Goal: Task Accomplishment & Management: Use online tool/utility

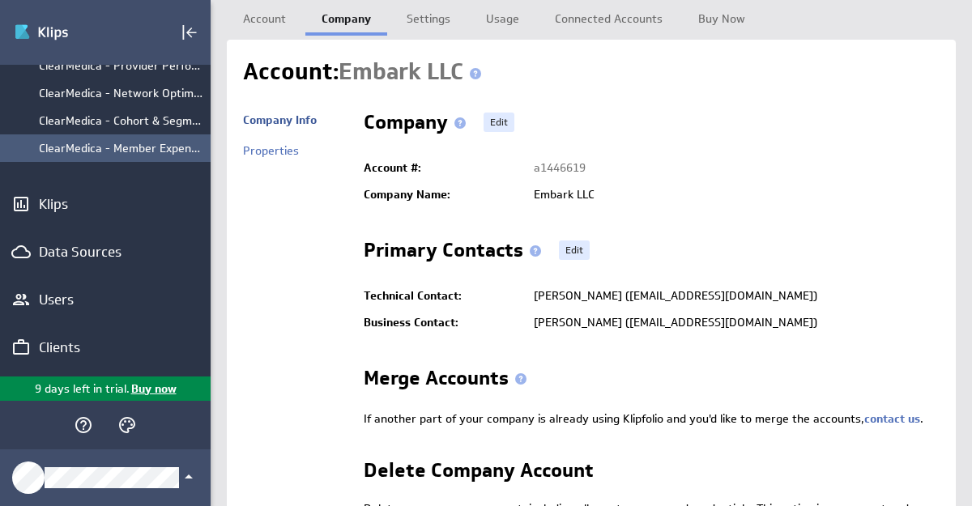
scroll to position [211, 0]
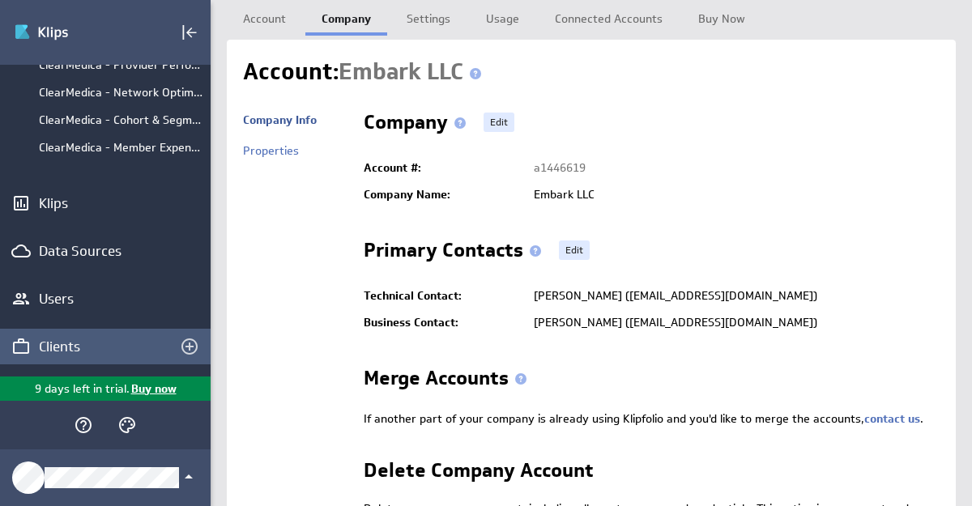
click at [55, 347] on div "Clients" at bounding box center [92, 347] width 107 height 18
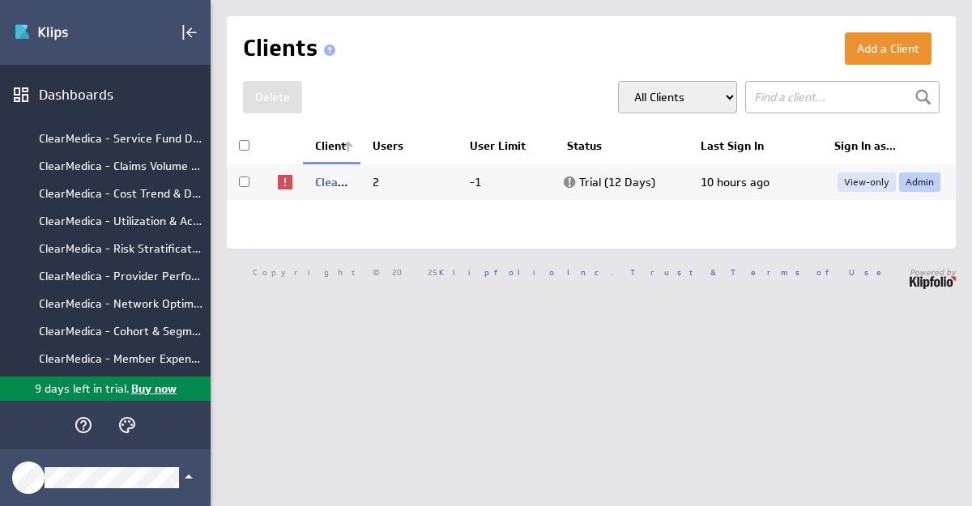
click at [912, 180] on link "Admin" at bounding box center [919, 182] width 41 height 19
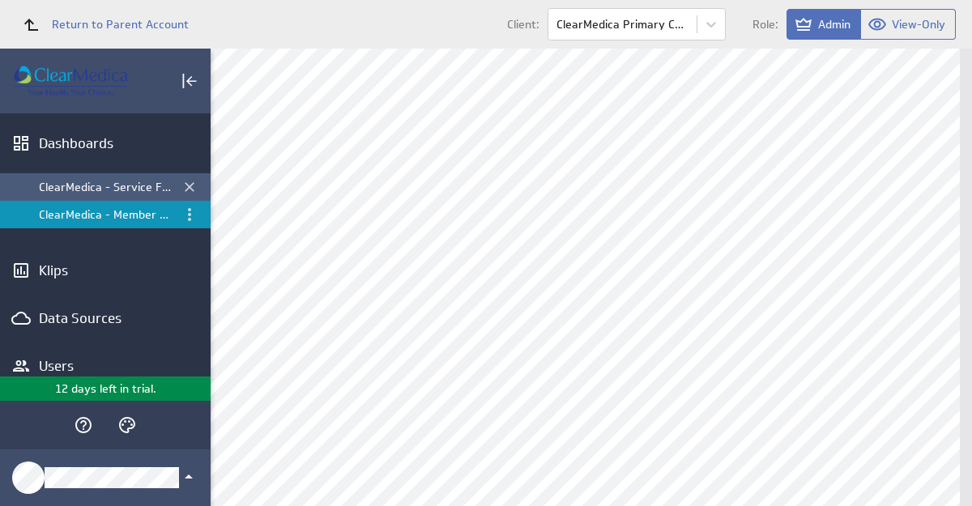
click at [88, 190] on div "ClearMedica - Service Fund Dashboard" at bounding box center [106, 187] width 135 height 15
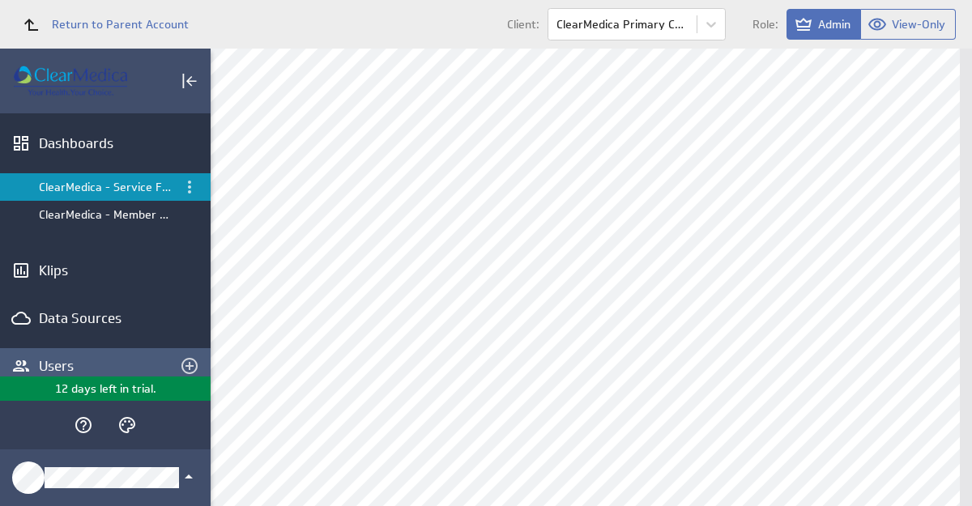
click at [71, 366] on div "Users" at bounding box center [105, 366] width 133 height 18
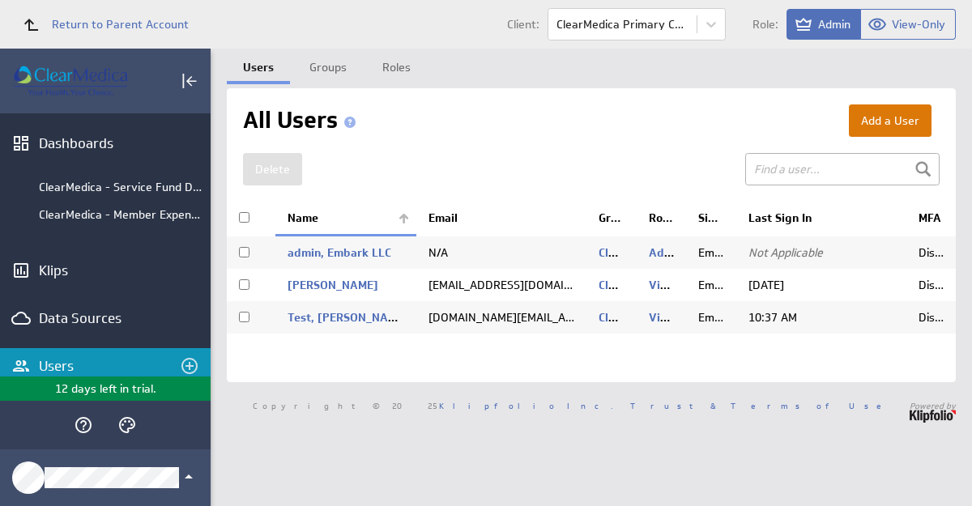
click at [904, 122] on button "Add a User" at bounding box center [890, 121] width 83 height 32
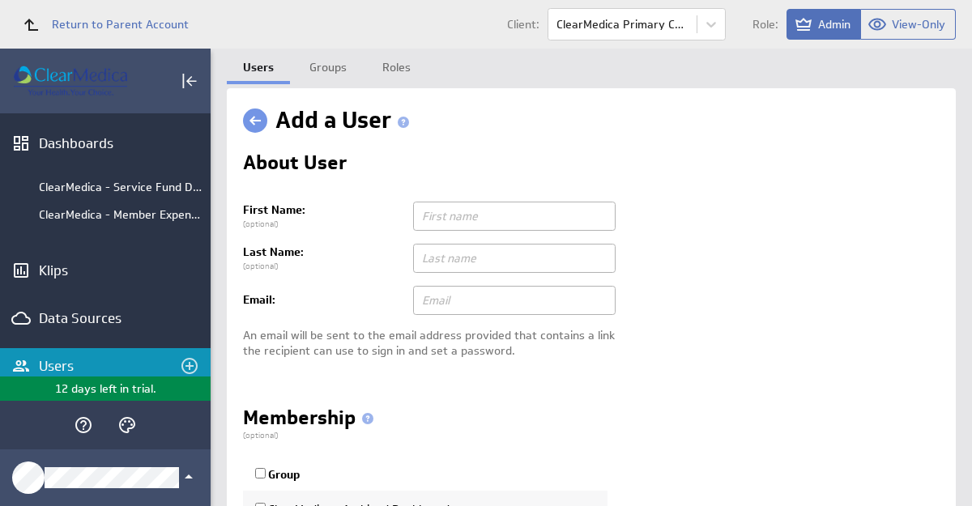
type input "iembark@live.com"
click at [478, 228] on input "text" at bounding box center [514, 216] width 203 height 29
click at [466, 220] on input "text" at bounding box center [514, 216] width 203 height 29
click at [467, 220] on input "text" at bounding box center [514, 216] width 203 height 29
type input "Carlos"
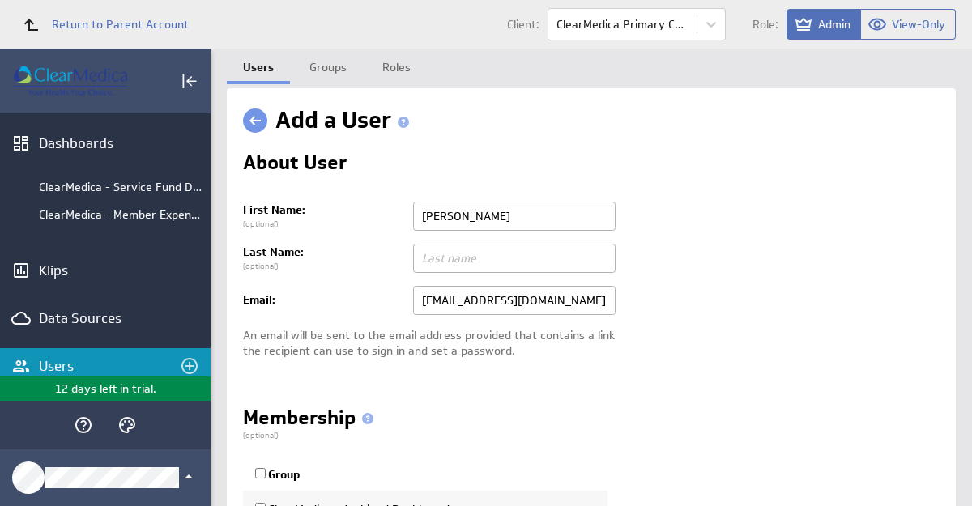
click at [473, 257] on input "text" at bounding box center [514, 258] width 203 height 29
click at [443, 255] on input "text" at bounding box center [514, 258] width 203 height 29
type input "Romero"
drag, startPoint x: 529, startPoint y: 302, endPoint x: 407, endPoint y: 294, distance: 122.6
click at [408, 292] on td "iembark@live.com" at bounding box center [672, 300] width 535 height 42
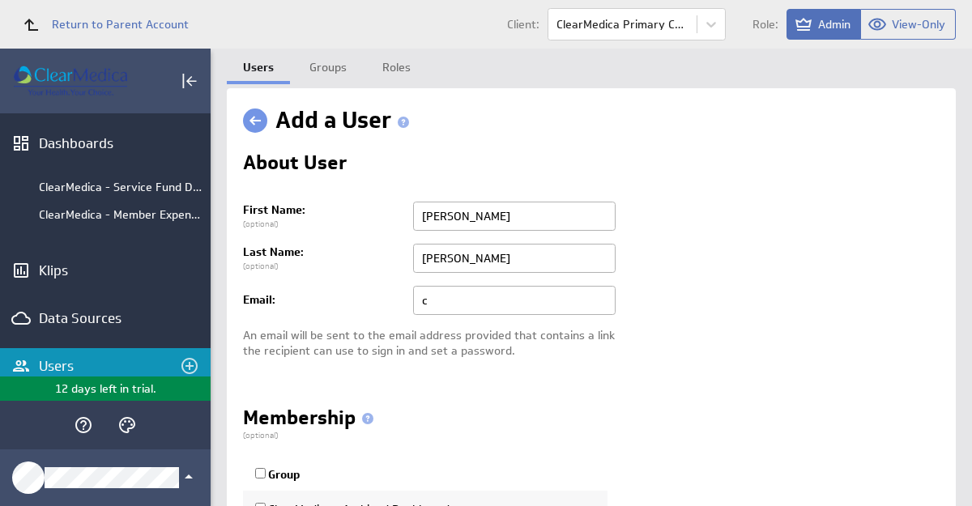
type input "cromero@clearmedica.org"
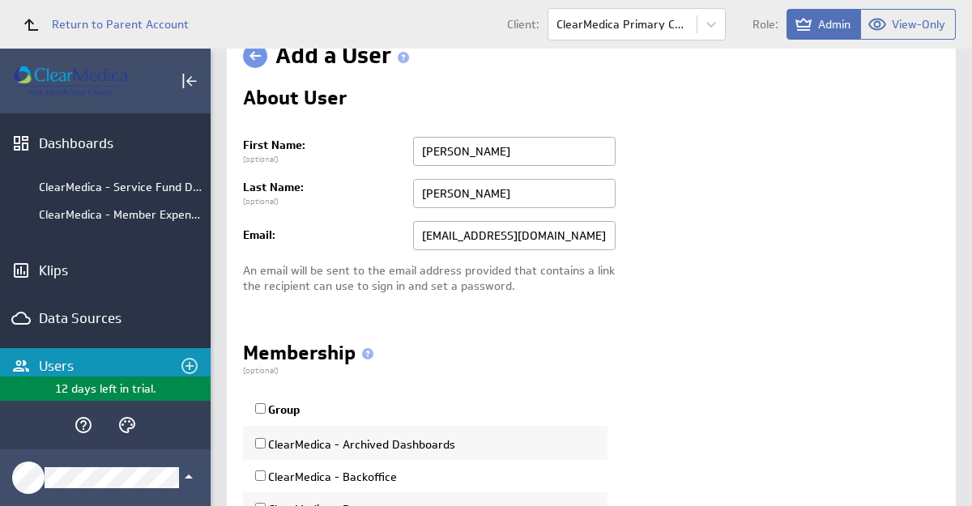
scroll to position [247, 0]
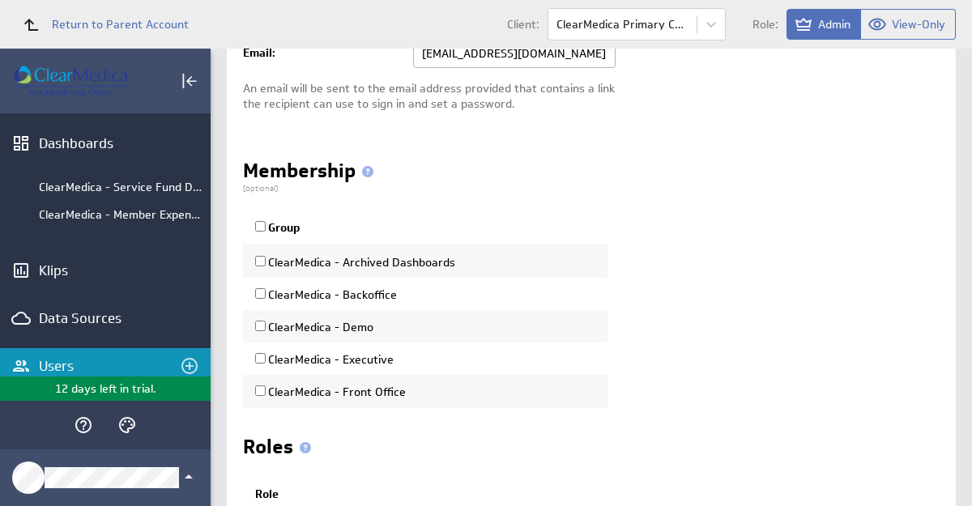
click at [261, 360] on input "ClearMedica - Executive" at bounding box center [260, 358] width 11 height 11
checkbox input "true"
click at [261, 385] on label "ClearMedica - Front Office" at bounding box center [330, 392] width 151 height 15
click at [261, 386] on input "ClearMedica - Front Office" at bounding box center [260, 391] width 11 height 11
checkbox input "true"
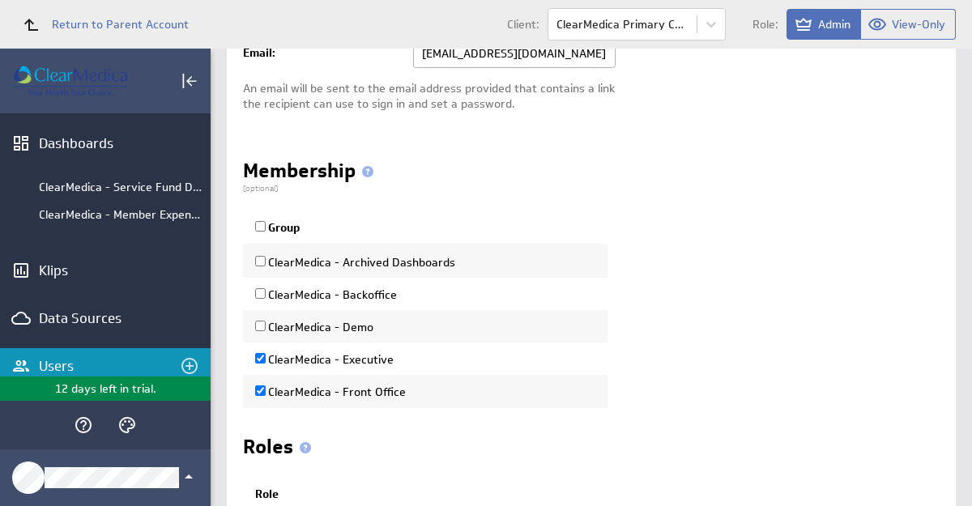
click at [261, 294] on input "ClearMedica - Backoffice" at bounding box center [260, 293] width 11 height 11
checkbox input "true"
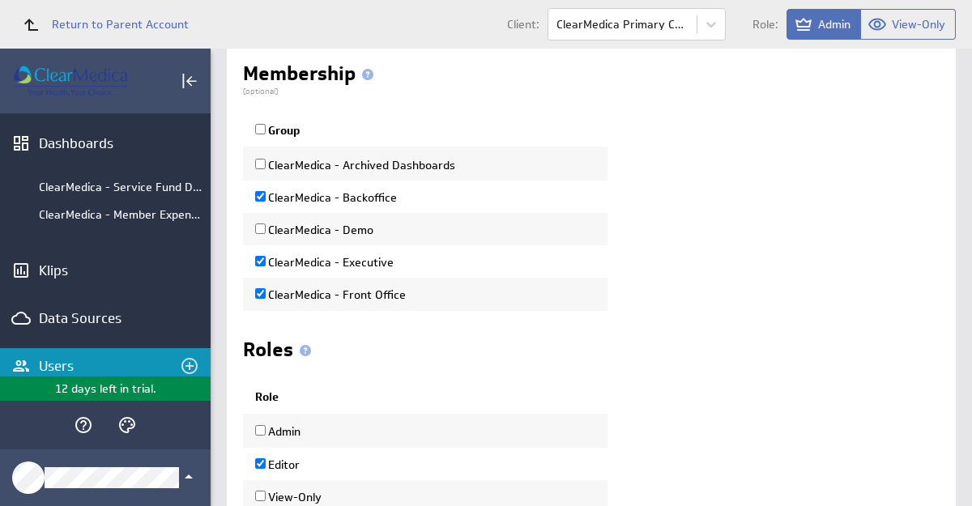
scroll to position [474, 0]
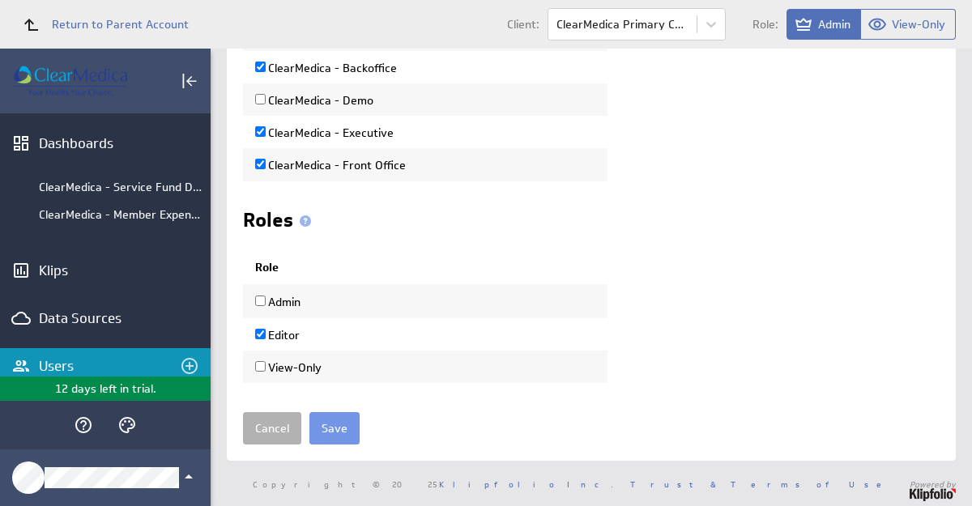
click at [261, 363] on input "View-Only" at bounding box center [260, 366] width 11 height 11
checkbox input "true"
click at [259, 335] on input "Editor" at bounding box center [260, 334] width 11 height 11
checkbox input "false"
click at [332, 428] on input "Save" at bounding box center [334, 428] width 50 height 32
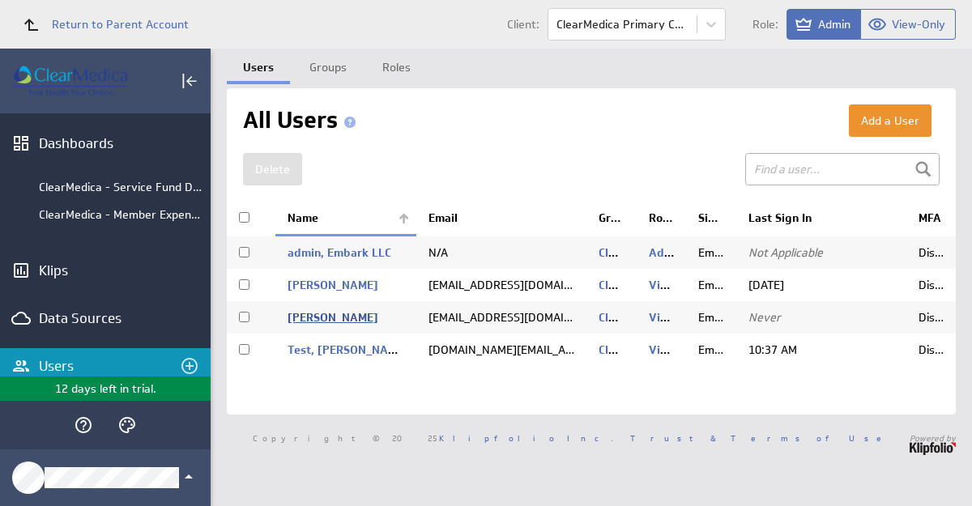
click at [351, 317] on link "Romero, Carlos" at bounding box center [333, 317] width 91 height 15
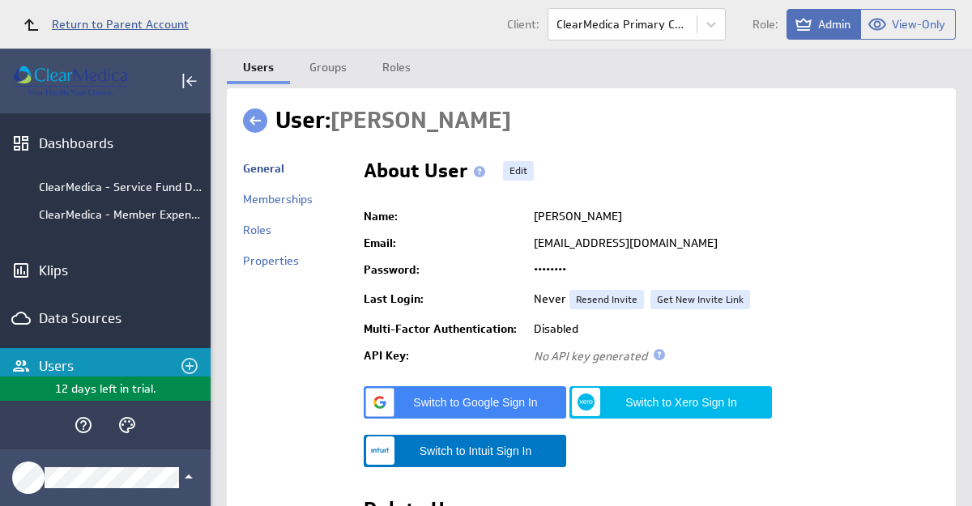
click at [58, 32] on link "Return to Parent Account" at bounding box center [101, 24] width 176 height 36
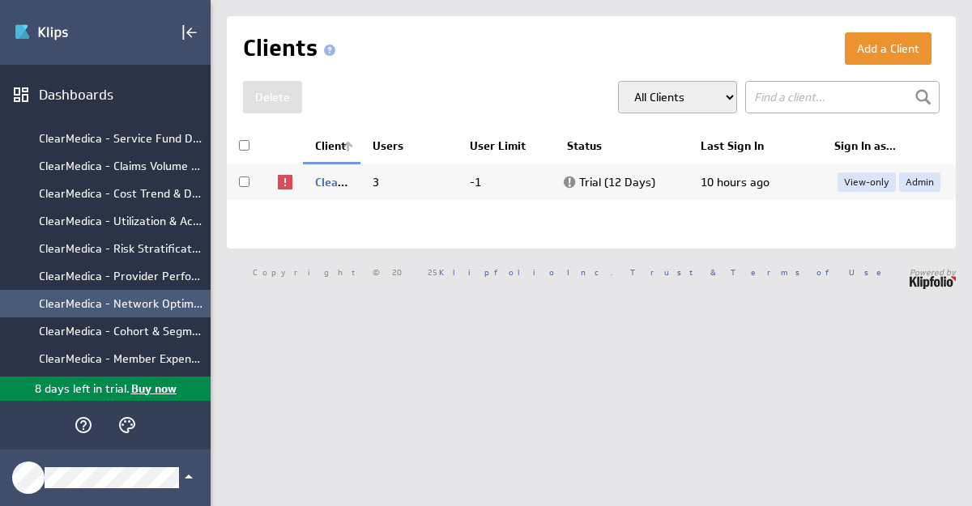
click at [115, 305] on div "ClearMedica - Network Optimization" at bounding box center [121, 303] width 164 height 15
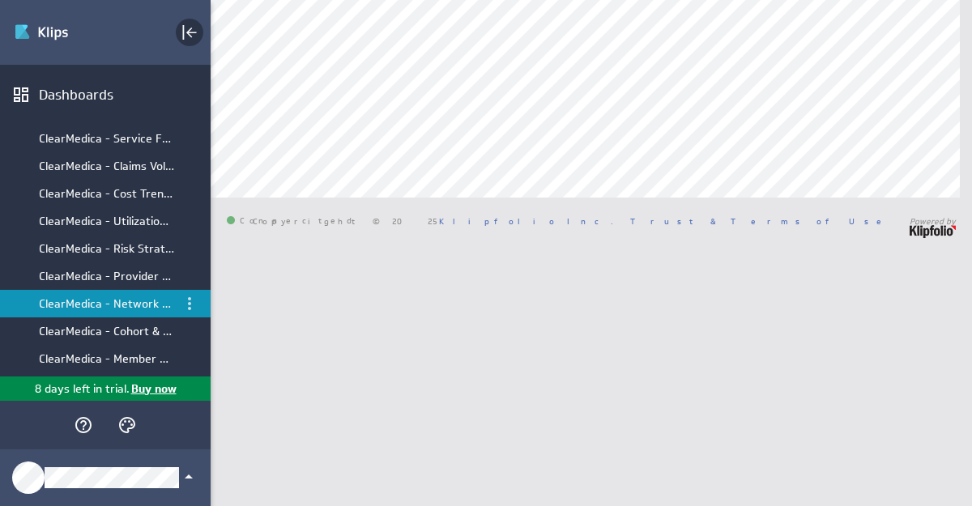
click at [186, 35] on icon "Collapse" at bounding box center [189, 32] width 19 height 19
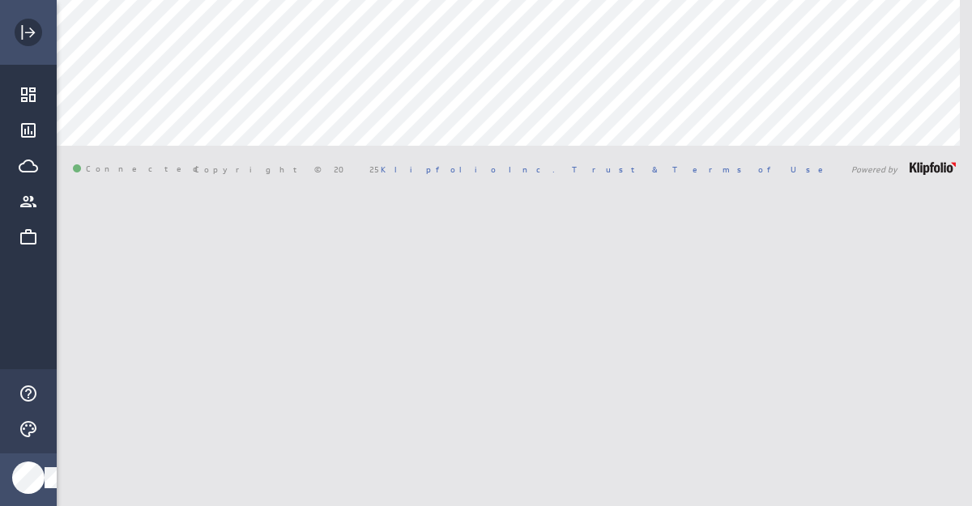
click at [33, 26] on icon "Expand" at bounding box center [28, 32] width 19 height 19
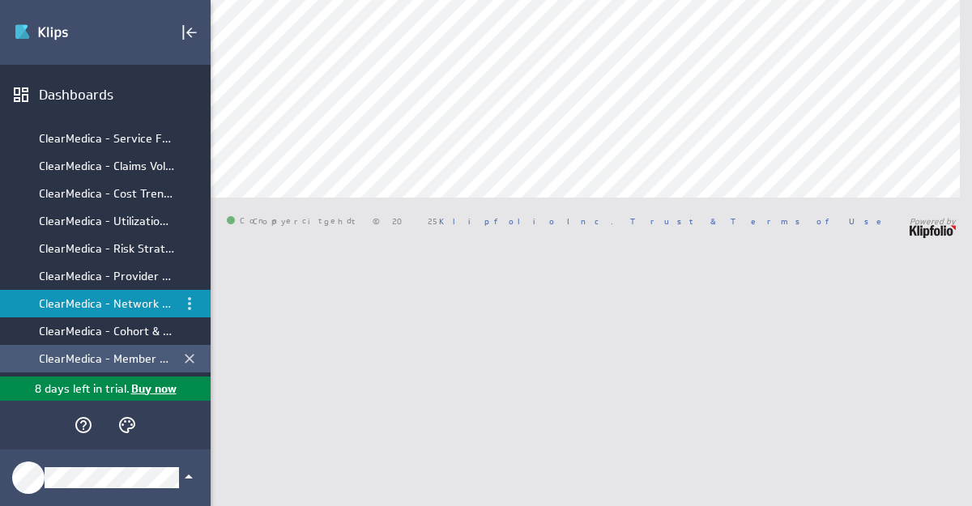
click at [125, 357] on div "ClearMedica - Member Expense by Month" at bounding box center [106, 359] width 135 height 15
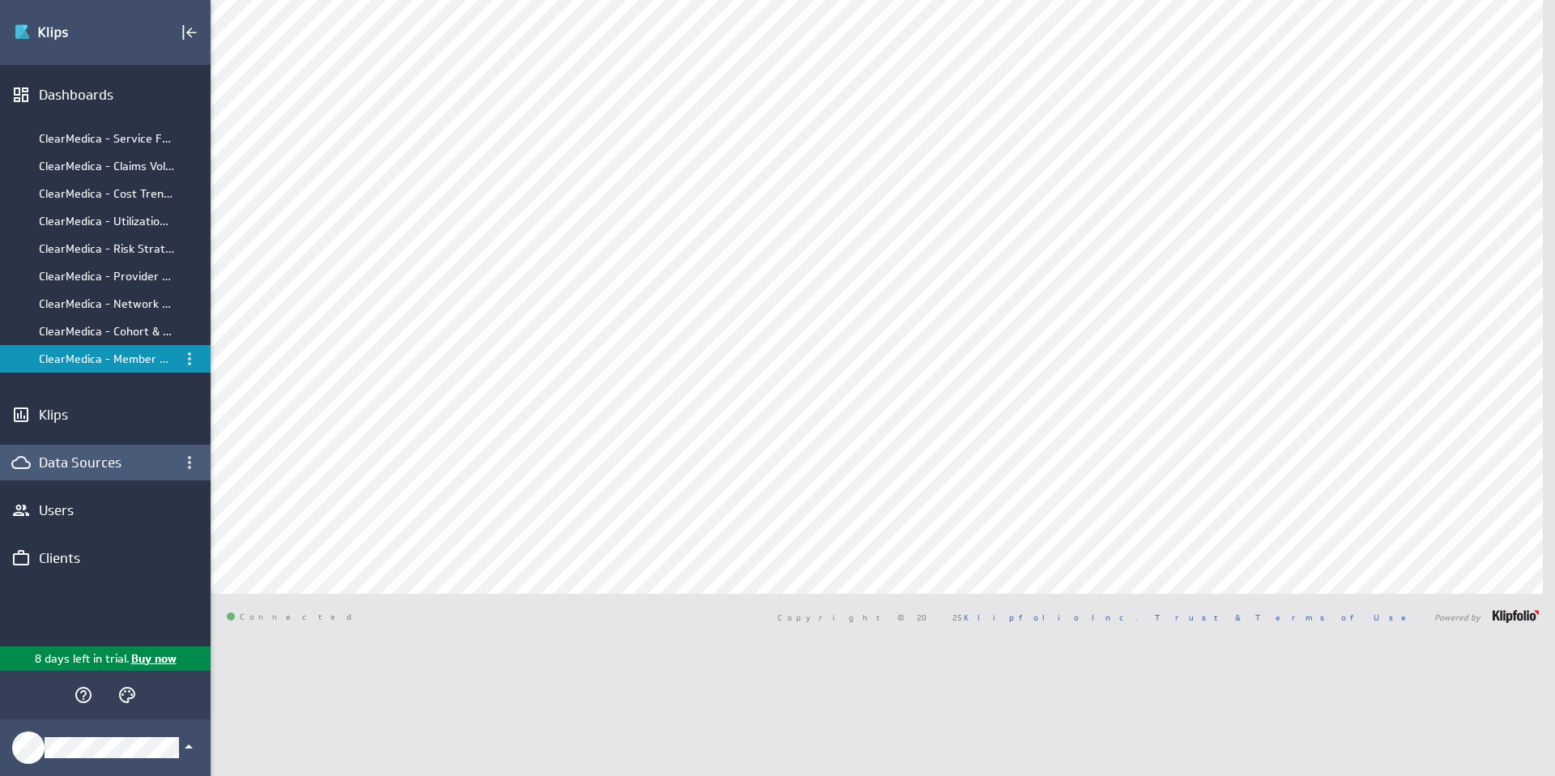
click at [95, 460] on div "Data Sources" at bounding box center [105, 463] width 133 height 18
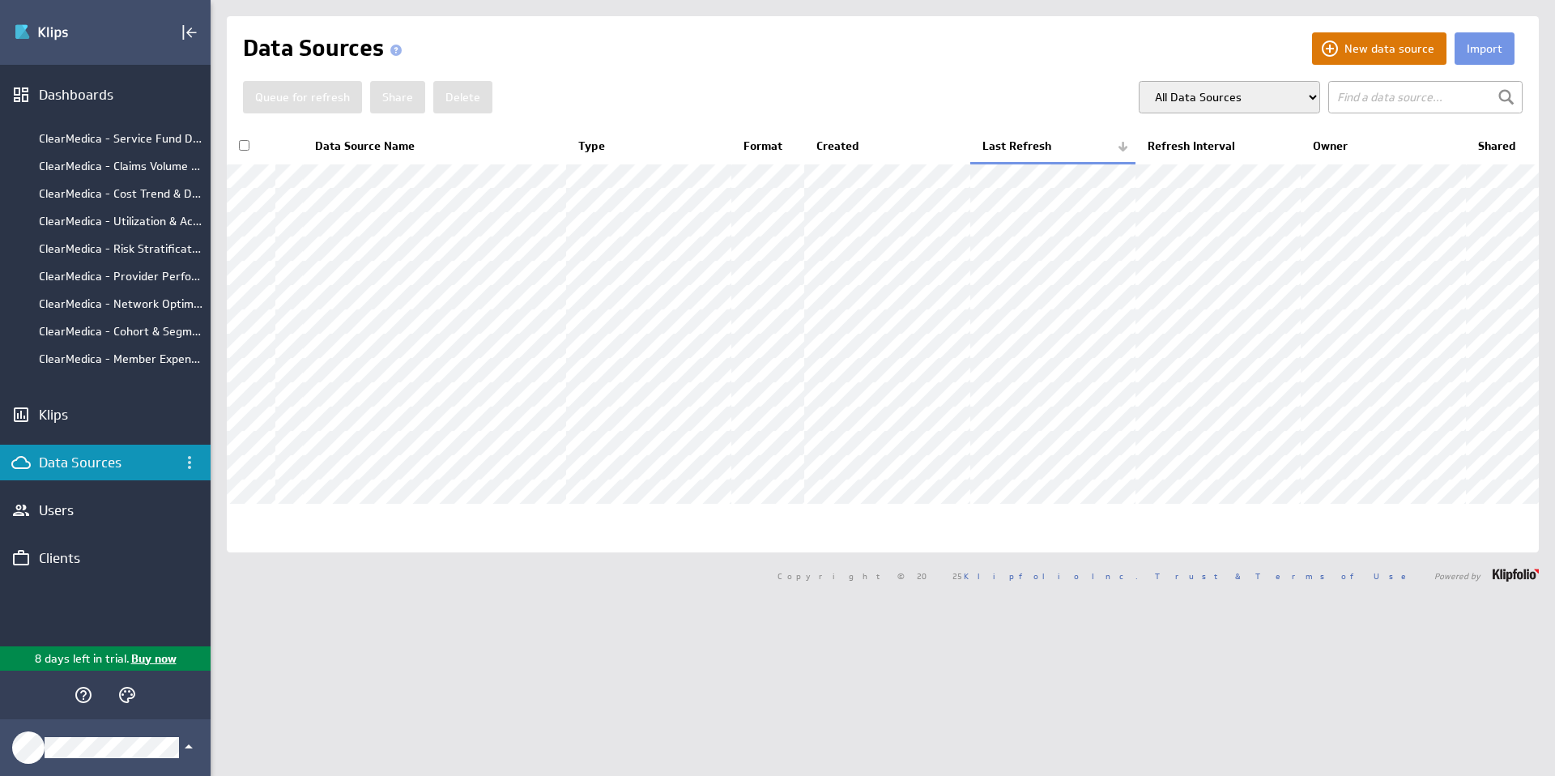
click at [1361, 52] on button "New data source" at bounding box center [1379, 48] width 134 height 32
click at [1365, 51] on button "New data source" at bounding box center [1379, 48] width 134 height 32
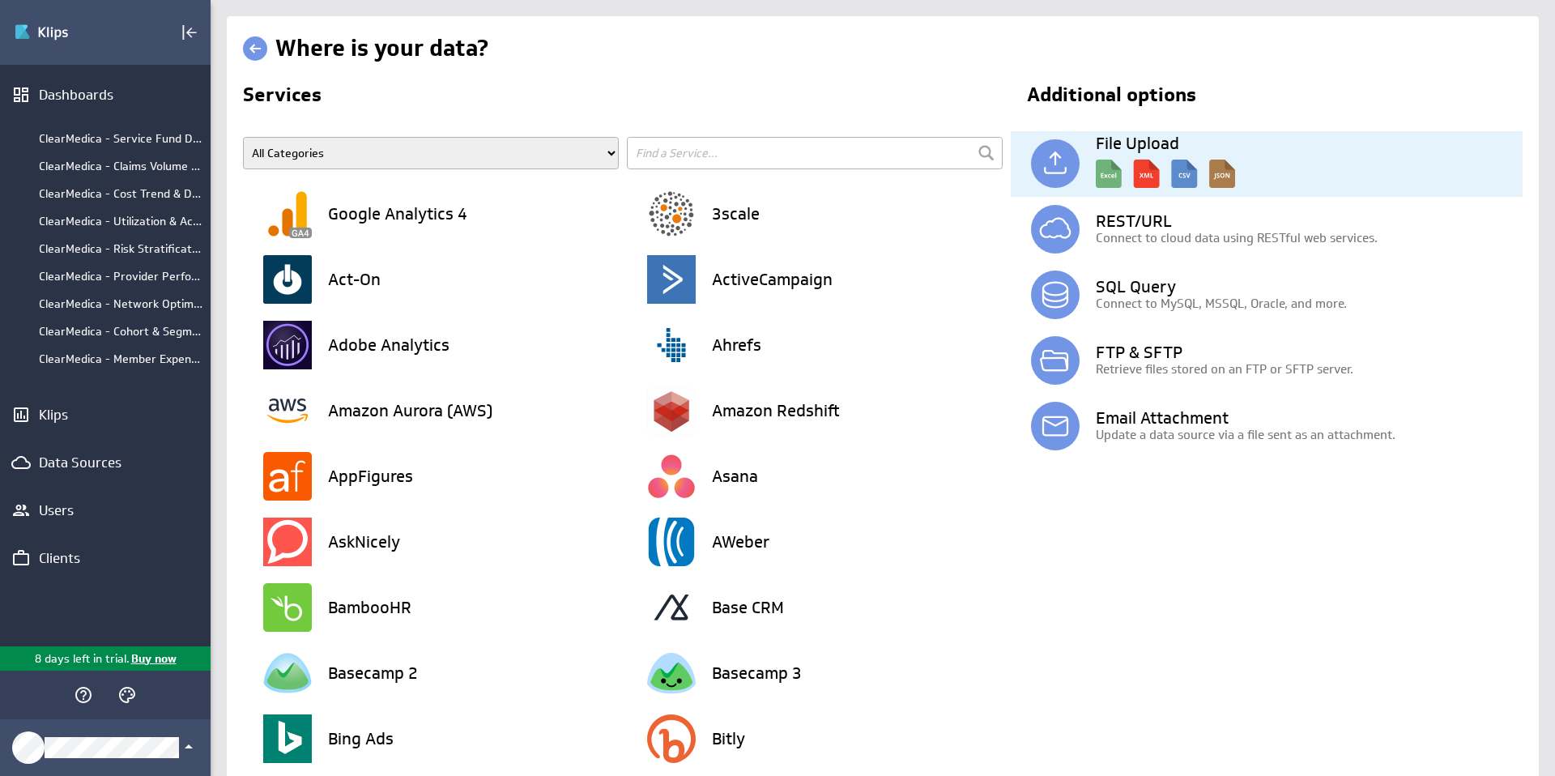
click at [1192, 177] on img at bounding box center [1165, 169] width 139 height 36
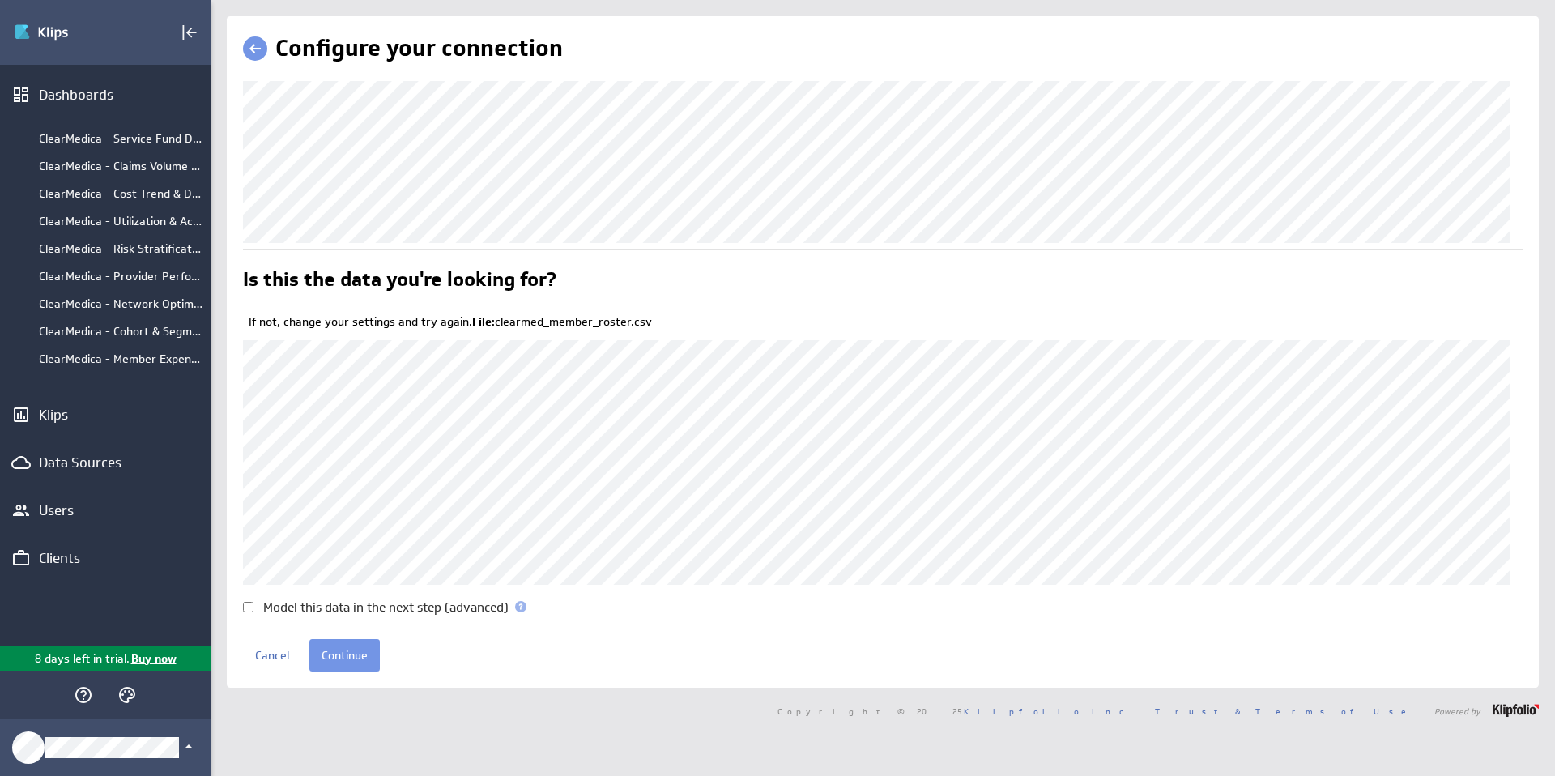
click at [251, 604] on input "Model this data in the next step (advanced)" at bounding box center [248, 607] width 11 height 11
checkbox input "true"
click at [352, 650] on input "Continue" at bounding box center [344, 655] width 70 height 32
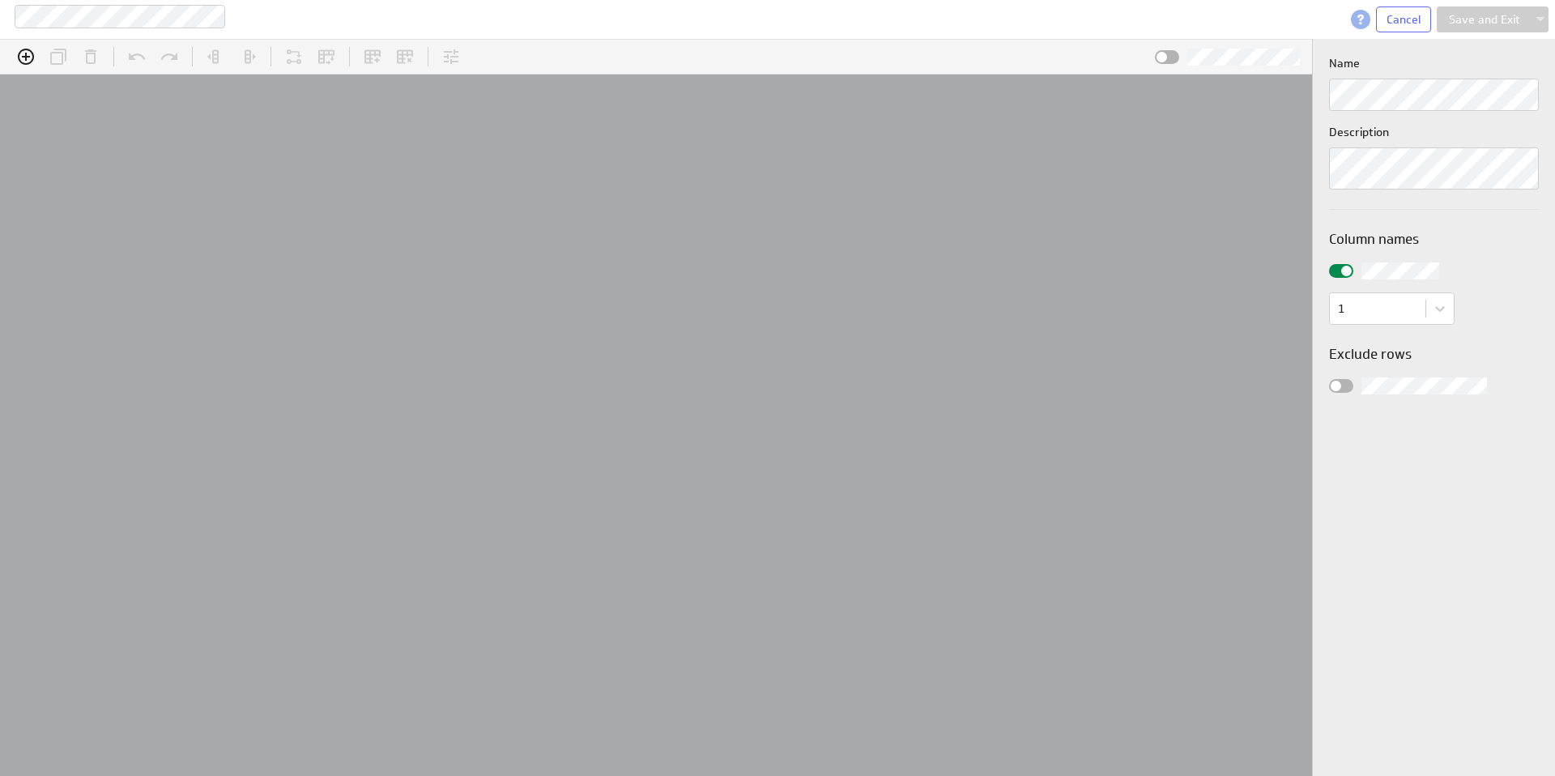
scroll to position [50, 1375]
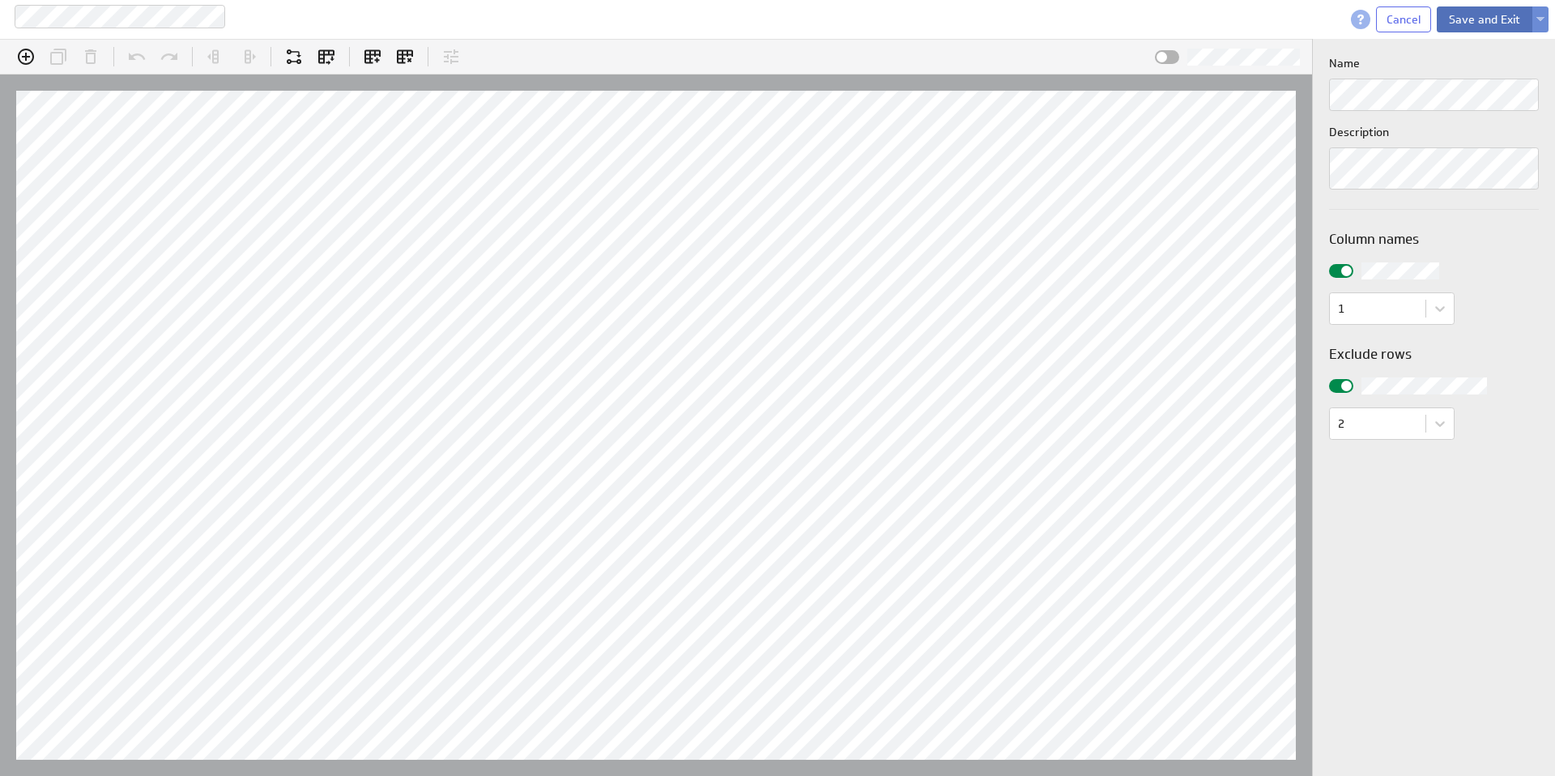
click at [1469, 19] on button "Save and Exit" at bounding box center [1485, 19] width 96 height 26
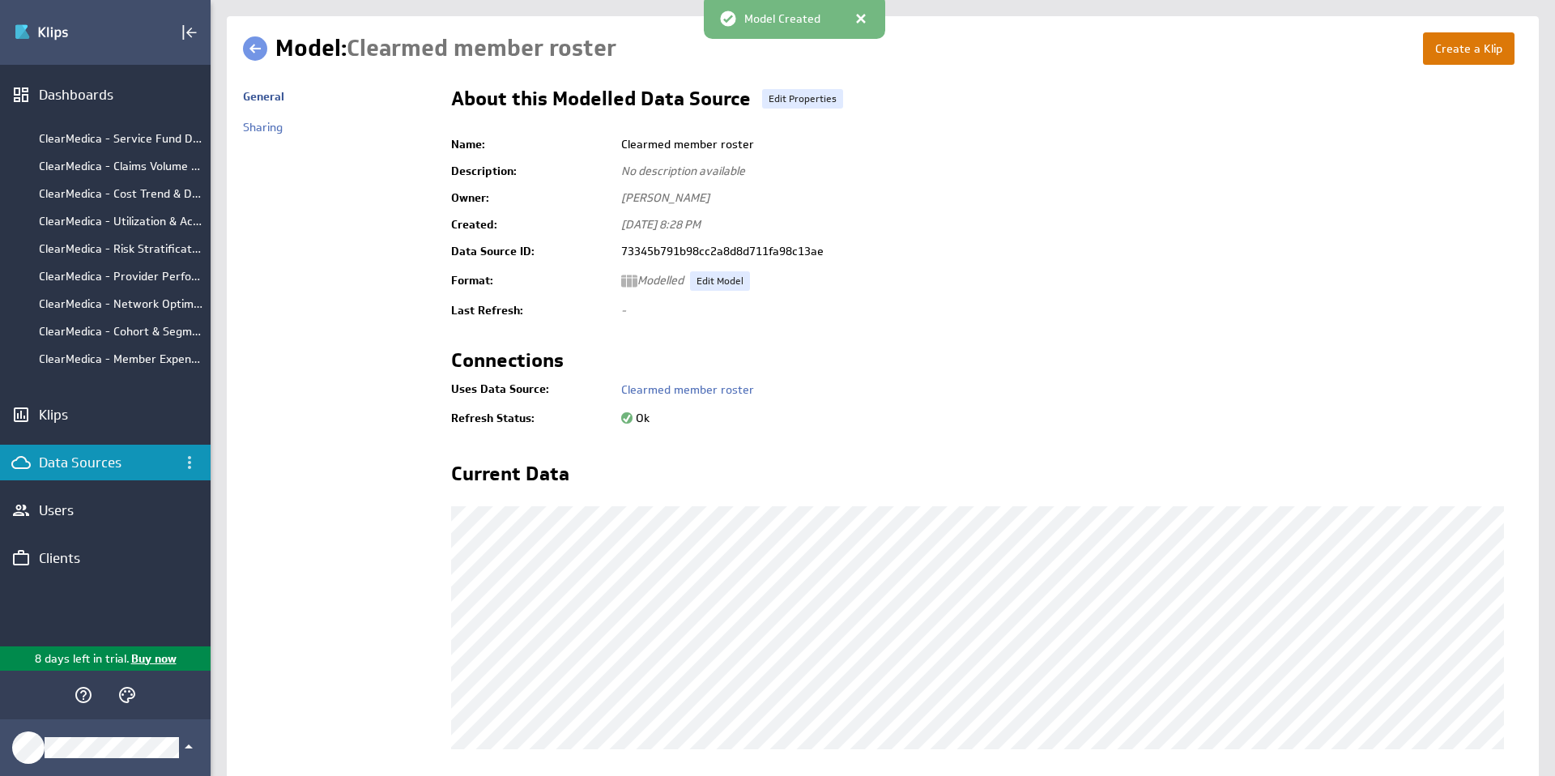
click at [1448, 49] on button "Create a Klip" at bounding box center [1469, 48] width 92 height 32
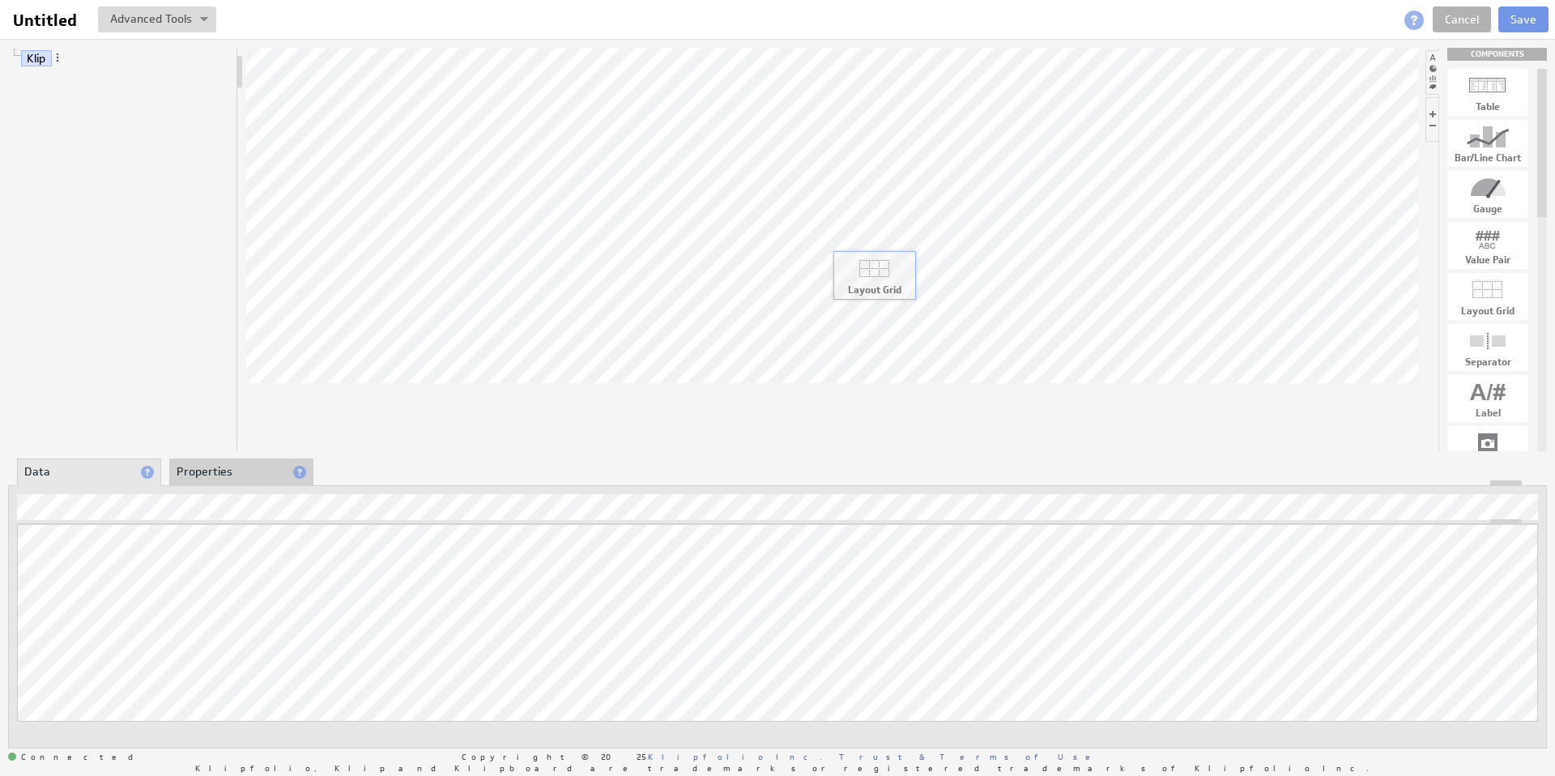
drag, startPoint x: 1488, startPoint y: 296, endPoint x: 874, endPoint y: 274, distance: 614.4
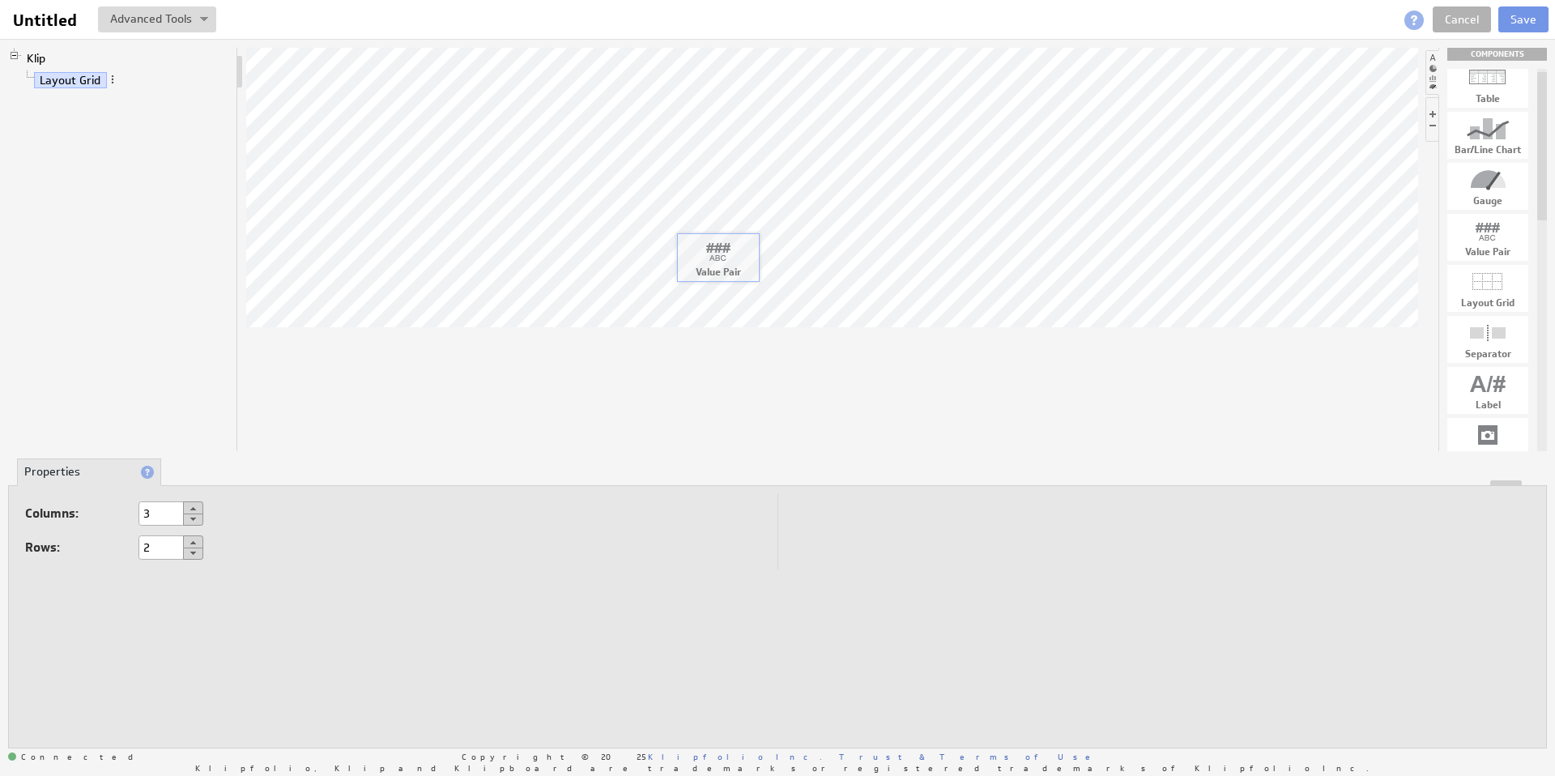
drag, startPoint x: 1494, startPoint y: 243, endPoint x: 723, endPoint y: 262, distance: 770.6
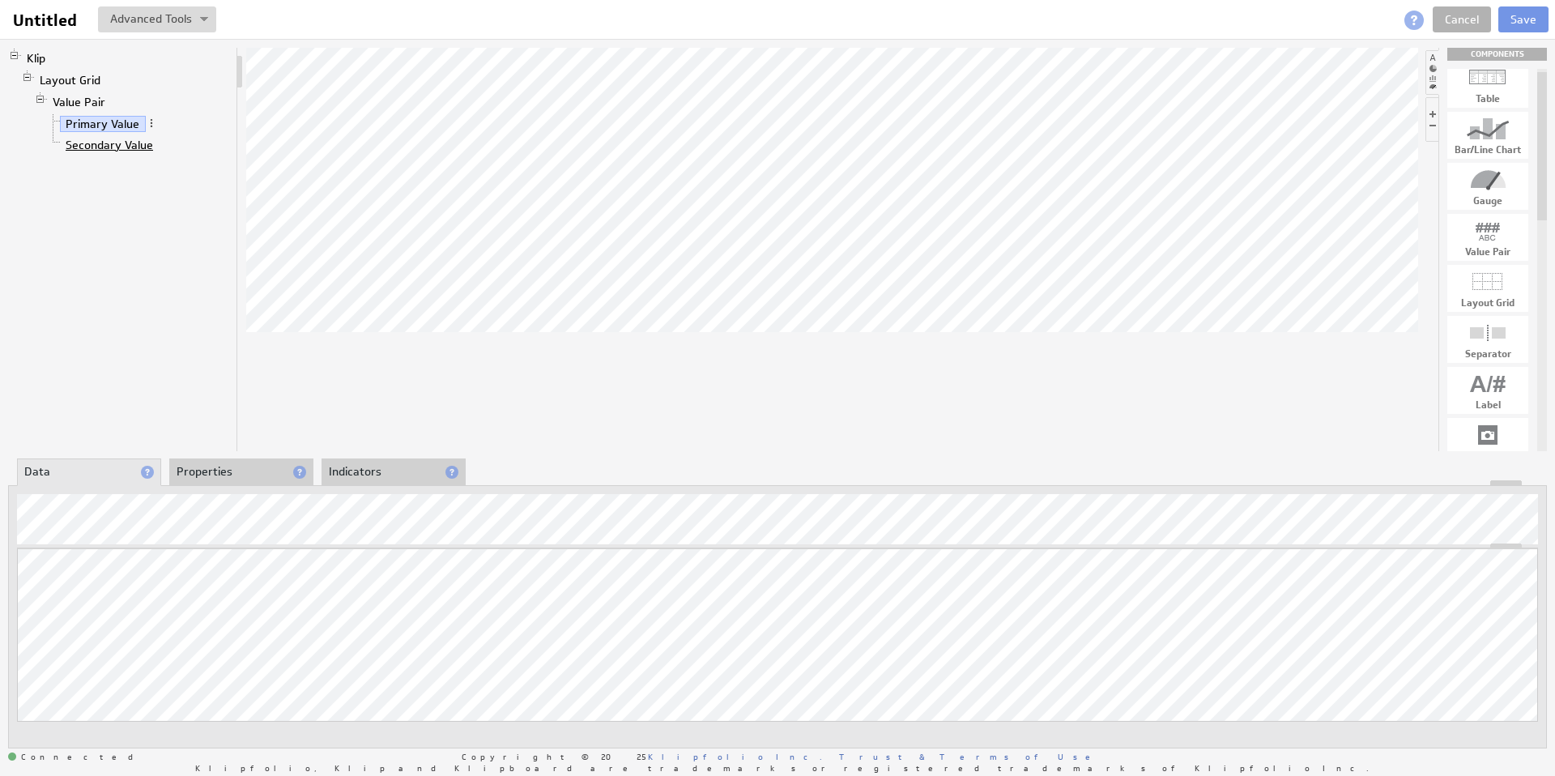
click at [130, 147] on link "Secondary Value" at bounding box center [110, 145] width 100 height 16
click at [120, 122] on link "Primary Value" at bounding box center [103, 124] width 86 height 16
click at [569, 369] on div at bounding box center [832, 249] width 1172 height 403
click at [587, 414] on div at bounding box center [832, 249] width 1172 height 403
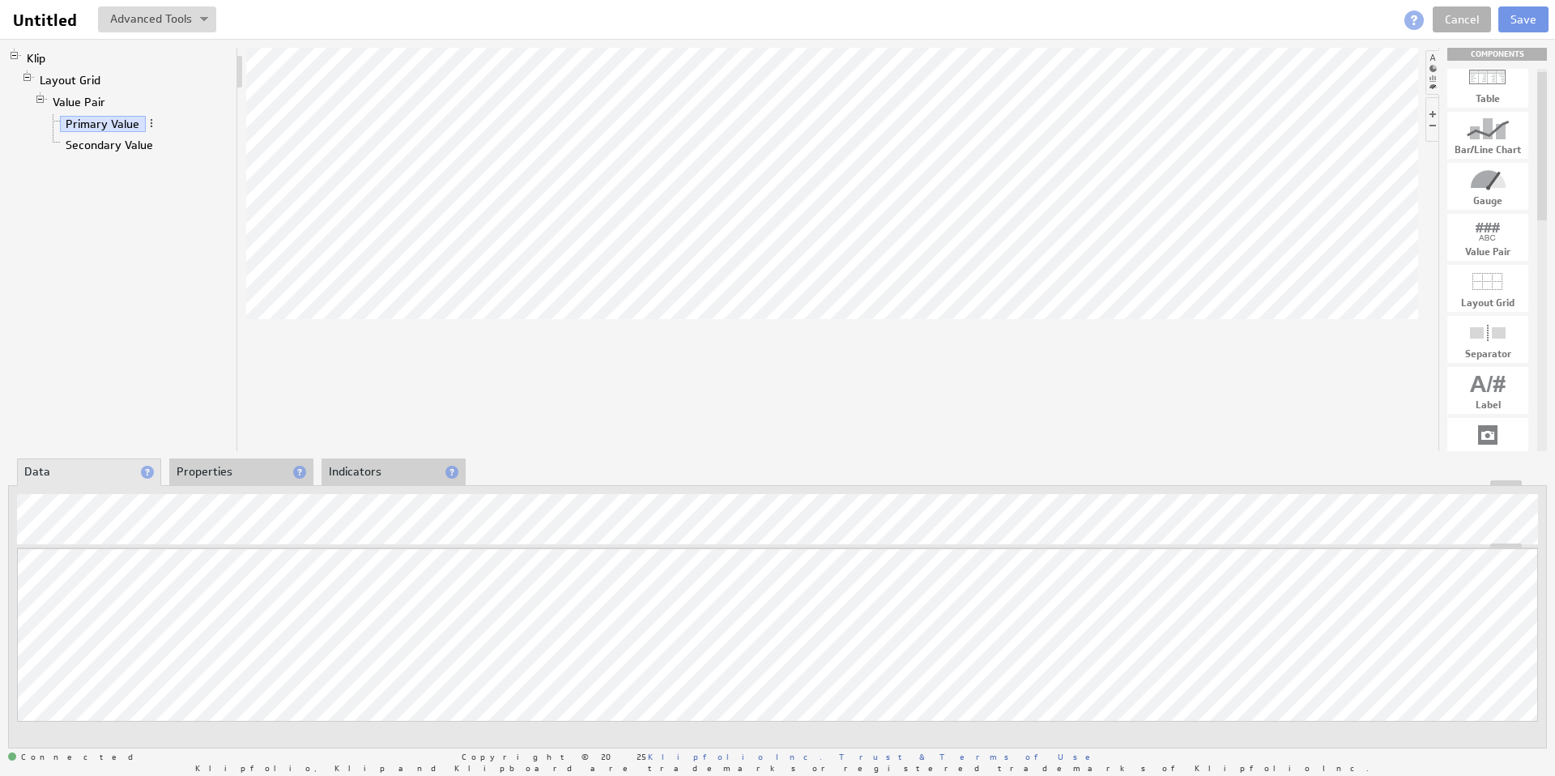
click at [495, 425] on div at bounding box center [832, 249] width 1172 height 403
click at [33, 55] on link "Klip" at bounding box center [36, 58] width 31 height 16
click at [79, 75] on link "Layout Grid" at bounding box center [70, 80] width 73 height 16
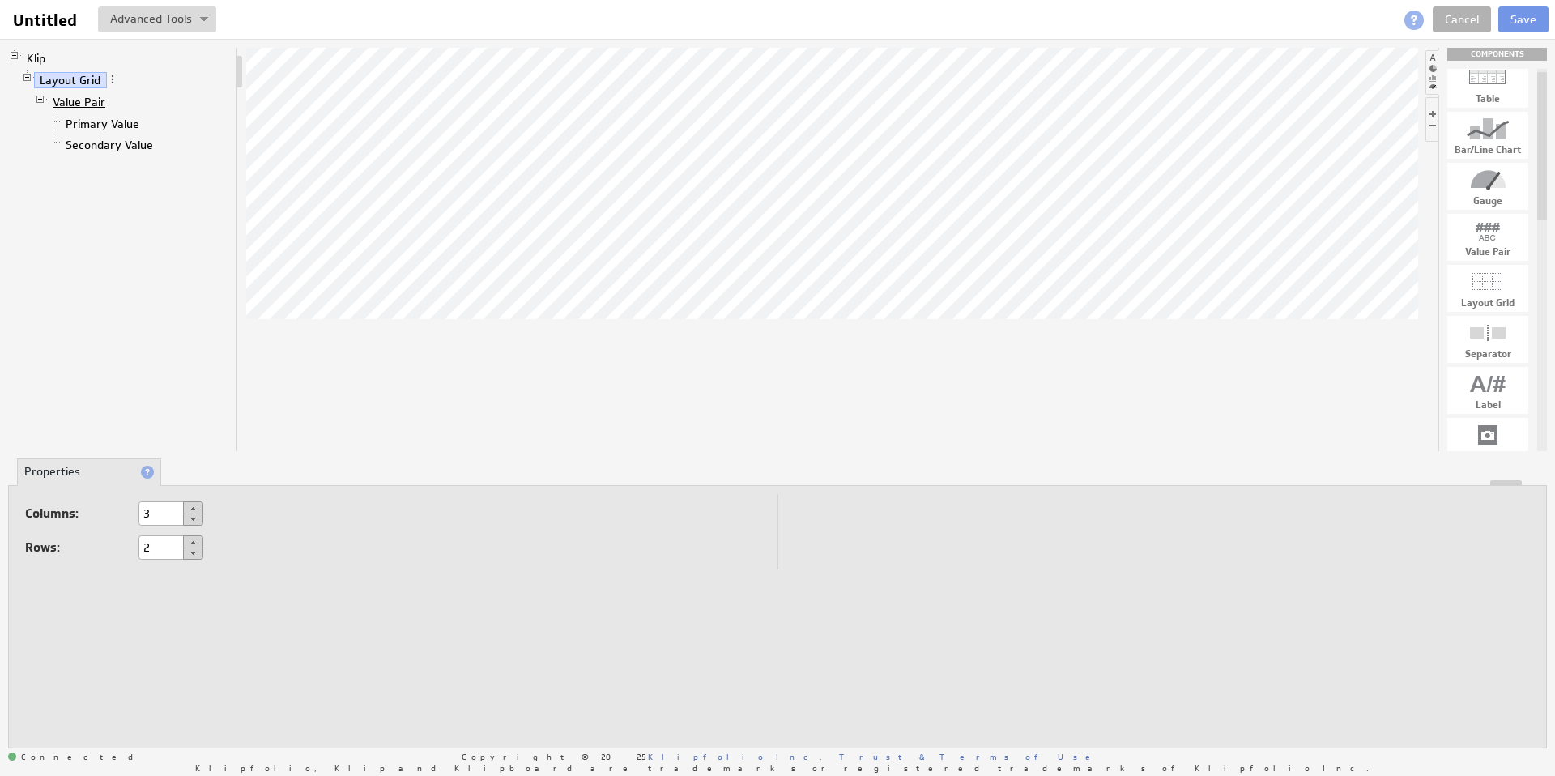
click at [83, 99] on link "Value Pair" at bounding box center [79, 102] width 65 height 16
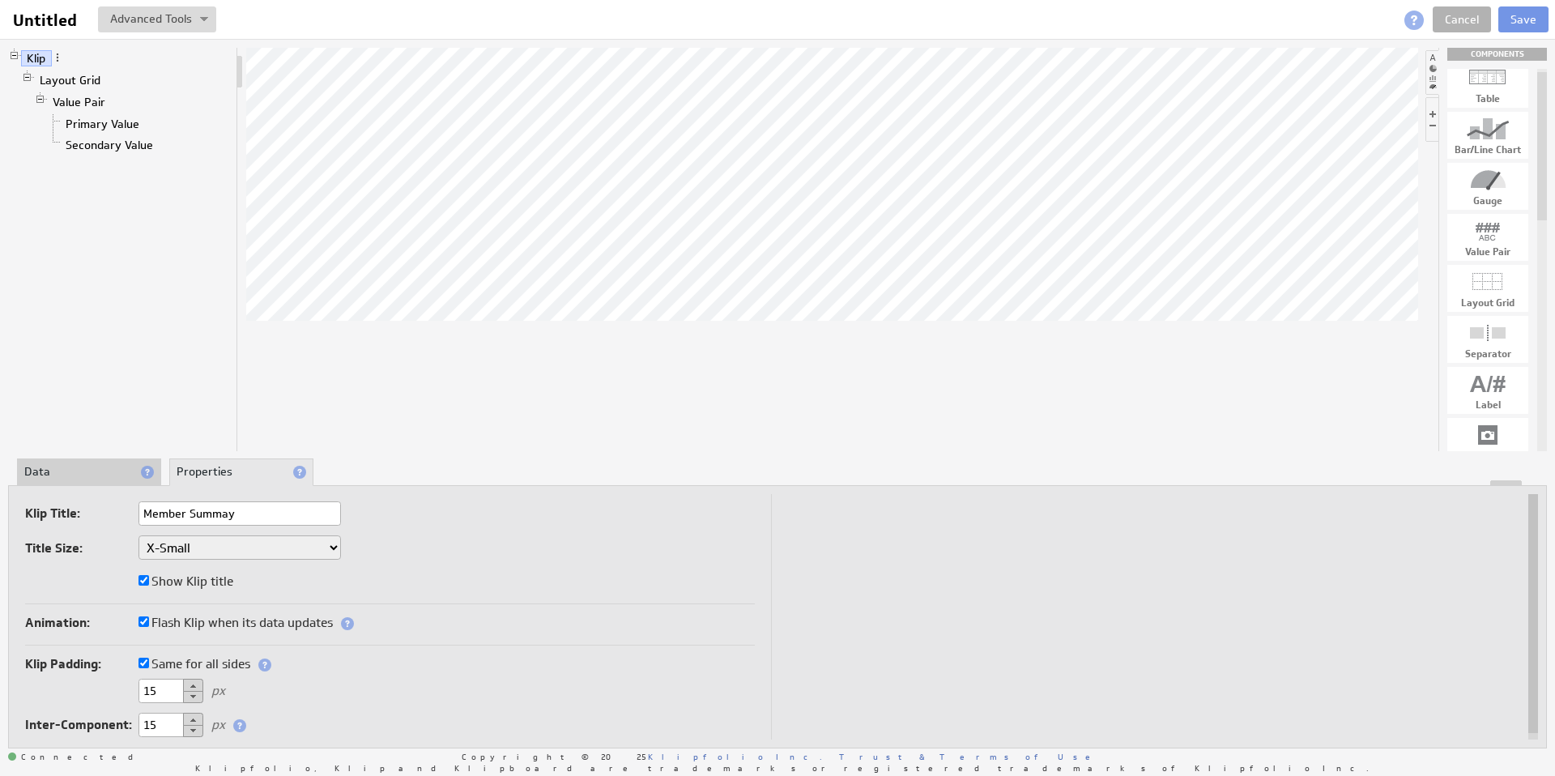
type input "Member Summay"
click at [515, 353] on div at bounding box center [832, 249] width 1172 height 403
click at [1532, 20] on button "Save" at bounding box center [1524, 19] width 50 height 26
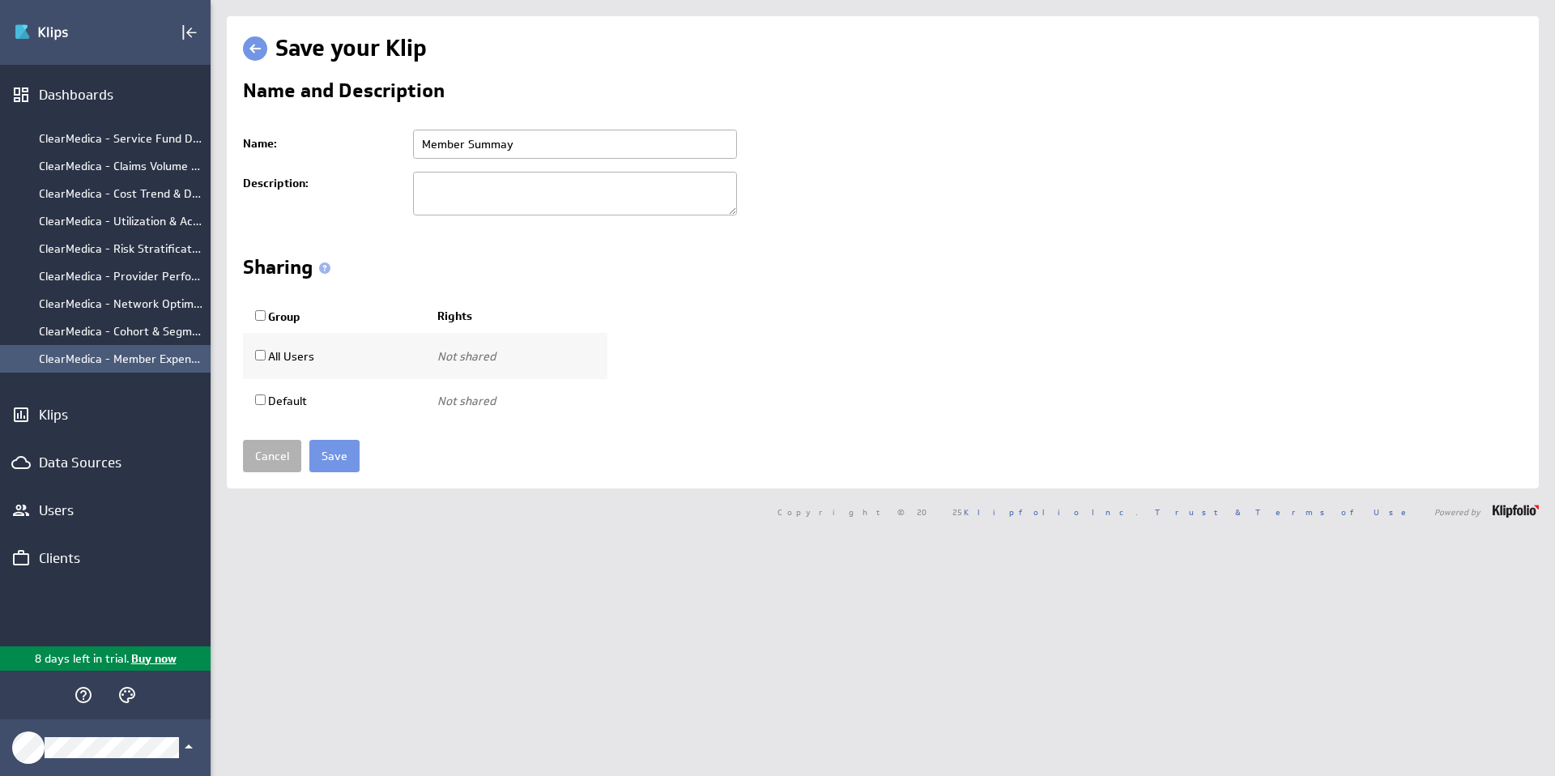
click at [129, 361] on div "ClearMedica - Member Expense by Month" at bounding box center [121, 359] width 164 height 15
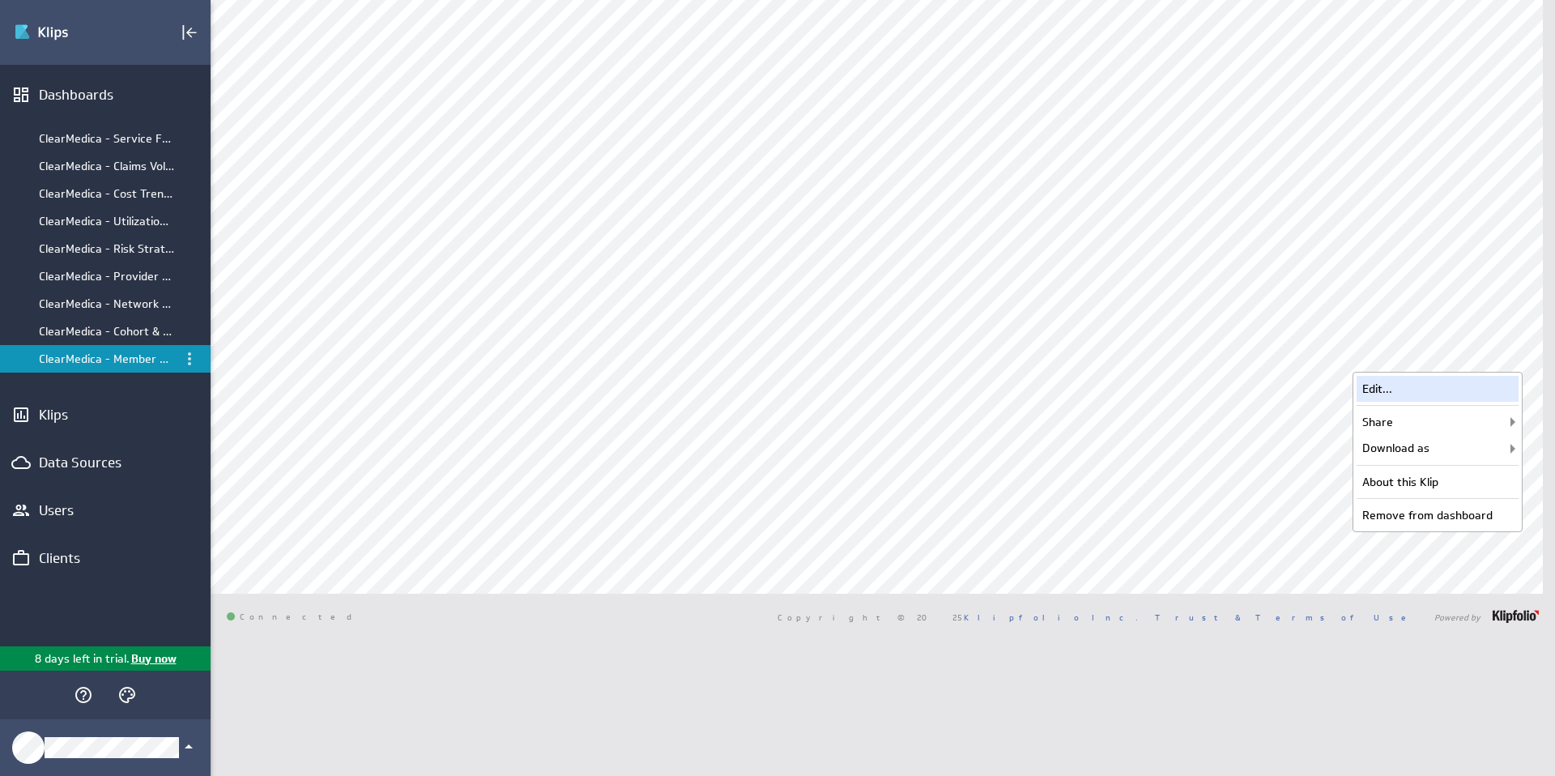
click at [1430, 388] on div "Edit..." at bounding box center [1438, 389] width 162 height 26
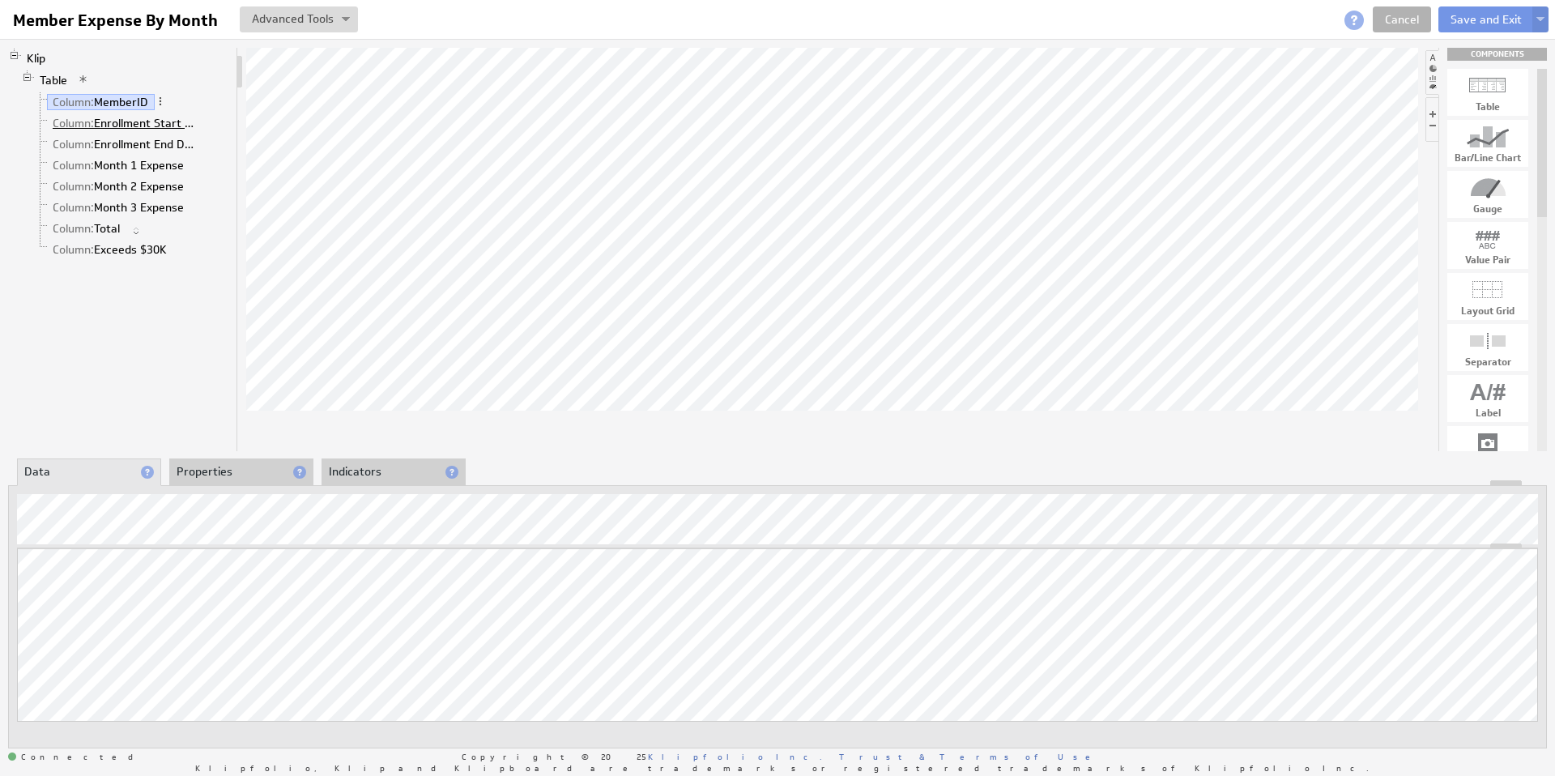
click at [113, 129] on link "Column: Enrollment Start Date" at bounding box center [126, 123] width 159 height 16
click at [117, 143] on link "Column: Enrollment End Date" at bounding box center [126, 144] width 159 height 16
click at [126, 164] on link "Column: Month 1 Expense" at bounding box center [118, 165] width 143 height 16
click at [1401, 22] on link "Cancel" at bounding box center [1402, 19] width 58 height 26
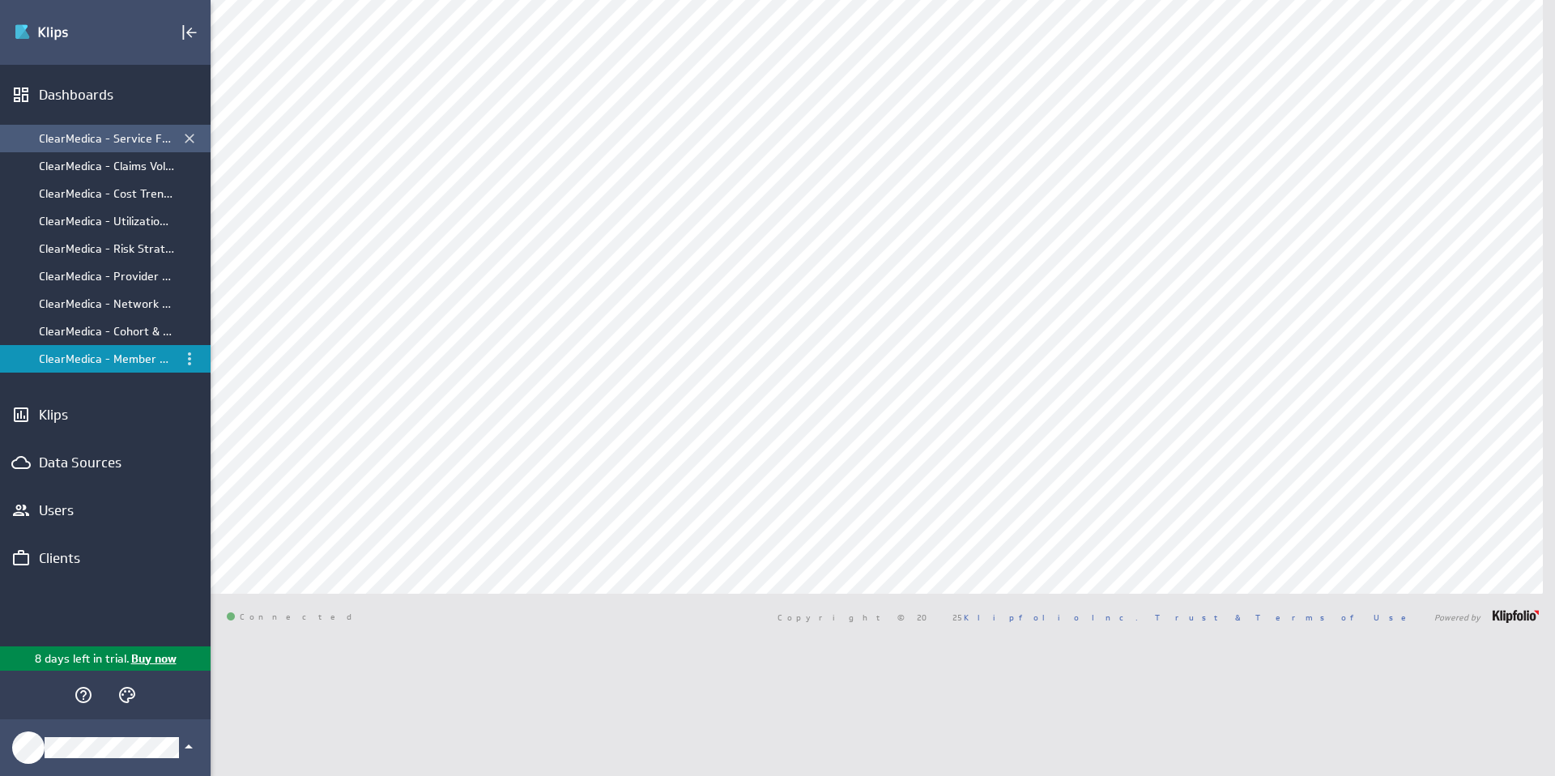
click at [109, 139] on div "ClearMedica - Service Fund Dashboard" at bounding box center [106, 138] width 135 height 15
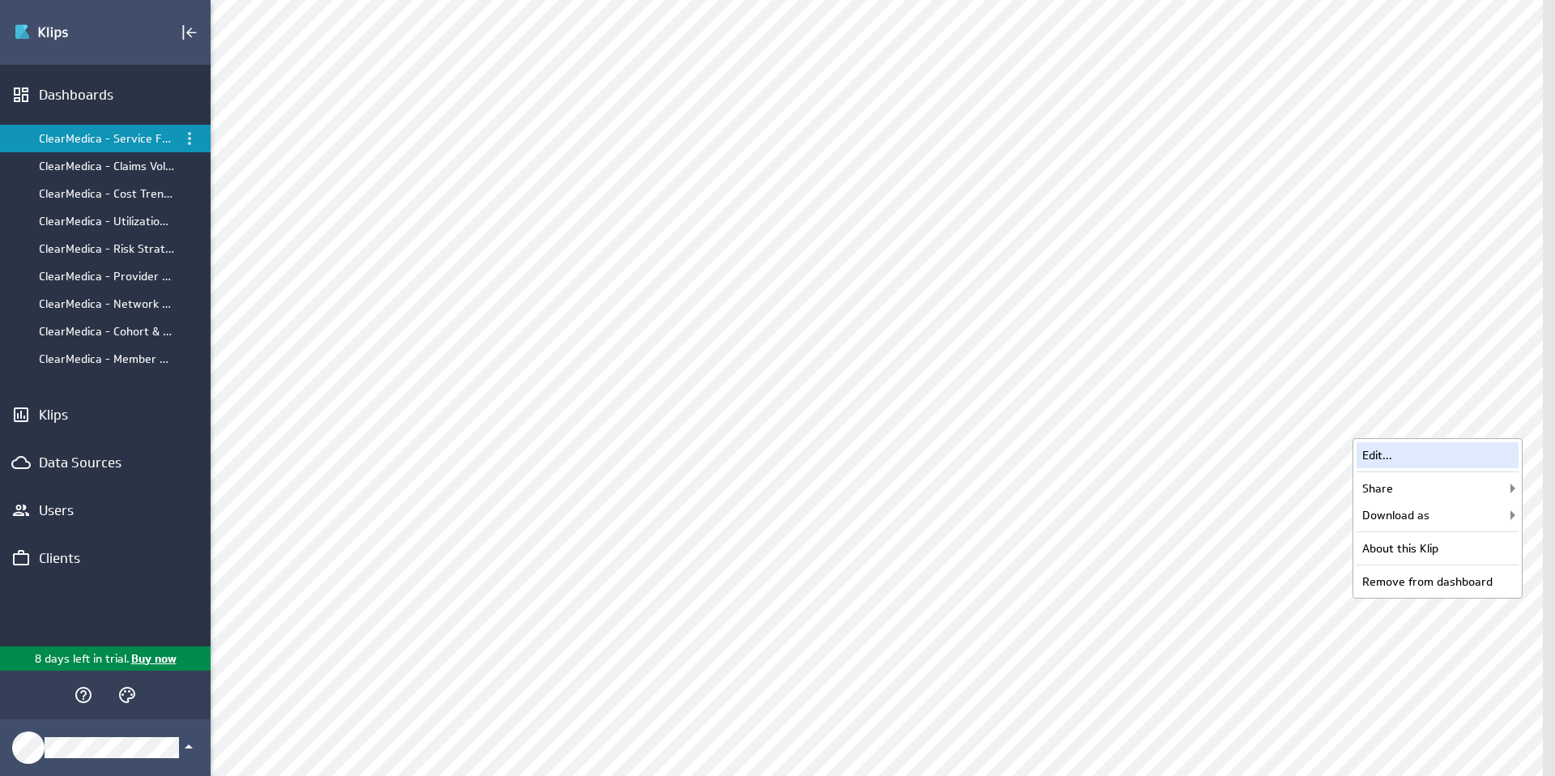
click at [1404, 452] on div "Edit..." at bounding box center [1438, 455] width 162 height 26
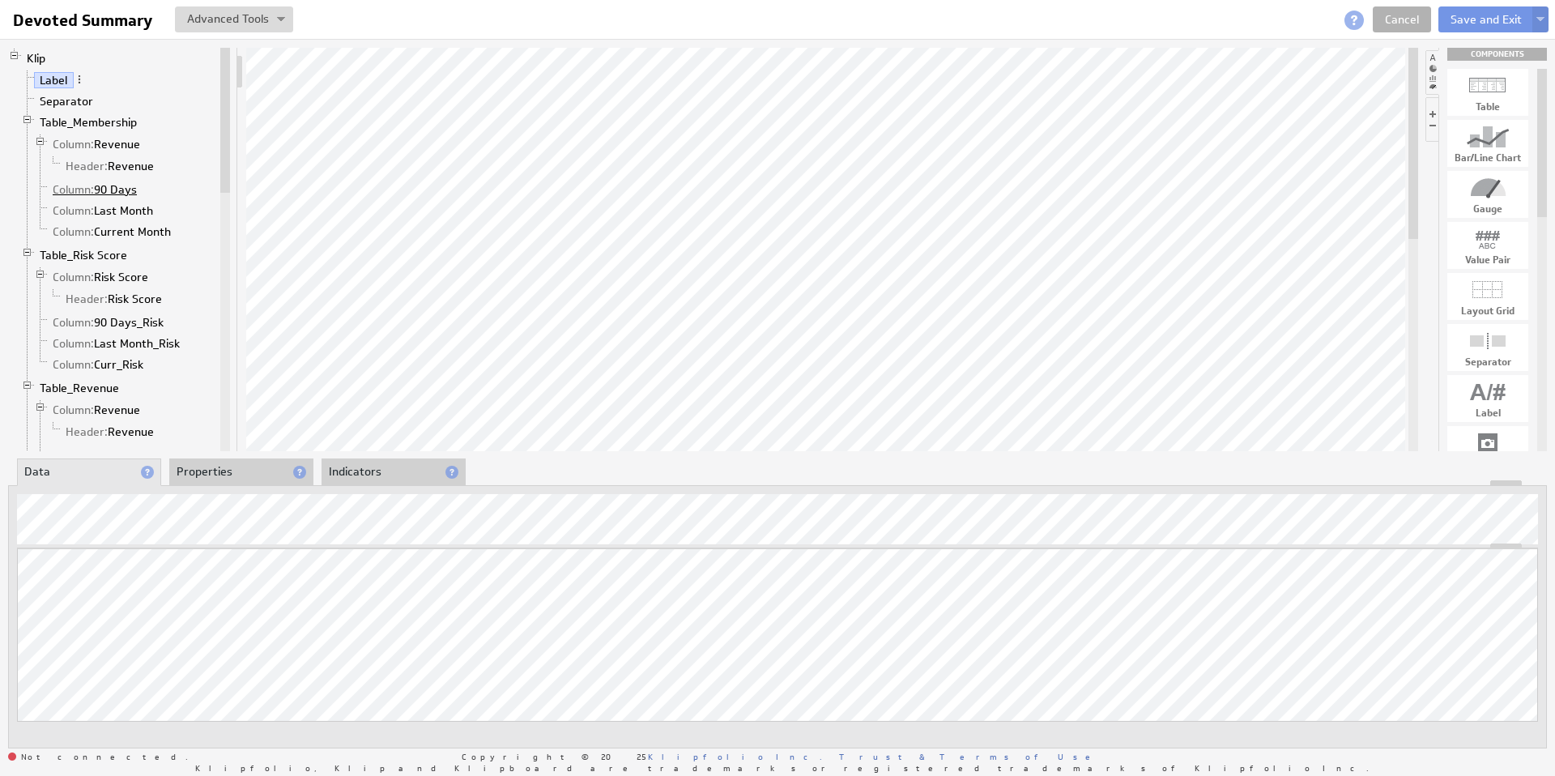
click at [111, 190] on link "Column: 90 Days" at bounding box center [95, 189] width 96 height 16
drag, startPoint x: 873, startPoint y: 541, endPoint x: 879, endPoint y: 620, distance: 78.8
click at [134, 210] on link "Column: Last Month" at bounding box center [103, 211] width 113 height 16
click at [129, 272] on link "Column: Risk Score" at bounding box center [101, 277] width 108 height 16
click at [122, 301] on link "Header: Risk Score" at bounding box center [114, 299] width 109 height 16
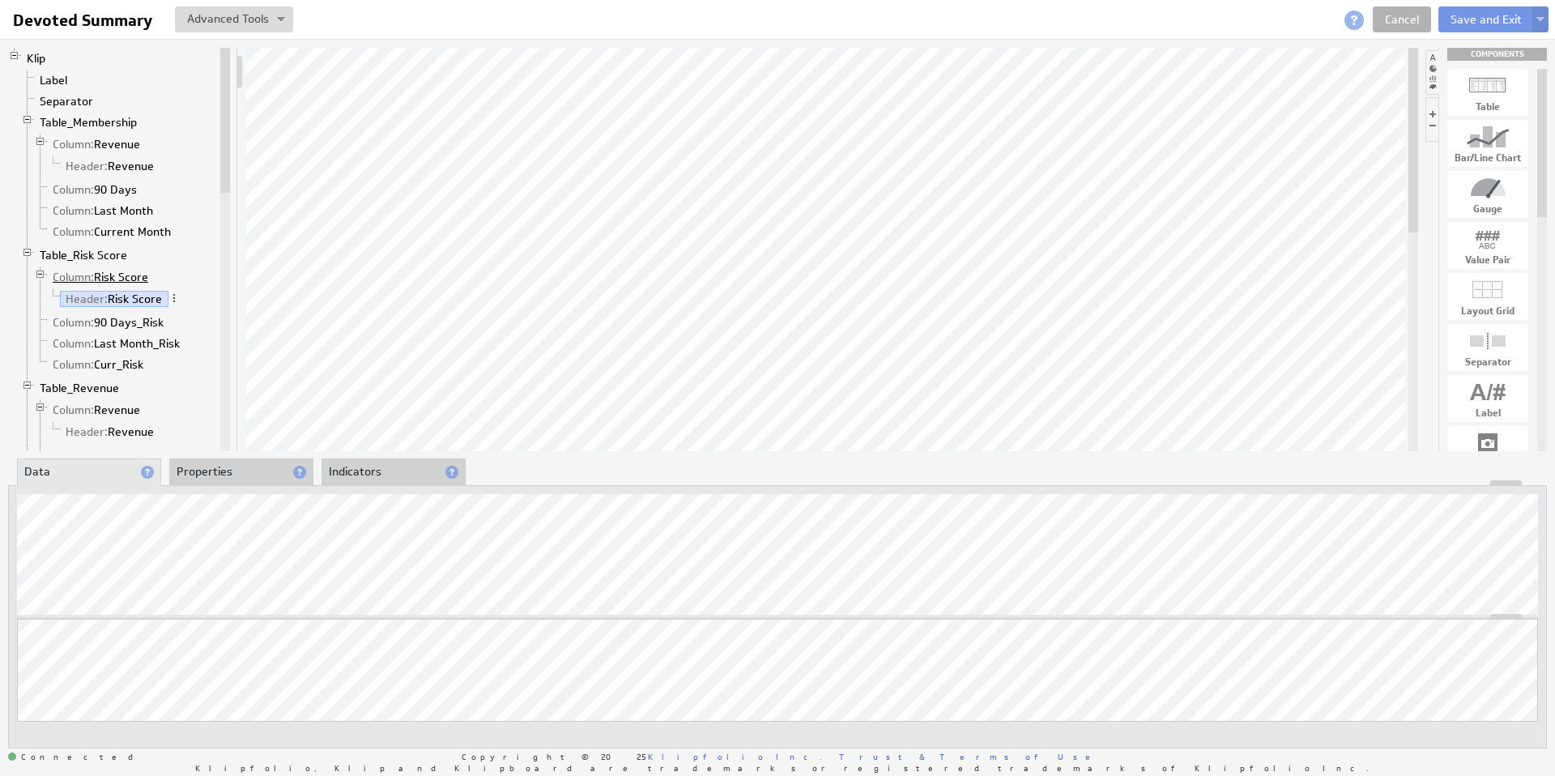
click at [103, 280] on link "Column: Risk Score" at bounding box center [101, 277] width 108 height 16
click at [98, 257] on link "Table_Risk Score" at bounding box center [84, 255] width 100 height 16
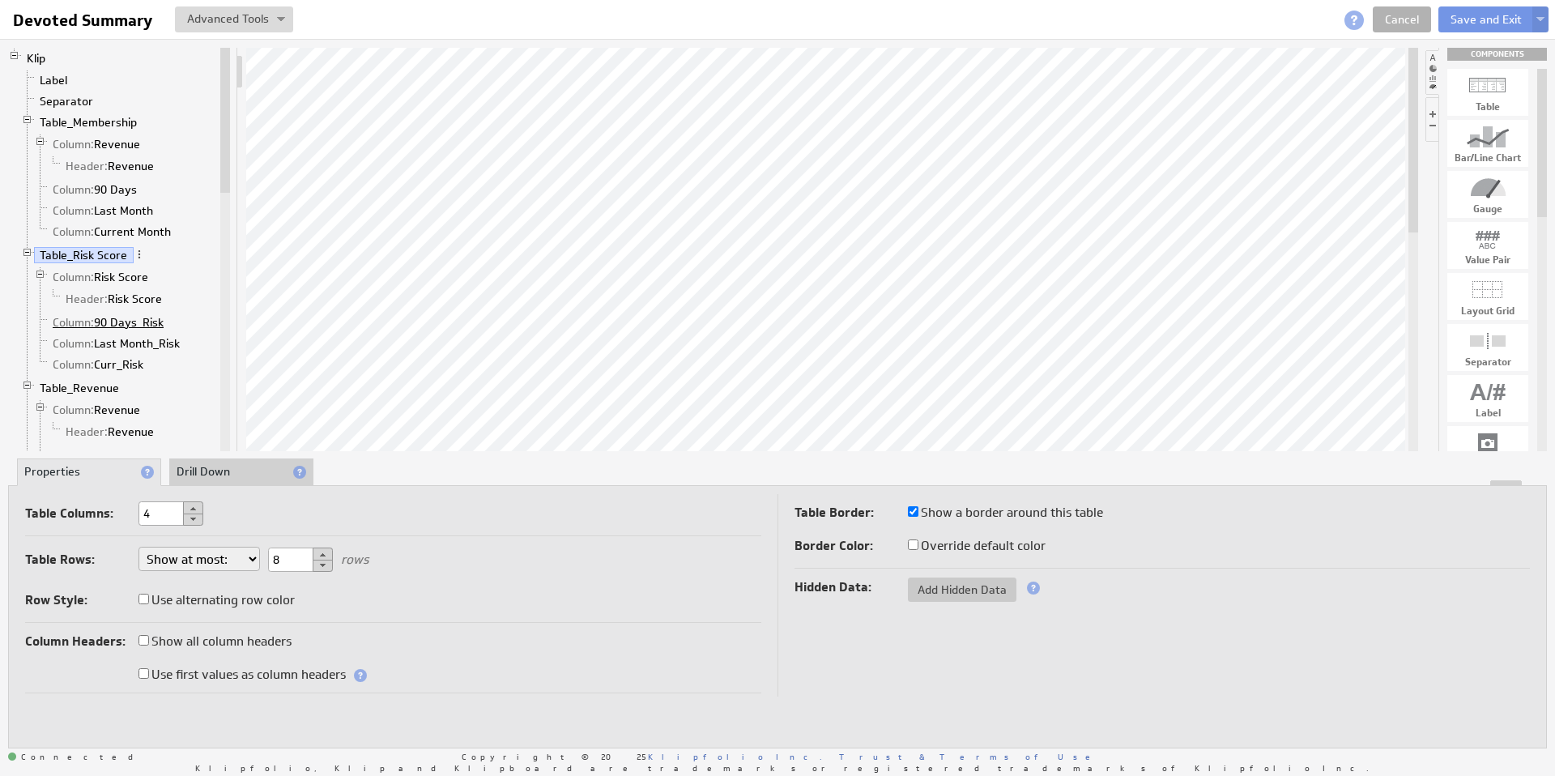
click at [106, 322] on link "Column: 90 Days_Risk" at bounding box center [108, 322] width 123 height 16
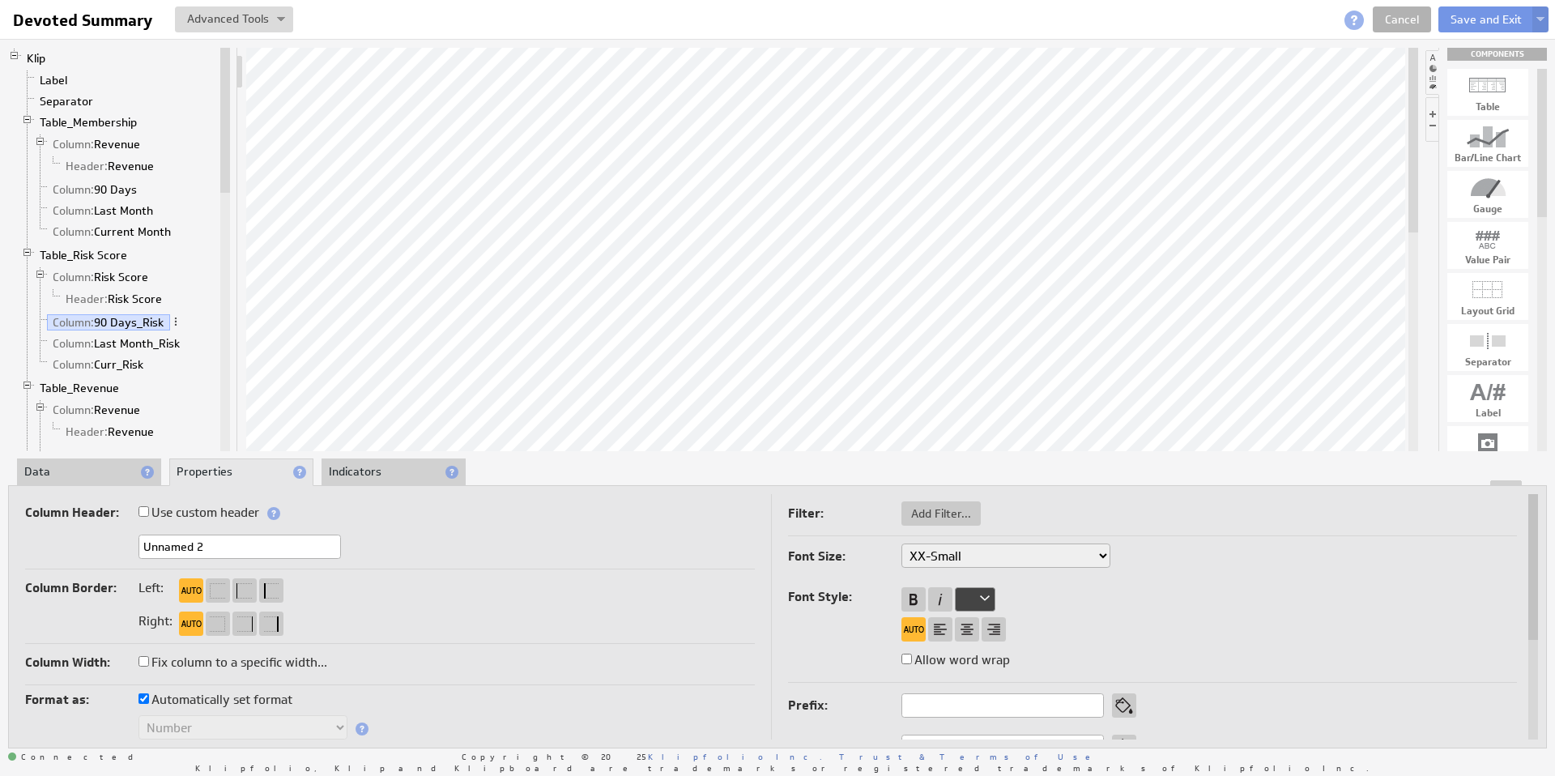
click at [75, 472] on li "Data" at bounding box center [89, 473] width 144 height 28
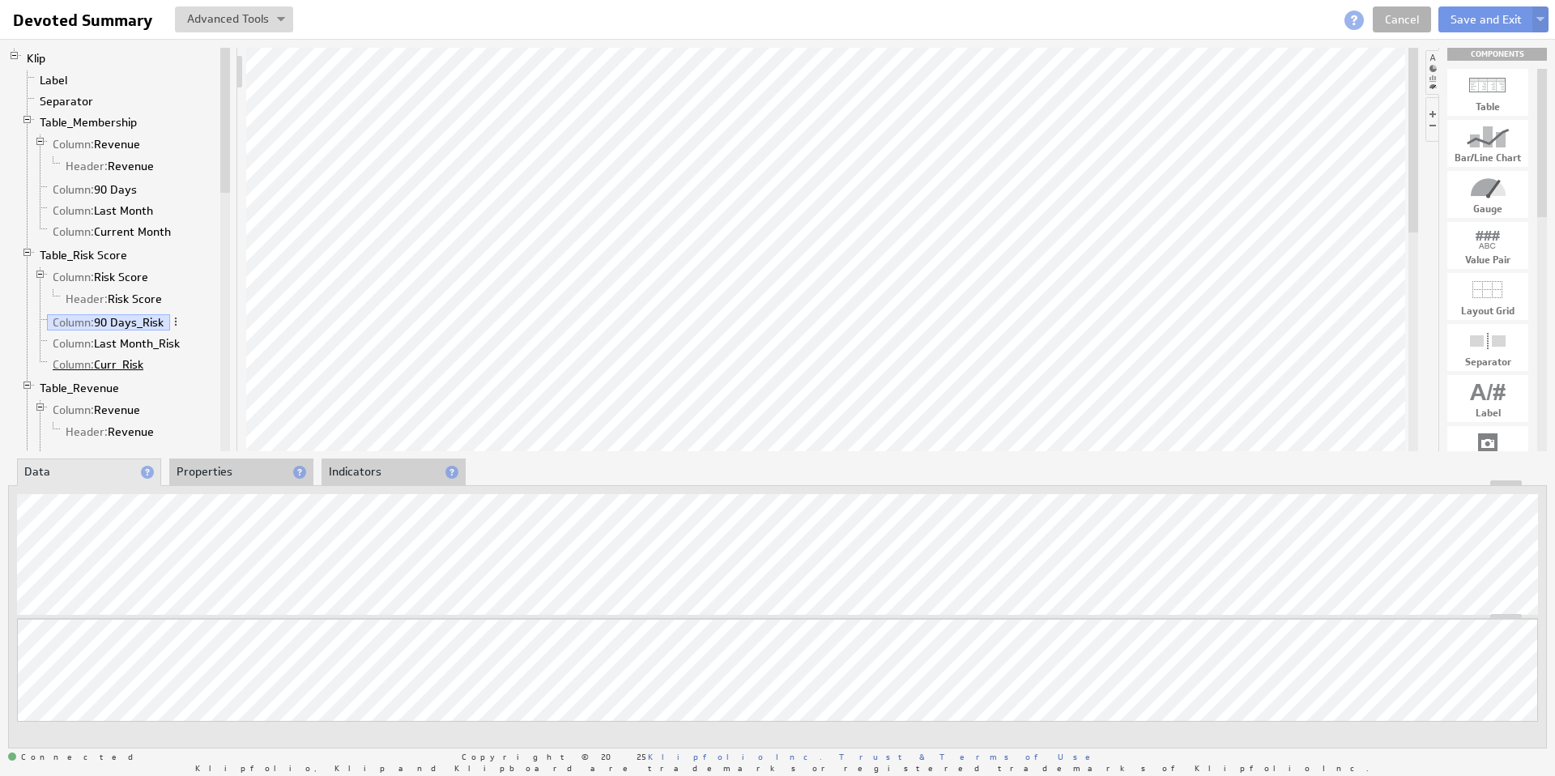
click at [109, 359] on link "Column: Curr_Risk" at bounding box center [98, 364] width 103 height 16
click at [1412, 19] on link "Cancel" at bounding box center [1402, 19] width 58 height 26
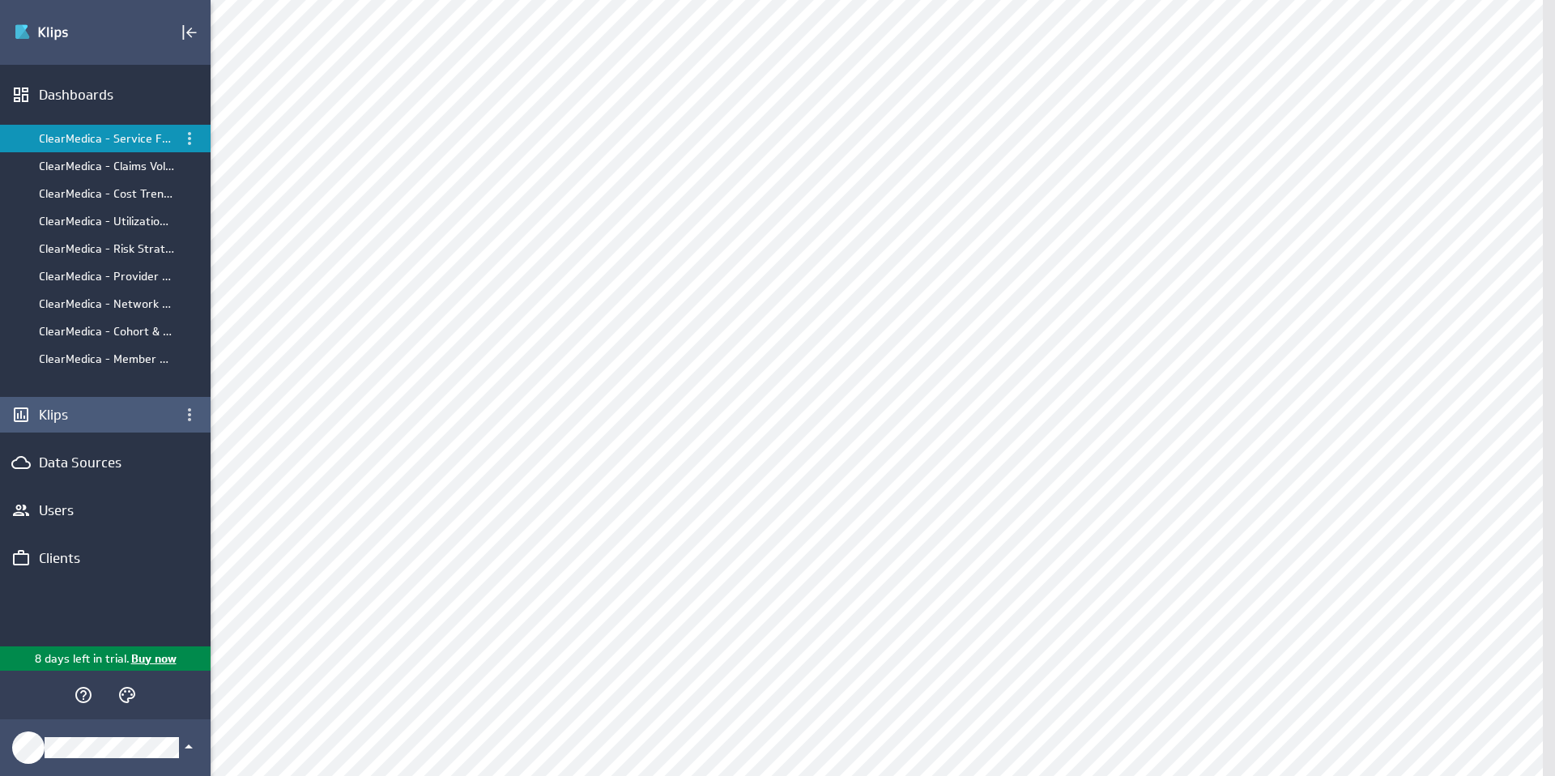
click at [64, 414] on div "Klips" at bounding box center [105, 415] width 133 height 18
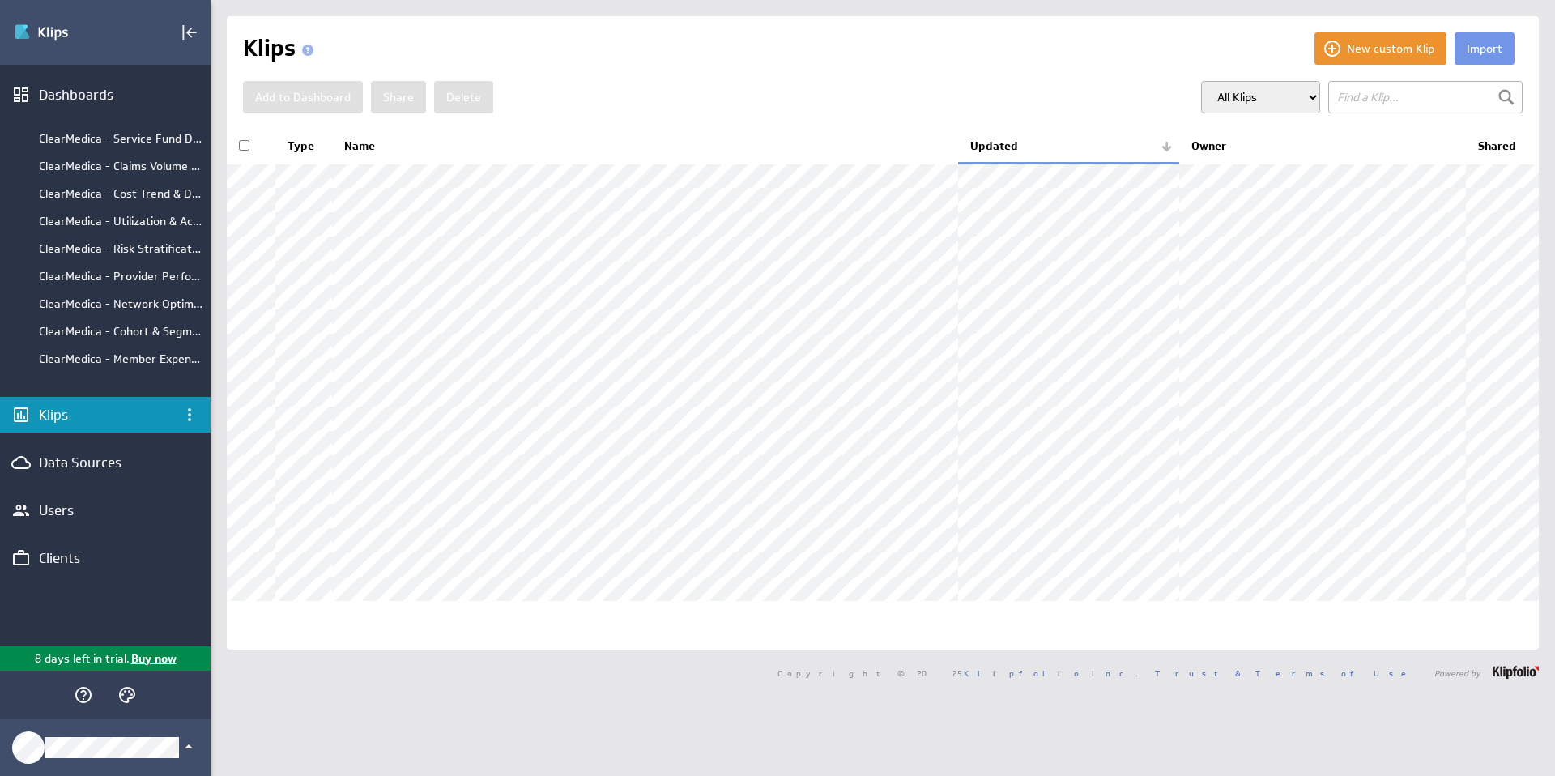
scroll to position [41, 0]
click at [986, 130] on th "Updated" at bounding box center [1068, 147] width 221 height 34
click at [1386, 32] on button "New custom Klip" at bounding box center [1381, 48] width 132 height 32
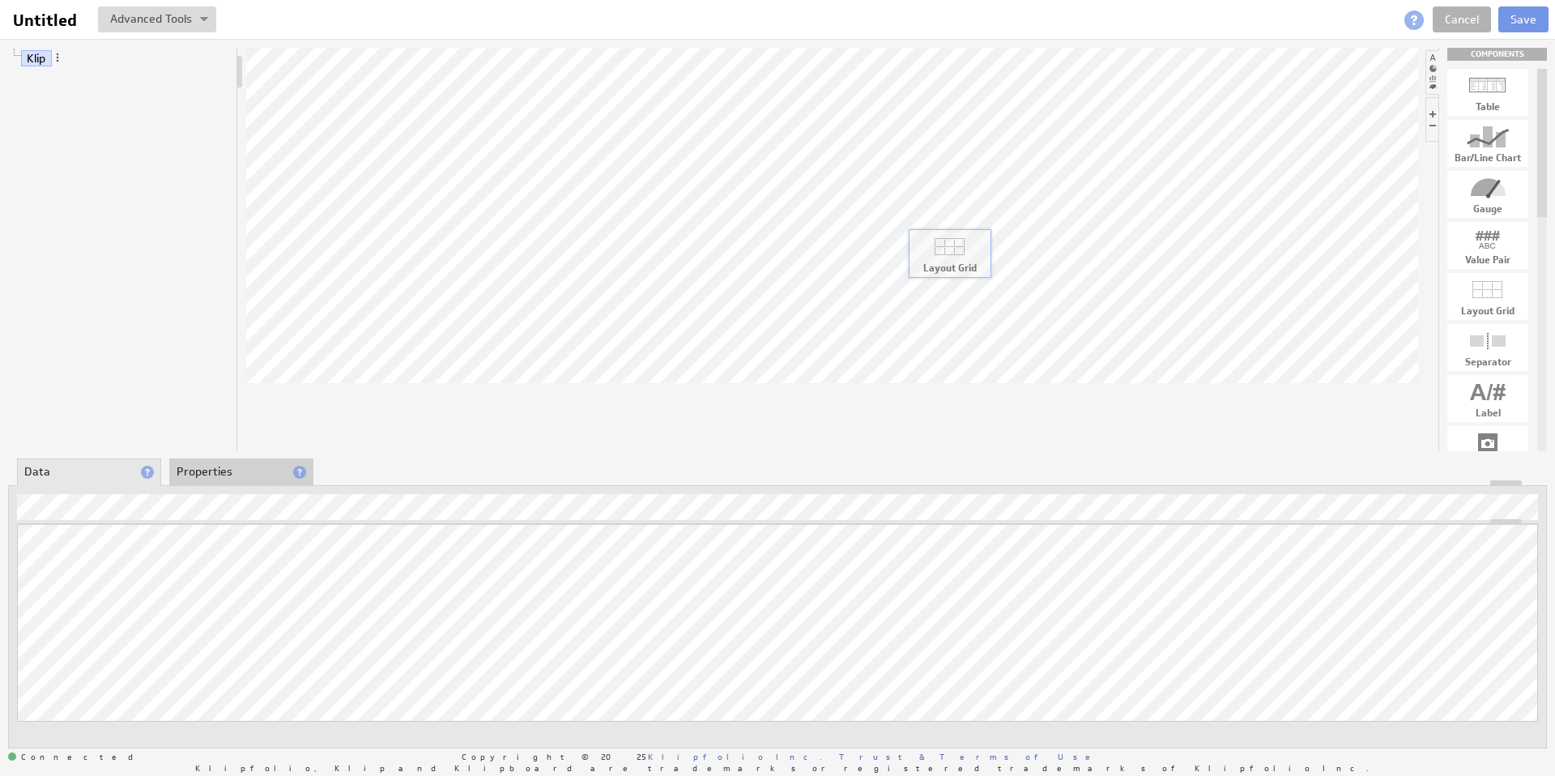
drag, startPoint x: 1479, startPoint y: 296, endPoint x: 941, endPoint y: 252, distance: 540.5
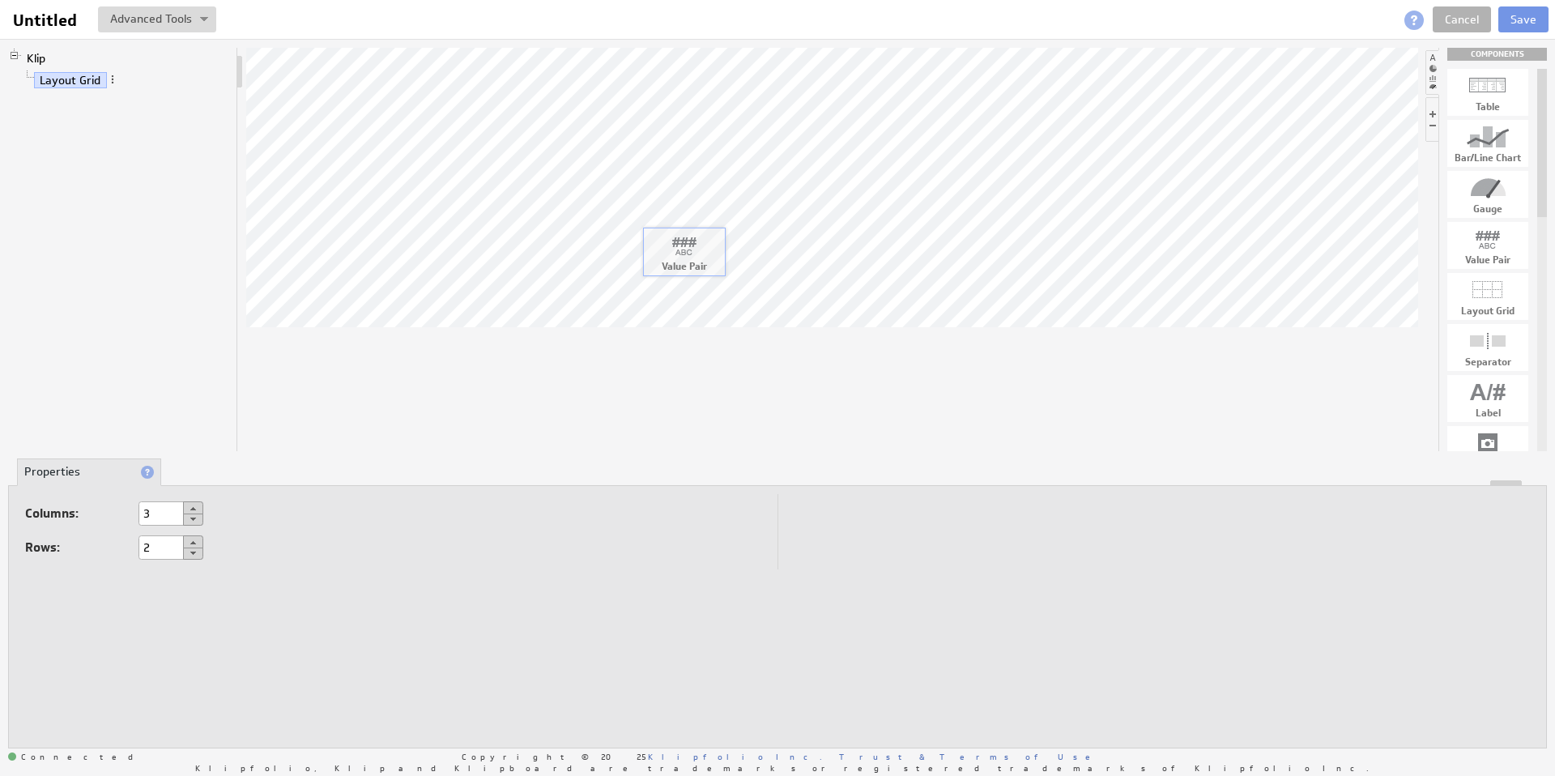
drag, startPoint x: 1495, startPoint y: 247, endPoint x: 690, endPoint y: 253, distance: 804.4
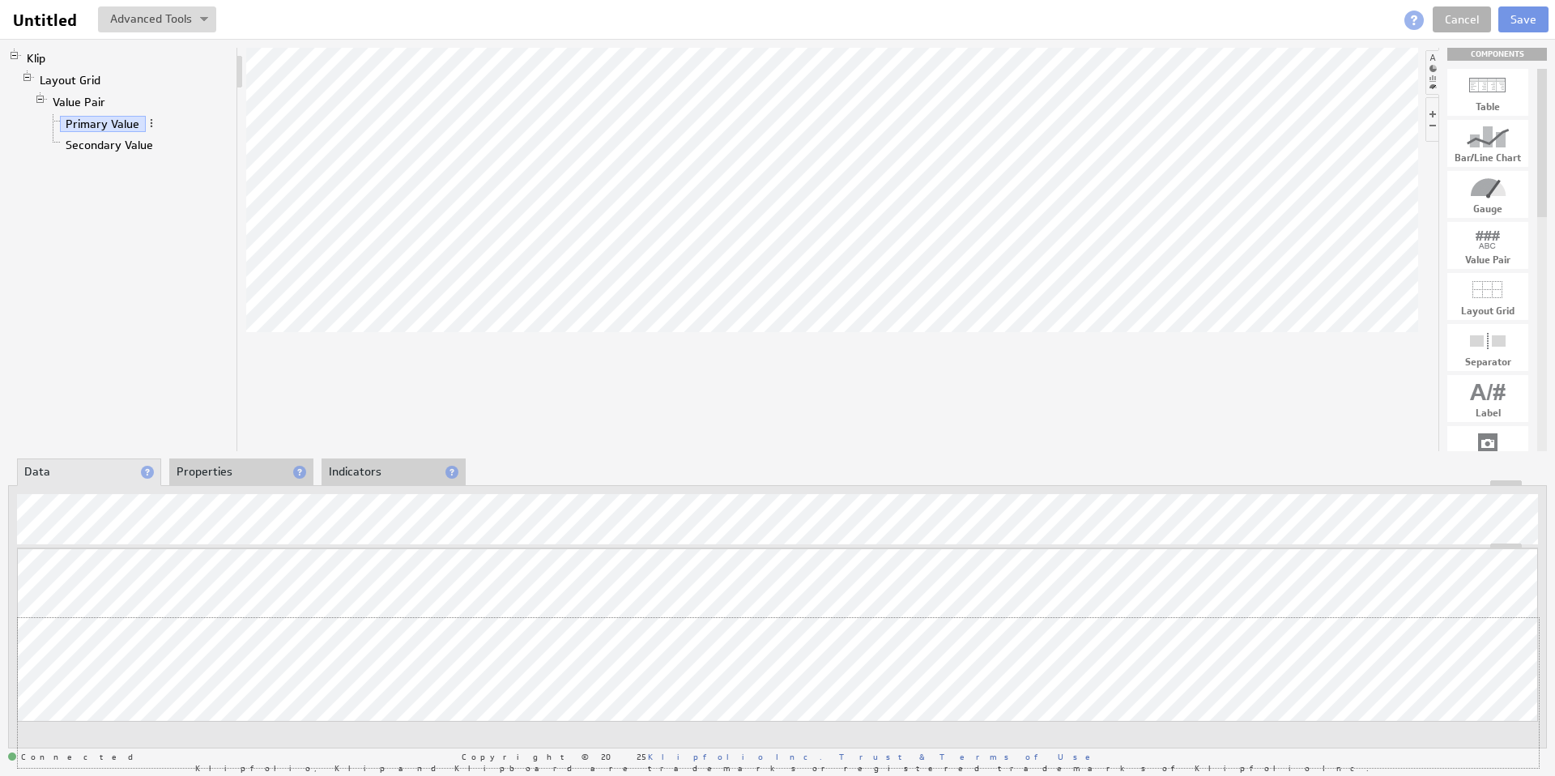
click at [1228, 614] on div "Updating... Select a Function ARRAY DATE SELECT SLICE SUM Data Manipulation Log…" at bounding box center [777, 658] width 1521 height 220
click at [486, 529] on div "Updating... Select a Function ARRAY DATE SELECT SLICE SUM Data Manipulation Log…" at bounding box center [777, 616] width 1539 height 263
click at [457, 403] on div at bounding box center [832, 249] width 1172 height 403
click at [151, 125] on span at bounding box center [151, 122] width 11 height 11
click at [475, 412] on div at bounding box center [832, 249] width 1172 height 403
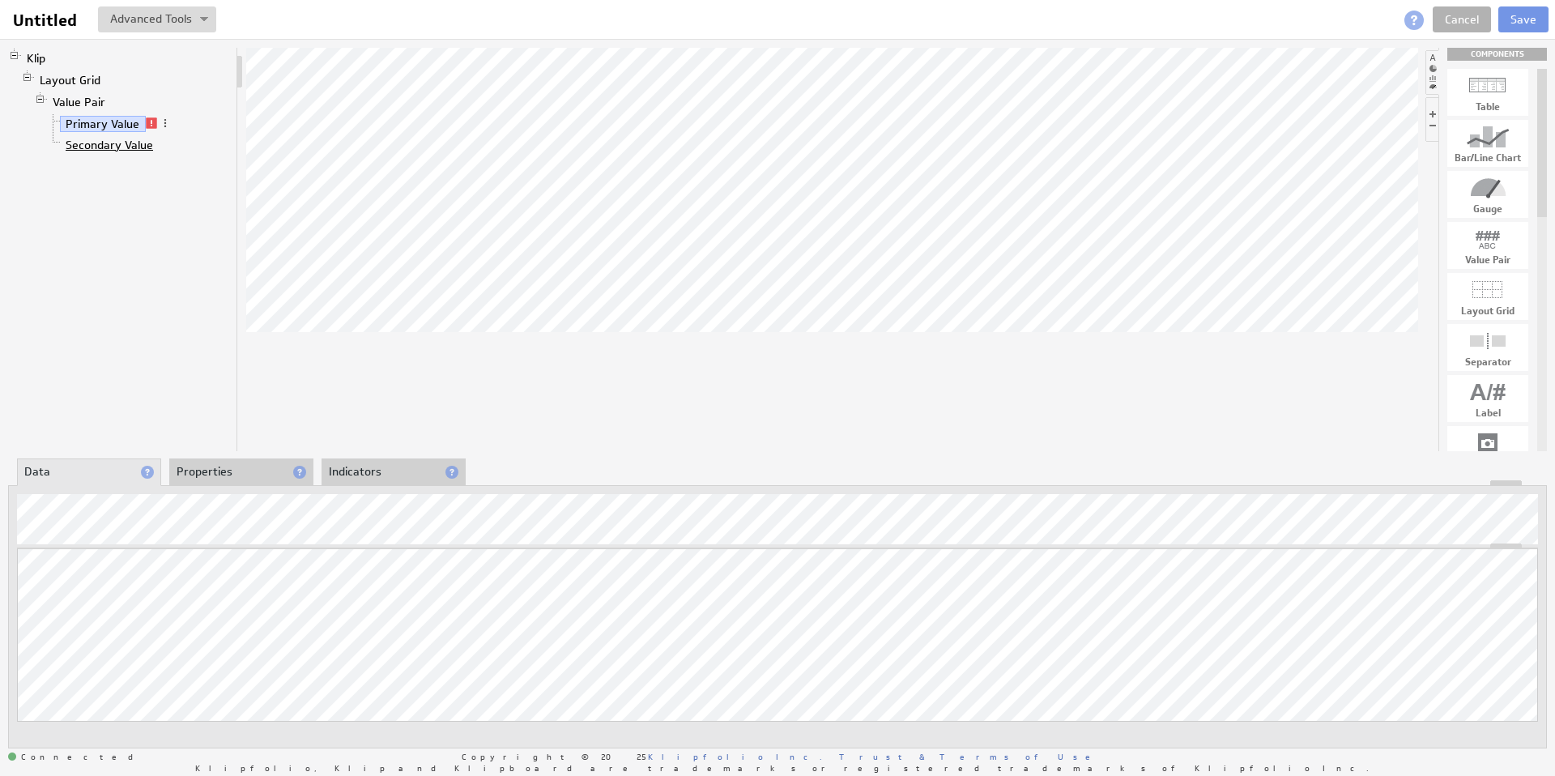
click at [134, 142] on link "Secondary Value" at bounding box center [110, 145] width 100 height 16
click at [537, 401] on div at bounding box center [832, 249] width 1172 height 403
click at [105, 125] on link "Primary Value" at bounding box center [103, 124] width 86 height 16
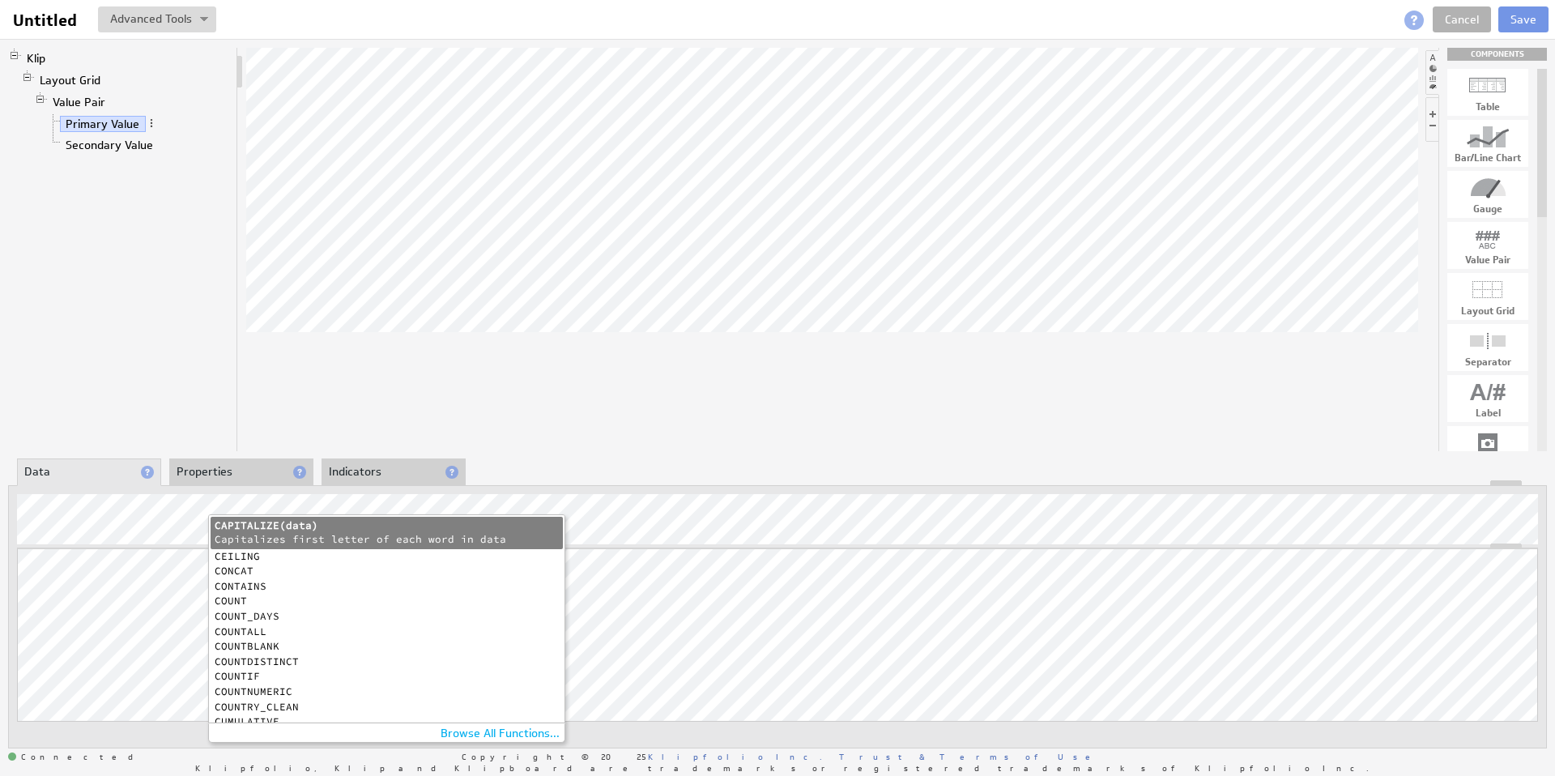
click at [239, 599] on div "COUNT" at bounding box center [383, 601] width 336 height 11
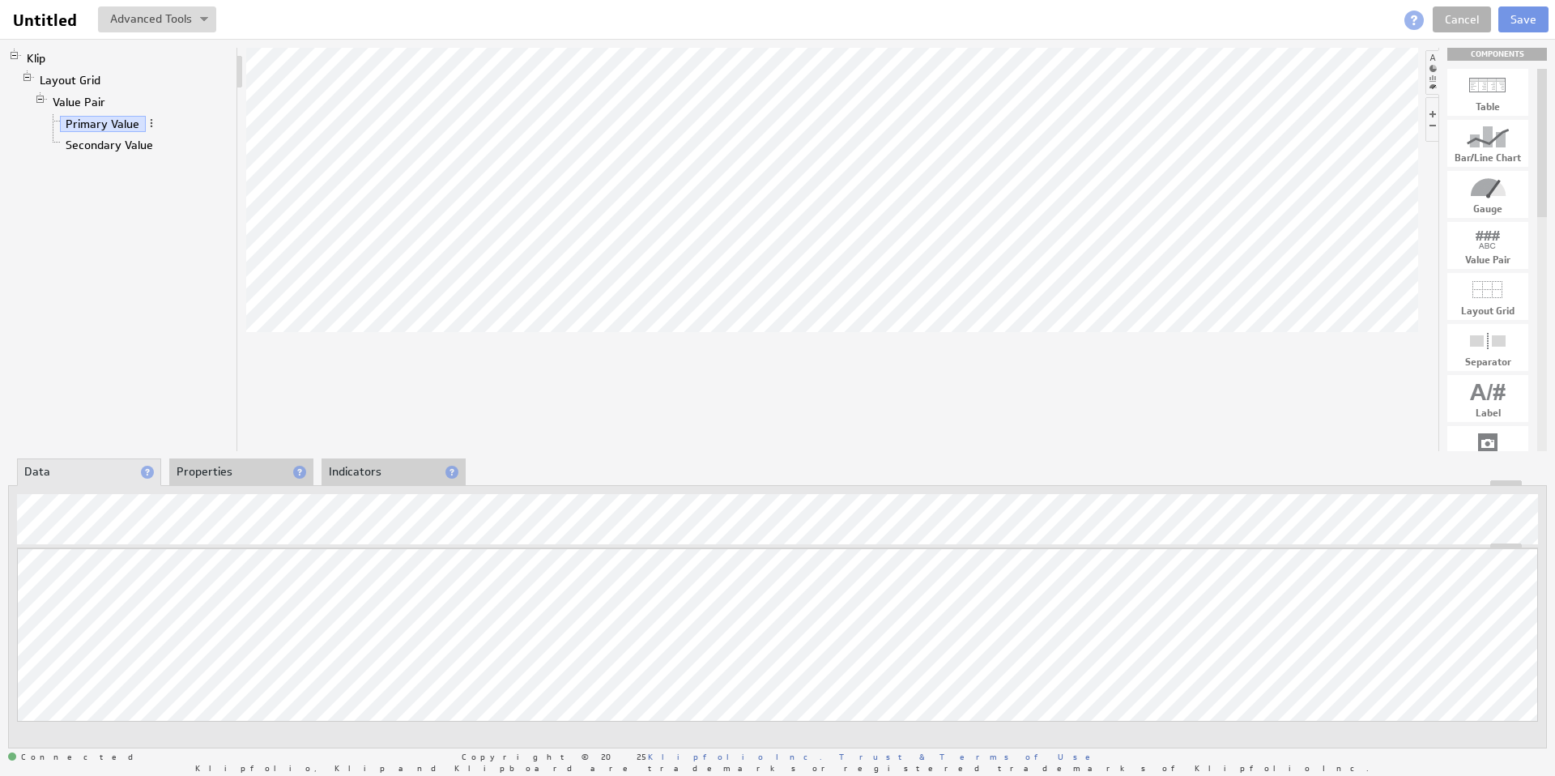
click at [328, 333] on div at bounding box center [832, 249] width 1172 height 403
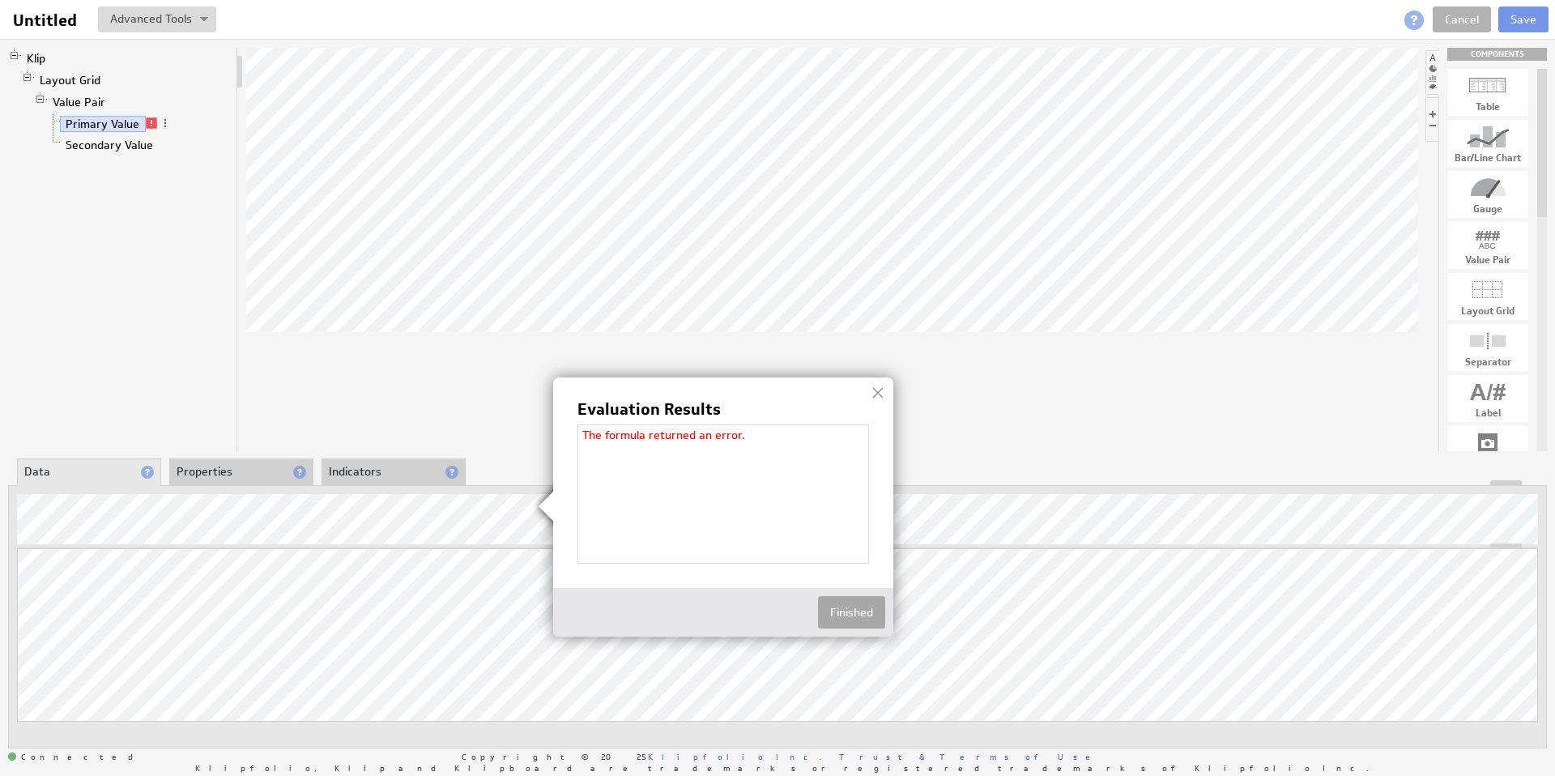
click at [865, 612] on button "Finished" at bounding box center [851, 612] width 67 height 32
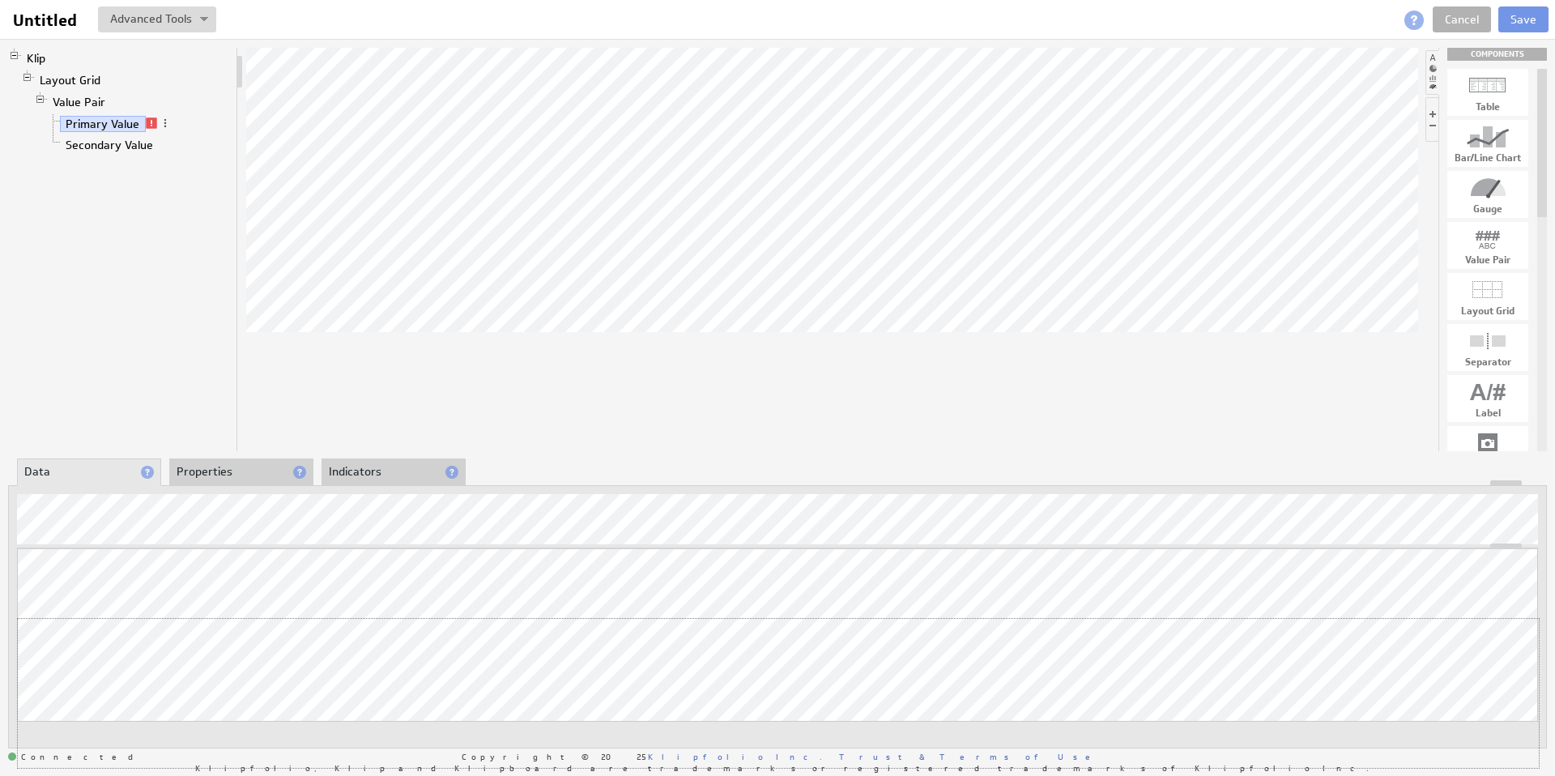
click at [1179, 613] on div "Updating... Select a Function ARRAY DATE SELECT SLICE SUM Data Manipulation Log…" at bounding box center [777, 658] width 1521 height 220
click at [309, 378] on div at bounding box center [832, 249] width 1172 height 403
click at [319, 393] on div at bounding box center [832, 249] width 1172 height 403
click at [455, 427] on div at bounding box center [832, 249] width 1172 height 403
click at [376, 414] on div at bounding box center [832, 249] width 1172 height 403
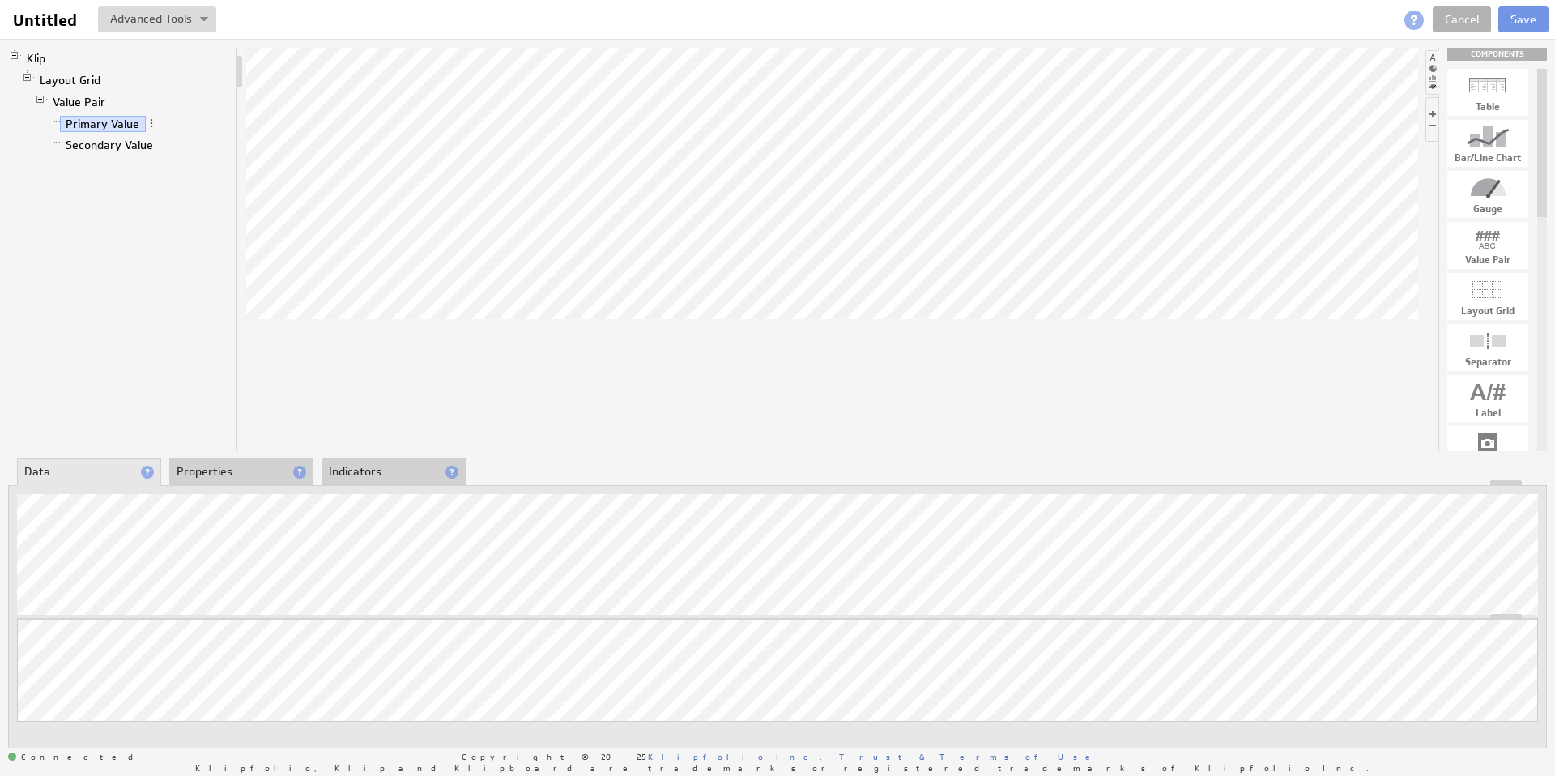
click at [466, 390] on div at bounding box center [832, 249] width 1172 height 403
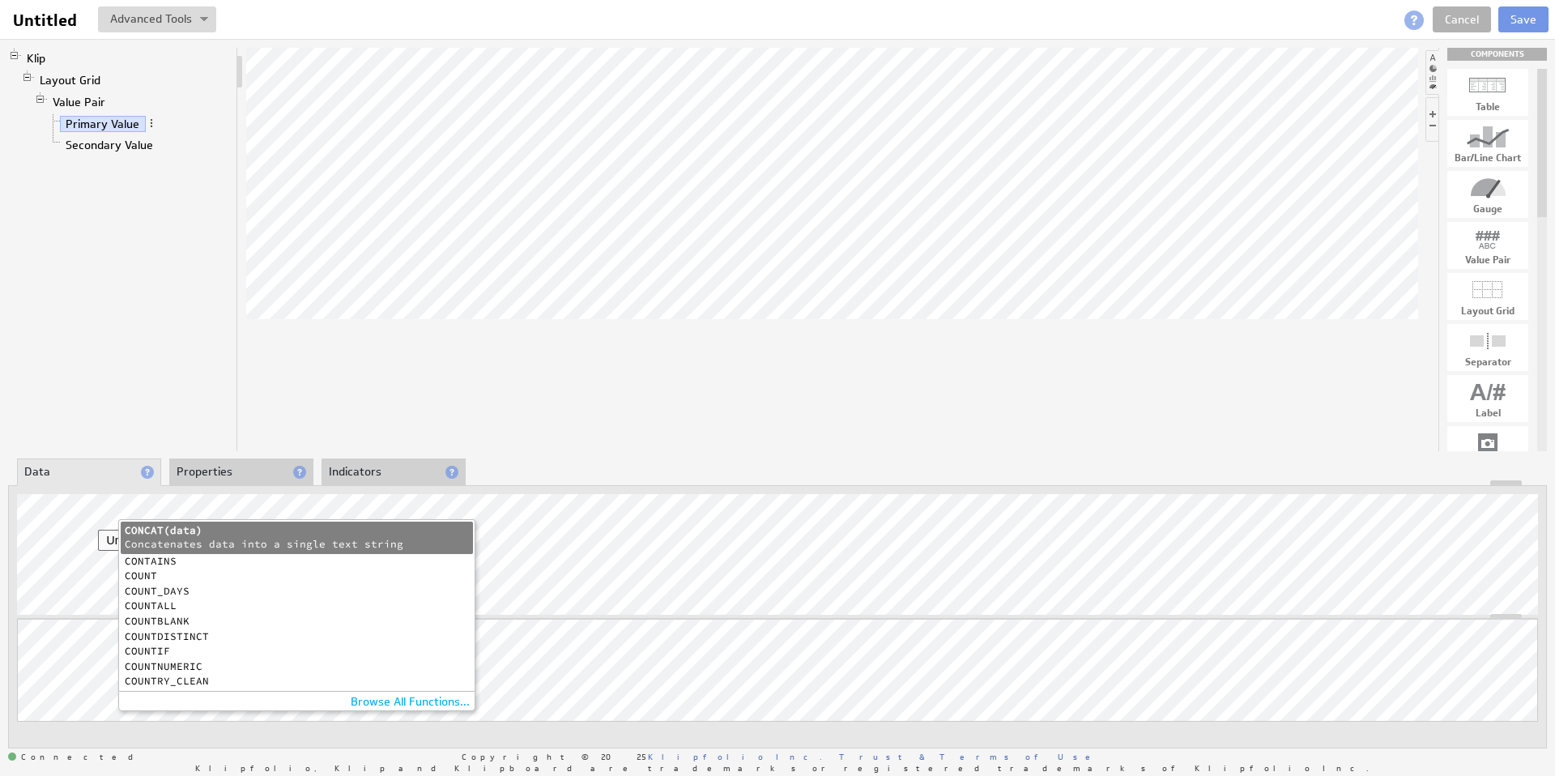
click at [149, 575] on div "COUNT" at bounding box center [297, 576] width 344 height 11
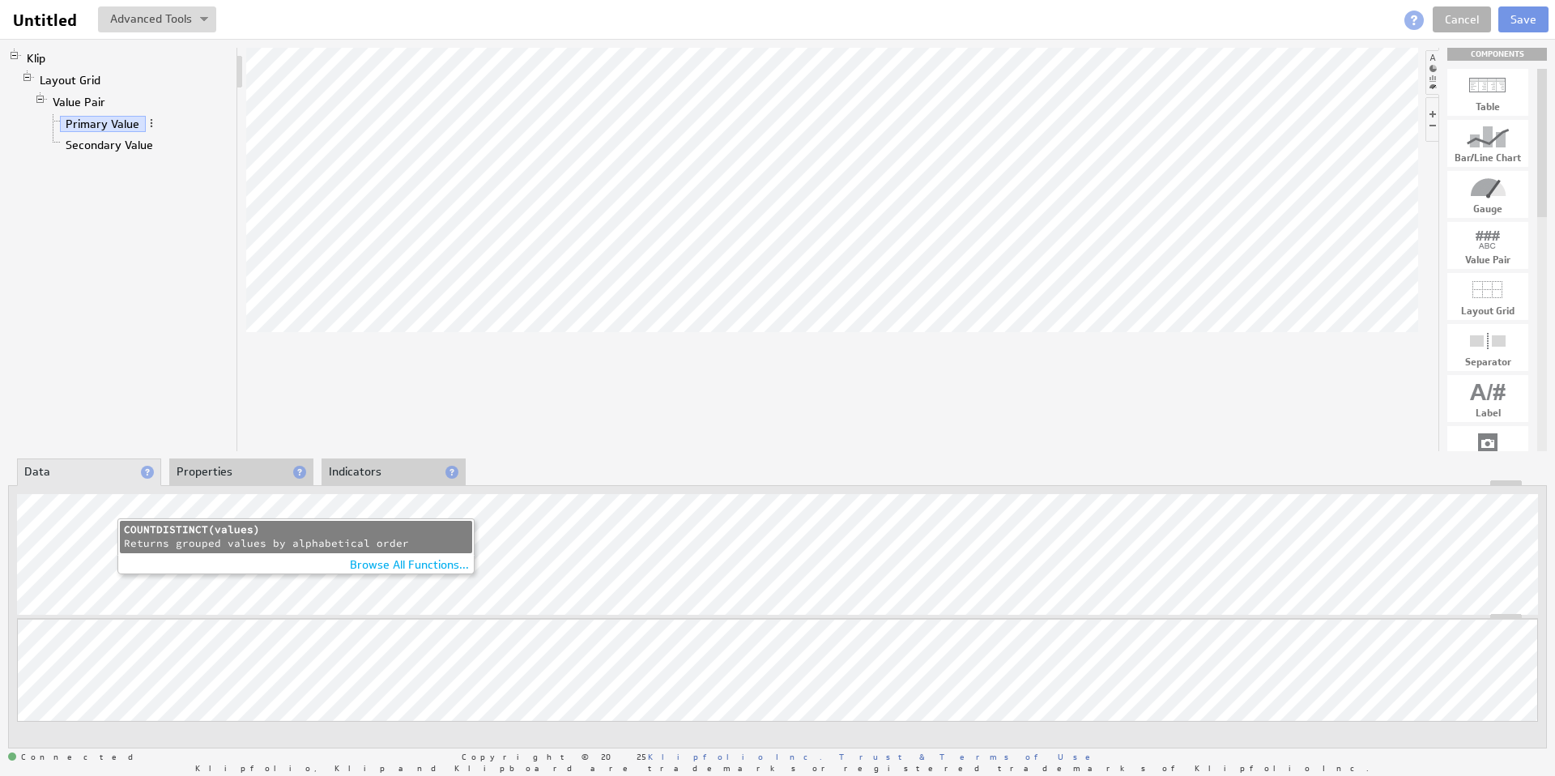
click at [169, 535] on div "COUNTDISTINCT(values)" at bounding box center [296, 530] width 344 height 14
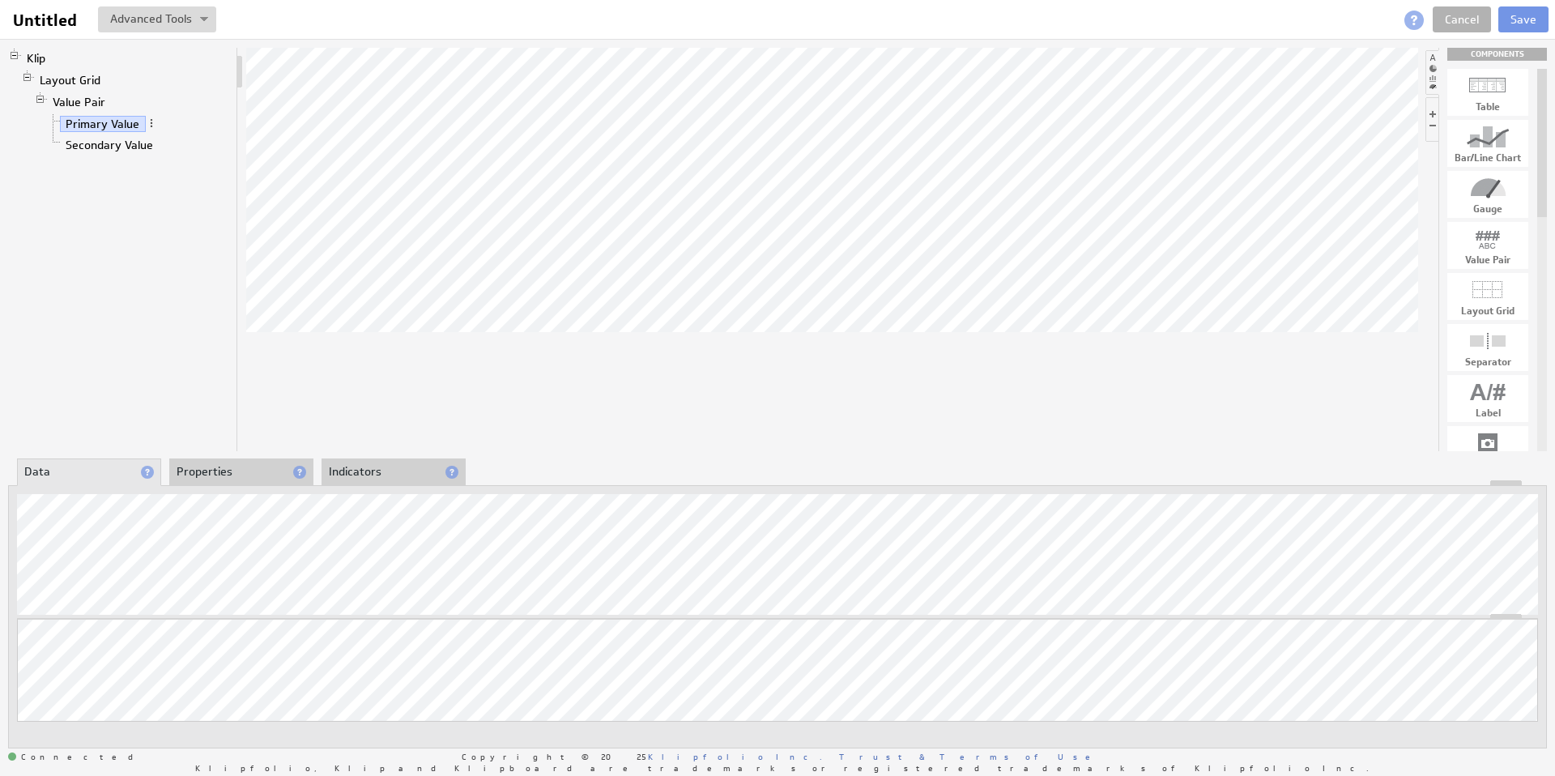
click at [343, 335] on div at bounding box center [832, 249] width 1172 height 403
click at [454, 552] on div "Updating... Select a Function ARRAY DATE SELECT SLICE SUM Data Manipulation Log…" at bounding box center [777, 616] width 1539 height 263
drag, startPoint x: 525, startPoint y: 483, endPoint x: 529, endPoint y: 458, distance: 25.4
click at [529, 458] on div "Klip Layout Grid Value Pair Primary Value Secondary Value COMPONENTS Table Bar/…" at bounding box center [777, 398] width 1555 height 718
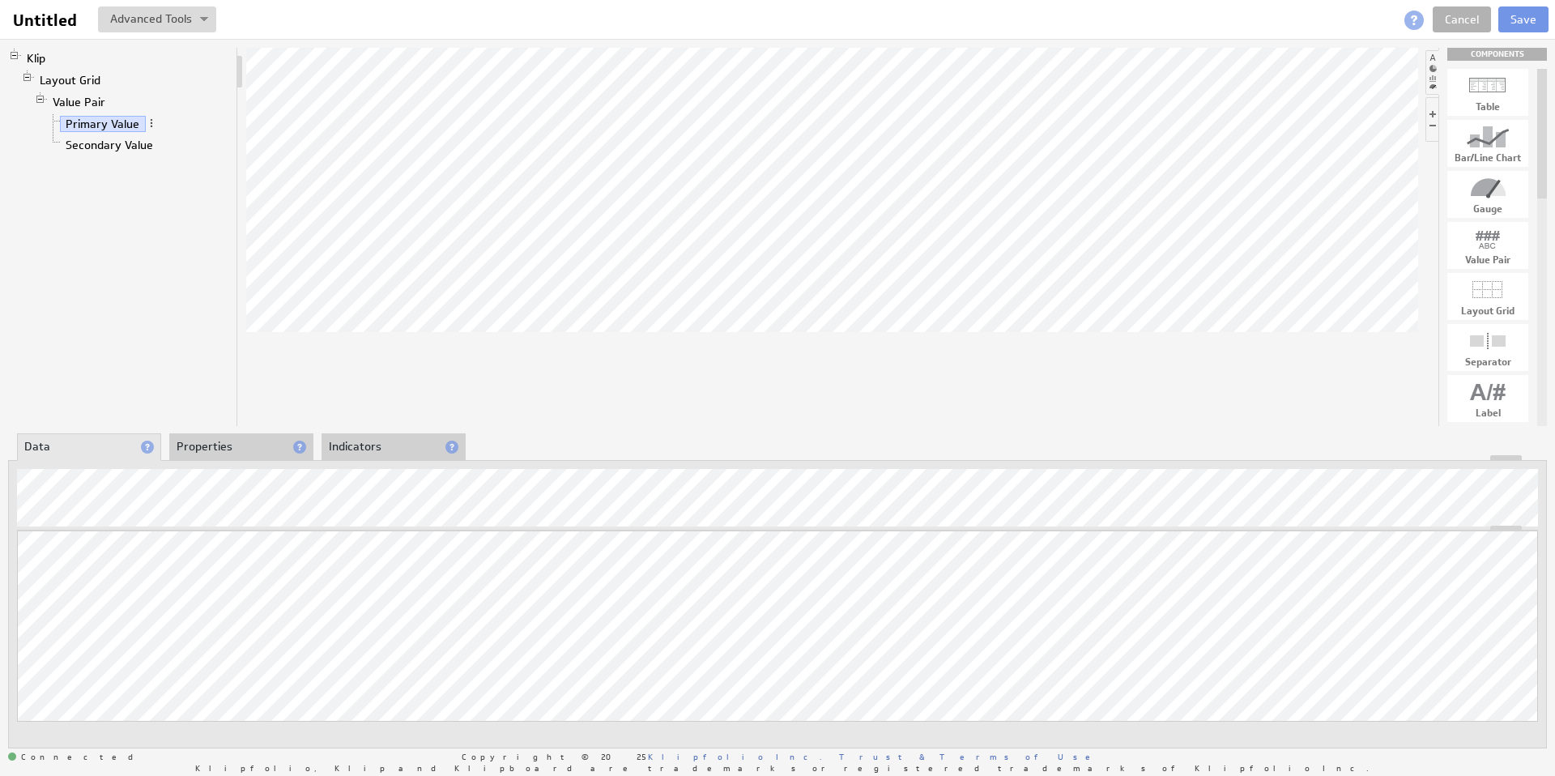
click at [531, 449] on div "About Data Properties Layout Drill Down Indicators Updating... Select a Functio…" at bounding box center [777, 591] width 1539 height 314
click at [149, 121] on span at bounding box center [151, 122] width 11 height 11
drag, startPoint x: 196, startPoint y: 176, endPoint x: 198, endPoint y: 188, distance: 12.4
click at [196, 176] on div "Add Hidden Data" at bounding box center [244, 171] width 183 height 26
click at [161, 147] on span at bounding box center [161, 144] width 11 height 11
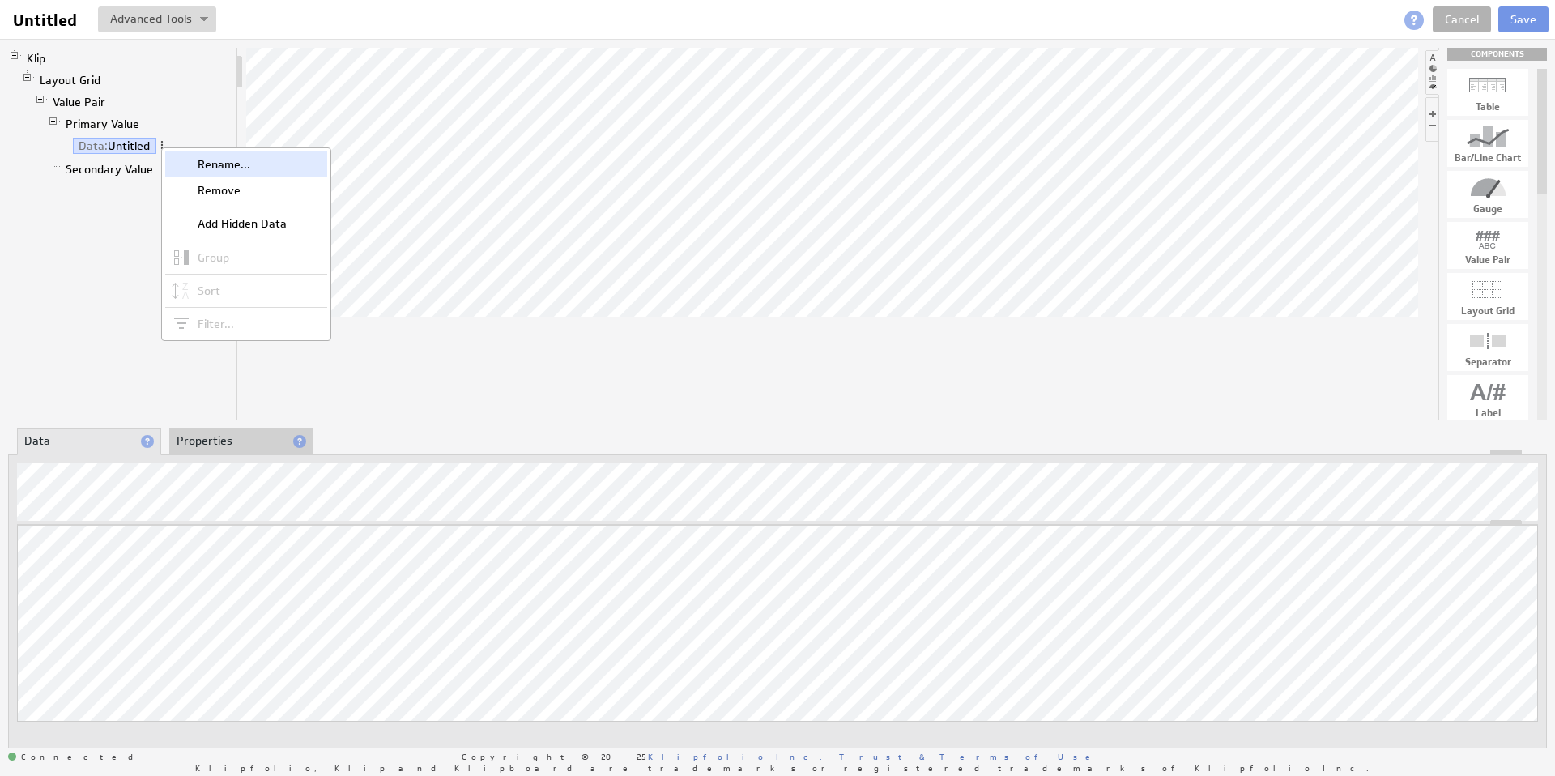
click at [217, 164] on div "Rename..." at bounding box center [246, 164] width 162 height 26
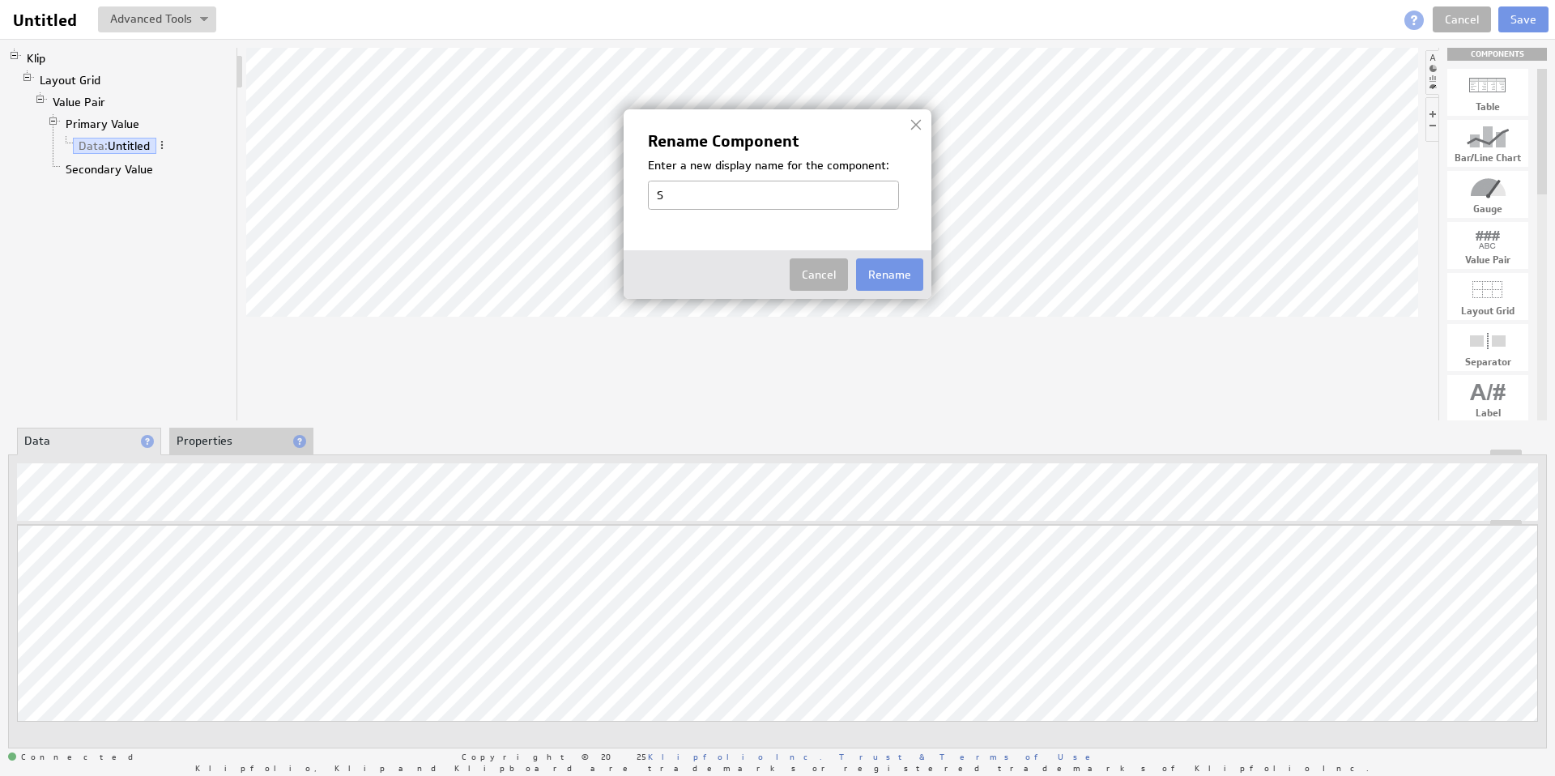
type input "Service Month"
click at [891, 276] on button "Rename" at bounding box center [889, 274] width 67 height 32
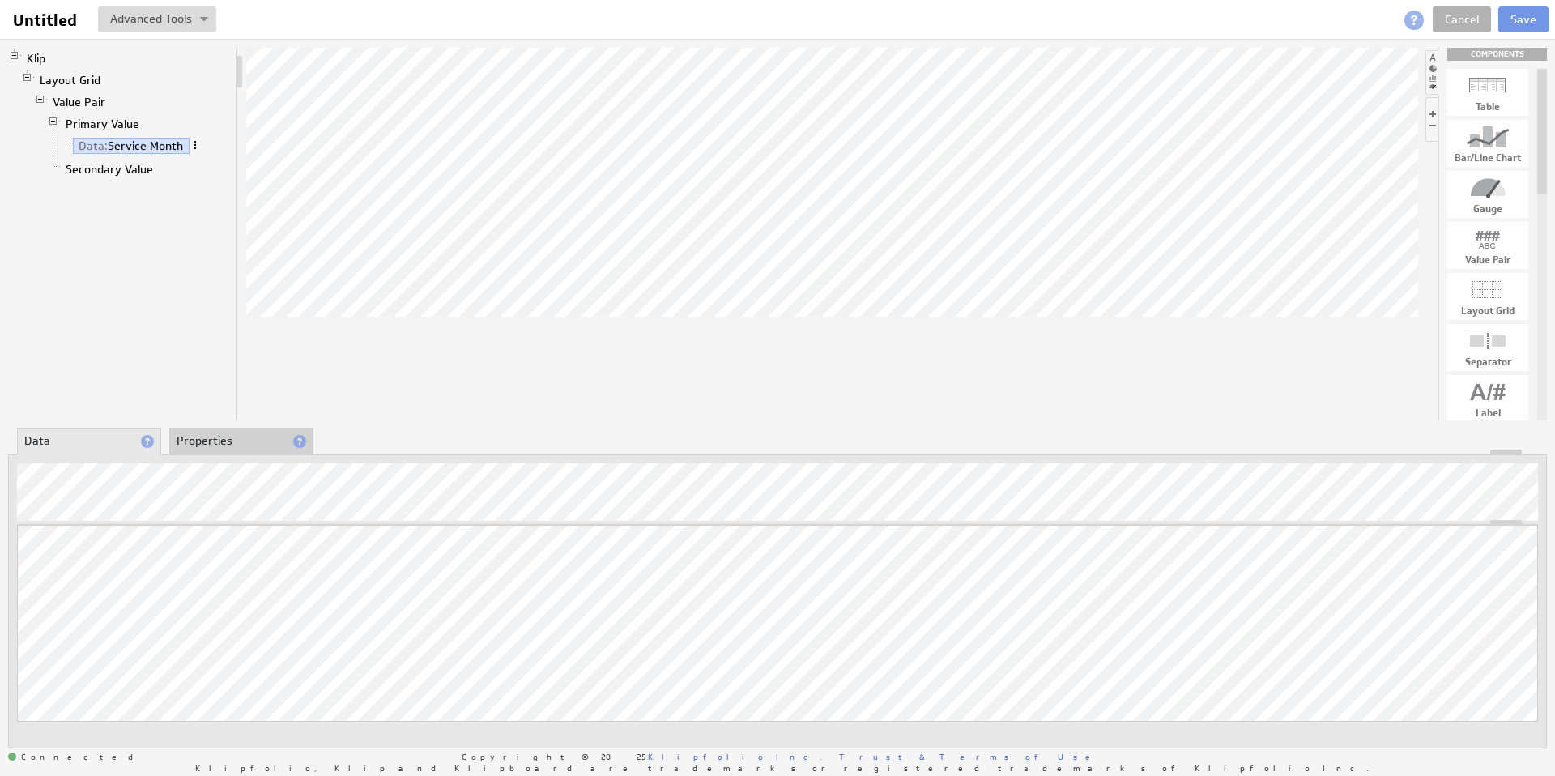
click at [193, 148] on span at bounding box center [195, 144] width 11 height 11
click at [155, 147] on link "Data: Service Month" at bounding box center [131, 146] width 117 height 16
click at [234, 435] on li "Properties" at bounding box center [241, 442] width 144 height 28
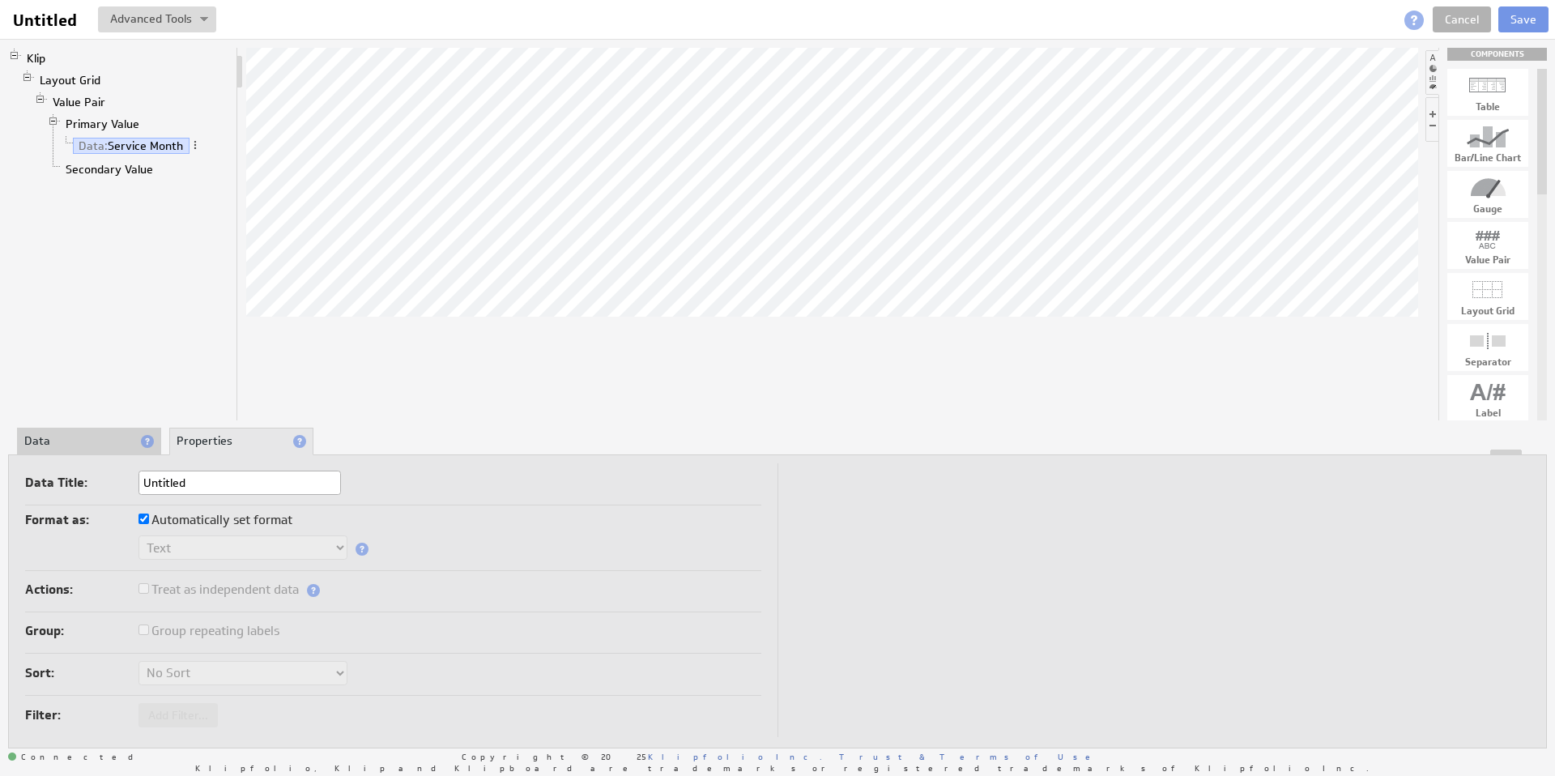
click at [75, 450] on div at bounding box center [778, 453] width 1538 height 6
click at [62, 437] on li "Data" at bounding box center [89, 442] width 144 height 28
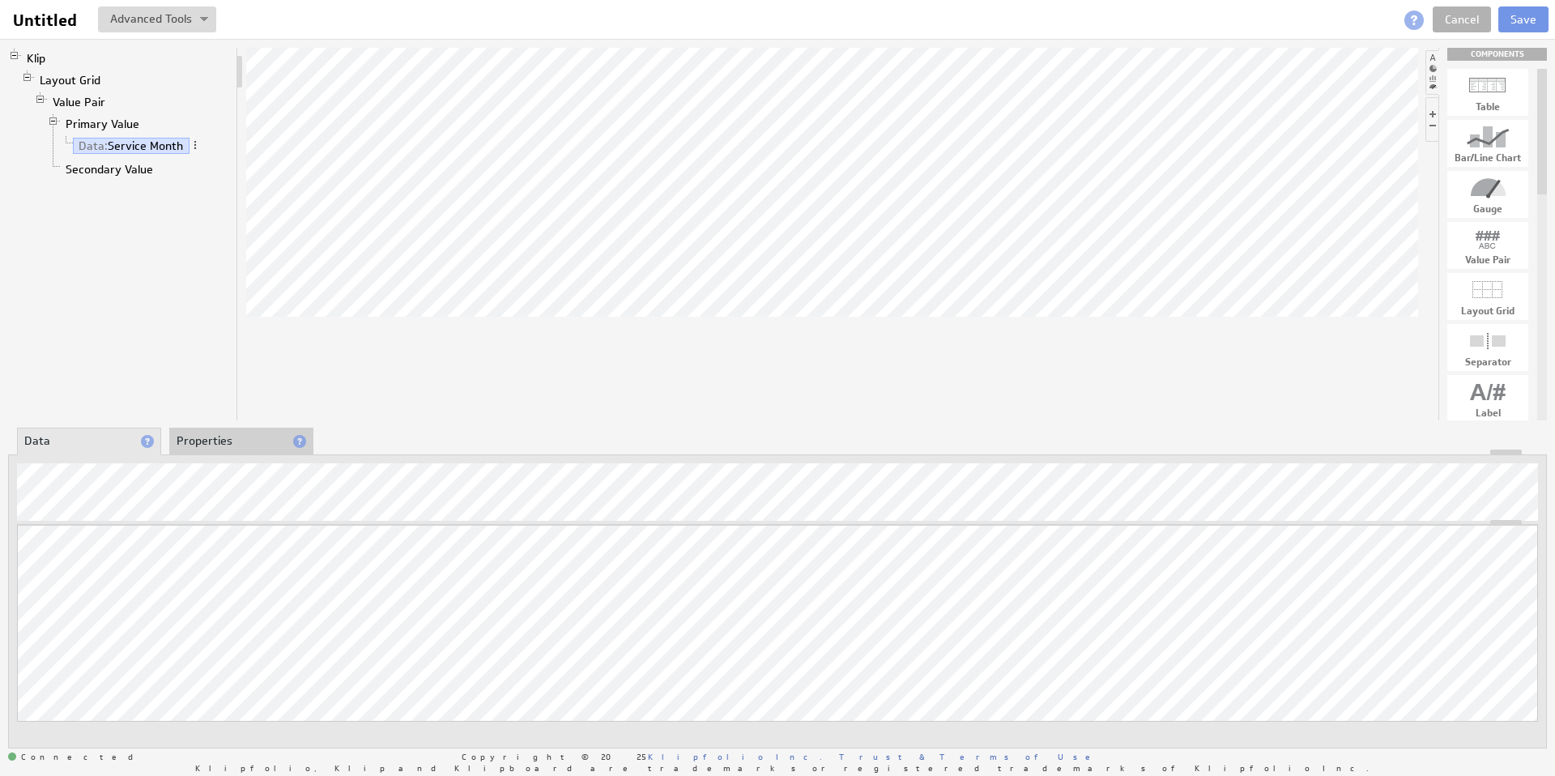
click at [221, 444] on li "Properties" at bounding box center [241, 442] width 144 height 28
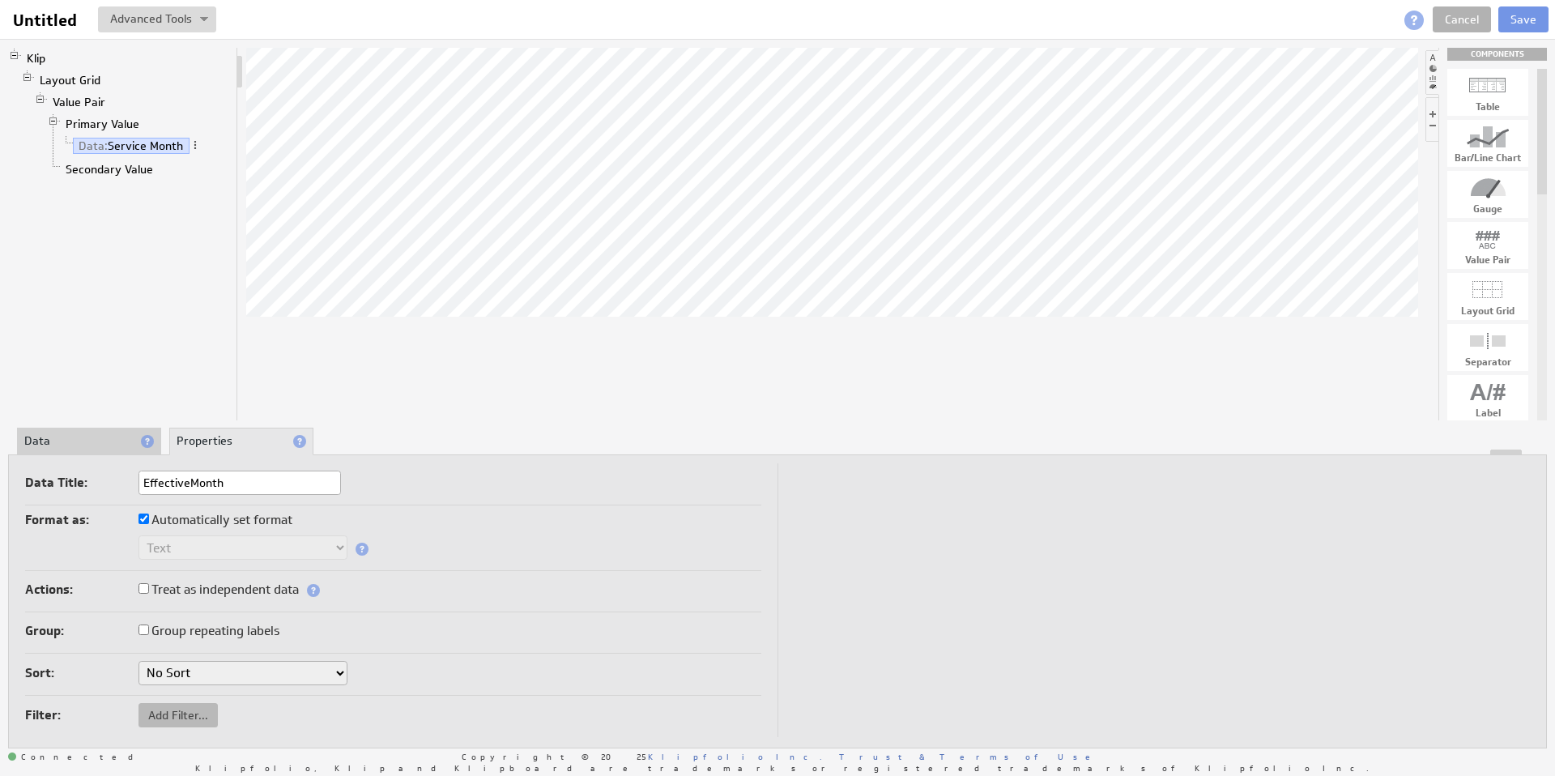
click at [190, 714] on span "Add Filter..." at bounding box center [178, 715] width 79 height 15
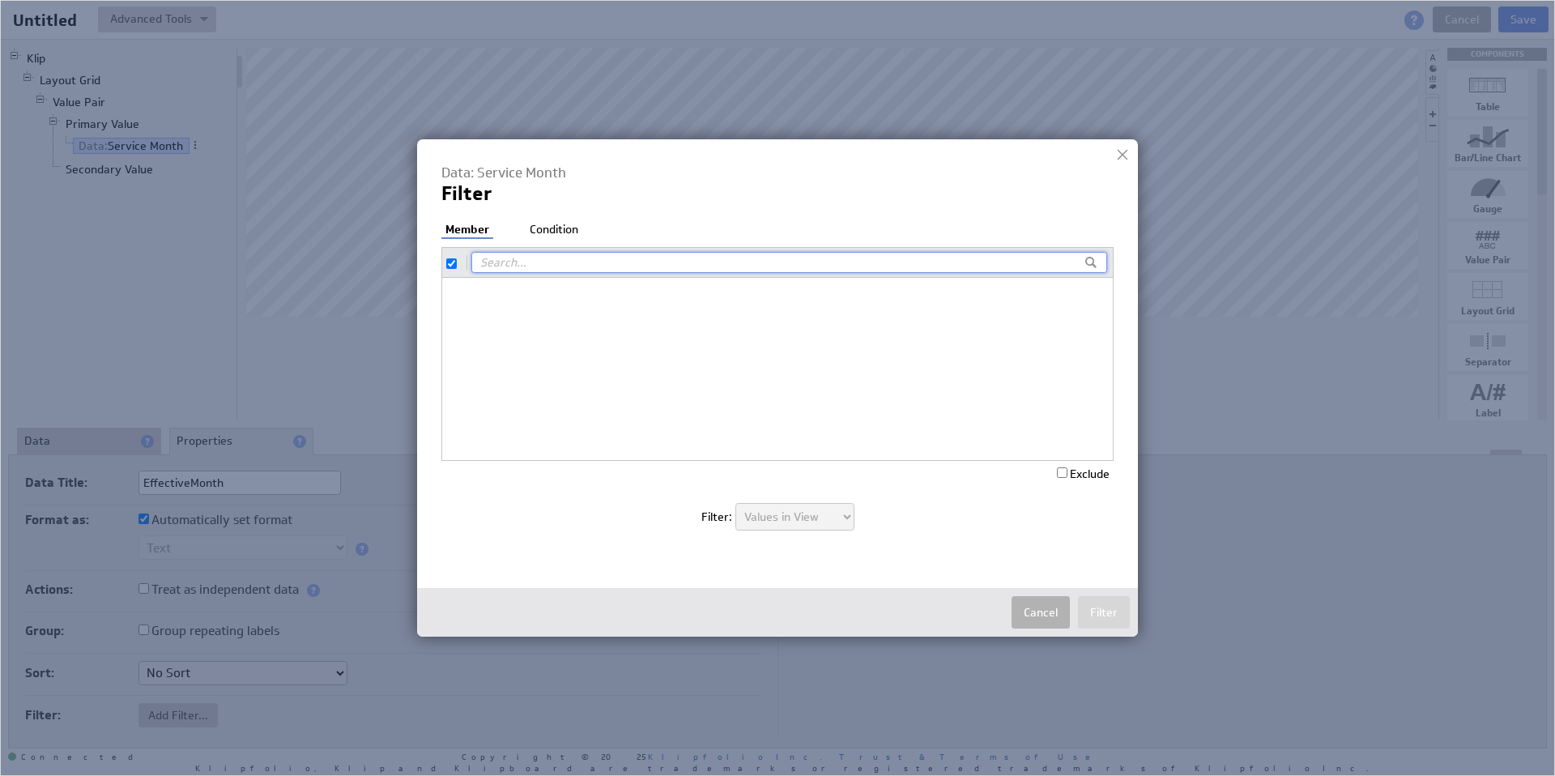
checkbox input "true"
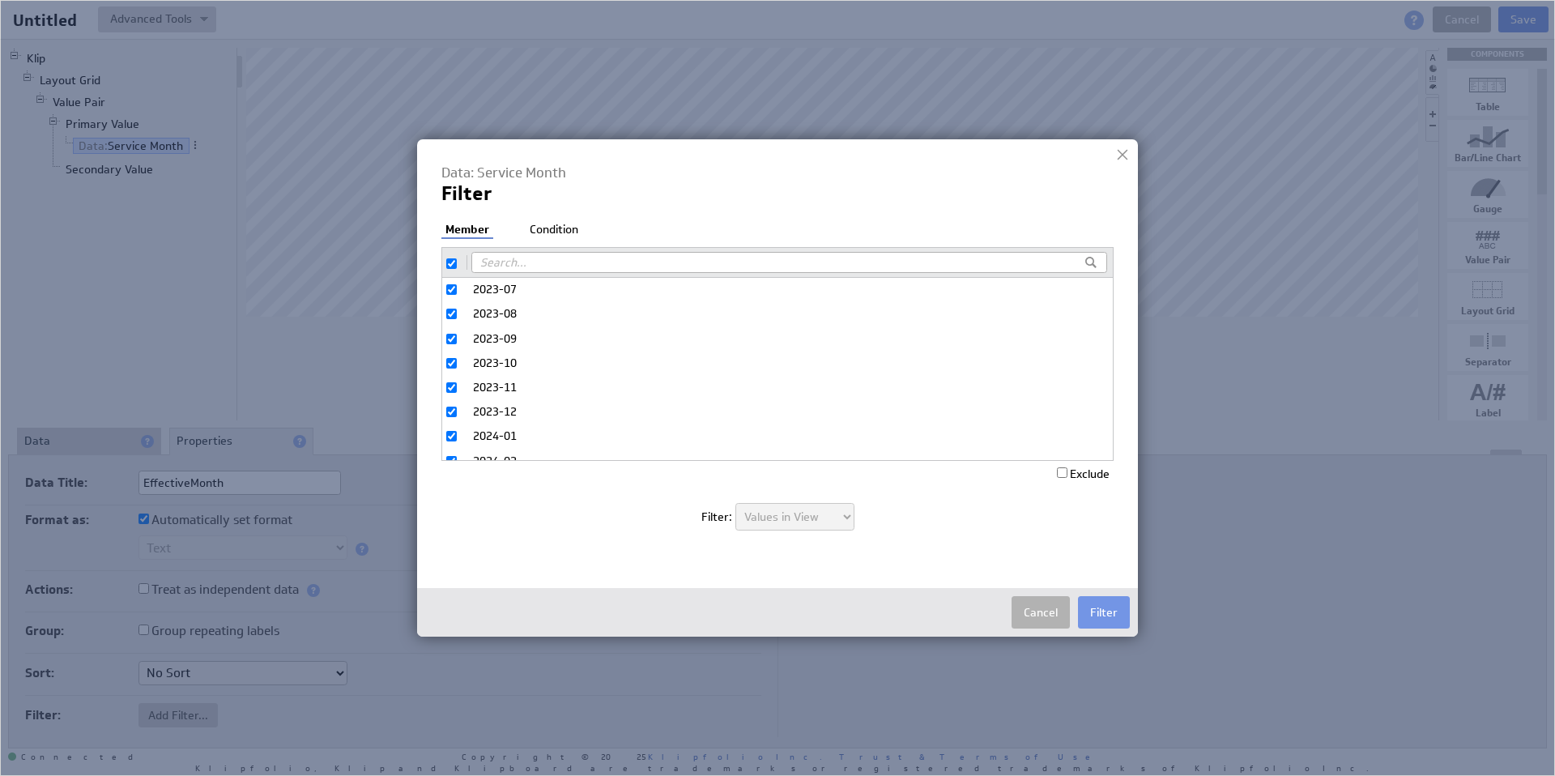
click at [560, 228] on li "Condition" at bounding box center [554, 230] width 57 height 16
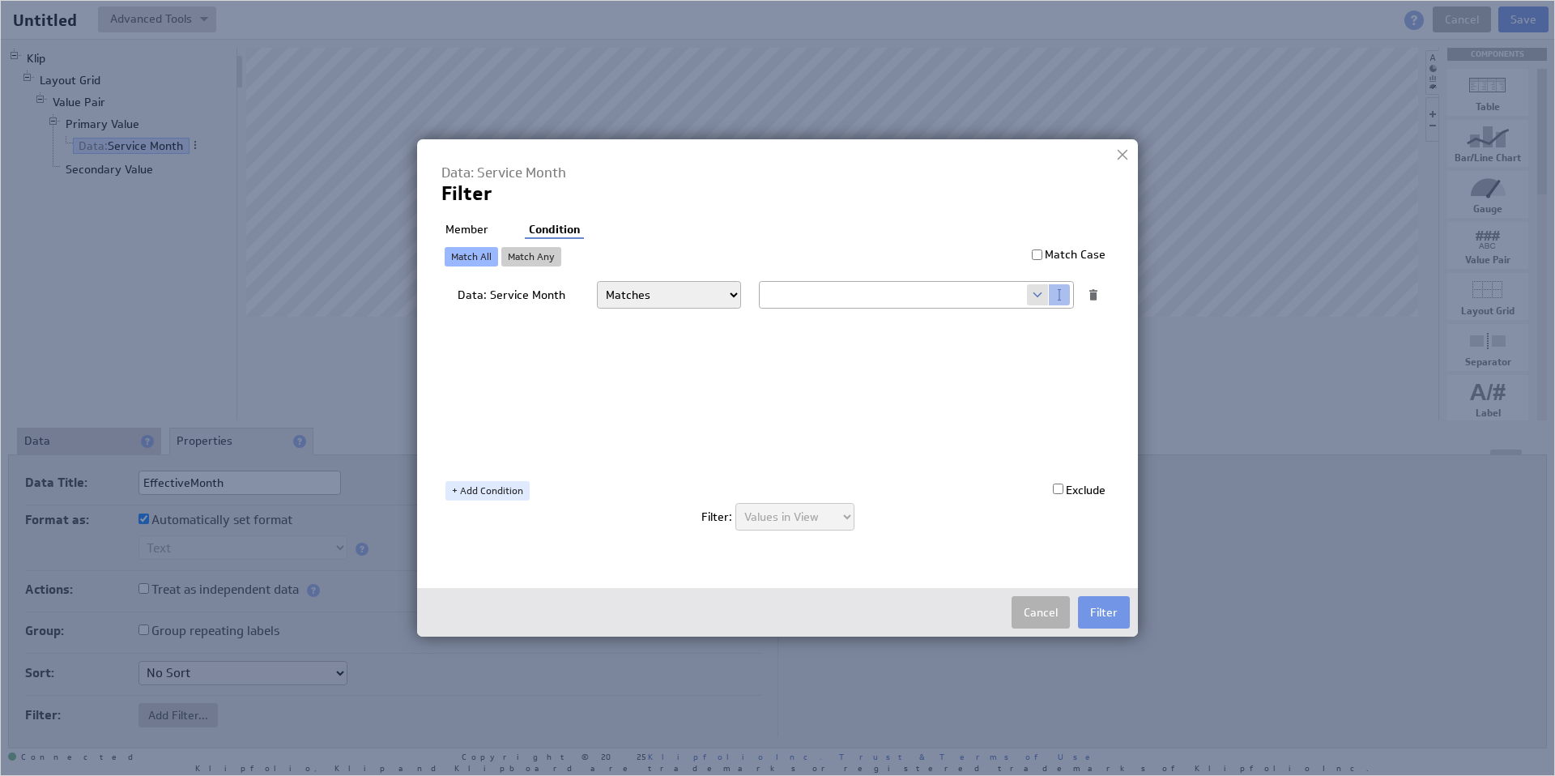
click at [1034, 295] on span at bounding box center [1038, 294] width 22 height 21
click at [867, 294] on select "Select... company.id company.name user.emailAddress user.firstName user.isAdmin…" at bounding box center [893, 295] width 267 height 26
select select "devoted_service_month"
click at [1099, 610] on button "Filter" at bounding box center [1104, 612] width 52 height 32
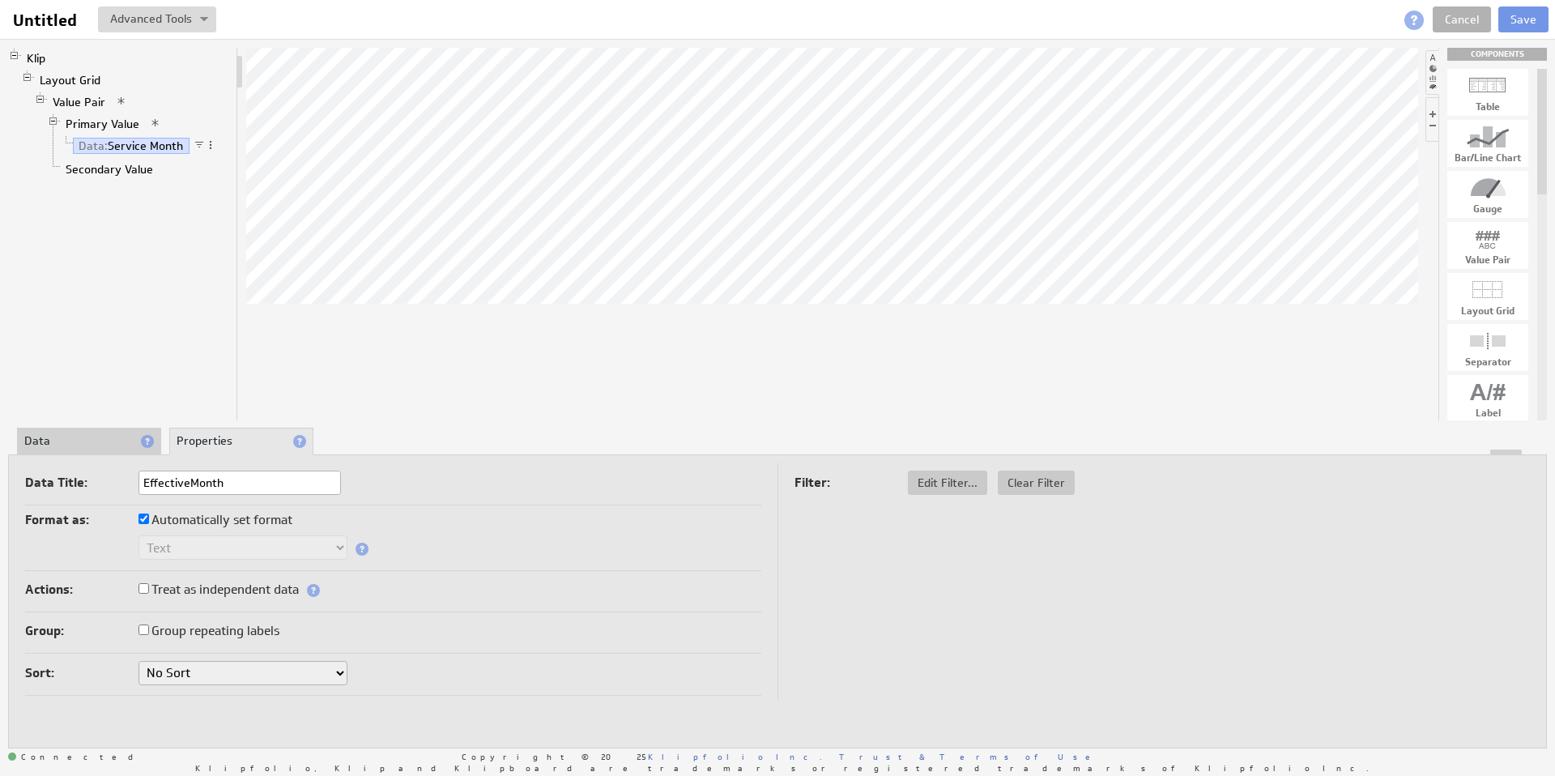
click at [139, 517] on input "Automatically set format" at bounding box center [144, 519] width 11 height 11
checkbox input "false"
click at [211, 547] on select "Text Number Currency Percentage Date / Time Duration" at bounding box center [243, 547] width 209 height 24
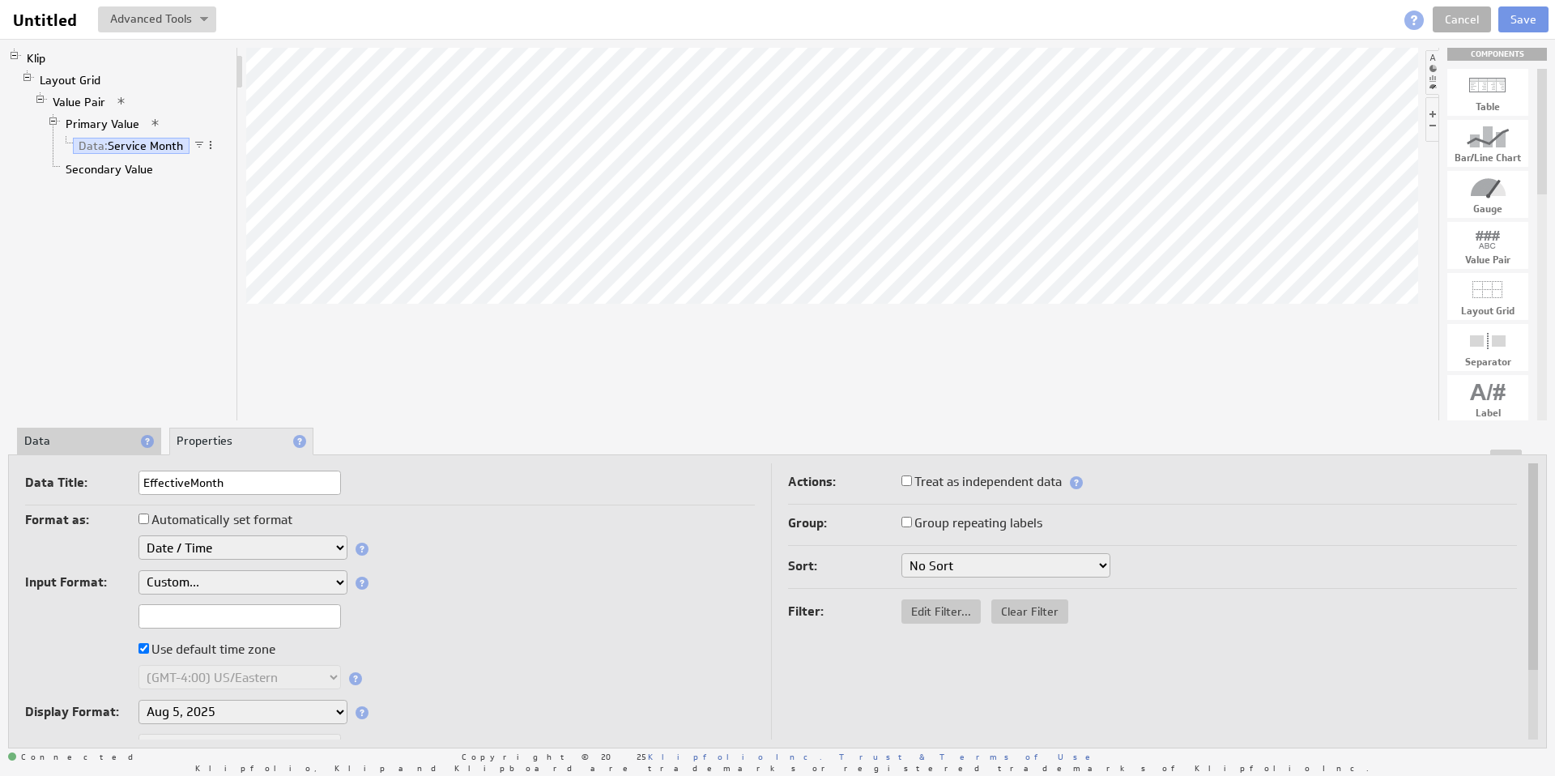
click at [198, 617] on input "text" at bounding box center [240, 616] width 203 height 24
type input "YYYY-DD"
click at [599, 599] on div "Format as: Automatically set format Text Number Currency Percentage Date / Time…" at bounding box center [390, 670] width 730 height 322
click at [85, 433] on li "Data" at bounding box center [89, 442] width 144 height 28
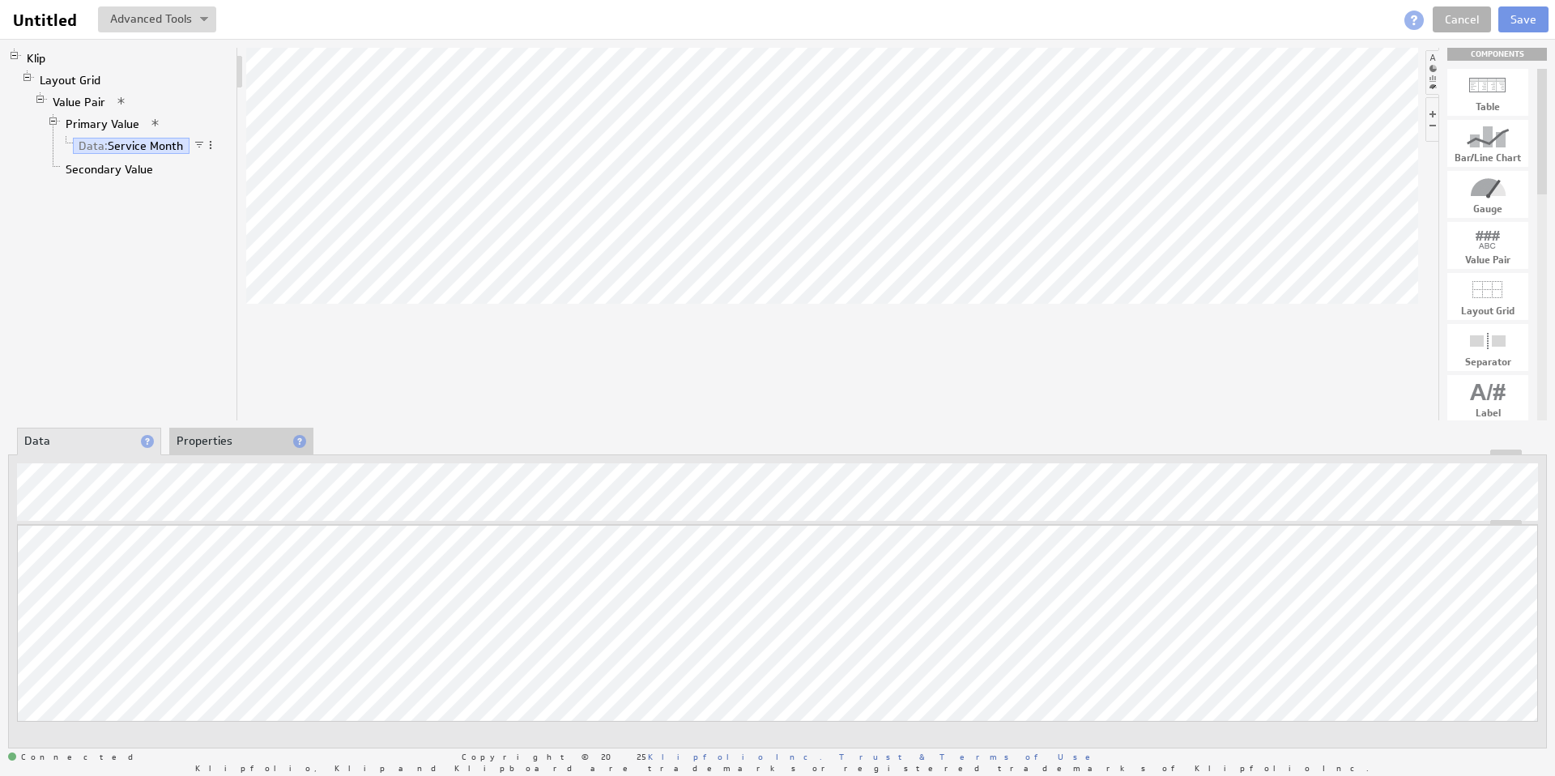
click at [210, 443] on li "Properties" at bounding box center [241, 442] width 144 height 28
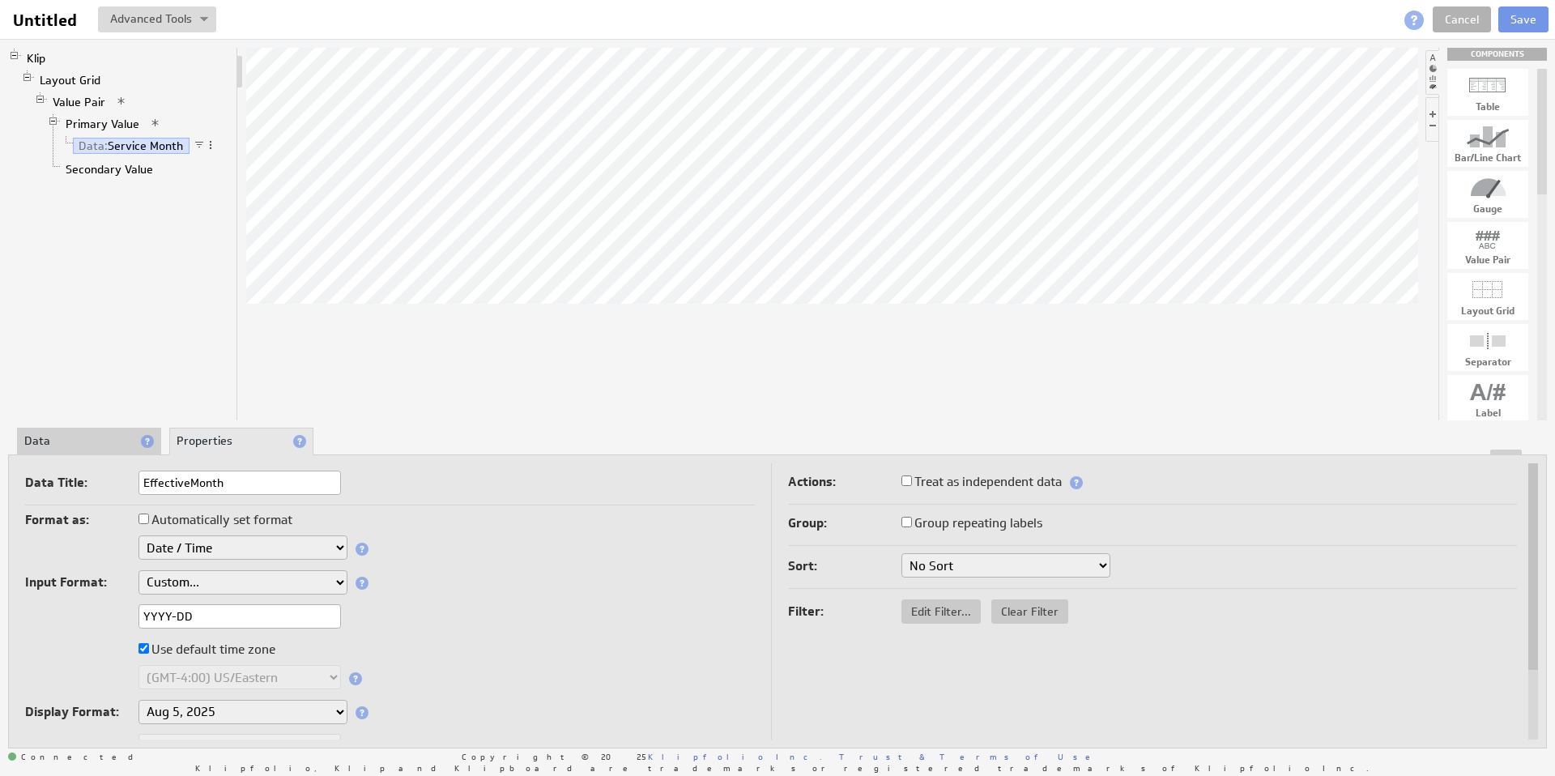
click at [87, 445] on li "Data" at bounding box center [89, 442] width 144 height 28
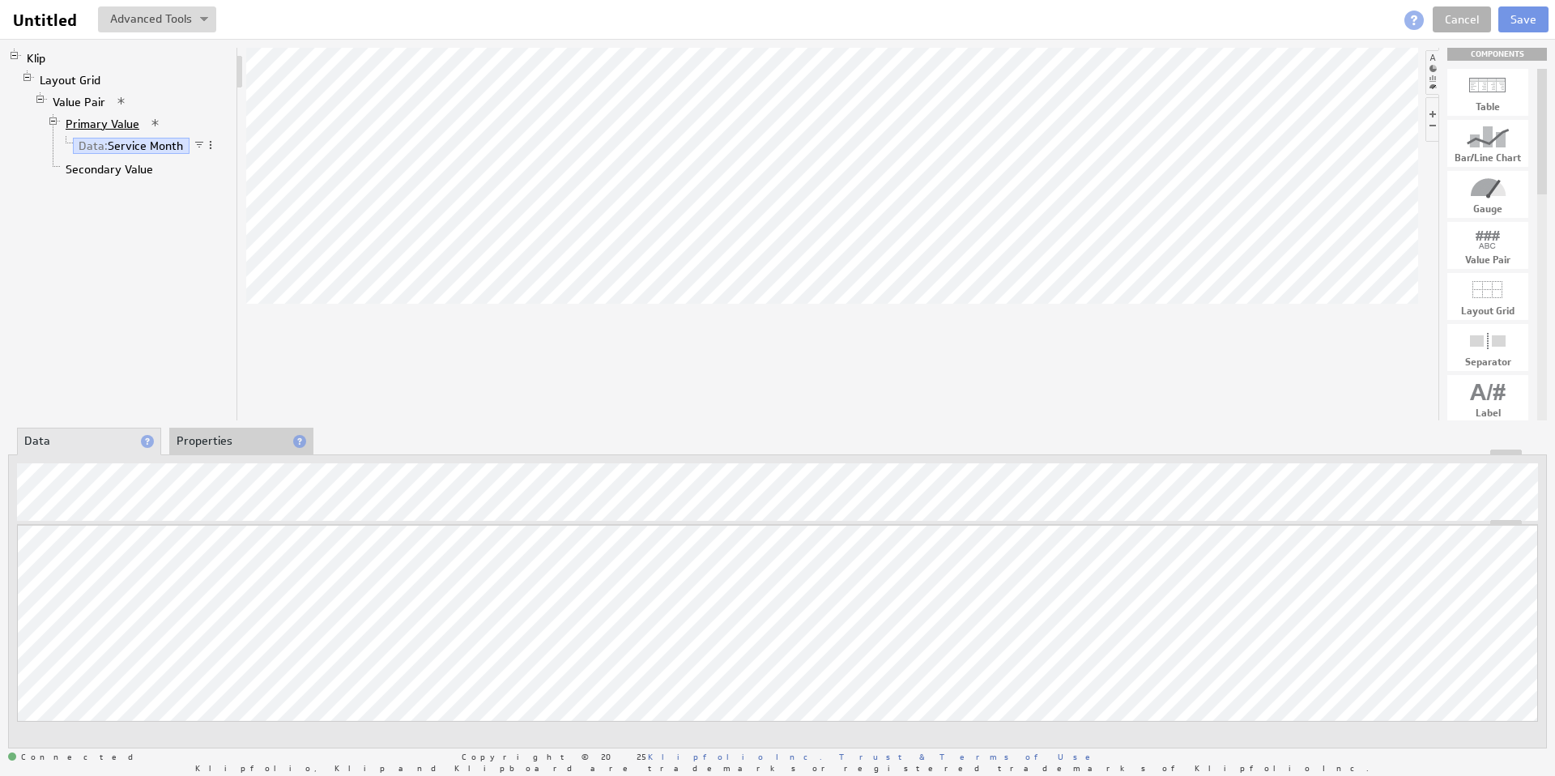
click at [96, 126] on link "Primary Value" at bounding box center [103, 124] width 86 height 16
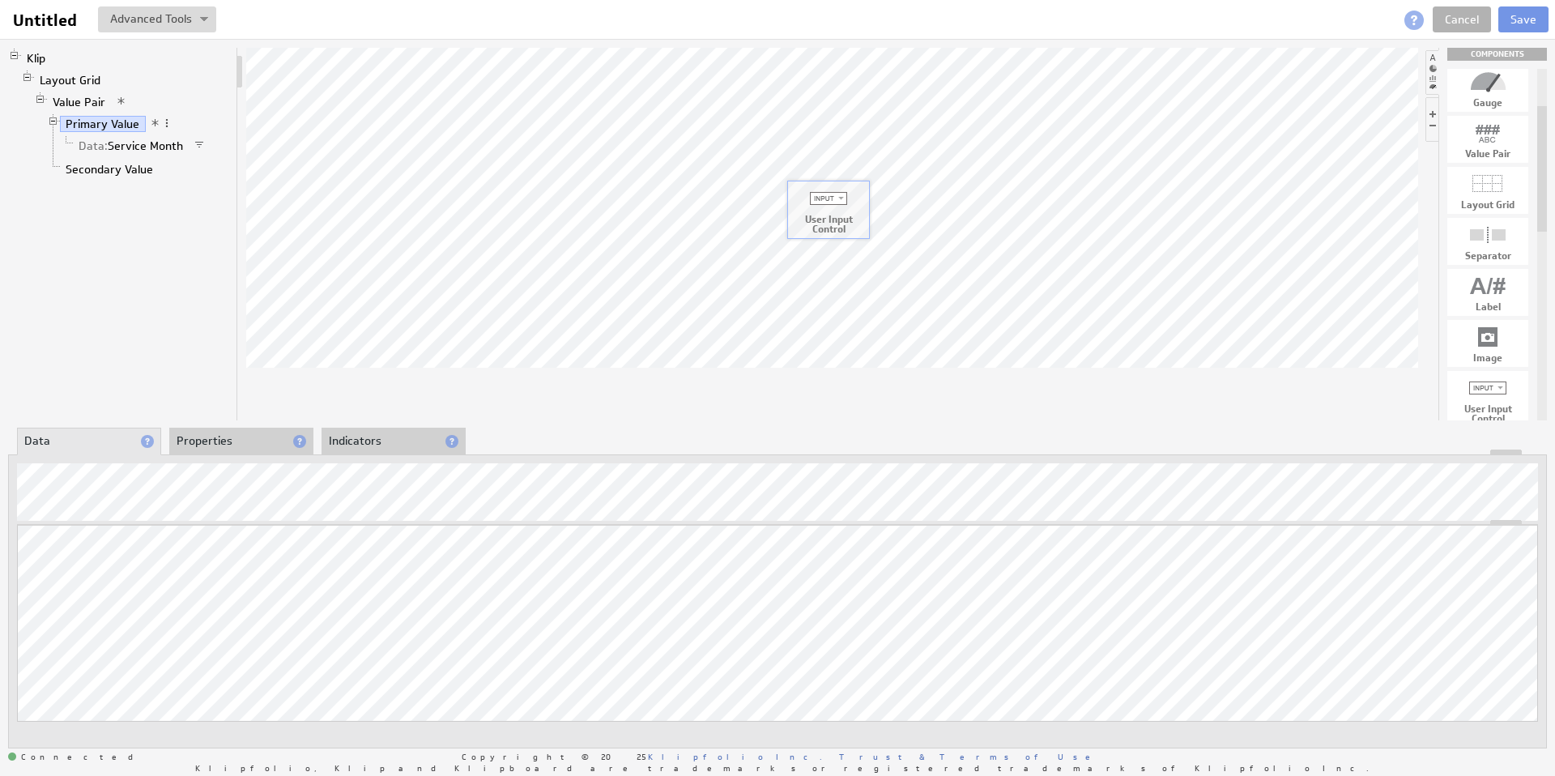
drag, startPoint x: 1489, startPoint y: 401, endPoint x: 829, endPoint y: 211, distance: 687.1
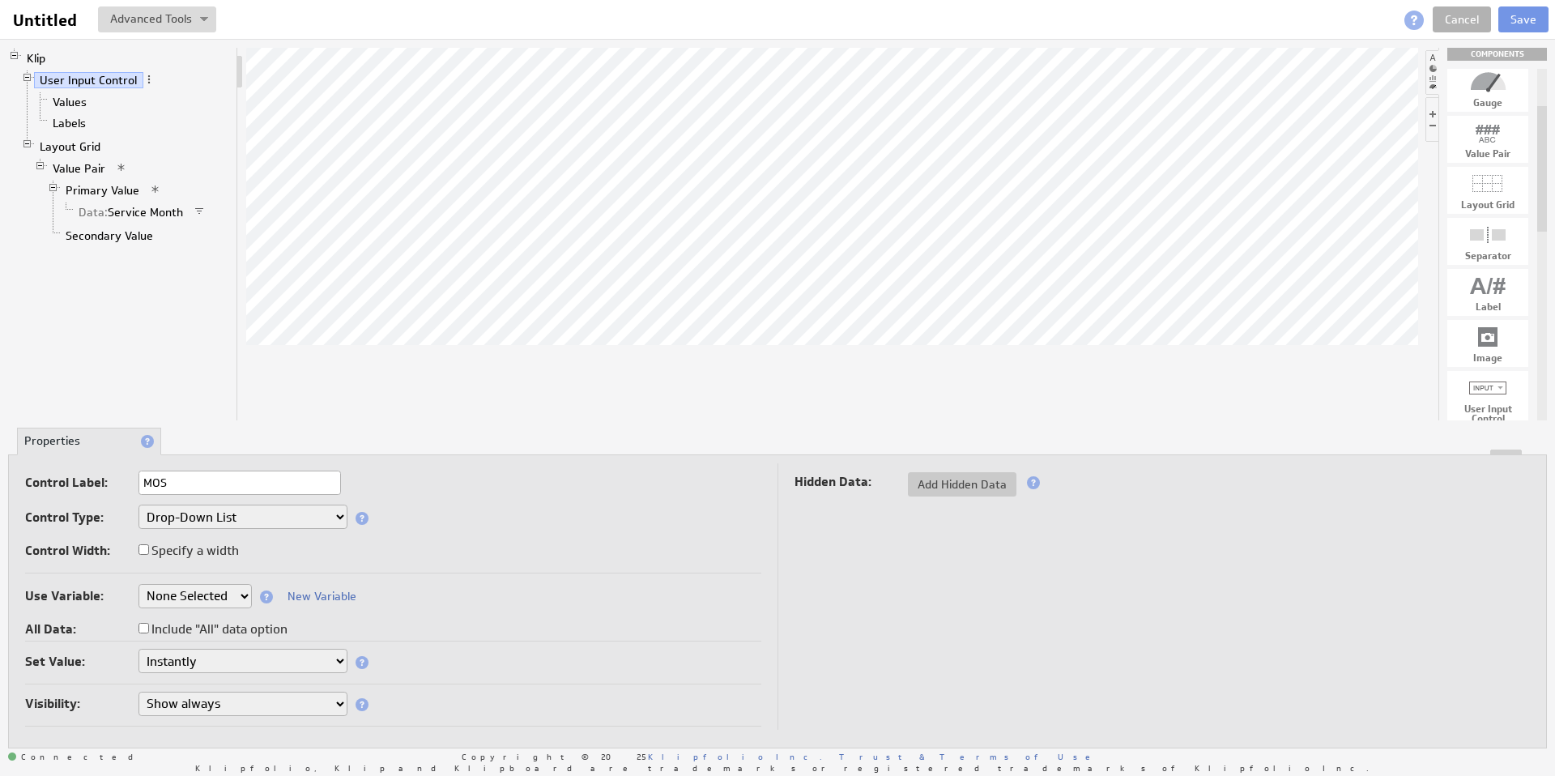
type input "MOS"
click at [232, 596] on select "None Selected clearmedica_filter_payor company.id company.name devoted_service_…" at bounding box center [195, 596] width 113 height 24
select select "devoted_service_month"
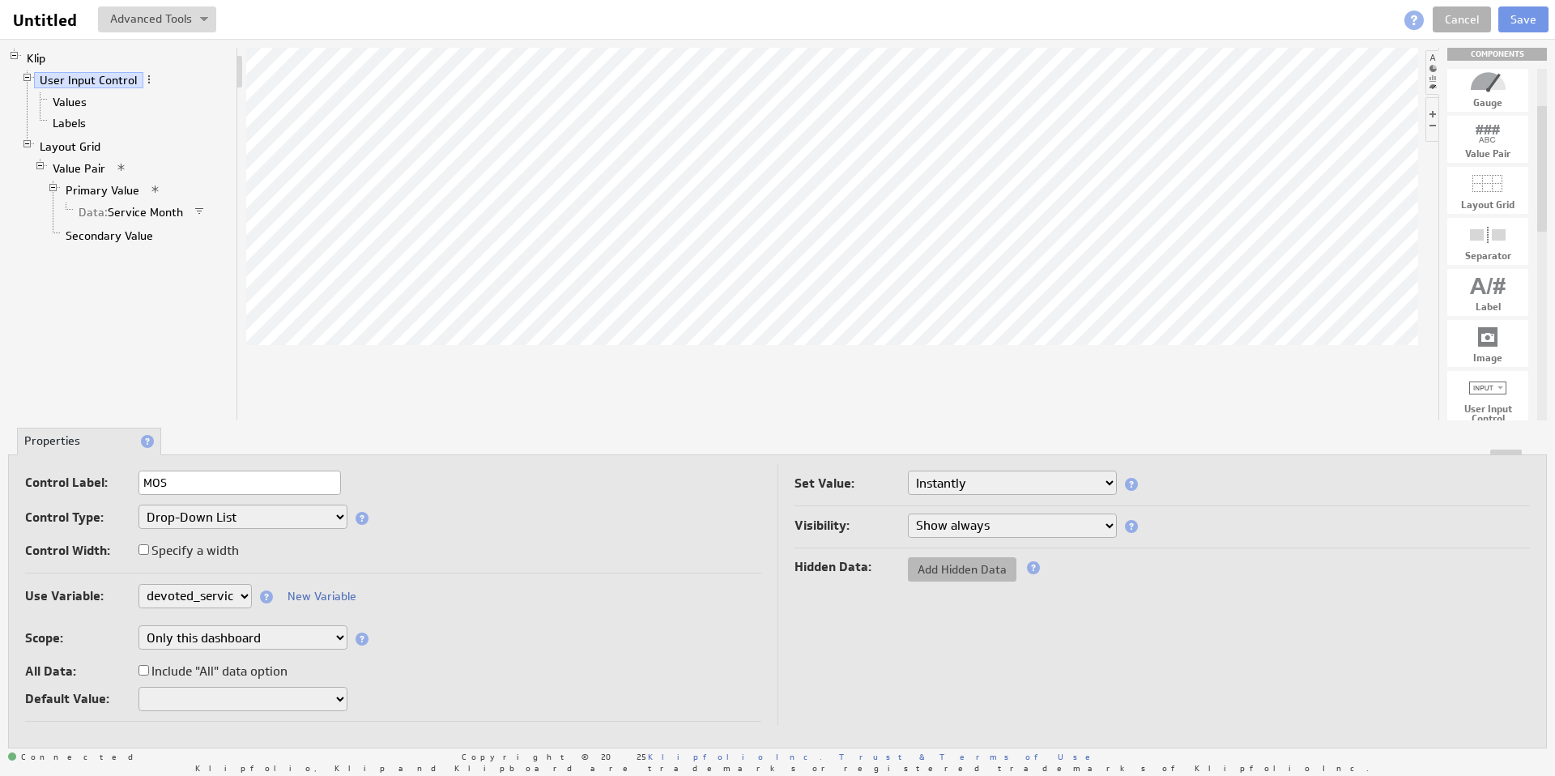
click at [939, 569] on span "Add Hidden Data" at bounding box center [962, 569] width 109 height 15
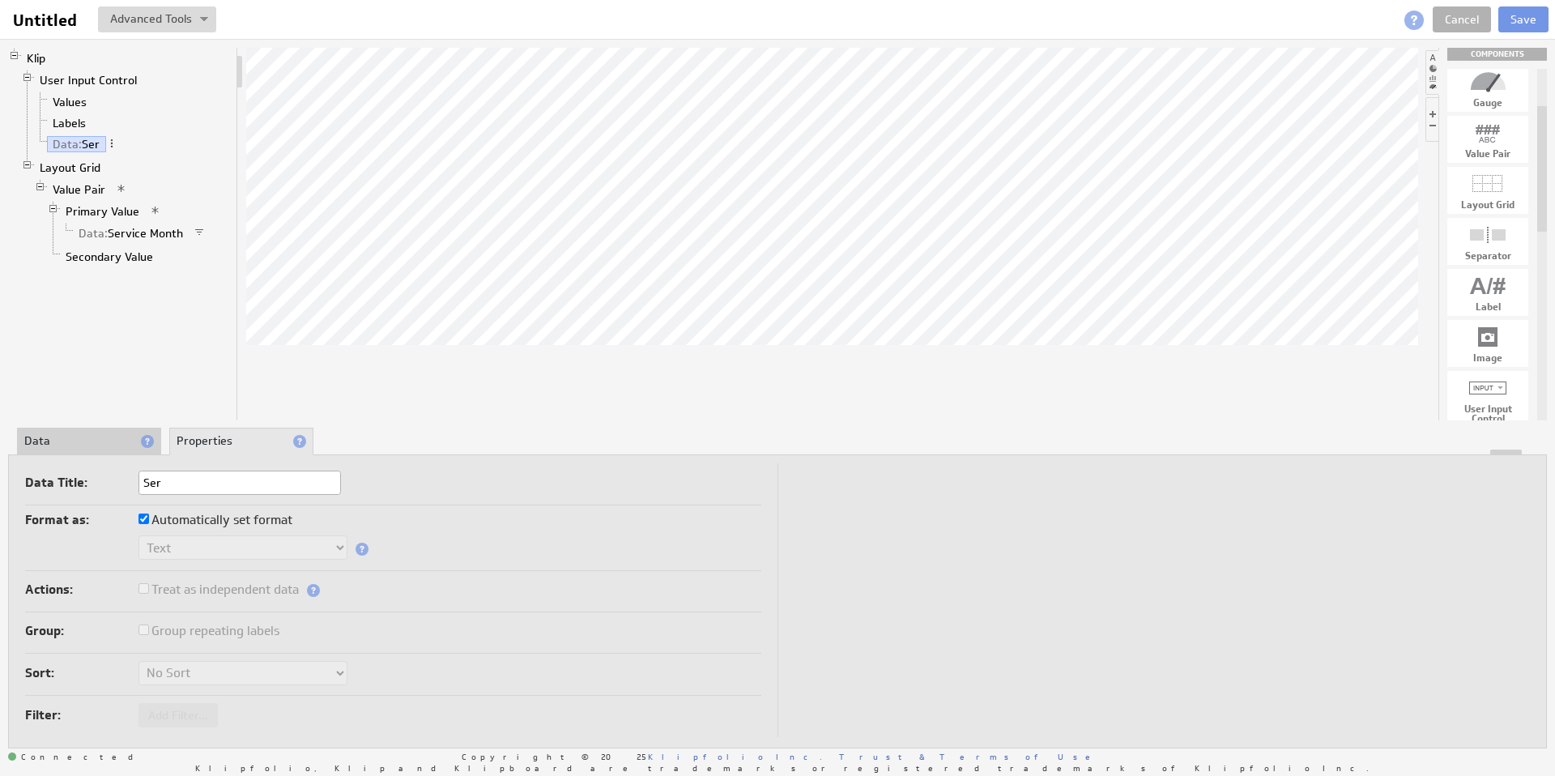
type input "Service Month"
click at [147, 516] on input "Automatically set format" at bounding box center [144, 519] width 11 height 11
checkbox input "false"
click at [211, 545] on select "Text Number Currency Percentage Date / Time Duration" at bounding box center [243, 547] width 209 height 24
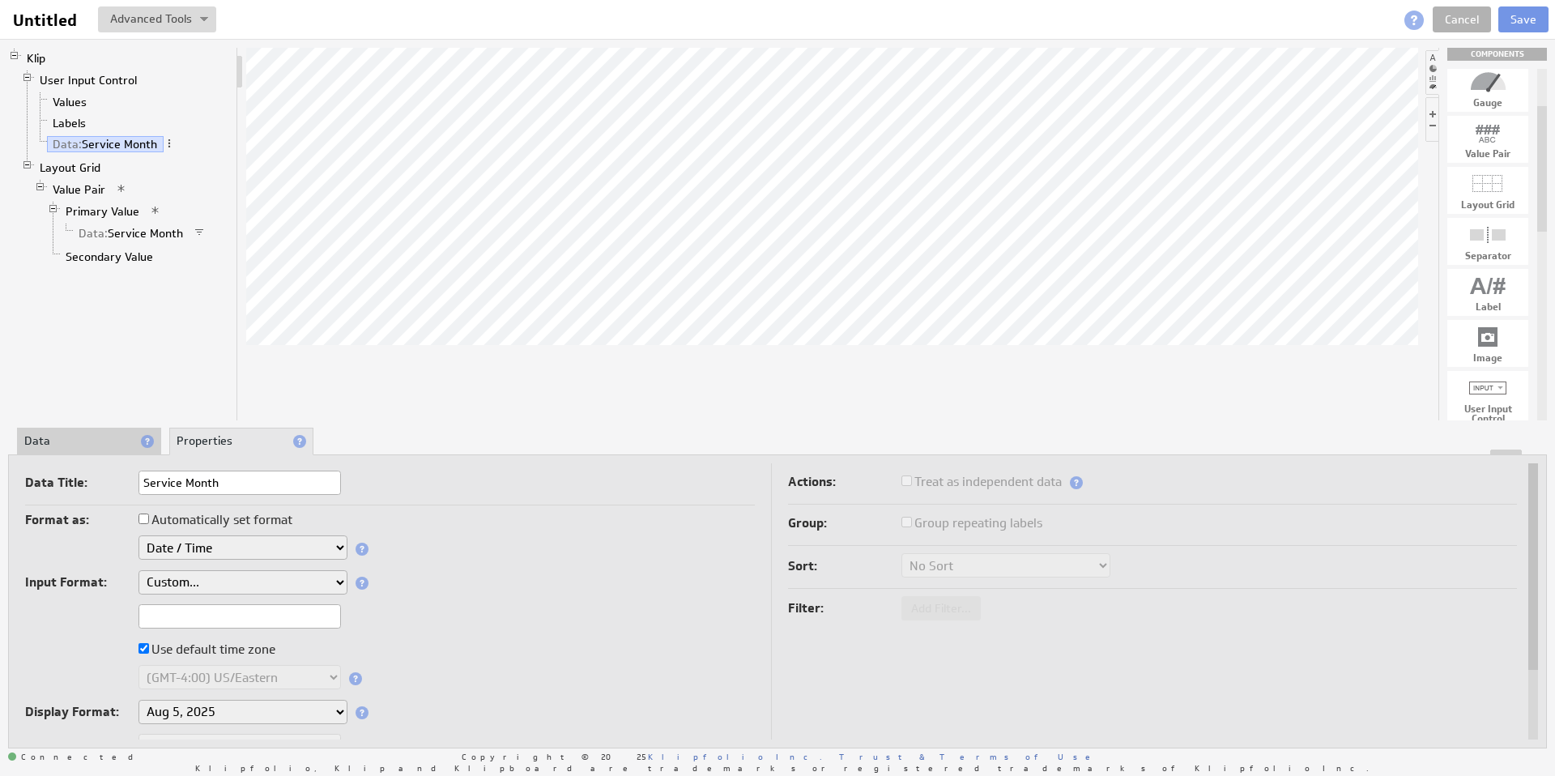
click at [198, 616] on input "text" at bounding box center [240, 616] width 203 height 24
type input "YYYY-DD"
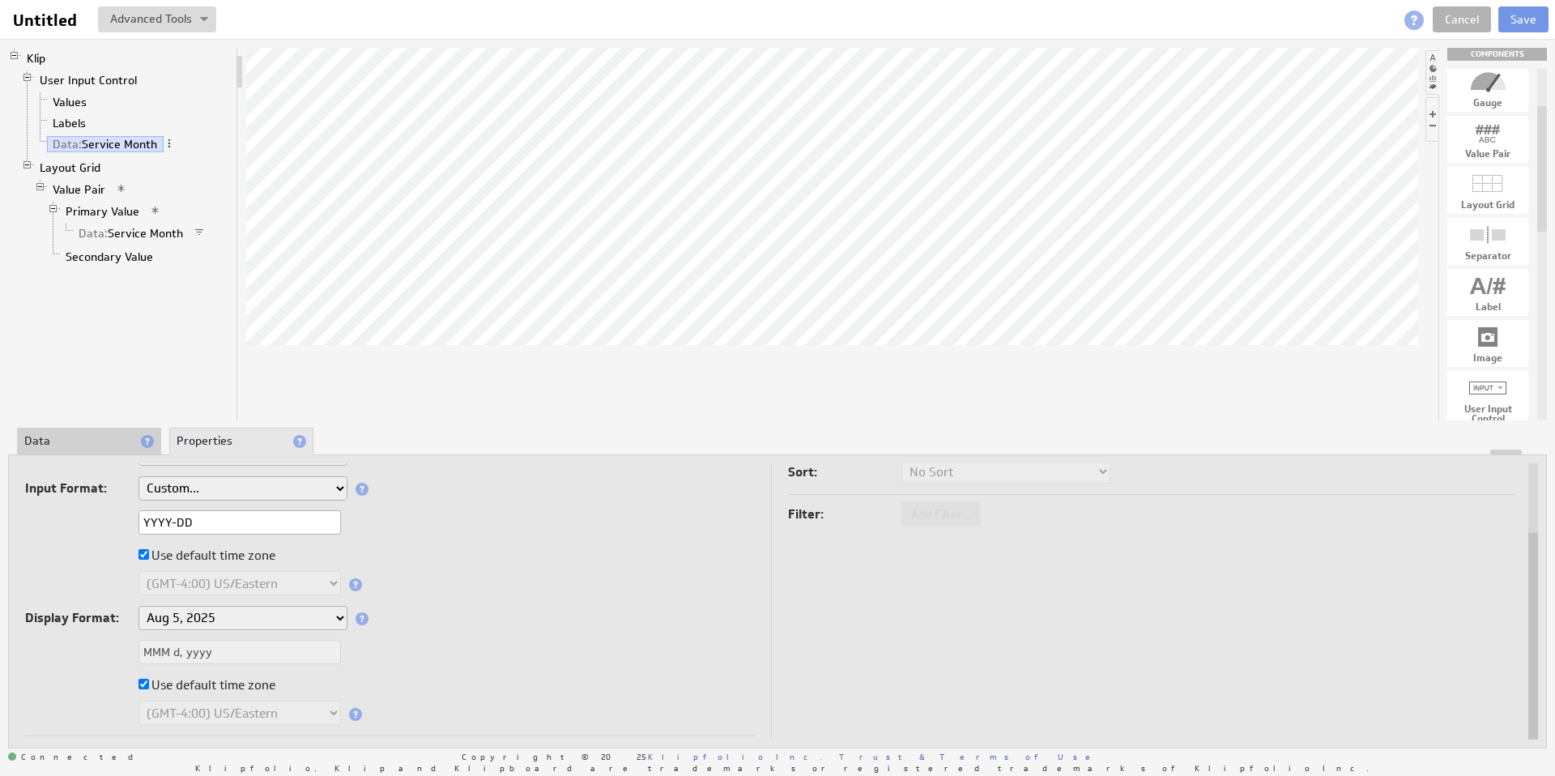
click at [320, 621] on select "Aug 5, 2025 Aug 2025 Aug 5 Aug Aug 05, 2025, 1:30 PM Aug 05, 2025 Aug 05 August…" at bounding box center [243, 618] width 209 height 24
select select "custom"
click at [193, 652] on input "MMM d, yyyy" at bounding box center [240, 652] width 203 height 24
click at [70, 653] on div "MMM d, yyyy" at bounding box center [390, 653] width 730 height 27
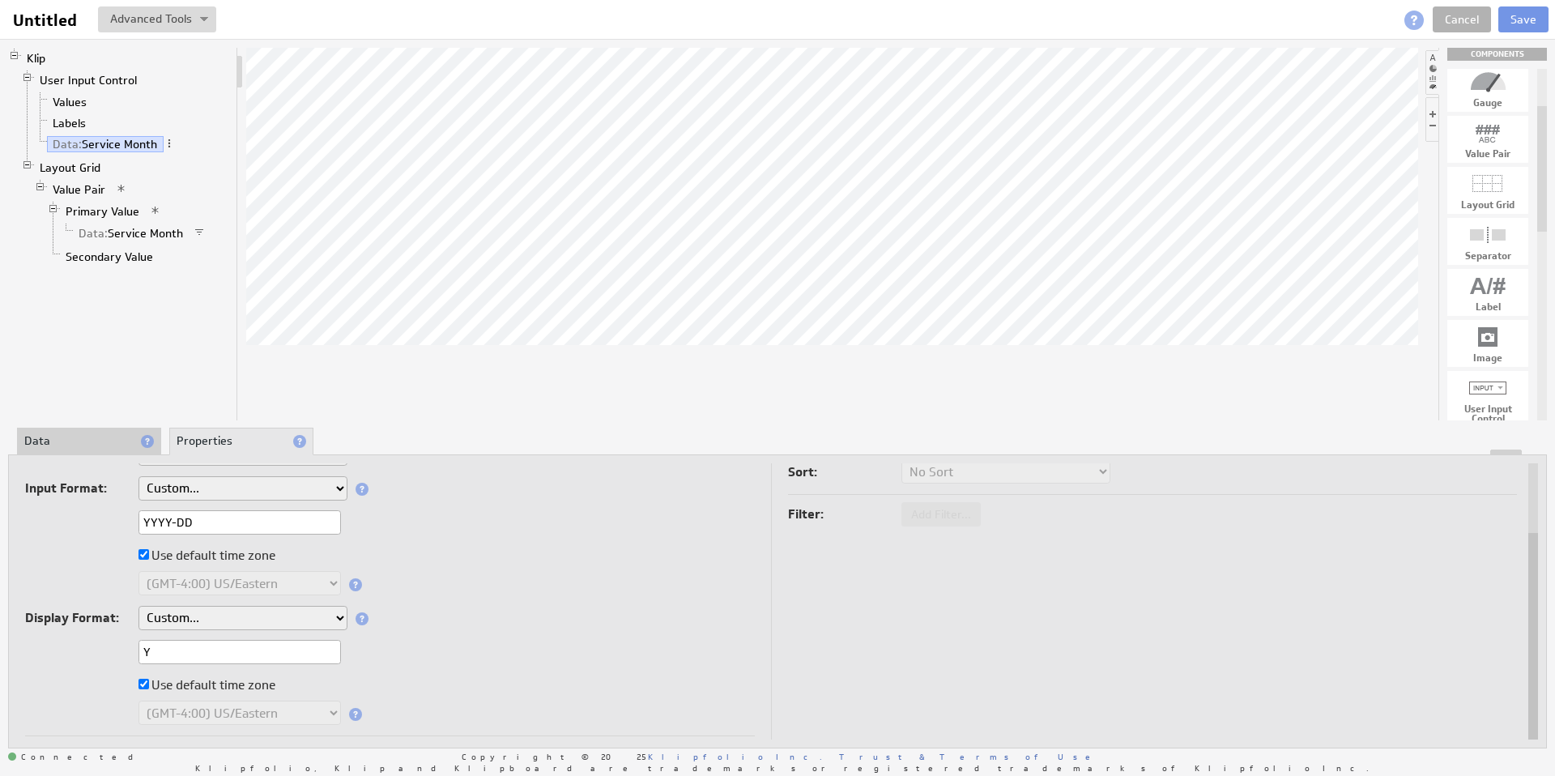
click at [182, 657] on input "Y" at bounding box center [240, 652] width 203 height 24
type input "YYYY-DD"
click at [437, 558] on div "Use default time zone" at bounding box center [390, 557] width 730 height 26
click at [86, 447] on li "Data" at bounding box center [89, 442] width 144 height 28
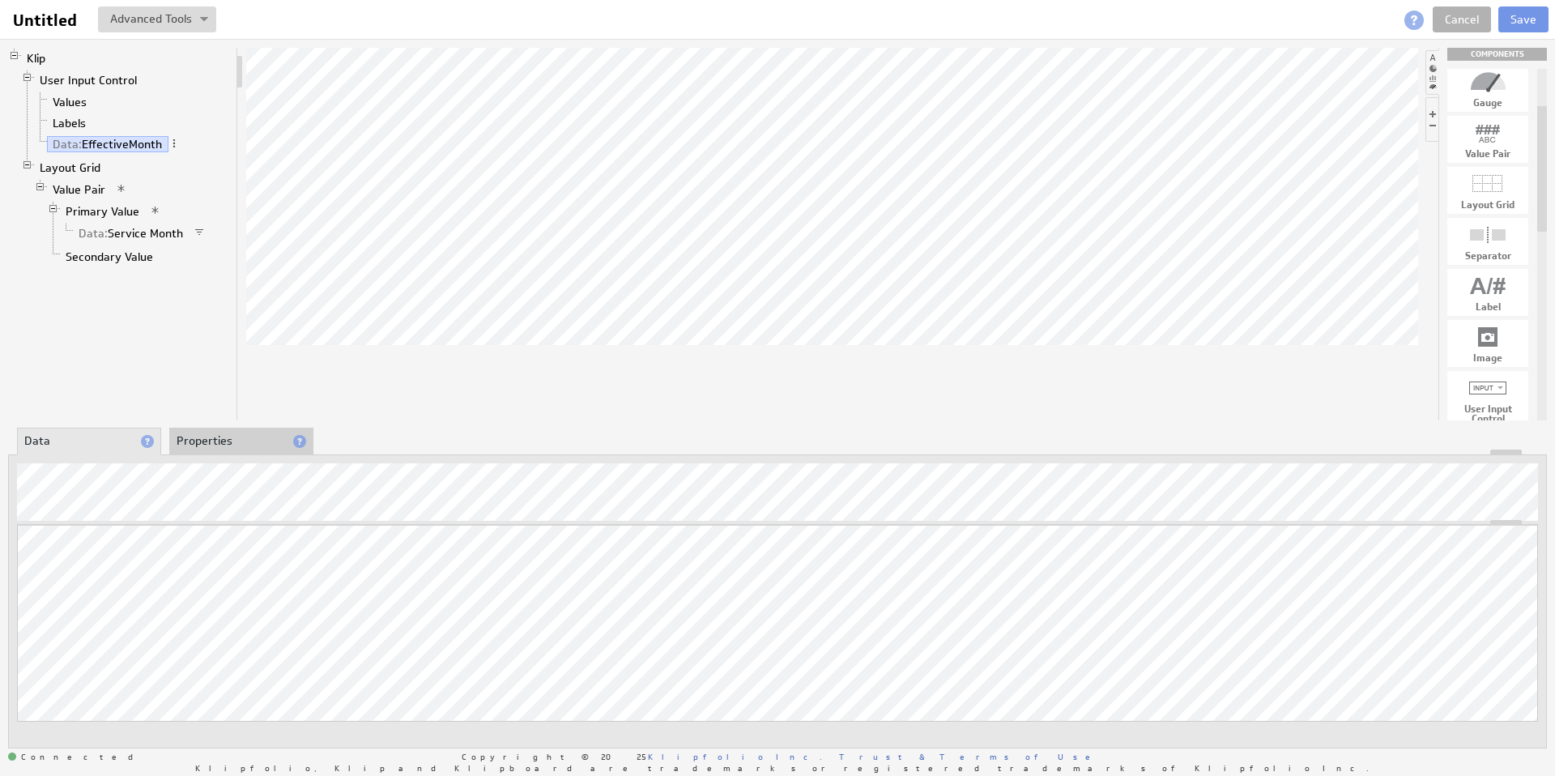
click at [237, 446] on li "Properties" at bounding box center [241, 442] width 144 height 28
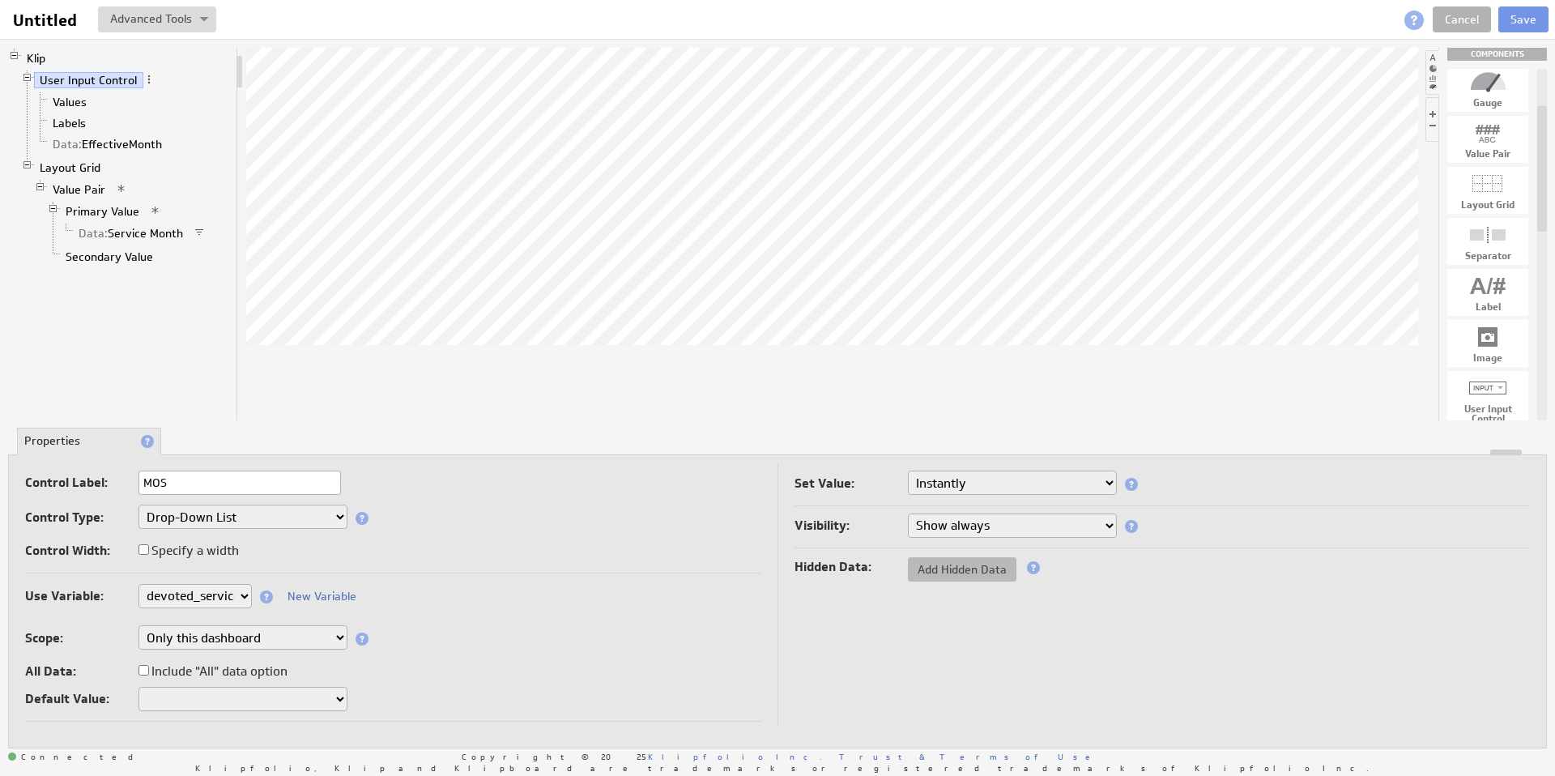
click at [978, 575] on span "Add Hidden Data" at bounding box center [962, 569] width 109 height 15
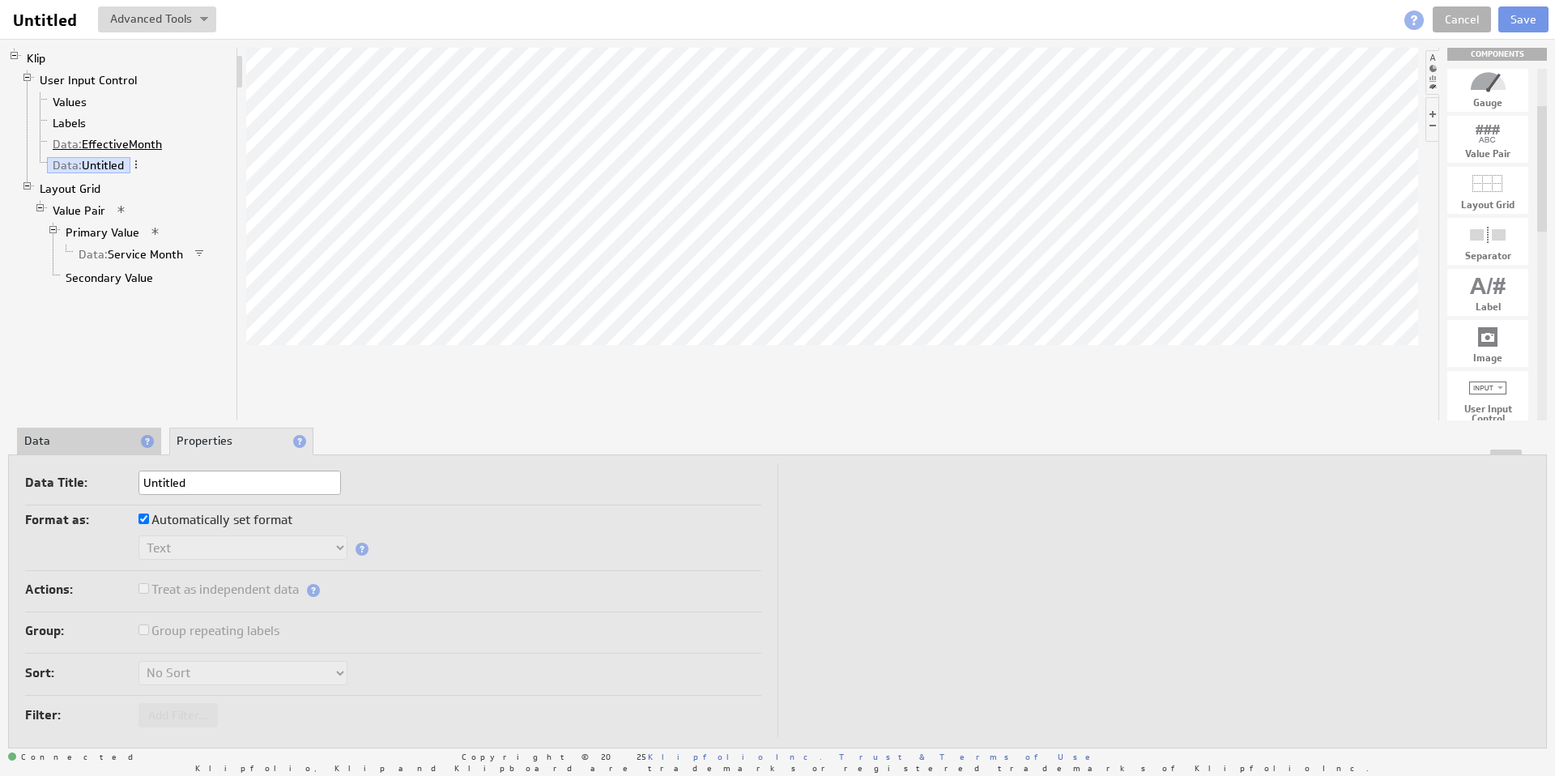
click at [107, 143] on link "Data: EffectiveMonth" at bounding box center [108, 144] width 122 height 16
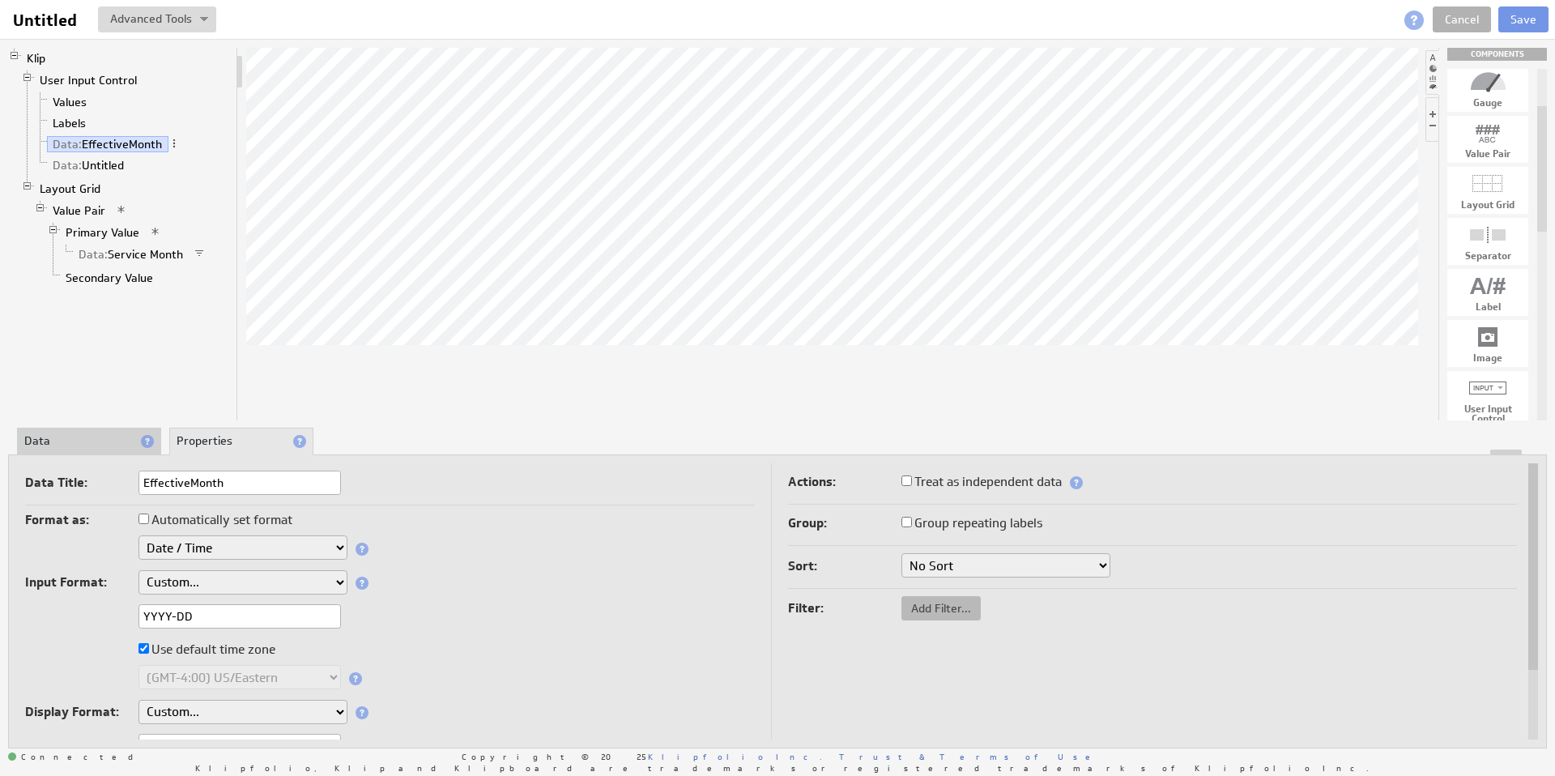
click at [911, 608] on span "Add Filter..." at bounding box center [941, 608] width 79 height 15
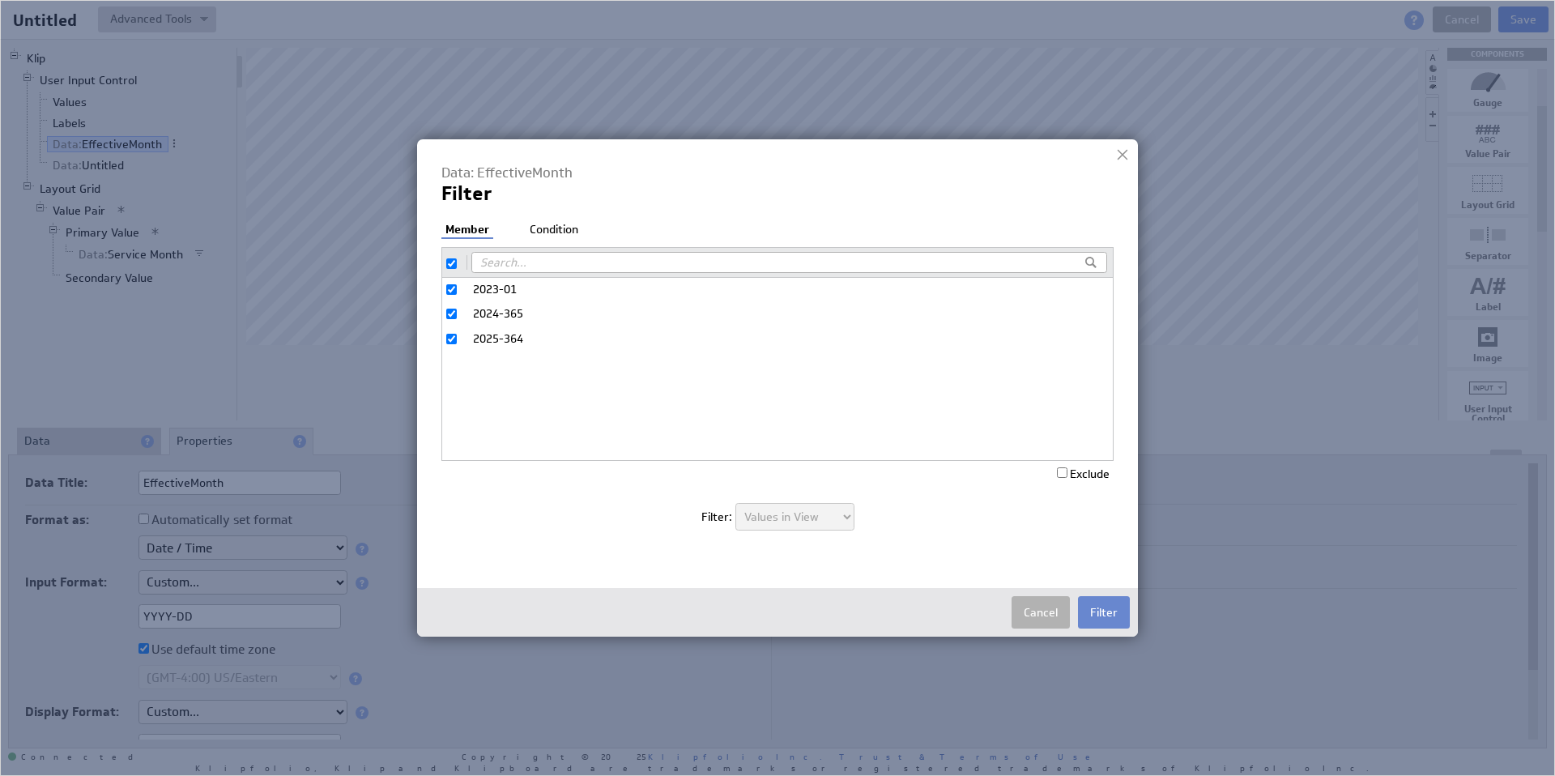
click at [1098, 612] on button "Filter" at bounding box center [1104, 612] width 52 height 32
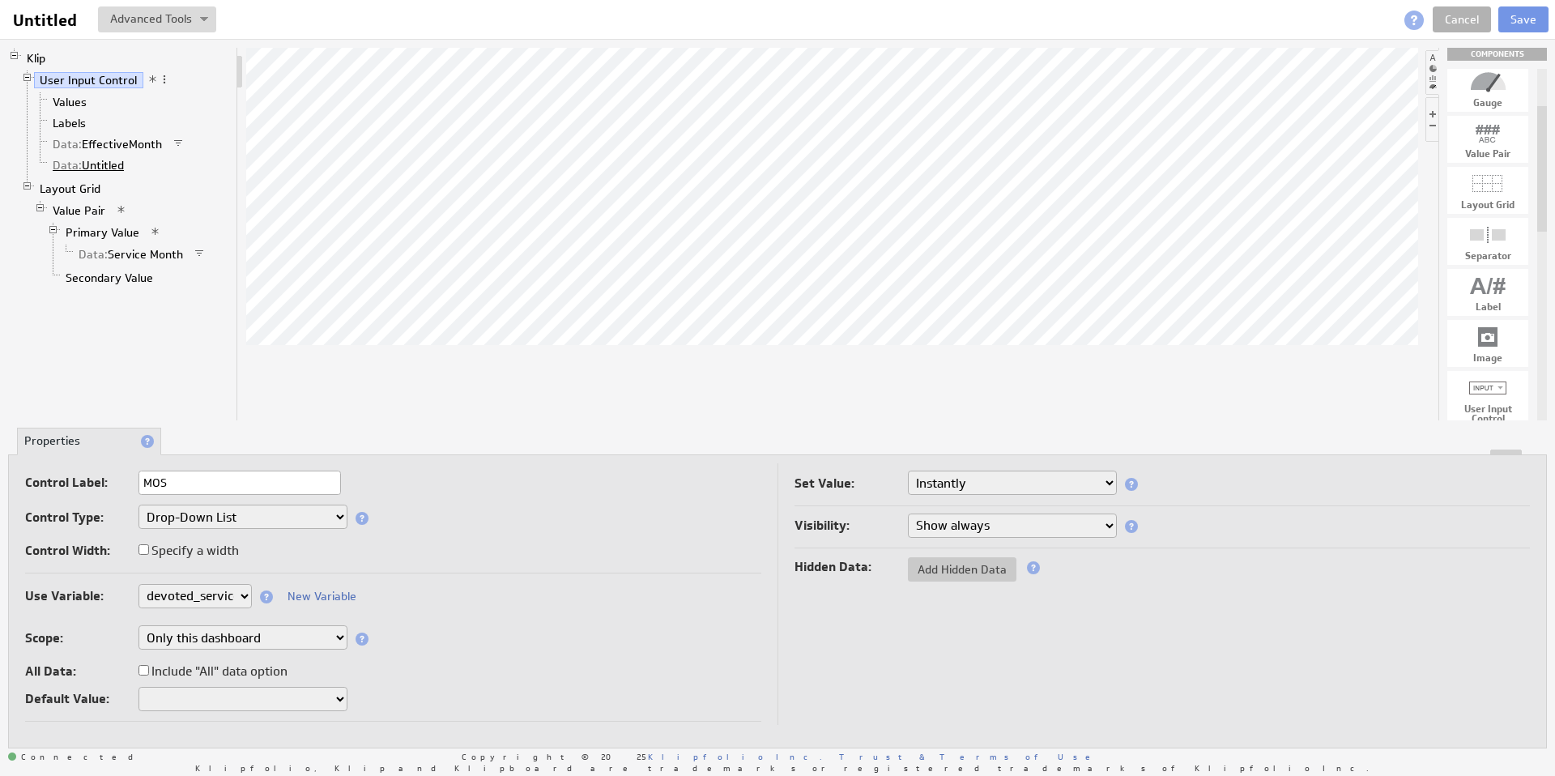
click at [108, 165] on link "Data: Untitled" at bounding box center [88, 165] width 83 height 16
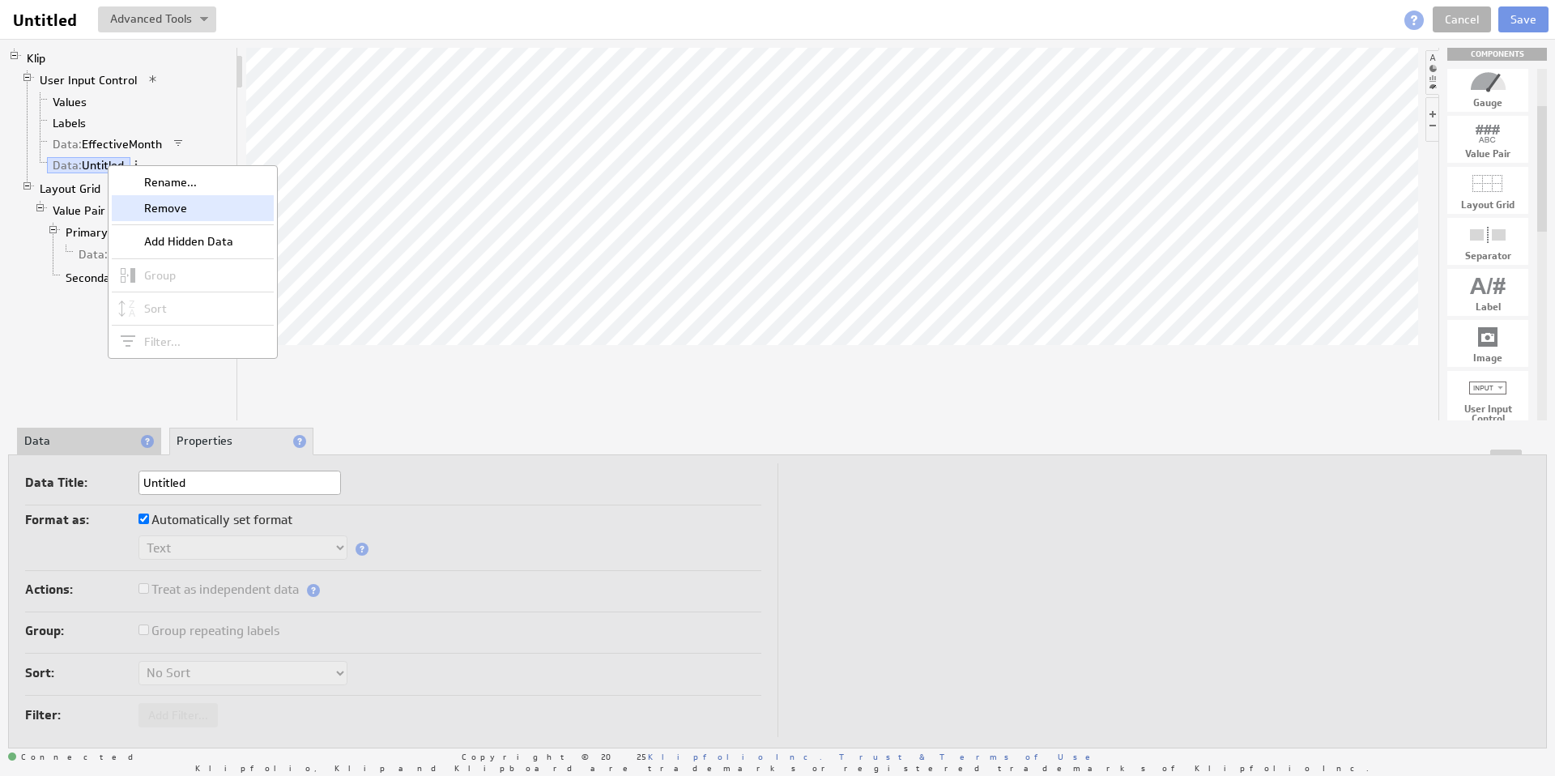
click at [188, 209] on div "Remove" at bounding box center [193, 208] width 162 height 26
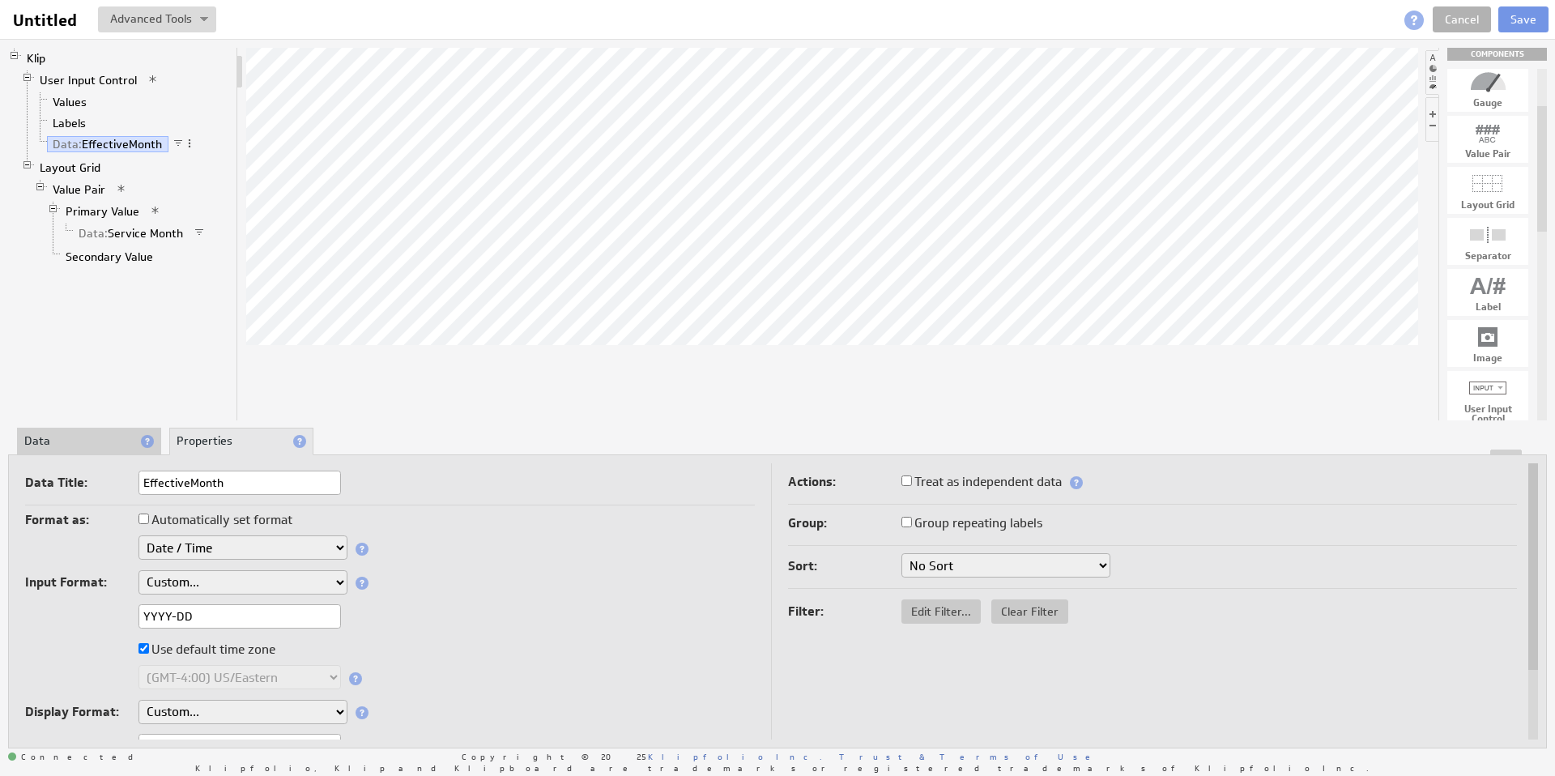
click at [86, 437] on li "Data" at bounding box center [89, 442] width 144 height 28
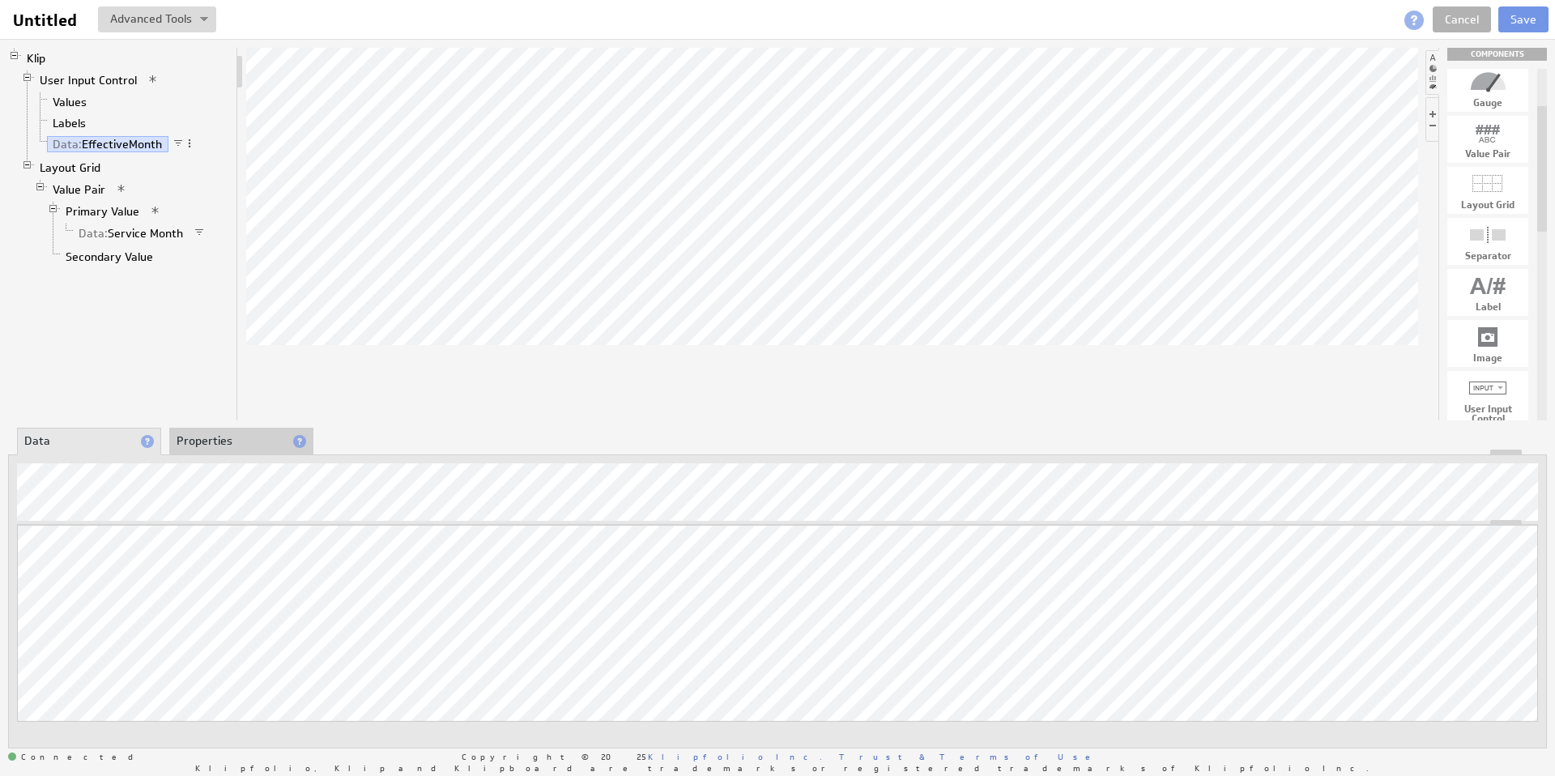
click at [215, 442] on li "Properties" at bounding box center [241, 442] width 144 height 28
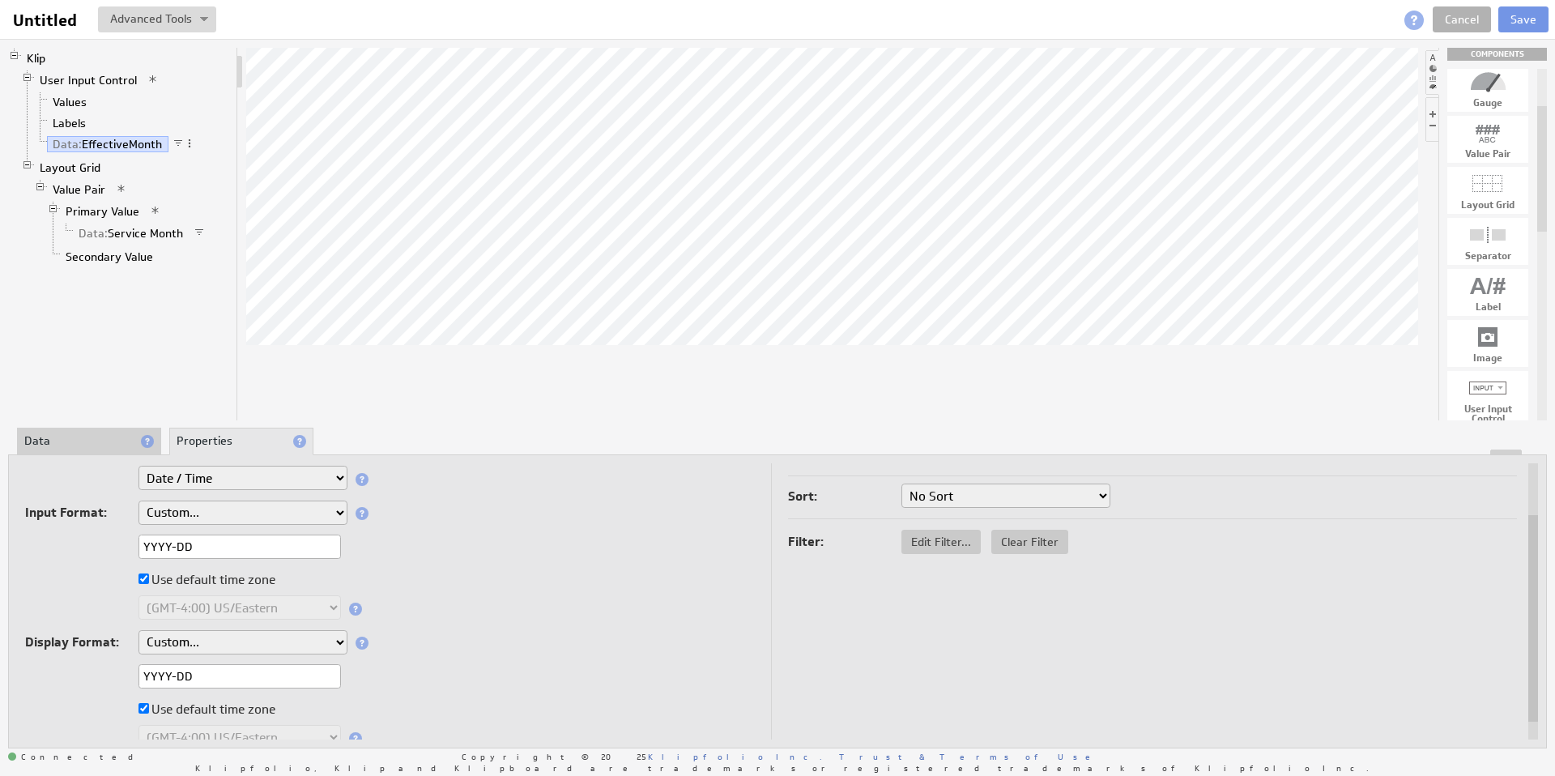
click at [143, 581] on input "Use default time zone" at bounding box center [144, 579] width 11 height 11
click at [142, 708] on input "Use default time zone" at bounding box center [144, 708] width 11 height 11
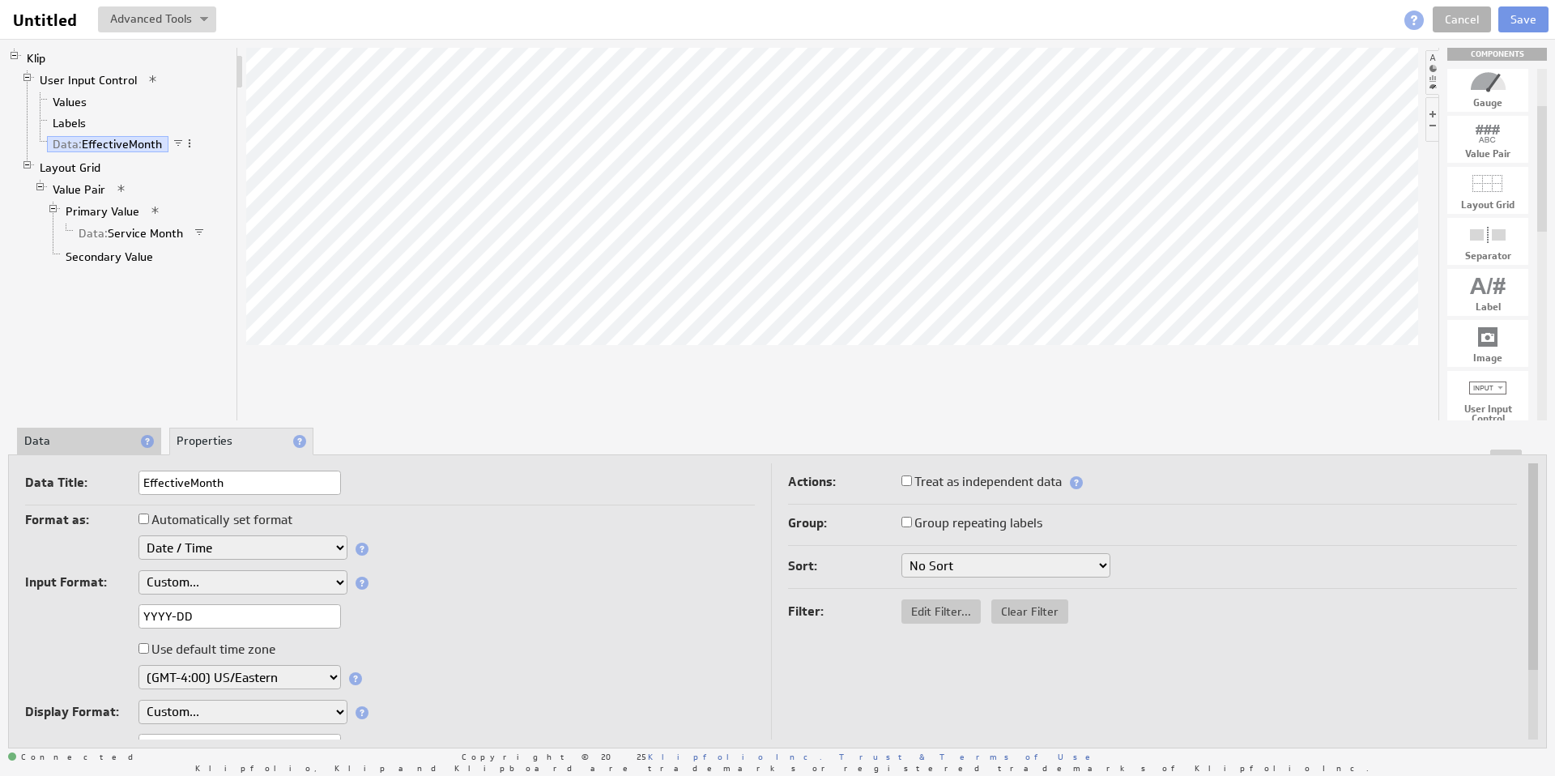
click at [322, 544] on select "Text Number Currency Percentage Date / Time Duration" at bounding box center [243, 547] width 209 height 24
click at [930, 606] on span "Edit Filter..." at bounding box center [941, 611] width 79 height 15
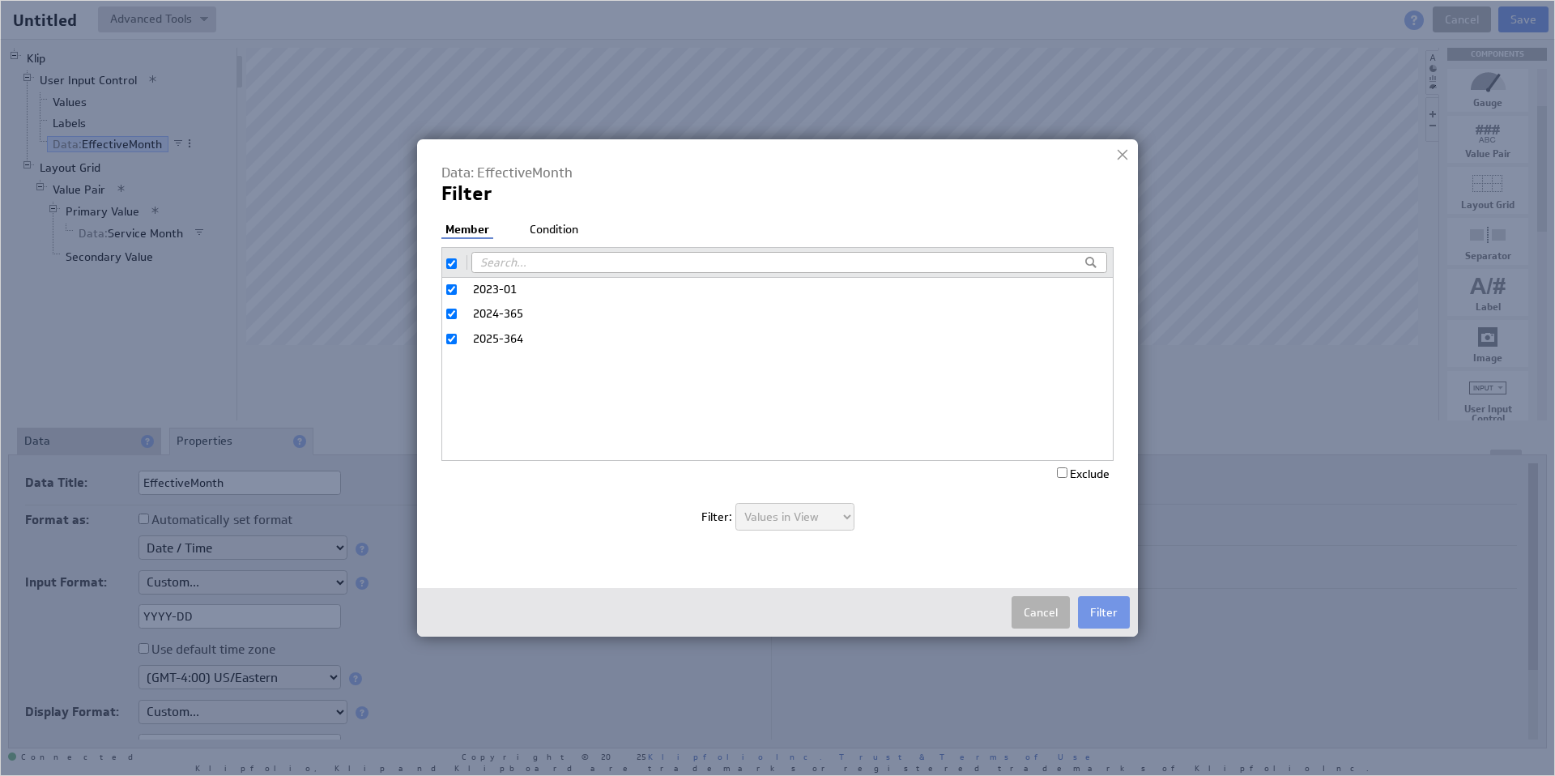
click at [561, 231] on li "Condition" at bounding box center [554, 230] width 57 height 16
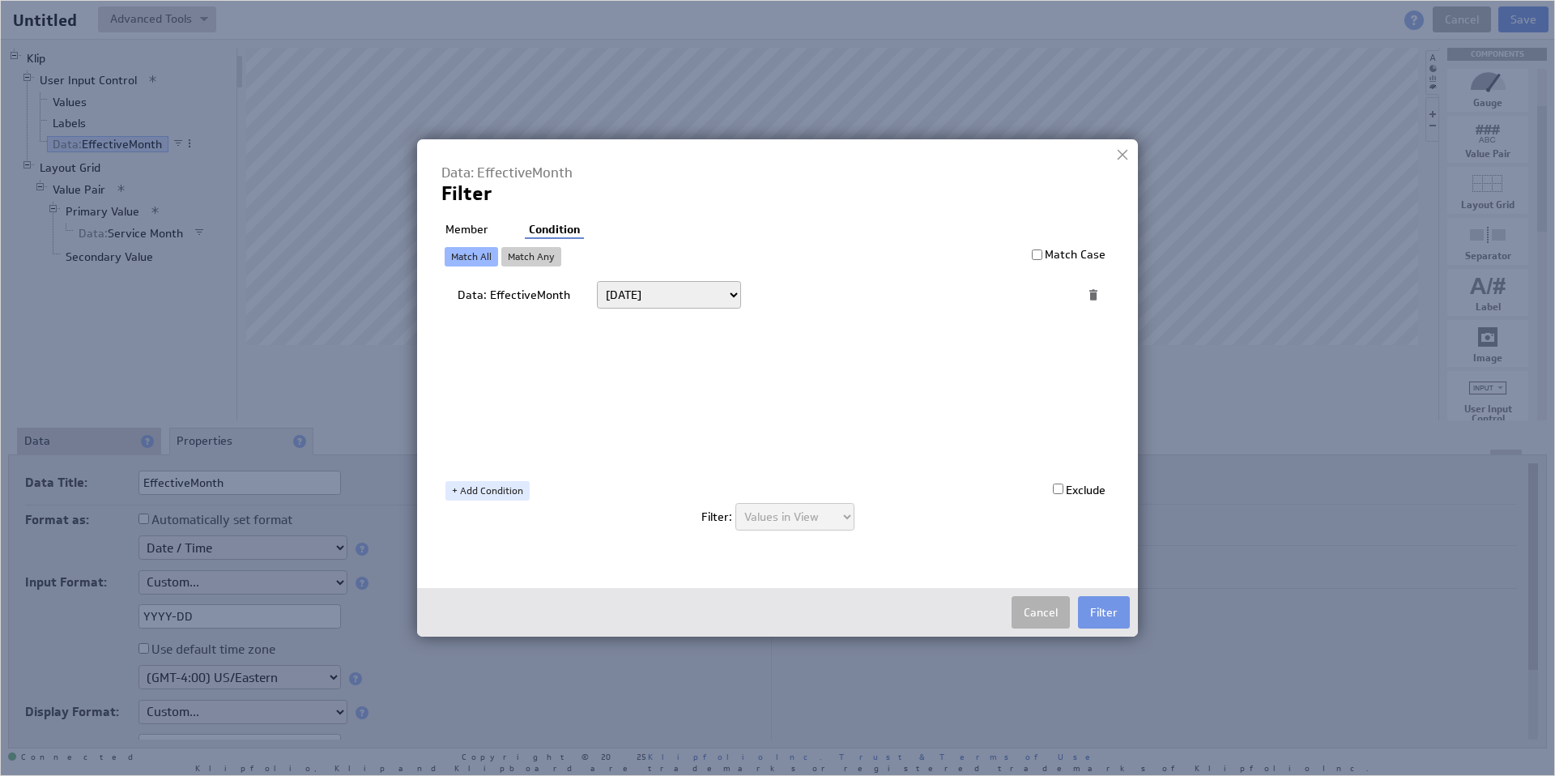
click at [686, 299] on select "Today Yesterday Unit to date In the last Last full On or after On or before ---…" at bounding box center [669, 295] width 144 height 28
select select "op:="
click at [1034, 296] on span at bounding box center [1038, 294] width 22 height 21
click at [1034, 295] on span at bounding box center [1038, 294] width 22 height 21
click at [1037, 296] on span at bounding box center [1038, 294] width 22 height 21
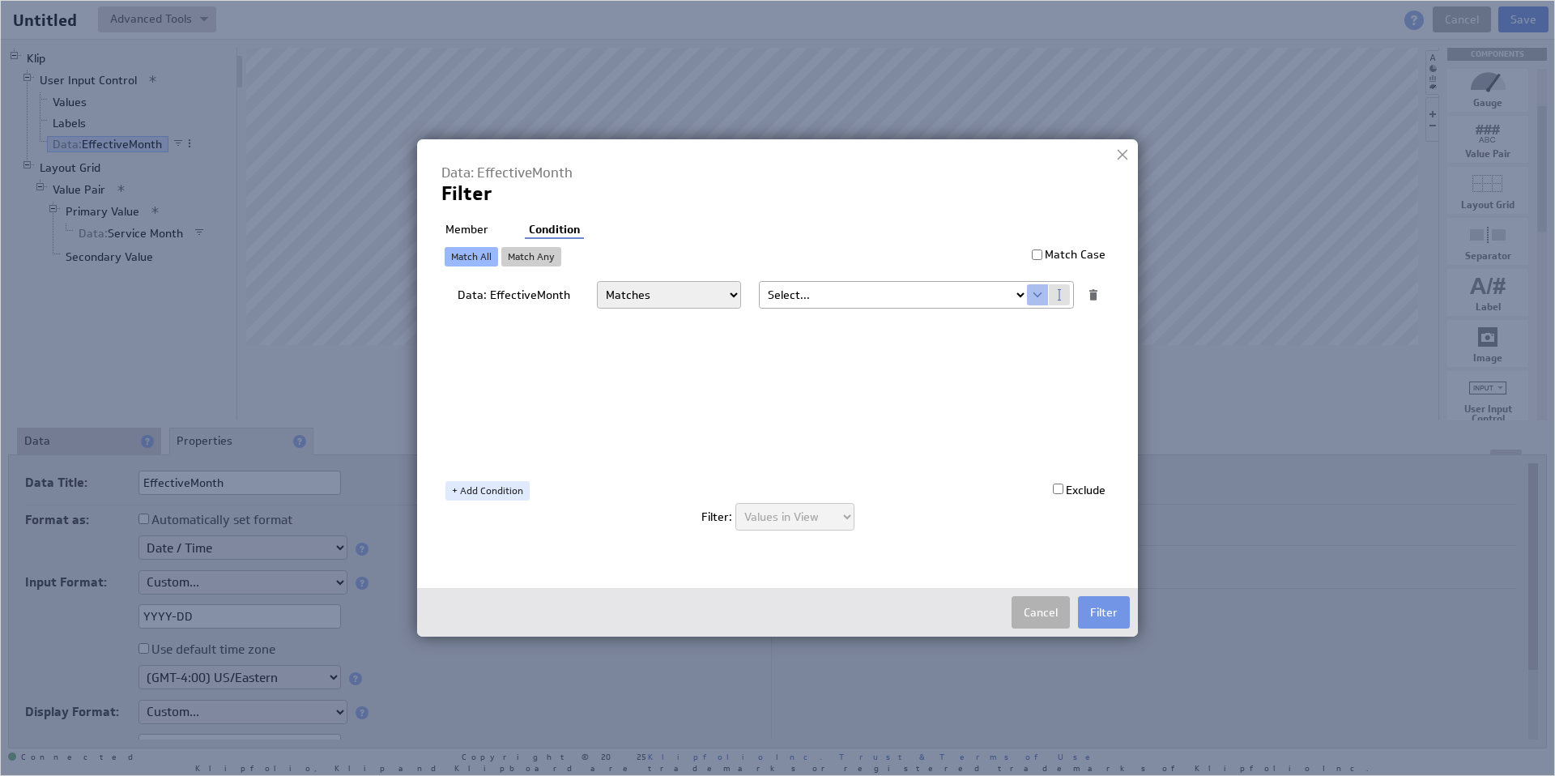
click at [1022, 294] on select "Select... company.id company.name user.emailAddress user.firstName user.isAdmin…" at bounding box center [893, 295] width 267 height 26
select select "devoted_service_month"
click at [1101, 612] on button "Filter" at bounding box center [1104, 612] width 52 height 32
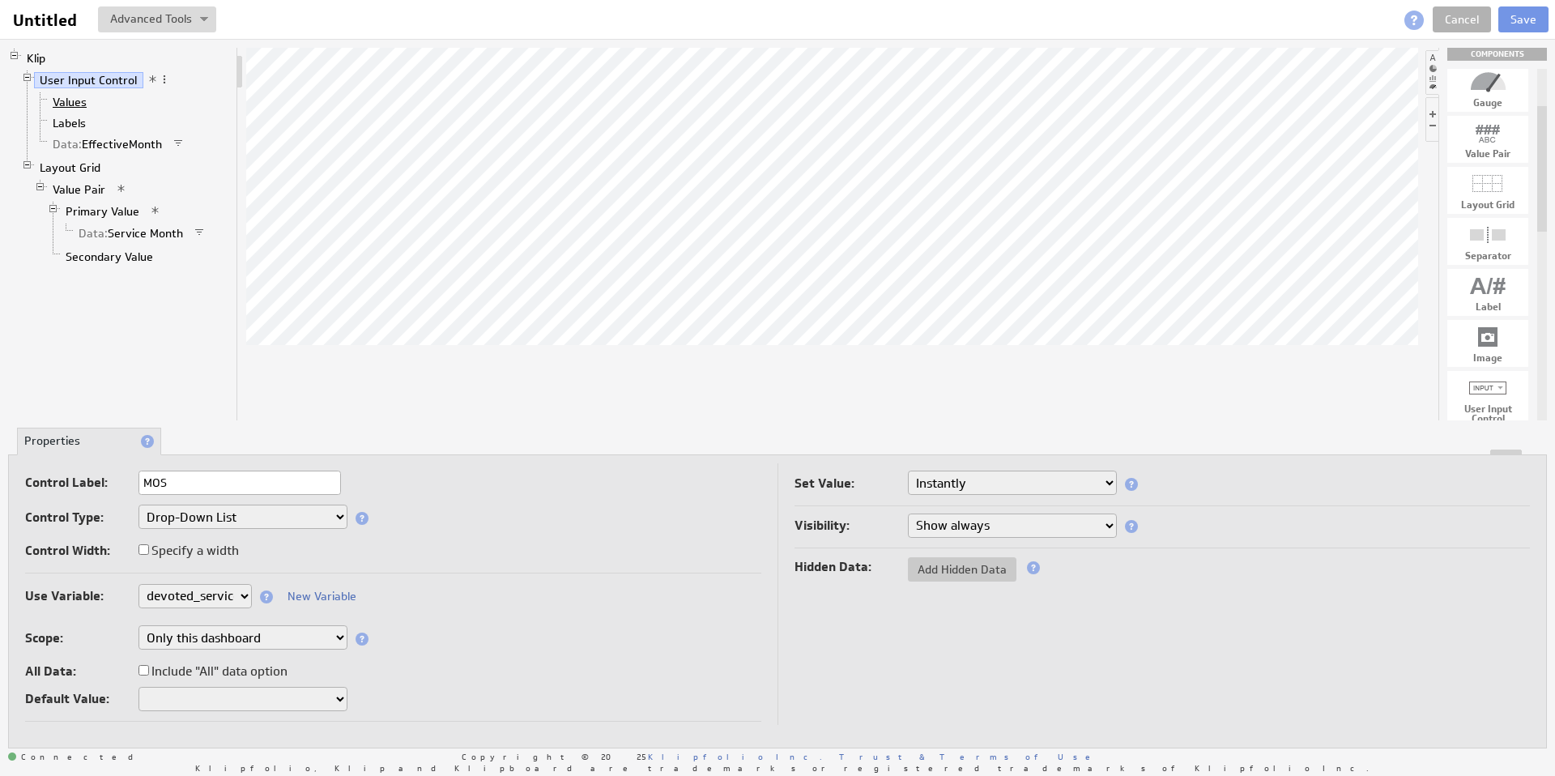
click at [81, 107] on link "Values" at bounding box center [70, 102] width 46 height 16
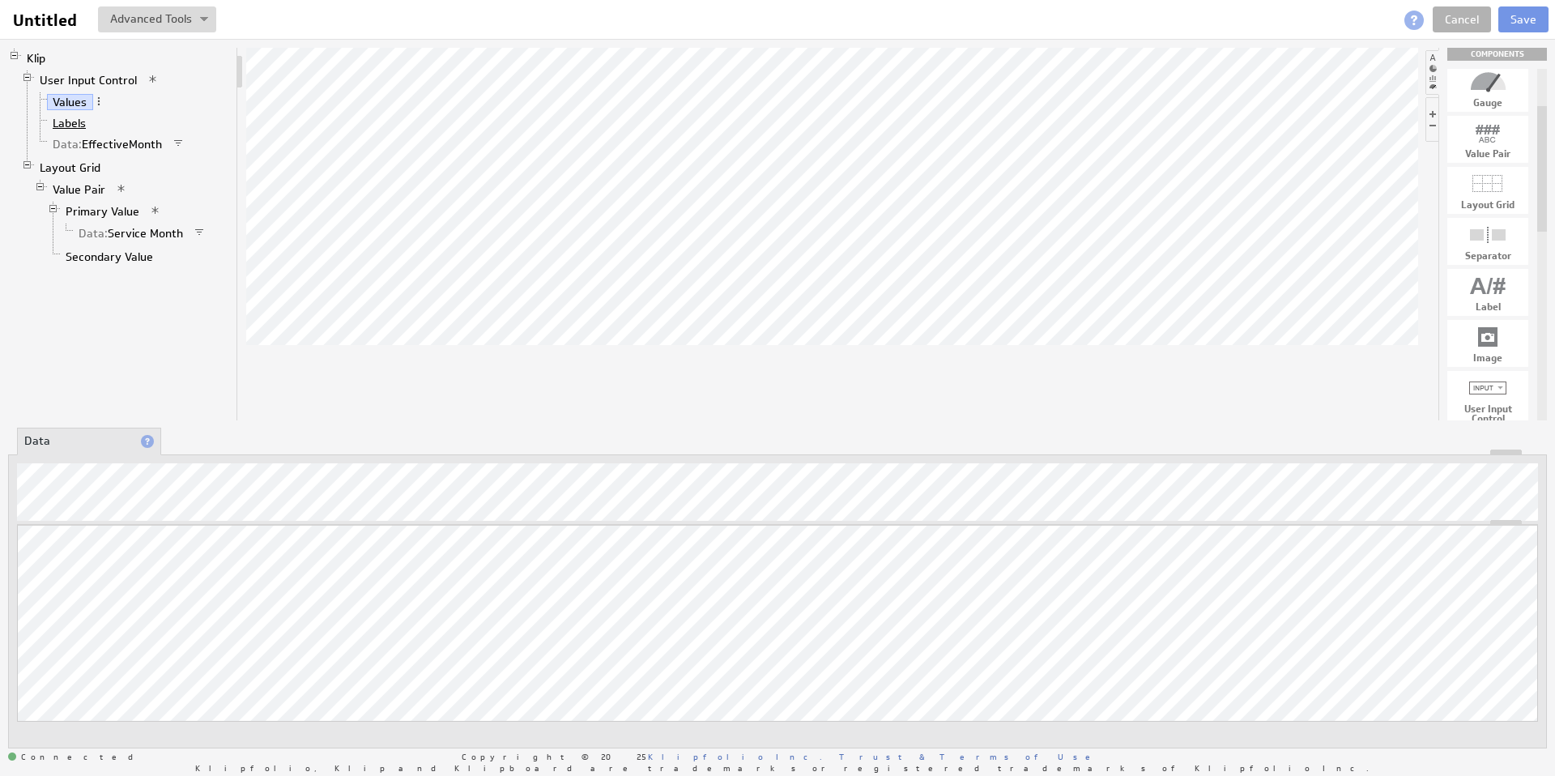
click at [69, 121] on link "Labels" at bounding box center [69, 123] width 45 height 16
click at [112, 143] on link "Data: EffectiveMonth" at bounding box center [108, 144] width 122 height 16
click at [72, 106] on link "Values" at bounding box center [70, 102] width 46 height 16
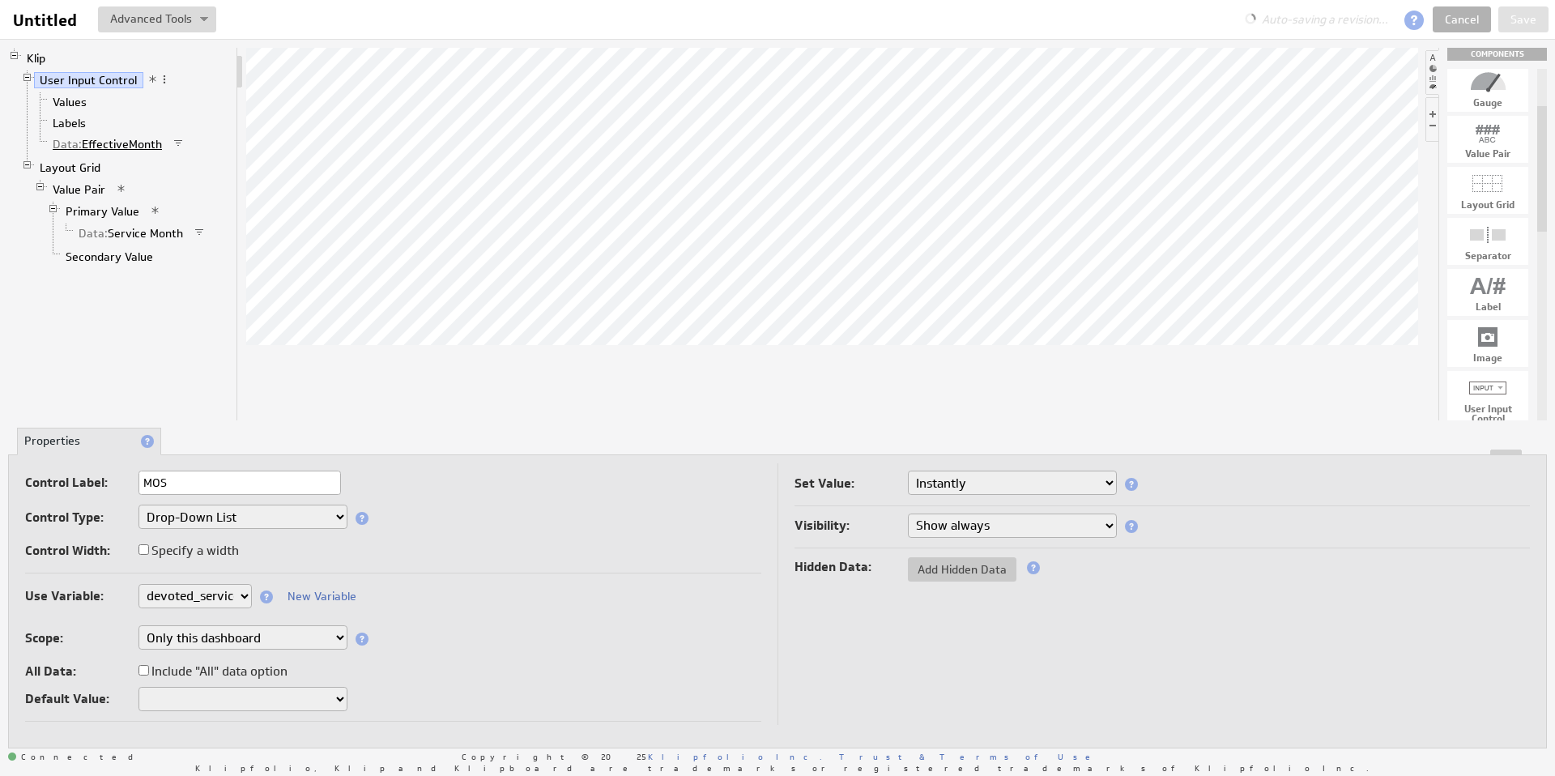
click at [113, 144] on link "Data: EffectiveMonth" at bounding box center [108, 144] width 122 height 16
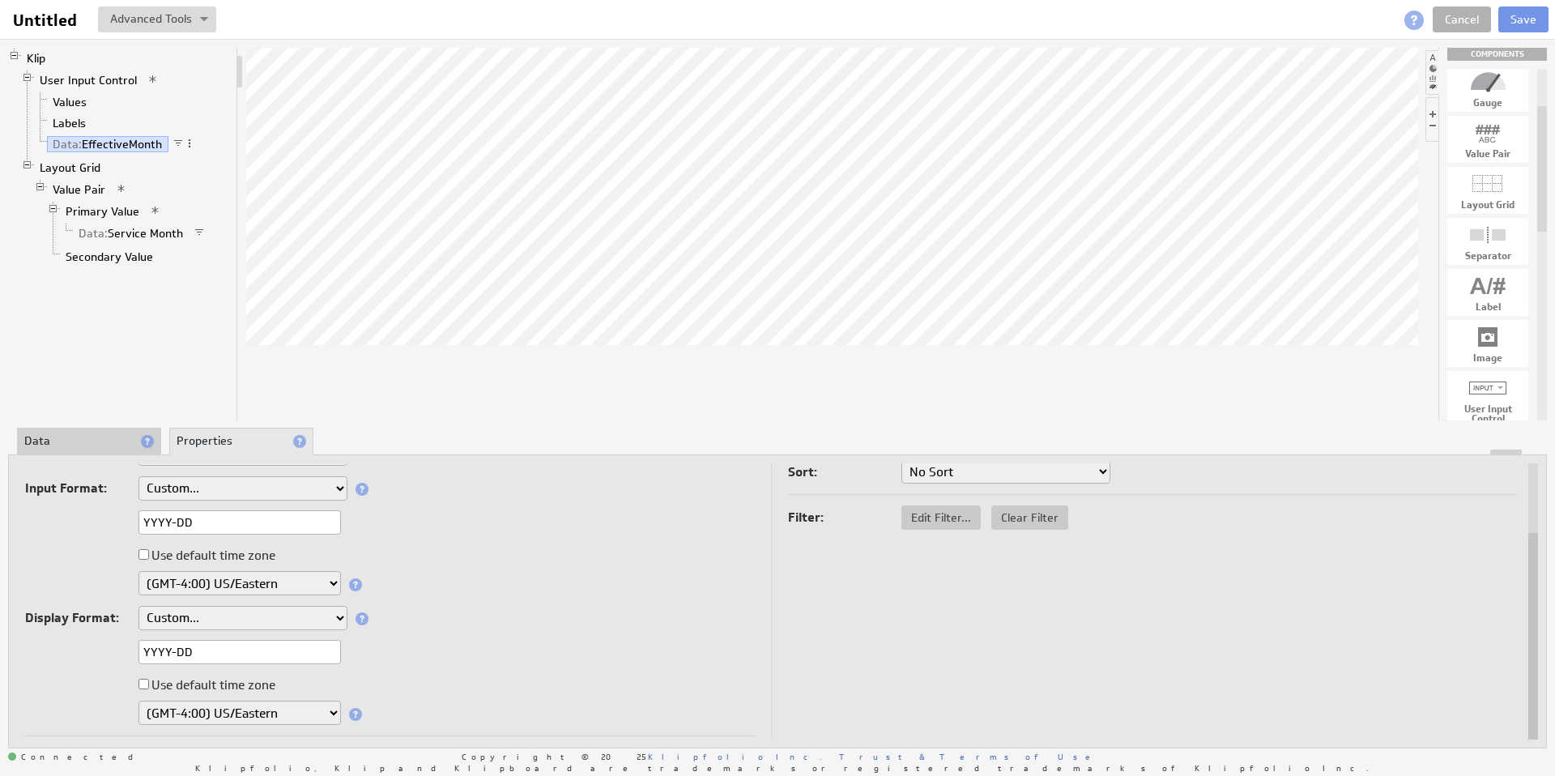
click at [951, 523] on span "Edit Filter..." at bounding box center [941, 517] width 79 height 15
select select "op:="
select select "devoted_service_month"
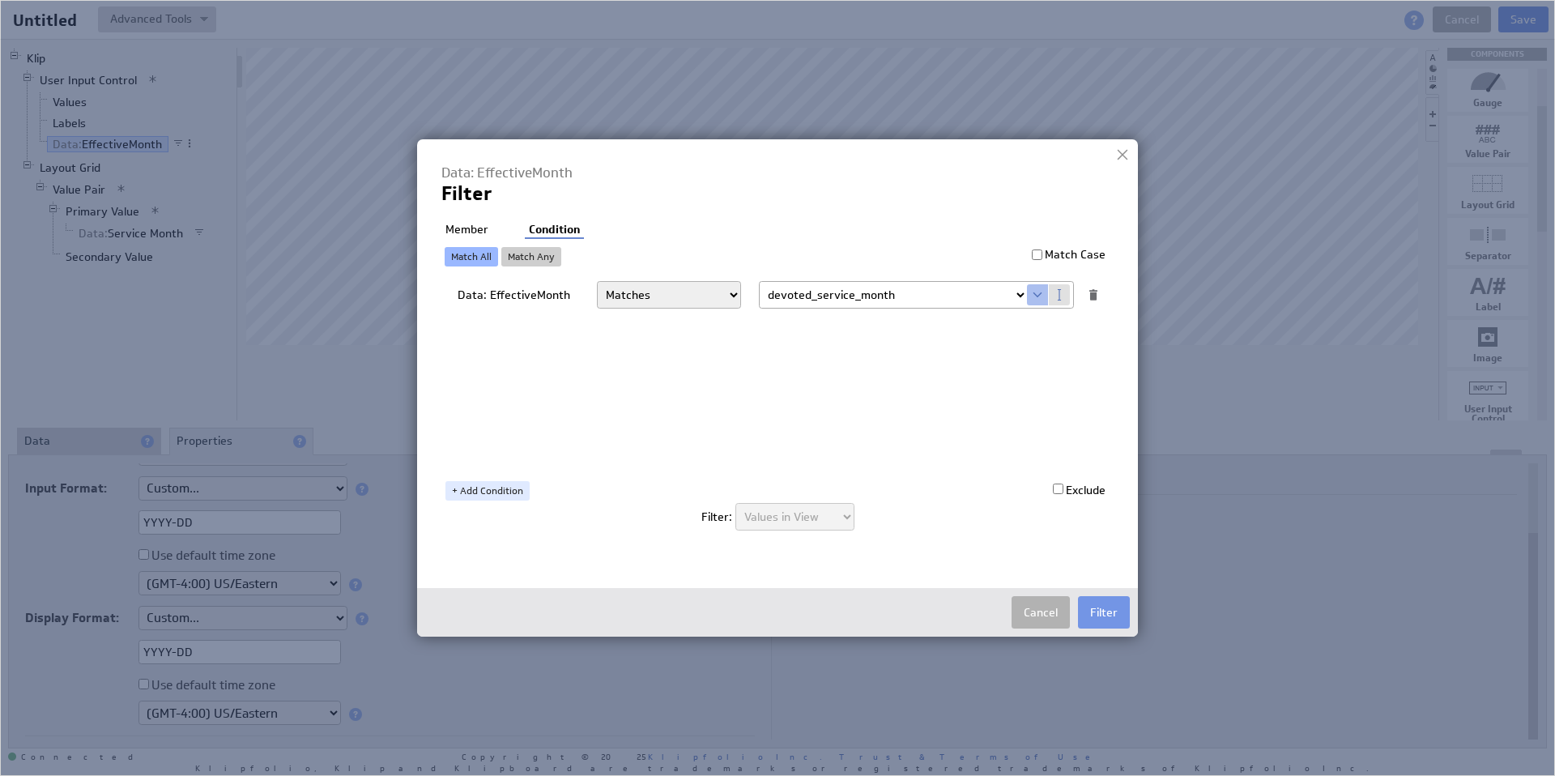
click at [475, 228] on li "Member" at bounding box center [466, 230] width 51 height 16
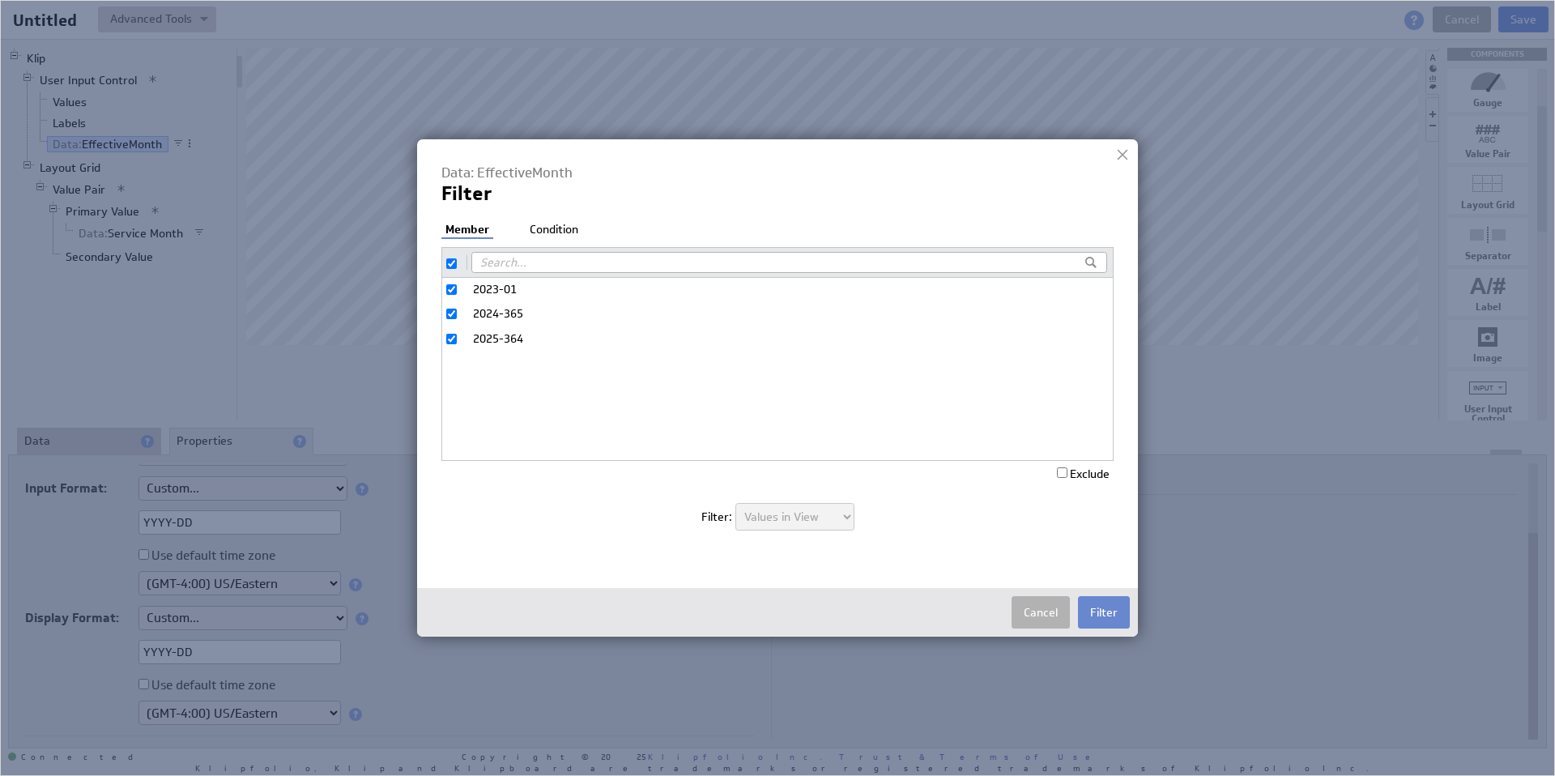
click at [1113, 616] on button "Filter" at bounding box center [1104, 612] width 52 height 32
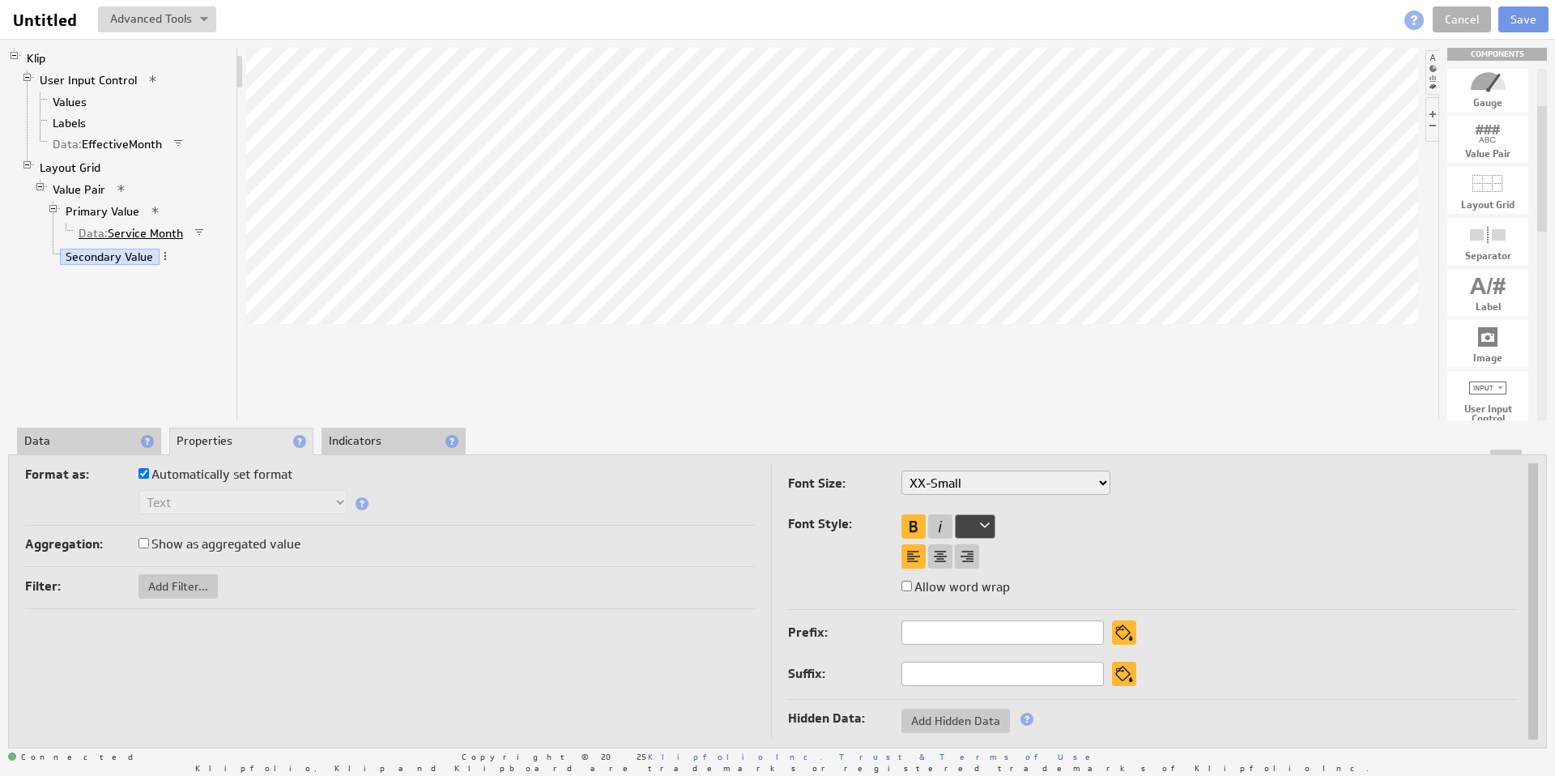
click at [142, 238] on link "Data: Service Month" at bounding box center [131, 233] width 117 height 16
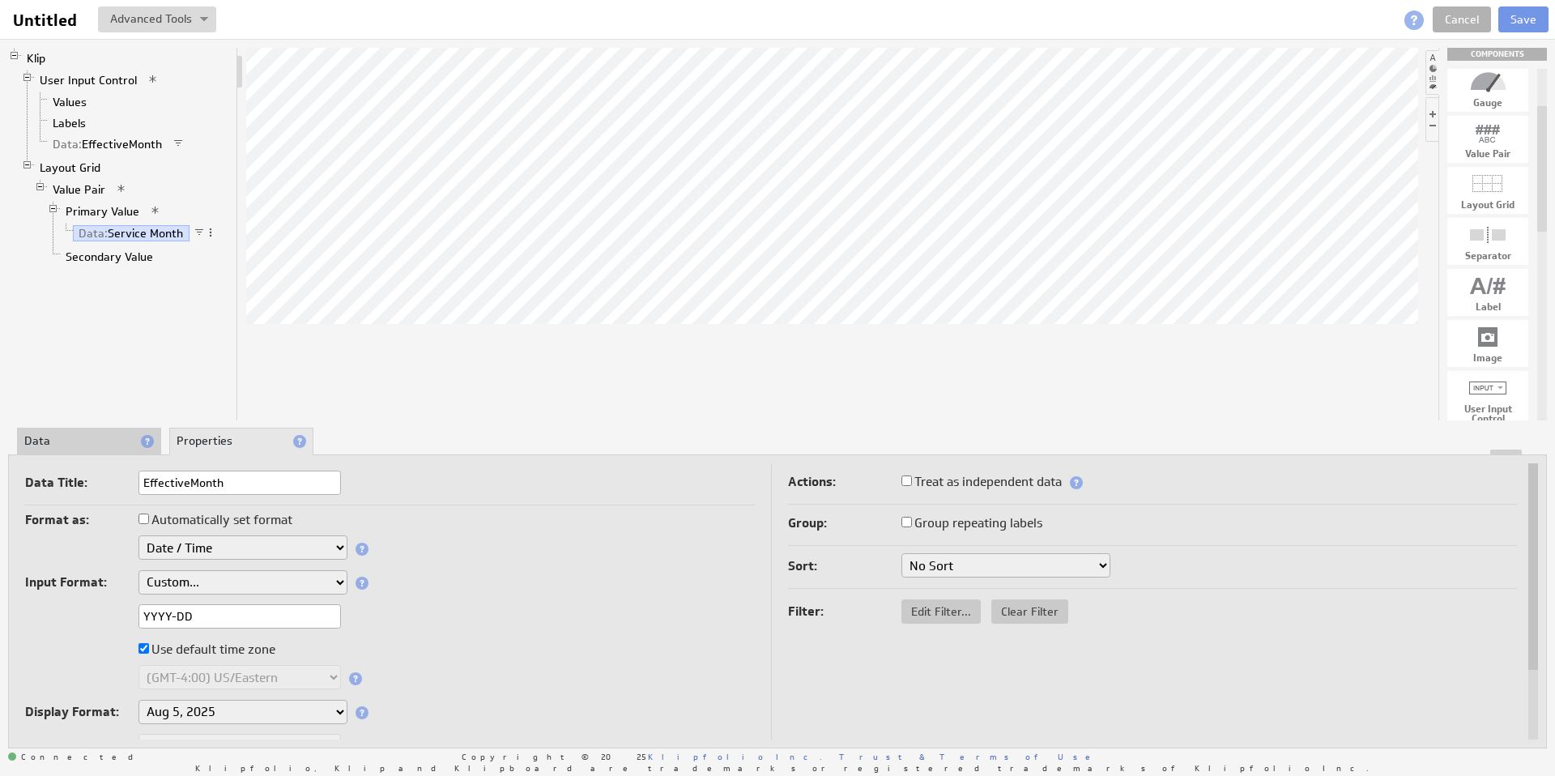
click at [79, 447] on li "Data" at bounding box center [89, 442] width 144 height 28
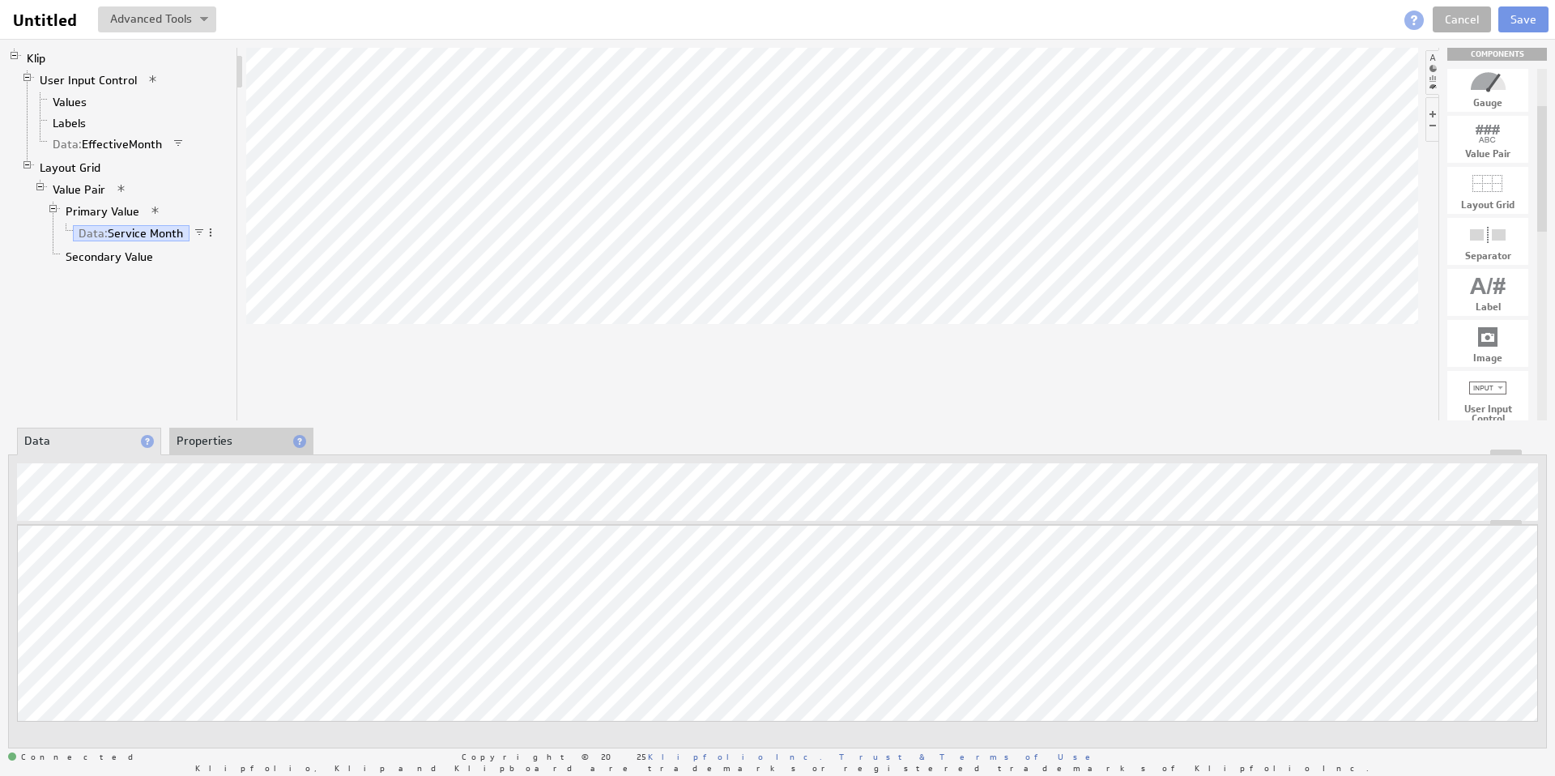
click at [211, 435] on li "Properties" at bounding box center [241, 442] width 144 height 28
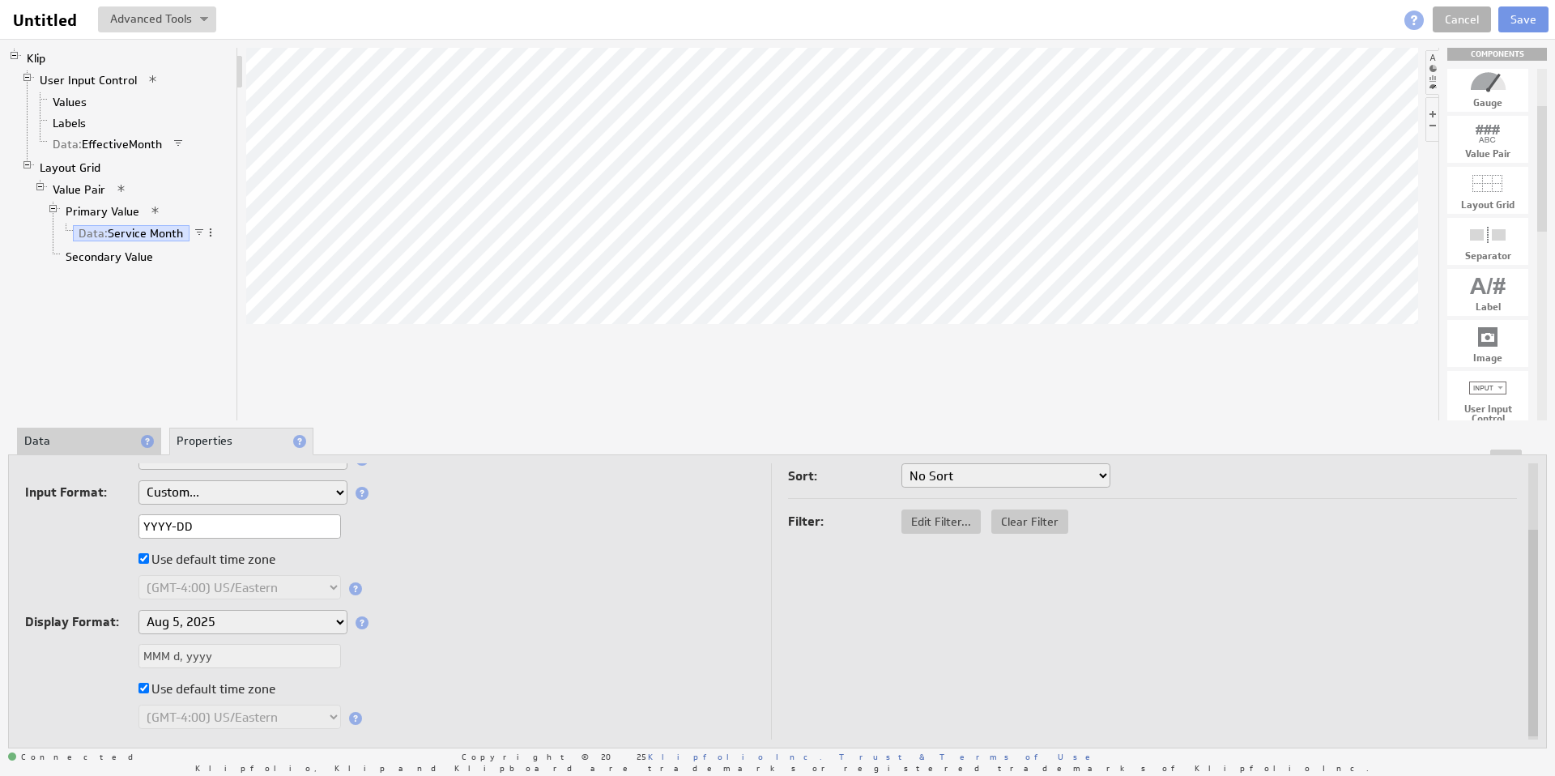
drag, startPoint x: 204, startPoint y: 530, endPoint x: 87, endPoint y: 530, distance: 117.5
click at [87, 530] on div "YYYY-DD" at bounding box center [390, 527] width 730 height 27
click at [141, 689] on input "Use default time zone" at bounding box center [144, 688] width 11 height 11
click at [217, 622] on select "Aug 5, 2025 Aug 2025 Aug 5 Aug Aug 05, 2025, 1:30 PM Aug 05, 2025 Aug 05 August…" at bounding box center [243, 622] width 209 height 24
select select "custom"
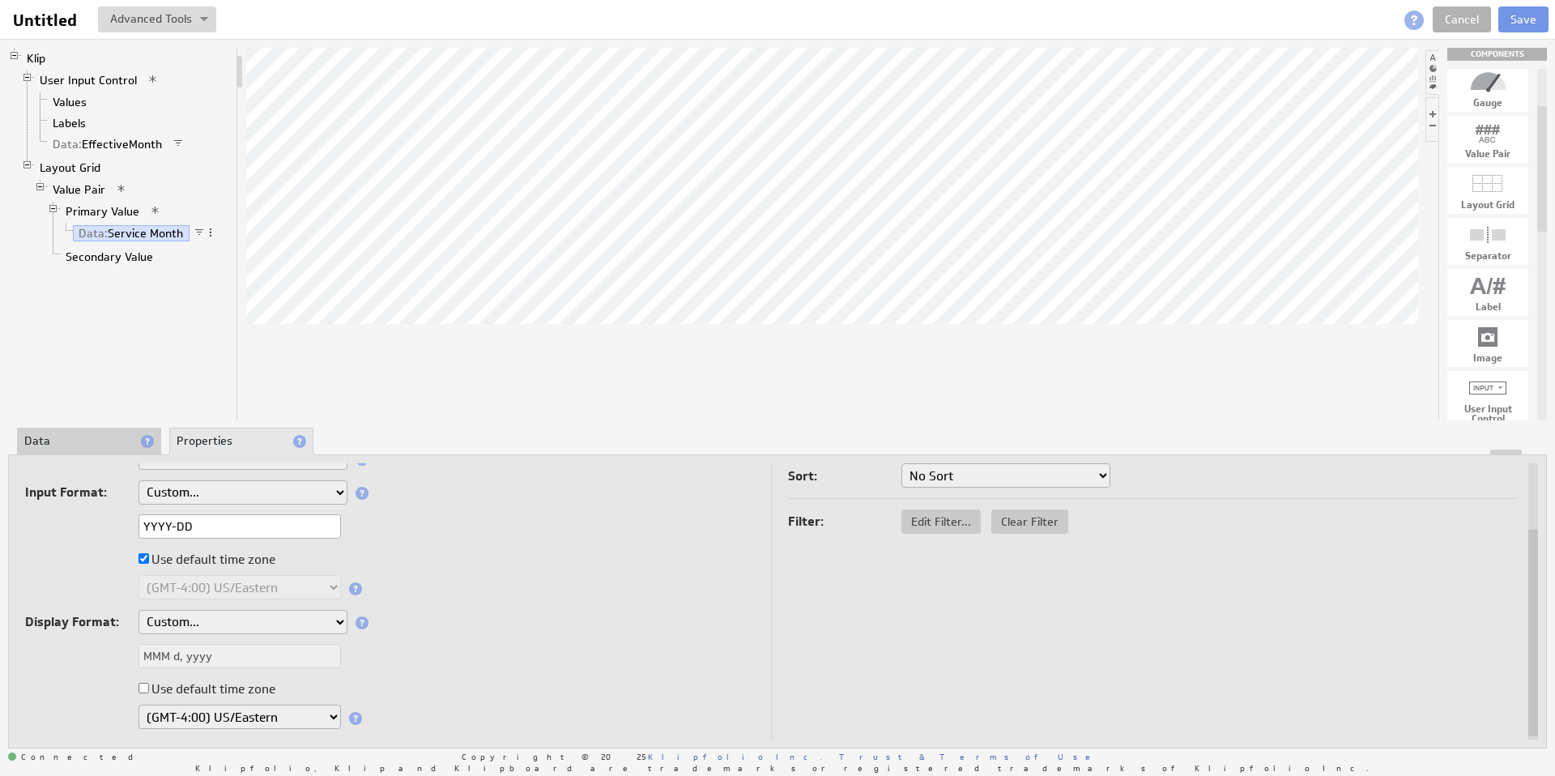
select select "custom"
click at [219, 661] on input "MMM d, yyyy" at bounding box center [240, 656] width 203 height 24
drag, startPoint x: 237, startPoint y: 660, endPoint x: 41, endPoint y: 653, distance: 196.2
click at [41, 653] on div "MMM d, yyyy" at bounding box center [390, 657] width 730 height 27
paste input "YYYY-DD"
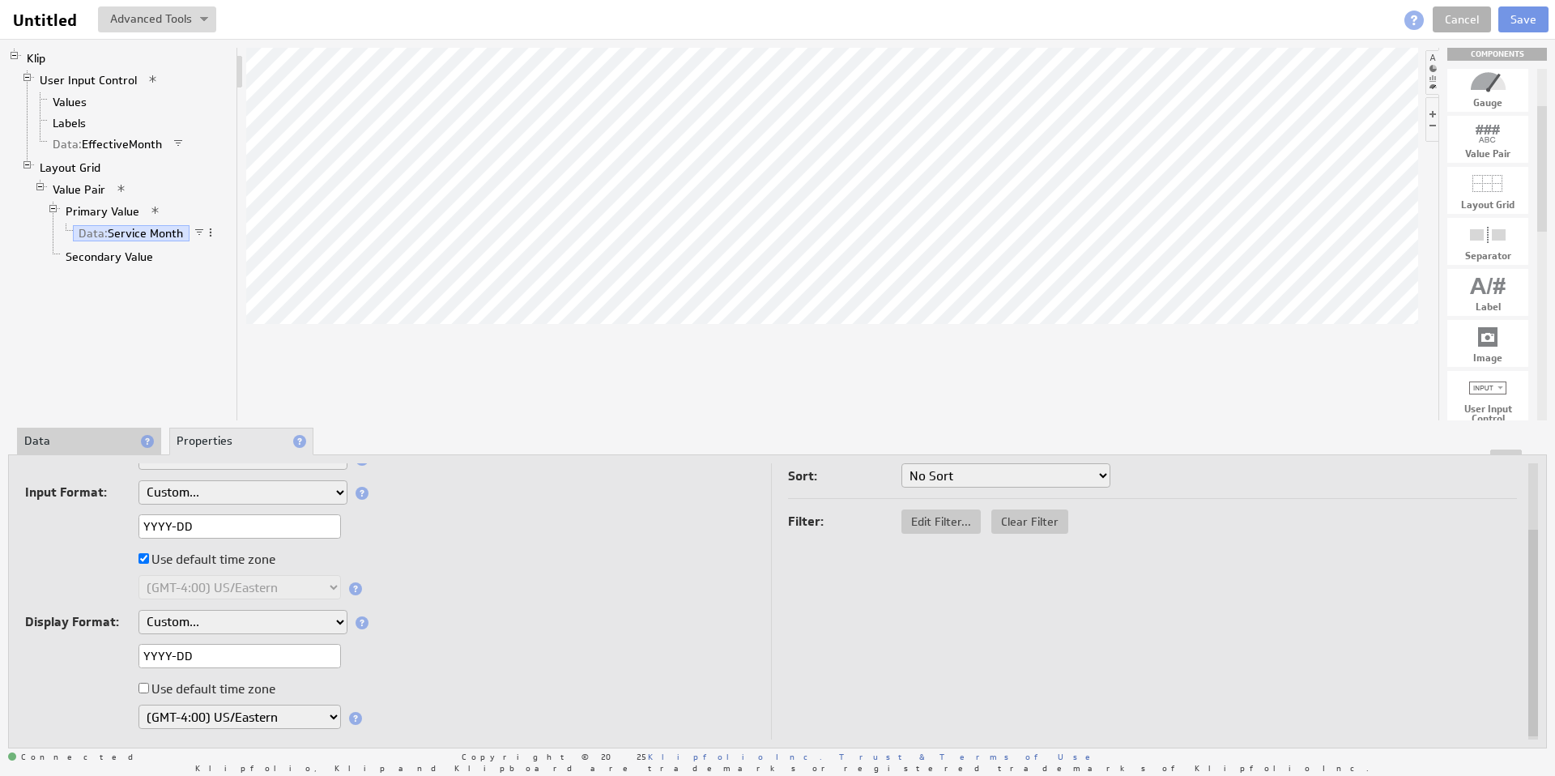
type input "YYYY-DD"
click at [465, 583] on div "(GMT-12:00) GMT-12 (GMT-11:00) GMT-11 (GMT-11:00) Pacific/Midway (GMT-11:00) Pa…" at bounding box center [390, 589] width 730 height 28
click at [143, 561] on input "Use default time zone" at bounding box center [144, 558] width 11 height 11
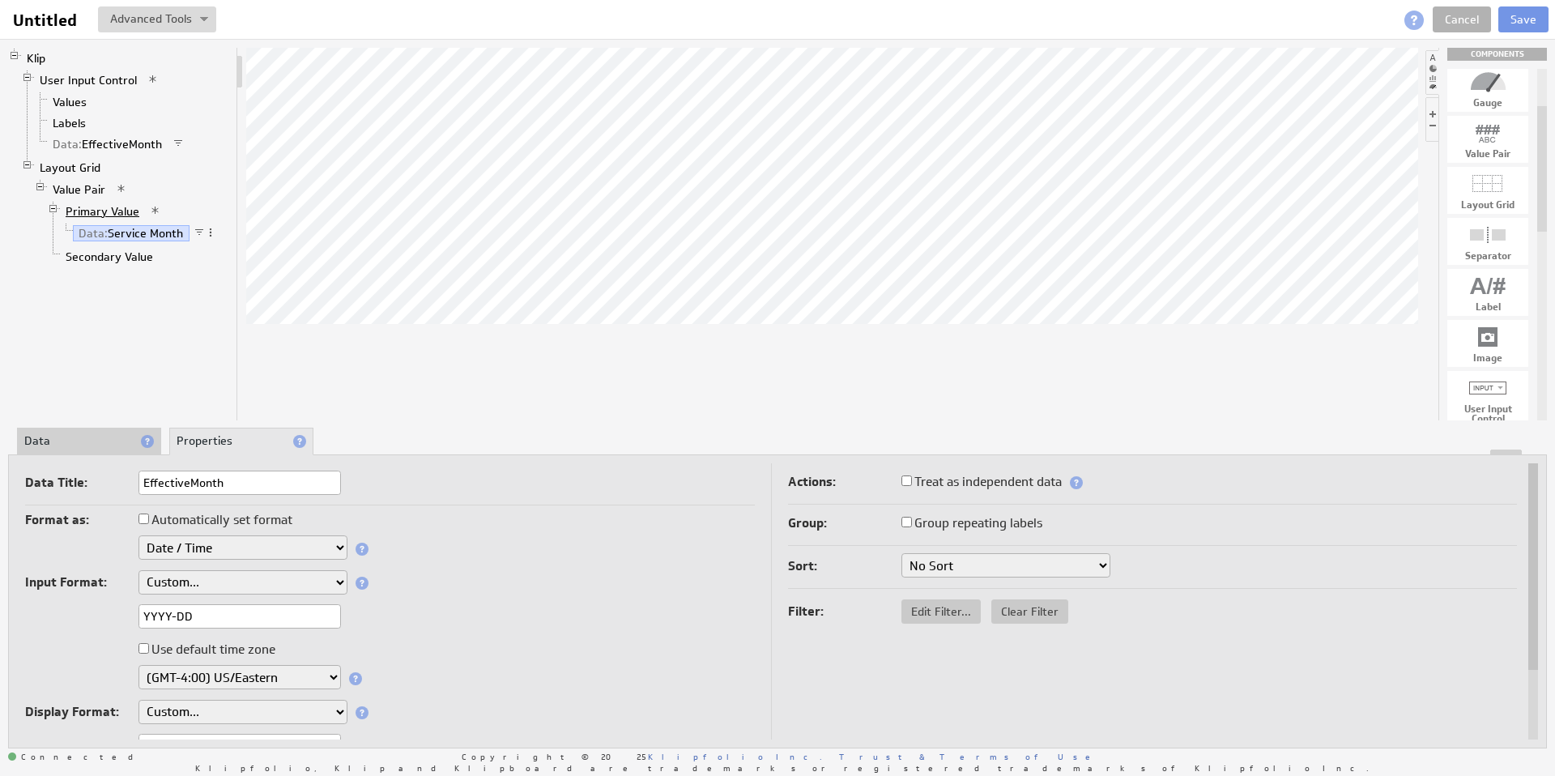
click at [105, 212] on link "Primary Value" at bounding box center [103, 211] width 86 height 16
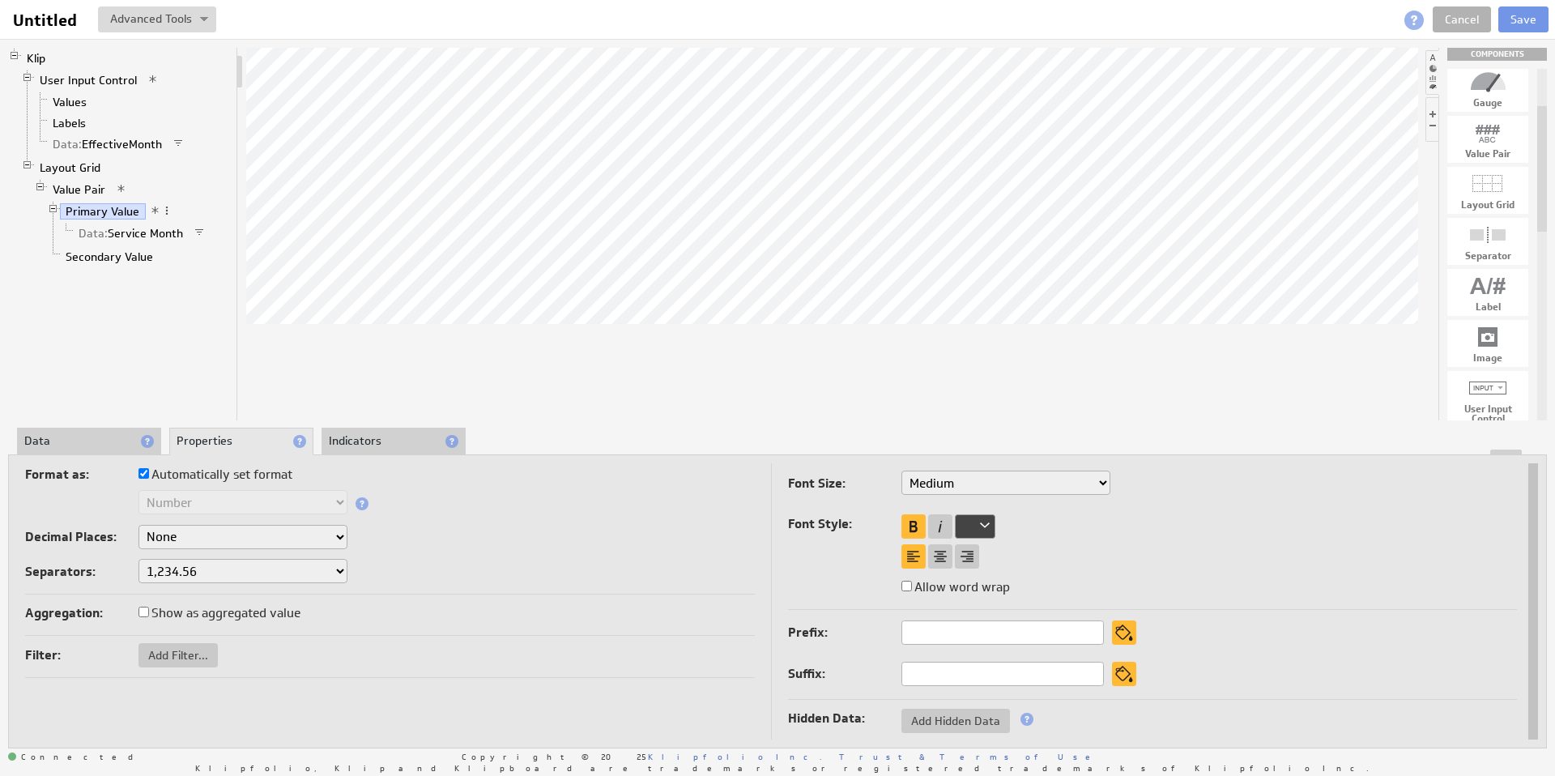
click at [90, 436] on li "Data" at bounding box center [89, 442] width 144 height 28
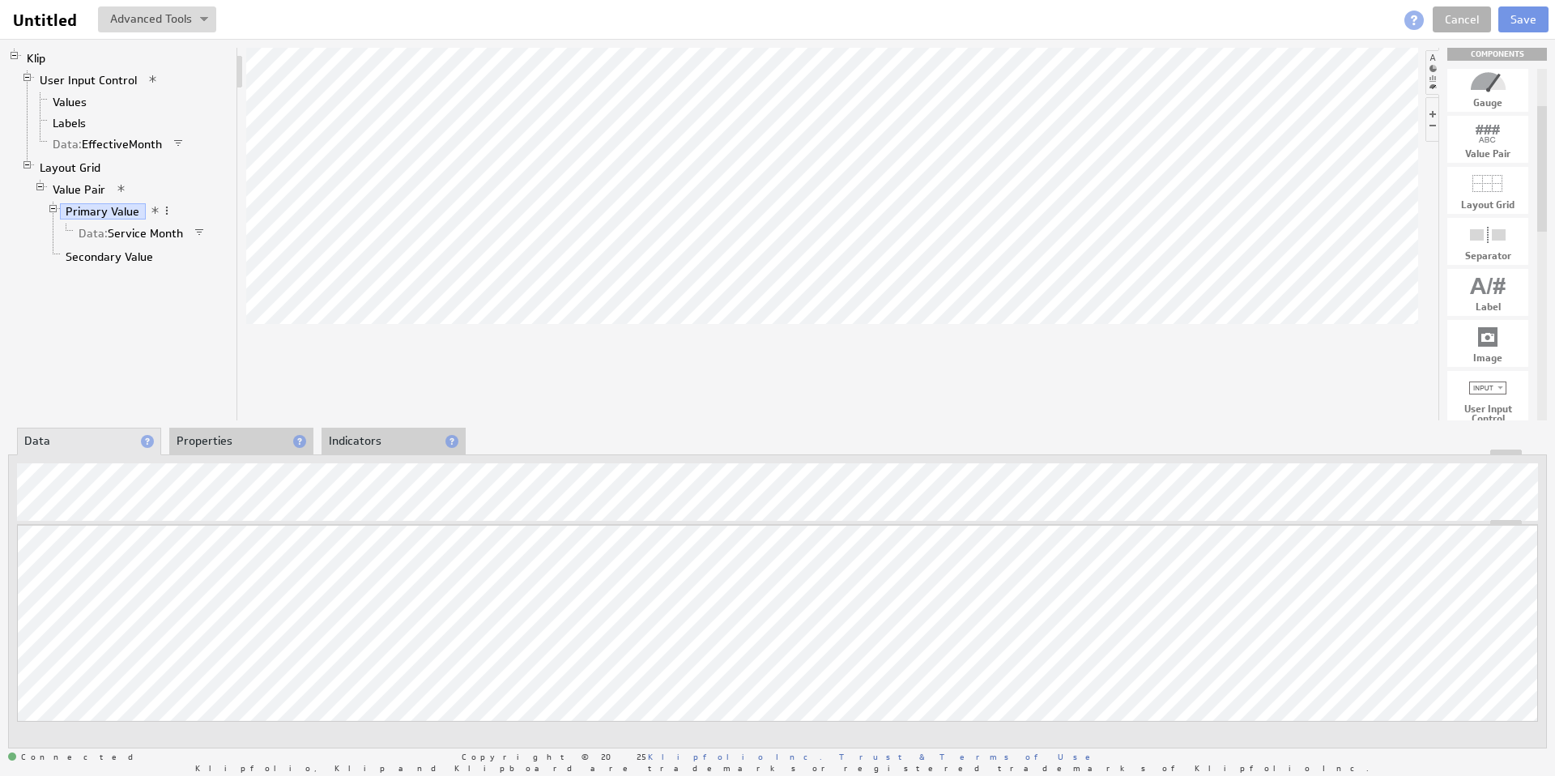
click at [541, 389] on div at bounding box center [832, 234] width 1172 height 373
click at [523, 384] on div at bounding box center [832, 234] width 1172 height 373
click at [547, 401] on div at bounding box center [832, 234] width 1172 height 373
click at [548, 396] on div at bounding box center [832, 234] width 1172 height 373
click at [484, 377] on div at bounding box center [832, 234] width 1172 height 373
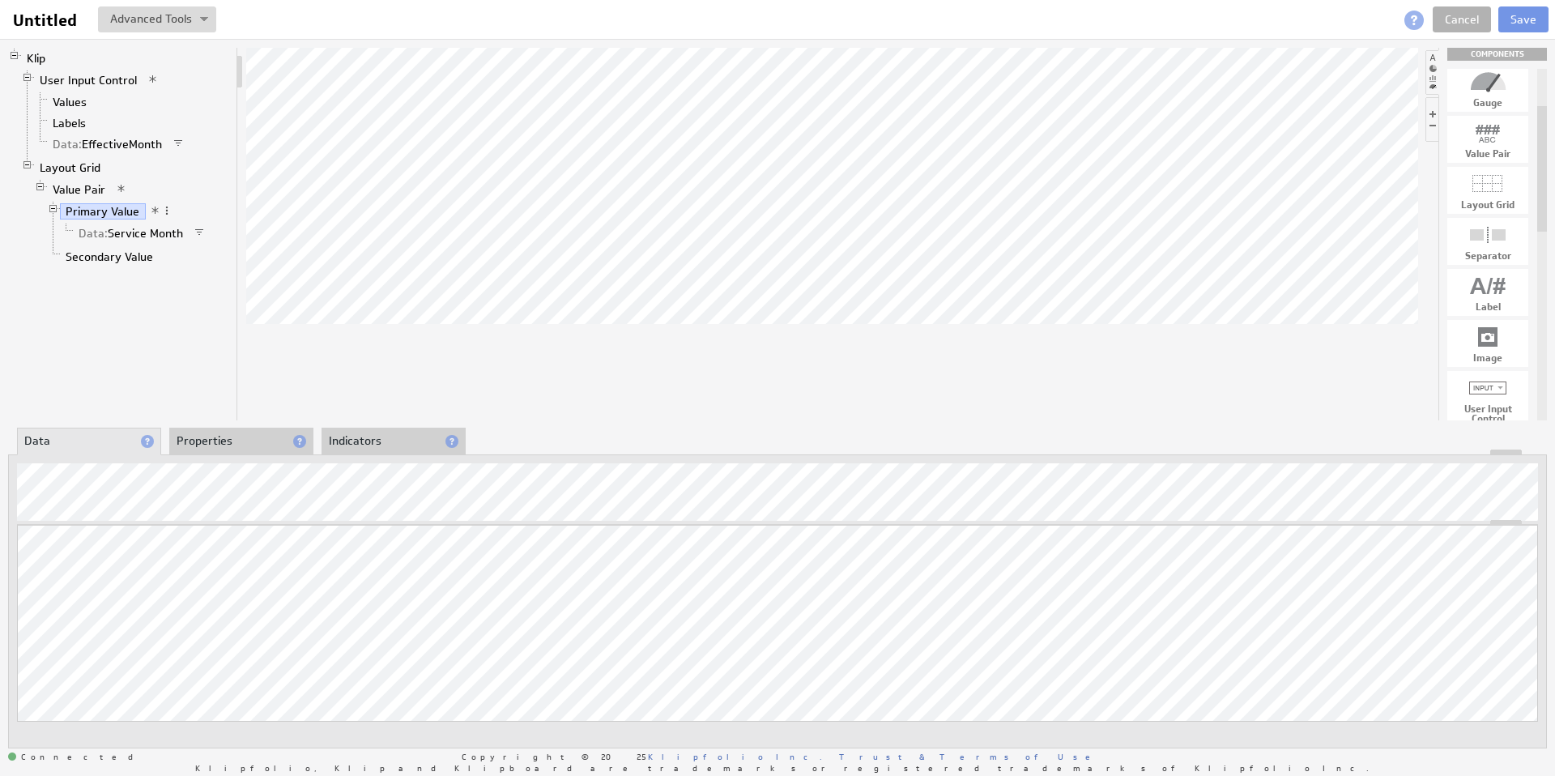
click at [488, 380] on div at bounding box center [832, 234] width 1172 height 373
click at [476, 380] on div at bounding box center [832, 234] width 1172 height 373
click at [542, 377] on div at bounding box center [832, 234] width 1172 height 373
click at [480, 363] on div at bounding box center [832, 234] width 1172 height 373
click at [338, 338] on div at bounding box center [832, 234] width 1172 height 373
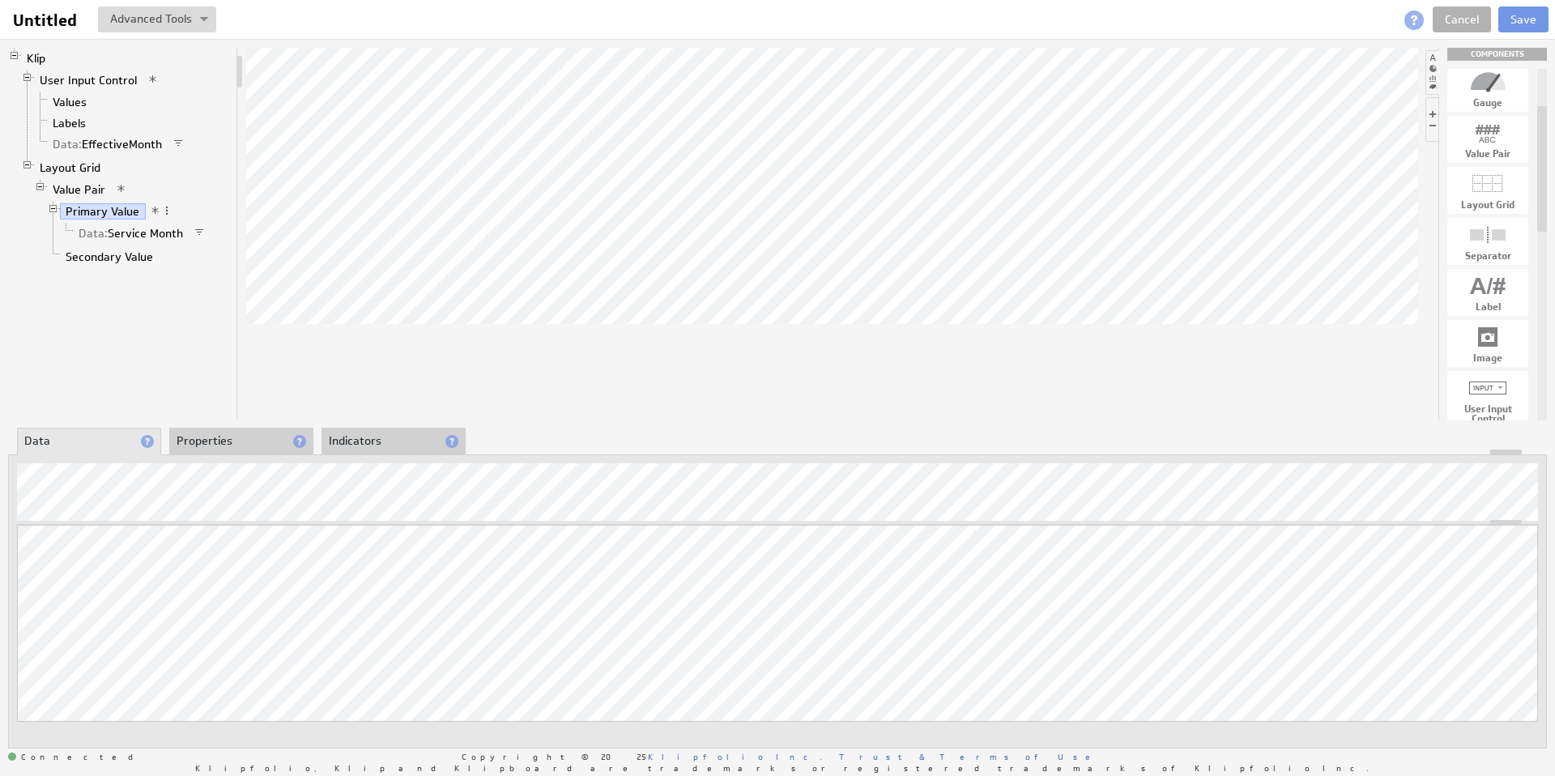
click at [535, 391] on div at bounding box center [832, 234] width 1172 height 373
click at [558, 395] on div at bounding box center [832, 234] width 1172 height 373
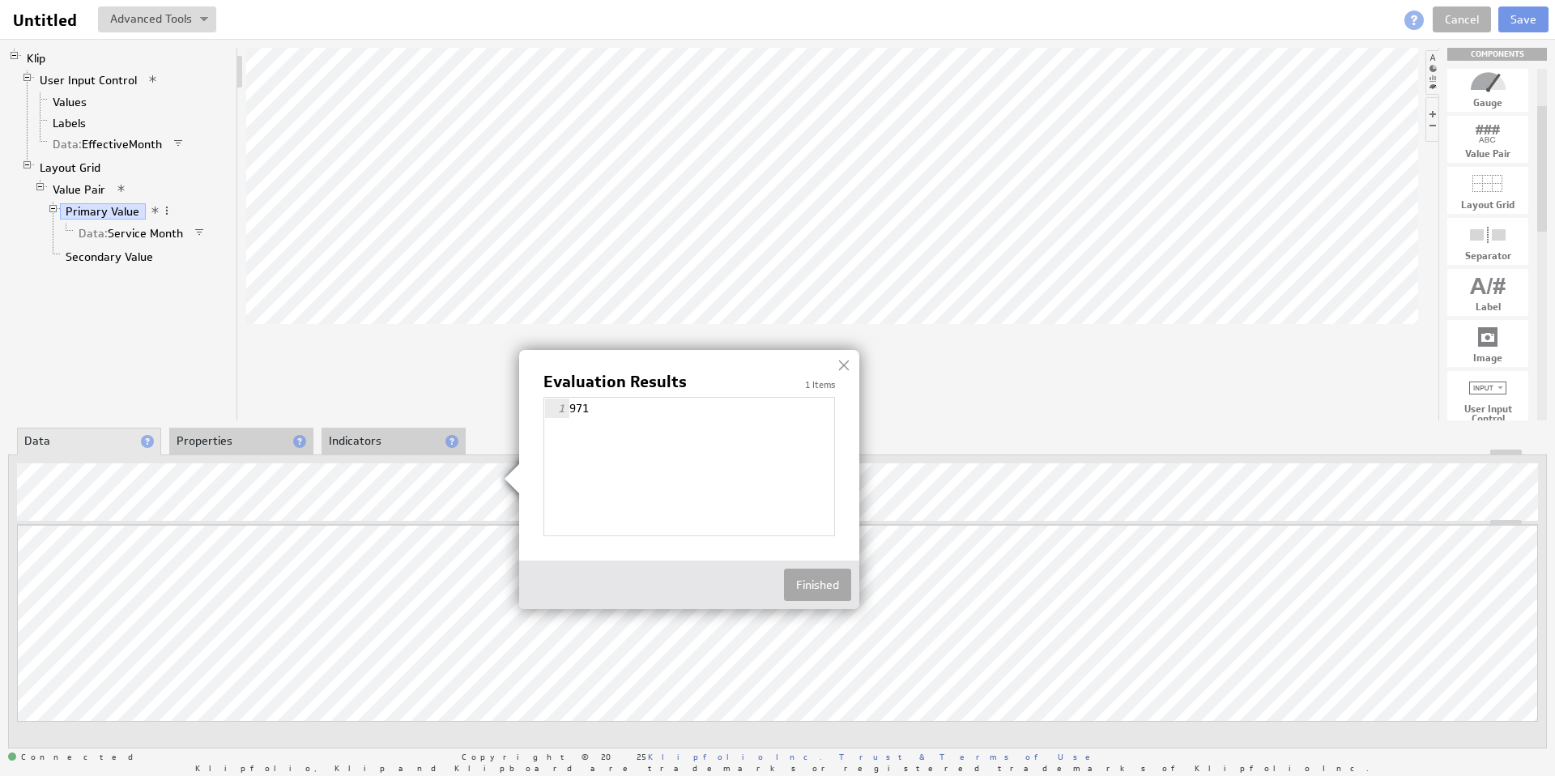
click at [814, 586] on button "Finished" at bounding box center [817, 585] width 67 height 32
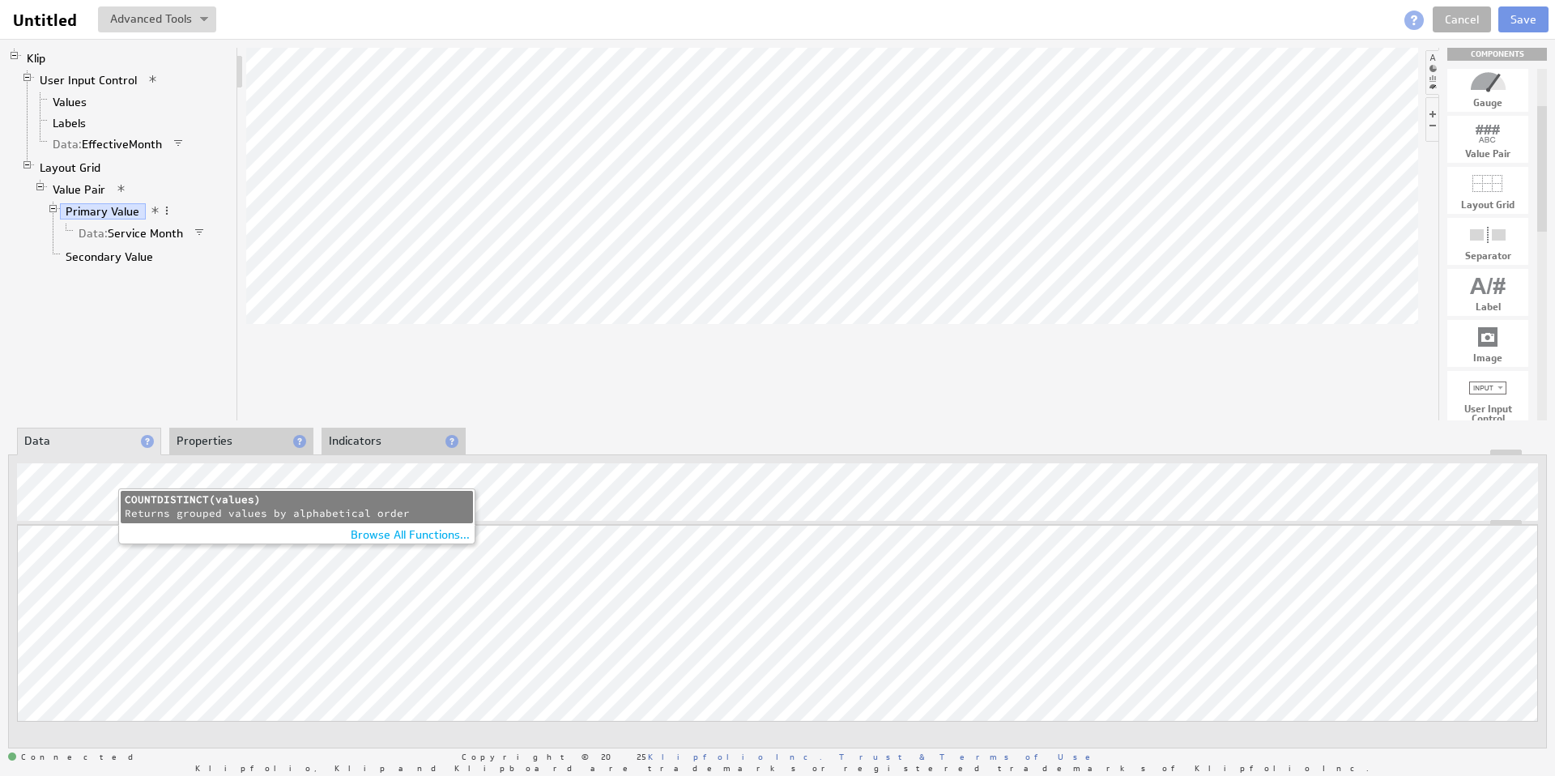
click at [127, 511] on div "Returns grouped values by alphabetical order" at bounding box center [297, 514] width 344 height 14
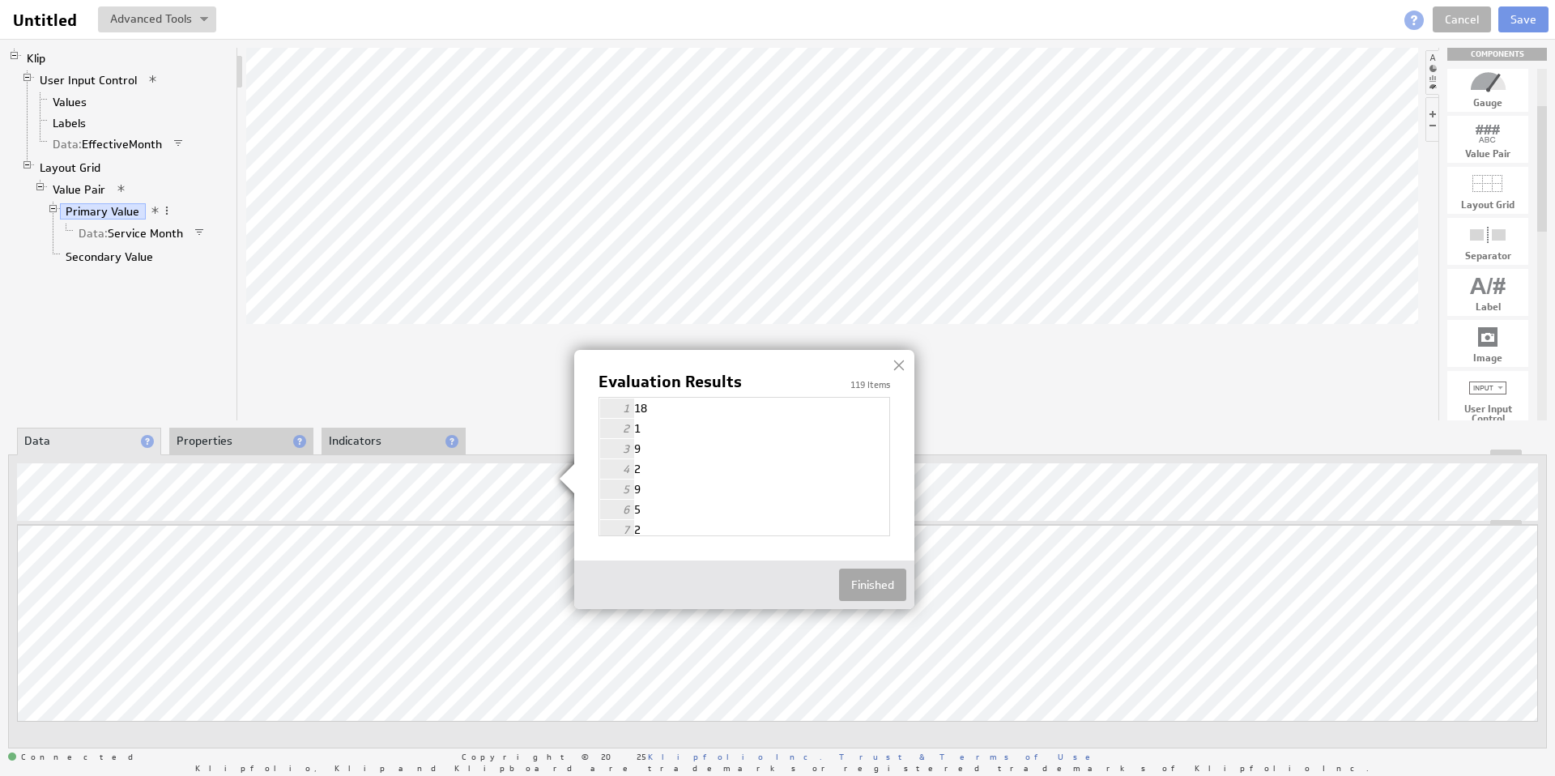
click at [868, 586] on button "Finished" at bounding box center [872, 585] width 67 height 32
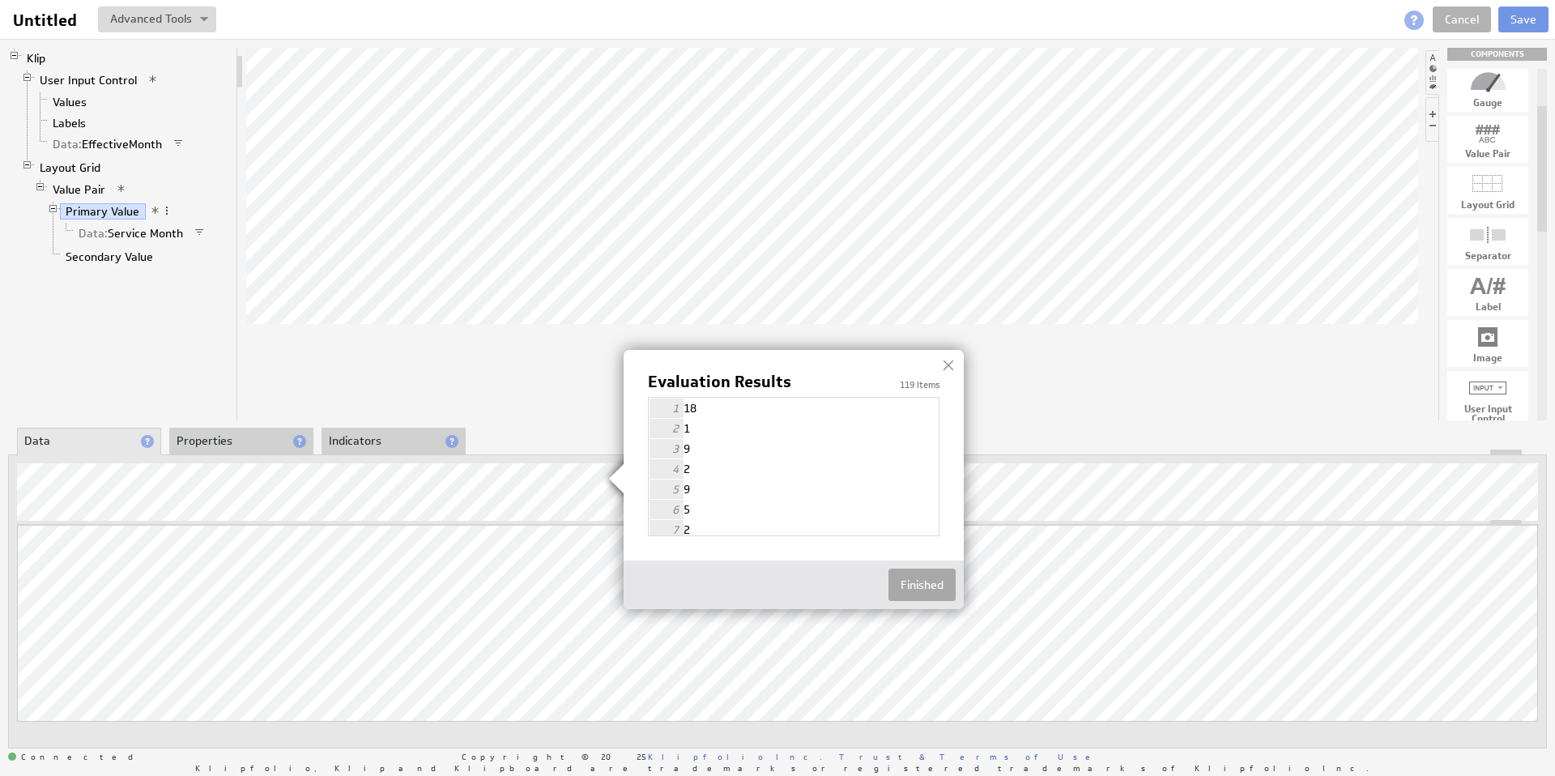
click at [914, 581] on button "Finished" at bounding box center [922, 585] width 67 height 32
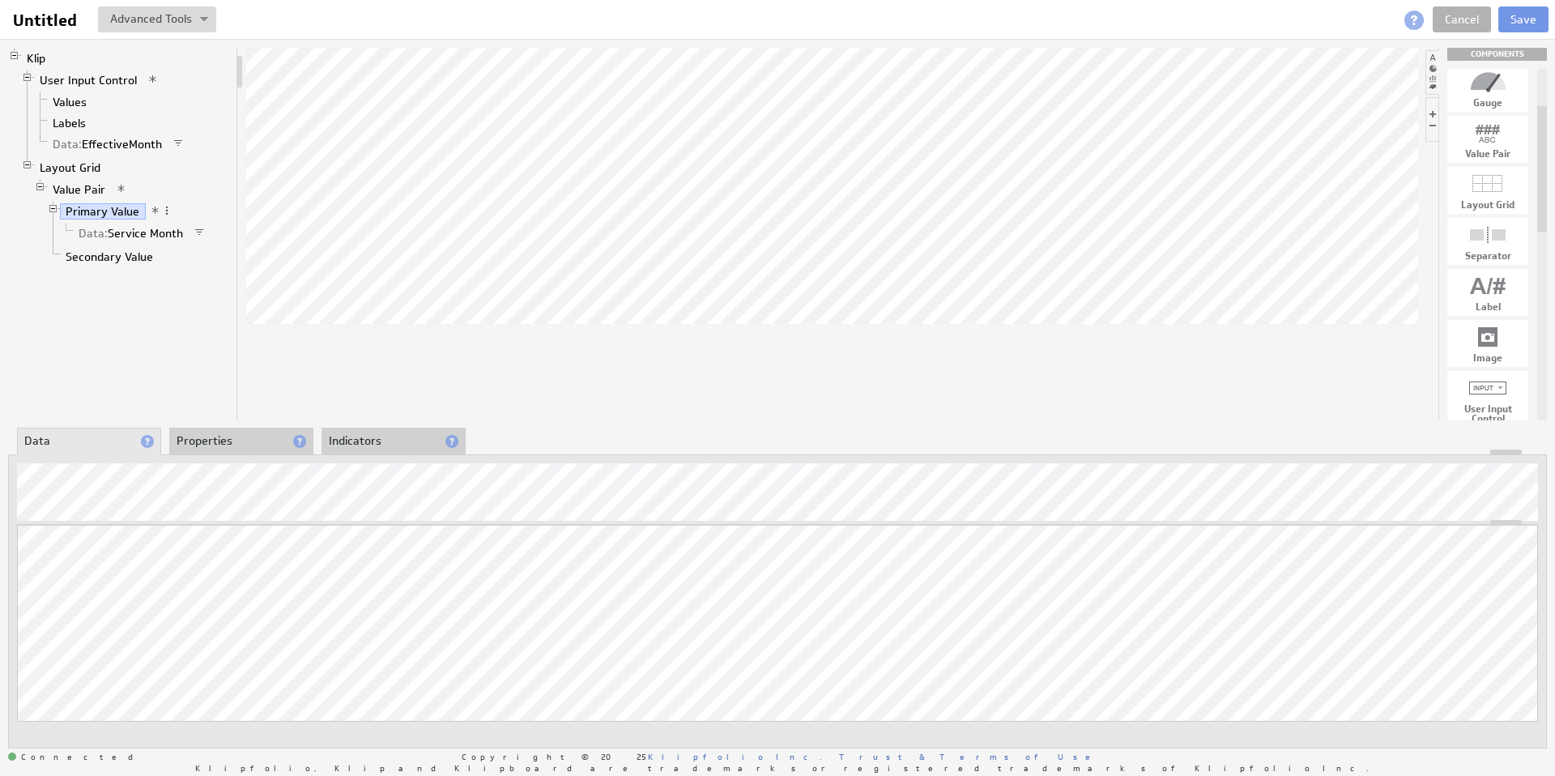
click at [589, 407] on div at bounding box center [832, 234] width 1172 height 373
click at [118, 232] on link "Data: Service Month" at bounding box center [131, 233] width 117 height 16
click at [111, 211] on link "Primary Value" at bounding box center [103, 211] width 86 height 16
click at [107, 232] on link "Data: Service Month" at bounding box center [131, 233] width 117 height 16
click at [100, 212] on link "Primary Value" at bounding box center [103, 211] width 86 height 16
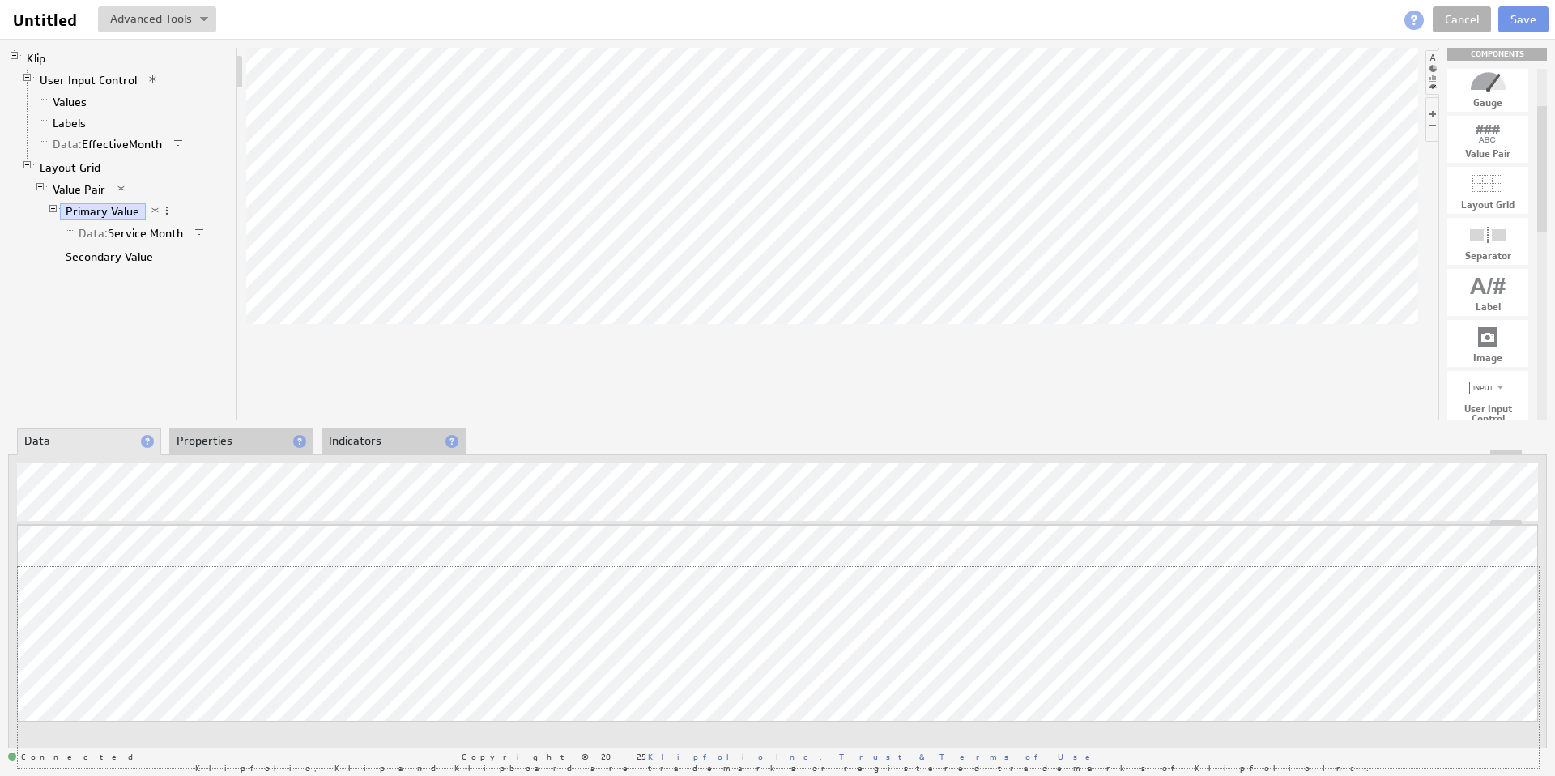
click at [1108, 557] on div "Updating... Select a Function ARRAY DATE SELECT SLICE SUM Data Manipulation Log…" at bounding box center [777, 646] width 1521 height 243
click at [106, 212] on link "Primary Value" at bounding box center [103, 211] width 86 height 16
click at [56, 59] on span at bounding box center [57, 57] width 11 height 11
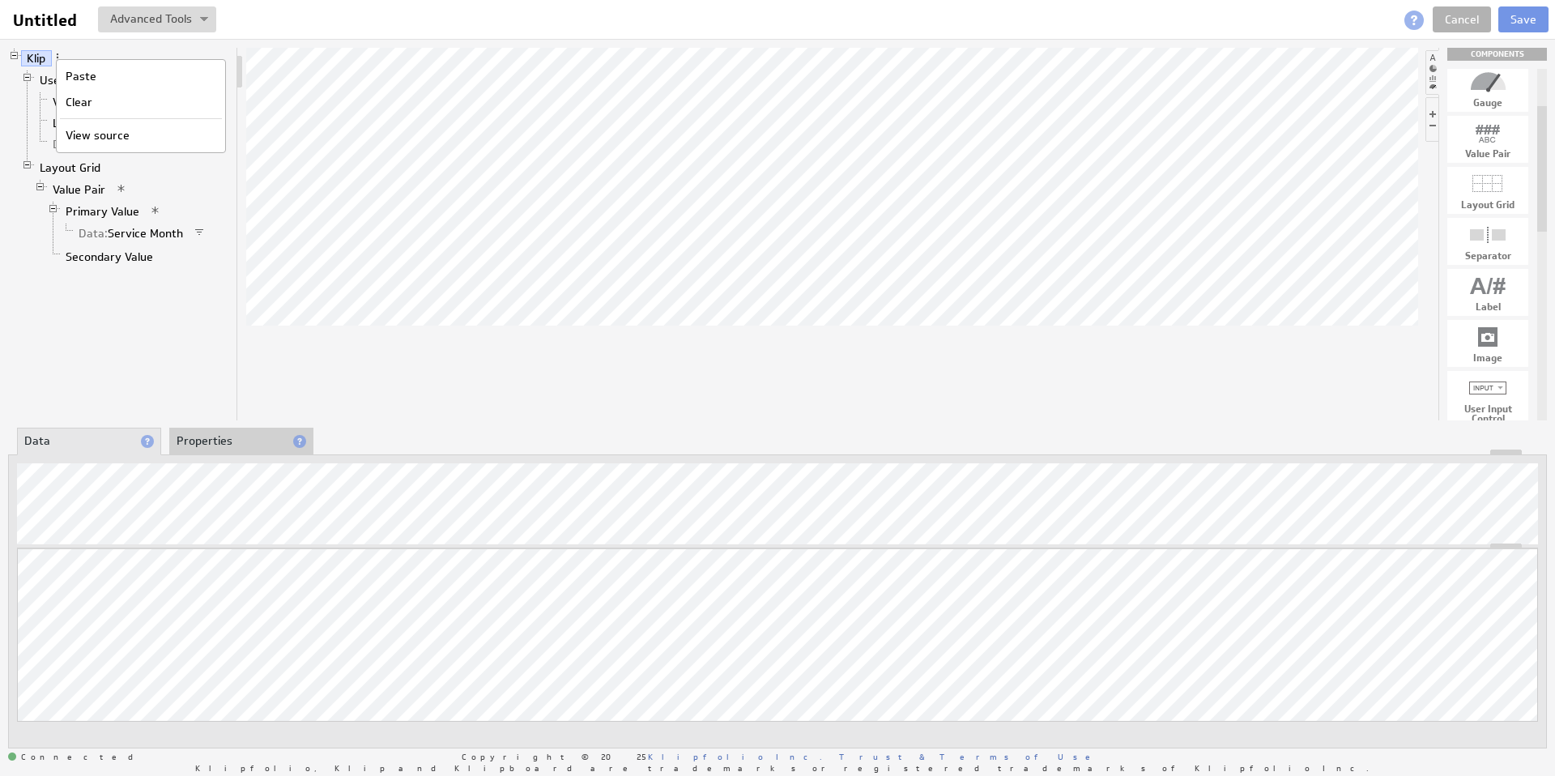
click at [165, 50] on li "Klip User Input Control Values Labels Data: EffectiveMonth Layout Grid Value Pa…" at bounding box center [119, 161] width 222 height 227
click at [1530, 19] on button "Save" at bounding box center [1524, 19] width 50 height 26
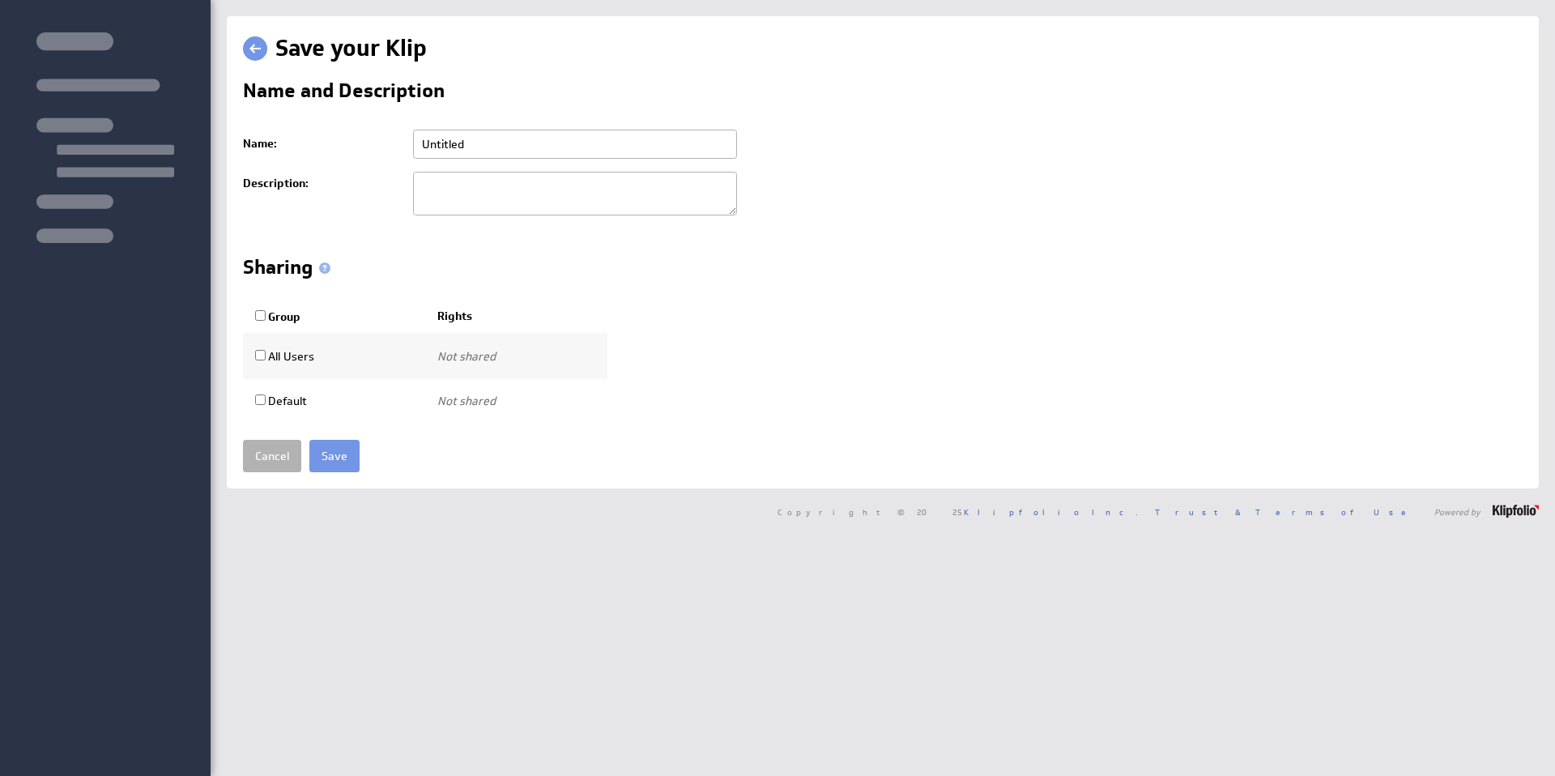
click at [454, 144] on input "Untitled" at bounding box center [575, 144] width 324 height 29
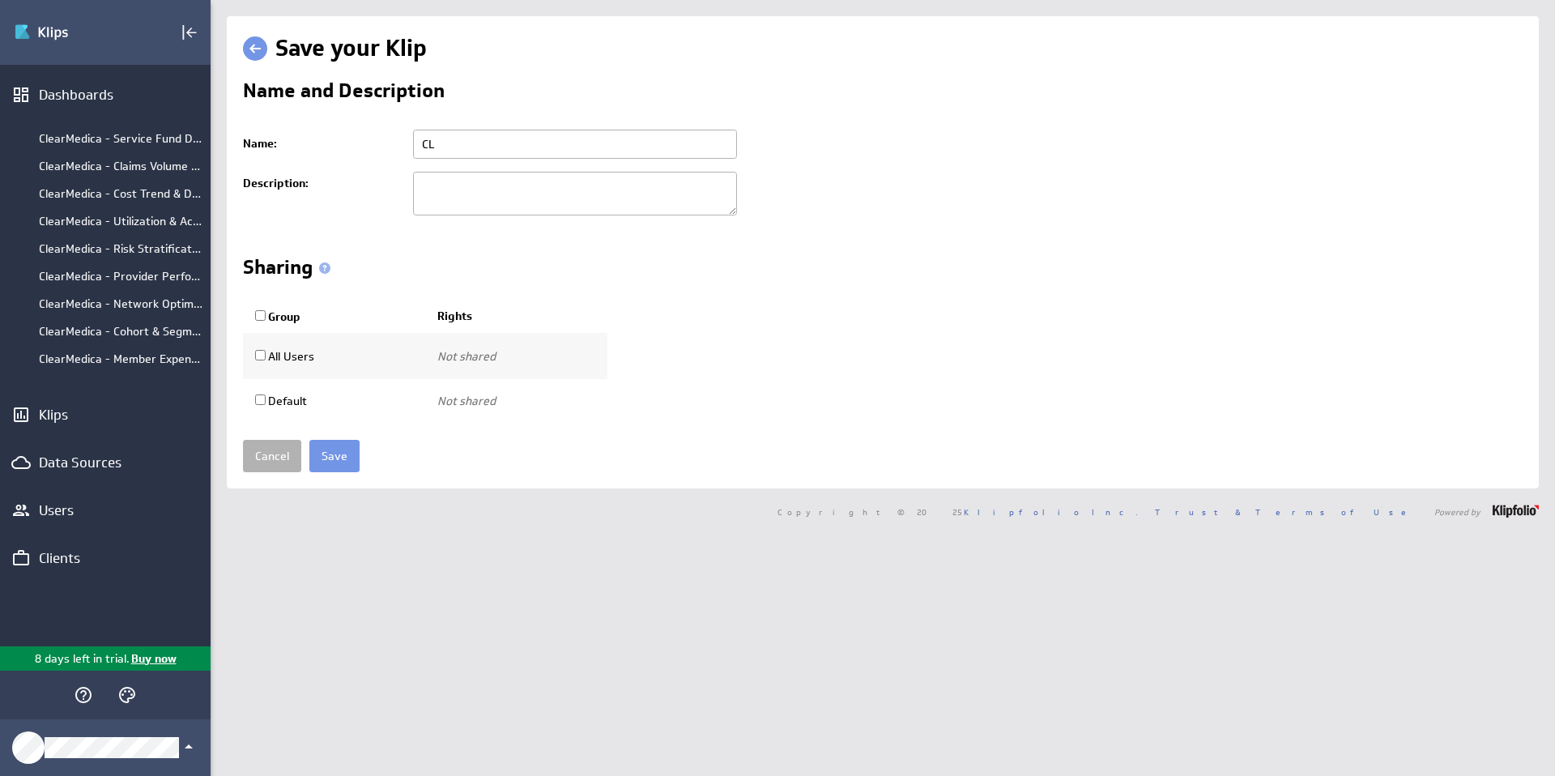
type input "C"
type input "m"
type input "M"
type input "Roster Summary"
click at [338, 461] on input "Save" at bounding box center [334, 456] width 50 height 32
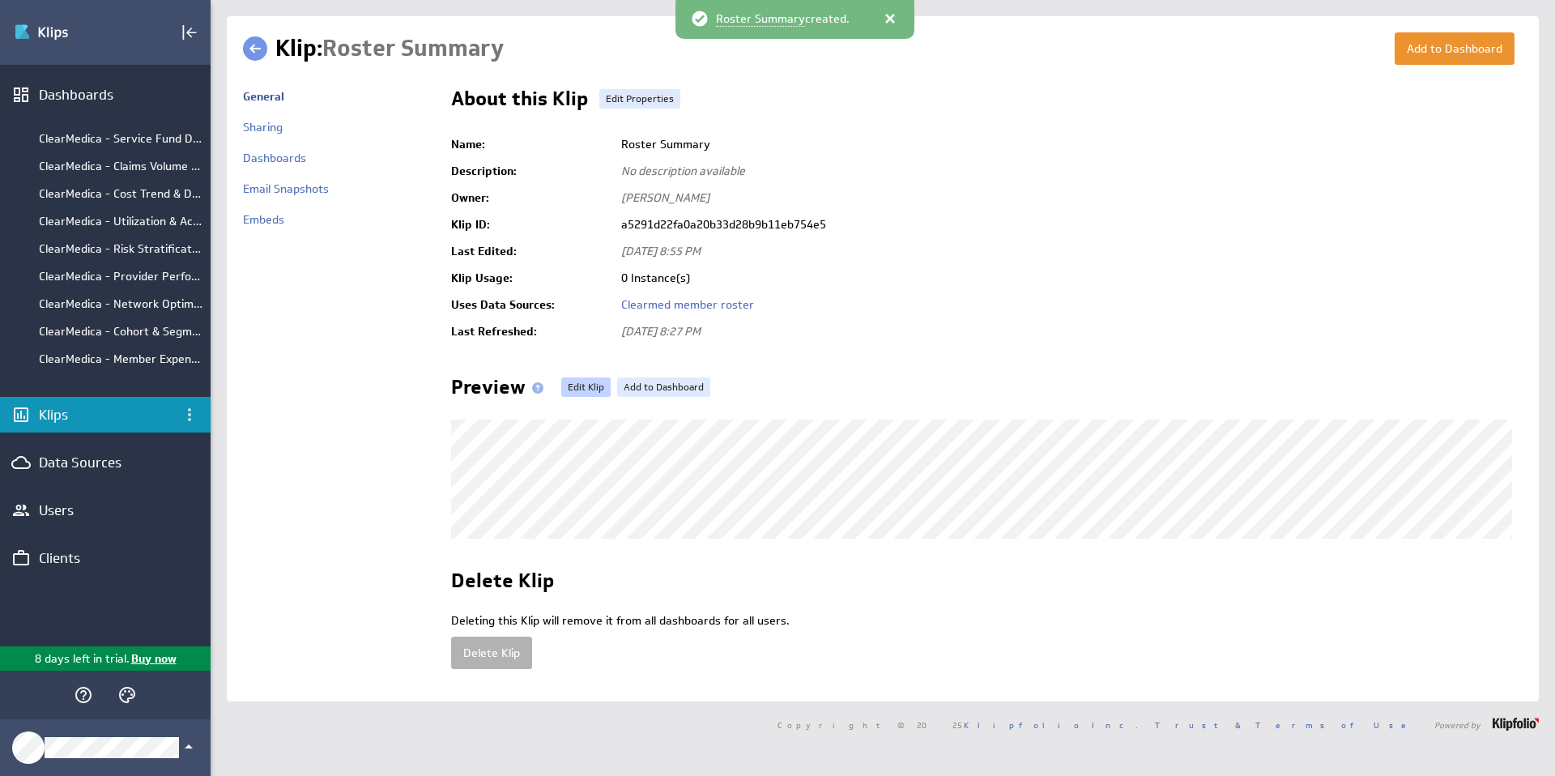
click at [587, 382] on link "Edit Klip" at bounding box center [585, 386] width 49 height 19
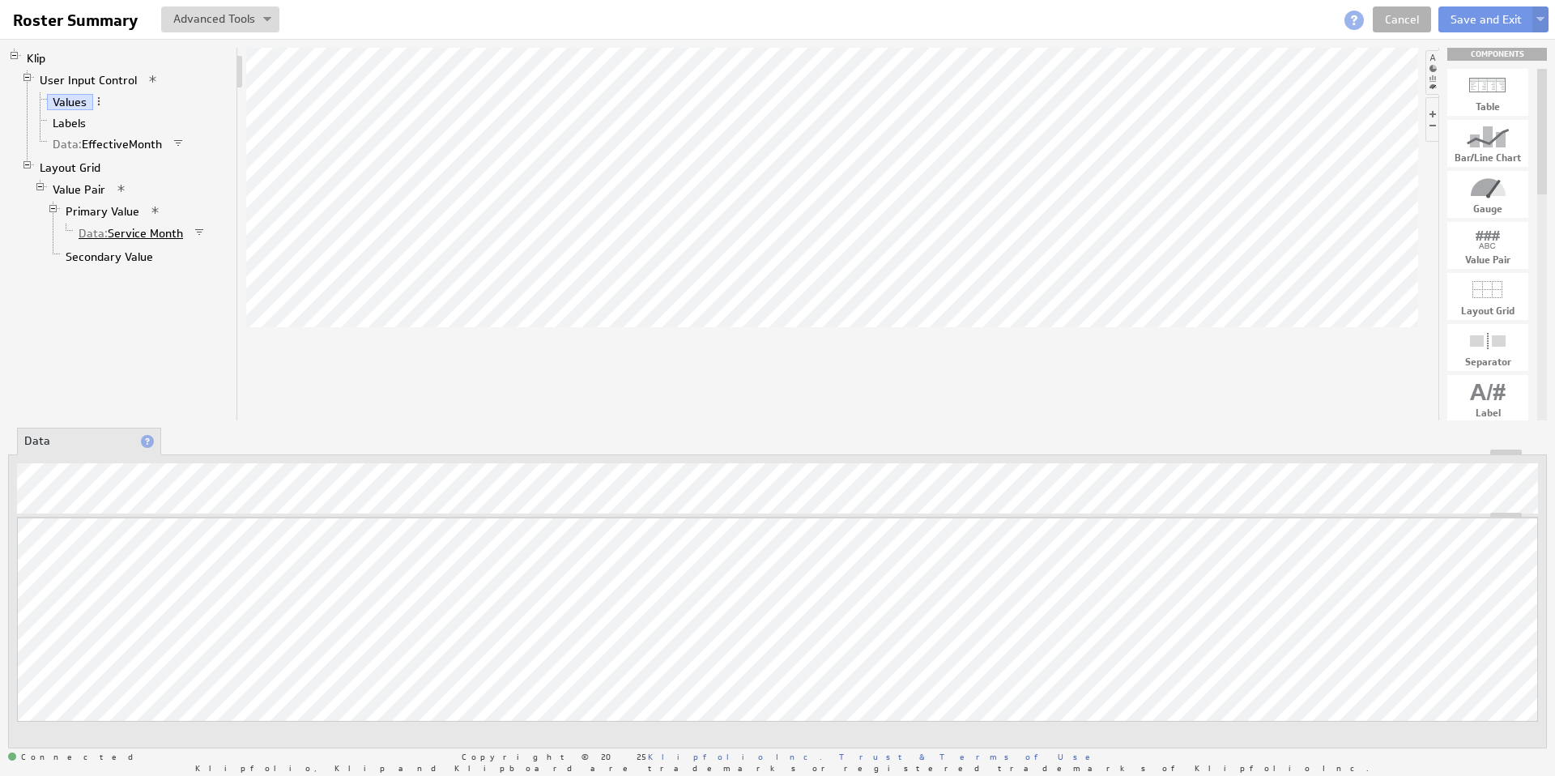
click at [167, 230] on link "Data: Service Month" at bounding box center [131, 233] width 117 height 16
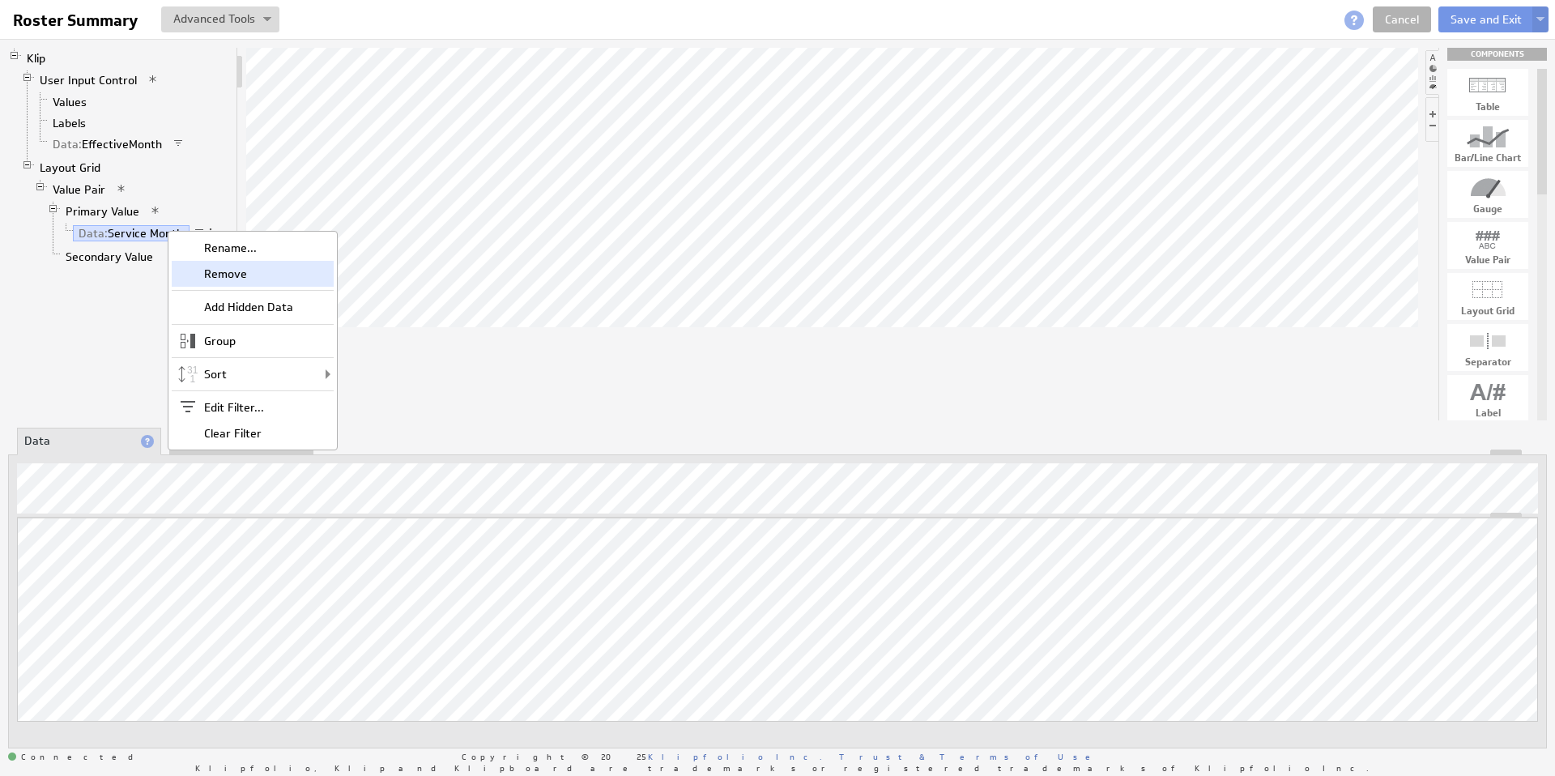
click at [232, 273] on div "Remove" at bounding box center [253, 274] width 162 height 26
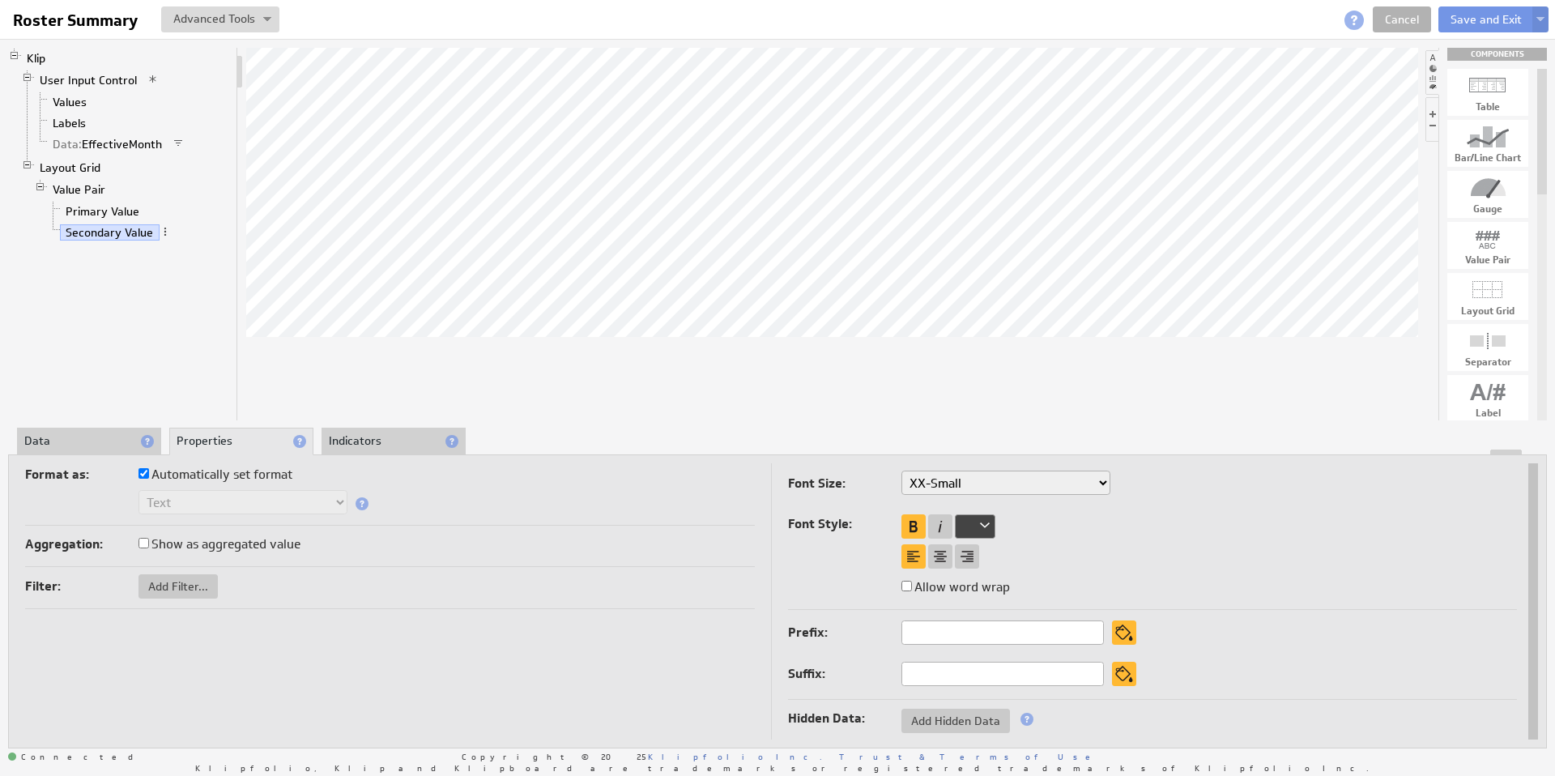
click at [79, 445] on li "Data" at bounding box center [89, 442] width 144 height 28
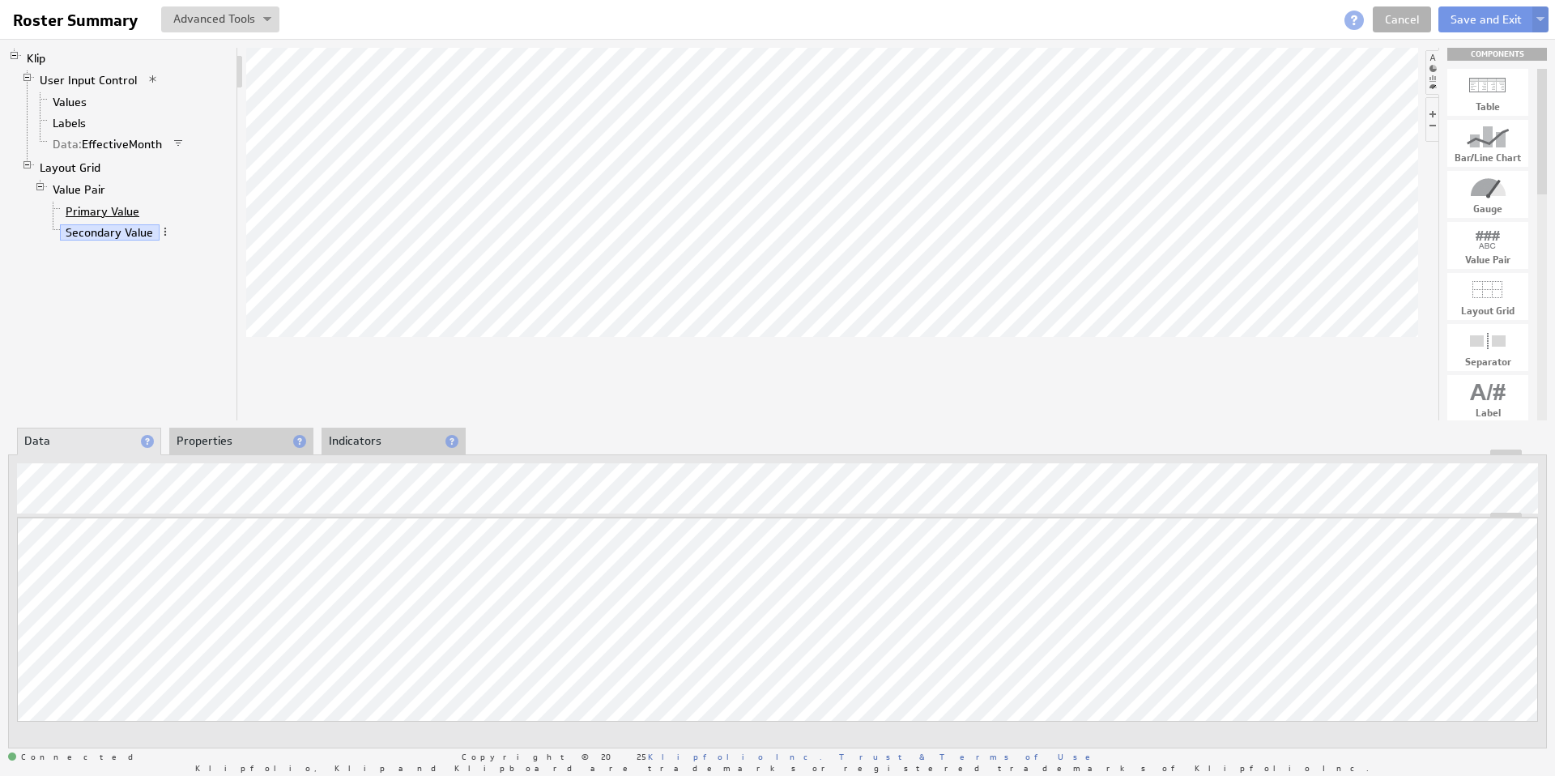
click at [64, 207] on link "Primary Value" at bounding box center [103, 211] width 86 height 16
click at [1413, 22] on link "Cancel" at bounding box center [1402, 19] width 58 height 26
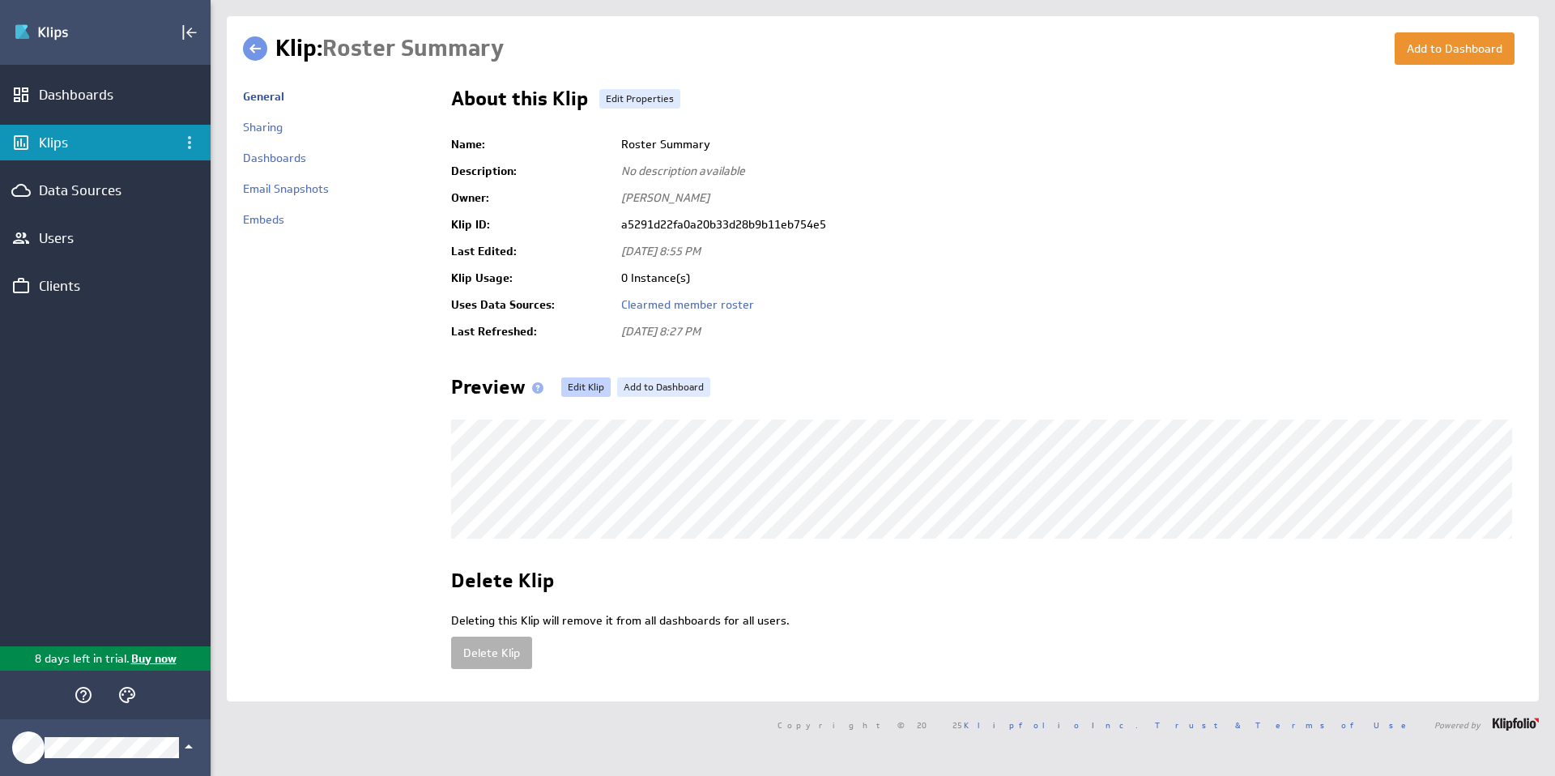
click at [574, 385] on link "Edit Klip" at bounding box center [585, 386] width 49 height 19
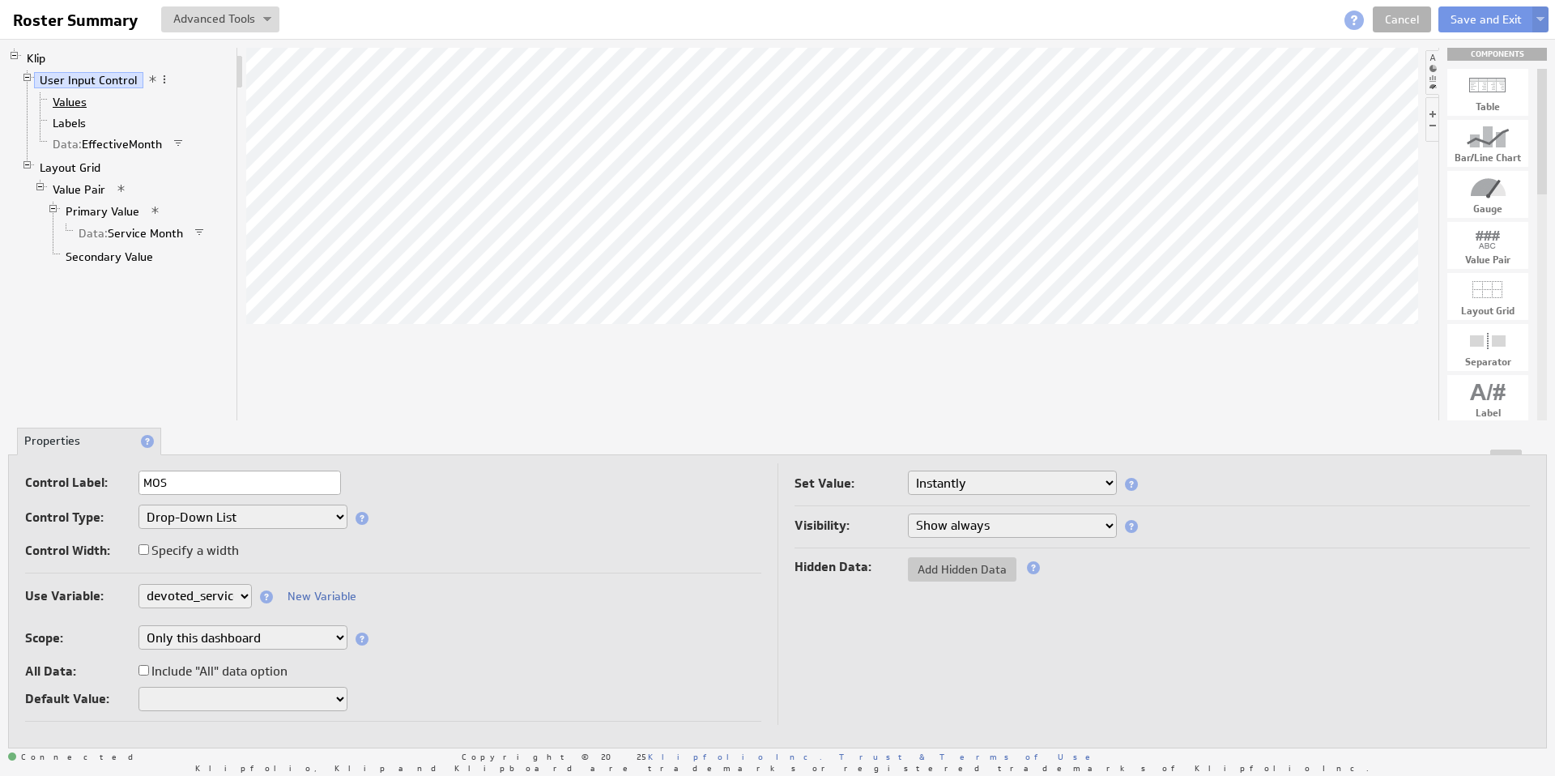
click at [75, 100] on link "Values" at bounding box center [70, 102] width 46 height 16
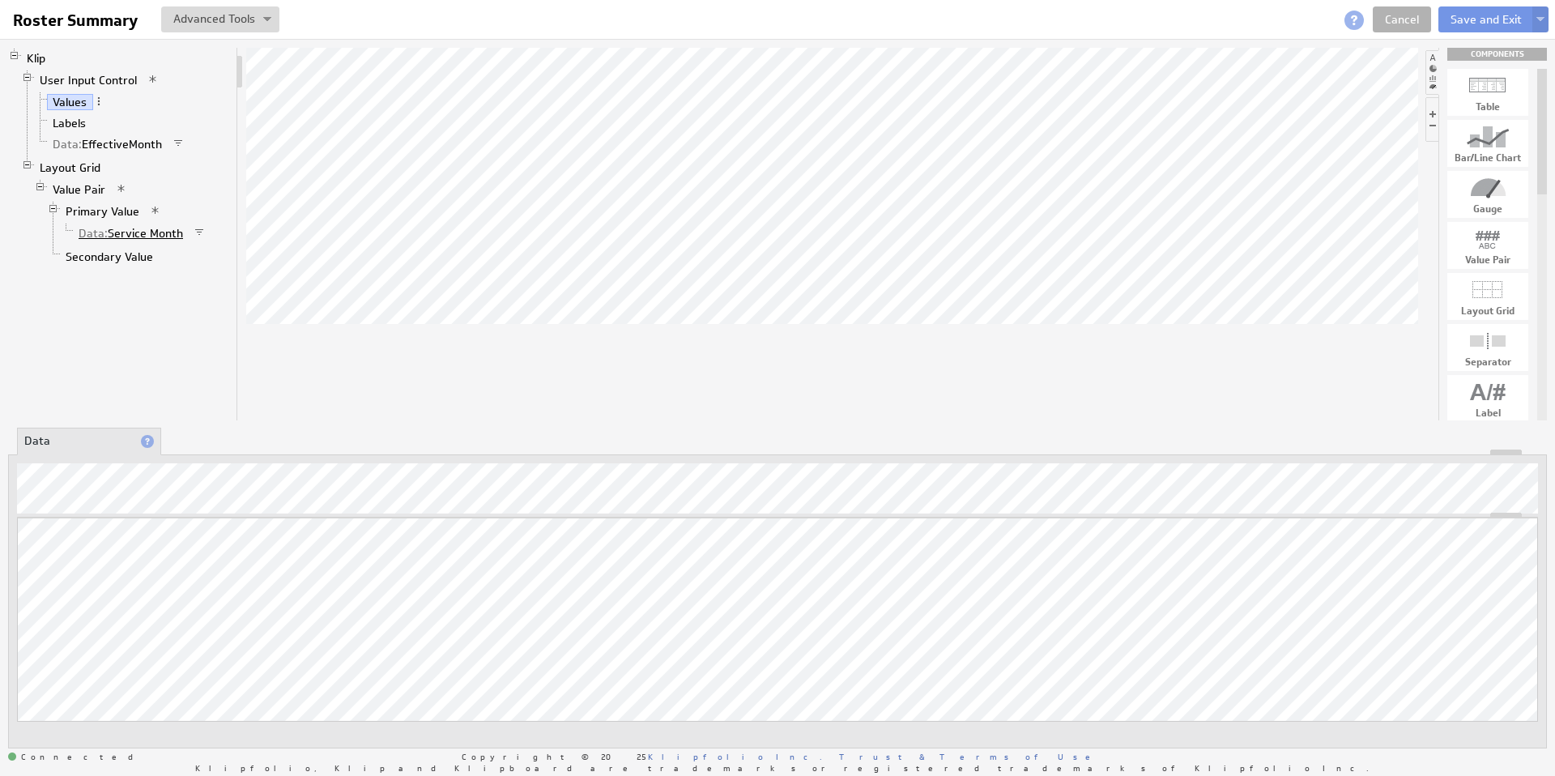
click at [126, 233] on link "Data: Service Month" at bounding box center [131, 233] width 117 height 16
click at [195, 434] on li "Properties" at bounding box center [241, 442] width 144 height 28
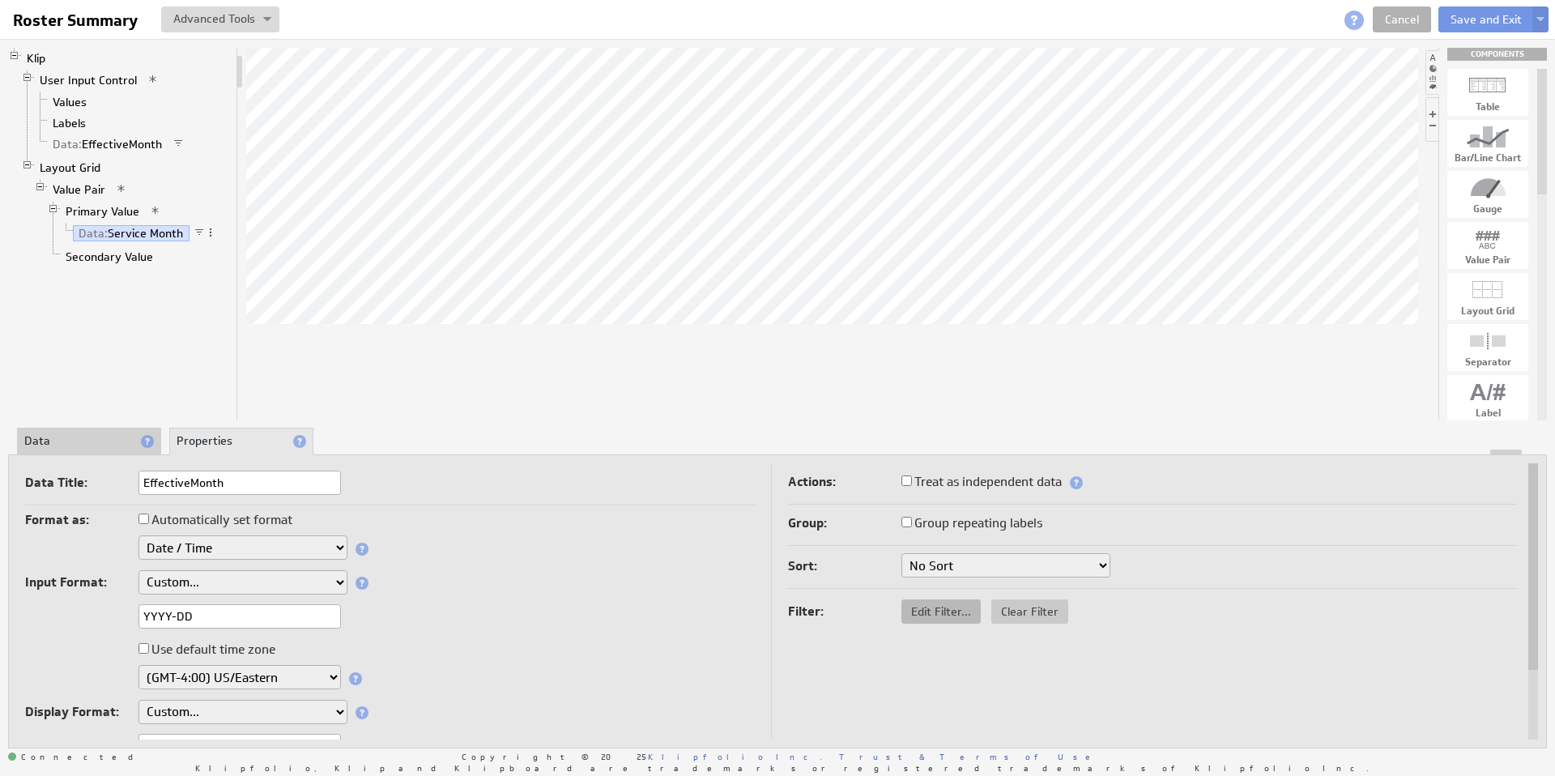
click at [931, 610] on span "Edit Filter..." at bounding box center [941, 611] width 79 height 15
select select "op:="
select select "devoted_service_month"
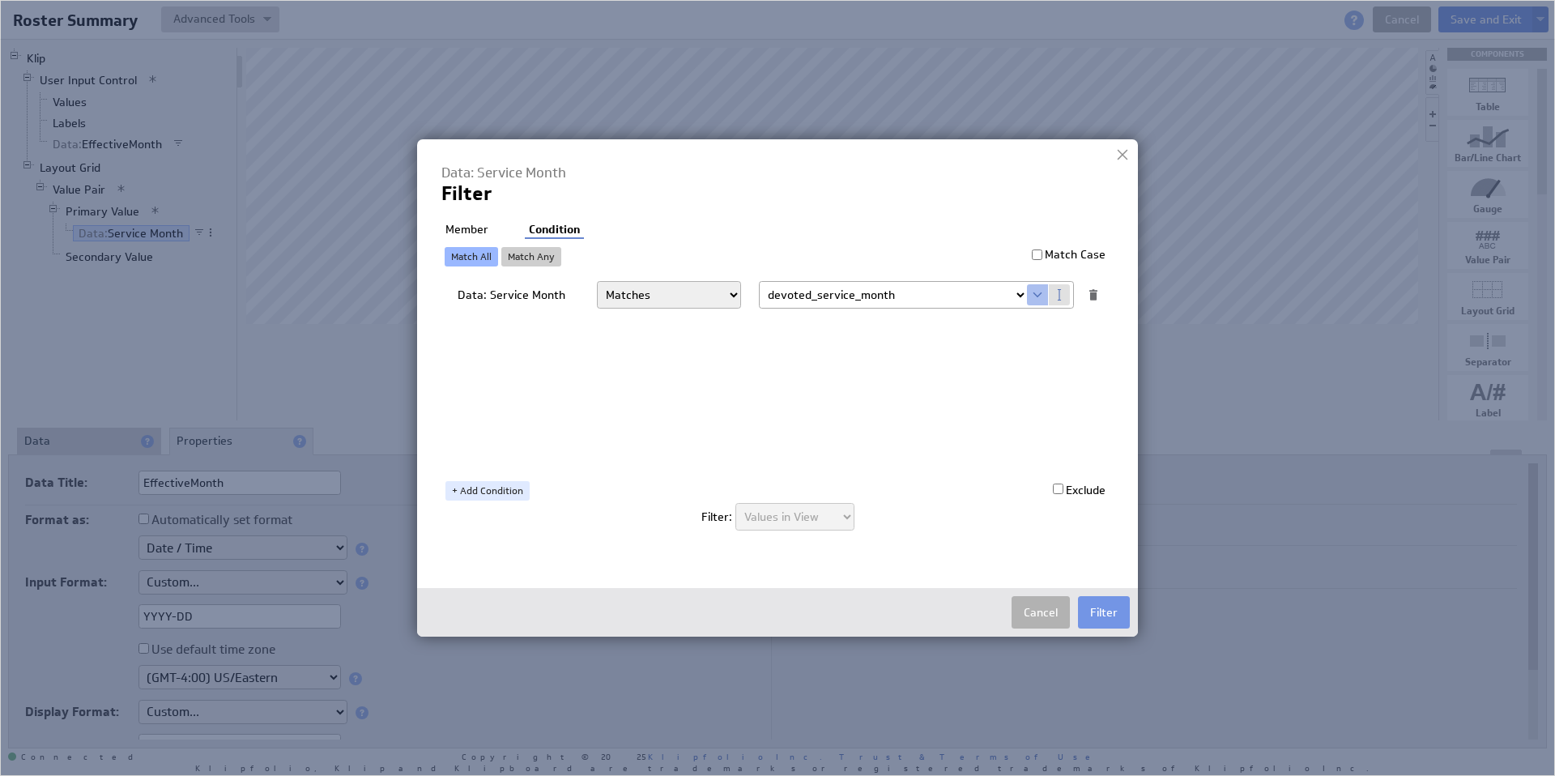
click at [467, 230] on li "Member" at bounding box center [466, 230] width 51 height 16
checkbox input "true"
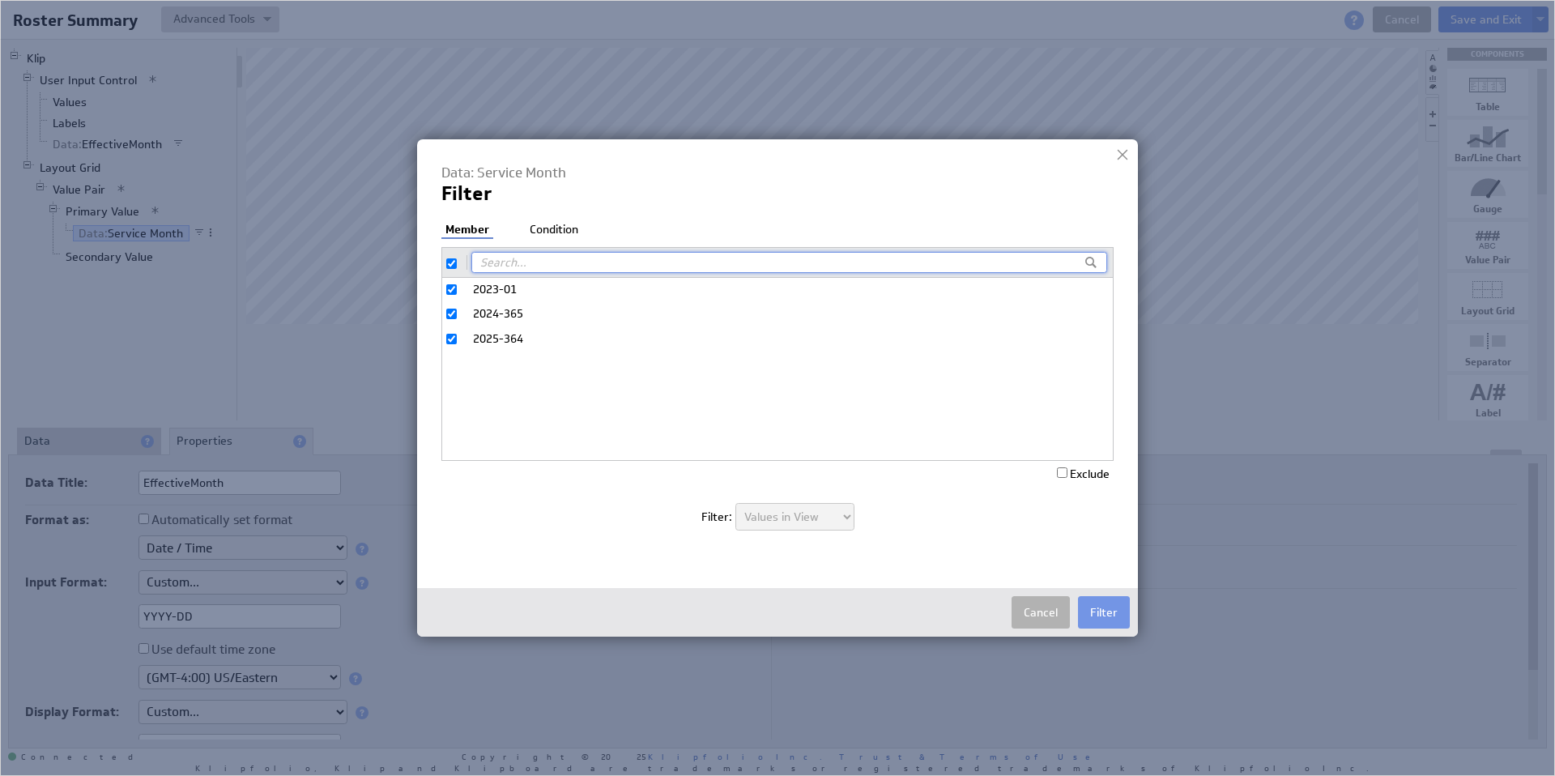
click at [565, 231] on li "Condition" at bounding box center [554, 230] width 57 height 16
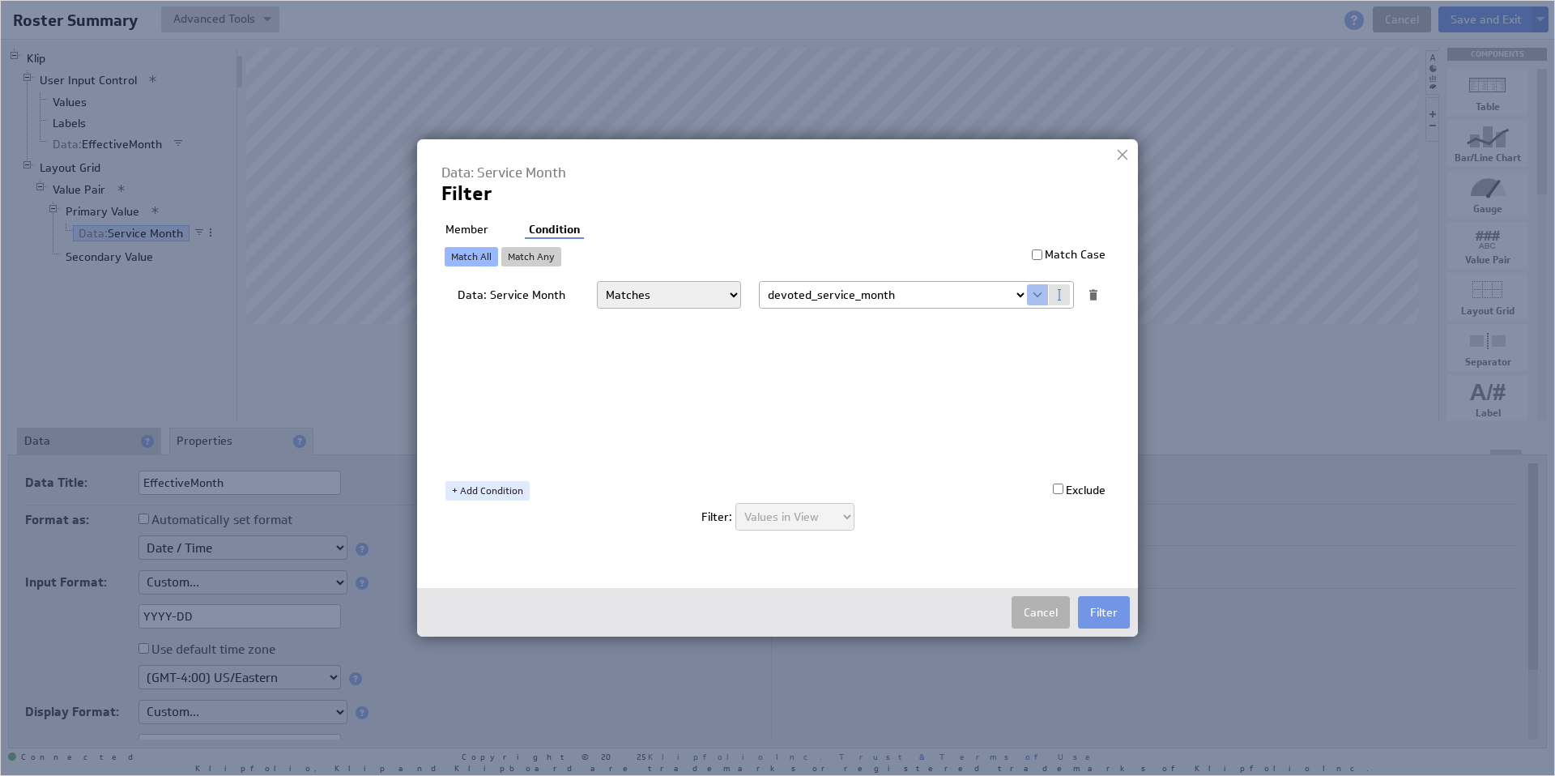
click at [1018, 293] on select "Select... company.id company.name user.emailAddress user.firstName user.isAdmin…" at bounding box center [893, 295] width 267 height 26
click at [1037, 612] on button "Cancel" at bounding box center [1041, 612] width 58 height 32
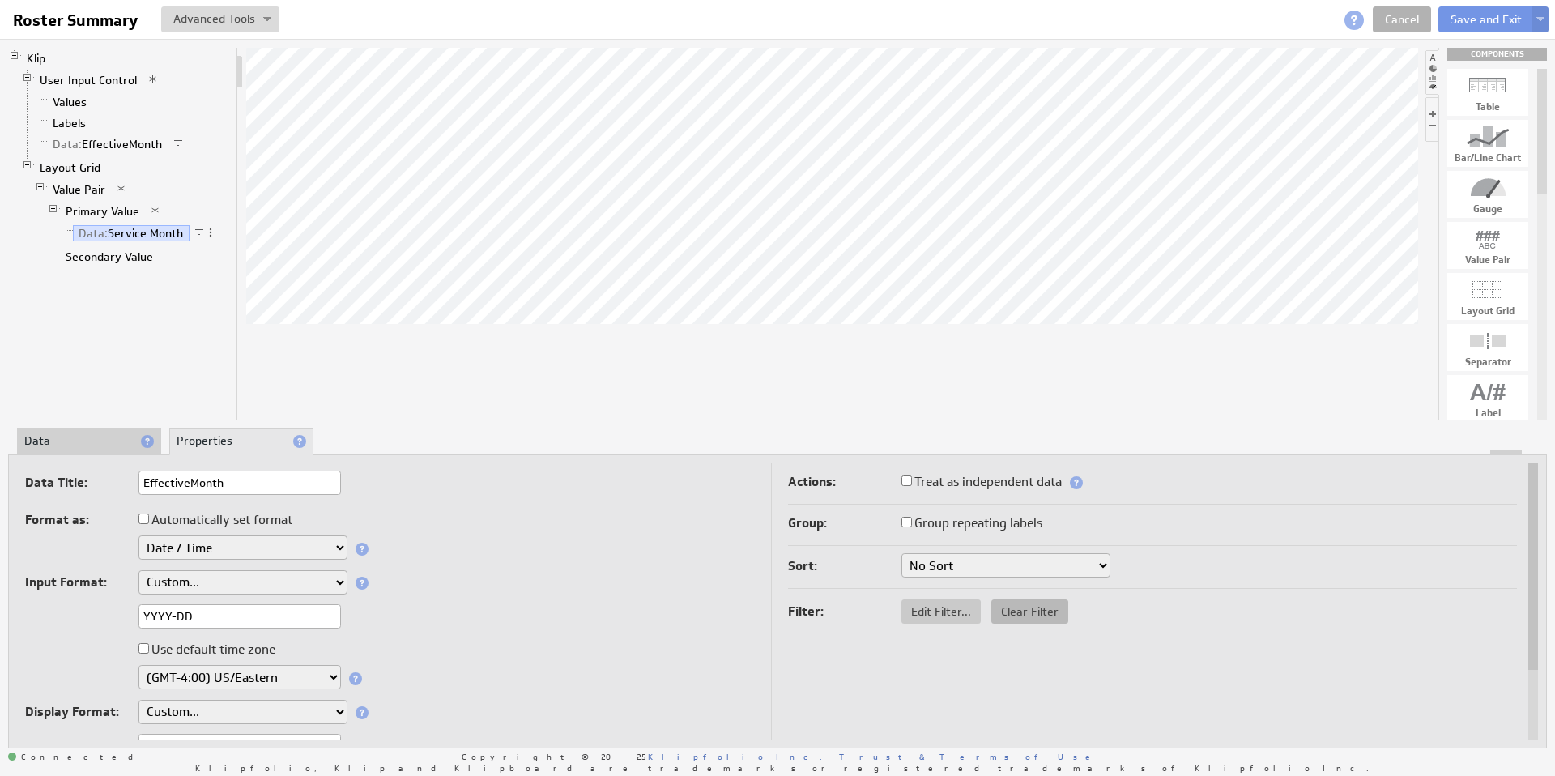
click at [1038, 610] on span "Clear Filter" at bounding box center [1030, 611] width 77 height 15
click at [940, 610] on span "Add Filter..." at bounding box center [941, 608] width 79 height 15
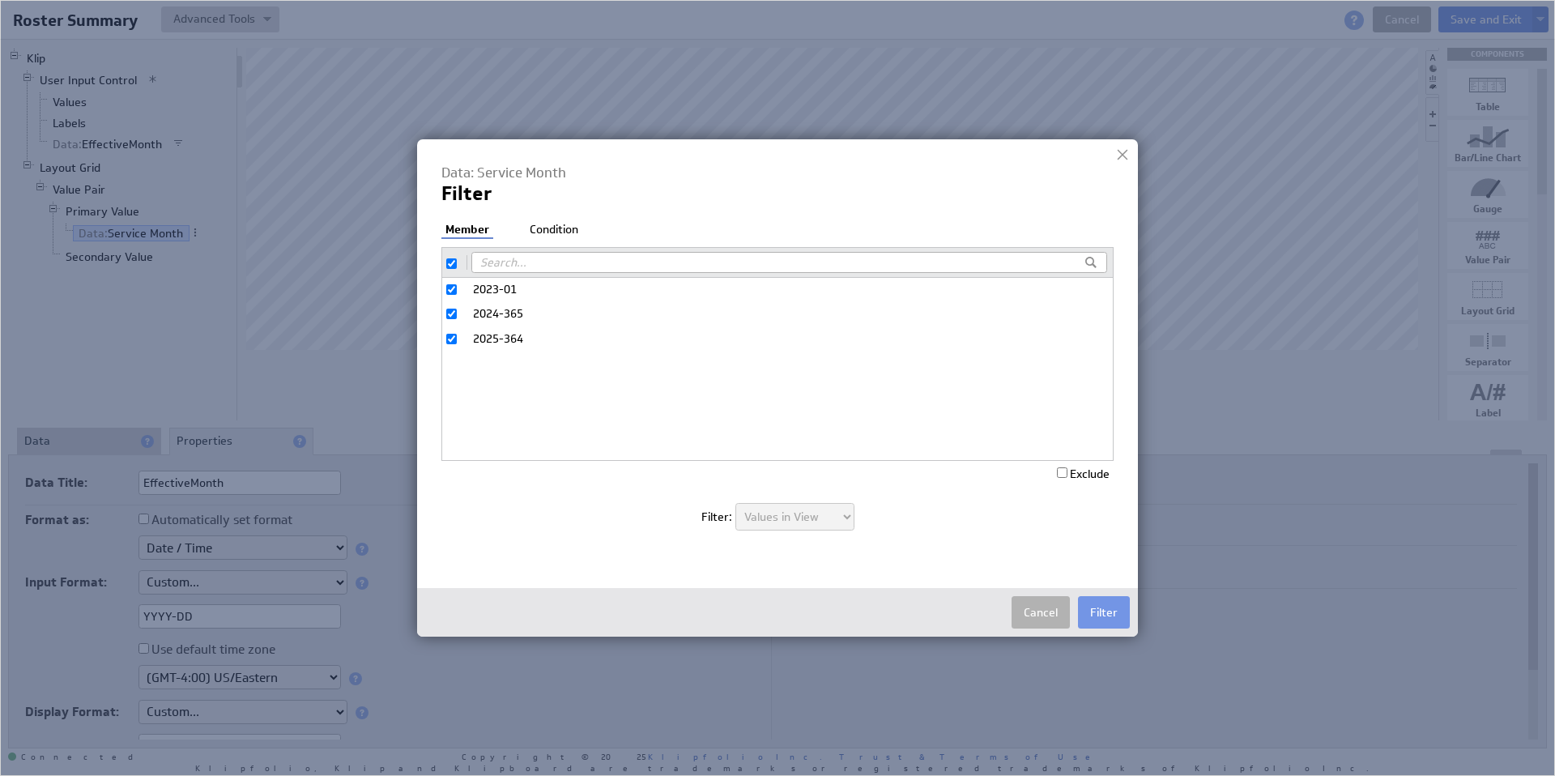
drag, startPoint x: 1038, startPoint y: 616, endPoint x: 621, endPoint y: 407, distance: 466.6
click at [616, 510] on div "Data: Service Month Filter Filter: Member Condition 2023-01 2024-365 2025-364 E…" at bounding box center [777, 387] width 721 height 497
click at [539, 228] on li "Condition" at bounding box center [554, 230] width 57 height 16
select select "relativeDateRange:today"
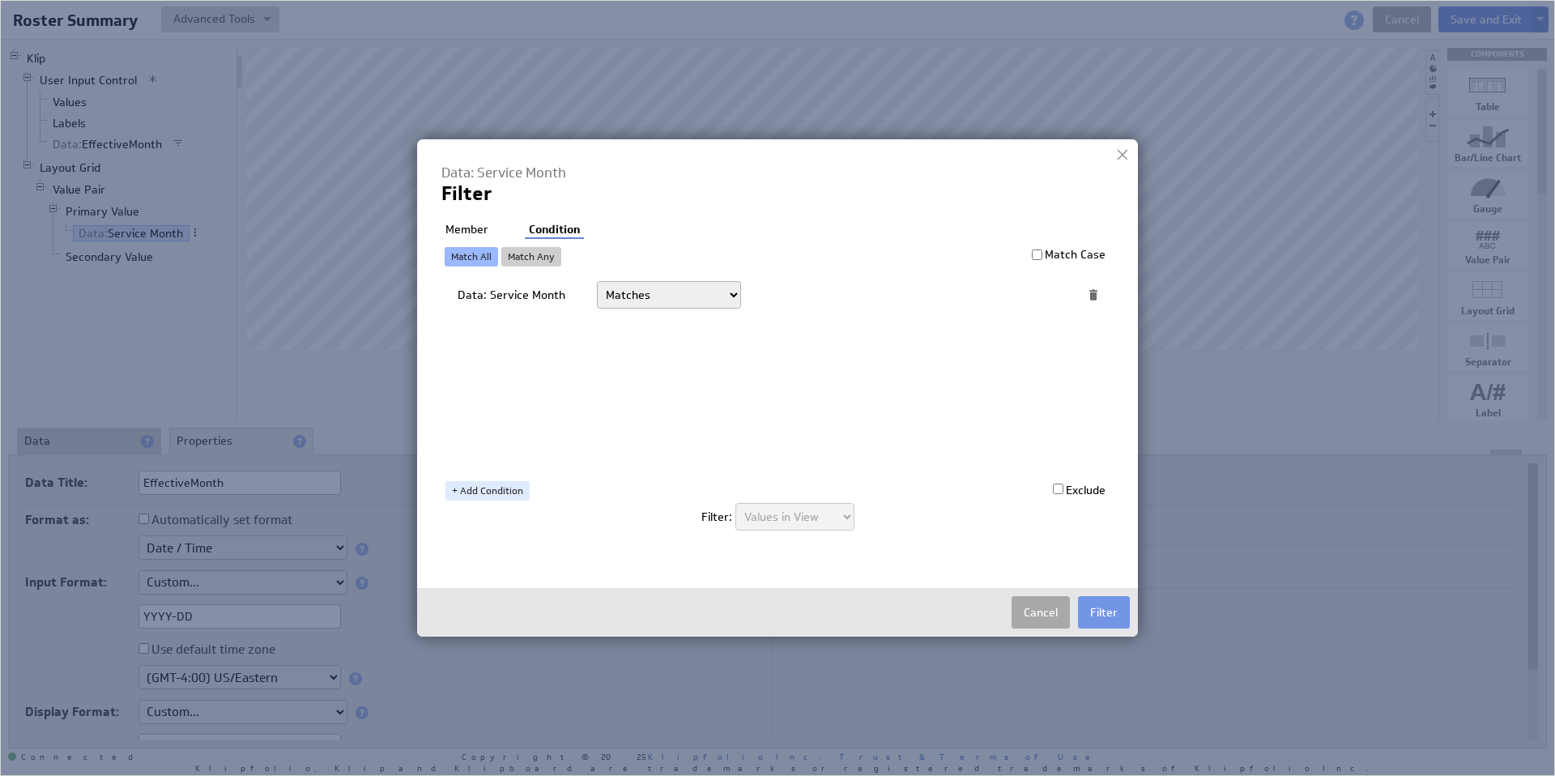
click at [1034, 620] on button "Cancel" at bounding box center [1041, 612] width 58 height 32
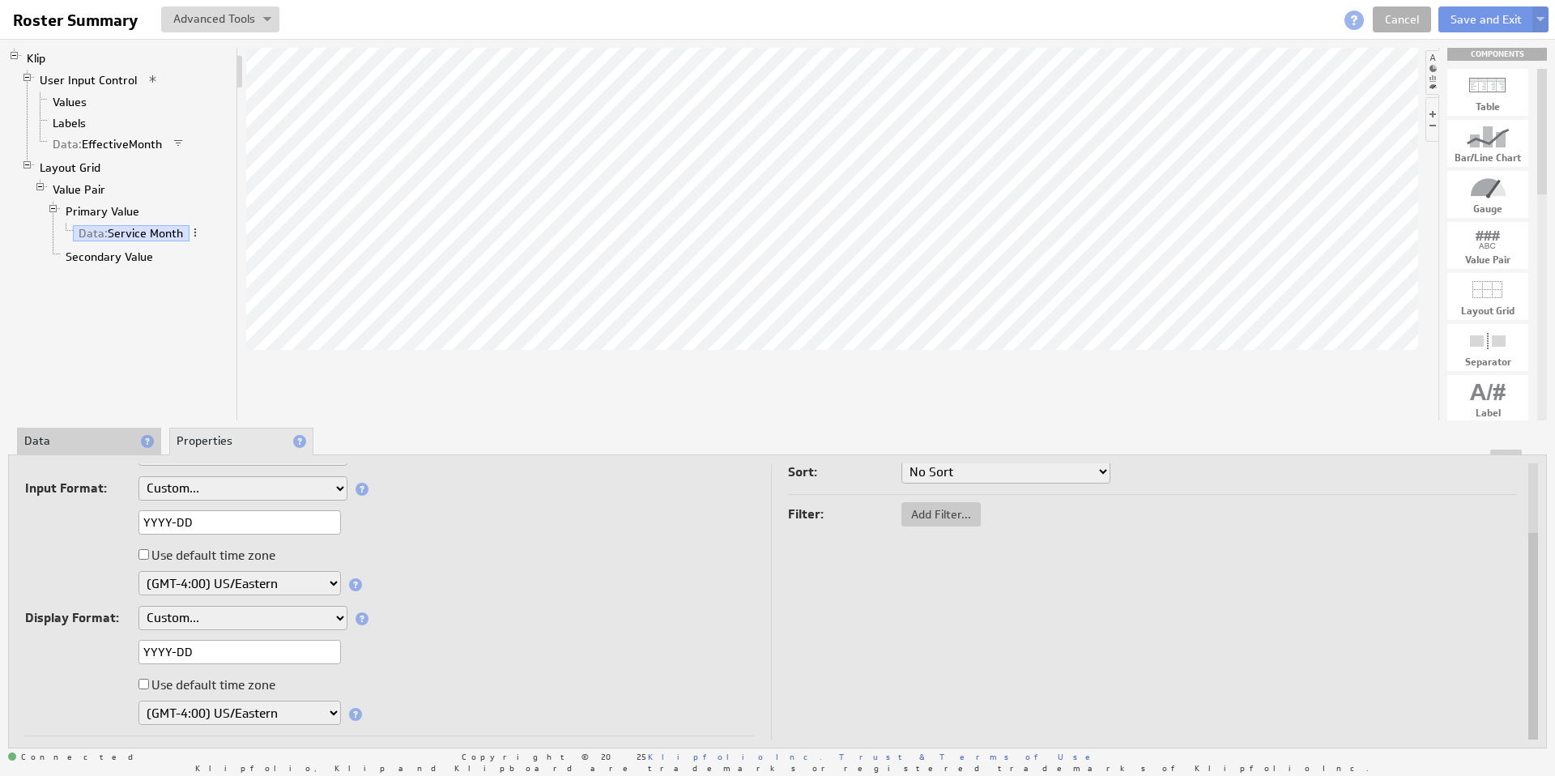
click at [75, 443] on li "Data" at bounding box center [89, 442] width 144 height 28
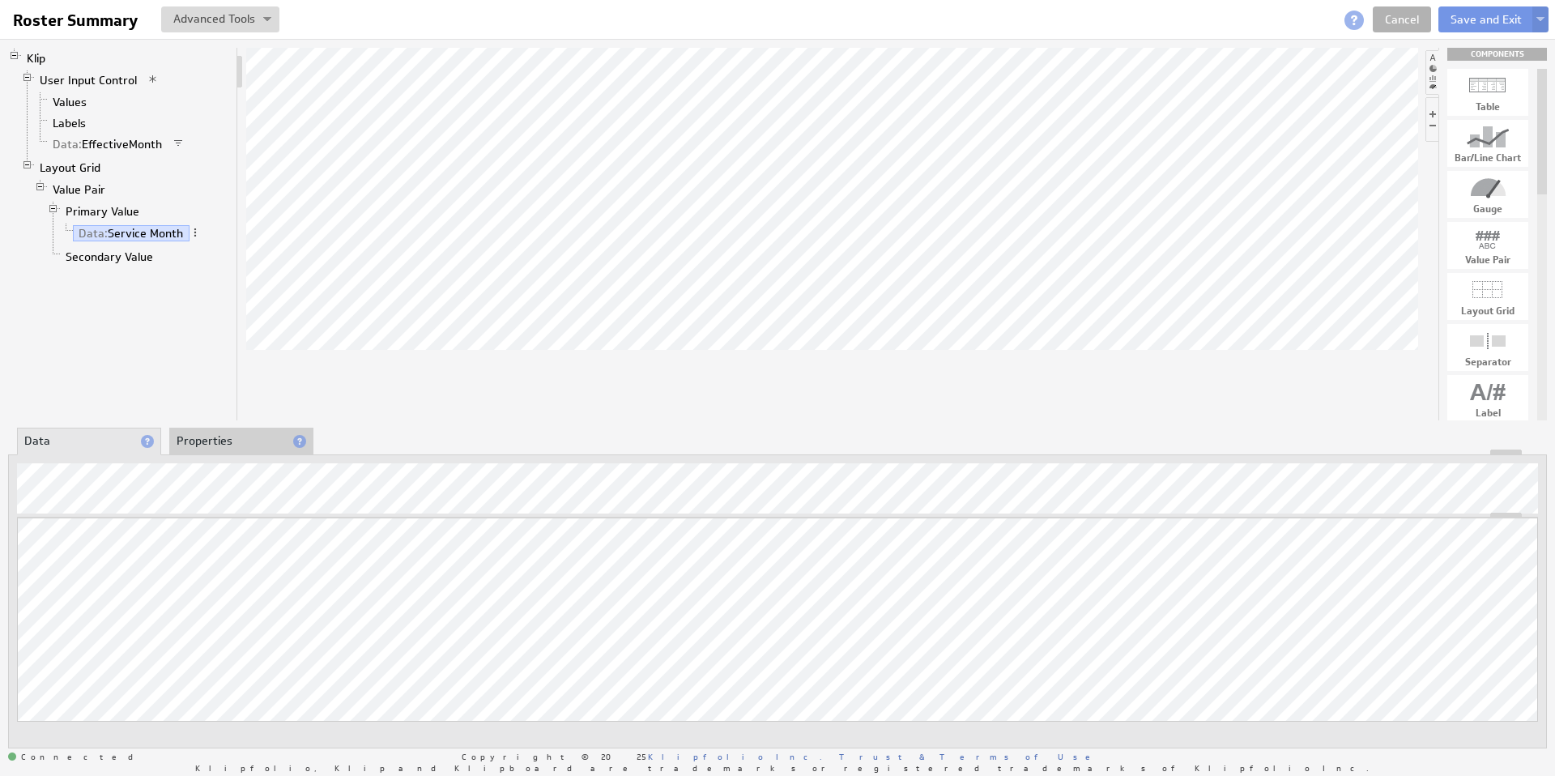
click at [212, 436] on li "Properties" at bounding box center [241, 442] width 144 height 28
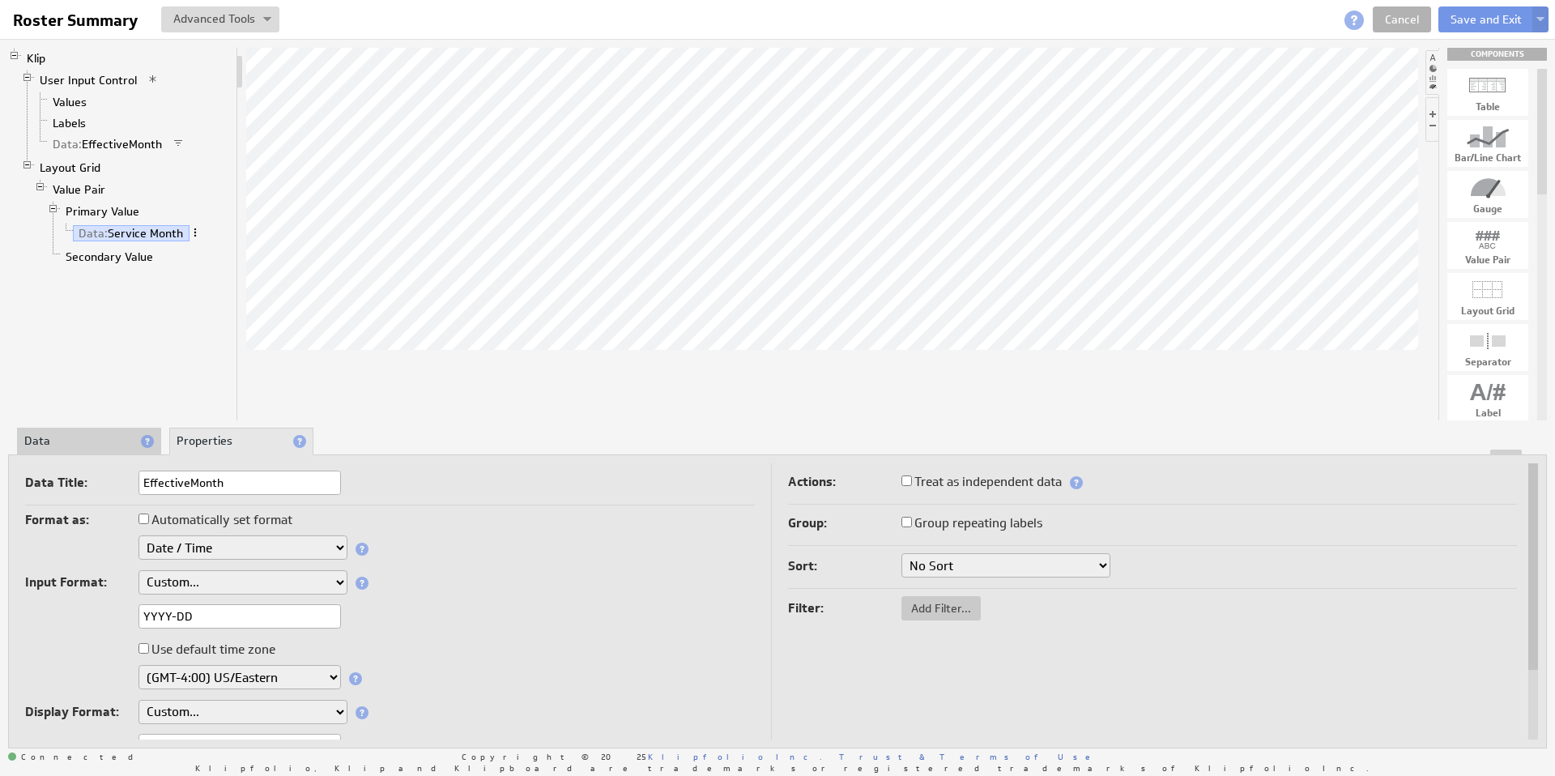
click at [194, 231] on span at bounding box center [195, 232] width 11 height 11
click at [118, 210] on link "Primary Value" at bounding box center [103, 211] width 86 height 16
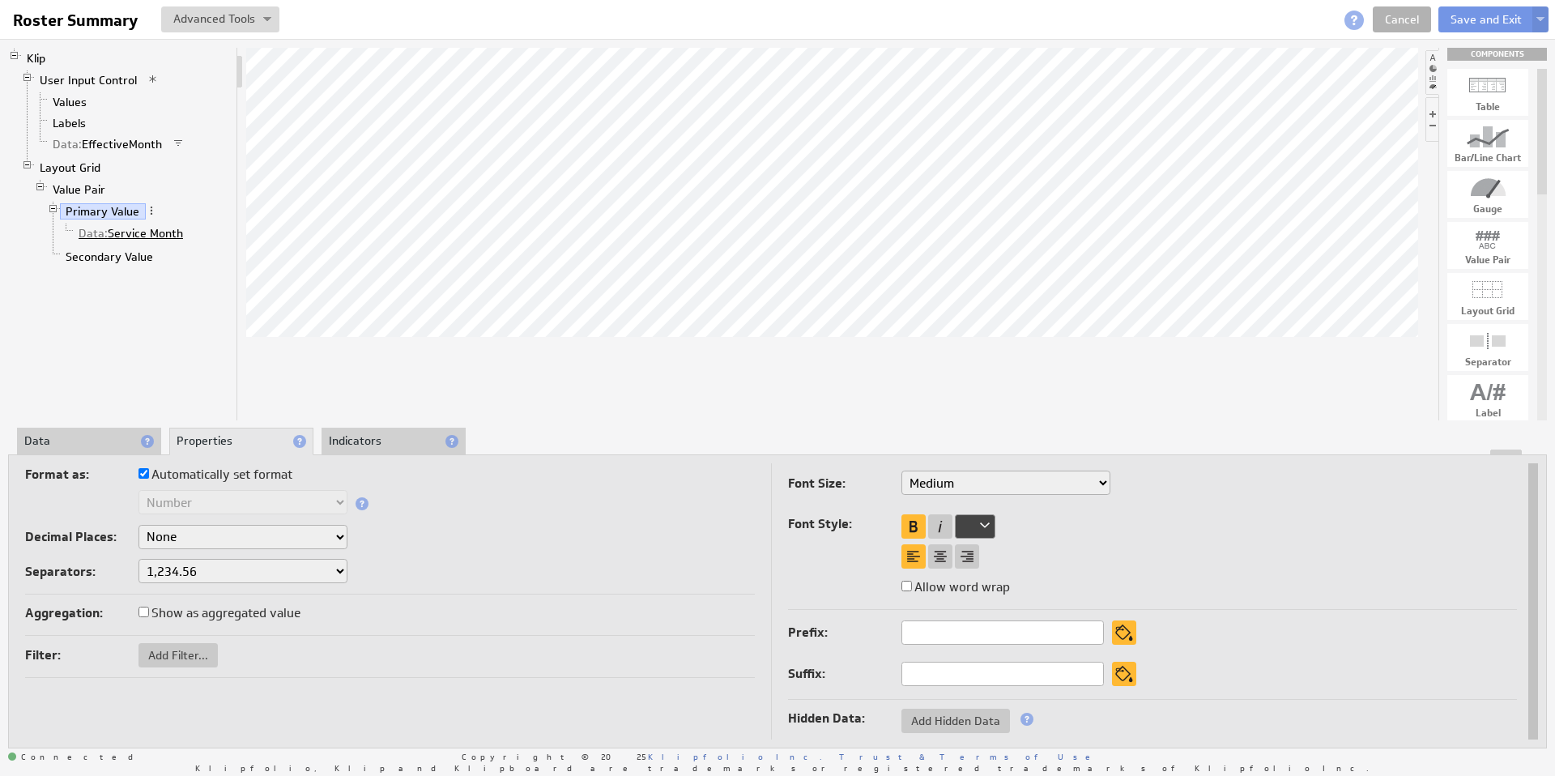
click at [134, 230] on link "Data: Service Month" at bounding box center [131, 233] width 117 height 16
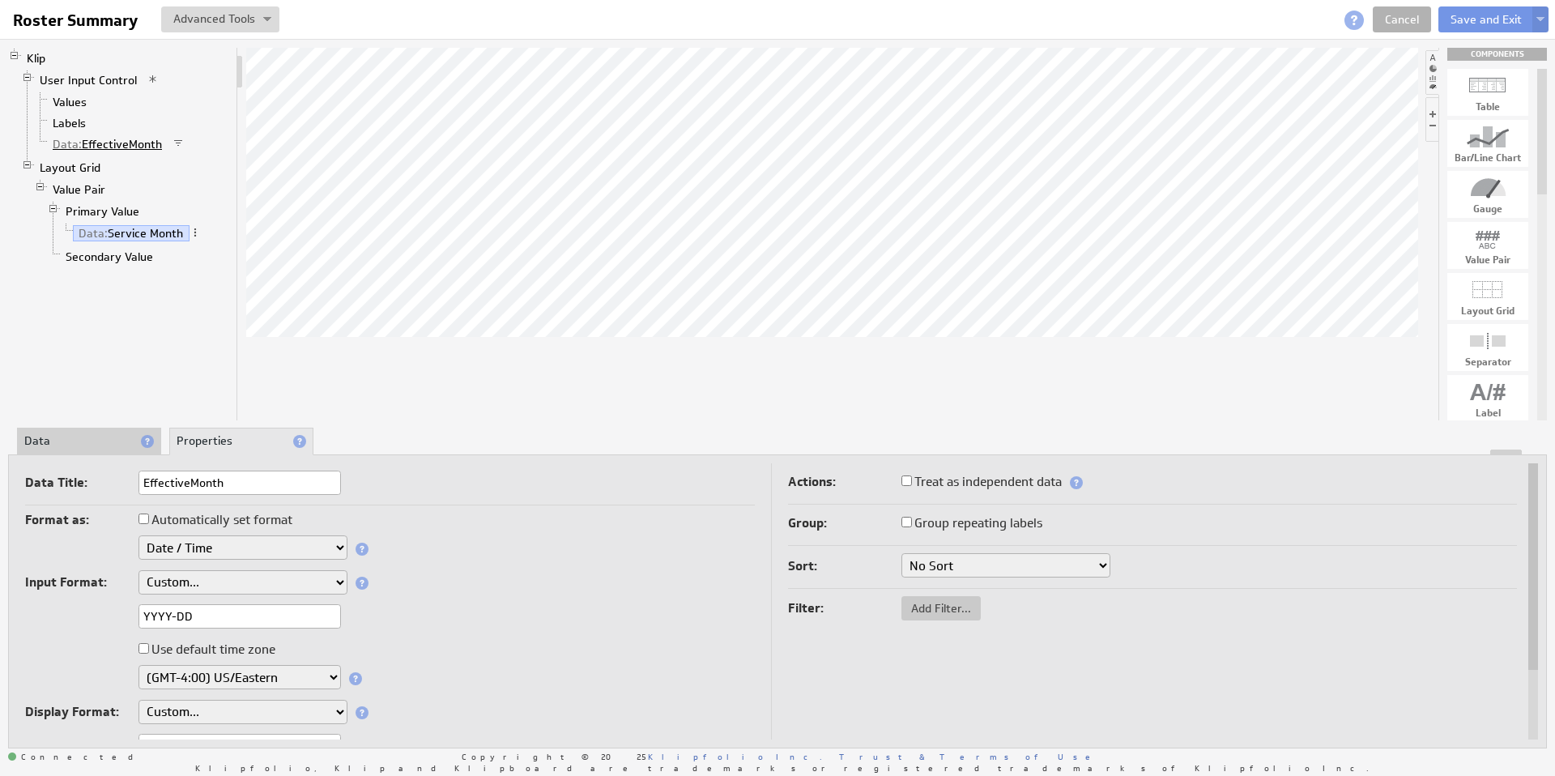
click at [117, 146] on link "Data: EffectiveMonth" at bounding box center [108, 144] width 122 height 16
click at [321, 551] on select "Text Number Currency Percentage Date / Time Duration" at bounding box center [243, 547] width 209 height 24
click at [956, 615] on span "Edit Filter..." at bounding box center [941, 611] width 79 height 15
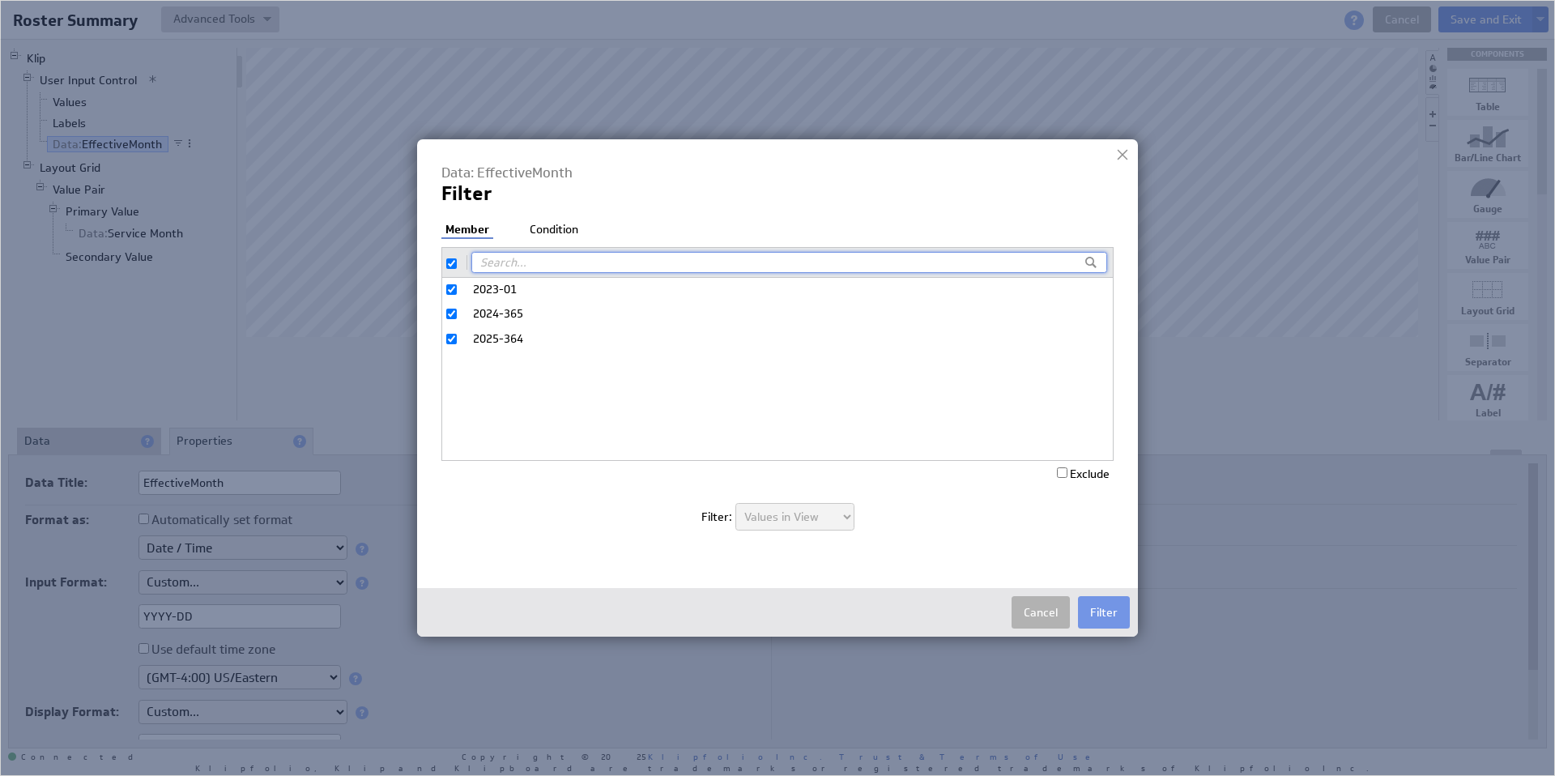
click at [527, 264] on input "text" at bounding box center [789, 262] width 636 height 21
click at [451, 262] on input "checkbox" at bounding box center [451, 263] width 11 height 11
checkbox input "false"
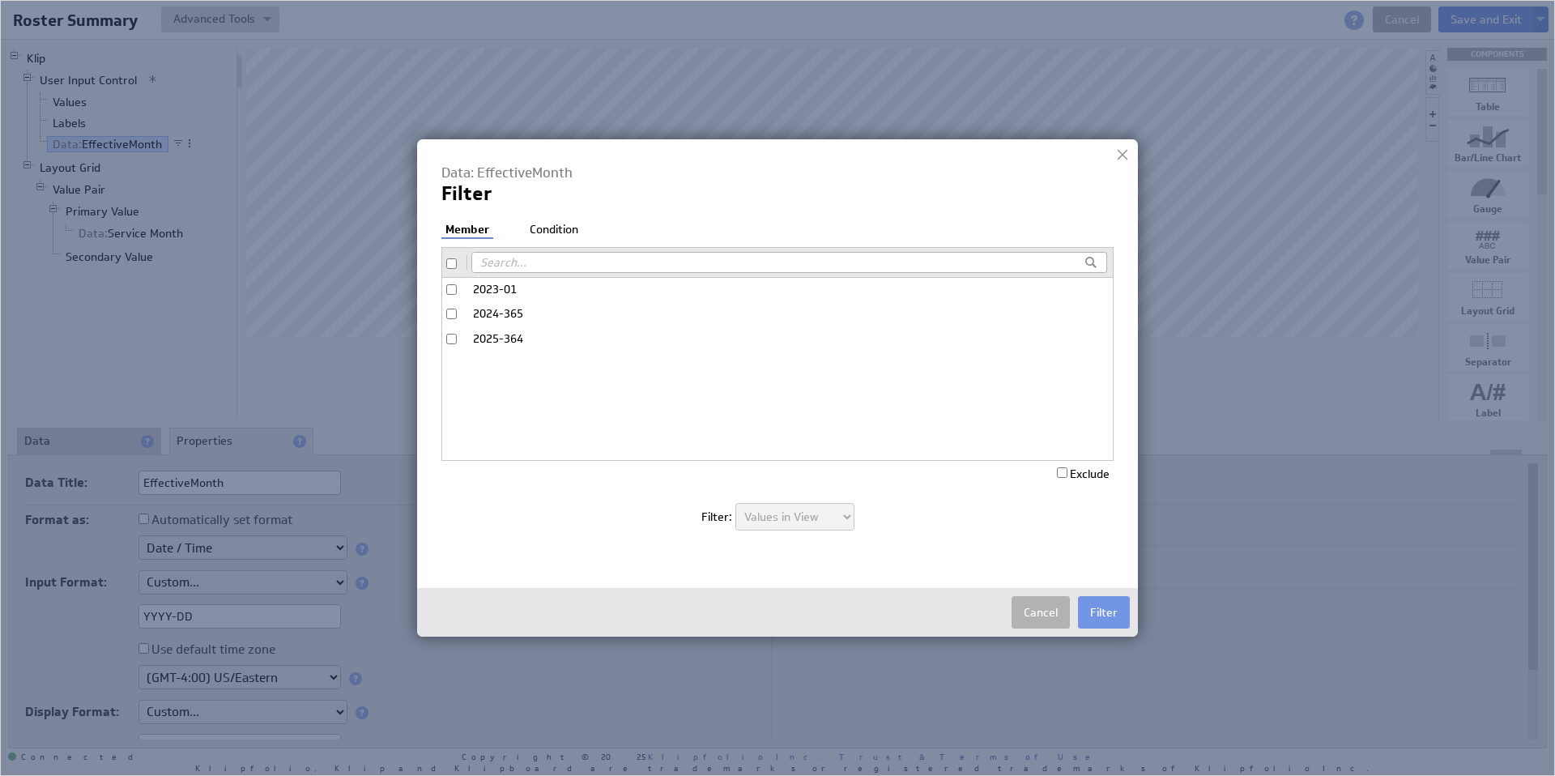
checkbox input "false"
click at [503, 262] on input "text" at bounding box center [789, 262] width 636 height 21
click at [559, 262] on input "text" at bounding box center [789, 262] width 636 height 21
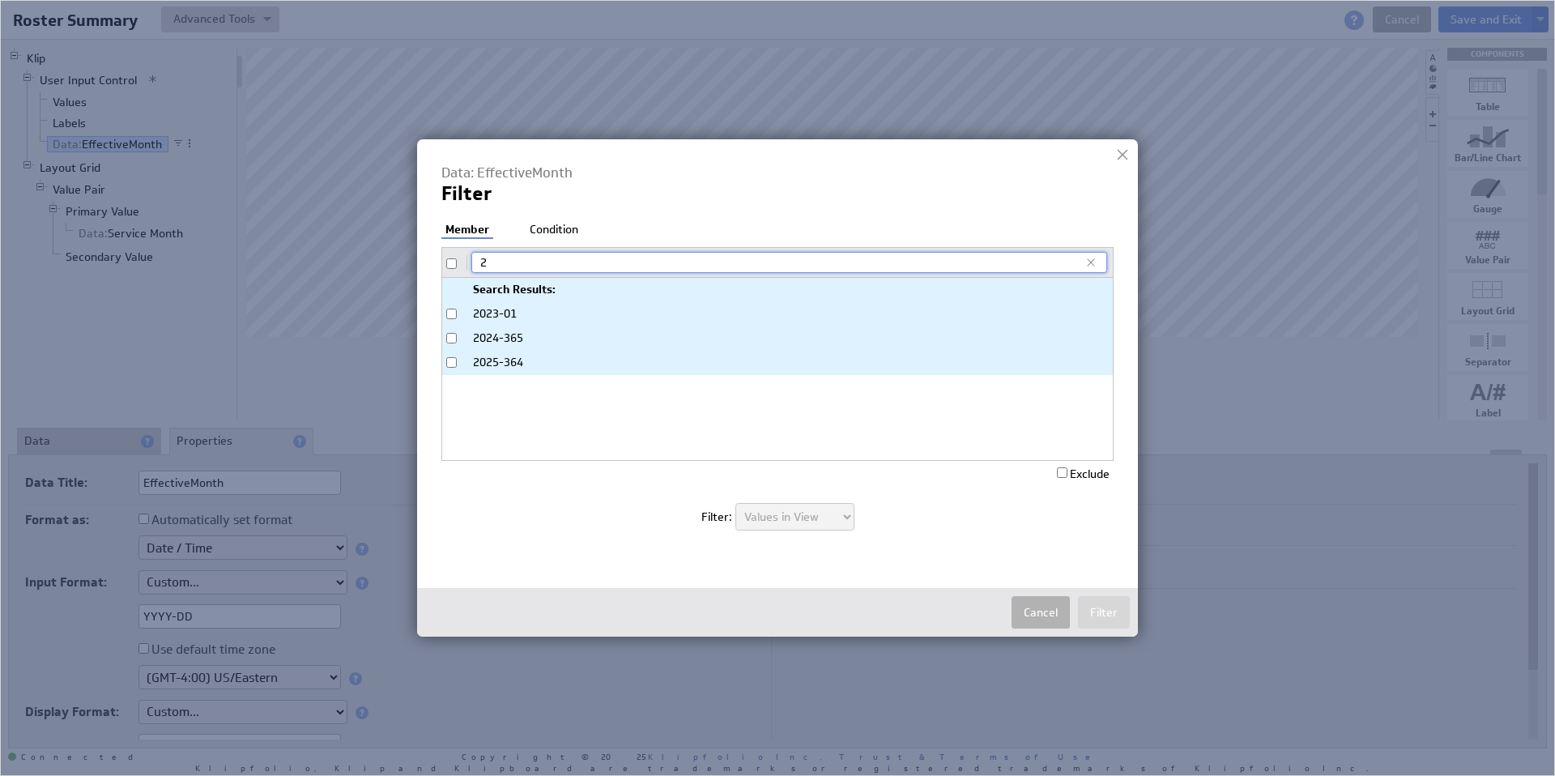
type input "2"
click at [507, 314] on span "2023-01" at bounding box center [785, 314] width 624 height 16
click at [457, 314] on input "2023-01" at bounding box center [451, 314] width 11 height 11
checkbox input "true"
click at [1107, 614] on button "Filter" at bounding box center [1104, 612] width 52 height 32
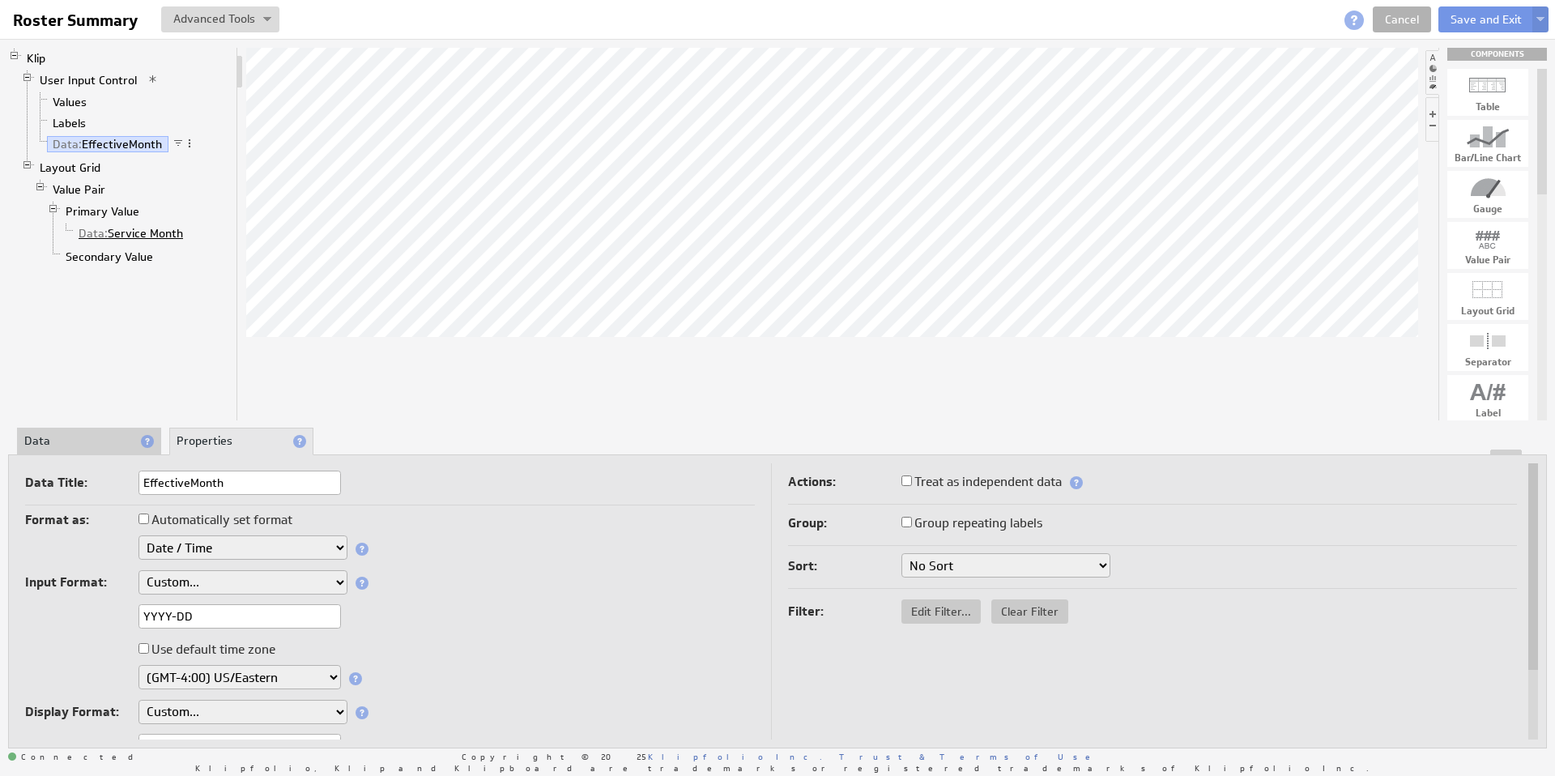
click at [131, 232] on link "Data: Service Month" at bounding box center [131, 233] width 117 height 16
click at [933, 613] on span "Add Filter..." at bounding box center [941, 608] width 79 height 15
checkbox input "true"
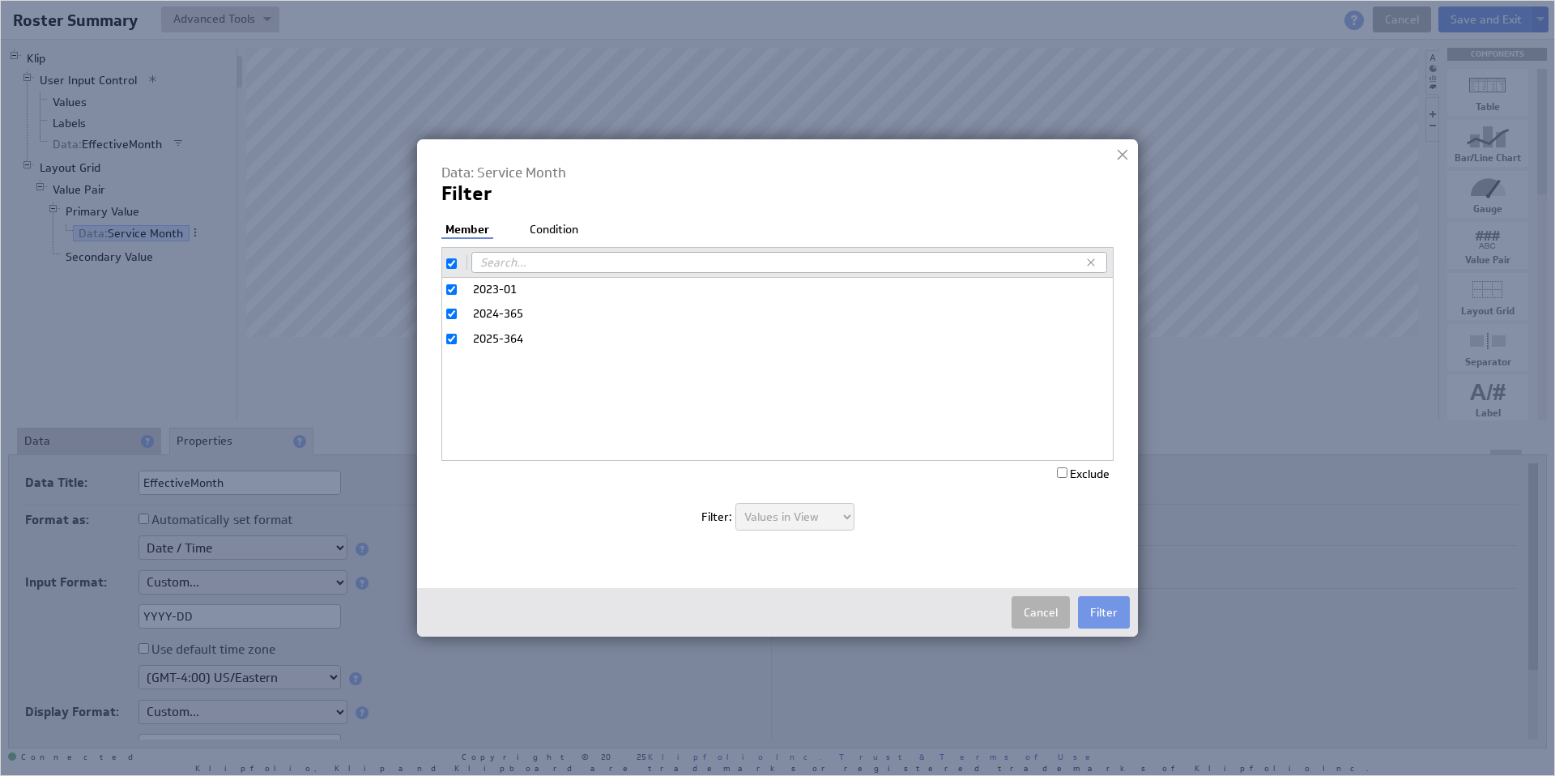
click at [452, 309] on input "2024-365" at bounding box center [451, 314] width 11 height 11
checkbox input "false"
click at [456, 330] on label "2025-364" at bounding box center [777, 338] width 671 height 23
click at [456, 334] on input "2025-364" at bounding box center [451, 339] width 11 height 11
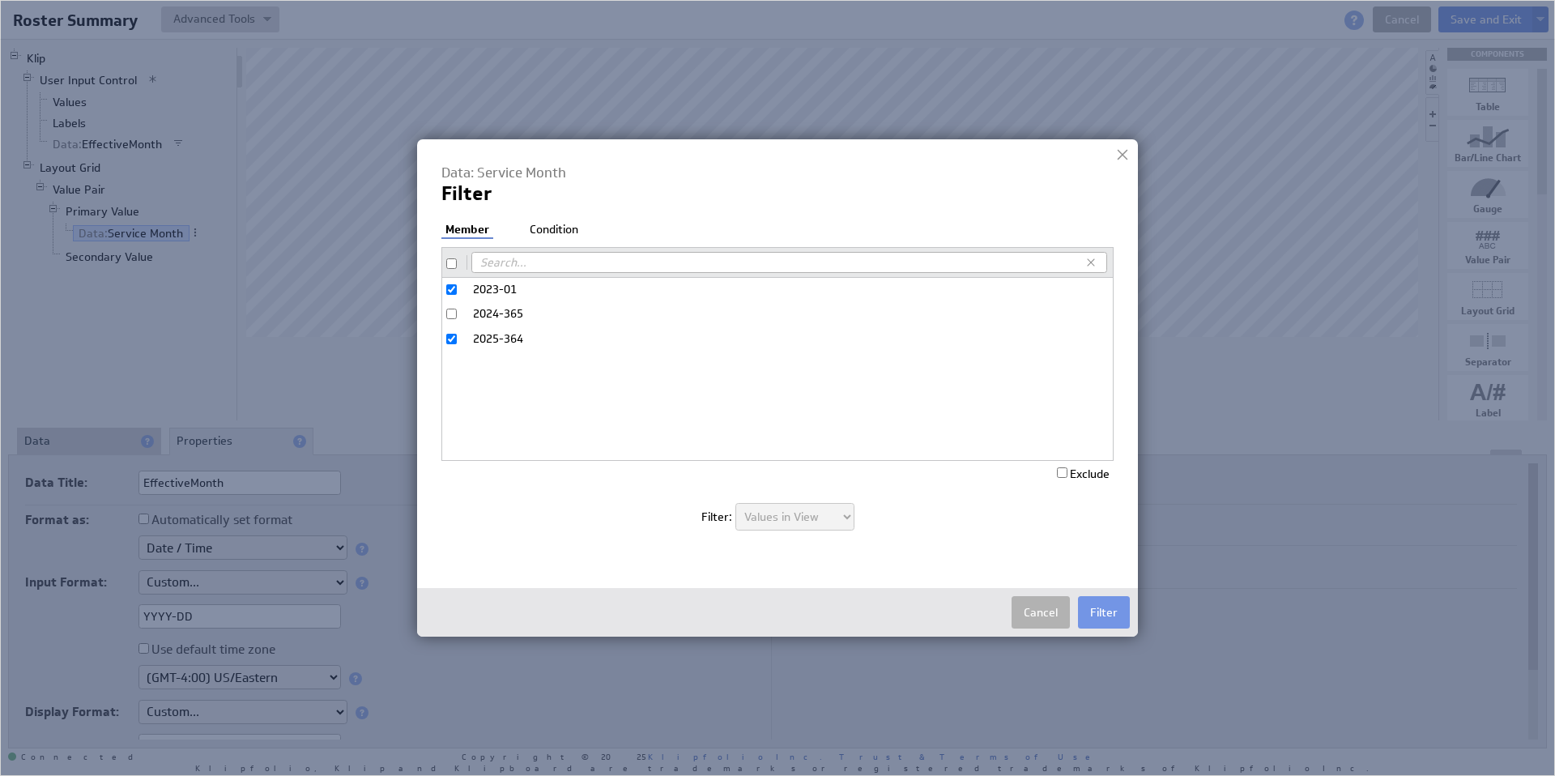
checkbox input "false"
click at [1113, 613] on button "Filter" at bounding box center [1104, 612] width 52 height 32
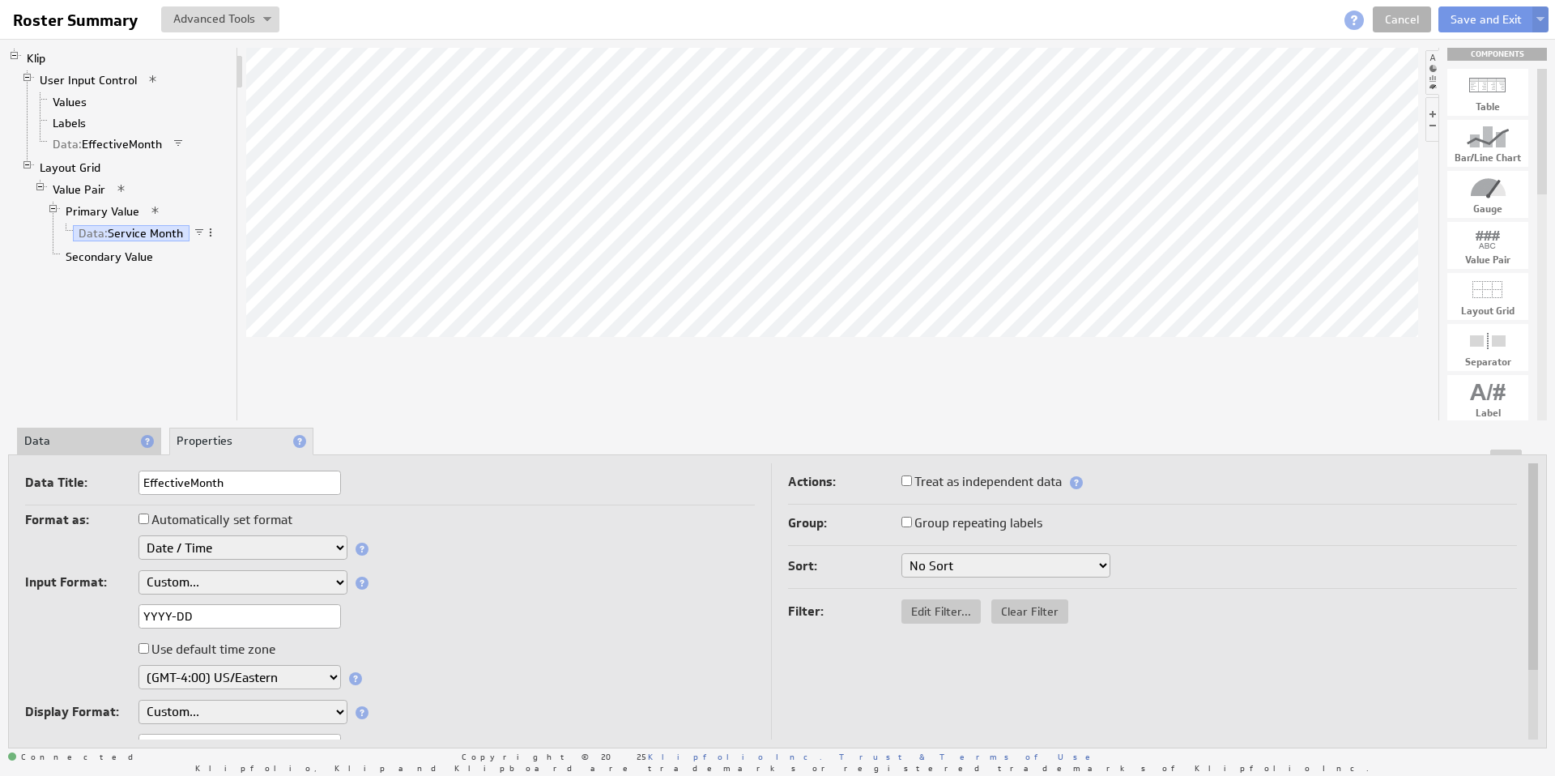
click at [42, 448] on li "Data" at bounding box center [89, 442] width 144 height 28
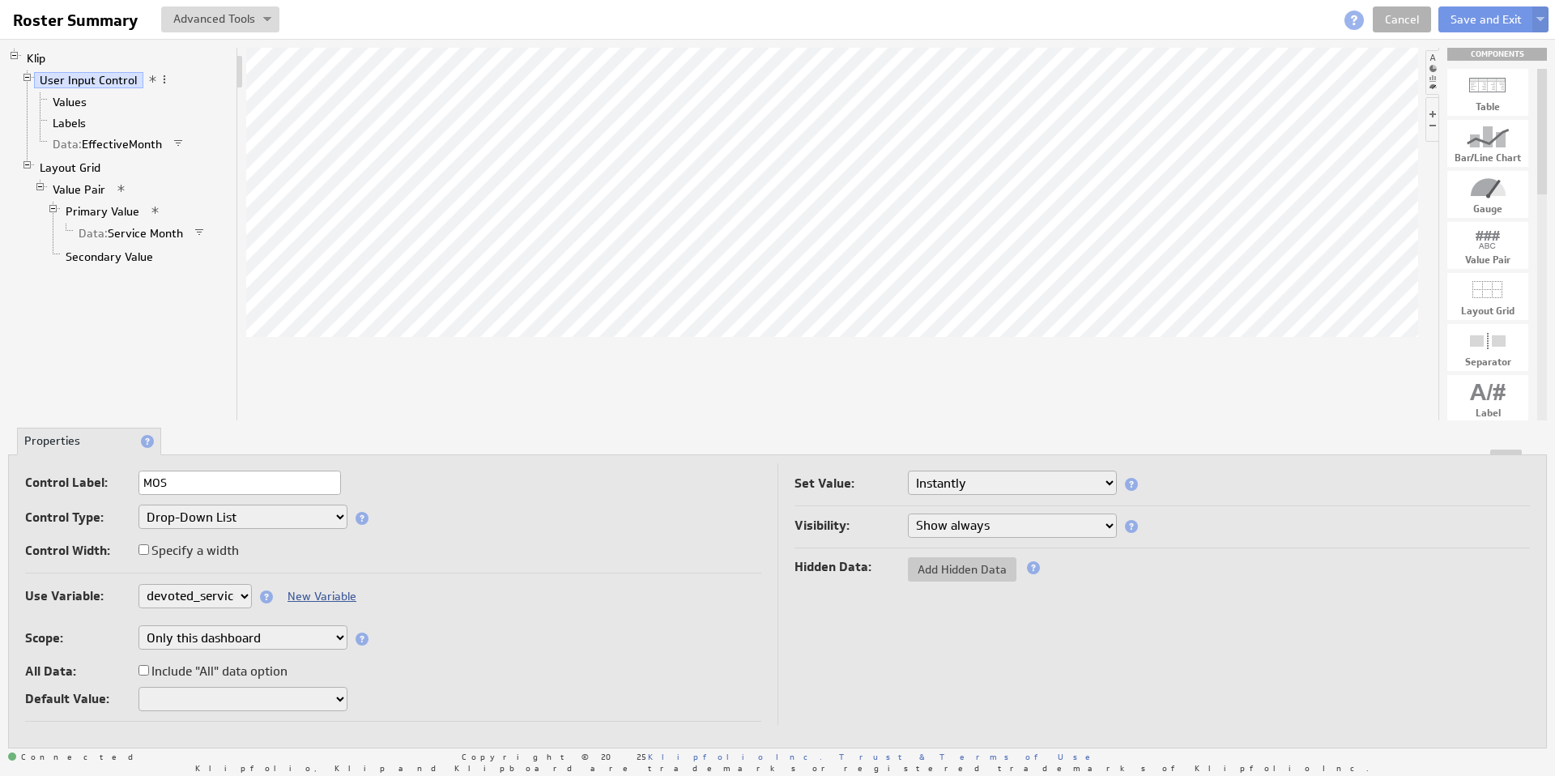
click at [299, 595] on link "New Variable" at bounding box center [322, 596] width 69 height 15
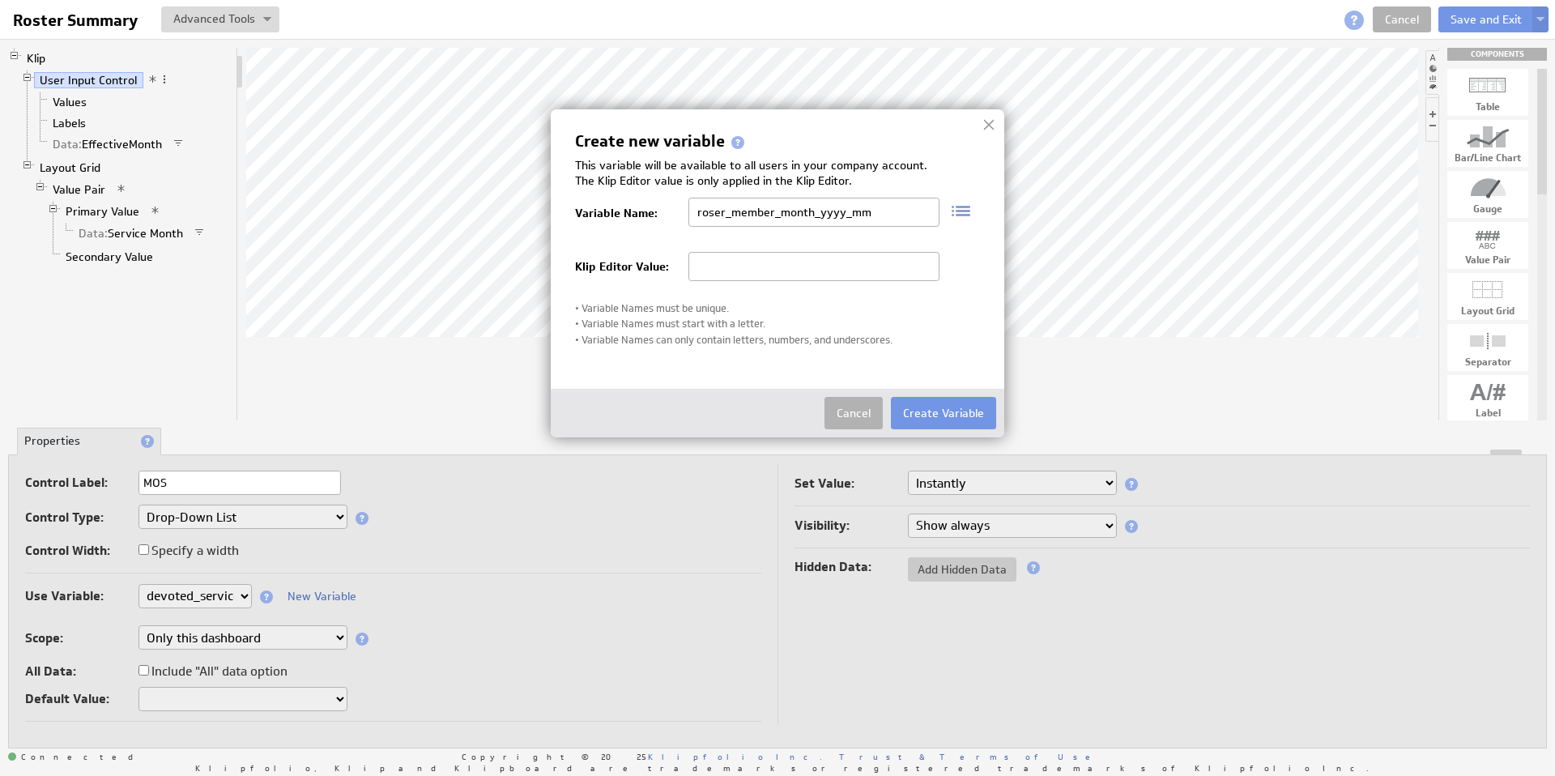
drag, startPoint x: 880, startPoint y: 211, endPoint x: 679, endPoint y: 215, distance: 201.0
click at [679, 215] on div "Variable Name: roser_member_month_yyyy_mm" at bounding box center [777, 222] width 405 height 23
click at [813, 213] on input "roser_member_month_yyyy_mm" at bounding box center [814, 212] width 251 height 29
drag, startPoint x: 815, startPoint y: 210, endPoint x: 733, endPoint y: 211, distance: 81.8
click at [730, 210] on input "roser_member_month_yyyy_mm" at bounding box center [814, 212] width 251 height 29
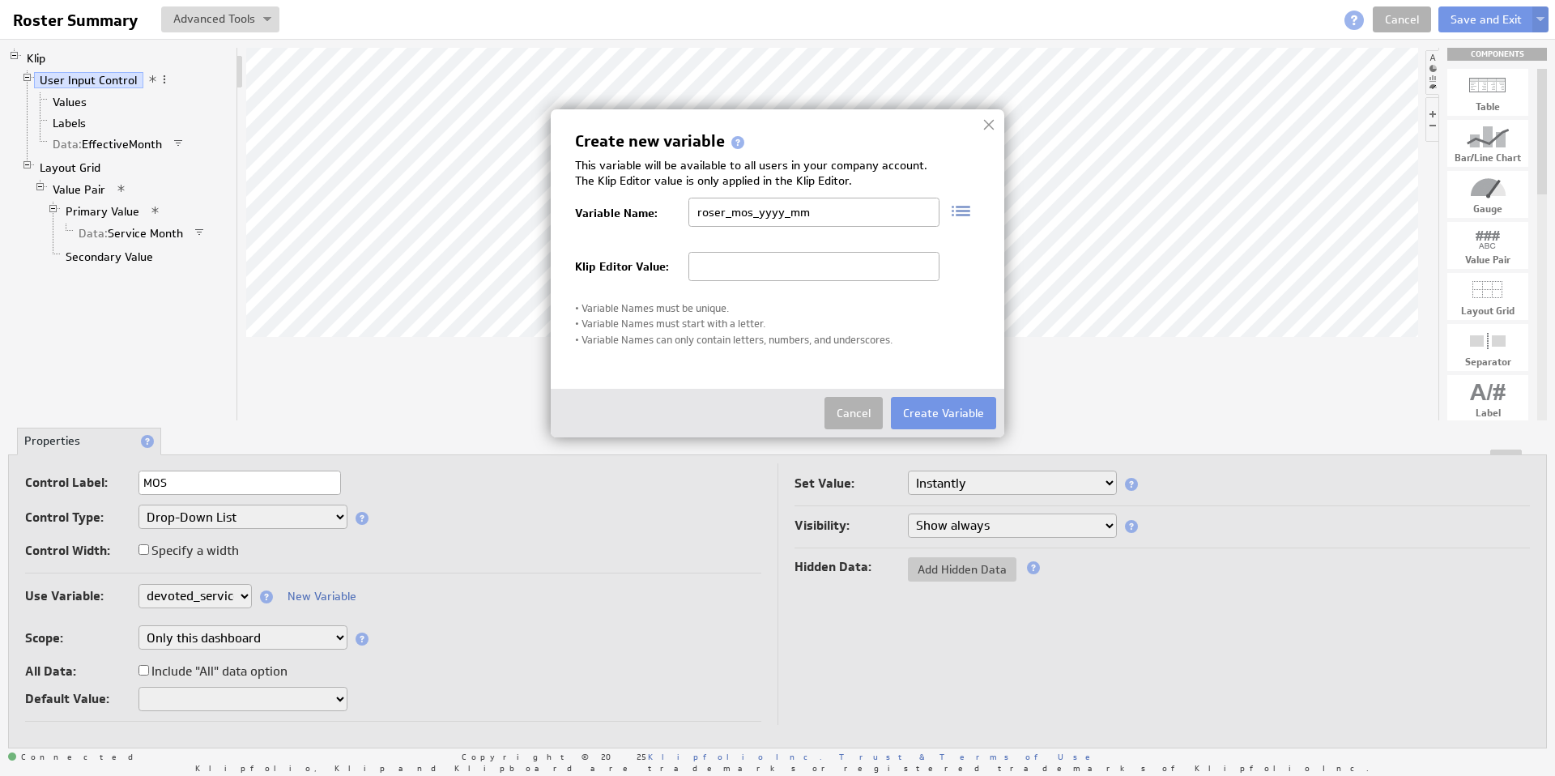
type input "roser_mos_yyyy_mm"
click at [854, 272] on input "text" at bounding box center [814, 266] width 251 height 29
click at [823, 269] on input "text" at bounding box center [814, 266] width 251 height 29
paste input "roser_member_month_yyyy_mm"
type input "roser_member_month_yyyy_mm"
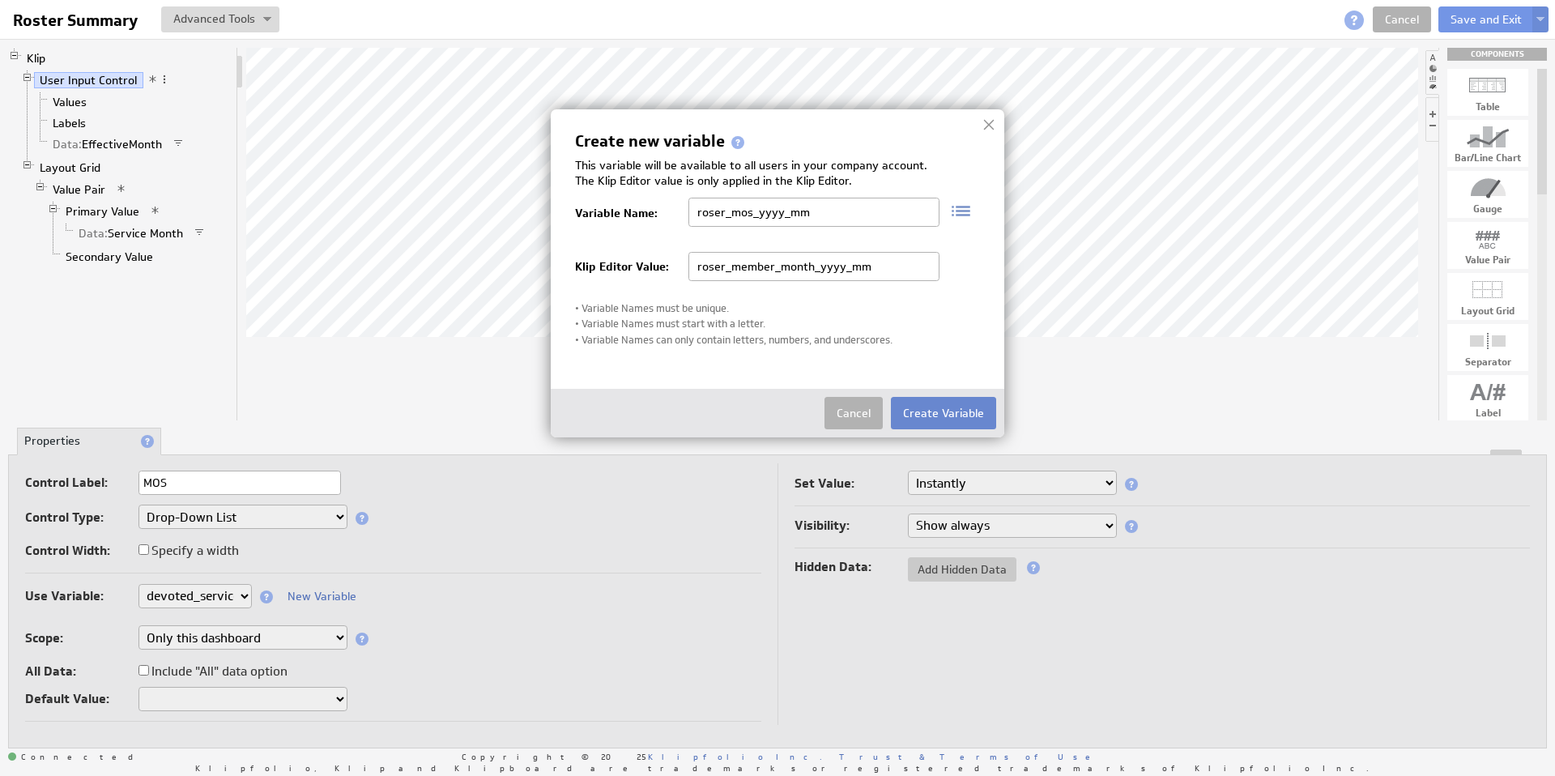
click at [963, 413] on button "Create Variable" at bounding box center [943, 413] width 105 height 32
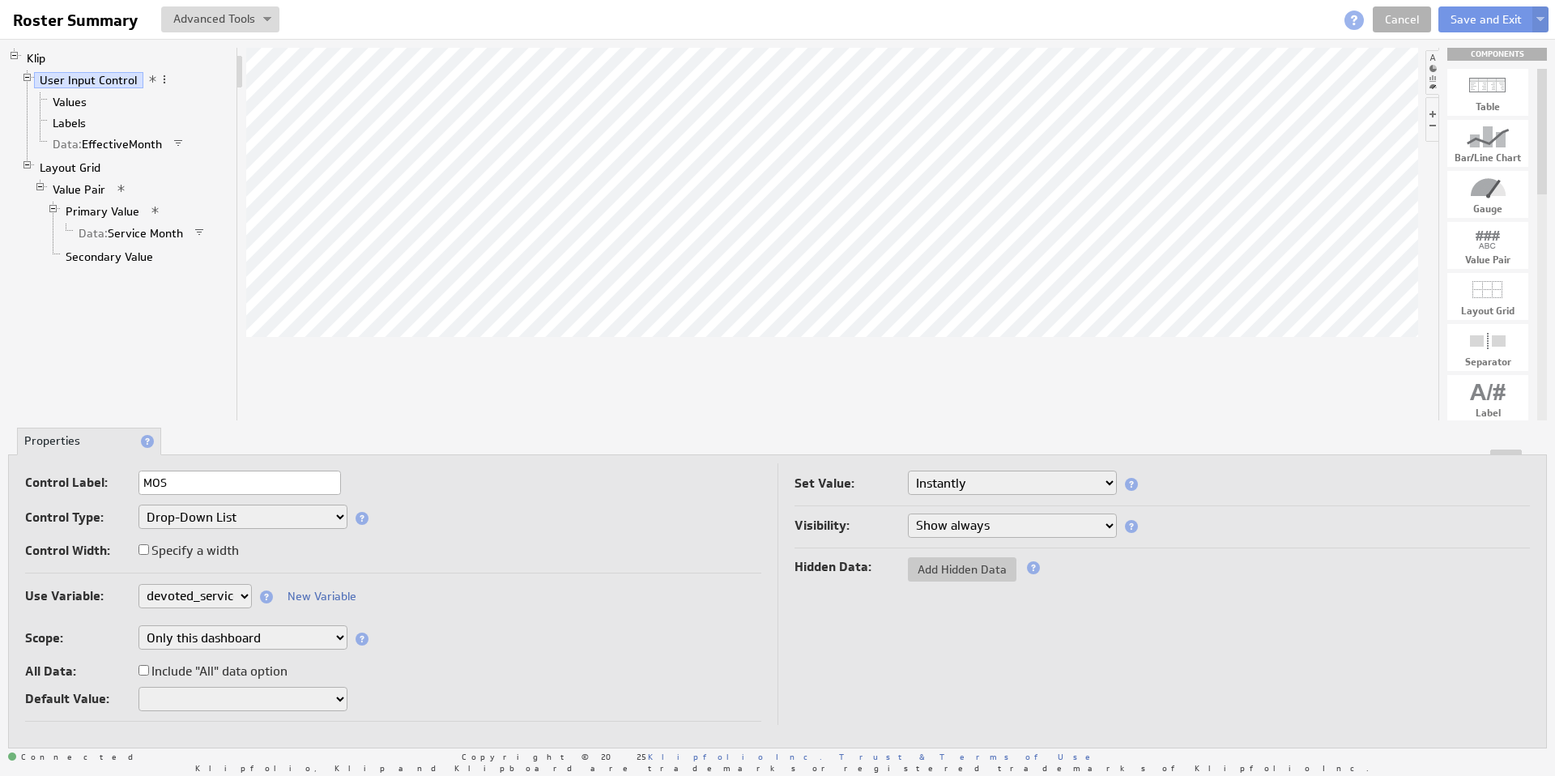
select select "roser_mos_yyyy_mm"
click at [267, 595] on span at bounding box center [266, 597] width 13 height 13
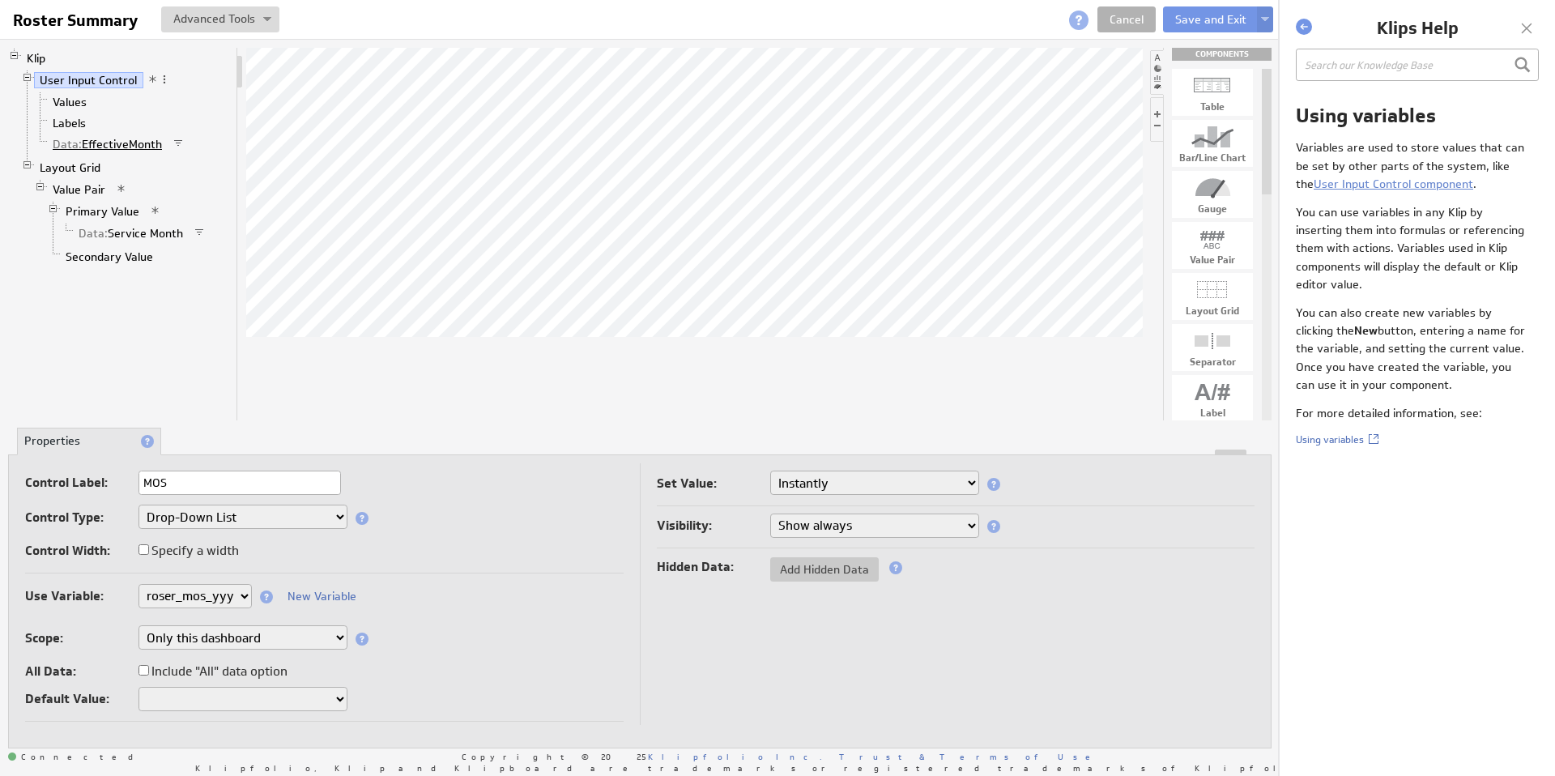
click at [139, 141] on link "Data: EffectiveMonth" at bounding box center [108, 144] width 122 height 16
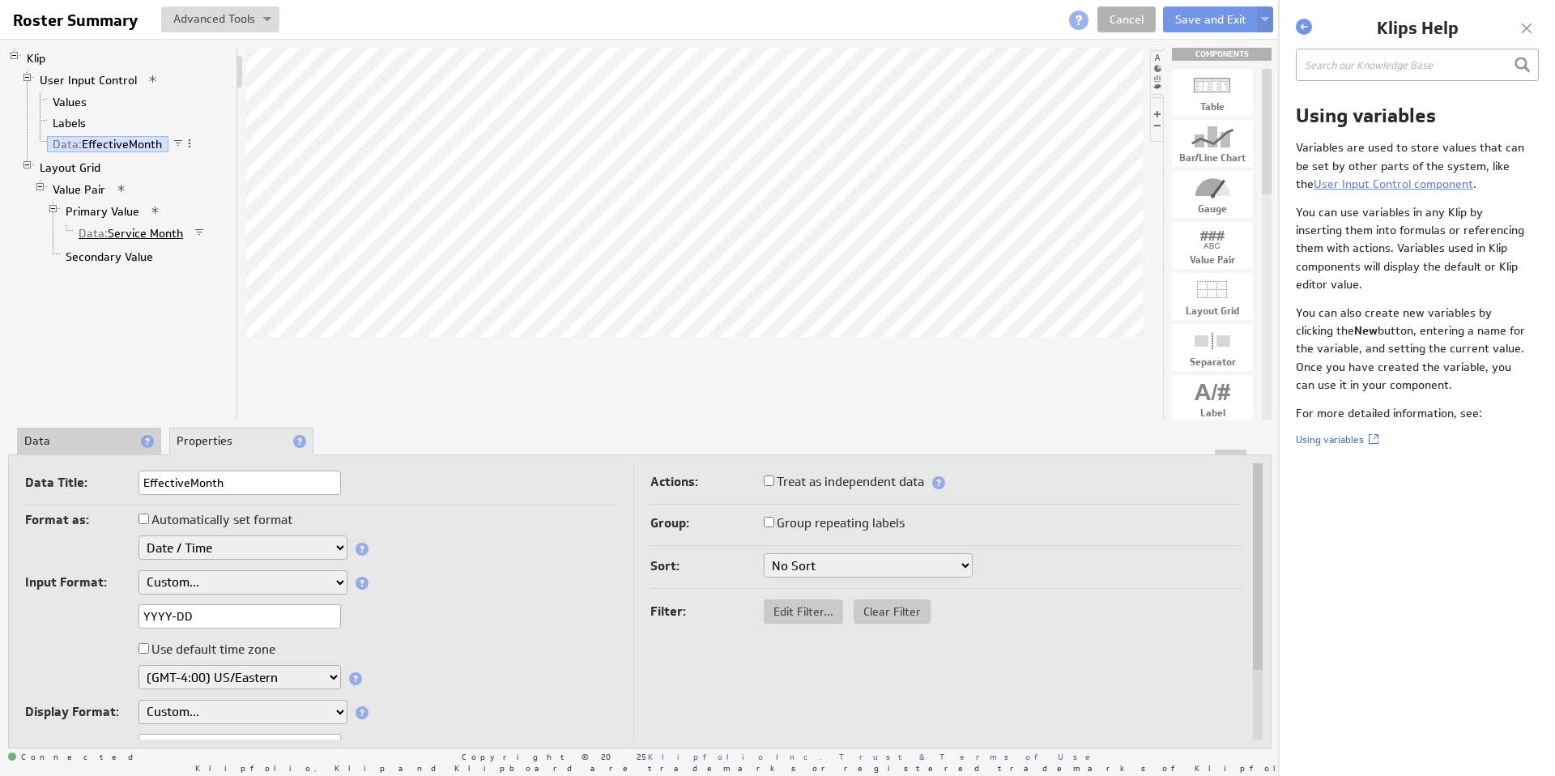
click at [139, 235] on link "Data: Service Month" at bounding box center [131, 233] width 117 height 16
click at [105, 210] on link "Primary Value" at bounding box center [103, 211] width 86 height 16
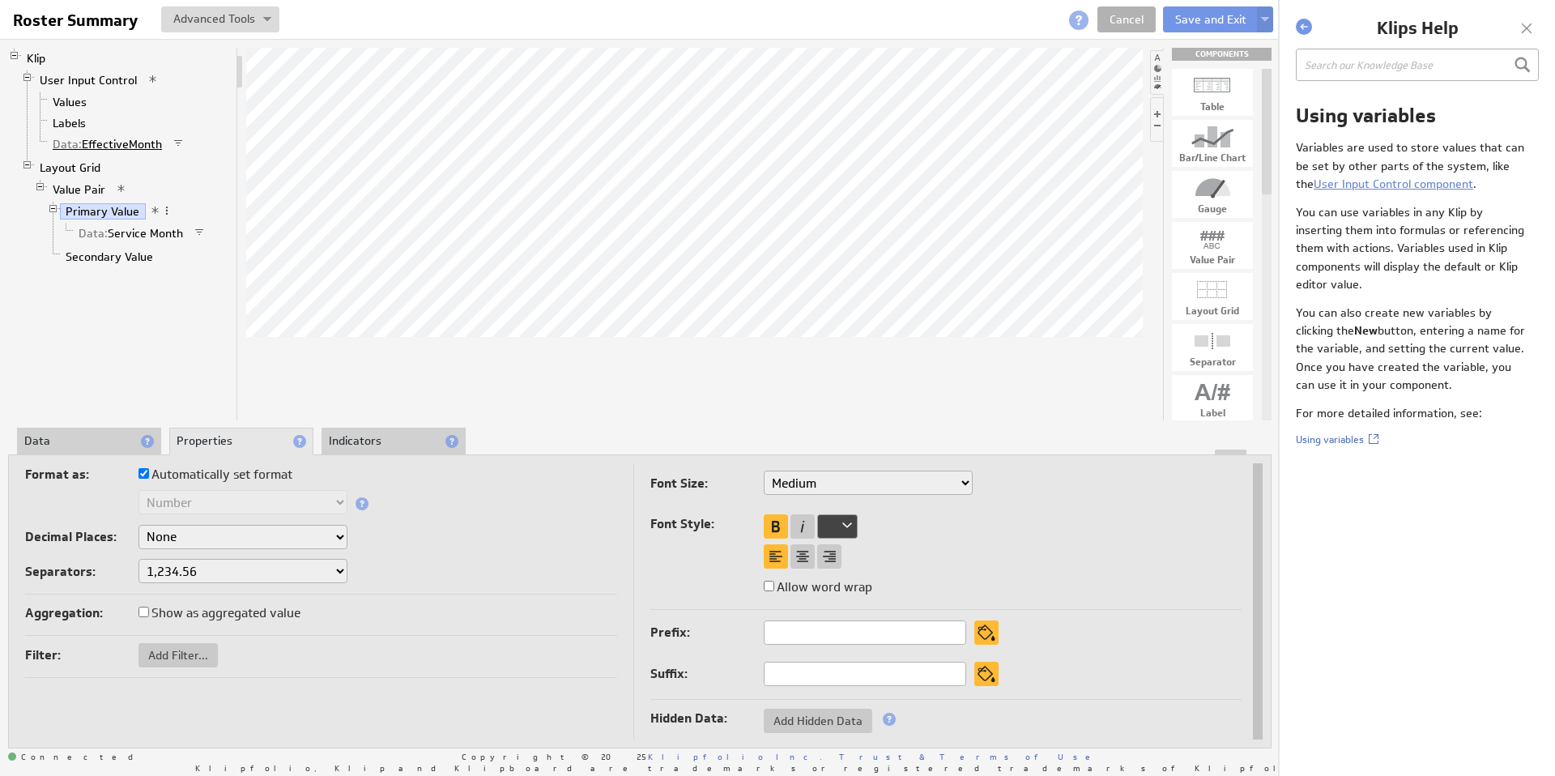
click at [117, 142] on link "Data: EffectiveMonth" at bounding box center [108, 144] width 122 height 16
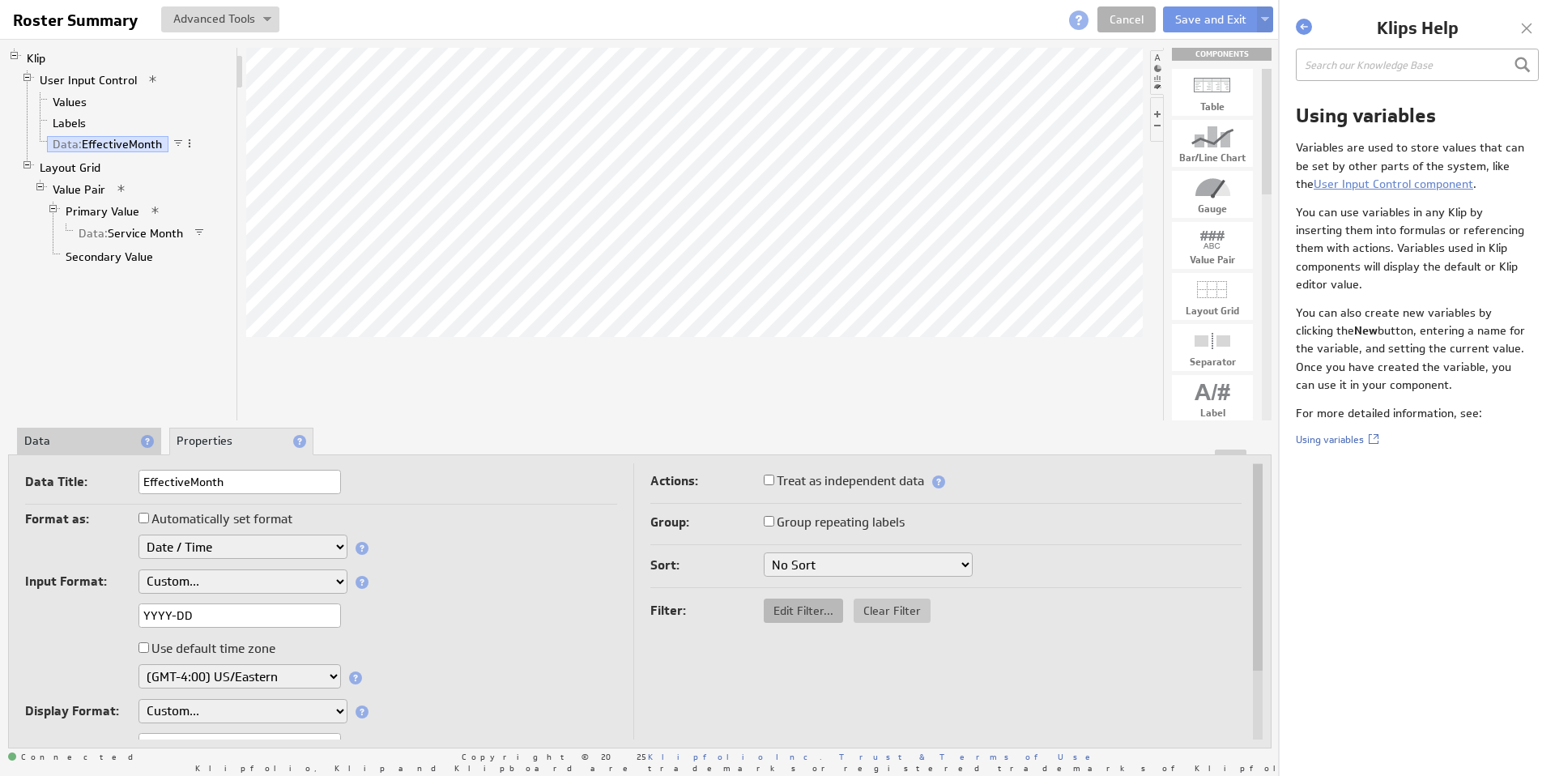
click at [814, 609] on span "Edit Filter..." at bounding box center [803, 611] width 79 height 15
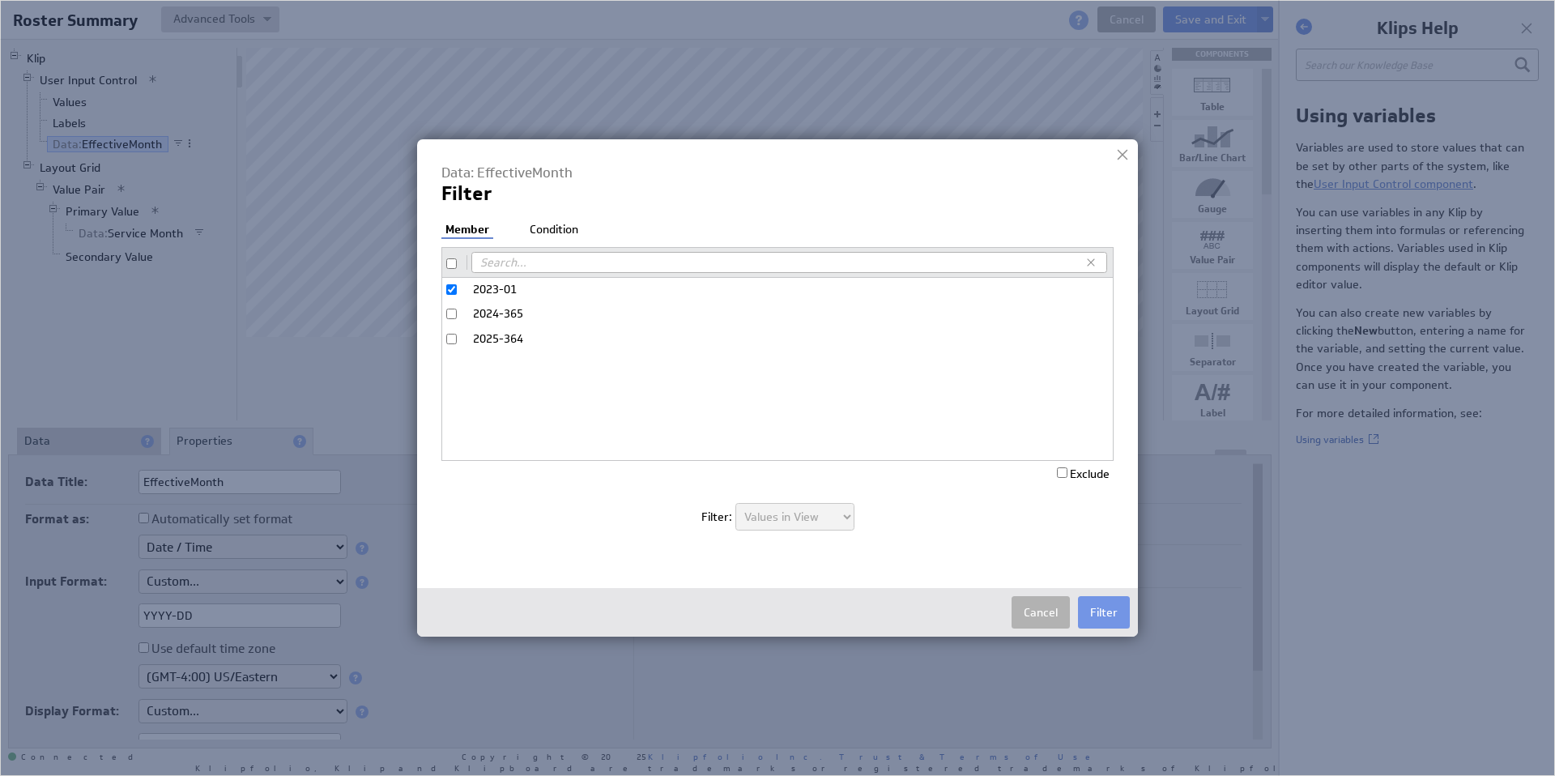
click at [560, 227] on li "Condition" at bounding box center [554, 230] width 57 height 16
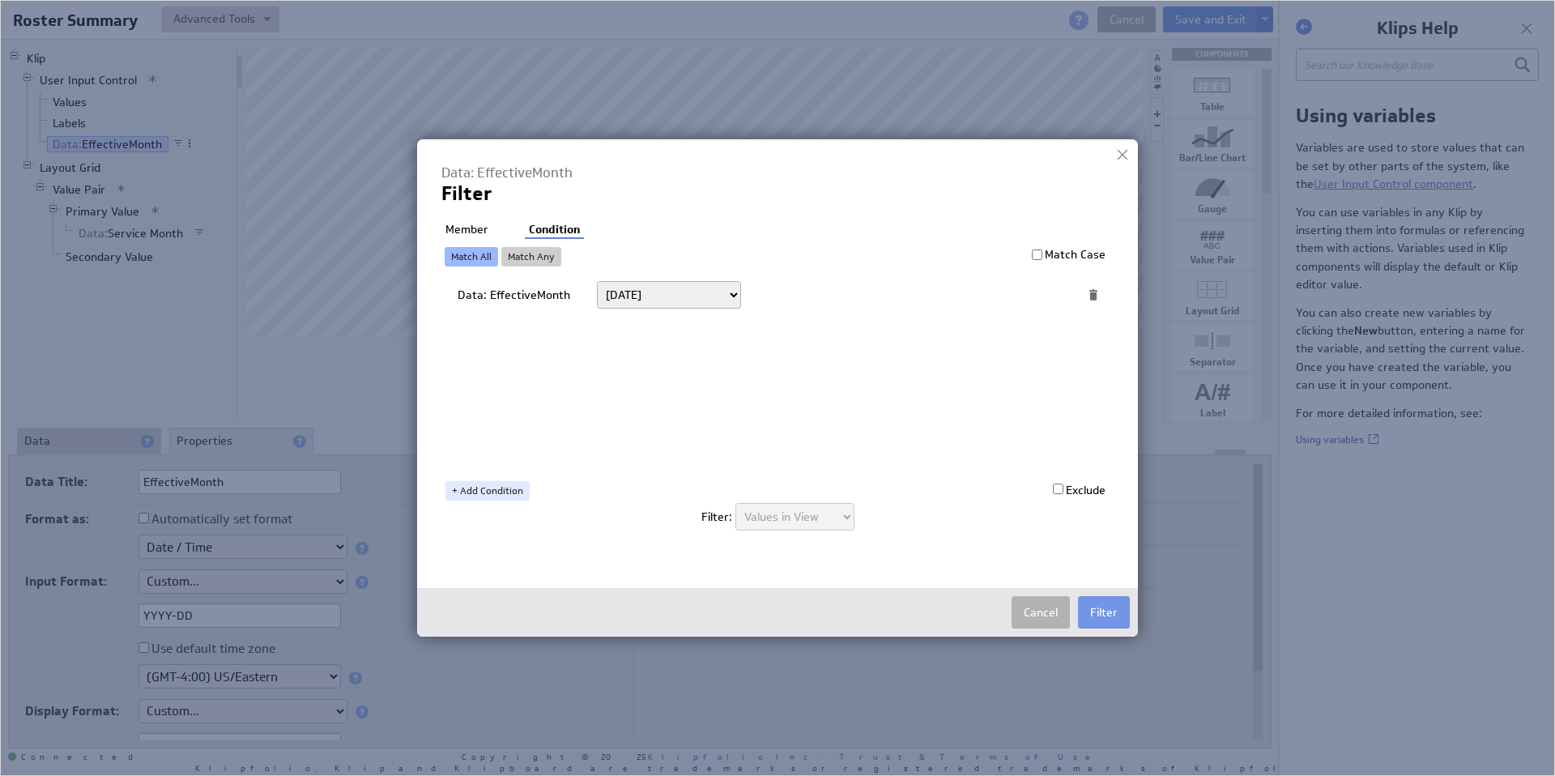
click at [604, 294] on select "Today Yesterday Unit to date In the last Last full On or after On or before ---…" at bounding box center [669, 295] width 144 height 28
select select "op:="
click at [803, 293] on input "text" at bounding box center [893, 295] width 267 height 26
click at [1033, 296] on span at bounding box center [1038, 294] width 22 height 21
click at [1023, 292] on select "Select... company.id company.name user.emailAddress user.firstName user.isAdmin…" at bounding box center [893, 295] width 267 height 26
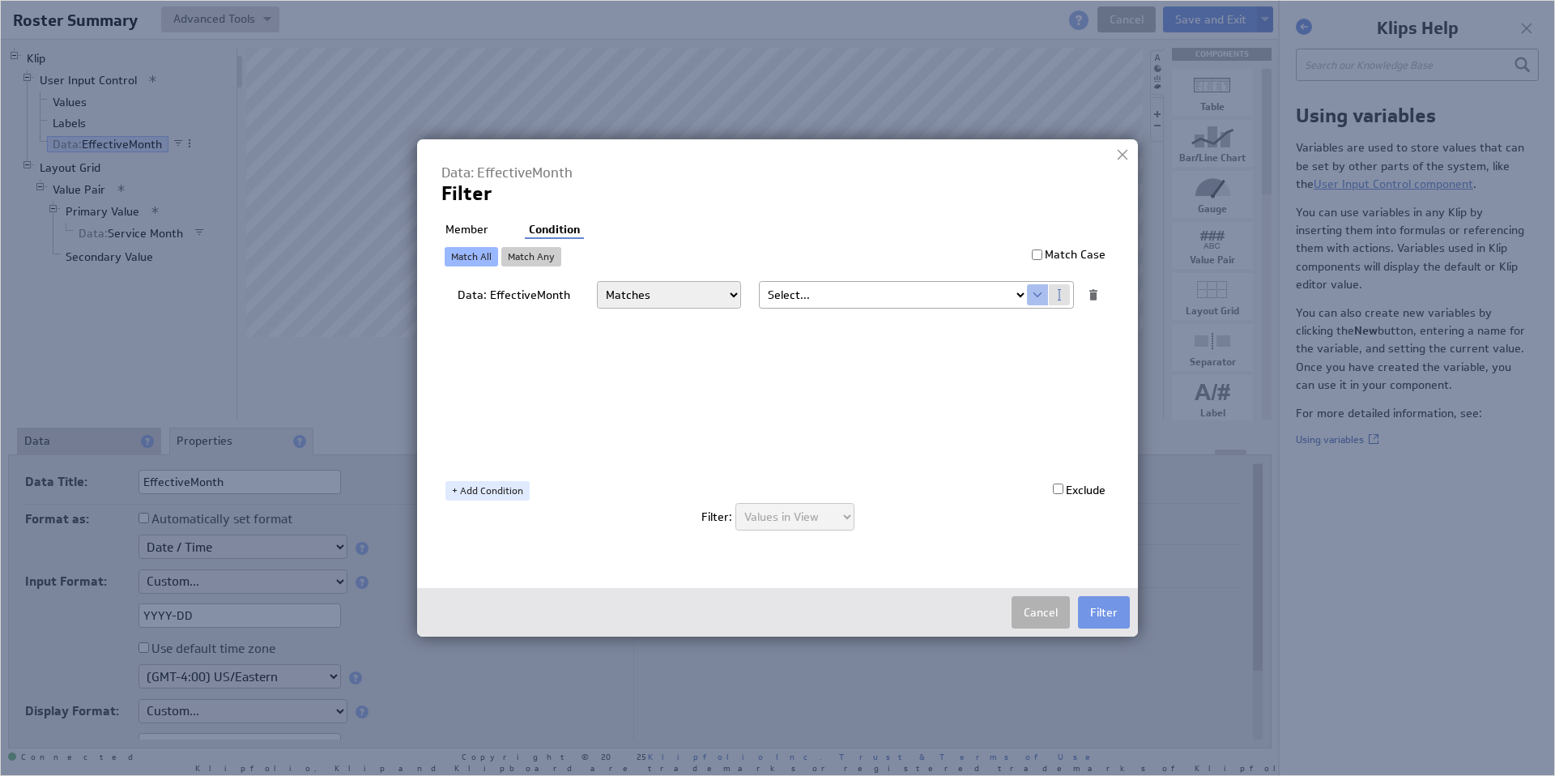
select select "roser_mos_yyyy_mm"
click at [474, 229] on li "Member" at bounding box center [466, 230] width 51 height 16
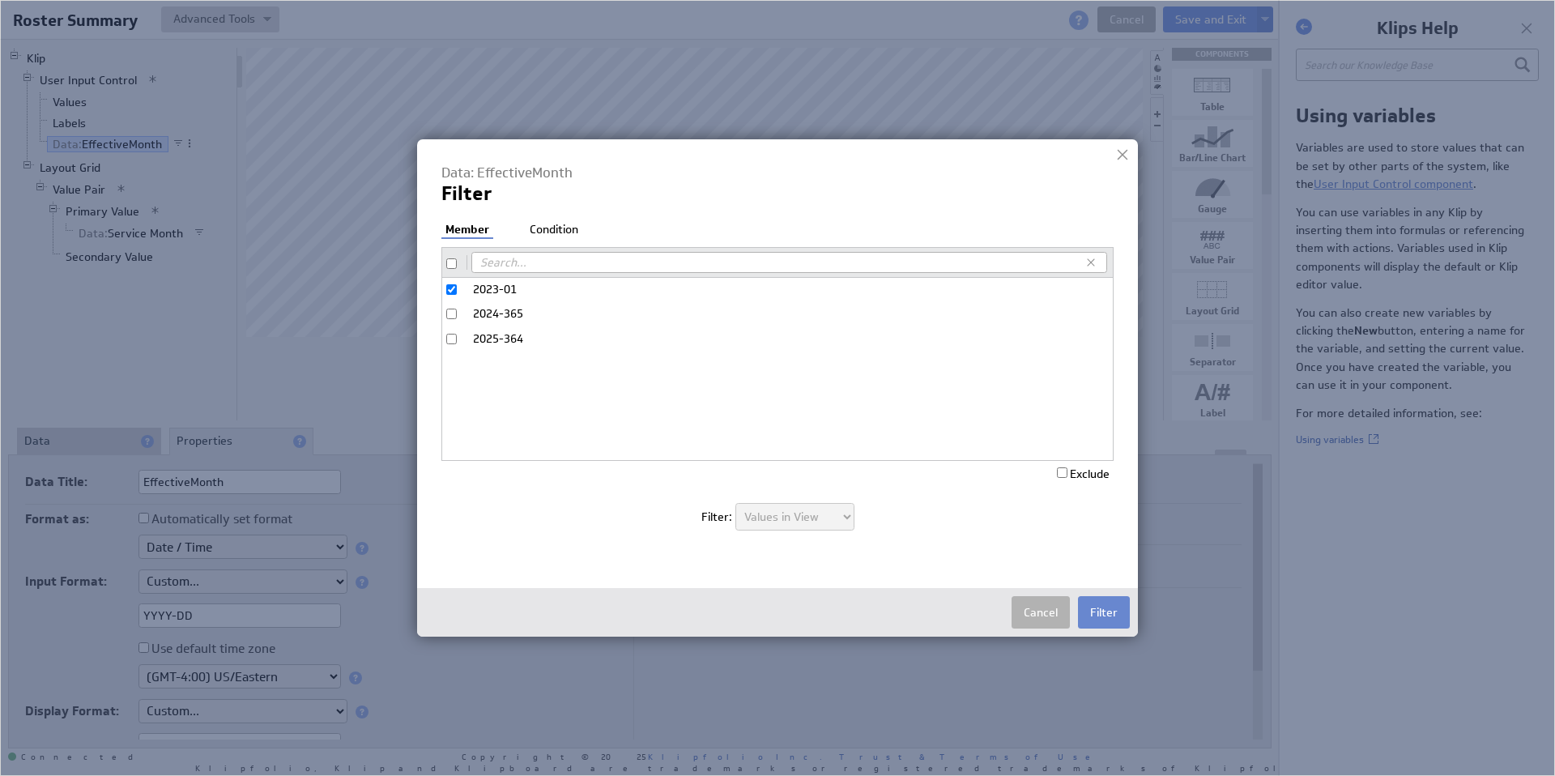
click at [1104, 613] on button "Filter" at bounding box center [1104, 612] width 52 height 32
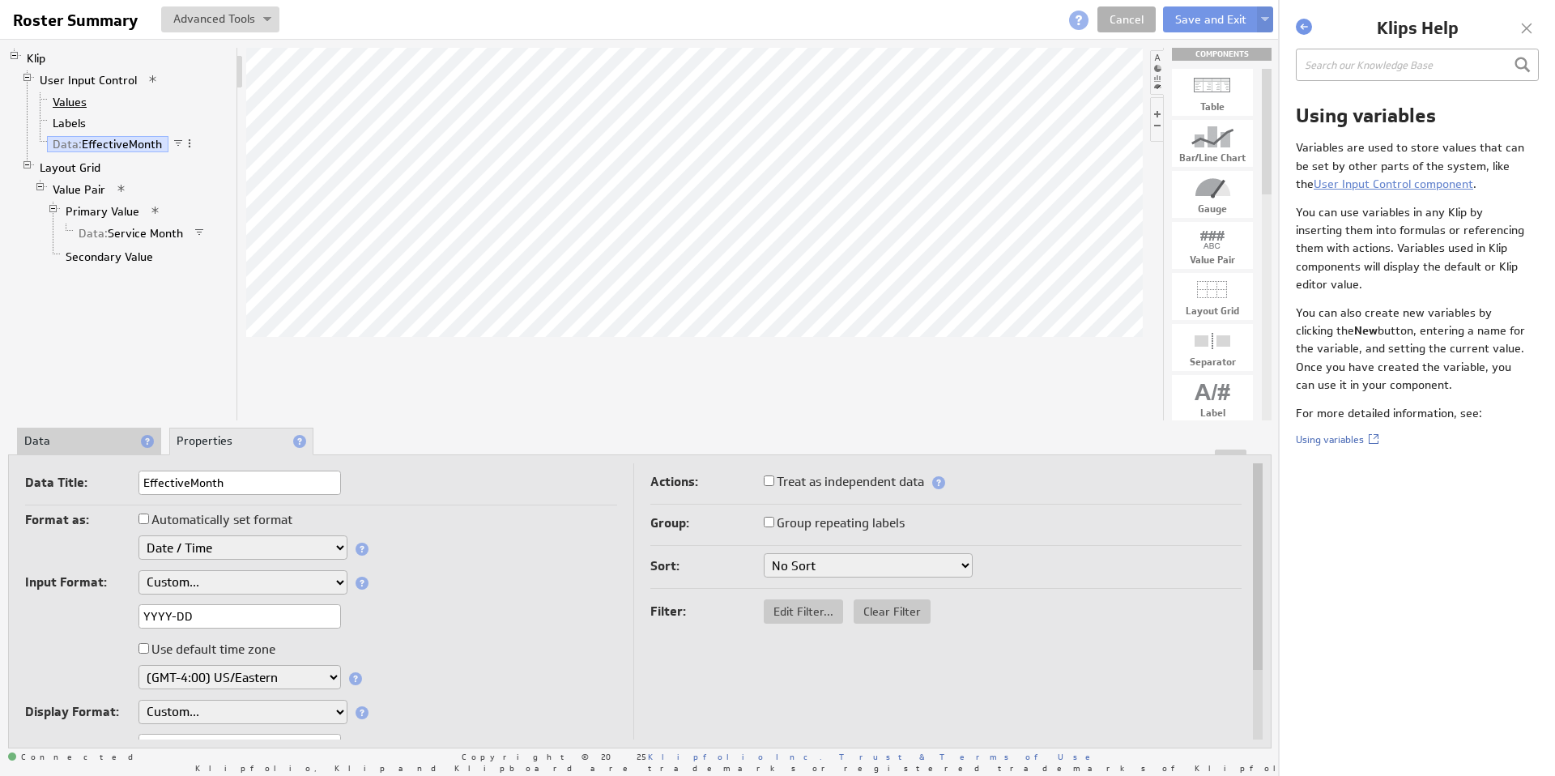
click at [75, 103] on link "Values" at bounding box center [70, 102] width 46 height 16
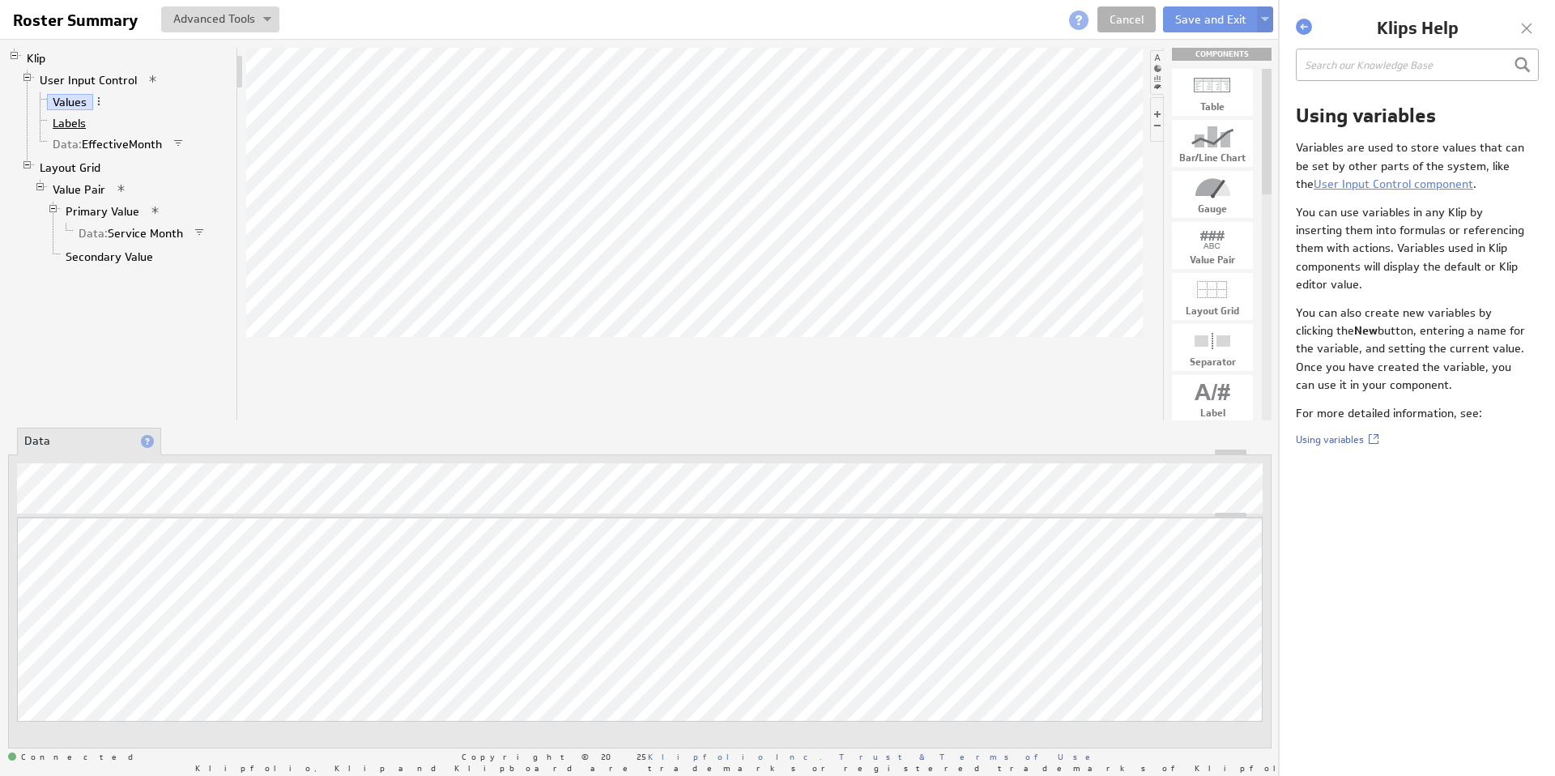
click at [78, 121] on link "Labels" at bounding box center [69, 123] width 45 height 16
click at [92, 138] on link "Data: EffectiveMonth" at bounding box center [108, 144] width 122 height 16
click at [78, 190] on link "Value Pair" at bounding box center [79, 189] width 65 height 16
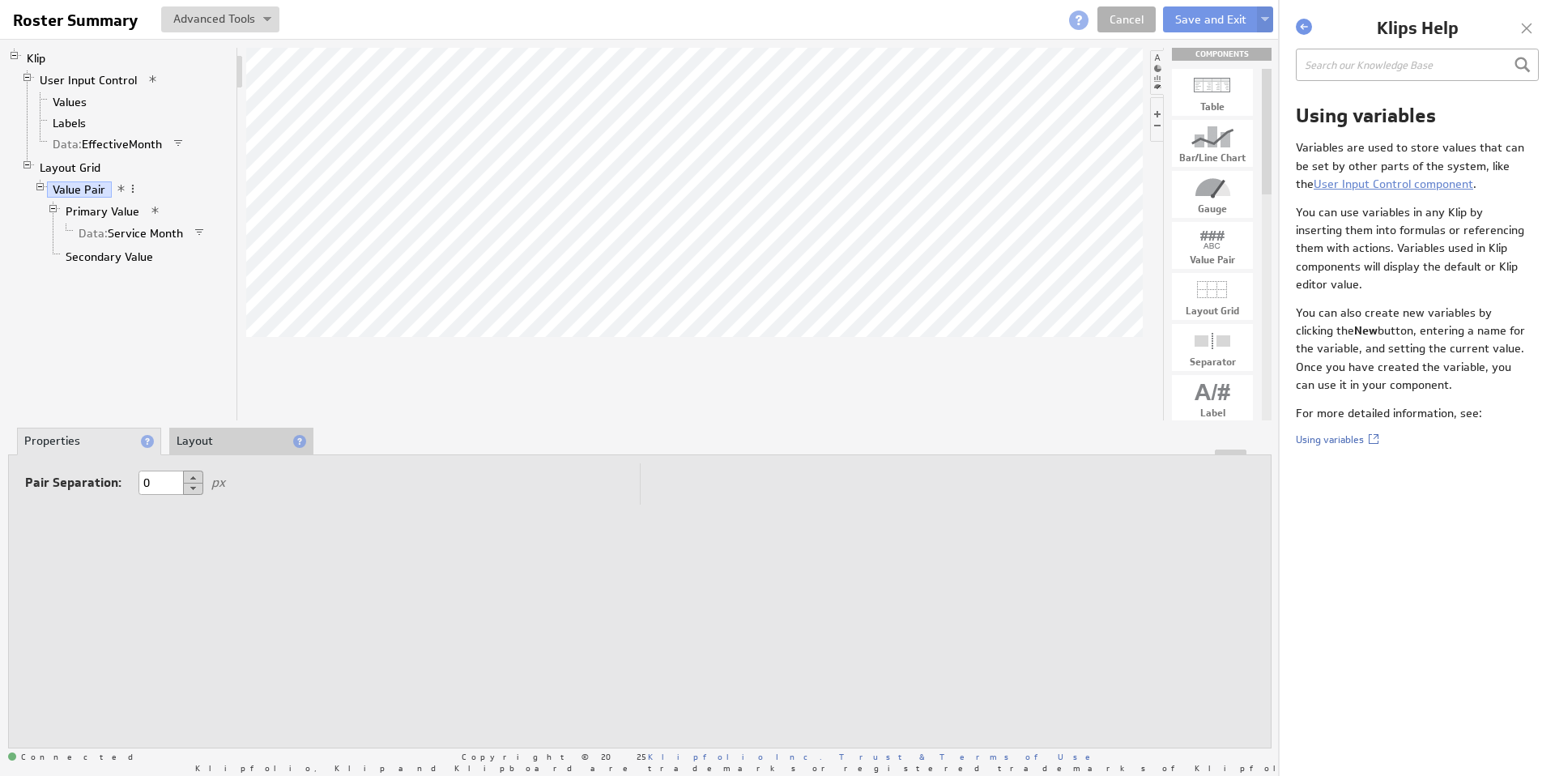
click at [88, 202] on li "Primary Value Data: Service Month" at bounding box center [138, 223] width 183 height 45
click at [96, 216] on link "Primary Value" at bounding box center [103, 211] width 86 height 16
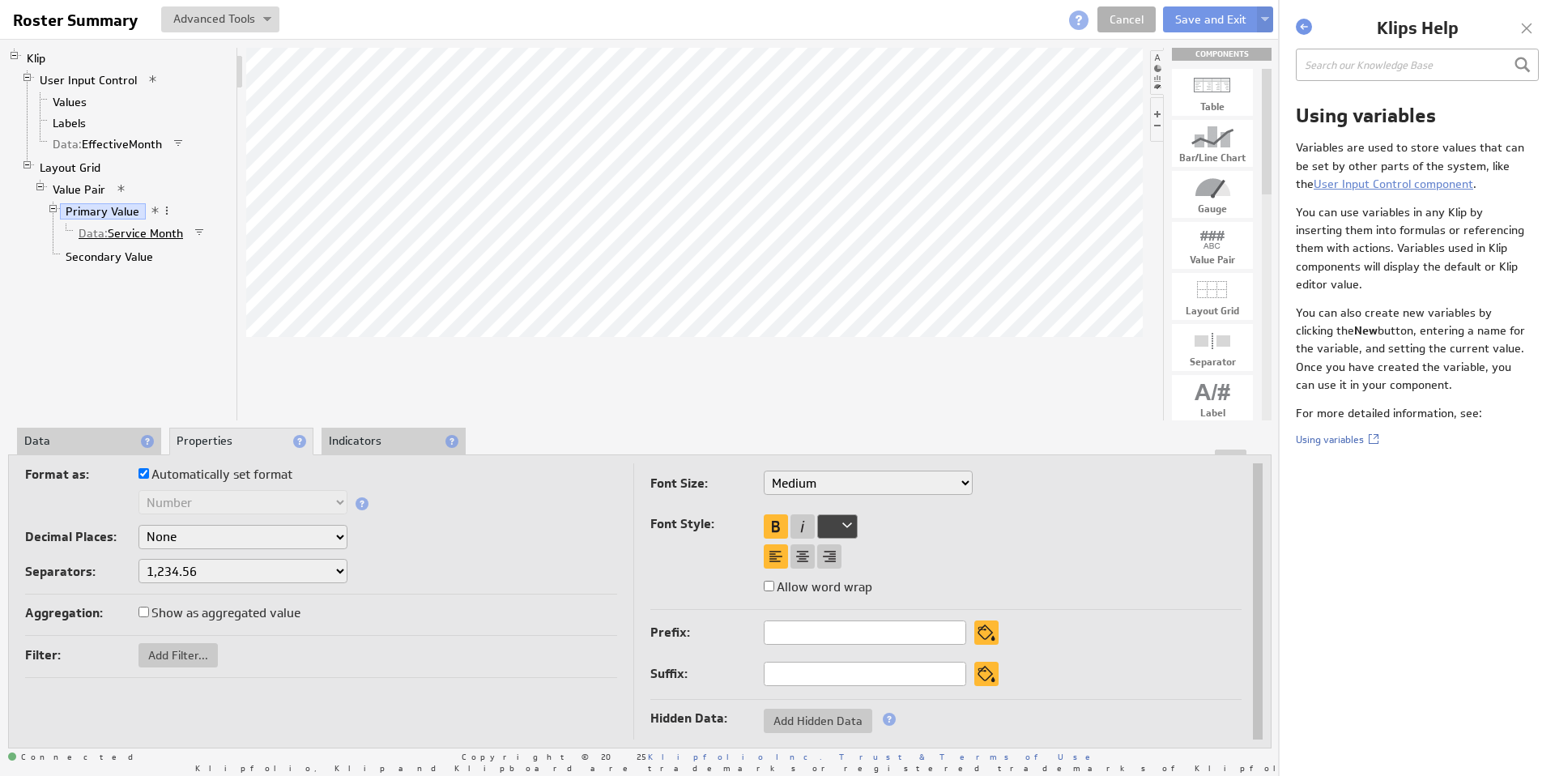
click at [130, 228] on link "Data: Service Month" at bounding box center [131, 233] width 117 height 16
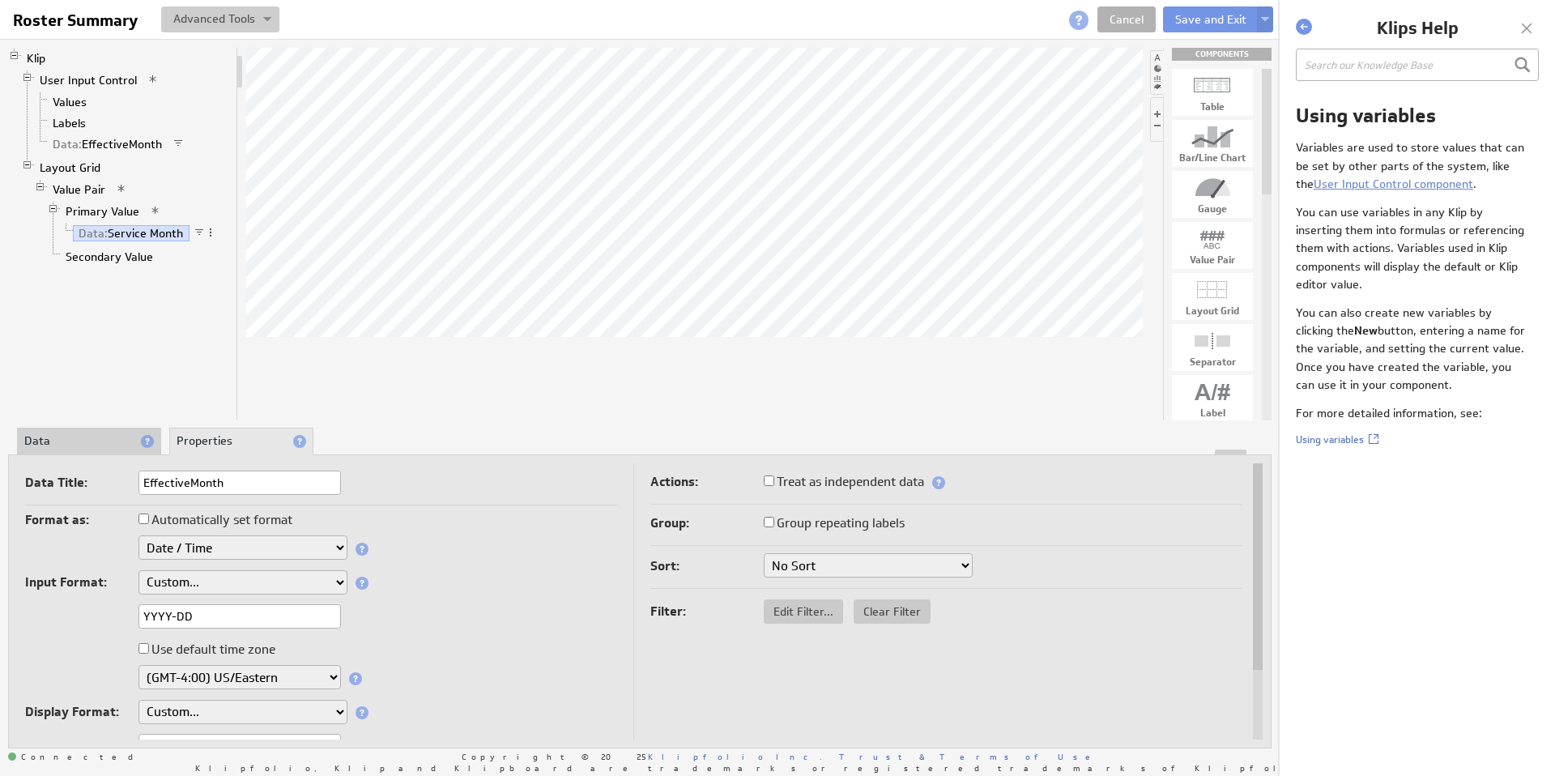
click at [253, 19] on button at bounding box center [220, 19] width 118 height 26
click at [182, 107] on td "Manage Variables..." at bounding box center [164, 105] width 135 height 26
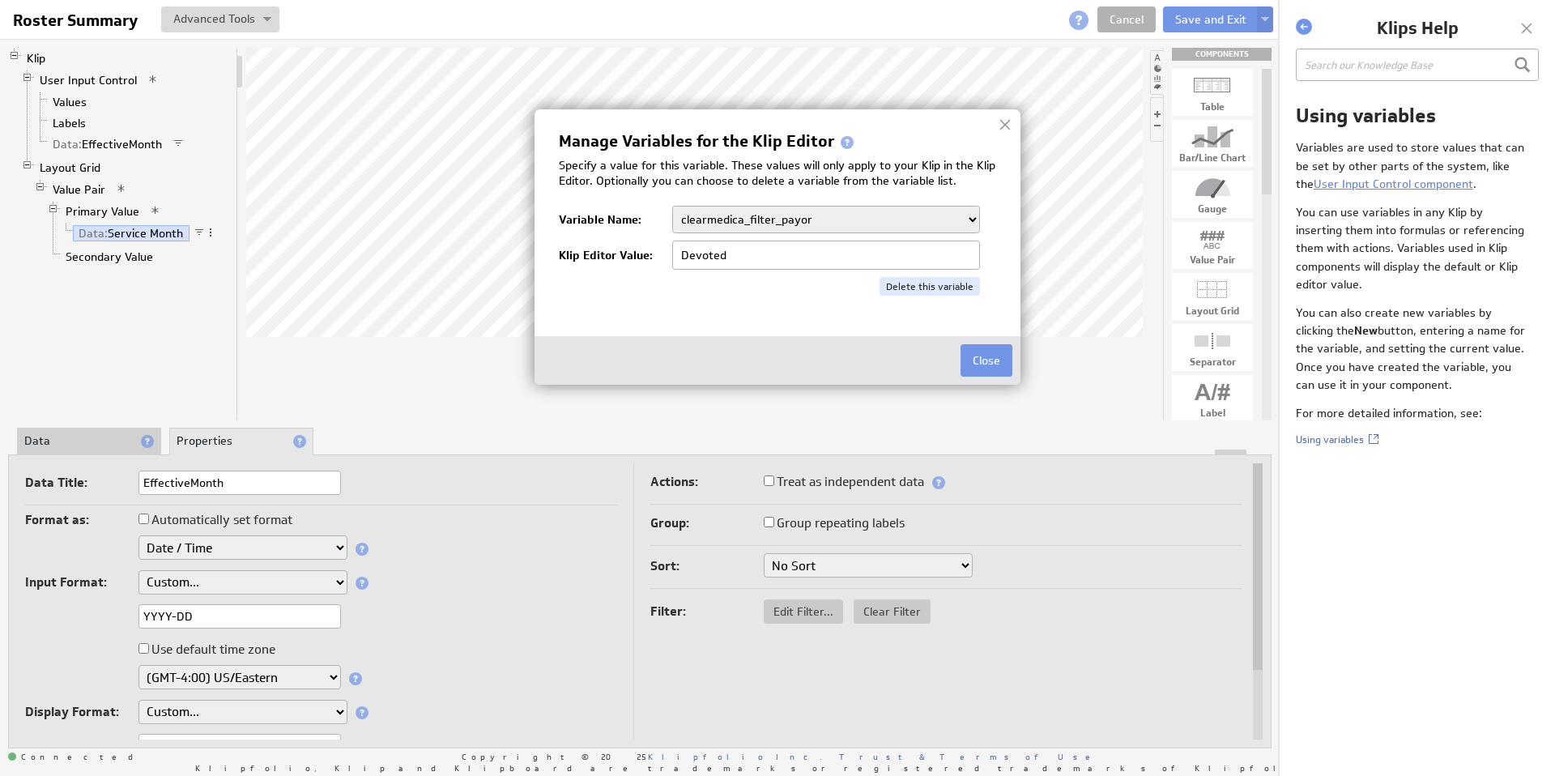
click at [688, 218] on select "clearmedica_filter_payor company.id company.name devoted_service_month KTxeroBa…" at bounding box center [826, 220] width 308 height 28
click at [805, 218] on select "clearmedica_filter_payor company.id company.name devoted_service_month KTxeroBa…" at bounding box center [826, 220] width 308 height 28
select select "2023-10"
type input "2023-10"
drag, startPoint x: 741, startPoint y: 256, endPoint x: 658, endPoint y: 253, distance: 83.5
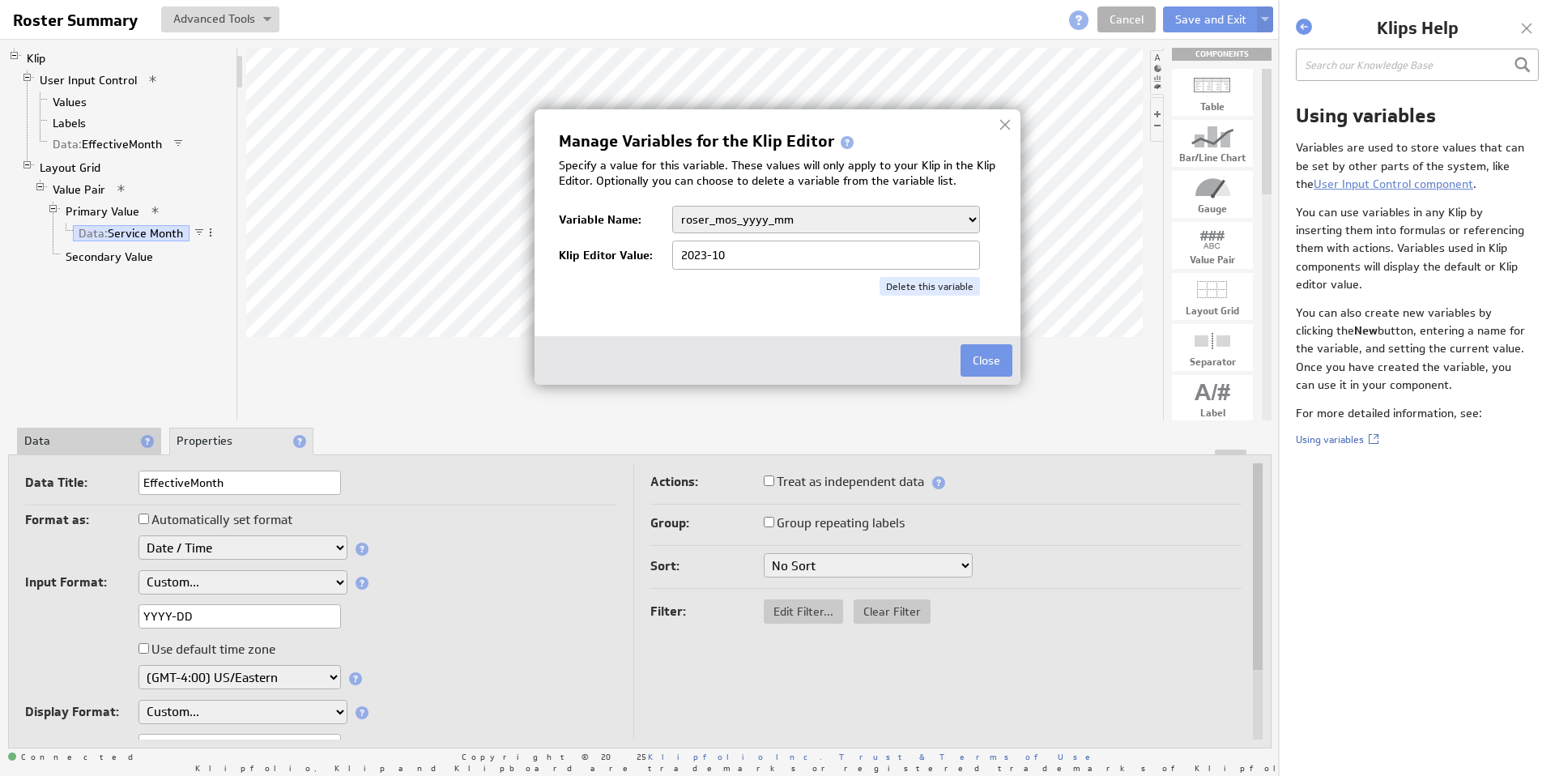
click at [658, 253] on div "Klip Editor Value: 2023-10" at bounding box center [777, 255] width 437 height 29
click at [913, 283] on button "Delete this variable" at bounding box center [930, 286] width 100 height 19
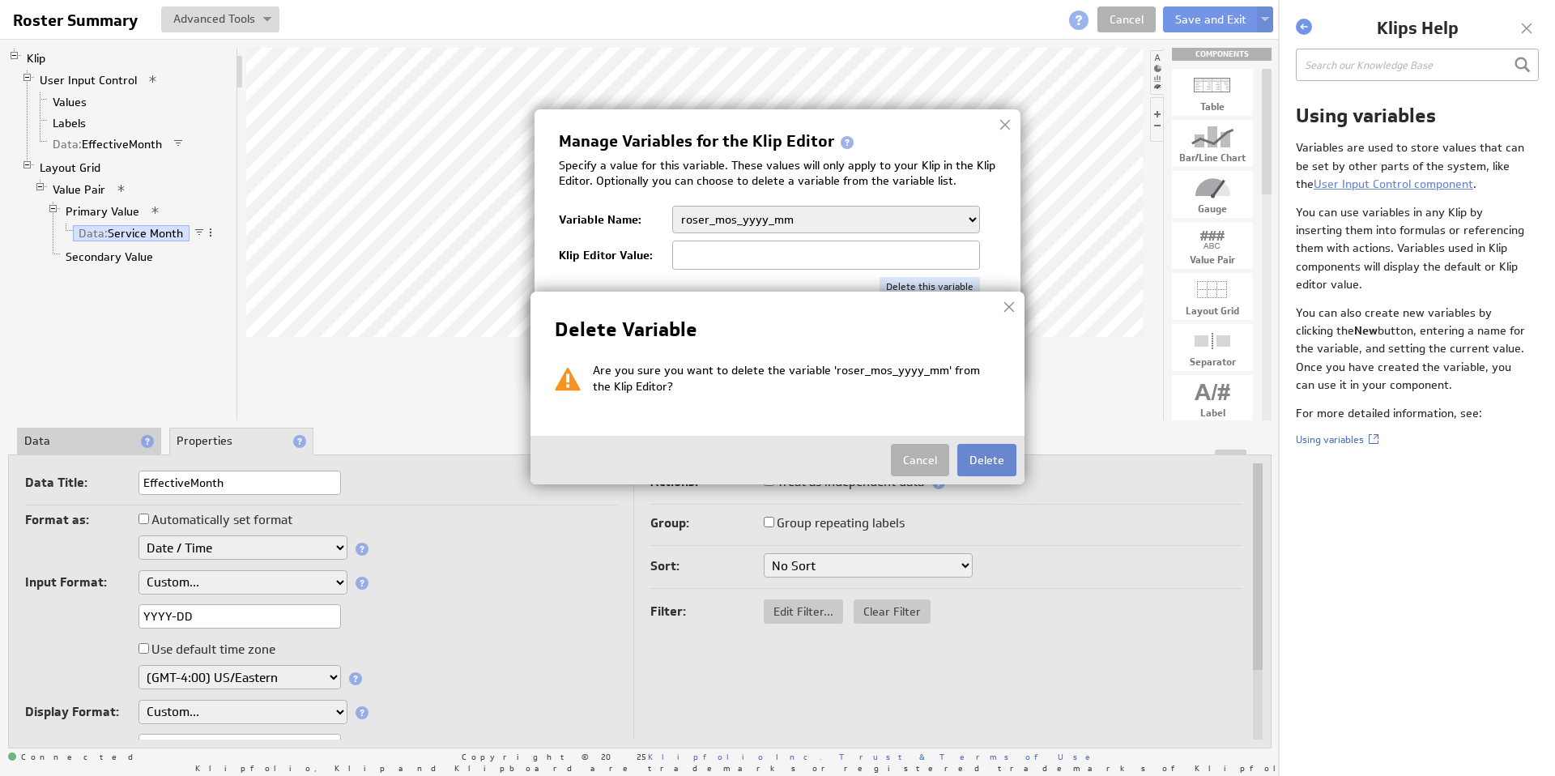
click at [986, 459] on button "Delete" at bounding box center [987, 460] width 59 height 32
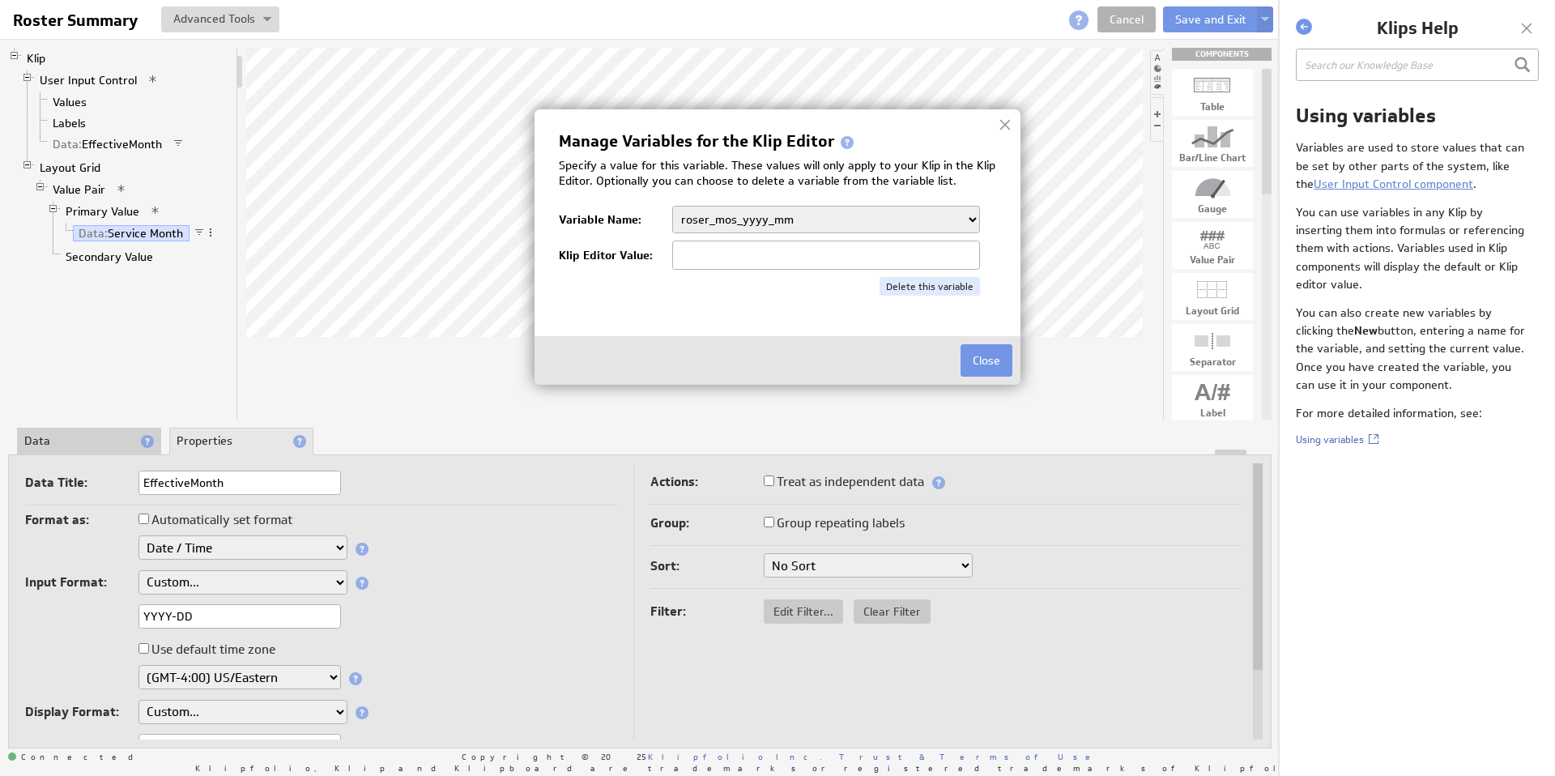
type input "Devoted"
click at [984, 360] on button "Close" at bounding box center [987, 360] width 52 height 32
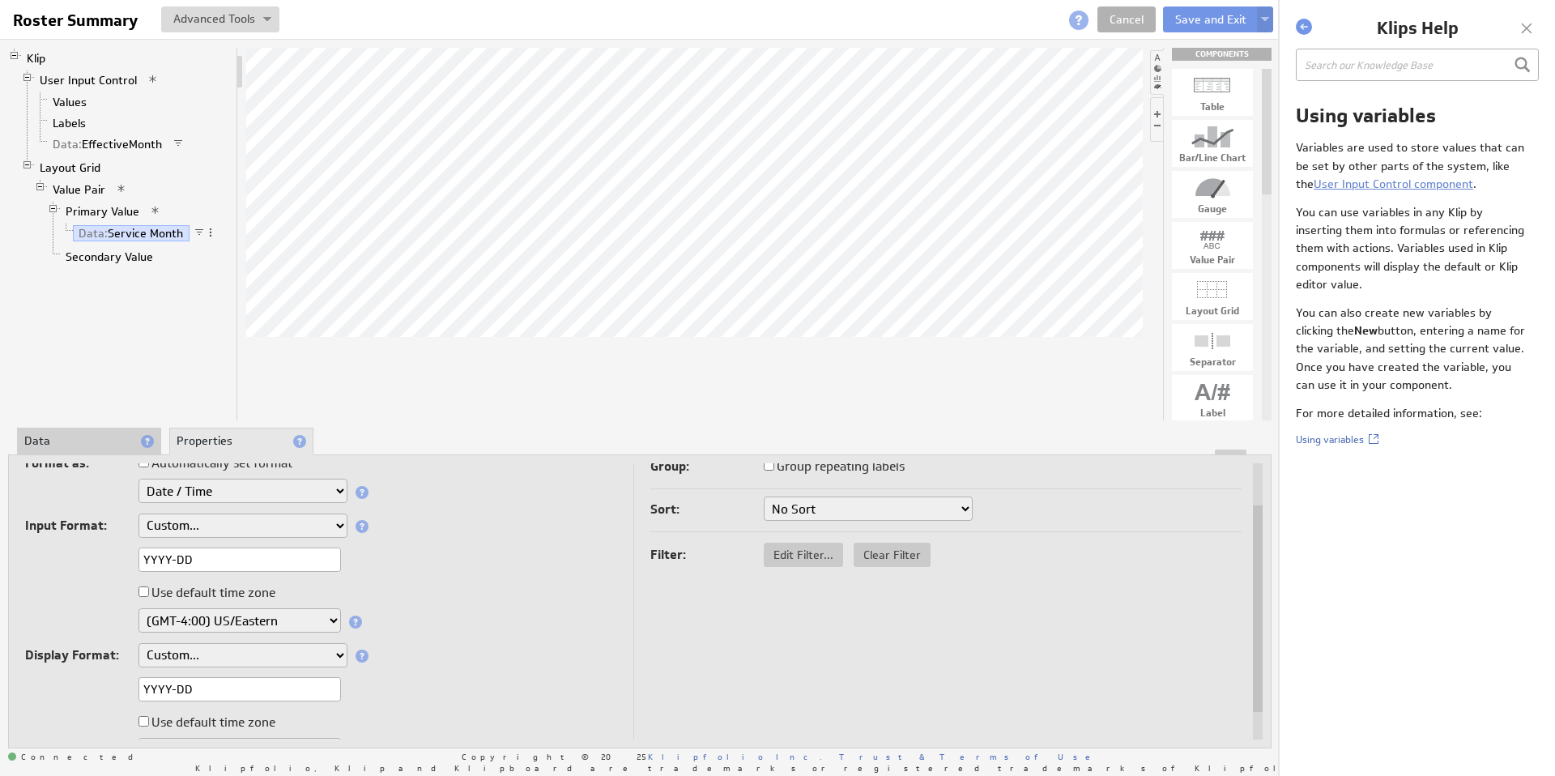
click at [99, 440] on li "Data" at bounding box center [89, 442] width 144 height 28
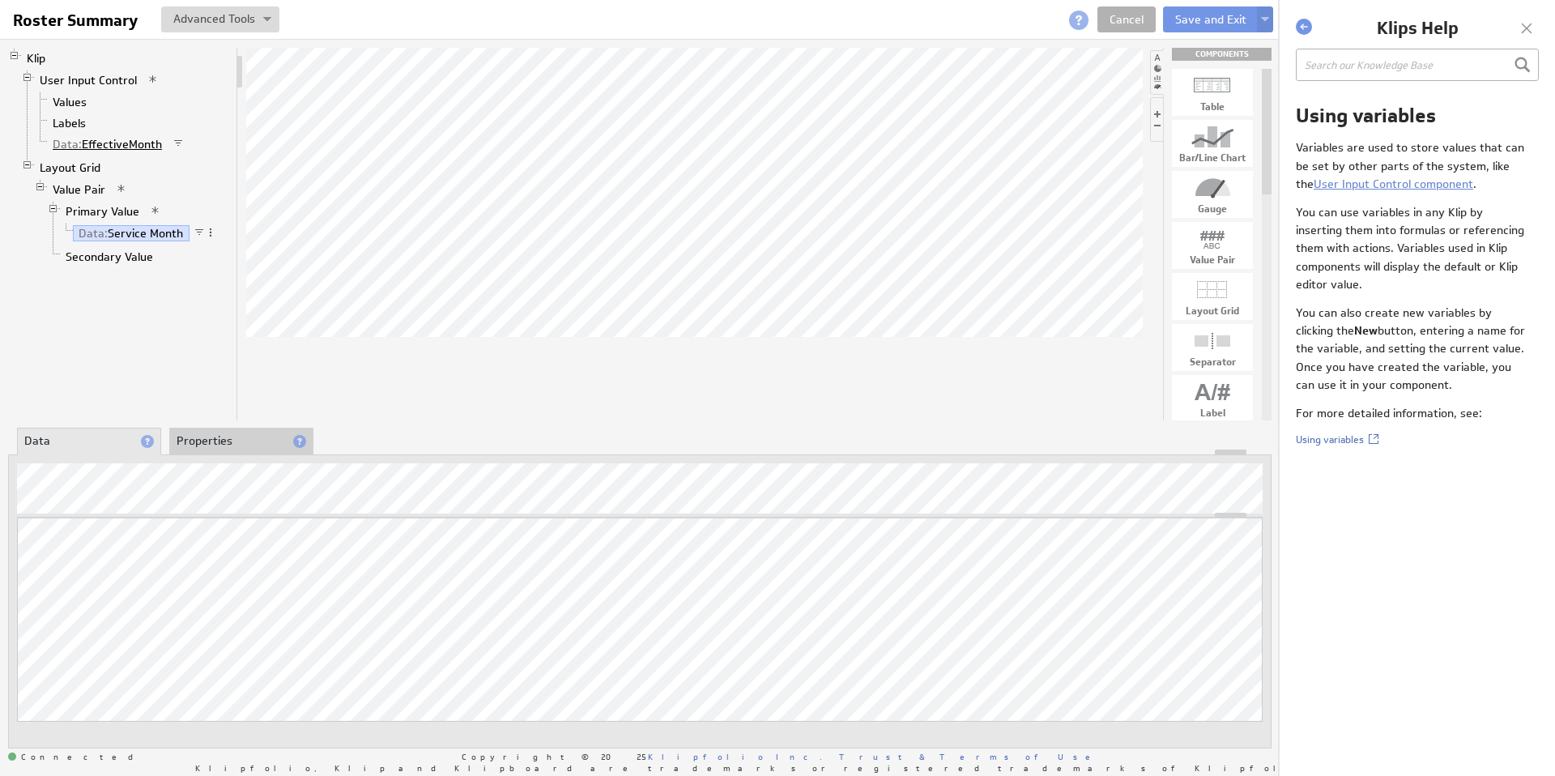
click at [126, 141] on link "Data: EffectiveMonth" at bounding box center [108, 144] width 122 height 16
click at [188, 143] on span at bounding box center [189, 143] width 11 height 11
click at [69, 104] on link "Values" at bounding box center [70, 102] width 46 height 16
click at [71, 125] on link "Labels" at bounding box center [69, 123] width 45 height 16
click at [90, 139] on link "Data: EffectiveMonth" at bounding box center [108, 144] width 122 height 16
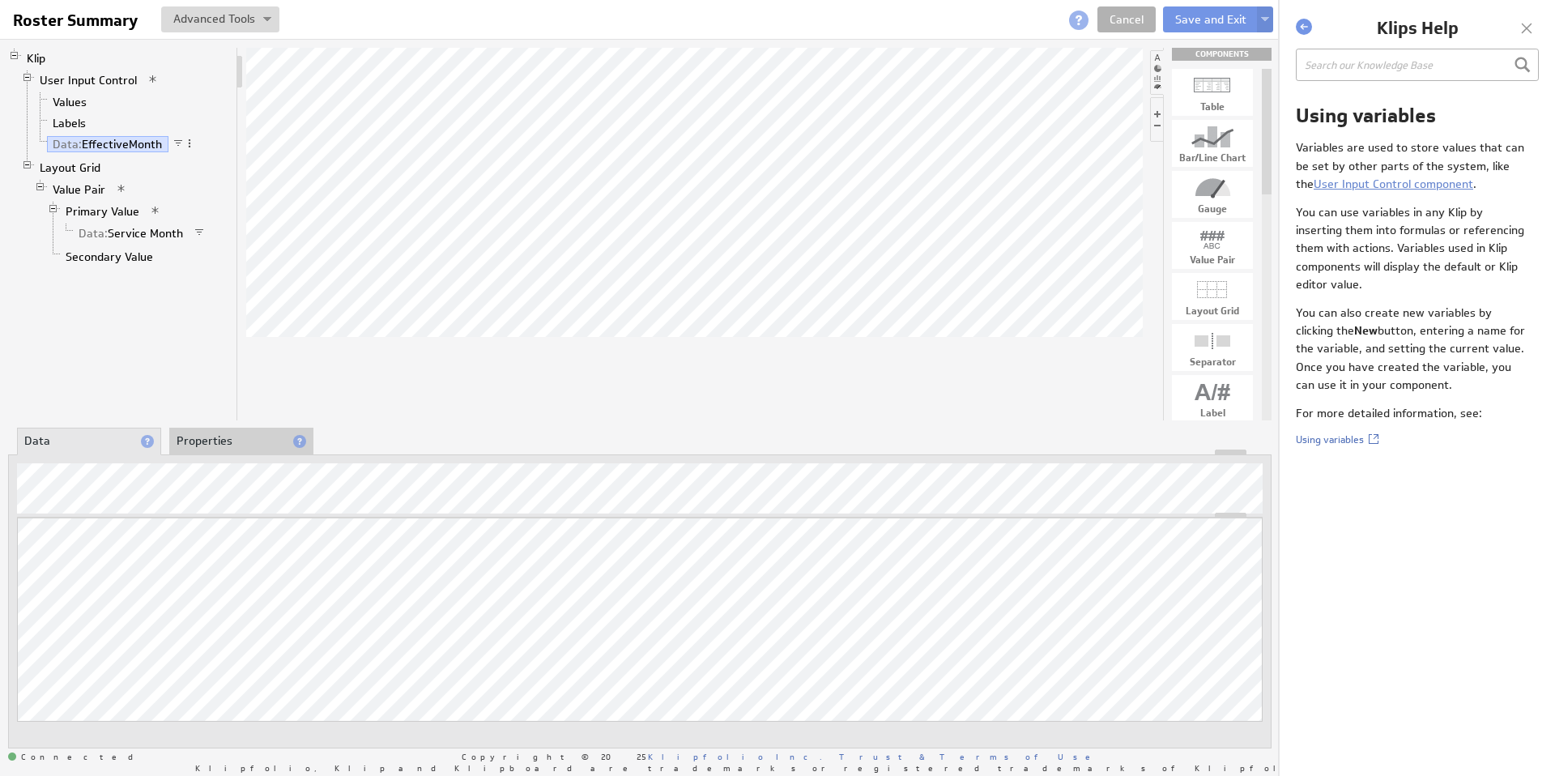
click at [224, 429] on li "Properties" at bounding box center [241, 442] width 144 height 28
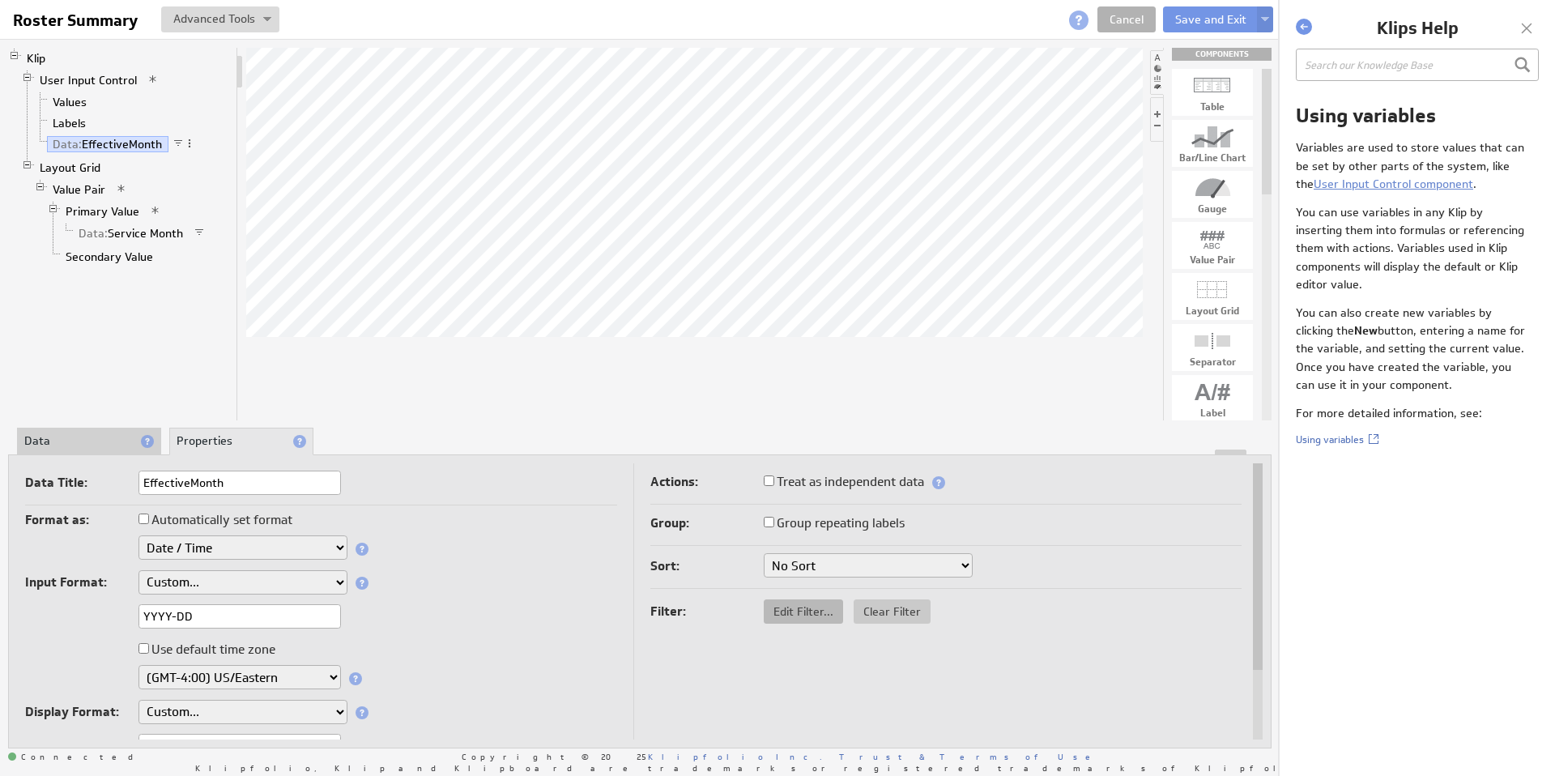
click at [793, 611] on span "Edit Filter..." at bounding box center [803, 611] width 79 height 15
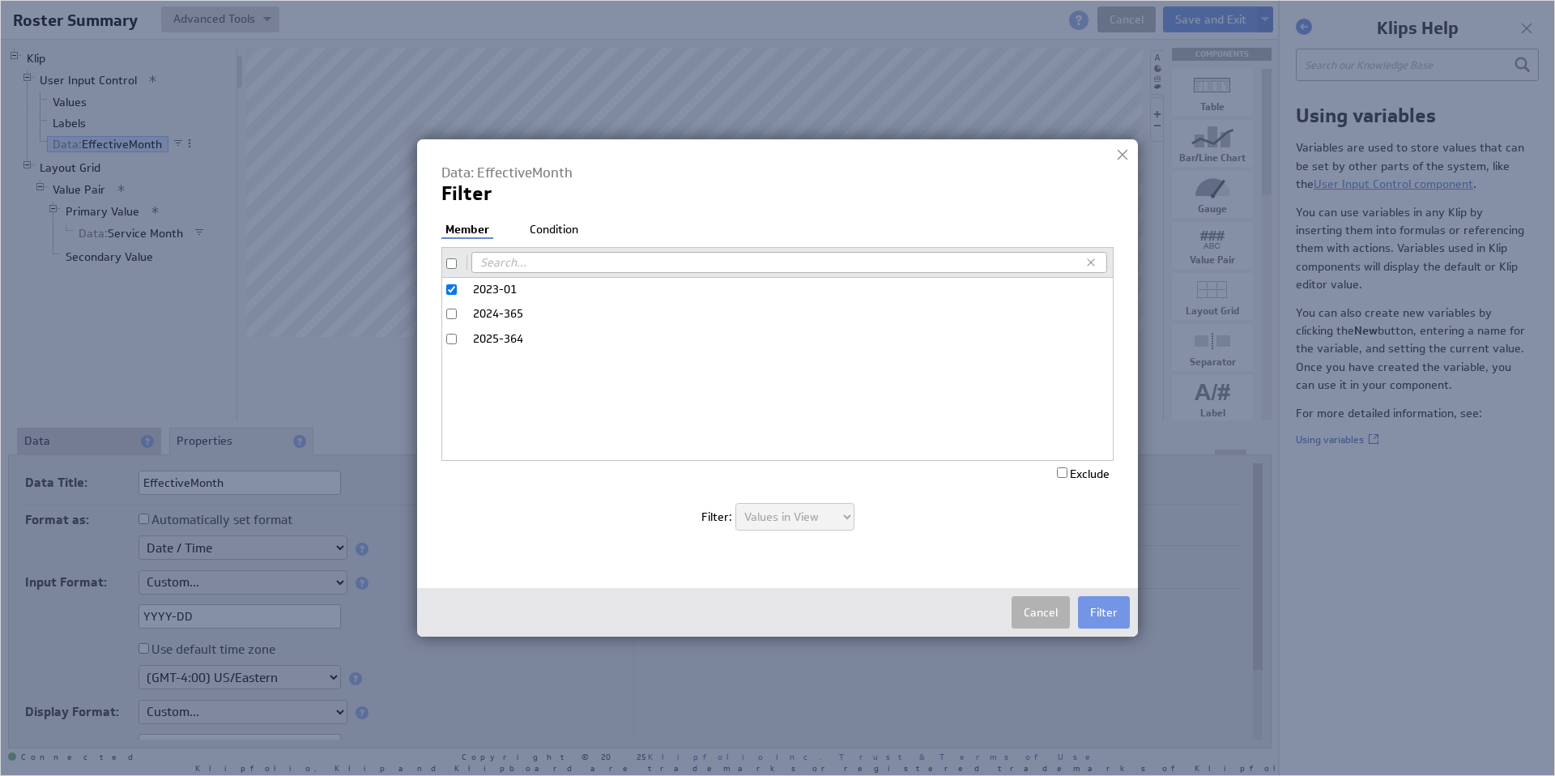
click at [1036, 612] on button "Cancel" at bounding box center [1041, 612] width 58 height 32
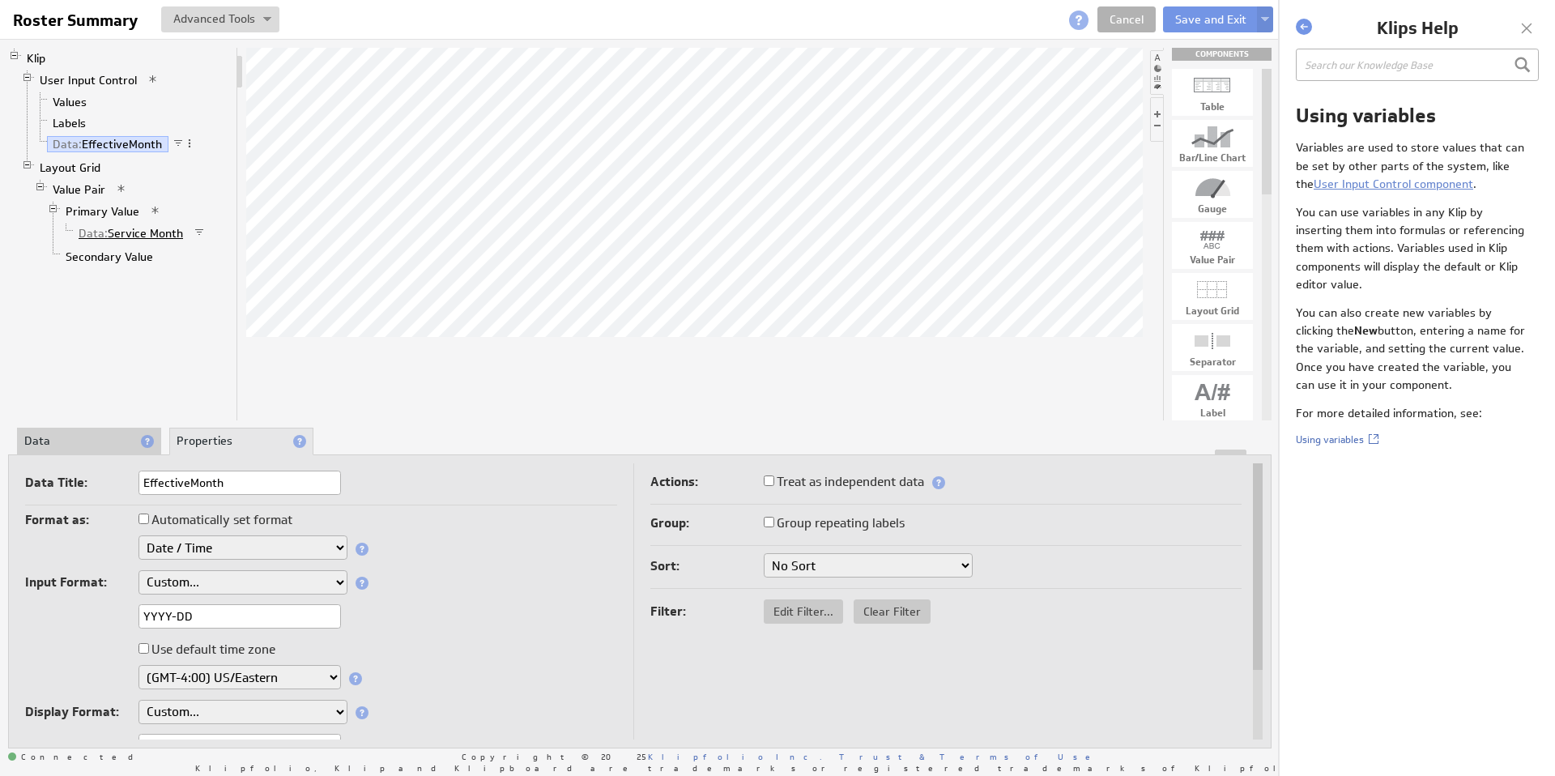
click at [137, 235] on link "Data: Service Month" at bounding box center [131, 233] width 117 height 16
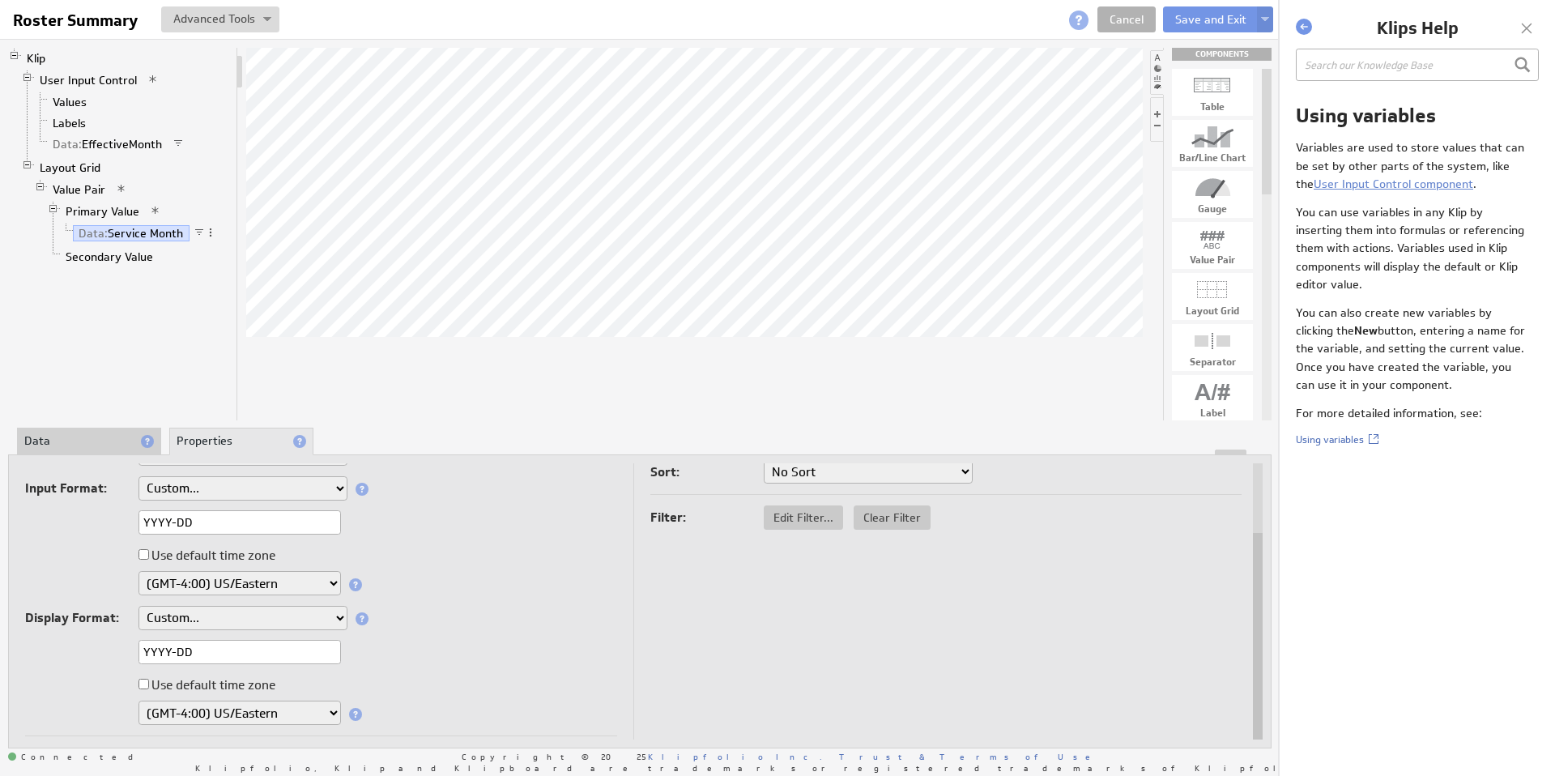
click at [335, 621] on select "Aug 5, 2025 Aug 2025 Aug 5 Aug Aug 05, 2025, 1:30 PM Aug 05, 2025 Aug 05 August…" at bounding box center [243, 618] width 209 height 24
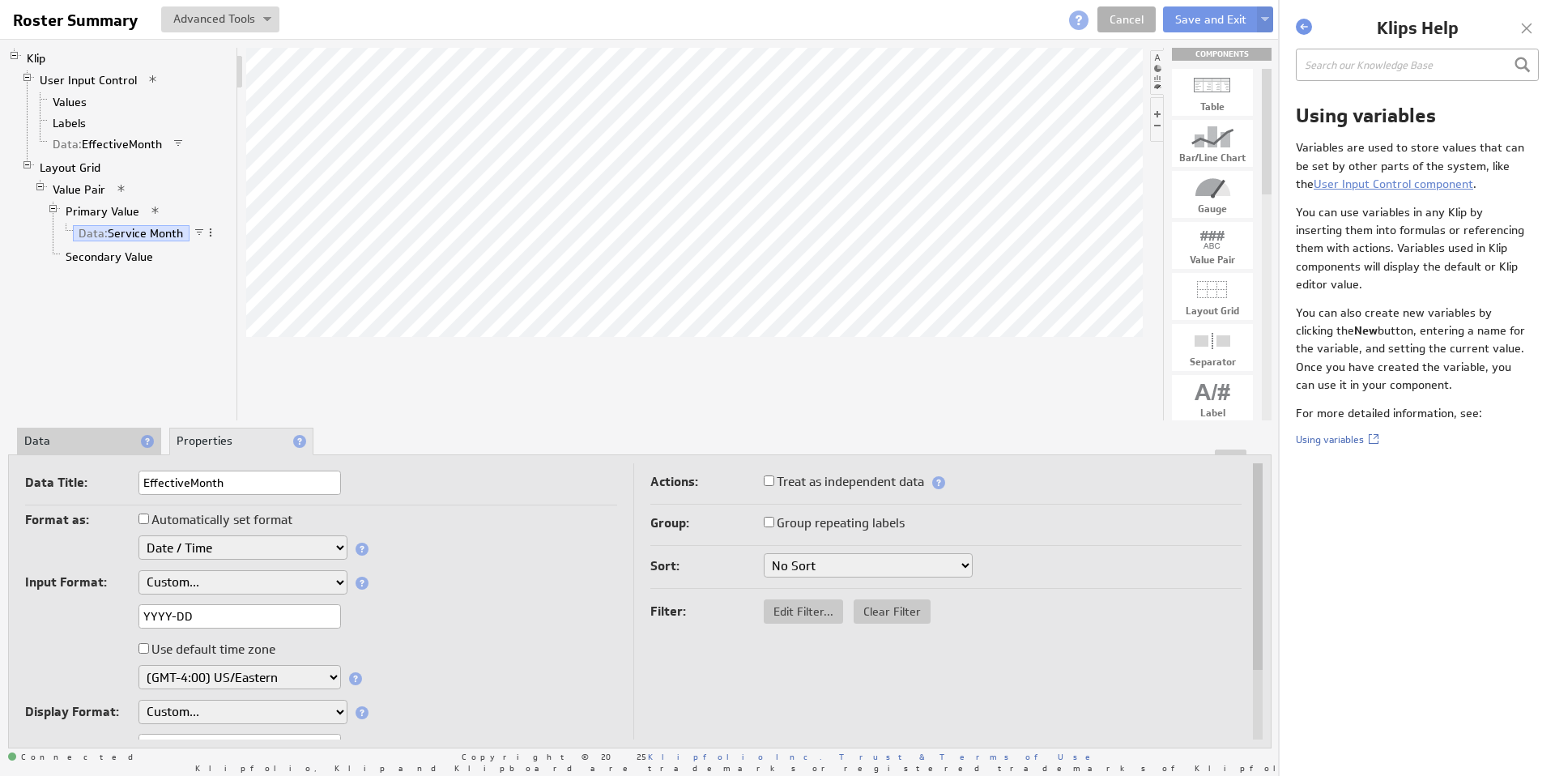
click at [335, 580] on select "Custom... yyyyMMdd (Google Analytics) Unix time (as seconds) Unix time (as mill…" at bounding box center [243, 582] width 209 height 24
click at [885, 607] on span "Clear Filter" at bounding box center [892, 607] width 77 height 15
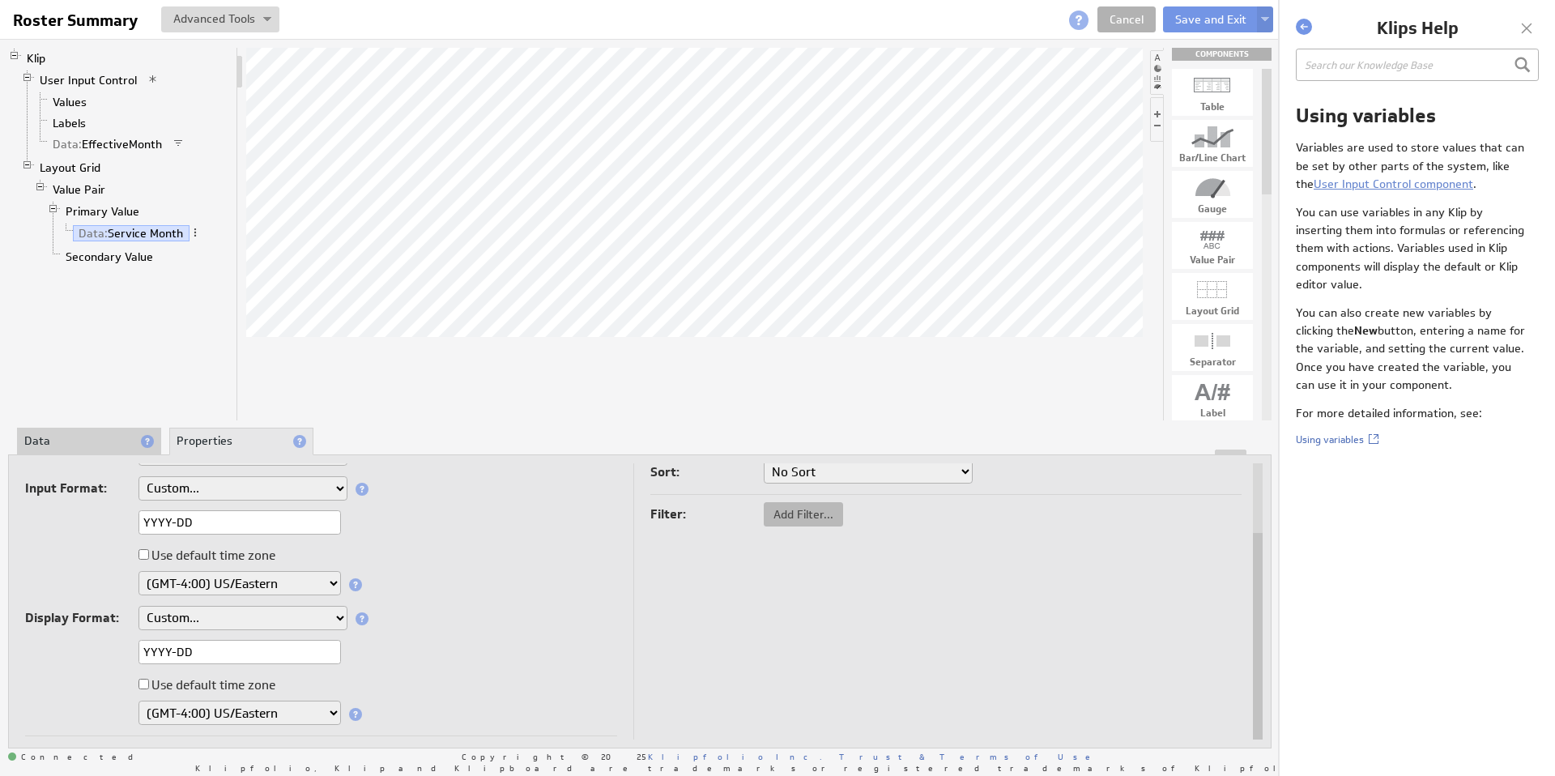
click at [805, 505] on button "Add Filter..." at bounding box center [803, 514] width 79 height 24
checkbox input "true"
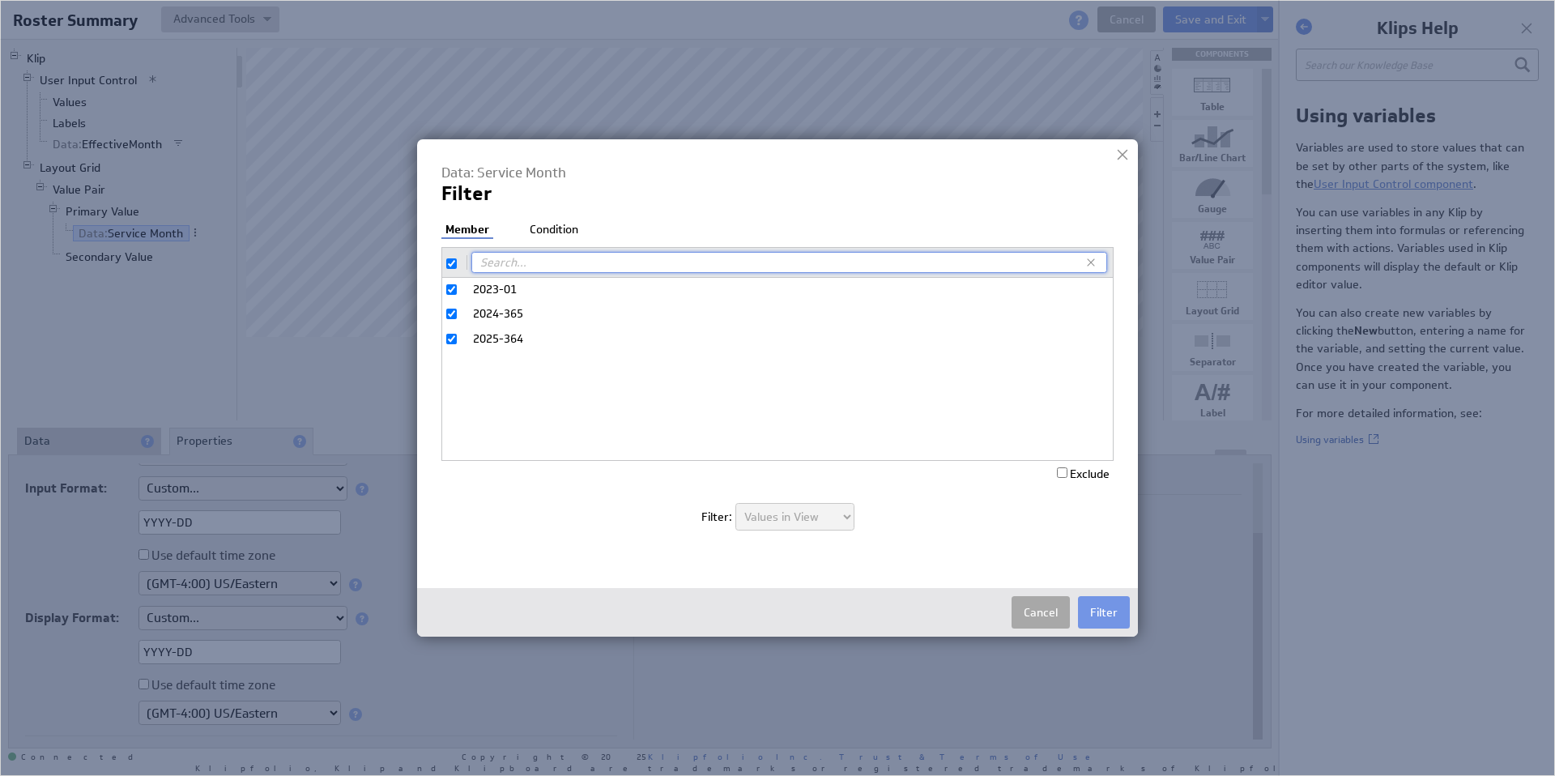
click at [1046, 606] on button "Cancel" at bounding box center [1041, 612] width 58 height 32
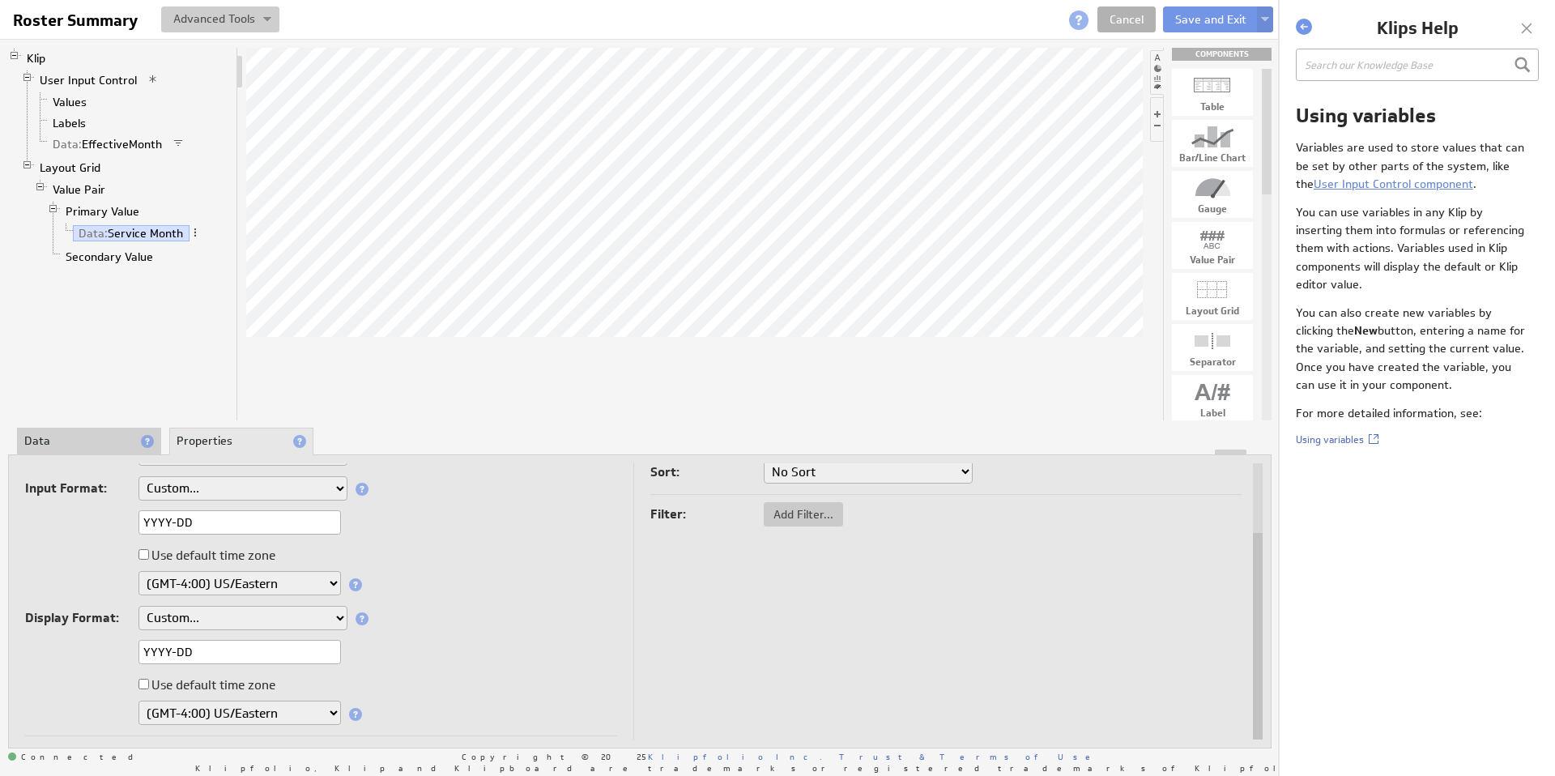
click at [241, 23] on button at bounding box center [220, 19] width 118 height 26
click at [177, 78] on td "Create New Variable..." at bounding box center [164, 79] width 135 height 26
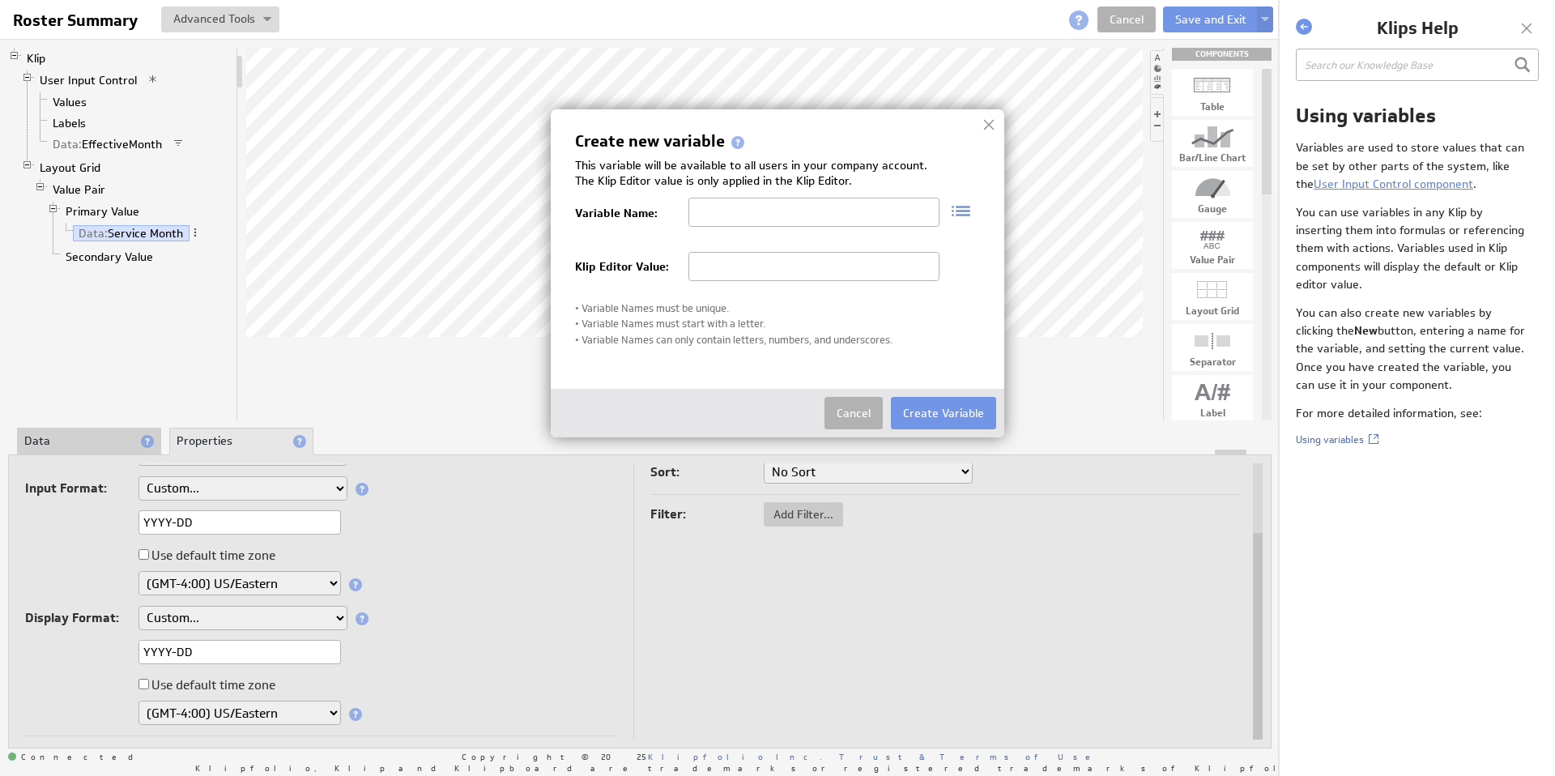
click at [727, 211] on input "text" at bounding box center [814, 212] width 251 height 29
click at [719, 211] on input "text" at bounding box center [814, 212] width 251 height 29
type input "member_mos_yyyy_mm"
click at [800, 262] on input "text" at bounding box center [814, 266] width 251 height 29
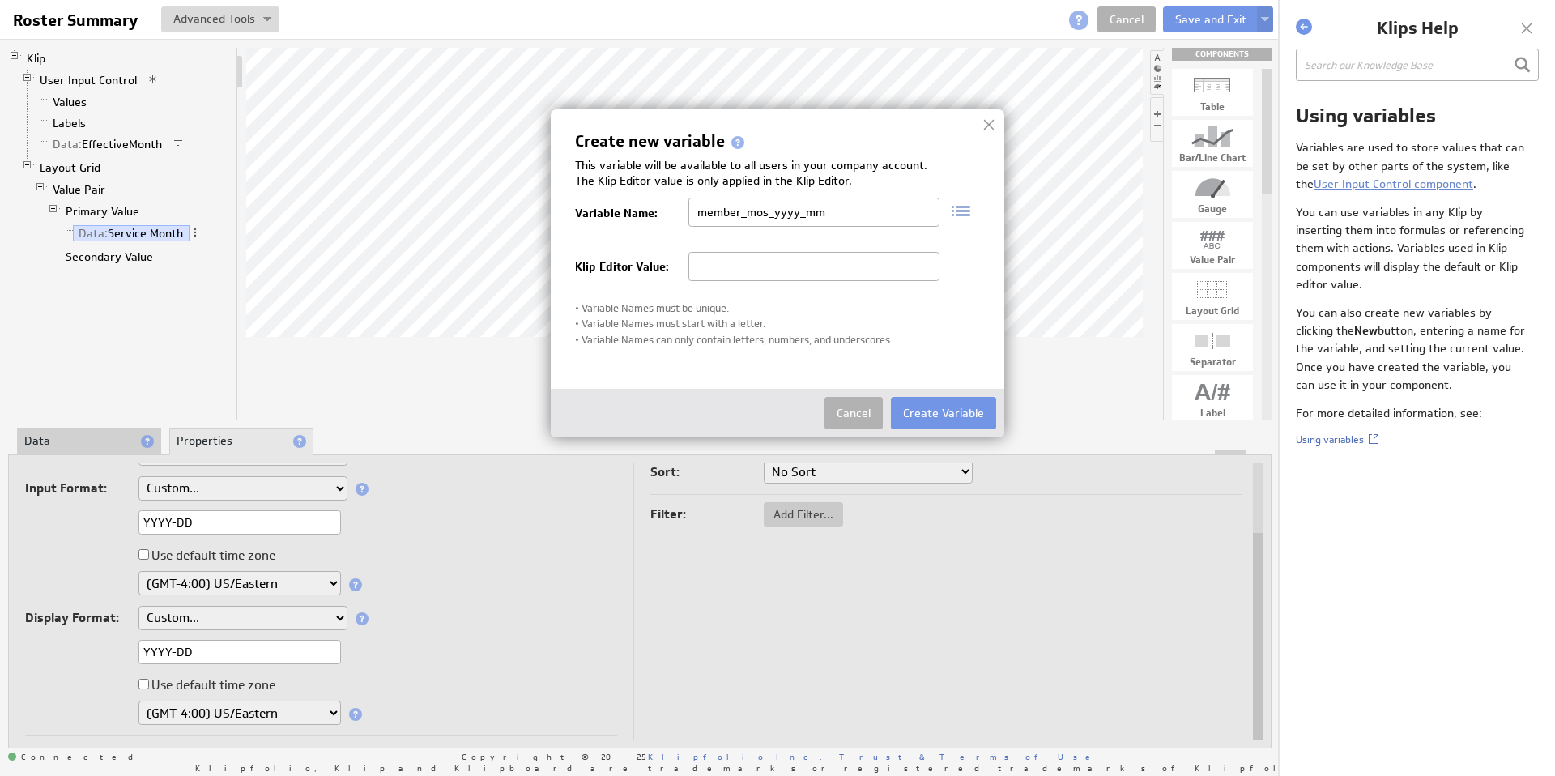
drag, startPoint x: 849, startPoint y: 211, endPoint x: 644, endPoint y: 221, distance: 205.2
click at [642, 222] on div "Variable Name: member_mos_yyyy_mm" at bounding box center [777, 216] width 405 height 37
click at [825, 208] on input "member_mos_yyyy_mm" at bounding box center [814, 212] width 251 height 29
click at [807, 260] on input "text" at bounding box center [814, 266] width 251 height 29
paste input "member_mos_yyyy_mm"
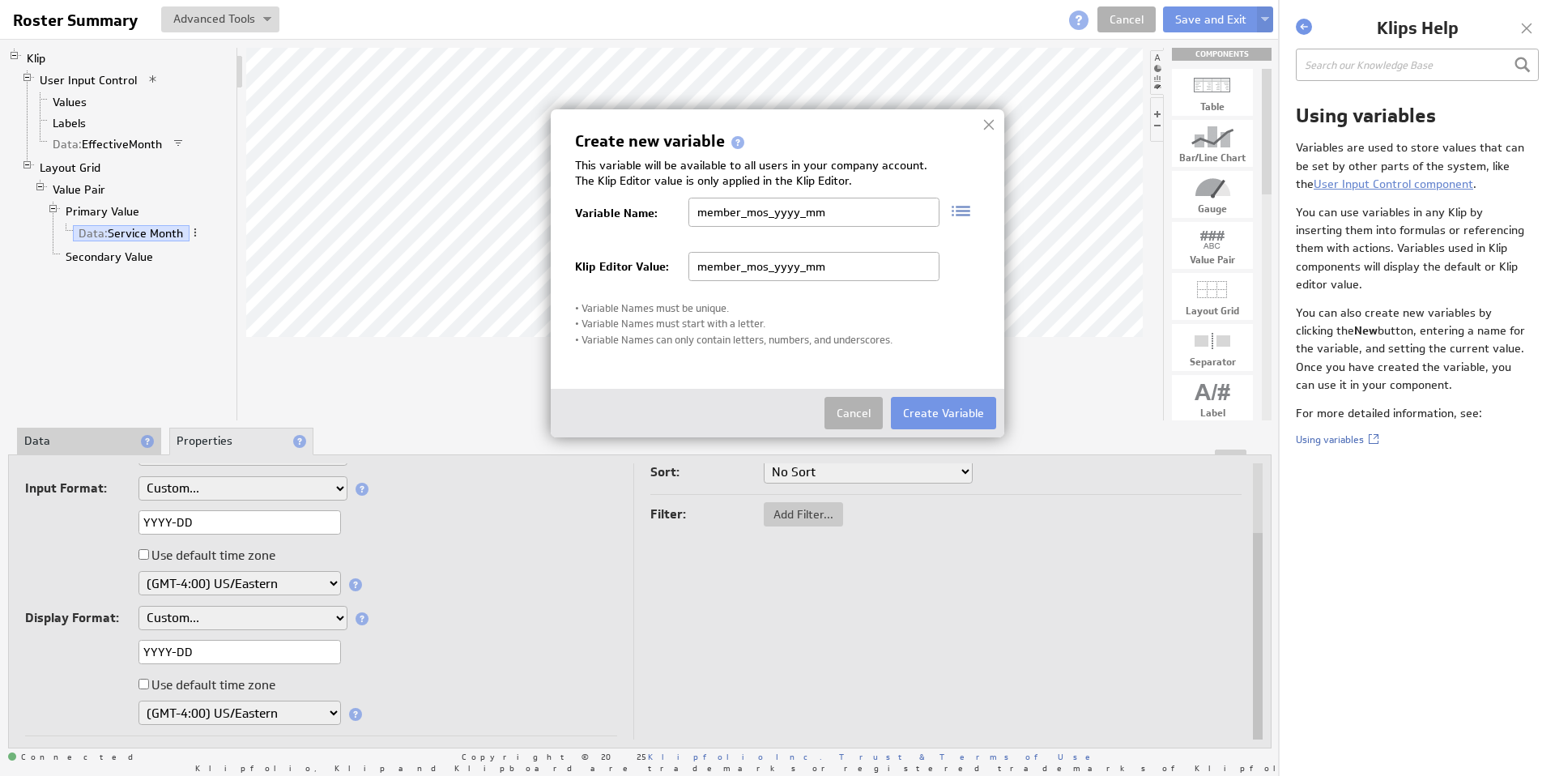
type input "member_mos_yyyy_mm"
click at [858, 234] on div "Variable Name: member_mos_yyyy_mm" at bounding box center [777, 222] width 405 height 23
click at [961, 210] on img at bounding box center [956, 210] width 32 height 25
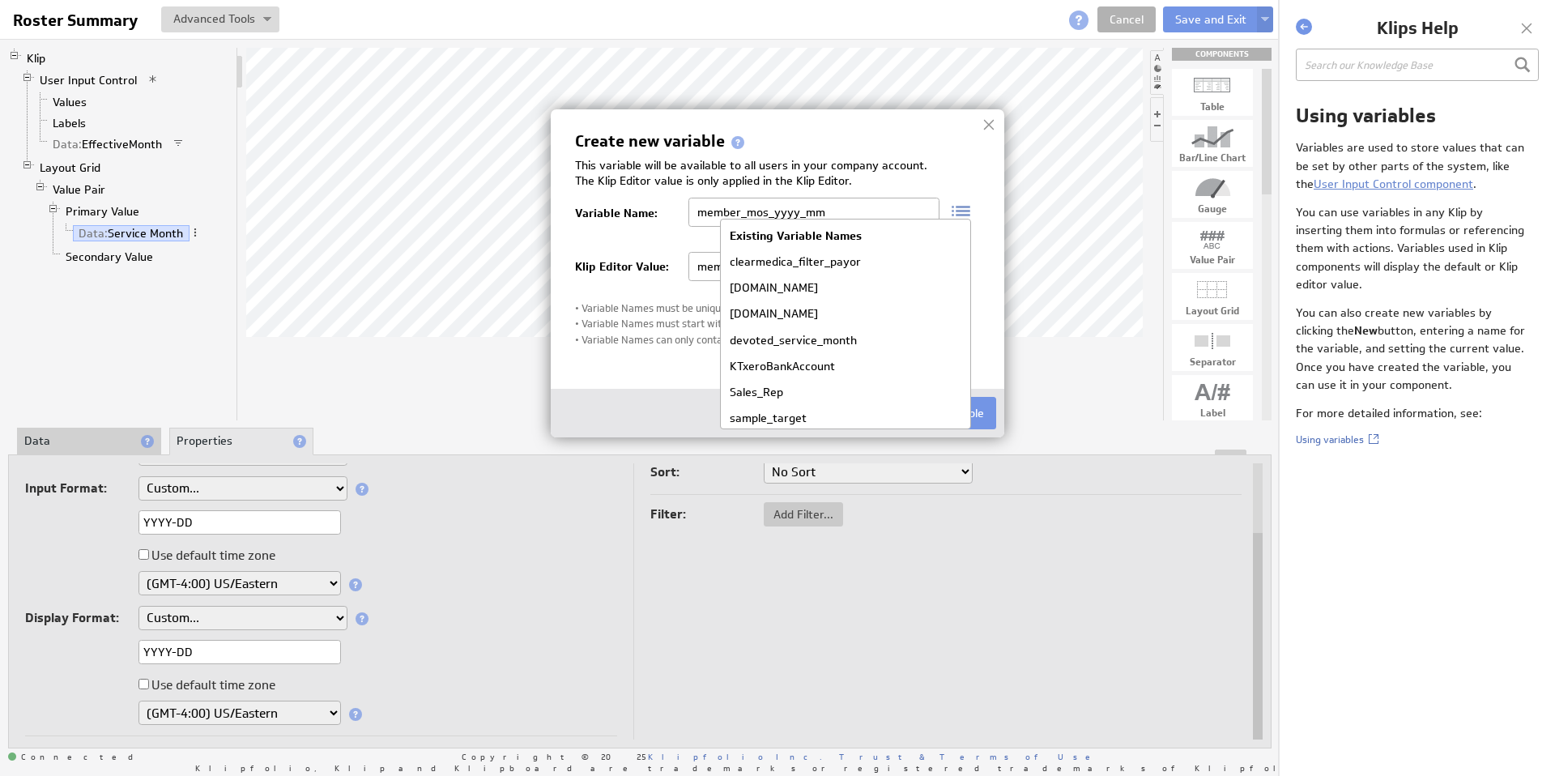
click at [975, 247] on div "Klip Editor Value: member_mos_yyyy_mm" at bounding box center [777, 266] width 405 height 51
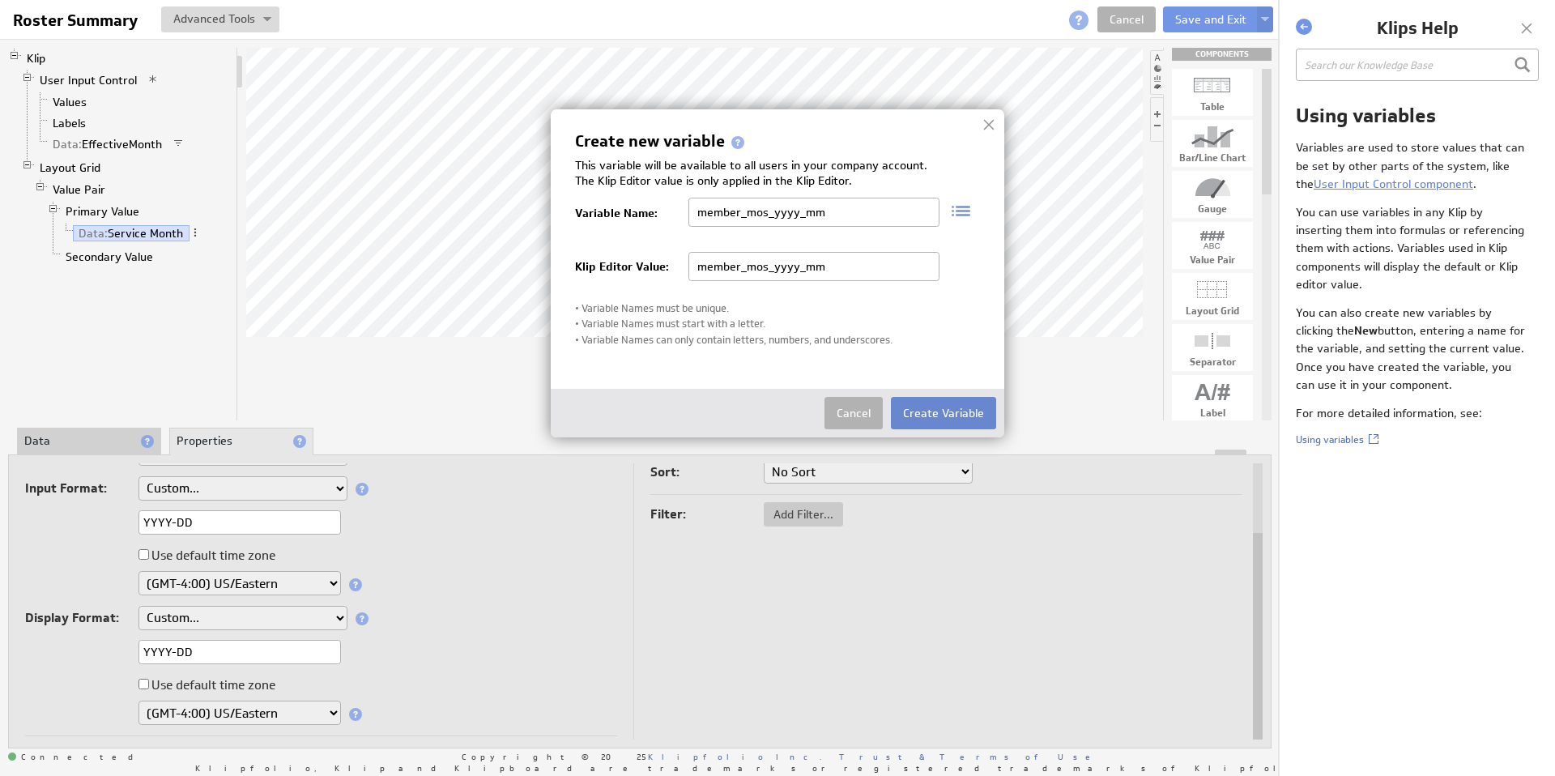
click at [956, 410] on button "Create Variable" at bounding box center [943, 413] width 105 height 32
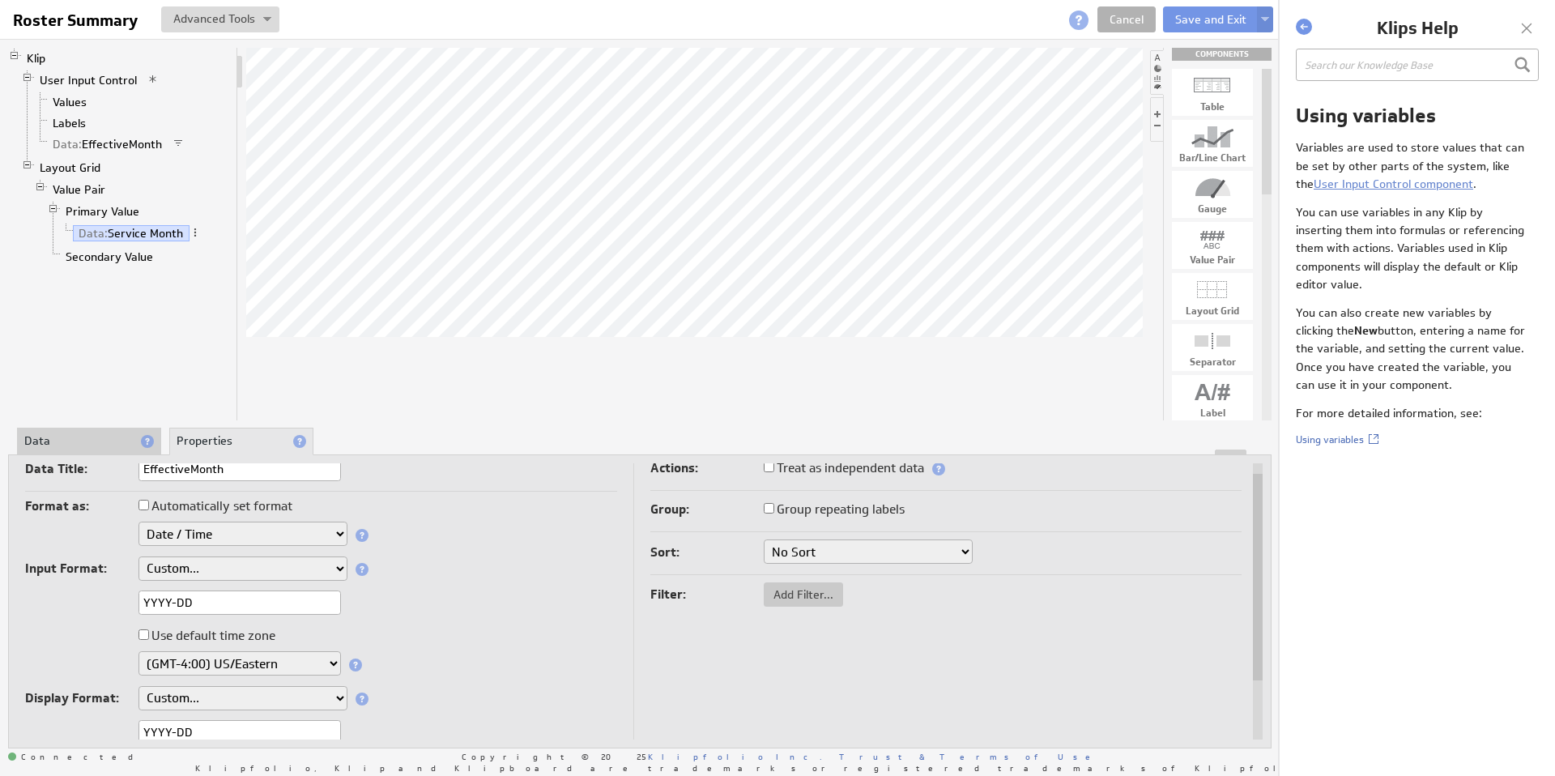
click at [89, 446] on li "Data" at bounding box center [89, 442] width 144 height 28
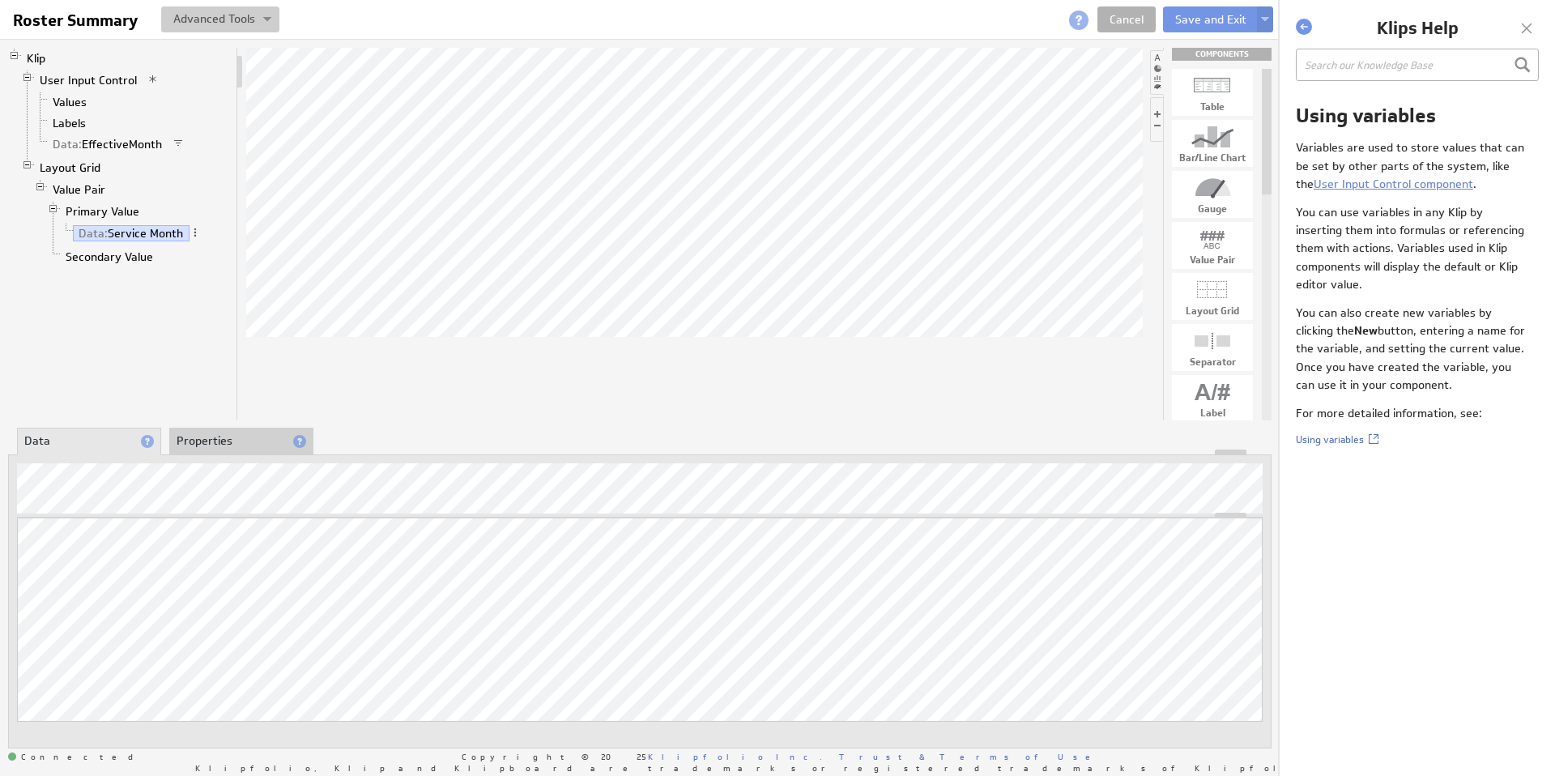
click at [192, 22] on button at bounding box center [220, 19] width 118 height 26
click at [164, 99] on td "Manage Variables..." at bounding box center [164, 105] width 135 height 26
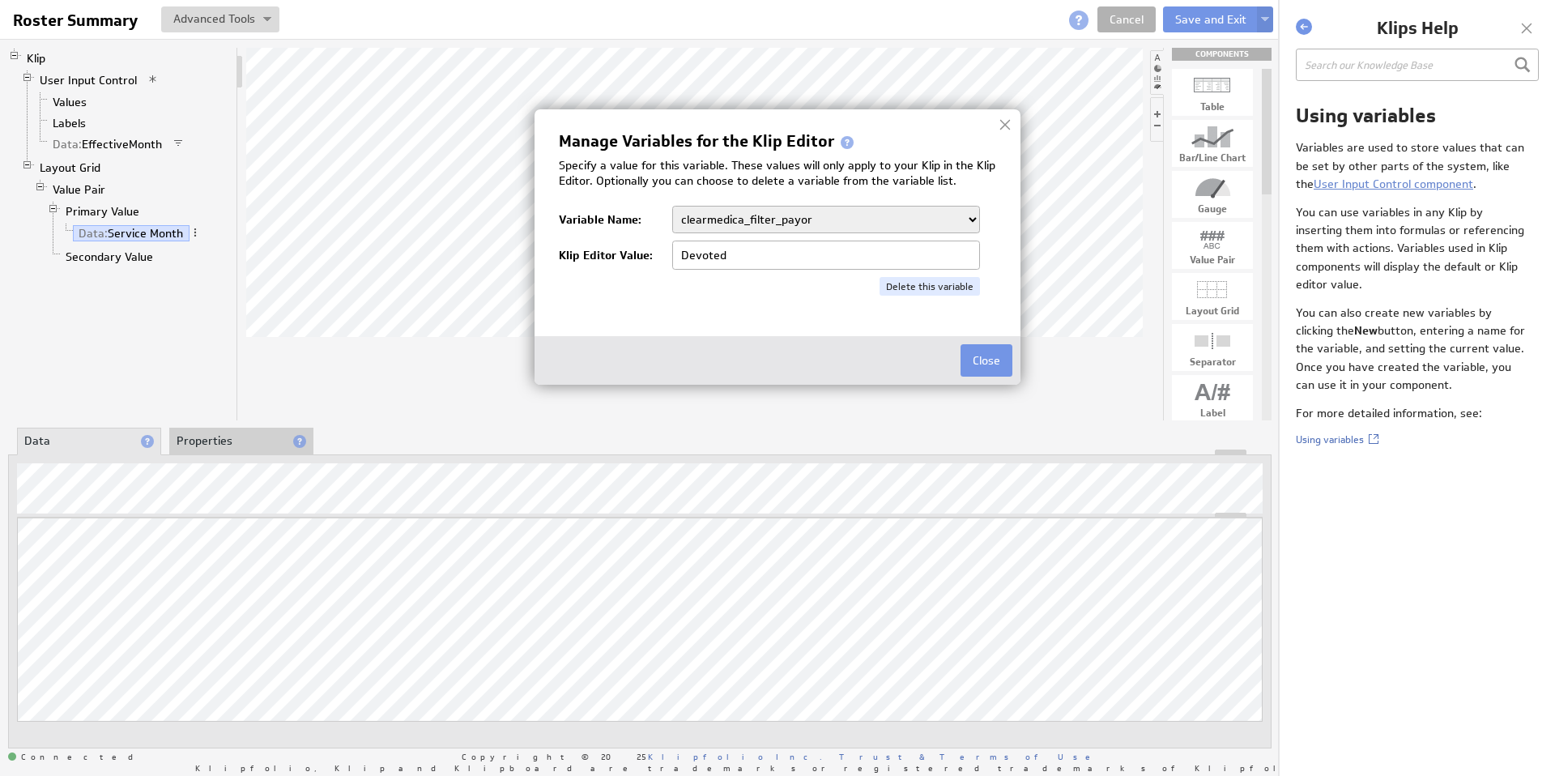
click at [857, 215] on select "clearmedica_filter_payor company.id company.name devoted_service_month KTxeroBa…" at bounding box center [826, 220] width 308 height 28
select select "member_mos_yyyy_mm"
type input "member_mos_yyyy_mm"
drag, startPoint x: 827, startPoint y: 259, endPoint x: 486, endPoint y: 260, distance: 341.0
click at [484, 262] on body "Help Roster Summary Roster Summary View Klip Source Code Alt+U Create New Varia…" at bounding box center [777, 388] width 1555 height 776
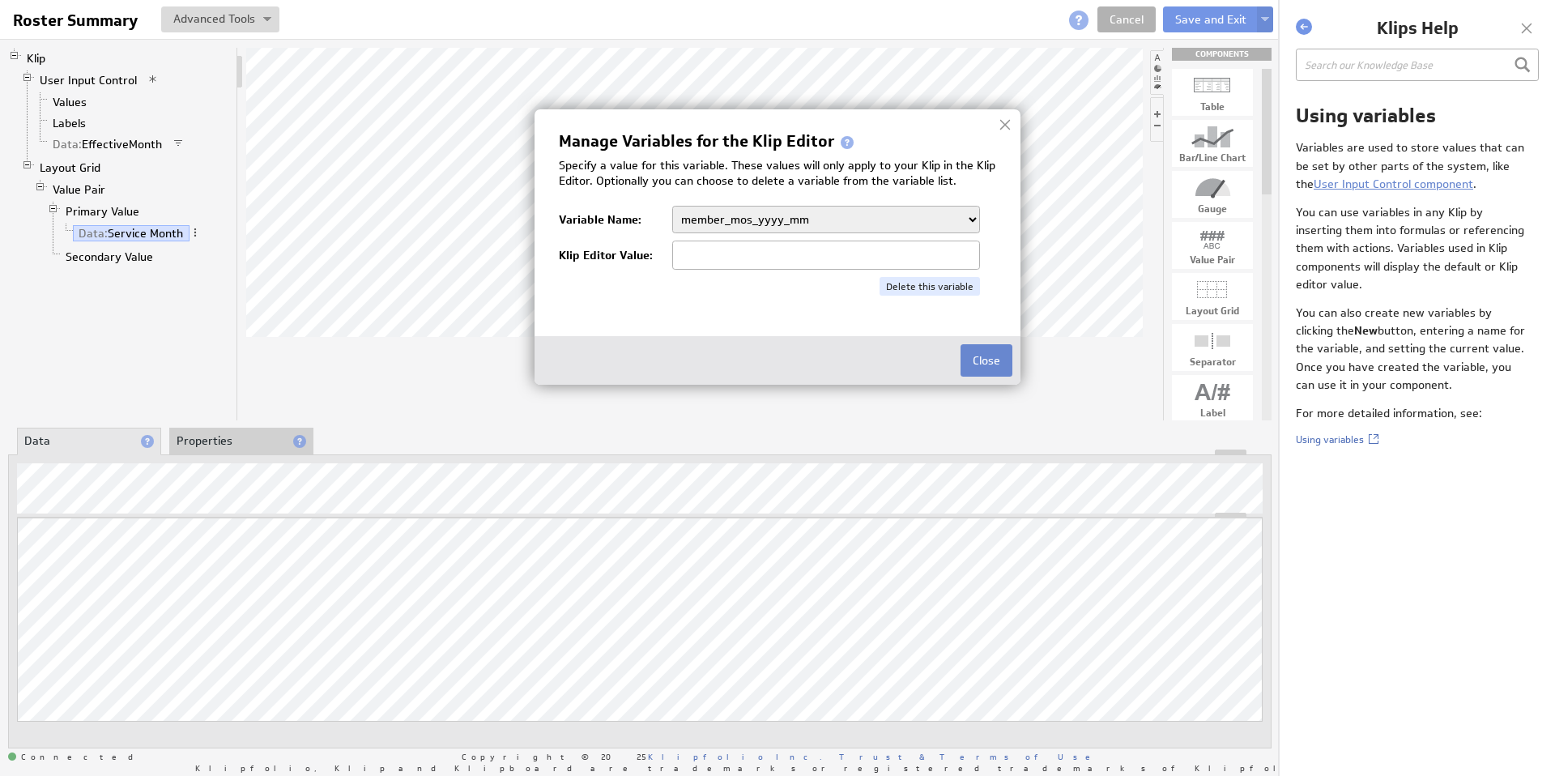
click at [983, 360] on button "Close" at bounding box center [987, 360] width 52 height 32
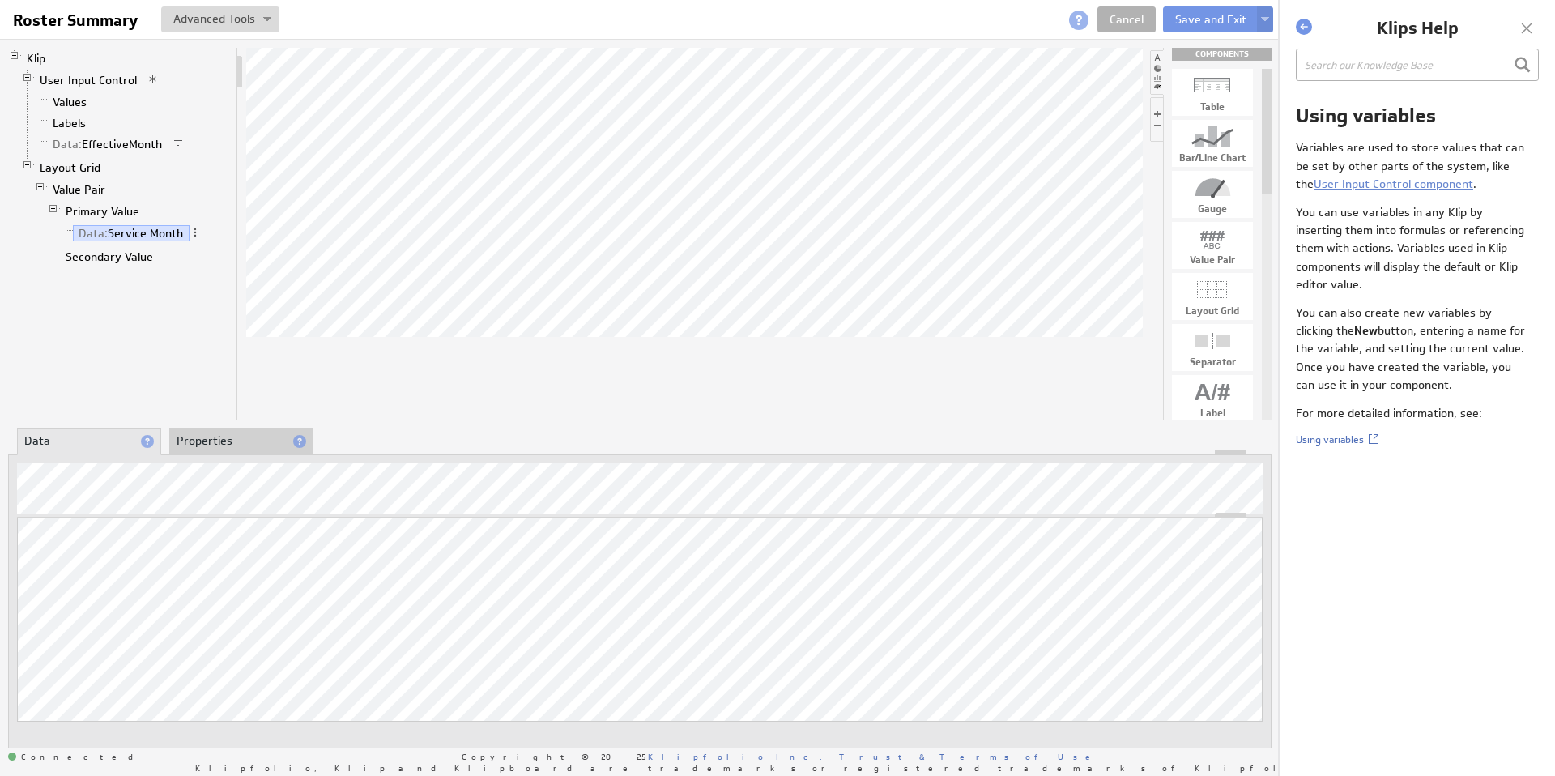
click at [219, 445] on li "Properties" at bounding box center [241, 442] width 144 height 28
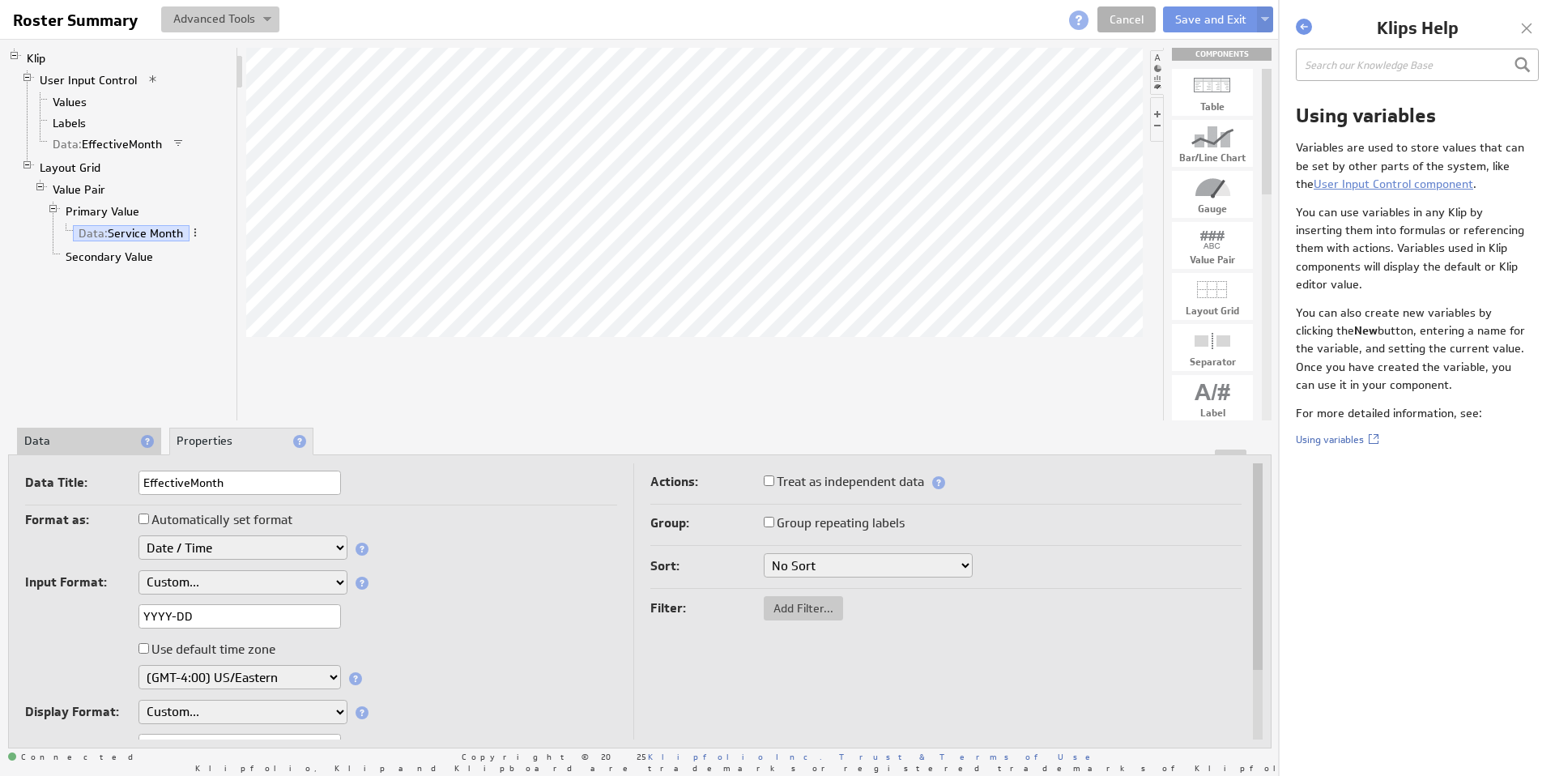
click at [224, 17] on button at bounding box center [220, 19] width 118 height 26
click at [184, 105] on td "Manage Variables..." at bounding box center [164, 105] width 135 height 26
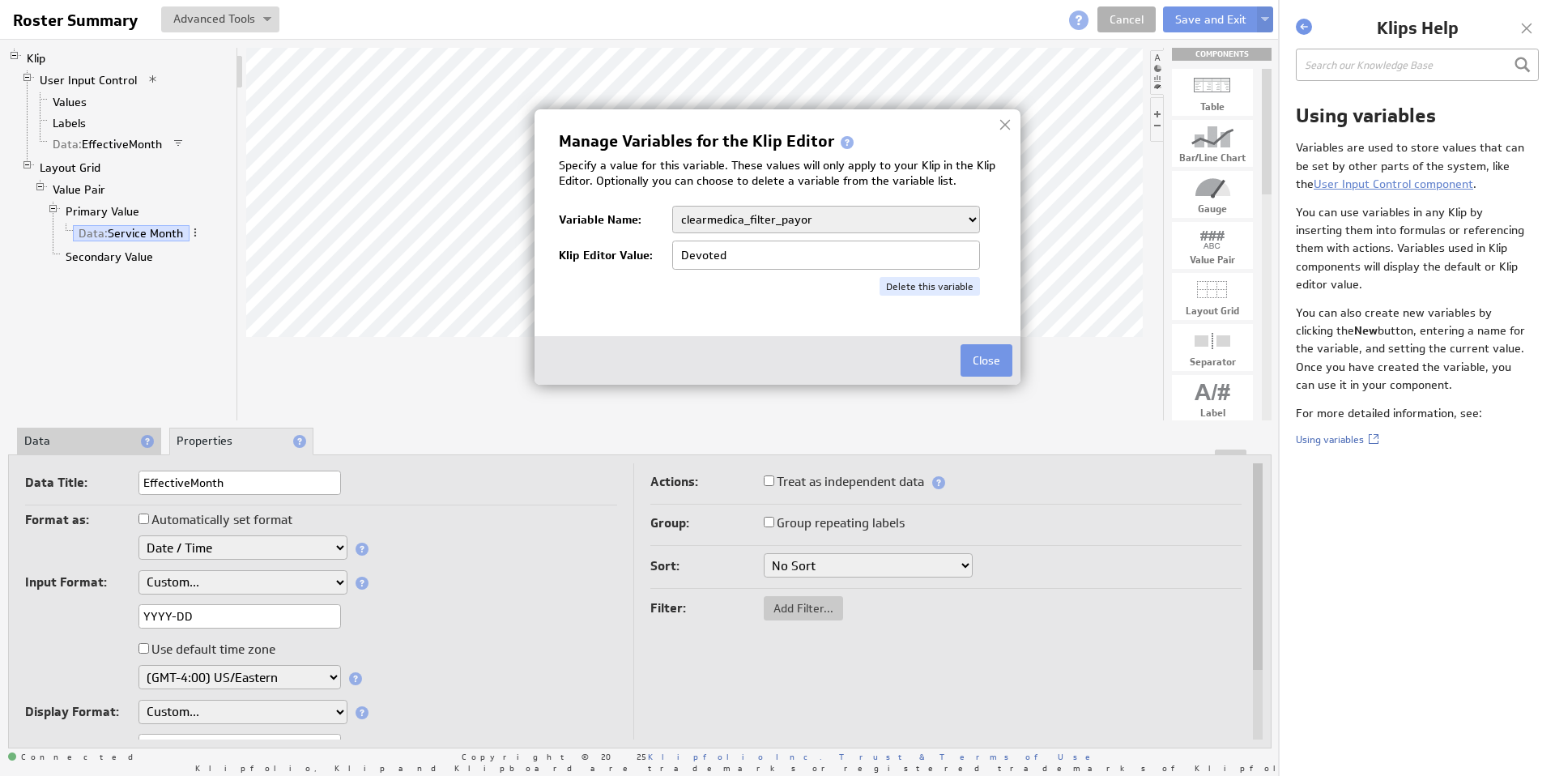
click at [964, 217] on select "clearmedica_filter_payor company.id company.name devoted_service_month KTxeroBa…" at bounding box center [826, 220] width 308 height 28
select select
click at [843, 220] on select "clearmedica_filter_payor company.id company.name devoted_service_month KTxeroBa…" at bounding box center [826, 220] width 308 height 28
click at [830, 215] on select "clearmedica_filter_payor company.id company.name devoted_service_month KTxeroBa…" at bounding box center [826, 220] width 308 height 28
click at [945, 284] on button "Delete this variable" at bounding box center [930, 286] width 100 height 19
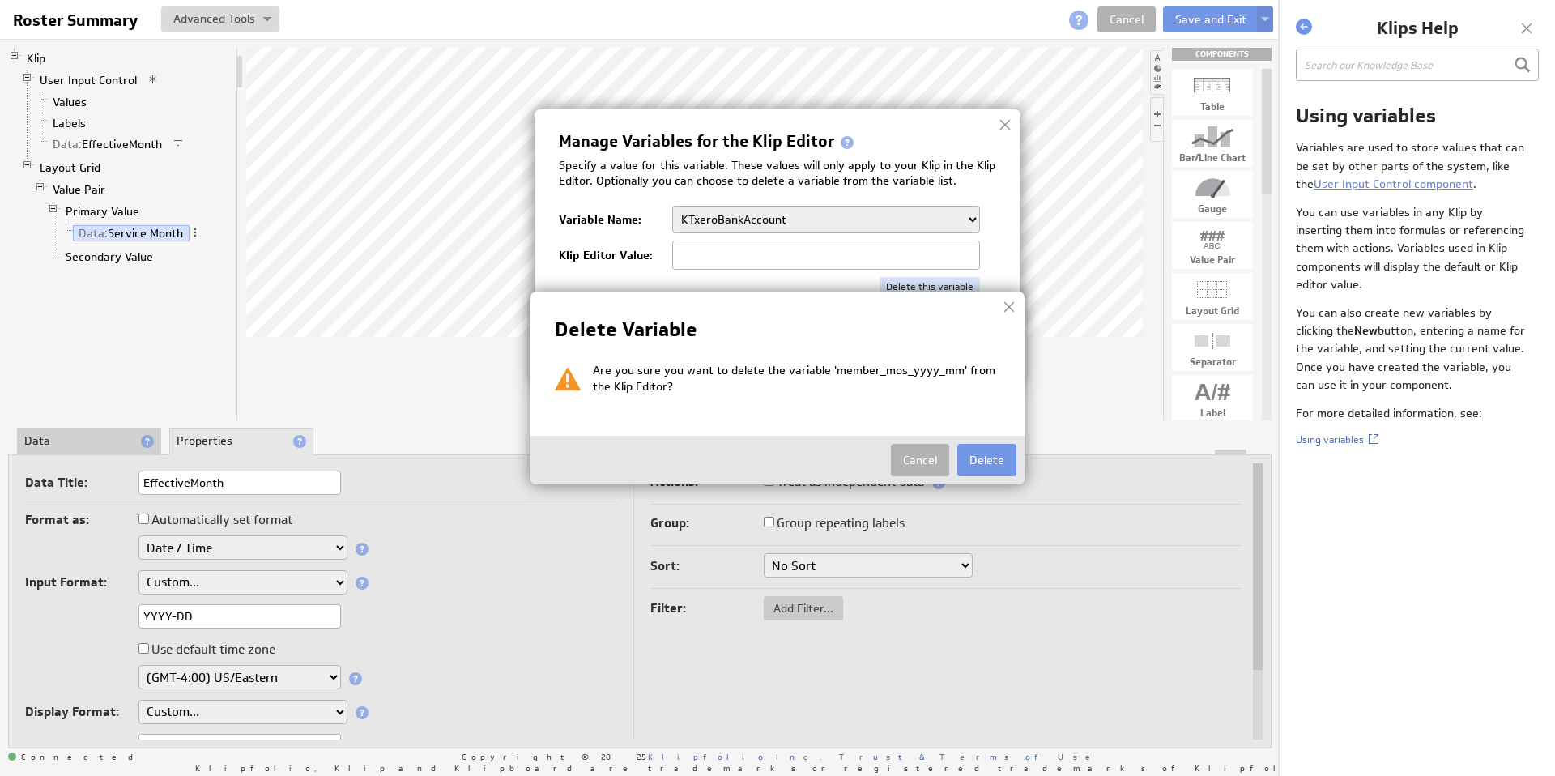
click at [979, 456] on button "Delete" at bounding box center [987, 460] width 59 height 32
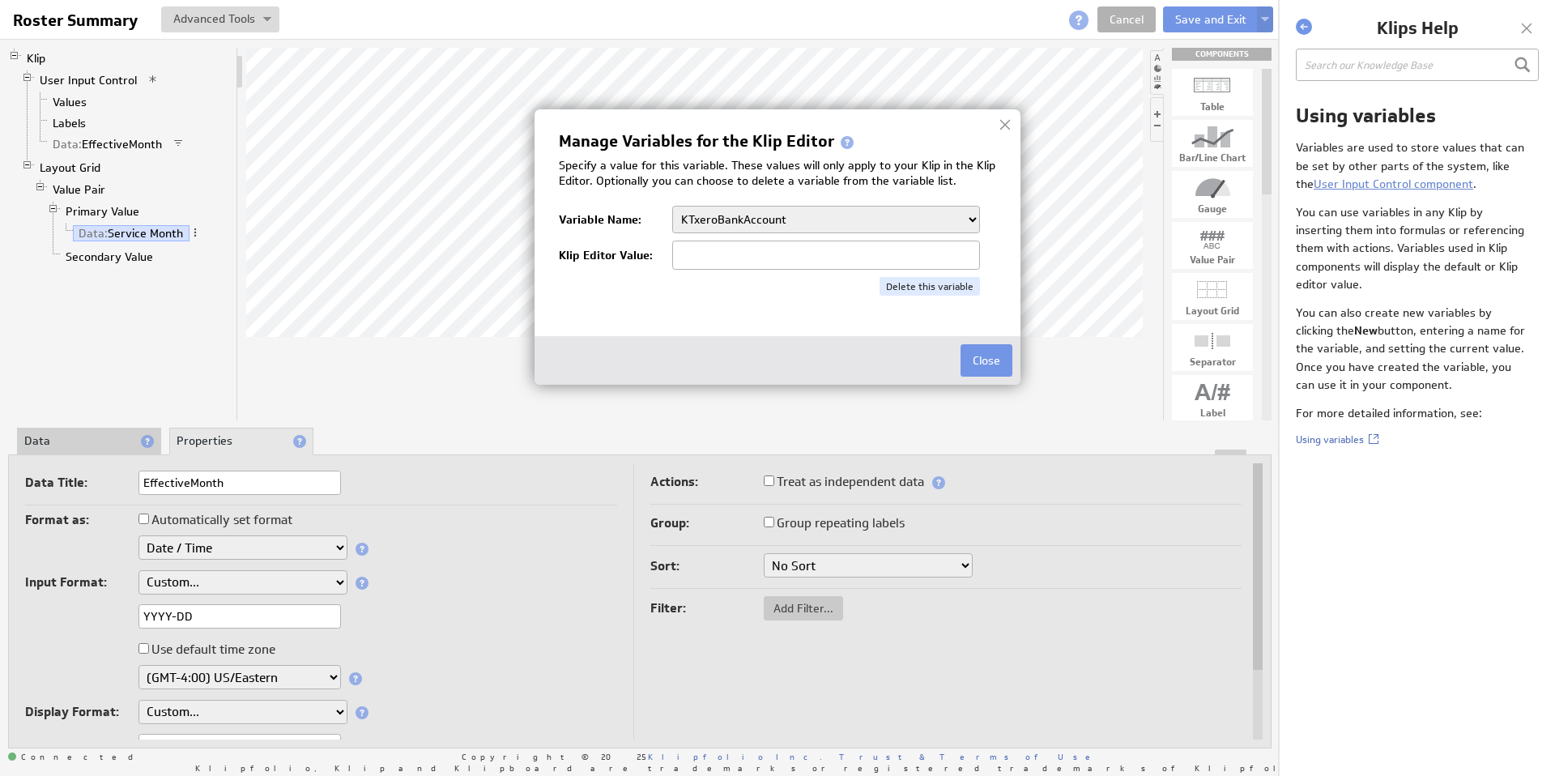
type input "Devoted"
click at [987, 361] on button "Close" at bounding box center [987, 360] width 52 height 32
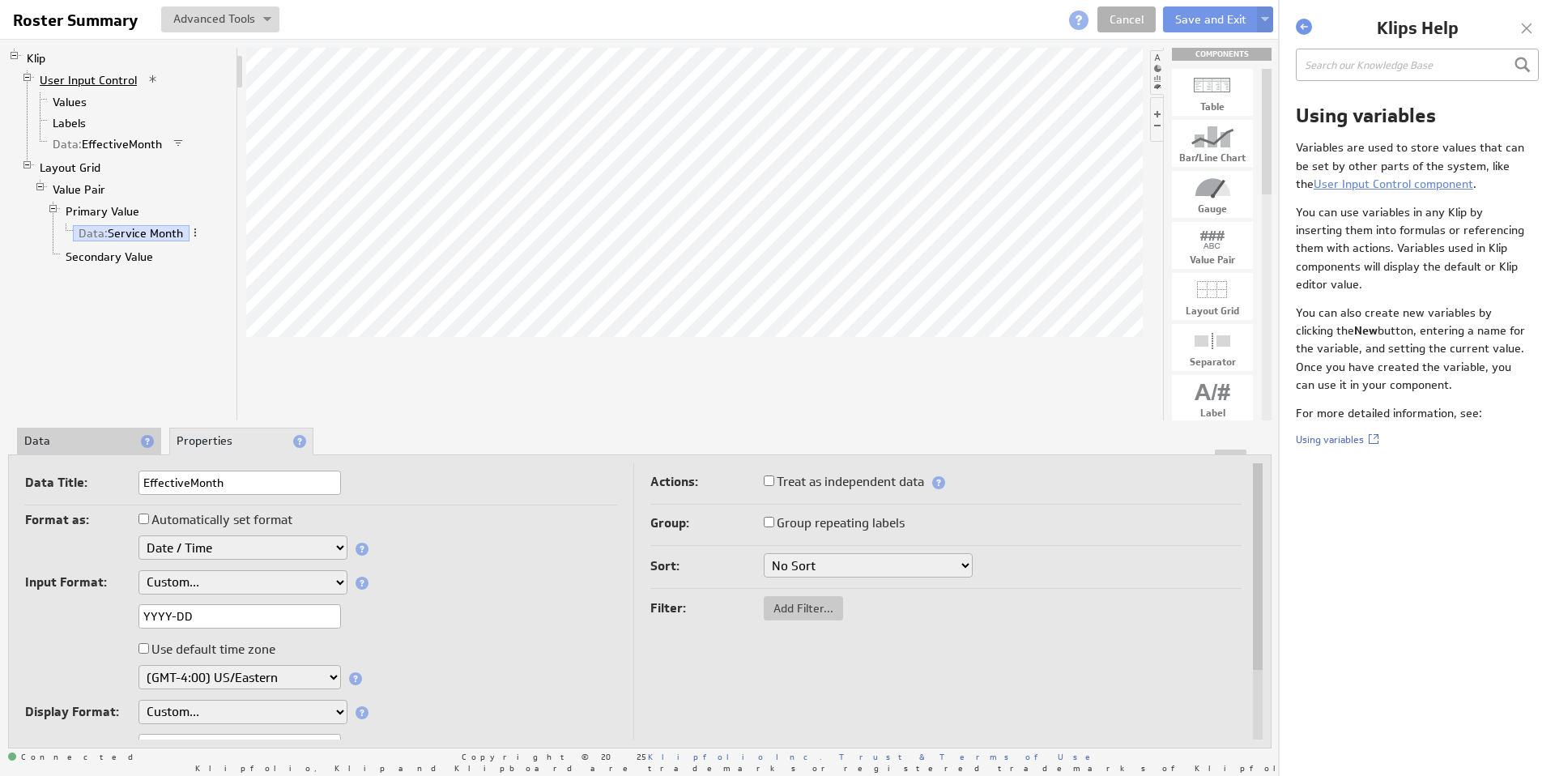
click at [62, 83] on link "User Input Control" at bounding box center [88, 80] width 109 height 16
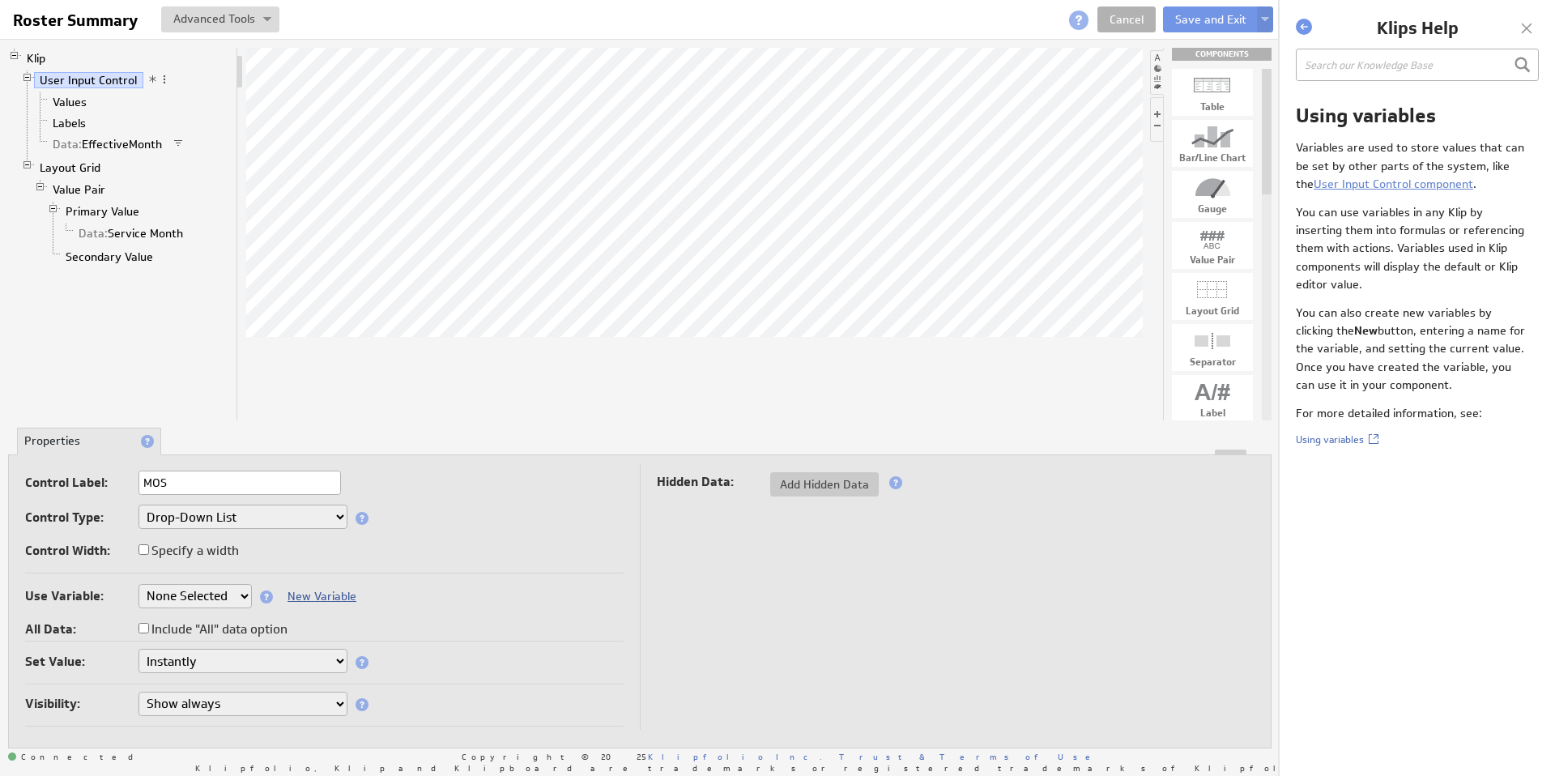
click at [331, 593] on link "New Variable" at bounding box center [322, 596] width 69 height 15
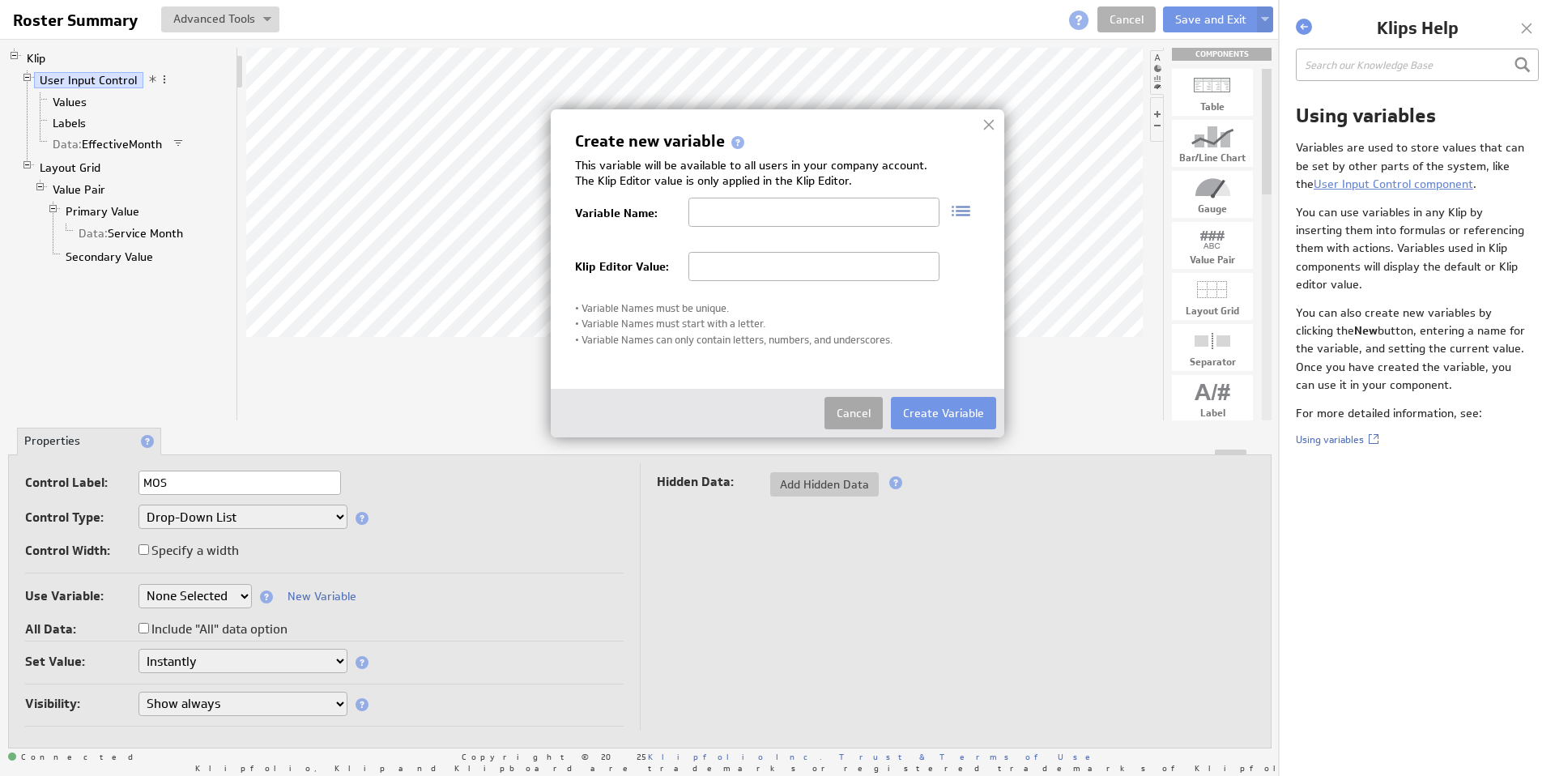
click at [859, 414] on button "Cancel" at bounding box center [854, 413] width 58 height 32
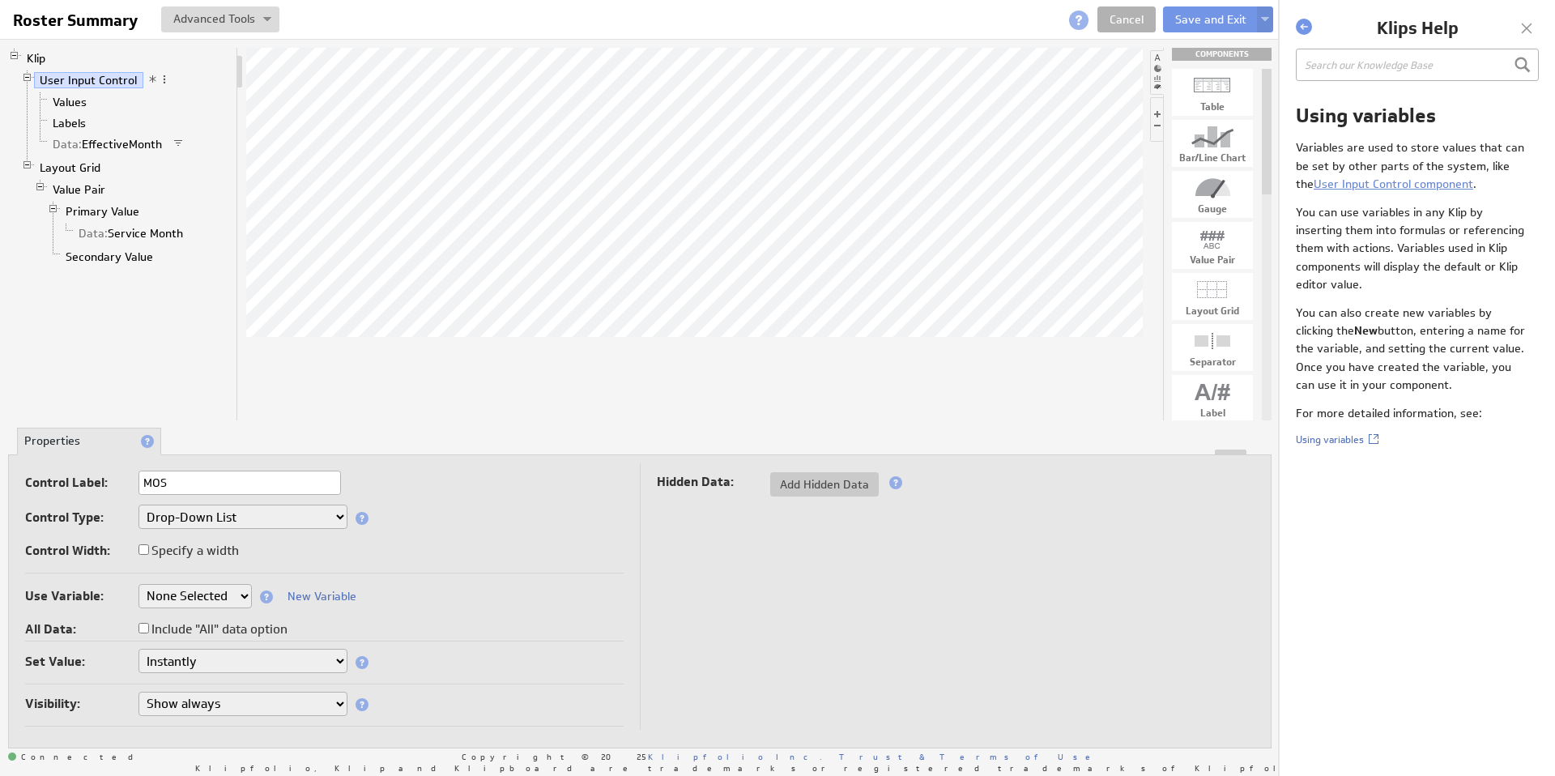
click at [226, 596] on select "None Selected clearmedica_filter_payor company.id company.name devoted_service_…" at bounding box center [195, 596] width 113 height 24
click at [266, 597] on span at bounding box center [266, 597] width 13 height 13
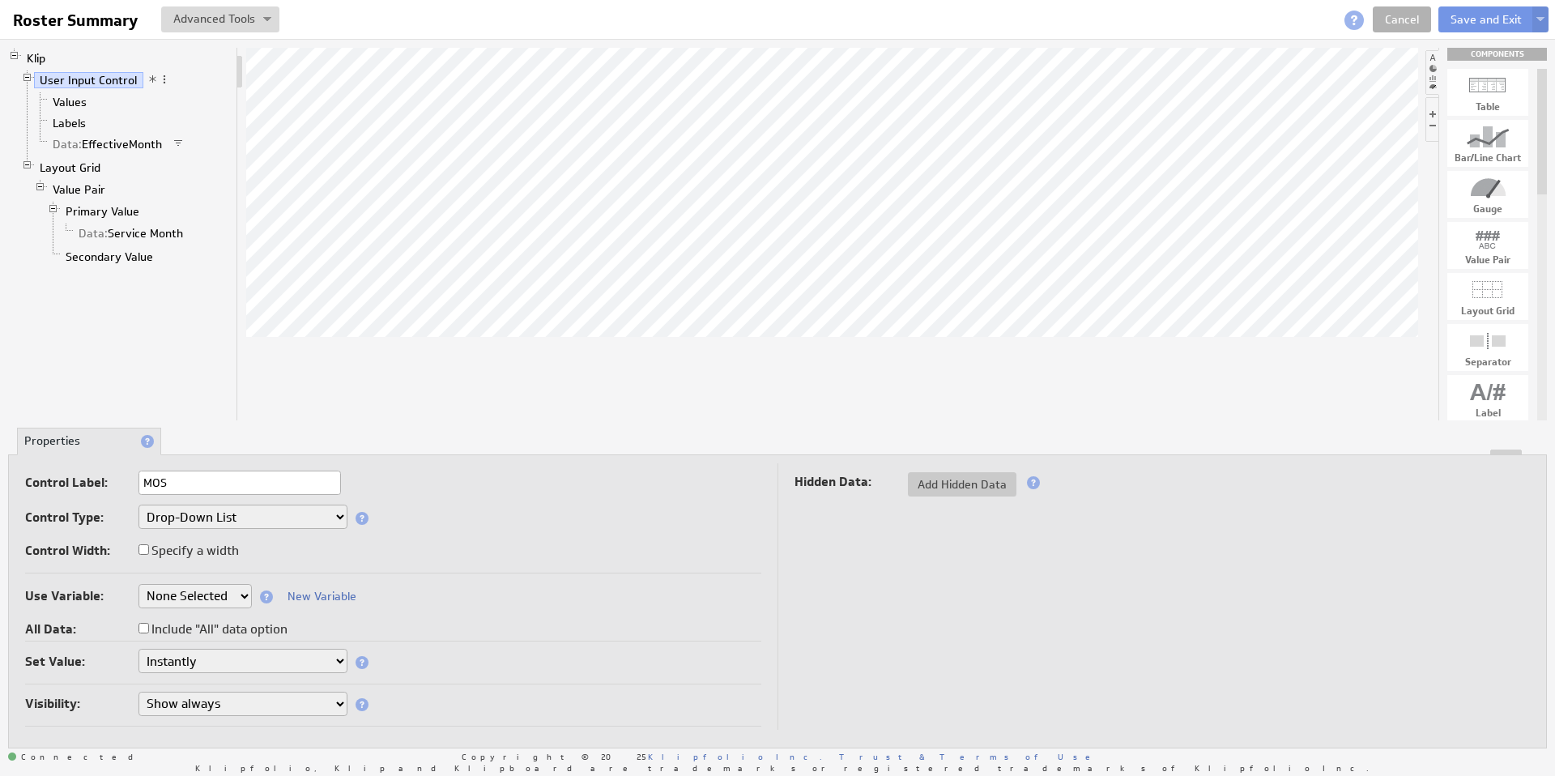
click at [266, 597] on span at bounding box center [266, 597] width 13 height 13
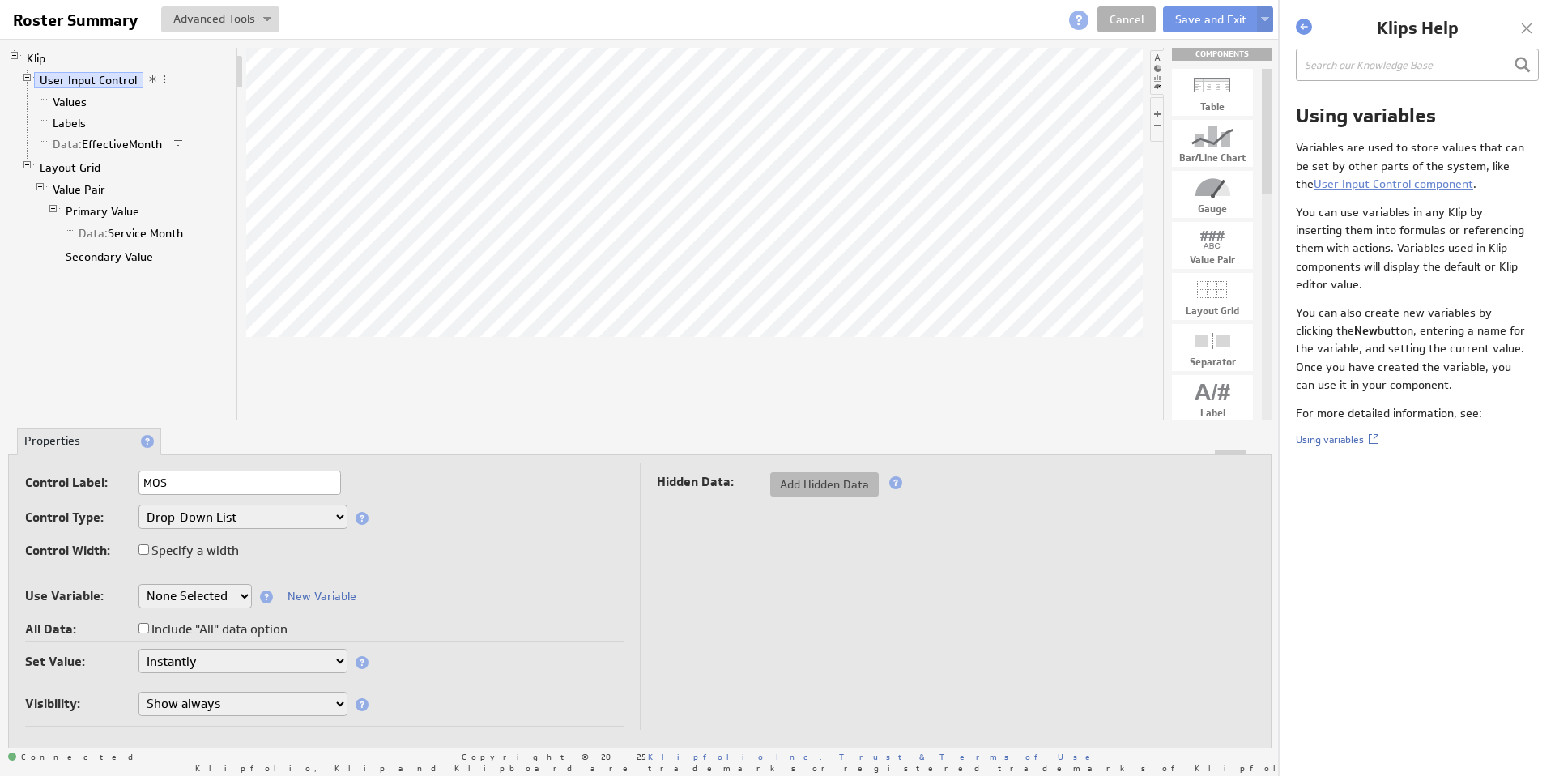
click at [824, 488] on span "Add Hidden Data" at bounding box center [824, 484] width 109 height 15
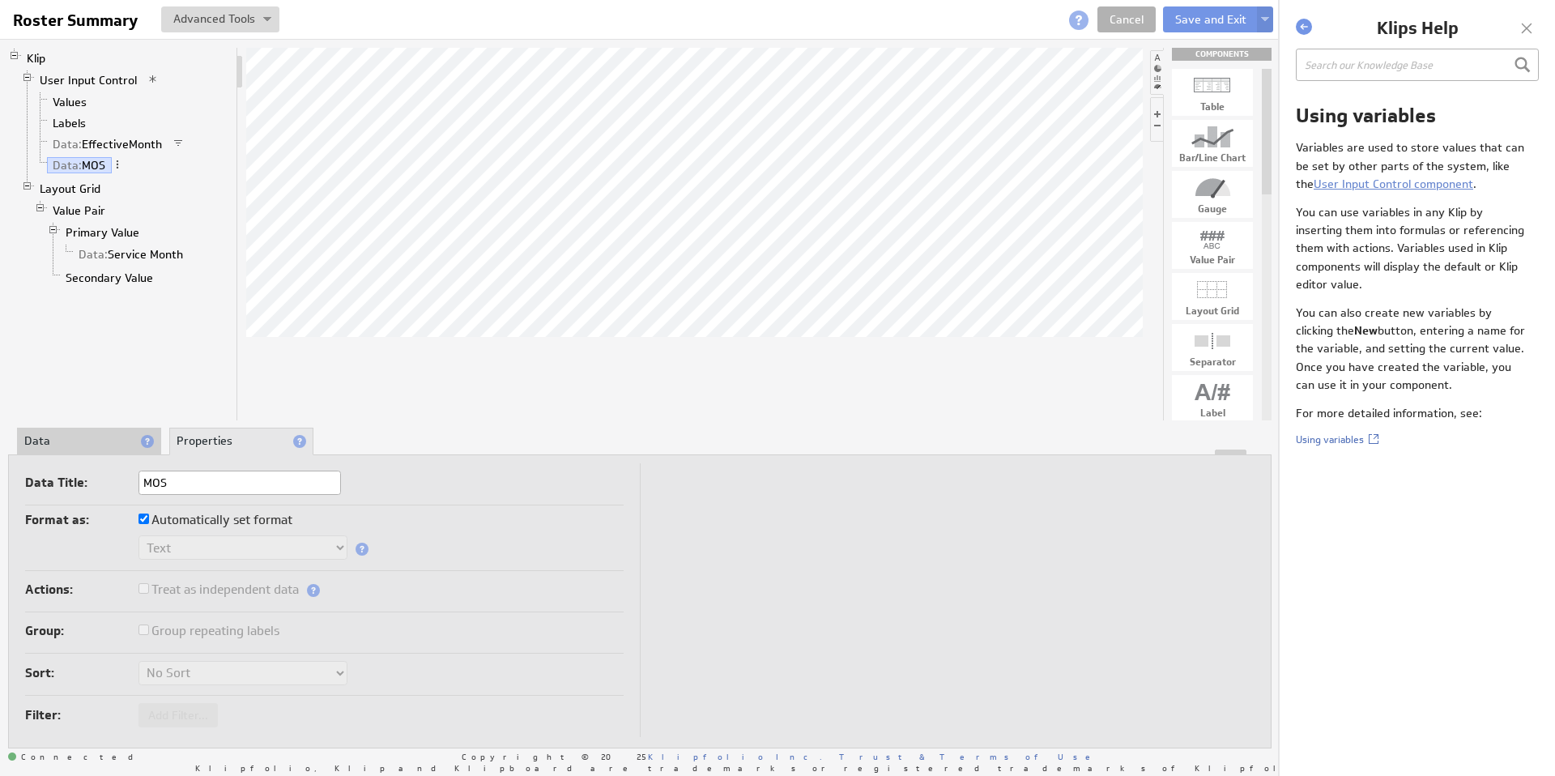
type input "MOS"
click at [57, 442] on li "Data" at bounding box center [89, 442] width 144 height 28
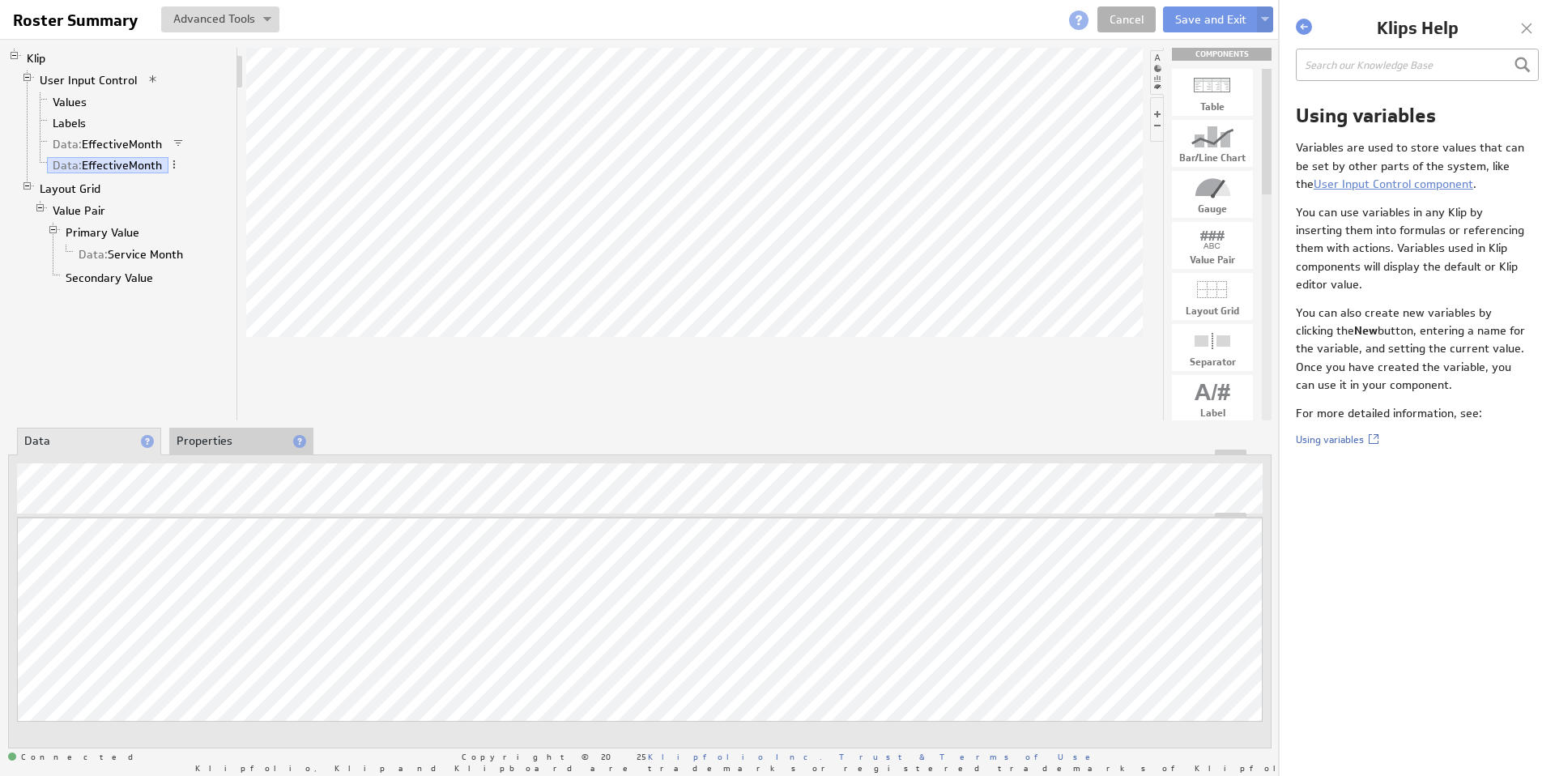
click at [232, 451] on div at bounding box center [640, 453] width 1262 height 6
click at [231, 446] on li "Properties" at bounding box center [241, 442] width 144 height 28
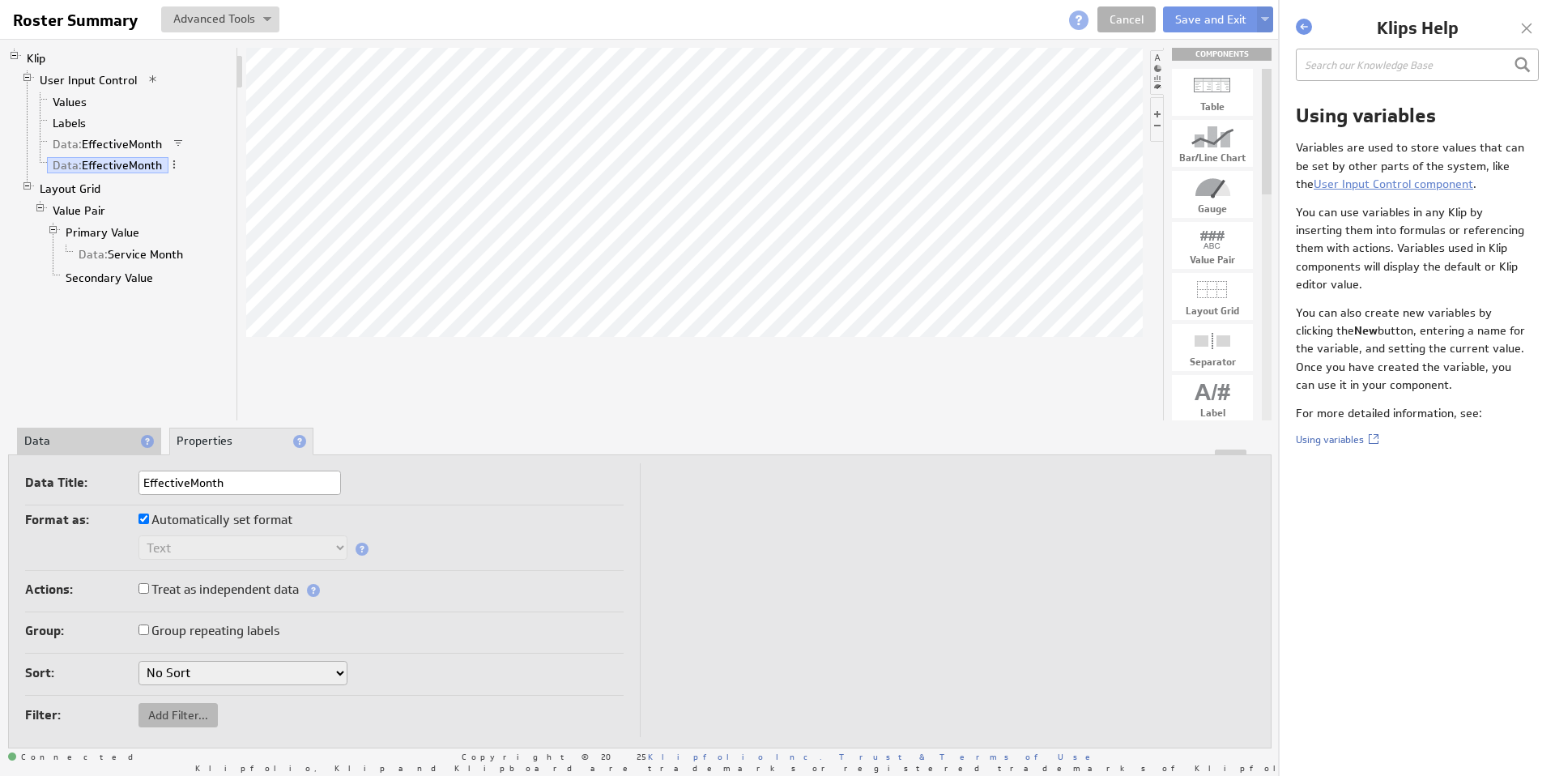
click at [198, 716] on span "Add Filter..." at bounding box center [178, 715] width 79 height 15
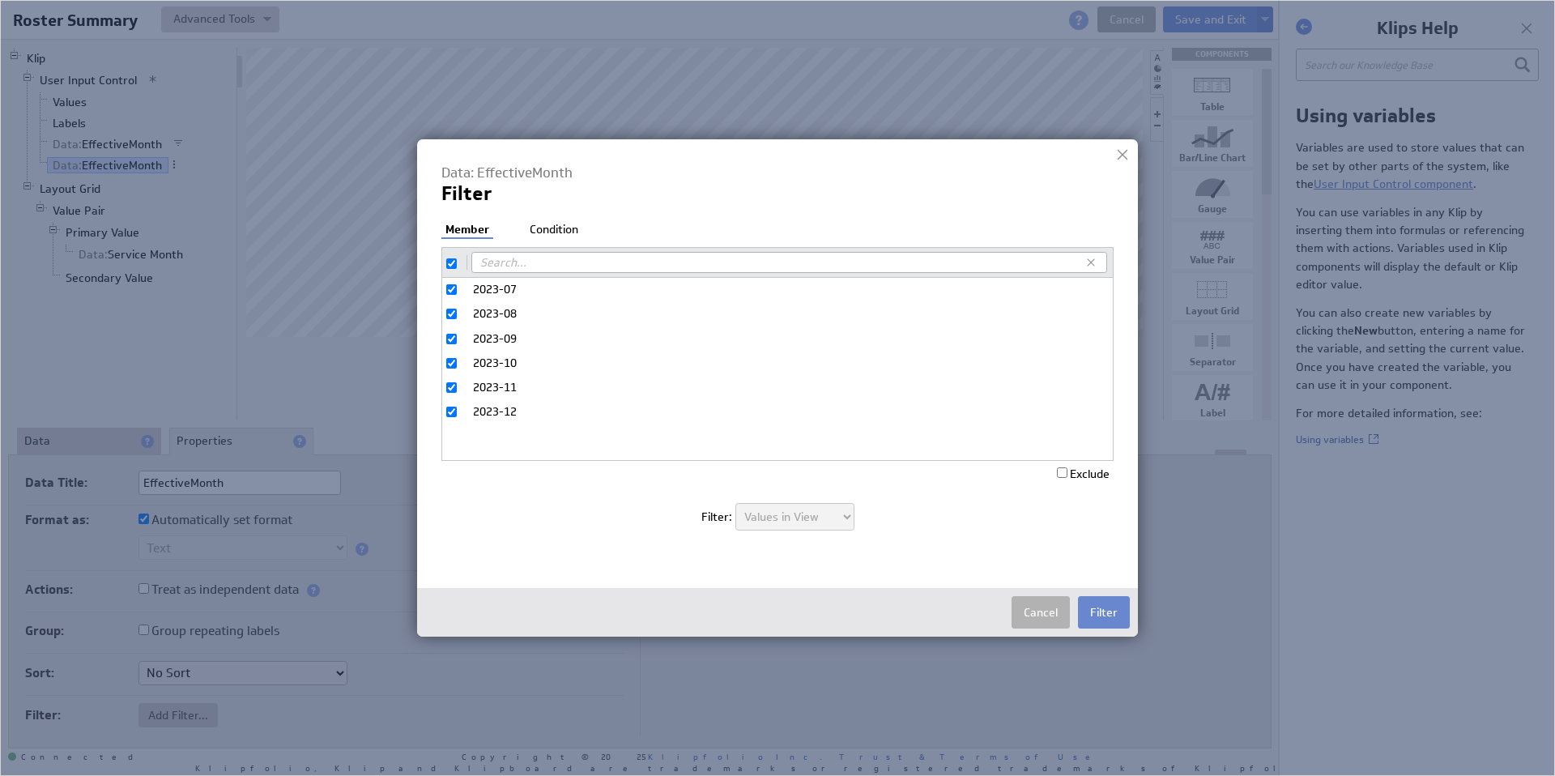
click at [1107, 608] on button "Filter" at bounding box center [1104, 612] width 52 height 32
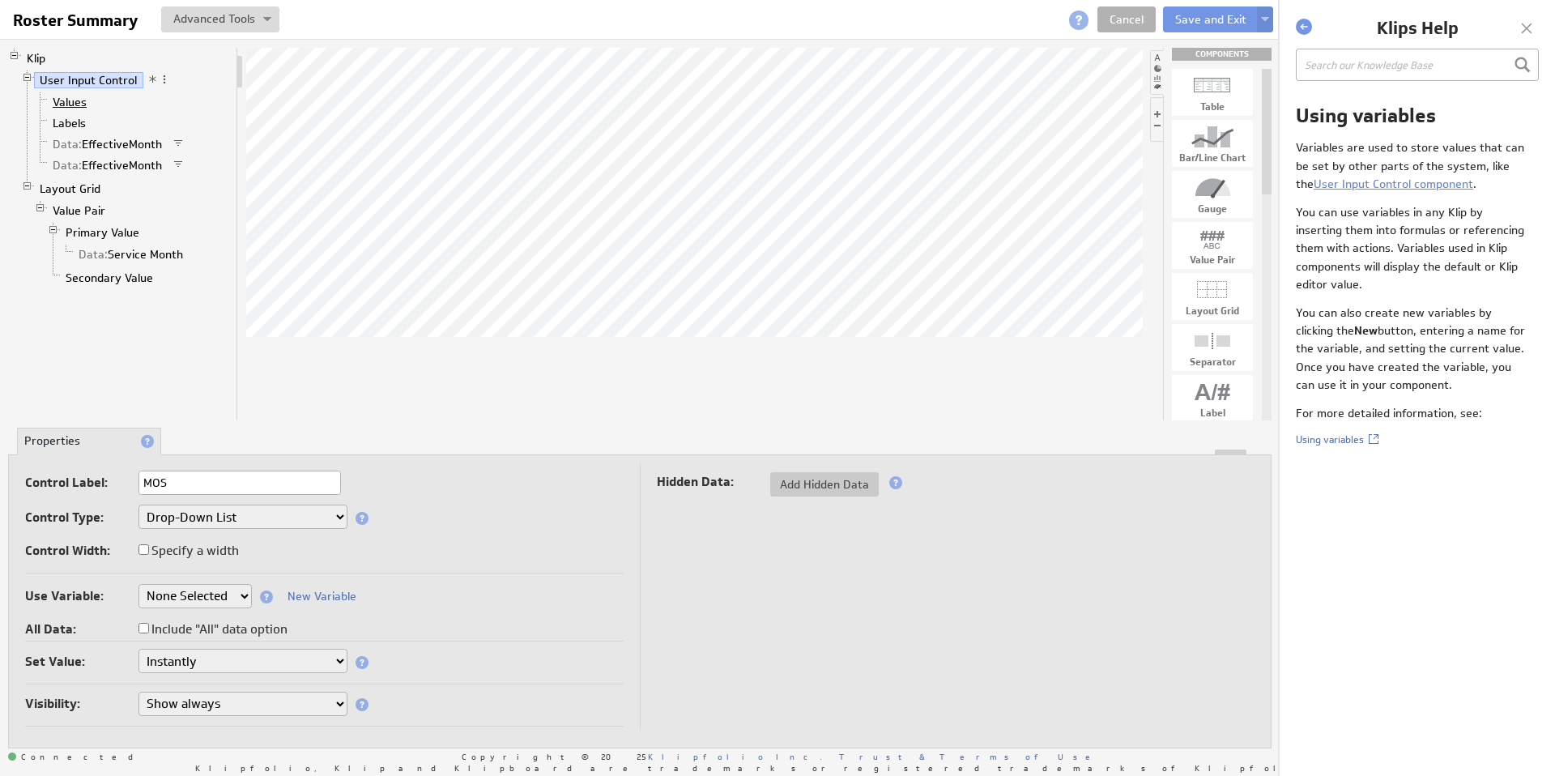
click at [67, 104] on link "Values" at bounding box center [70, 102] width 46 height 16
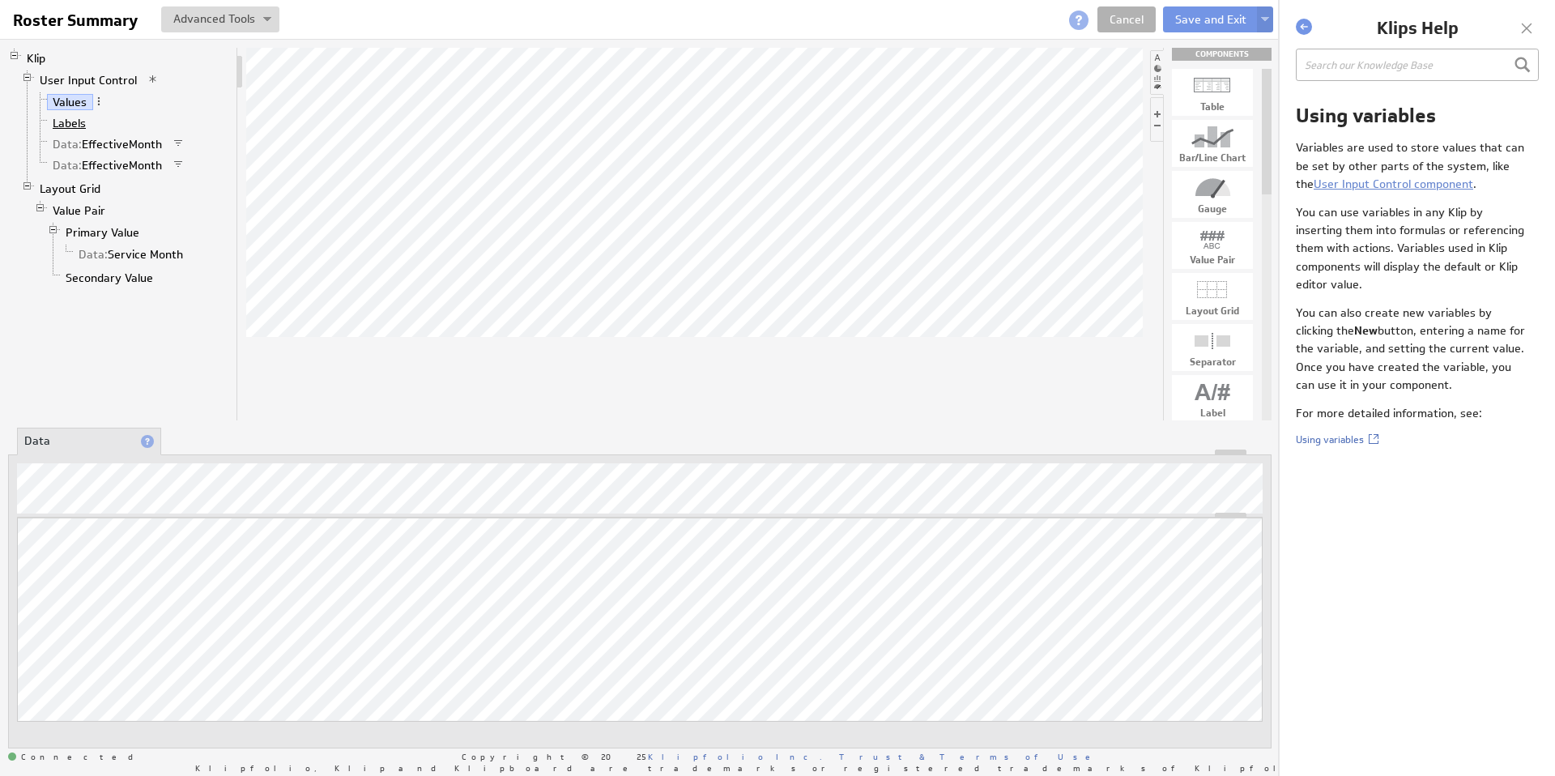
click at [70, 126] on link "Labels" at bounding box center [69, 123] width 45 height 16
click at [126, 139] on link "Data: EffectiveMonth" at bounding box center [108, 144] width 122 height 16
click at [113, 164] on link "Data: EffectiveMonth" at bounding box center [108, 165] width 122 height 16
click at [221, 437] on li "Properties" at bounding box center [241, 442] width 144 height 28
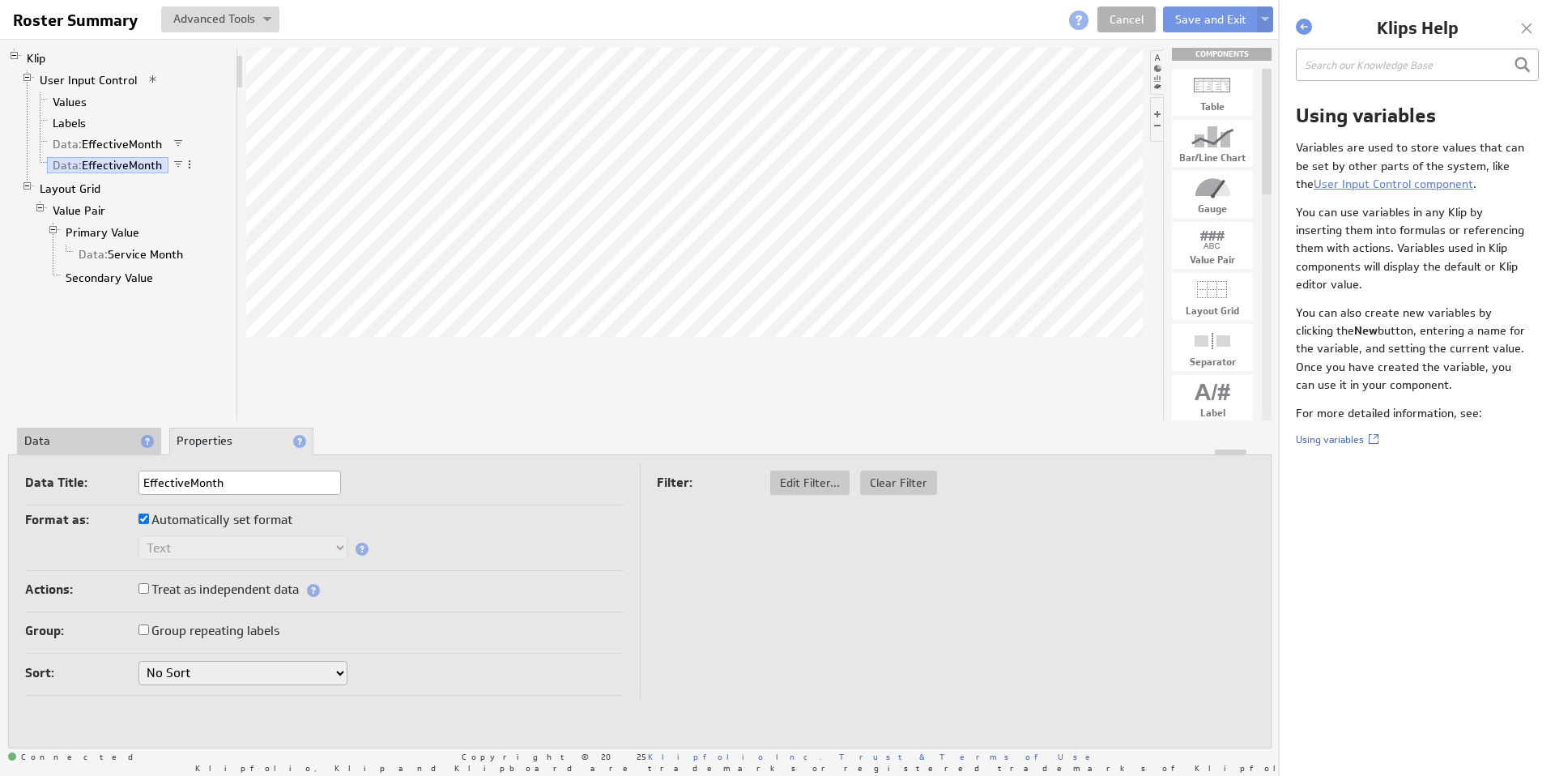
click at [114, 437] on li "Data" at bounding box center [89, 442] width 144 height 28
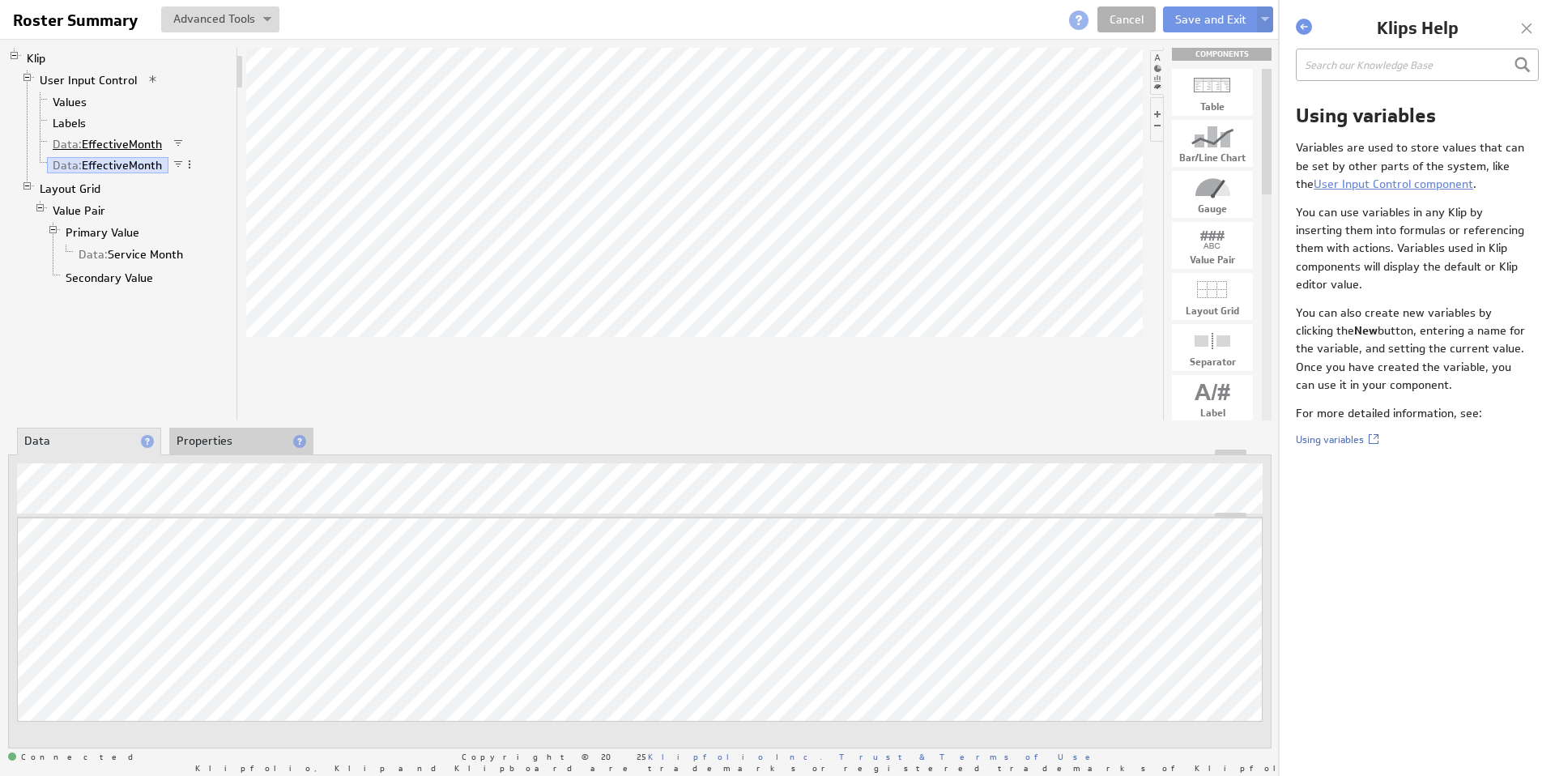
click at [126, 139] on link "Data: EffectiveMonth" at bounding box center [108, 144] width 122 height 16
click at [176, 161] on span at bounding box center [178, 164] width 11 height 11
click at [181, 144] on span at bounding box center [178, 143] width 11 height 11
click at [188, 140] on span at bounding box center [189, 143] width 11 height 11
click at [191, 142] on span at bounding box center [189, 143] width 11 height 11
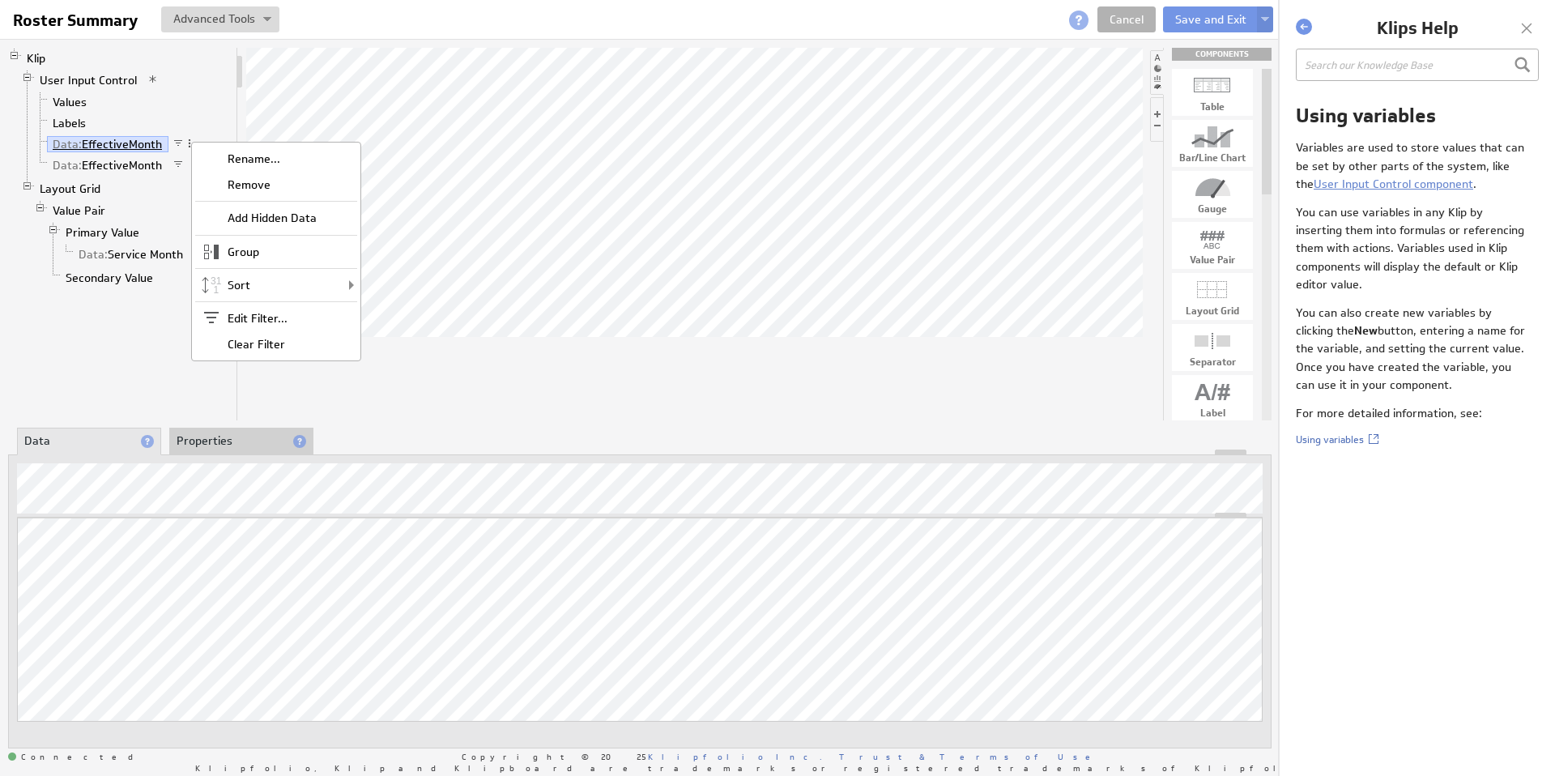
click at [136, 144] on link "Data: EffectiveMonth" at bounding box center [108, 144] width 122 height 16
click at [233, 439] on li "Properties" at bounding box center [241, 442] width 144 height 28
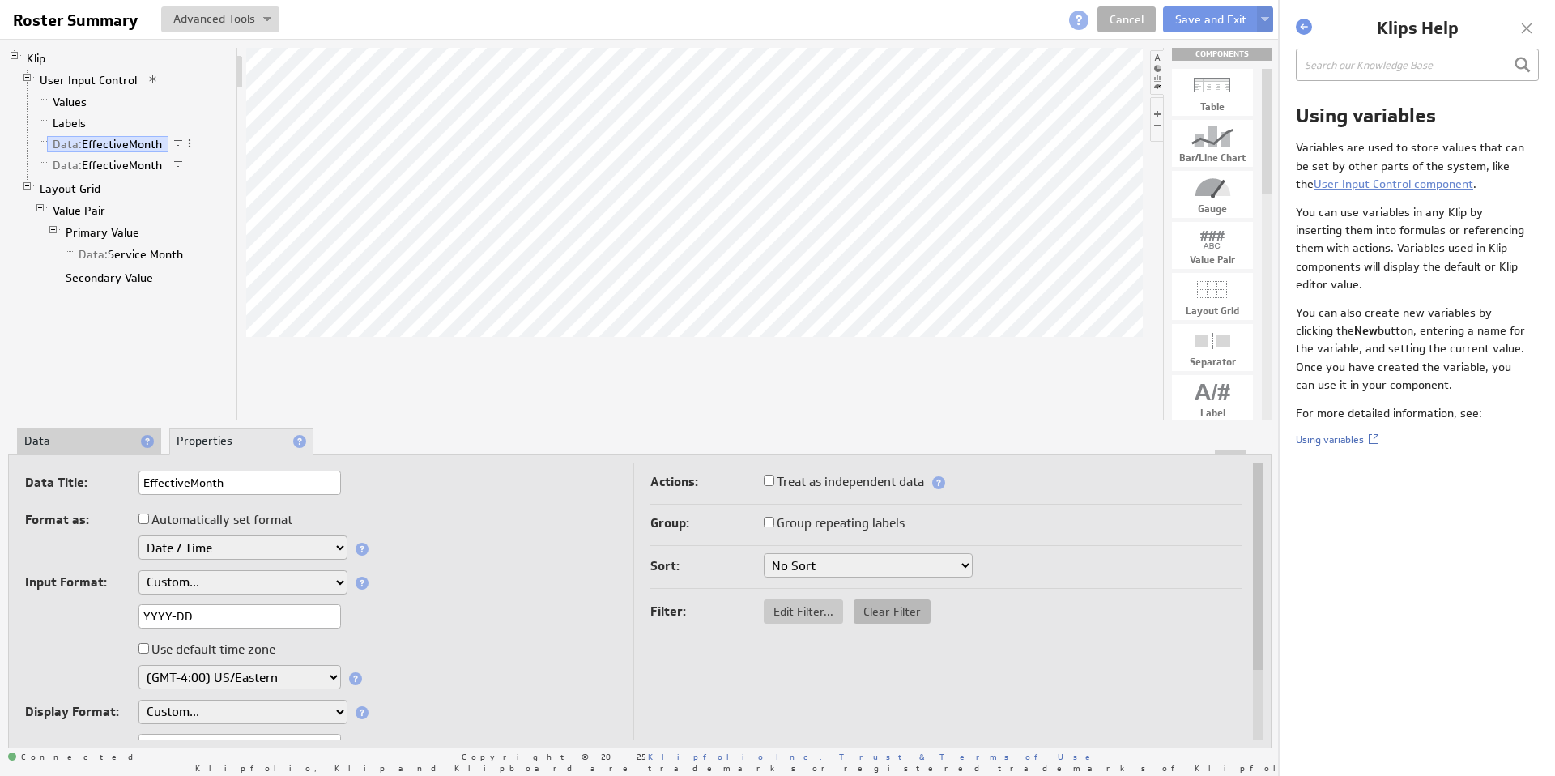
click at [879, 612] on span "Clear Filter" at bounding box center [892, 611] width 77 height 15
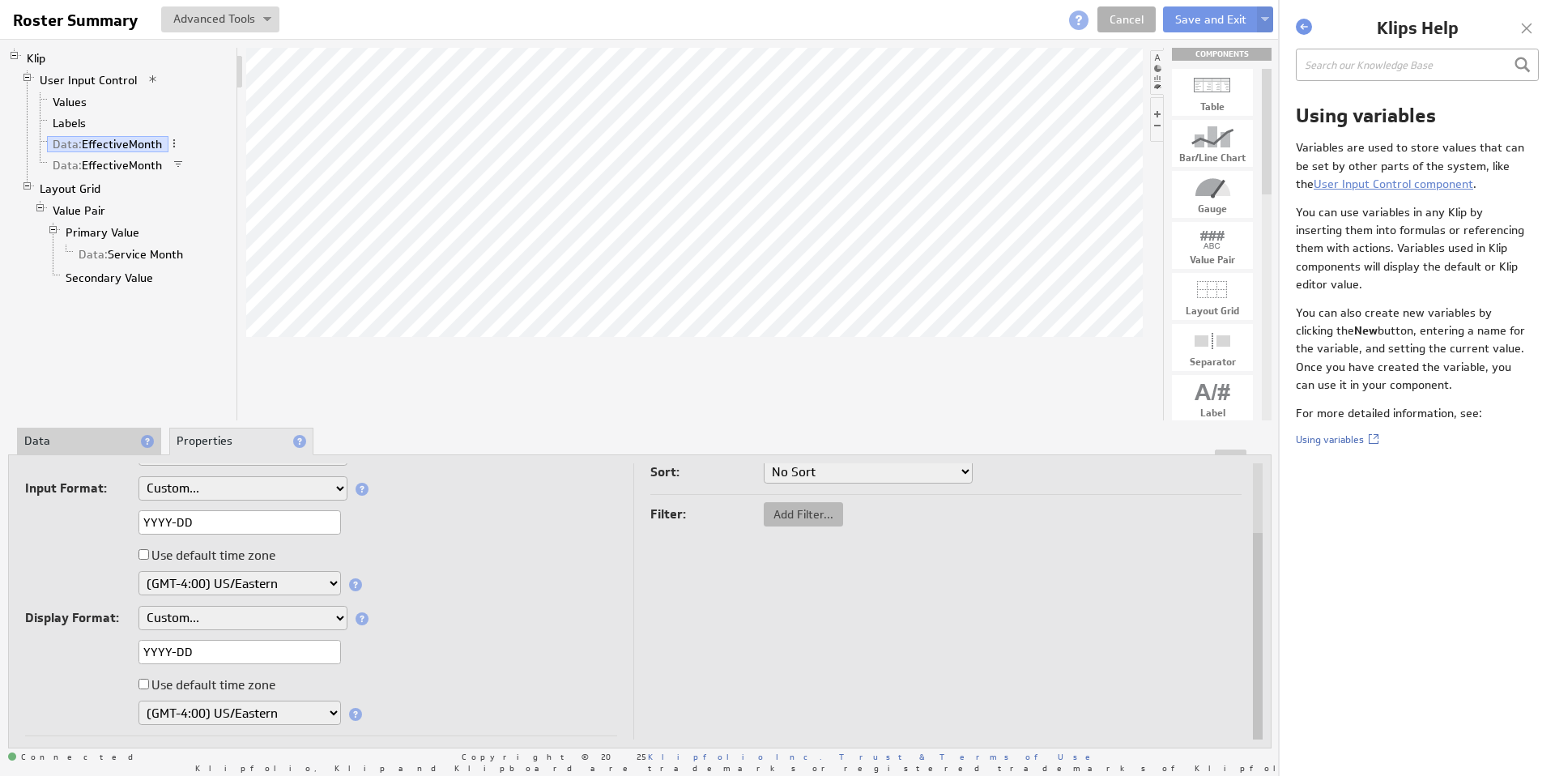
click at [802, 514] on span "Add Filter..." at bounding box center [803, 514] width 79 height 15
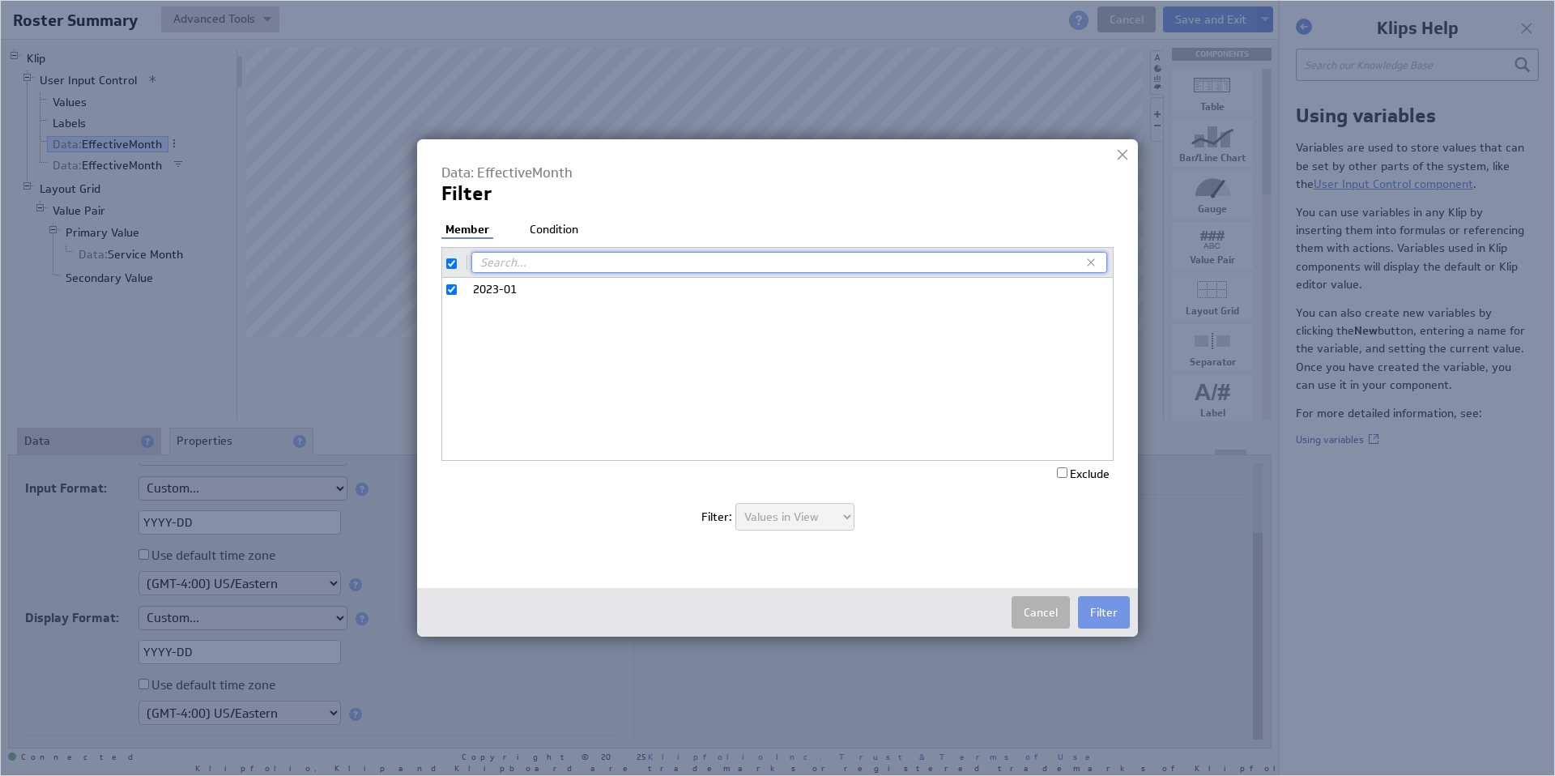
click at [559, 225] on li "Condition" at bounding box center [554, 230] width 57 height 16
select select "relativeDateRange:today"
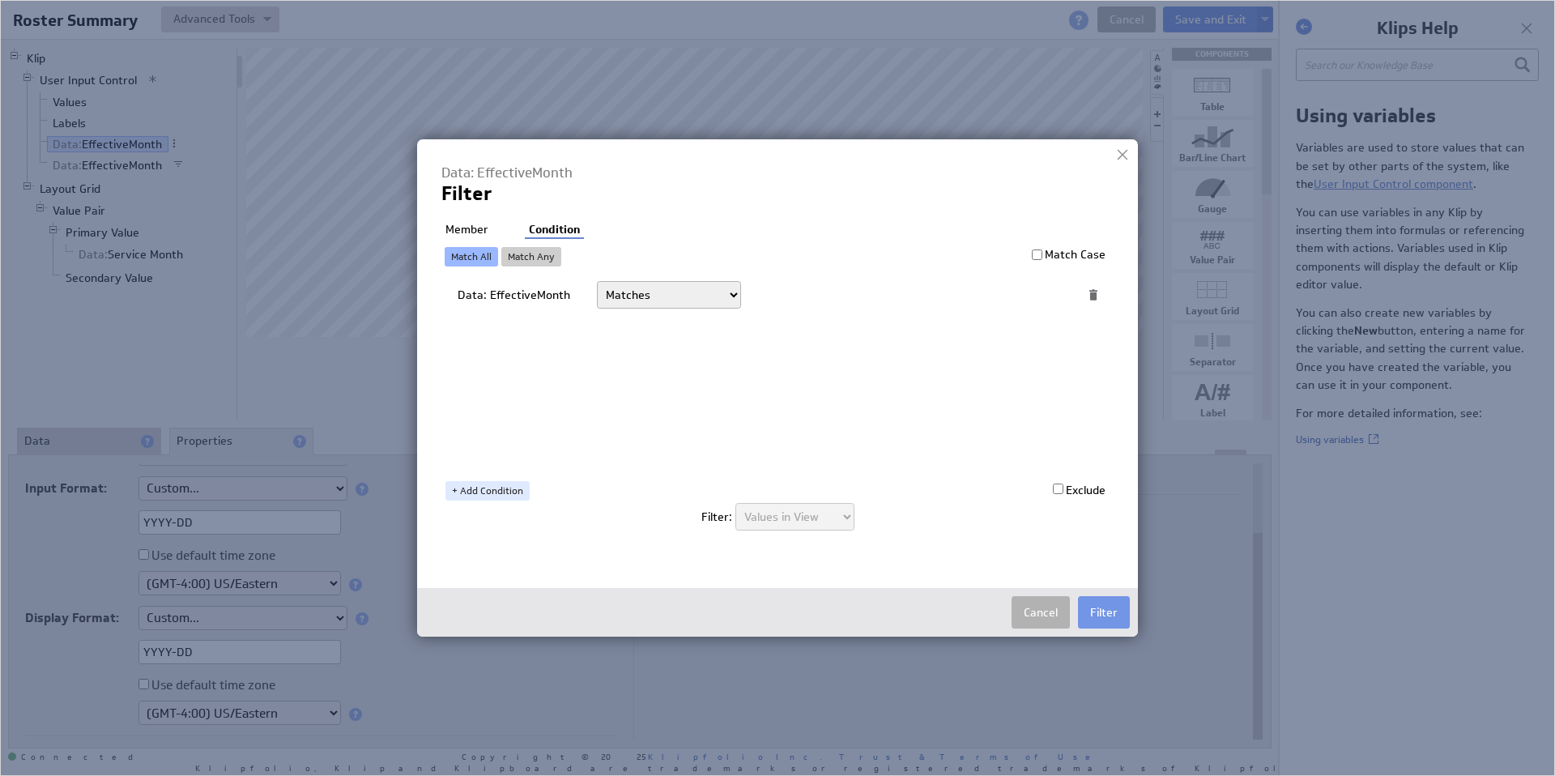
click at [1093, 296] on div at bounding box center [1093, 295] width 15 height 15
click at [1044, 612] on button "Cancel" at bounding box center [1041, 612] width 58 height 32
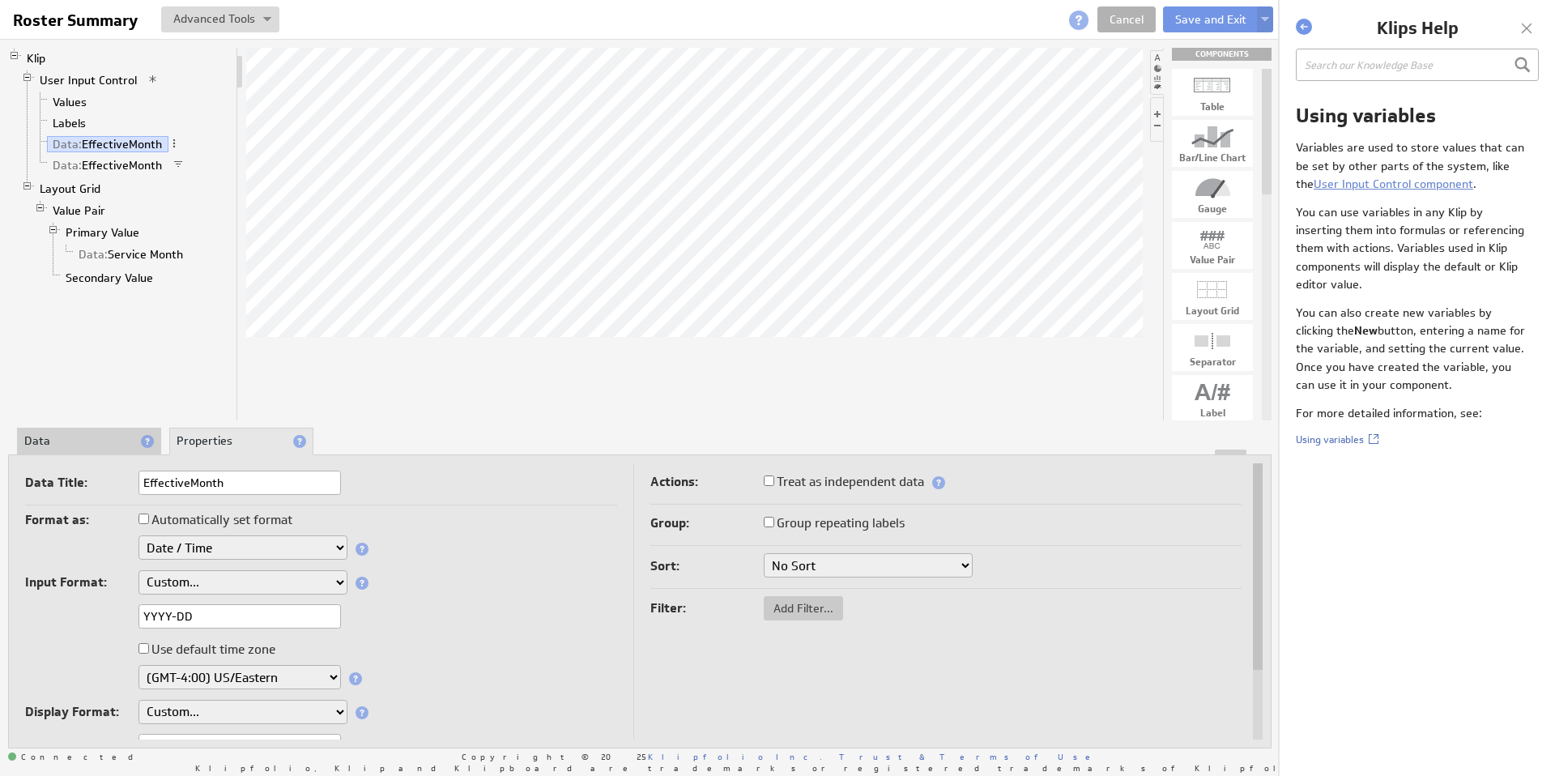
click at [69, 450] on div at bounding box center [640, 453] width 1262 height 6
click at [75, 443] on li "Data" at bounding box center [89, 442] width 144 height 28
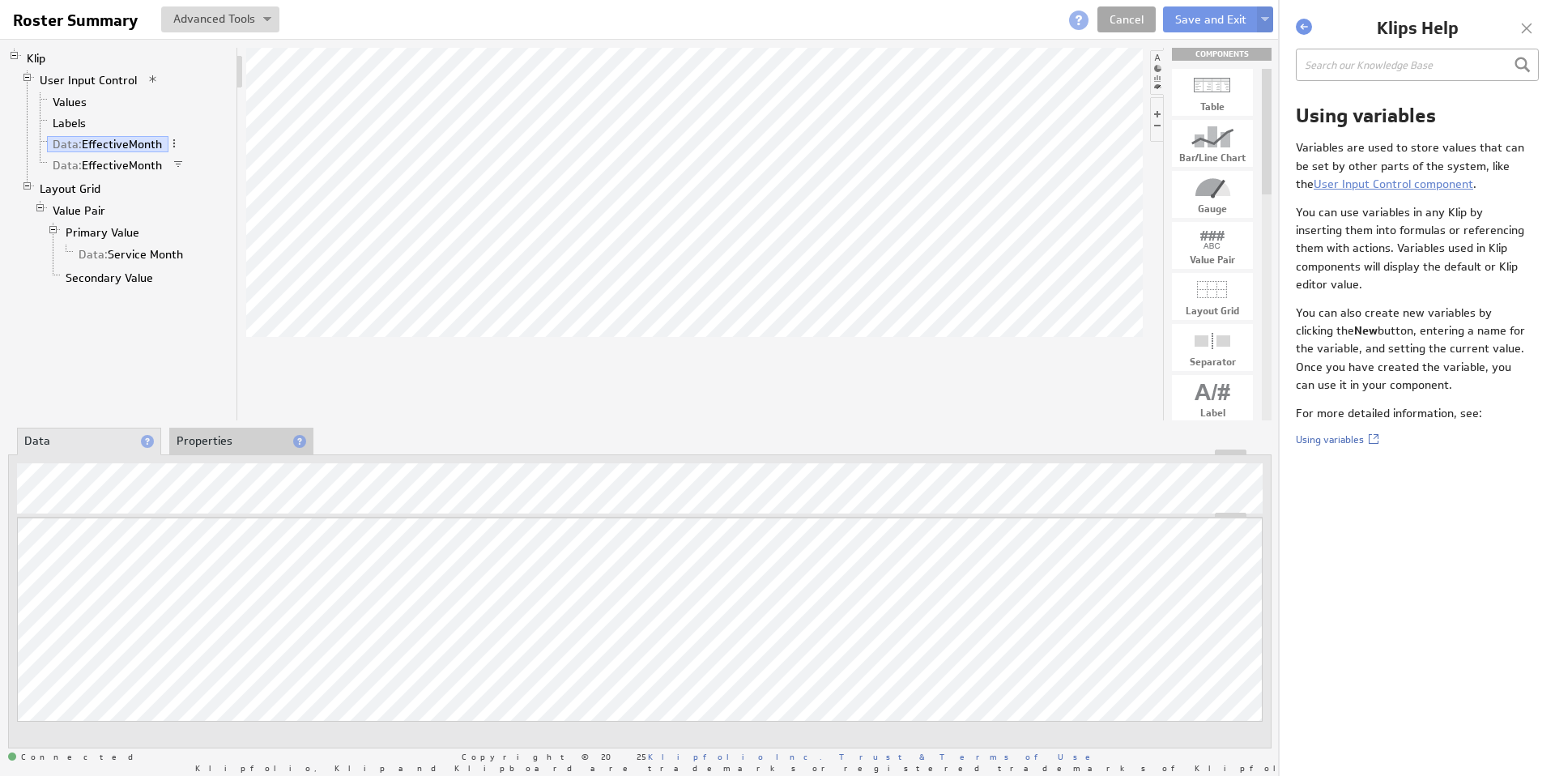
click at [1131, 15] on link "Cancel" at bounding box center [1127, 19] width 58 height 26
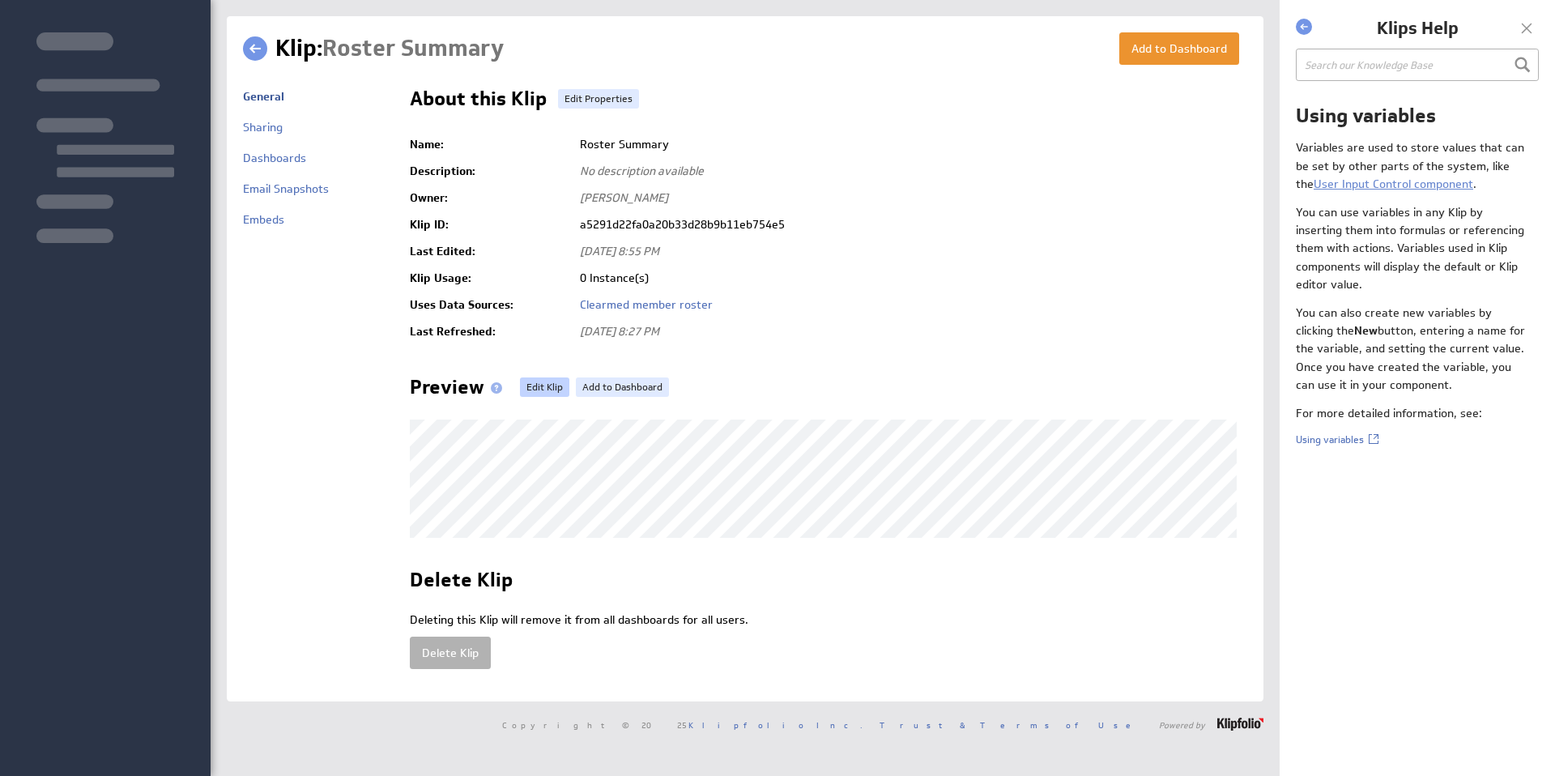
click at [534, 386] on link "Edit Klip" at bounding box center [544, 386] width 49 height 19
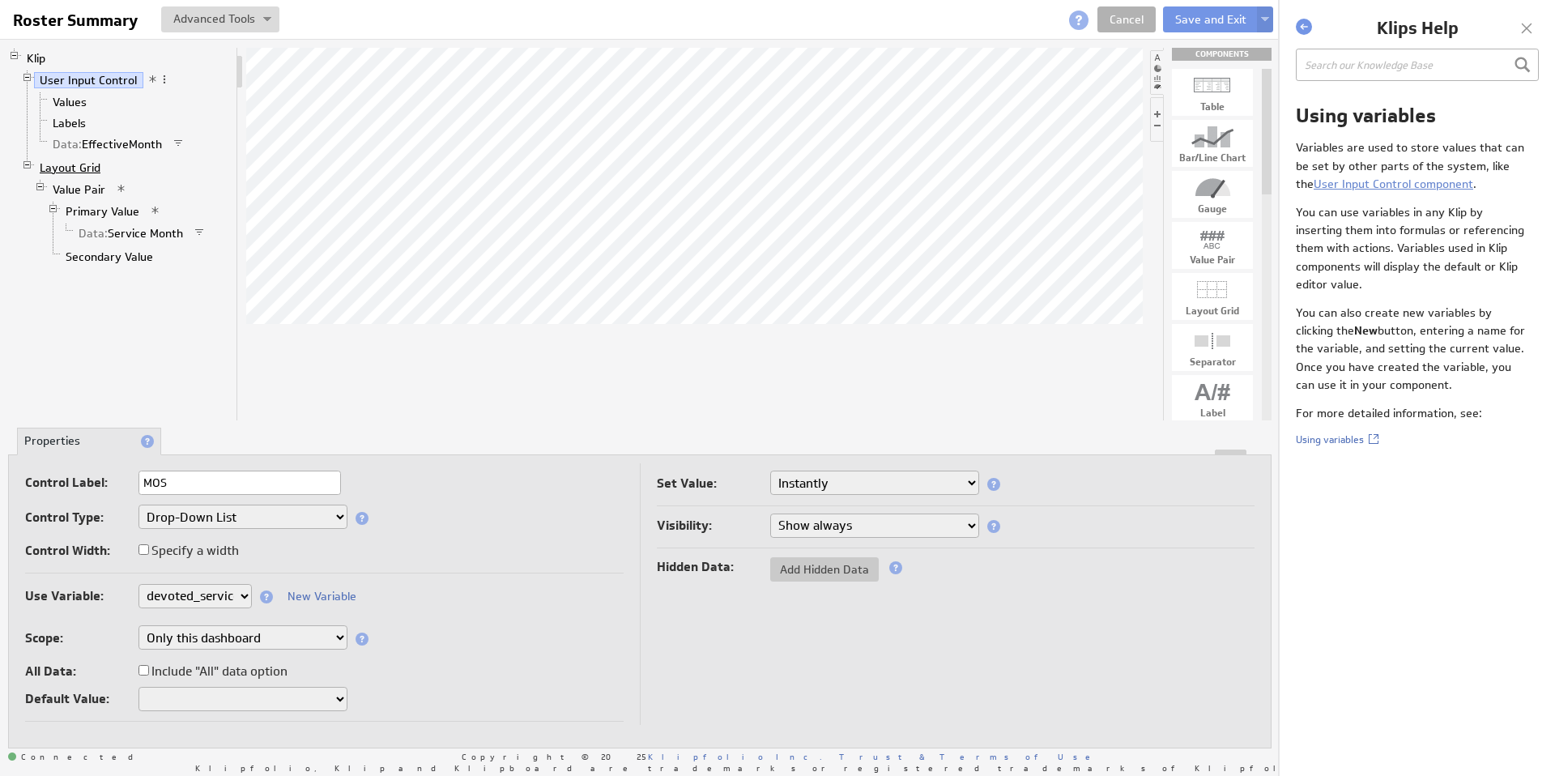
click at [78, 167] on link "Layout Grid" at bounding box center [70, 168] width 73 height 16
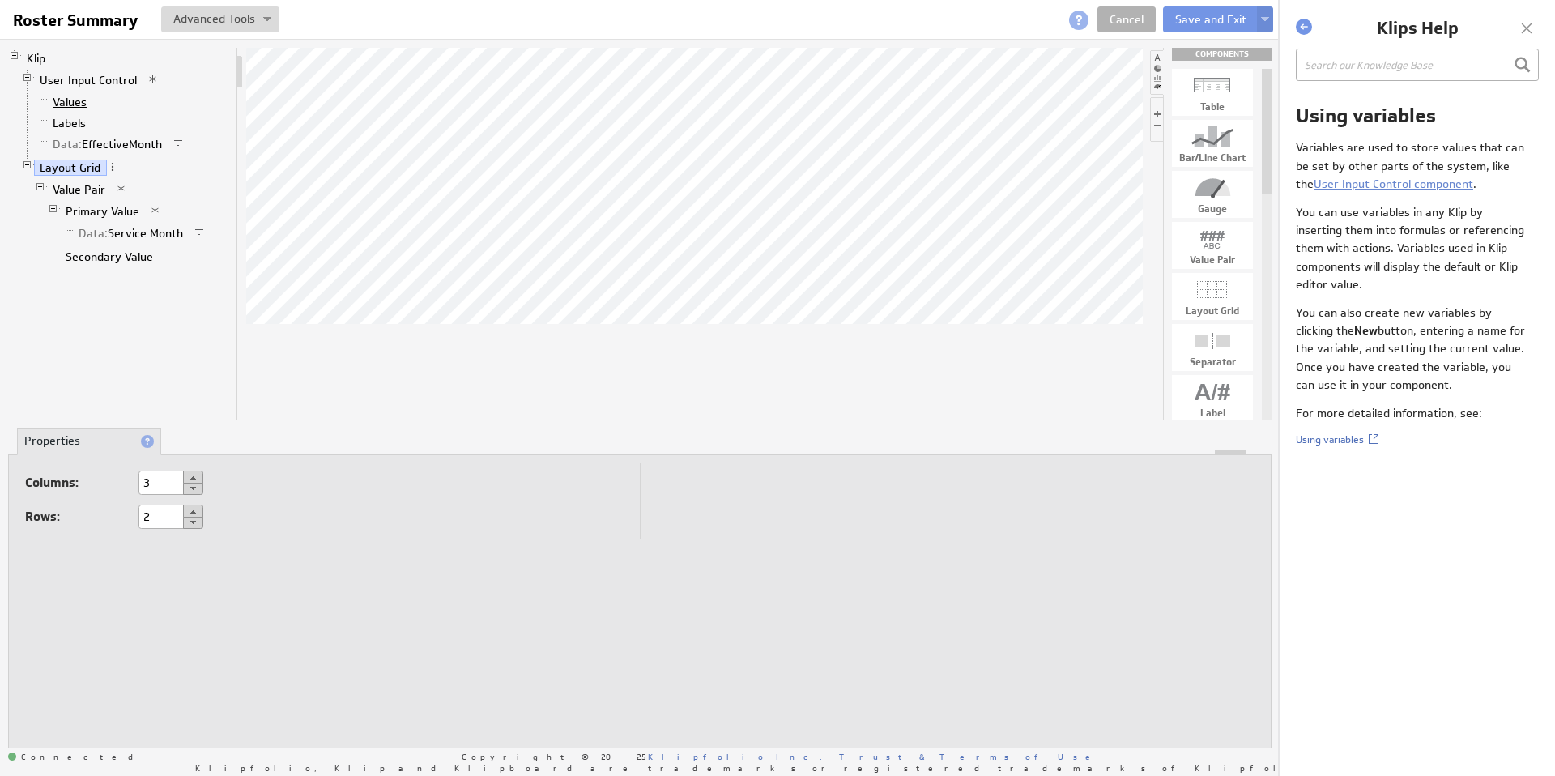
click at [77, 103] on link "Values" at bounding box center [70, 102] width 46 height 16
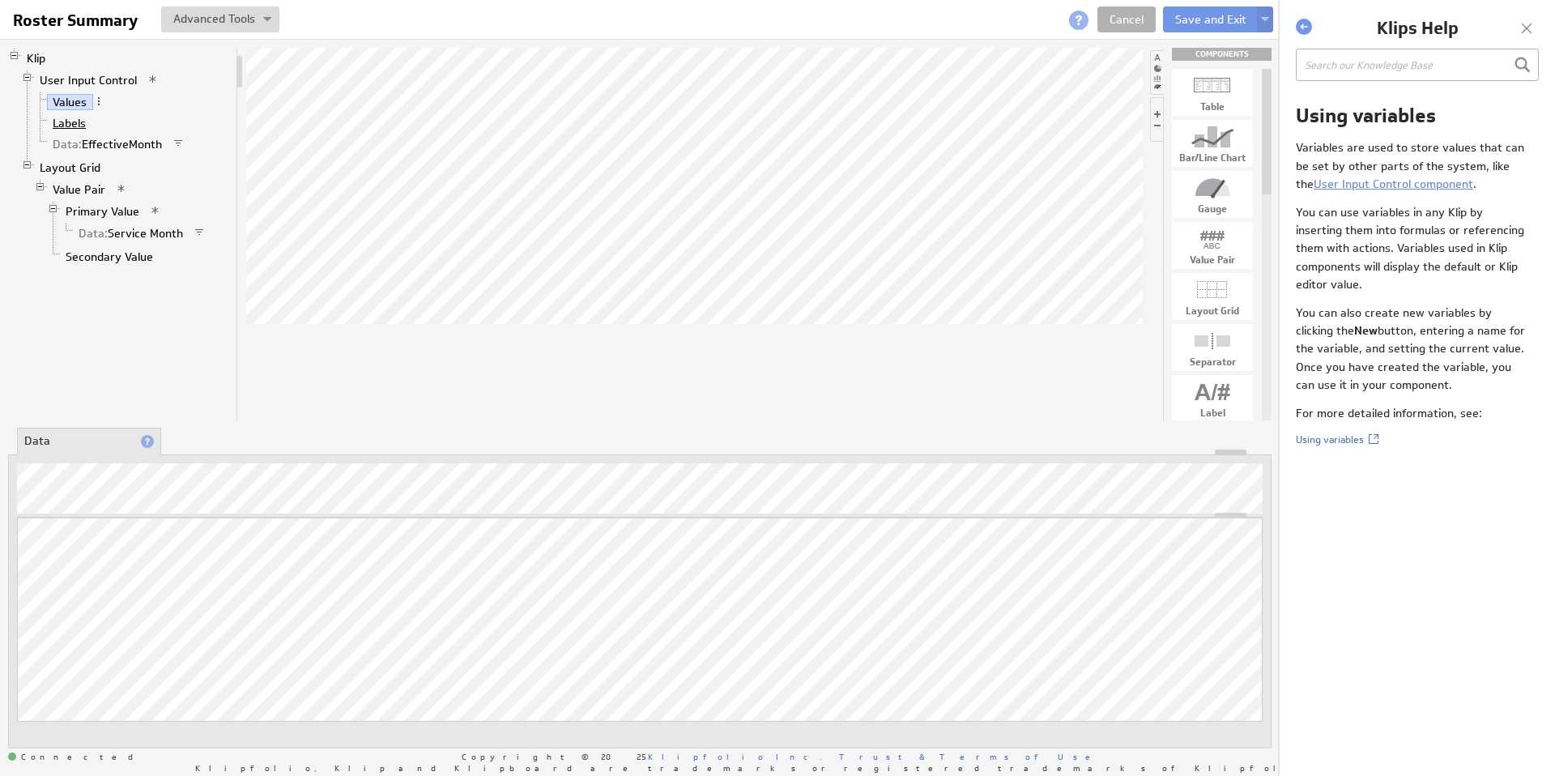
click at [70, 124] on link "Labels" at bounding box center [69, 123] width 45 height 16
click at [84, 147] on link "Data: EffectiveMonth" at bounding box center [108, 144] width 122 height 16
click at [202, 439] on li "Properties" at bounding box center [241, 442] width 144 height 28
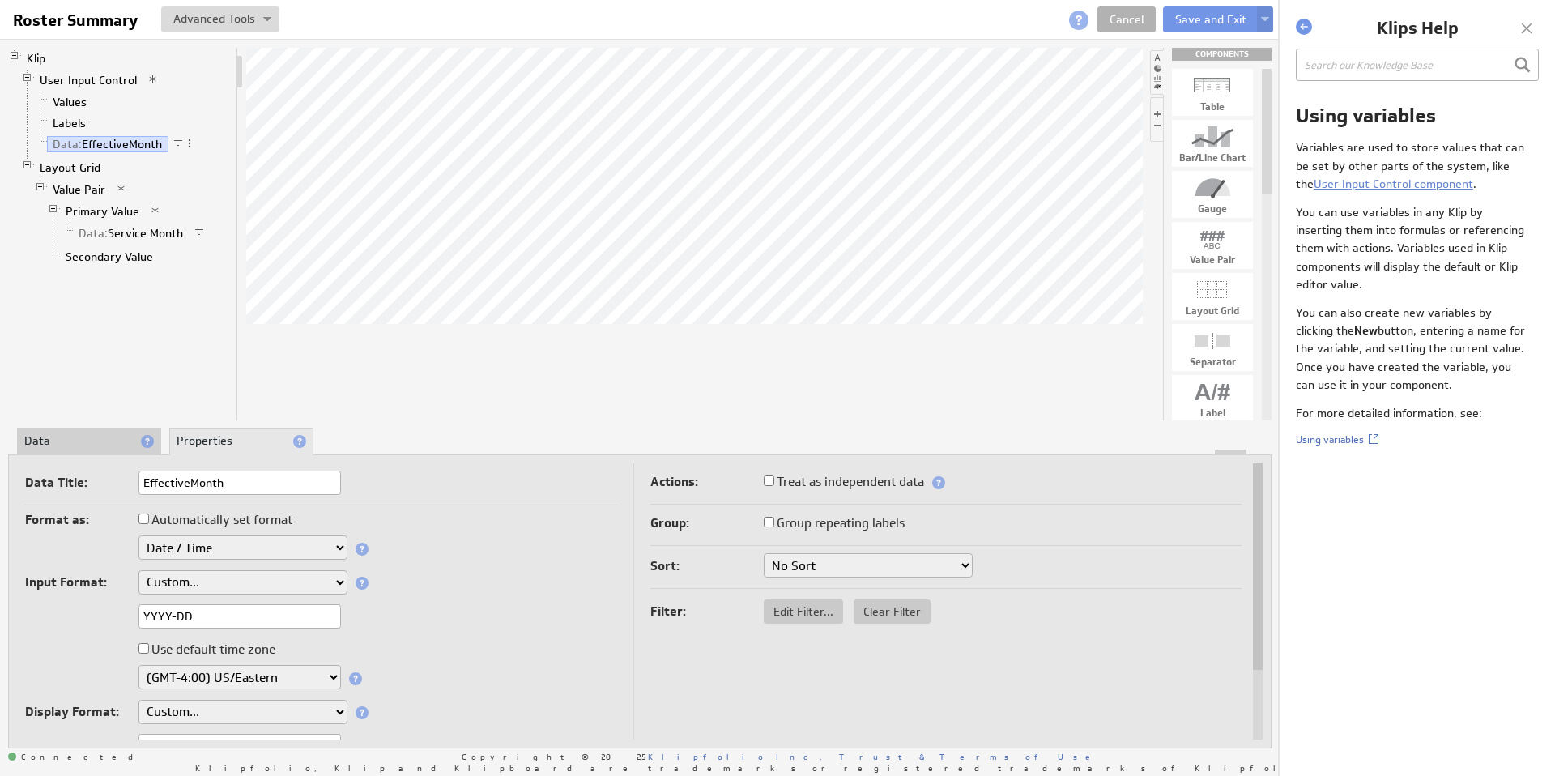
click at [75, 172] on link "Layout Grid" at bounding box center [70, 168] width 73 height 16
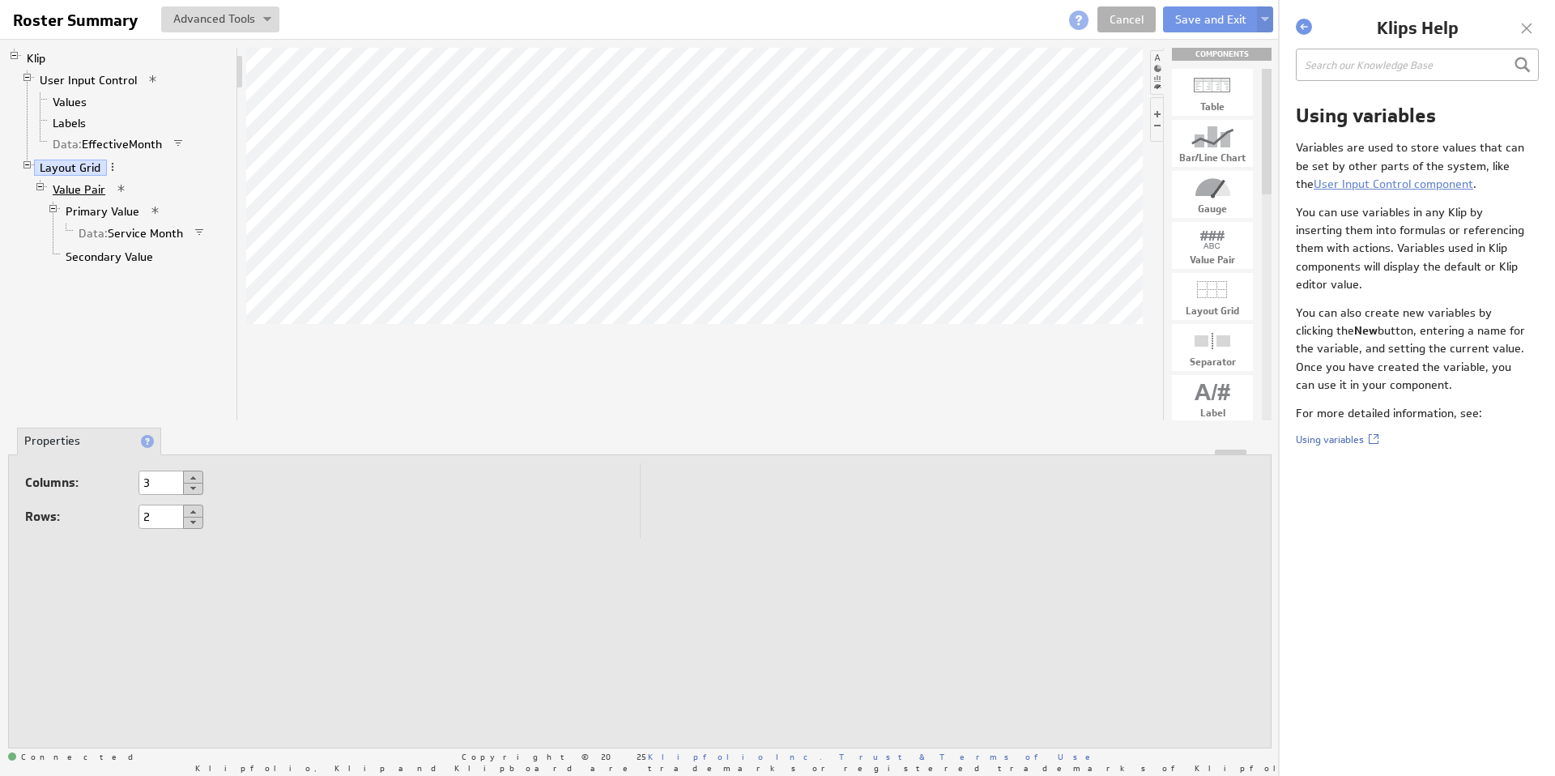
click at [81, 192] on link "Value Pair" at bounding box center [79, 189] width 65 height 16
click at [95, 212] on link "Primary Value" at bounding box center [103, 211] width 86 height 16
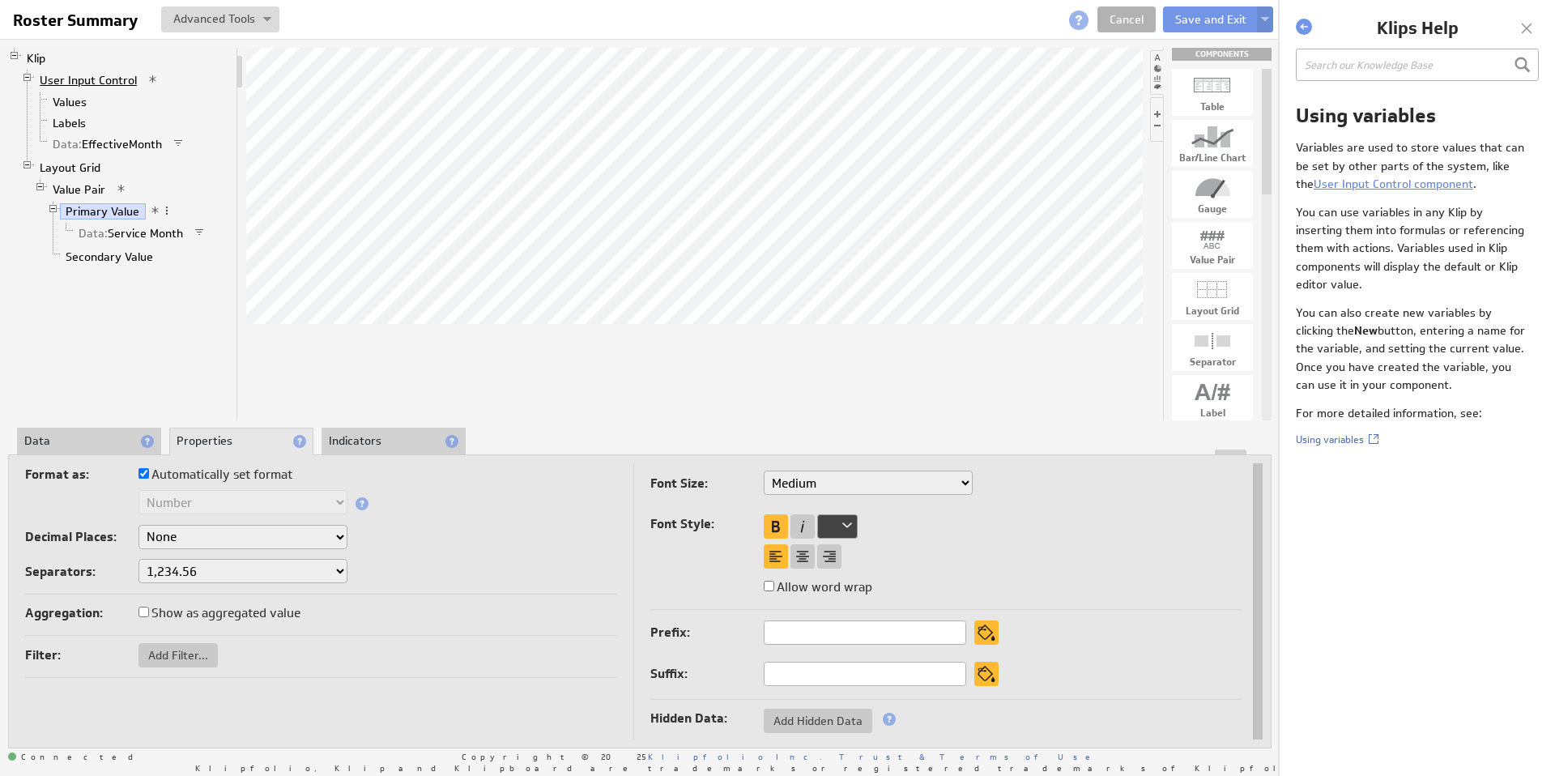
click at [97, 80] on link "User Input Control" at bounding box center [88, 80] width 109 height 16
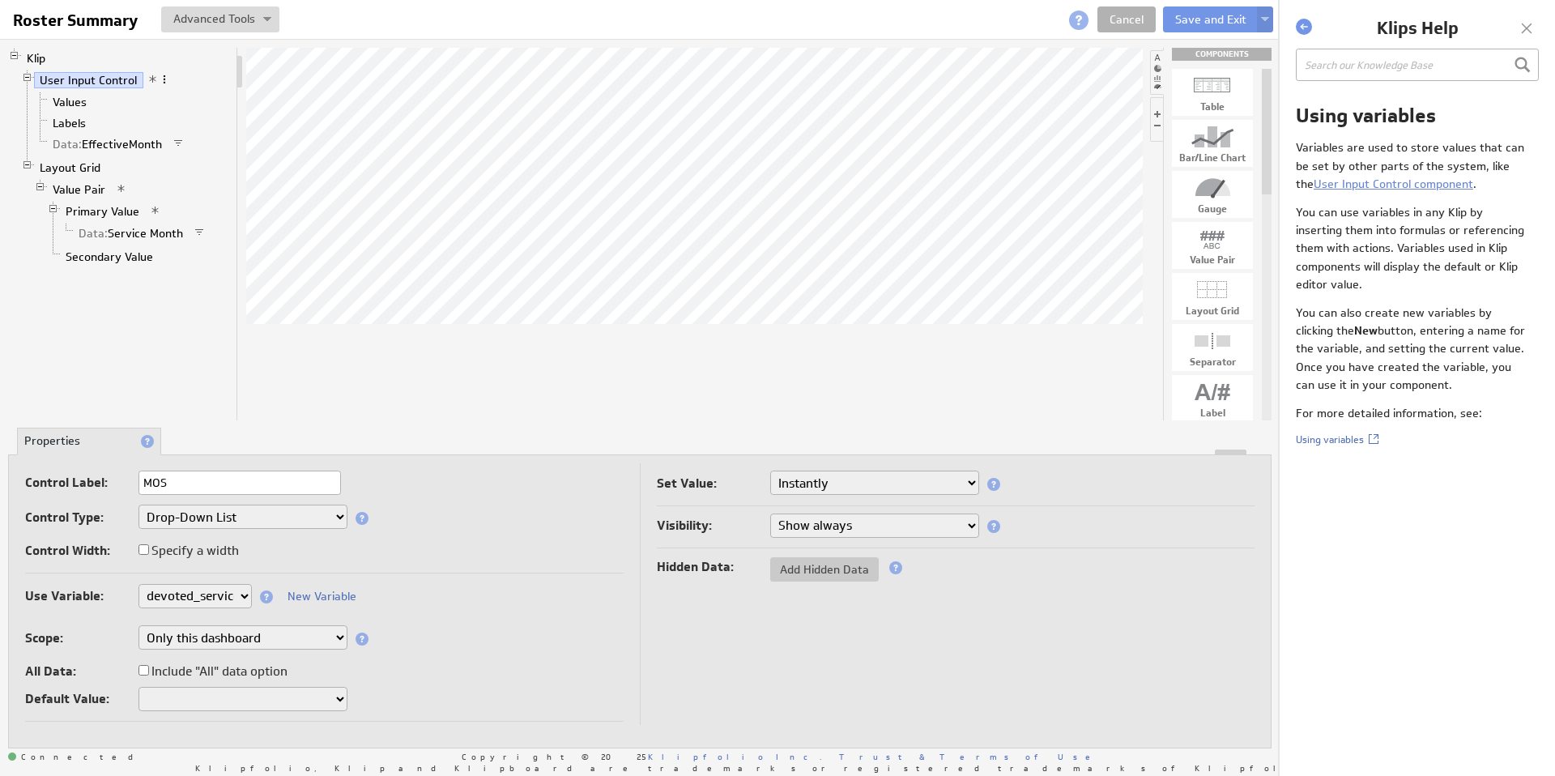
click at [164, 79] on span at bounding box center [164, 79] width 11 height 11
click at [109, 140] on link "Data: EffectiveMonth" at bounding box center [108, 144] width 122 height 16
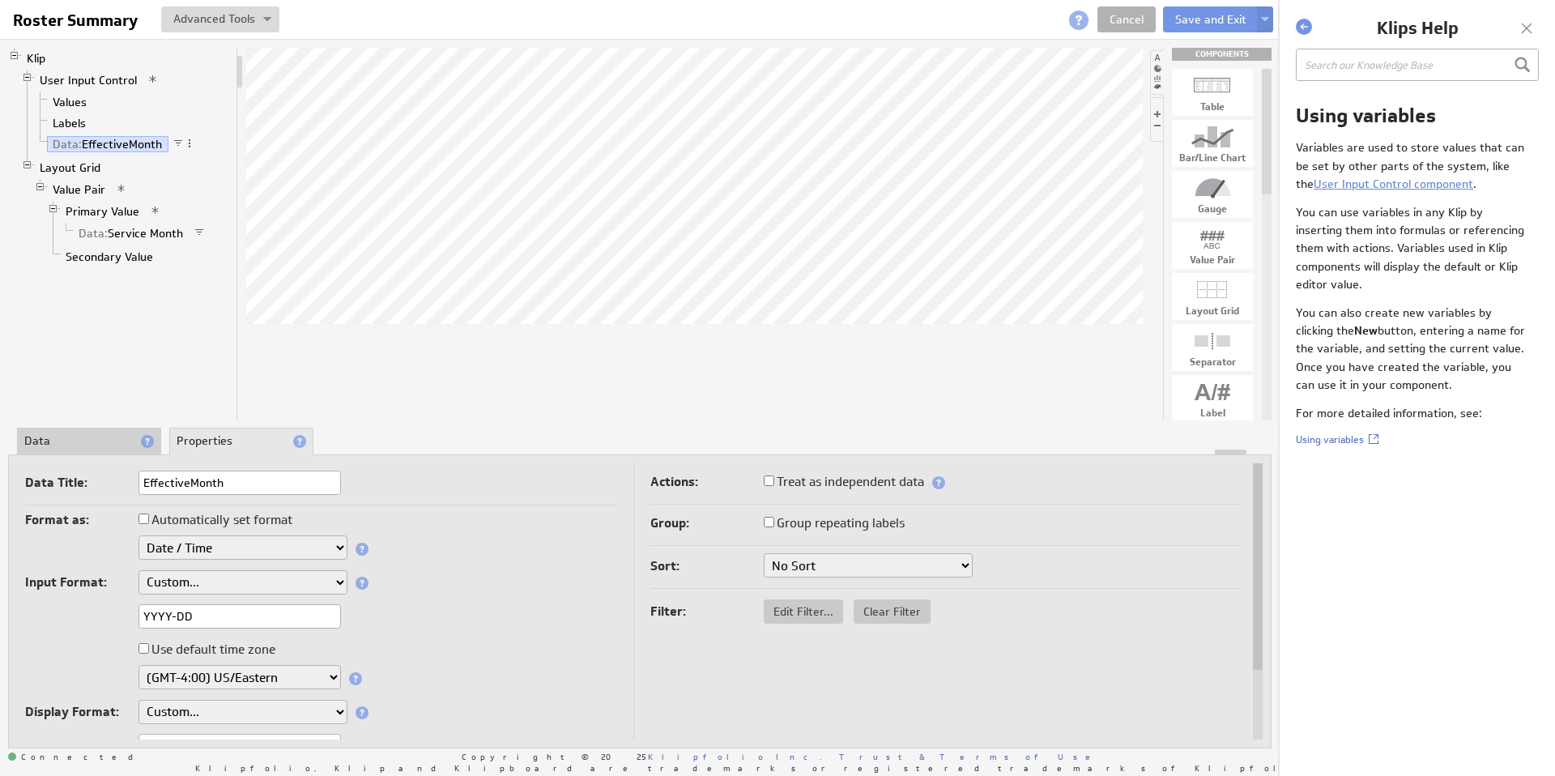
click at [81, 439] on li "Data" at bounding box center [89, 442] width 144 height 28
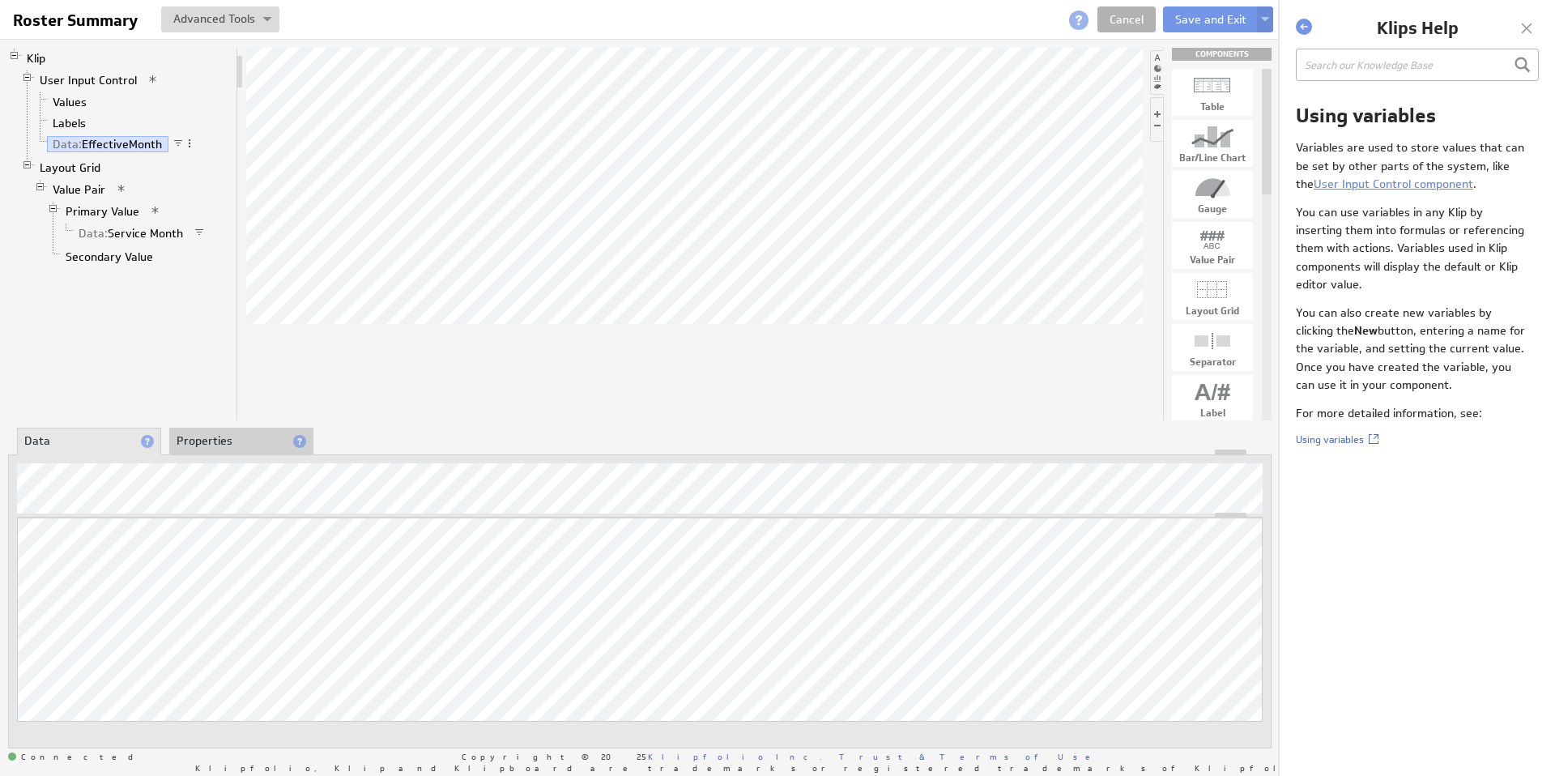
click at [212, 435] on li "Properties" at bounding box center [241, 442] width 144 height 28
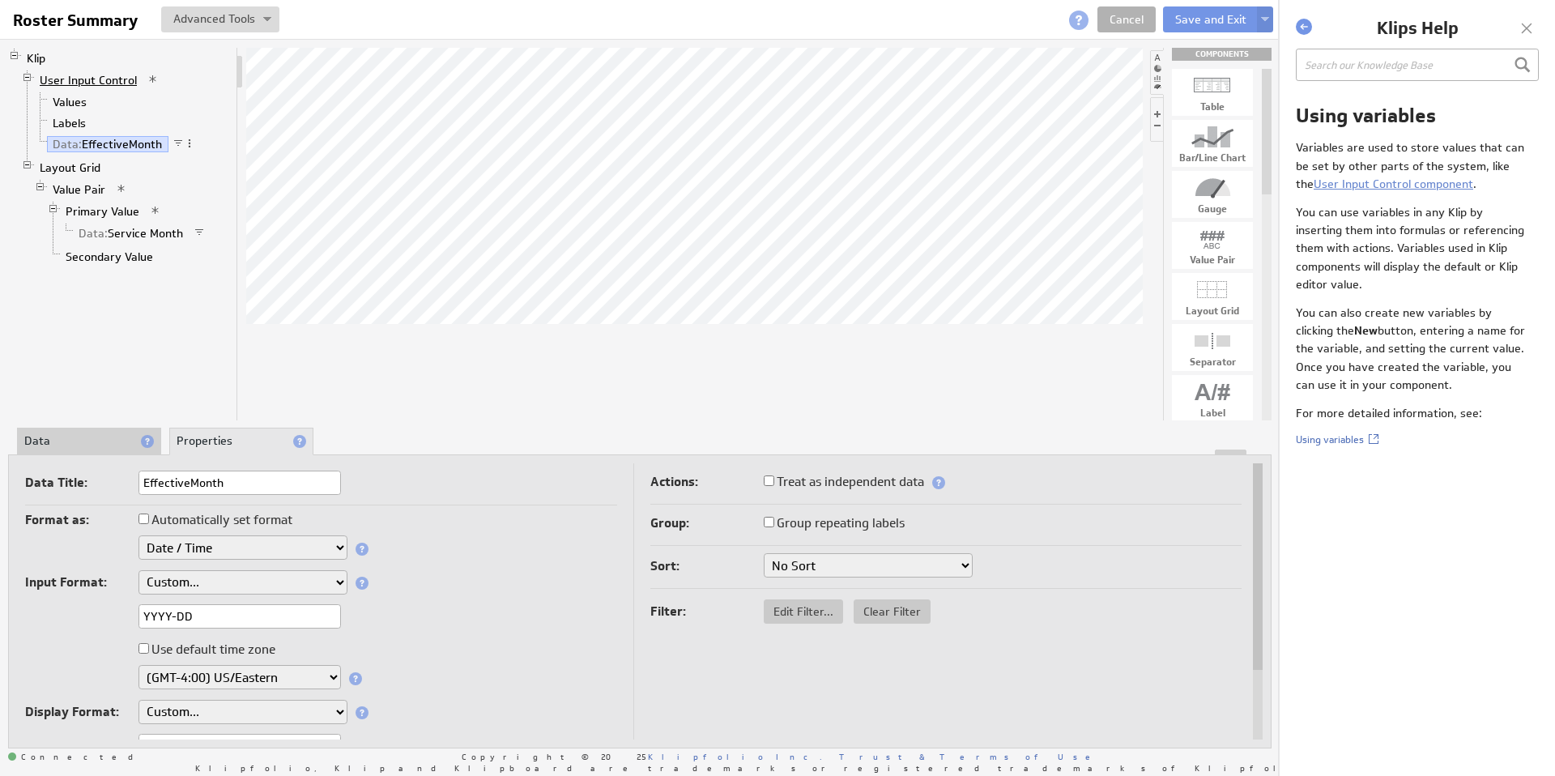
click at [82, 81] on link "User Input Control" at bounding box center [88, 80] width 109 height 16
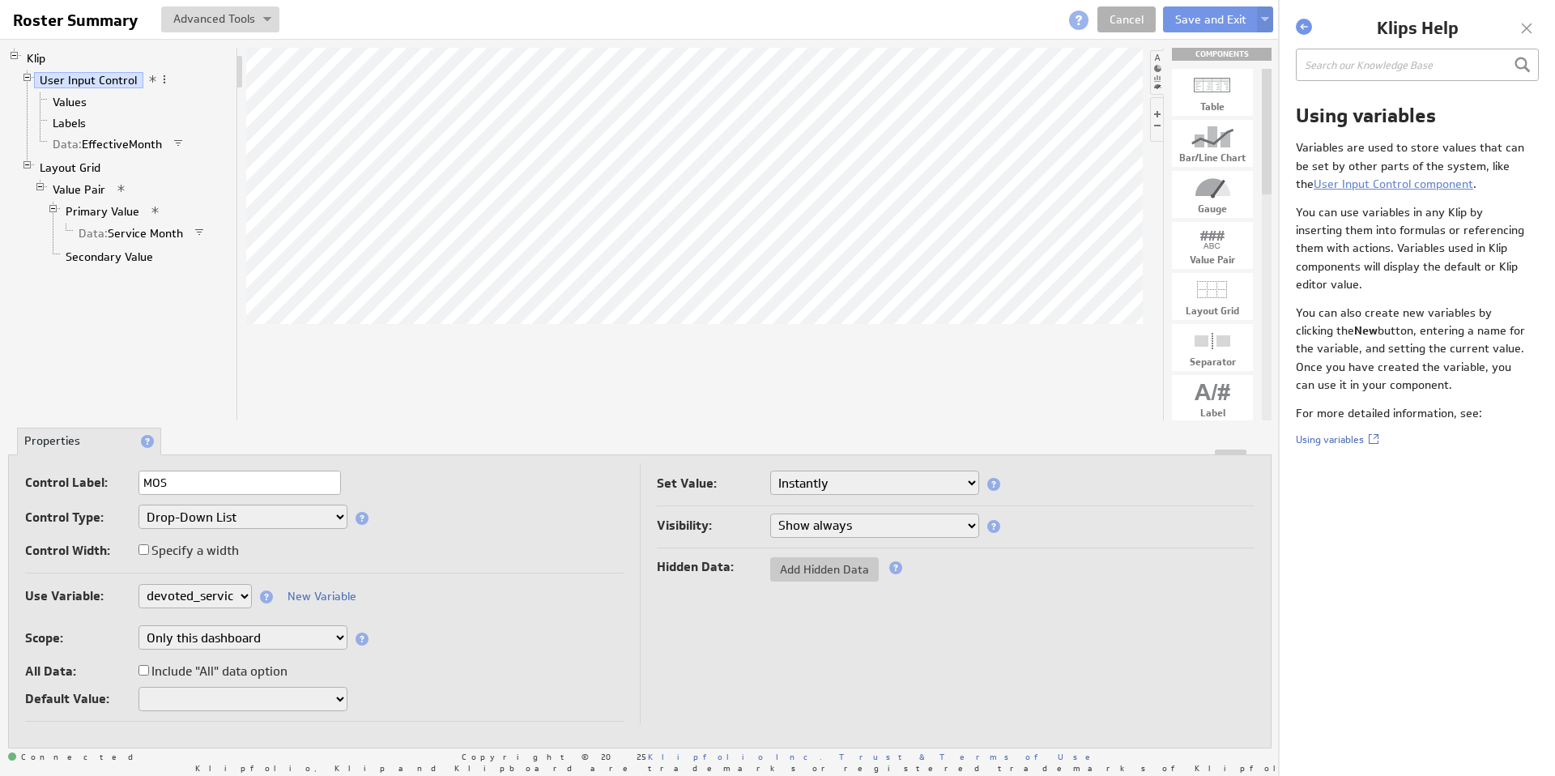
click at [329, 636] on select "Only this Klip Only this dashboard All dashboards" at bounding box center [243, 637] width 209 height 24
click at [239, 595] on select "None Selected clearmedica_filter_payor company.id company.name devoted_service_…" at bounding box center [195, 596] width 113 height 24
click at [338, 595] on link "New Variable" at bounding box center [322, 596] width 69 height 15
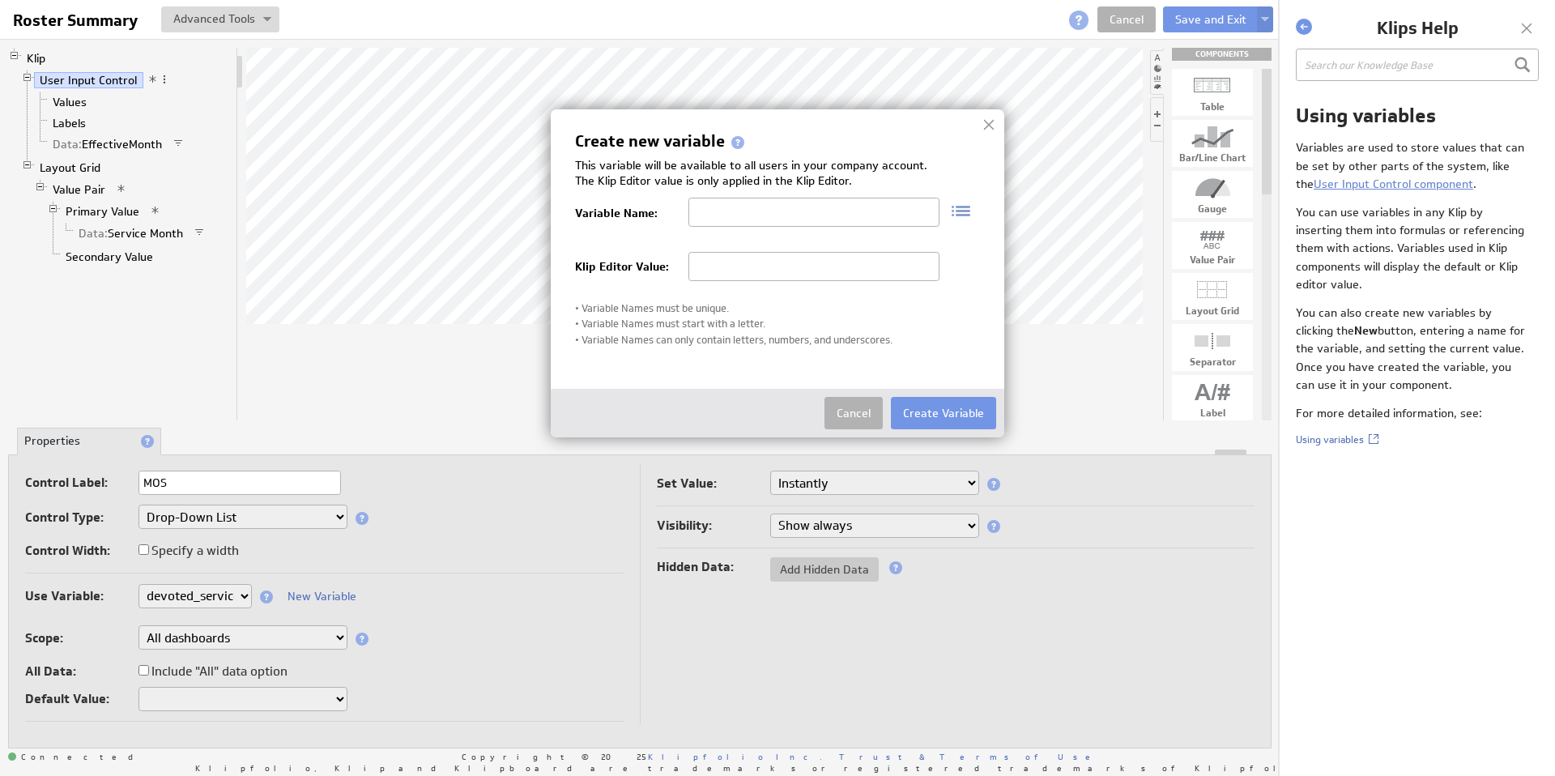
click at [959, 211] on img at bounding box center [956, 210] width 32 height 25
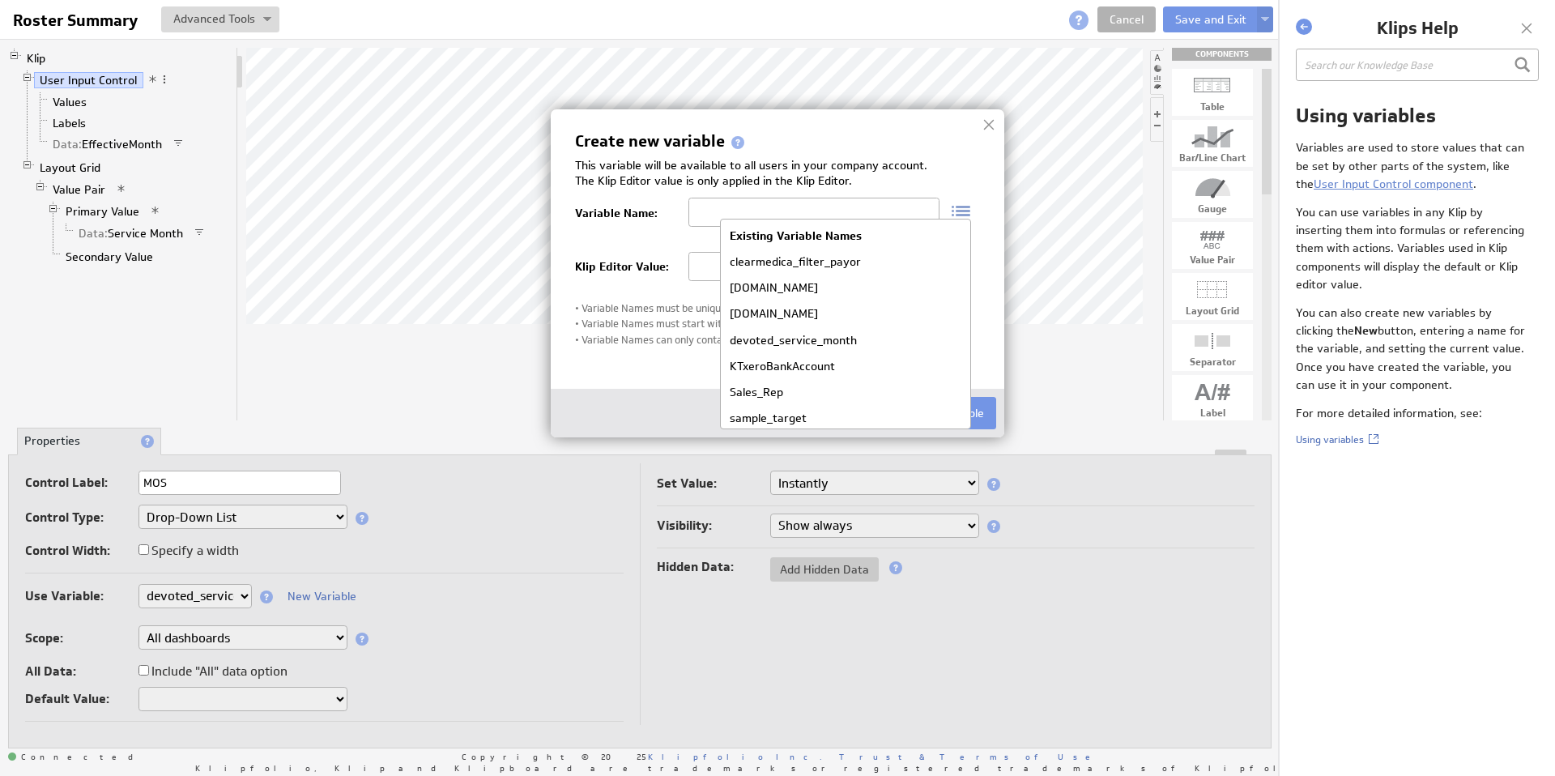
click at [935, 134] on h3 "Create new variable" at bounding box center [777, 142] width 405 height 16
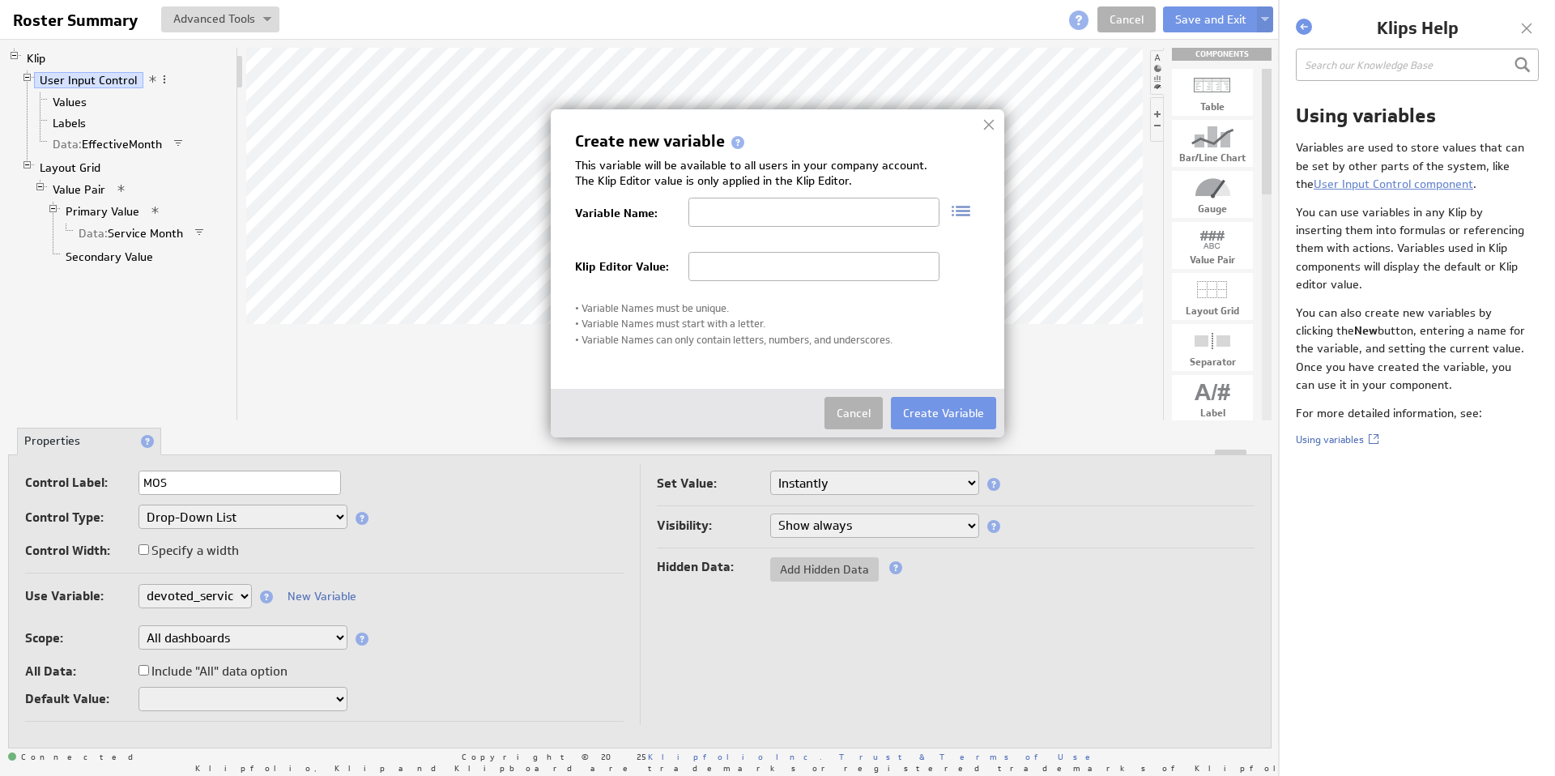
click at [758, 207] on input "text" at bounding box center [814, 212] width 251 height 29
click at [720, 211] on input "text" at bounding box center [814, 212] width 251 height 29
type input "mos_yyyy_mm"
click at [766, 264] on input "text" at bounding box center [814, 266] width 251 height 29
paste input "mos_yyyy_mm"
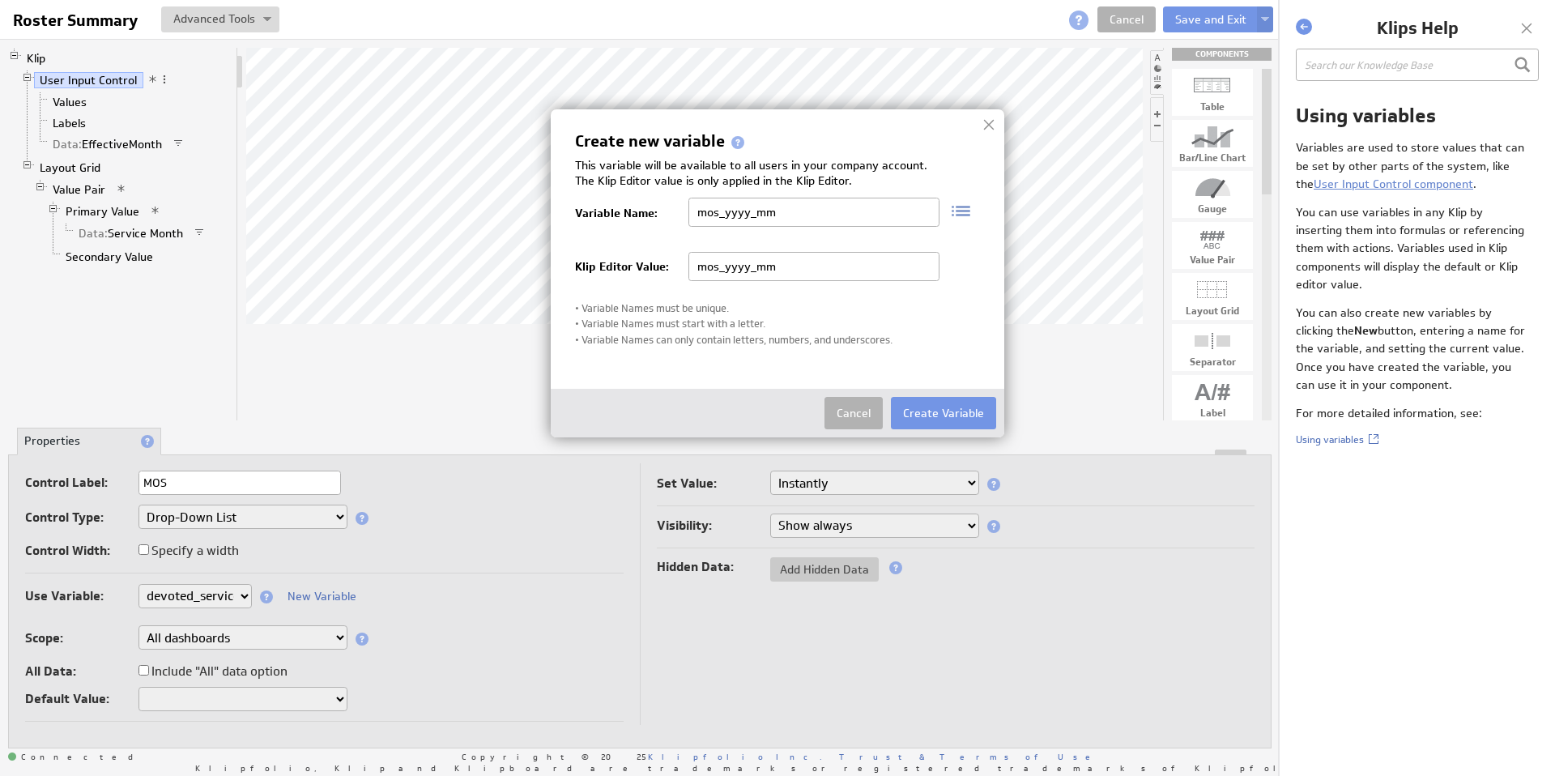
type input "mos_yyyy_mm"
click at [727, 212] on input "mos_yyyy_mm" at bounding box center [814, 212] width 251 height 29
type input "mos_filter_yyyy_mm"
click at [801, 267] on input "mos_yyyy_mm" at bounding box center [814, 266] width 251 height 29
paste input "filter_"
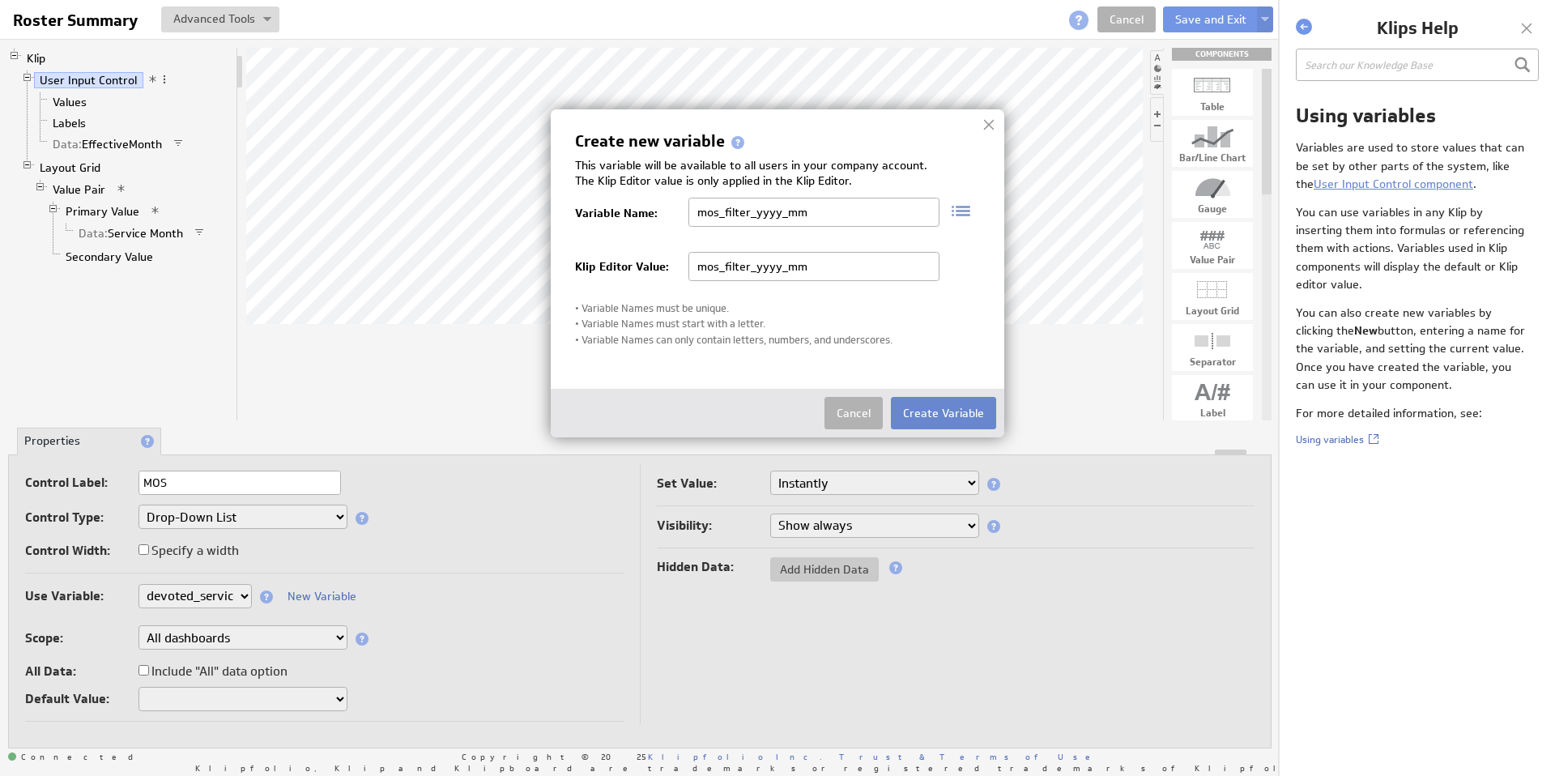
type input "mos_filter_yyyy_mm"
click at [939, 406] on button "Create Variable" at bounding box center [943, 413] width 105 height 32
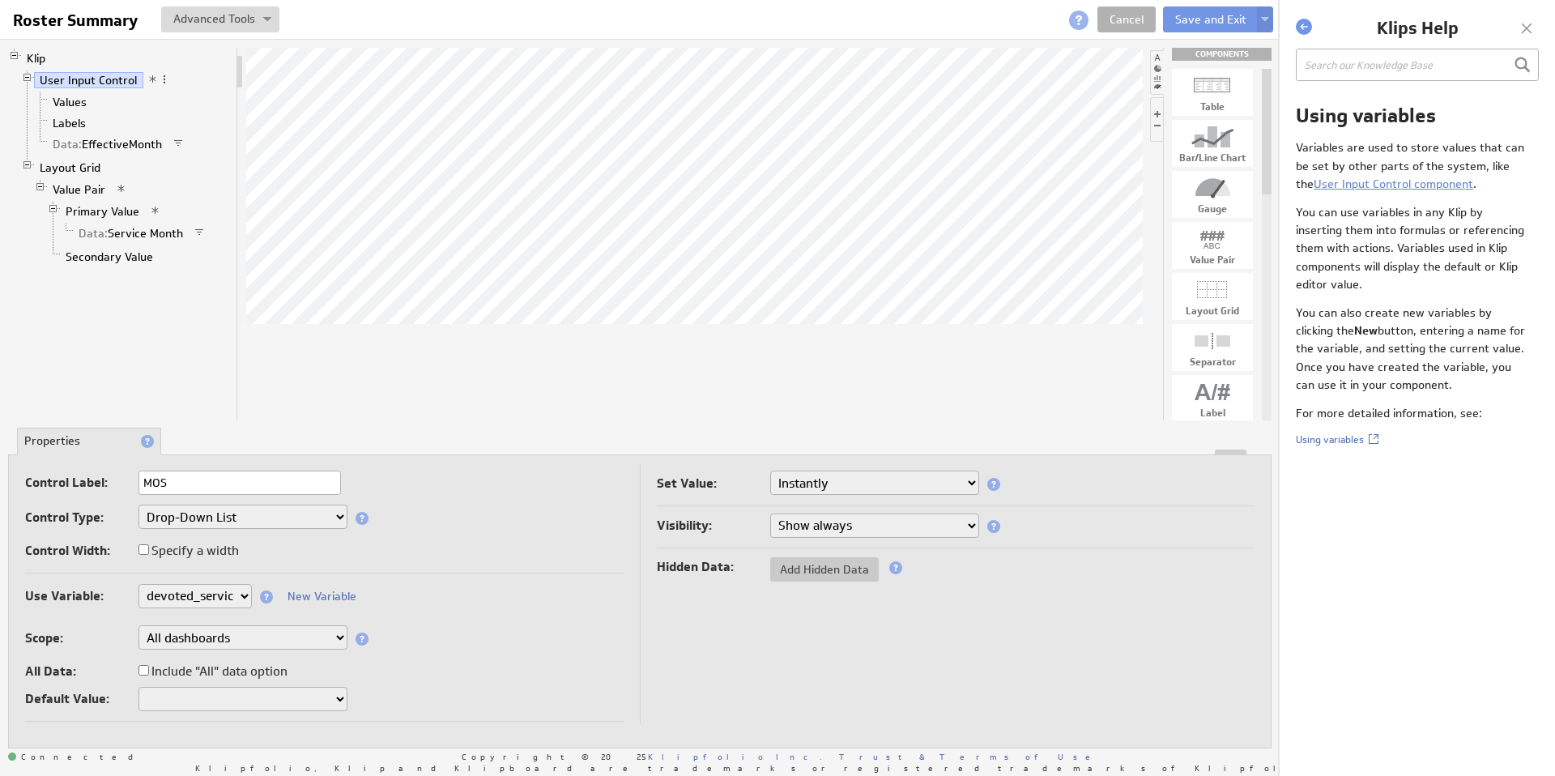
select select "mos_filter_yyyy_mm"
click at [831, 572] on span "Add Hidden Data" at bounding box center [824, 569] width 109 height 15
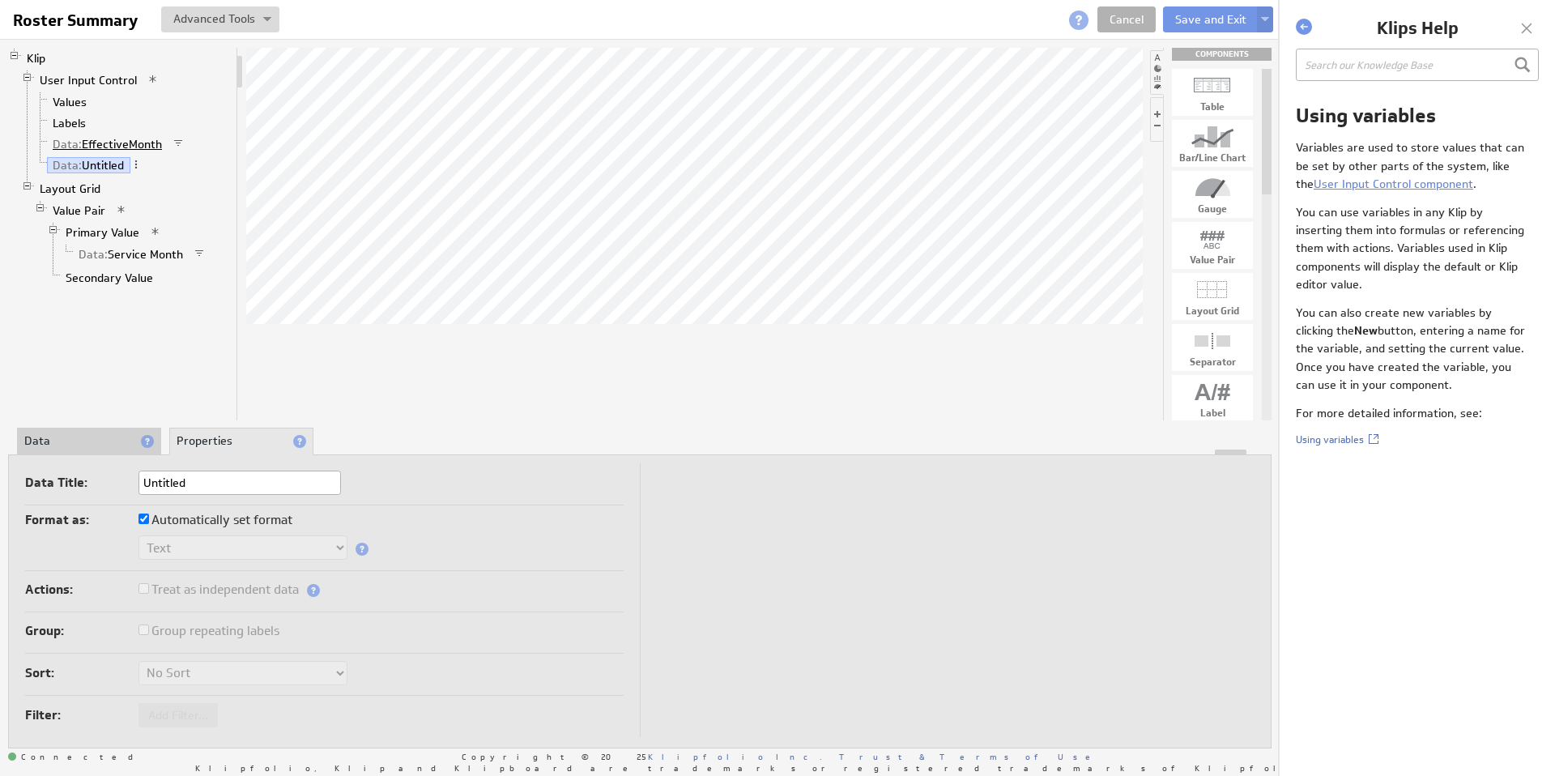
click at [110, 139] on link "Data: EffectiveMonth" at bounding box center [108, 144] width 122 height 16
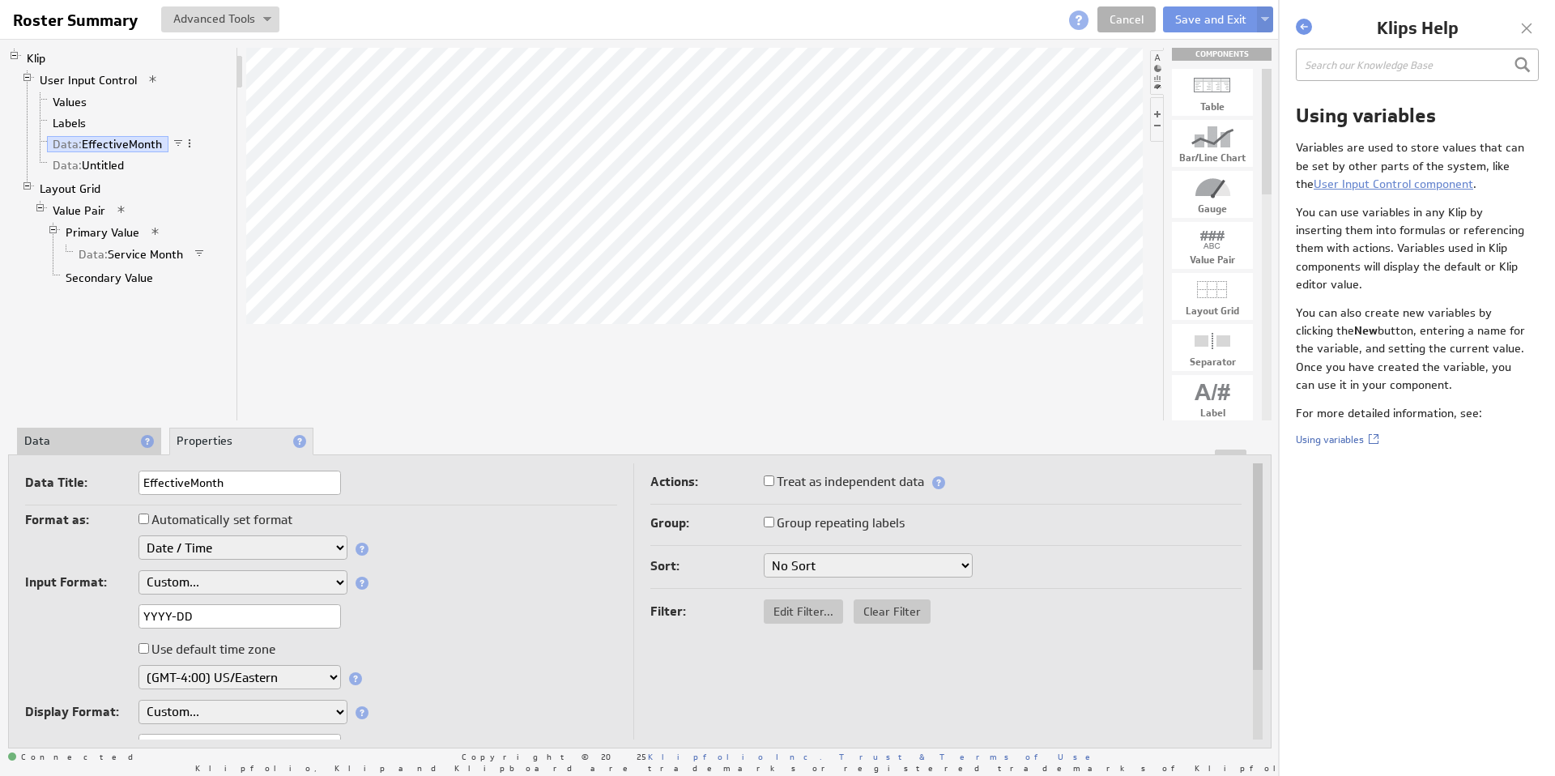
click at [47, 439] on li "Data" at bounding box center [89, 442] width 144 height 28
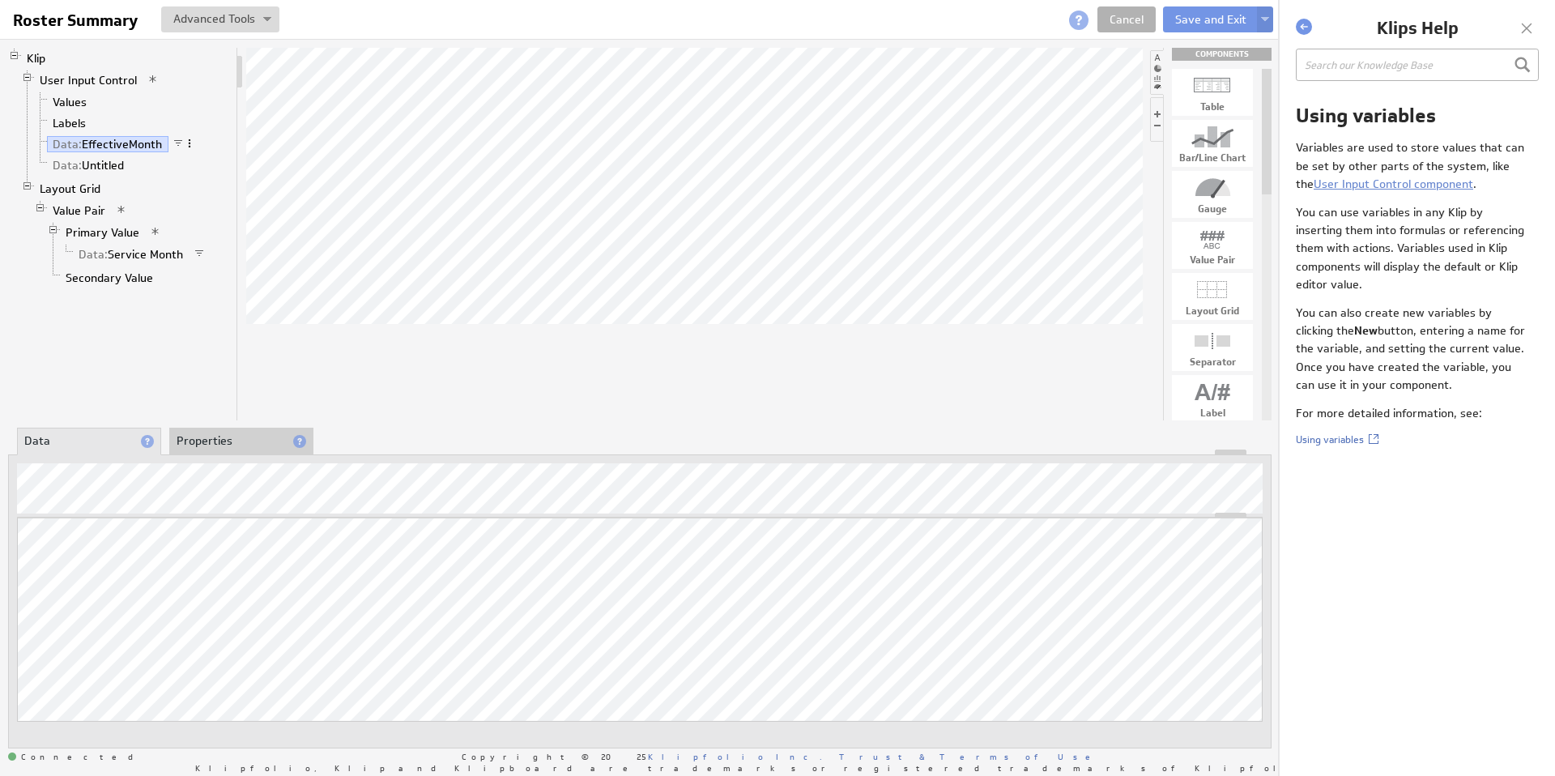
click at [192, 143] on span at bounding box center [189, 143] width 11 height 11
click at [142, 140] on link "Data: EffectiveMonth" at bounding box center [108, 144] width 122 height 16
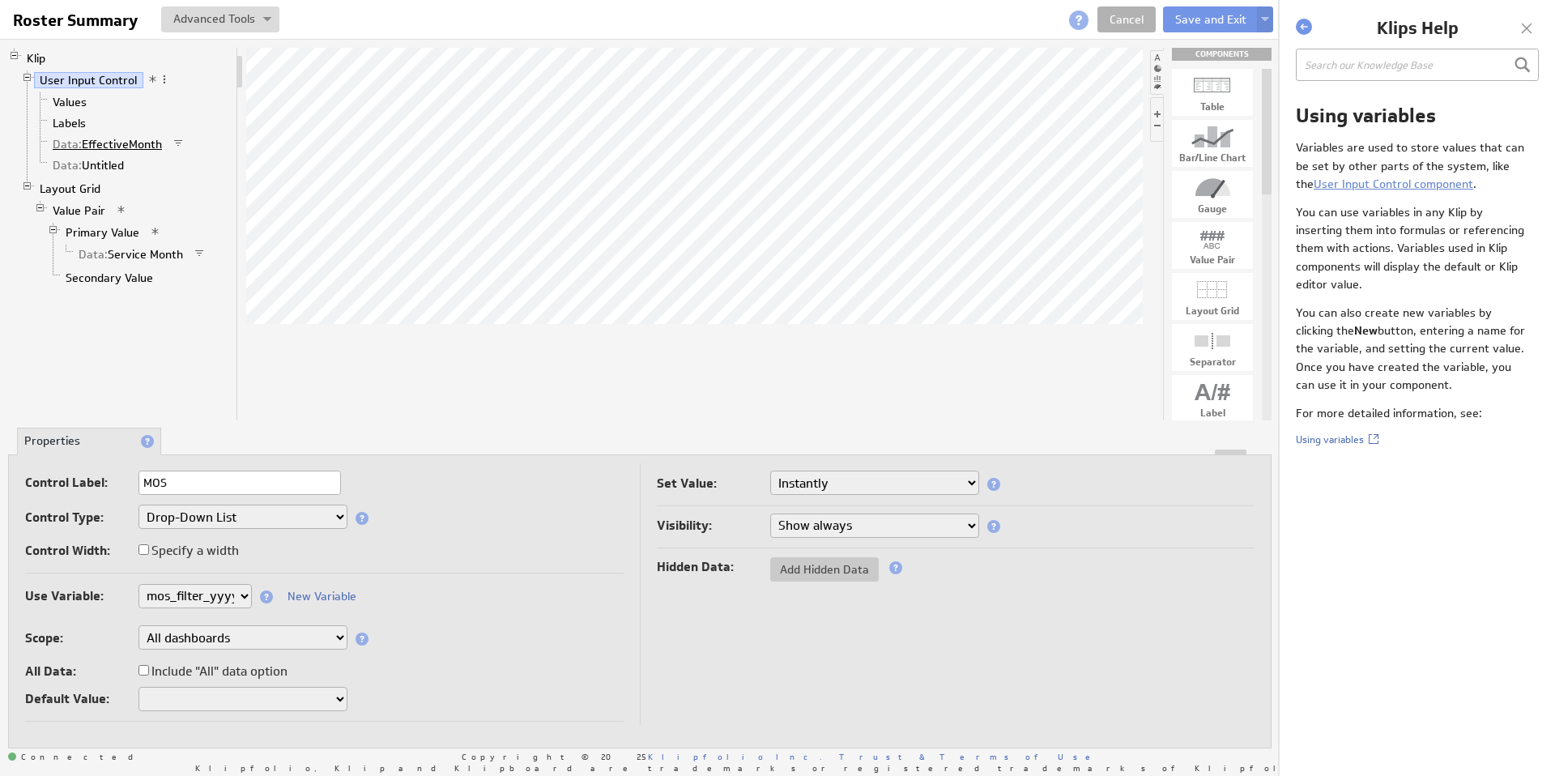
click at [117, 143] on link "Data: EffectiveMonth" at bounding box center [108, 144] width 122 height 16
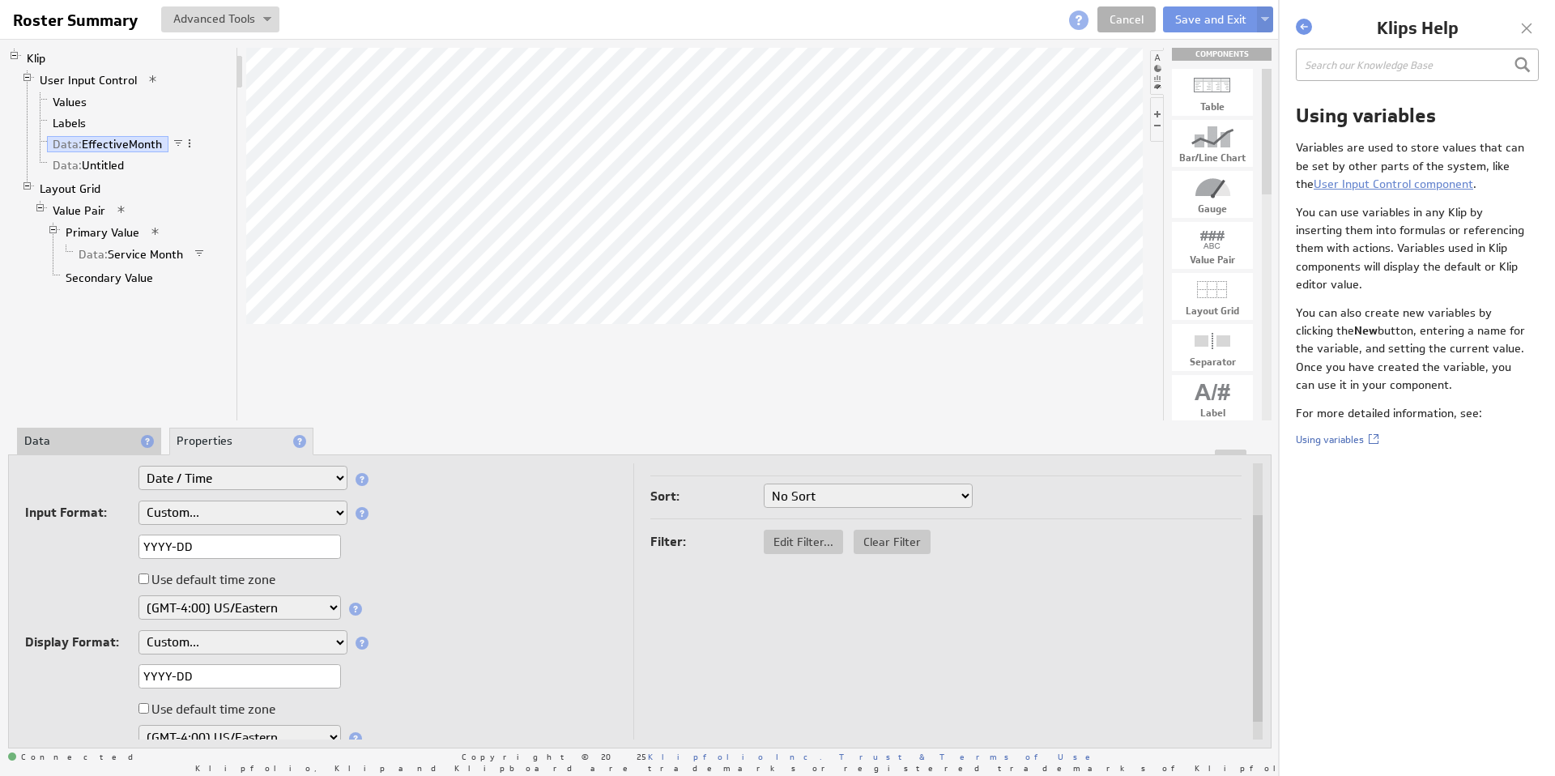
click at [57, 442] on li "Data" at bounding box center [89, 442] width 144 height 28
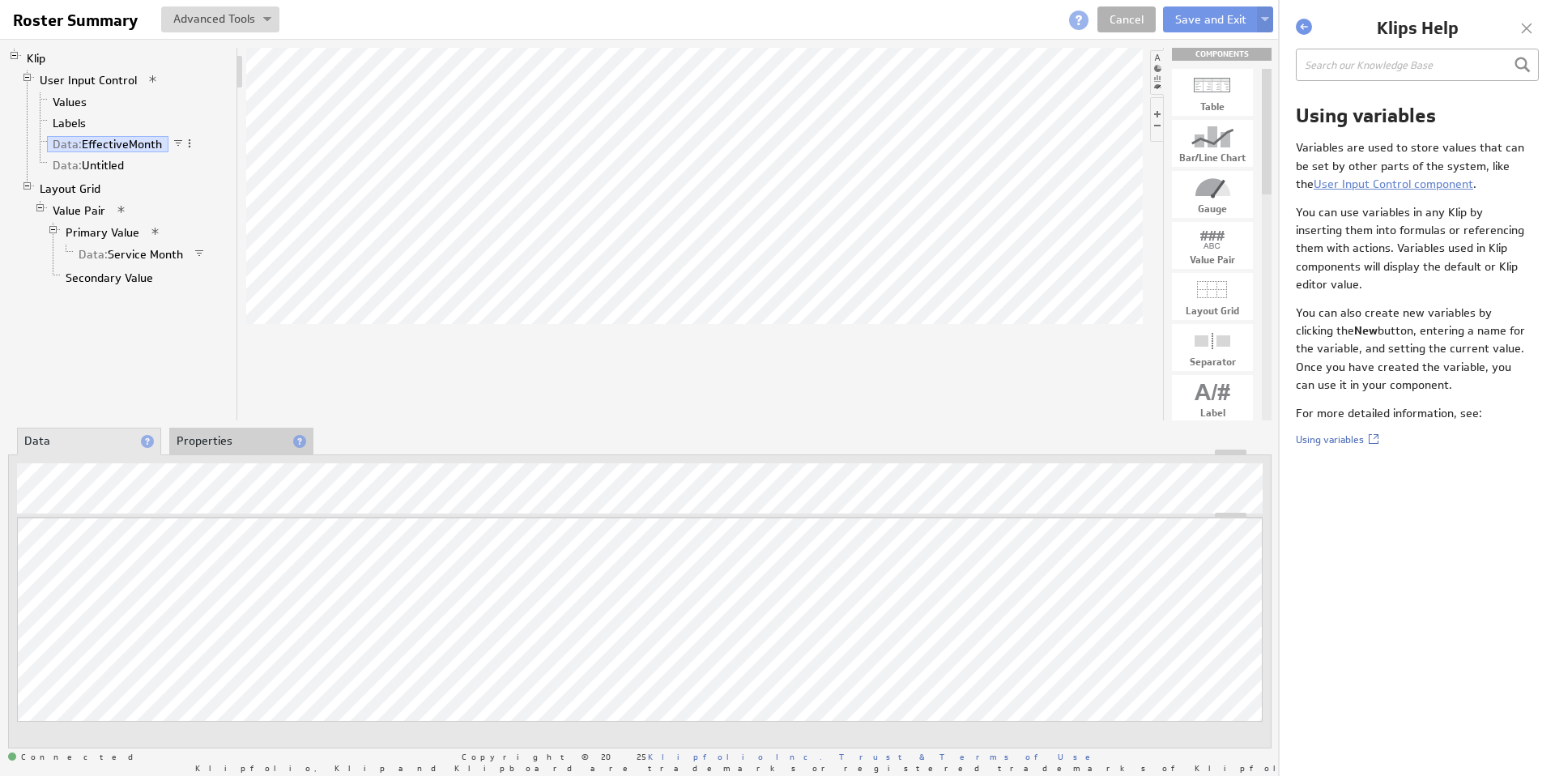
click at [196, 440] on li "Properties" at bounding box center [241, 442] width 144 height 28
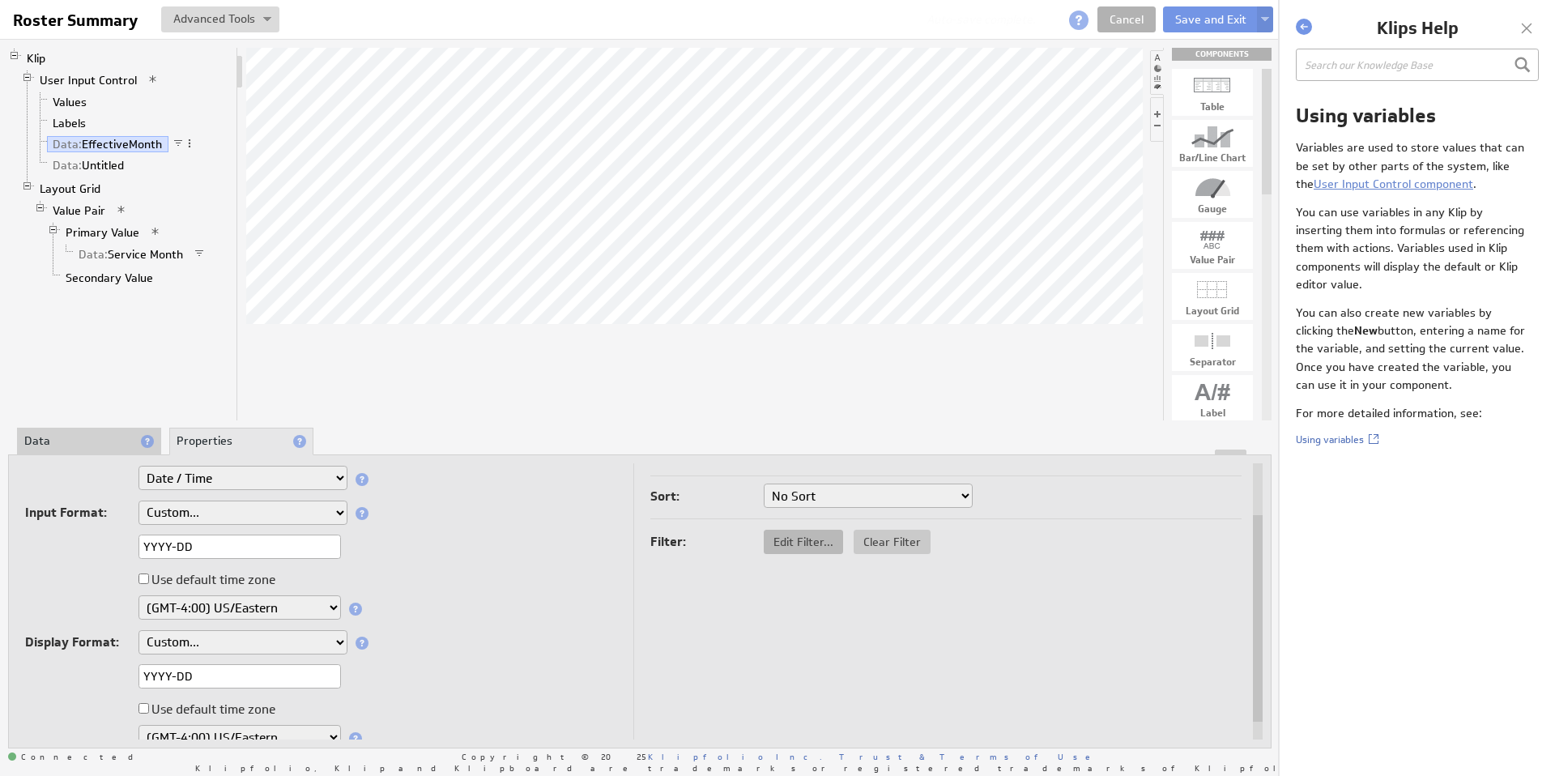
click at [801, 542] on span "Edit Filter..." at bounding box center [803, 542] width 79 height 15
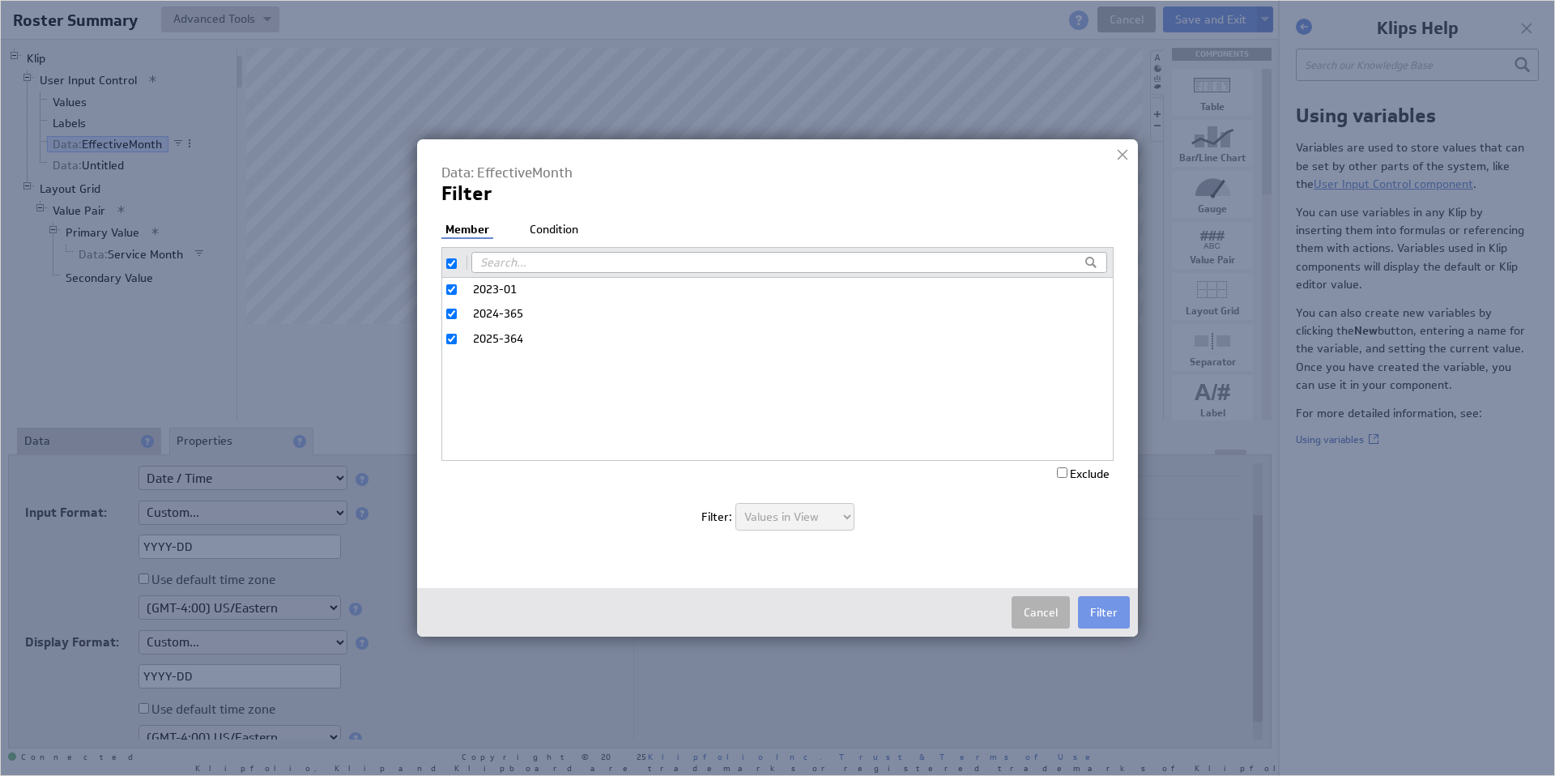
click at [556, 231] on li "Condition" at bounding box center [554, 230] width 57 height 16
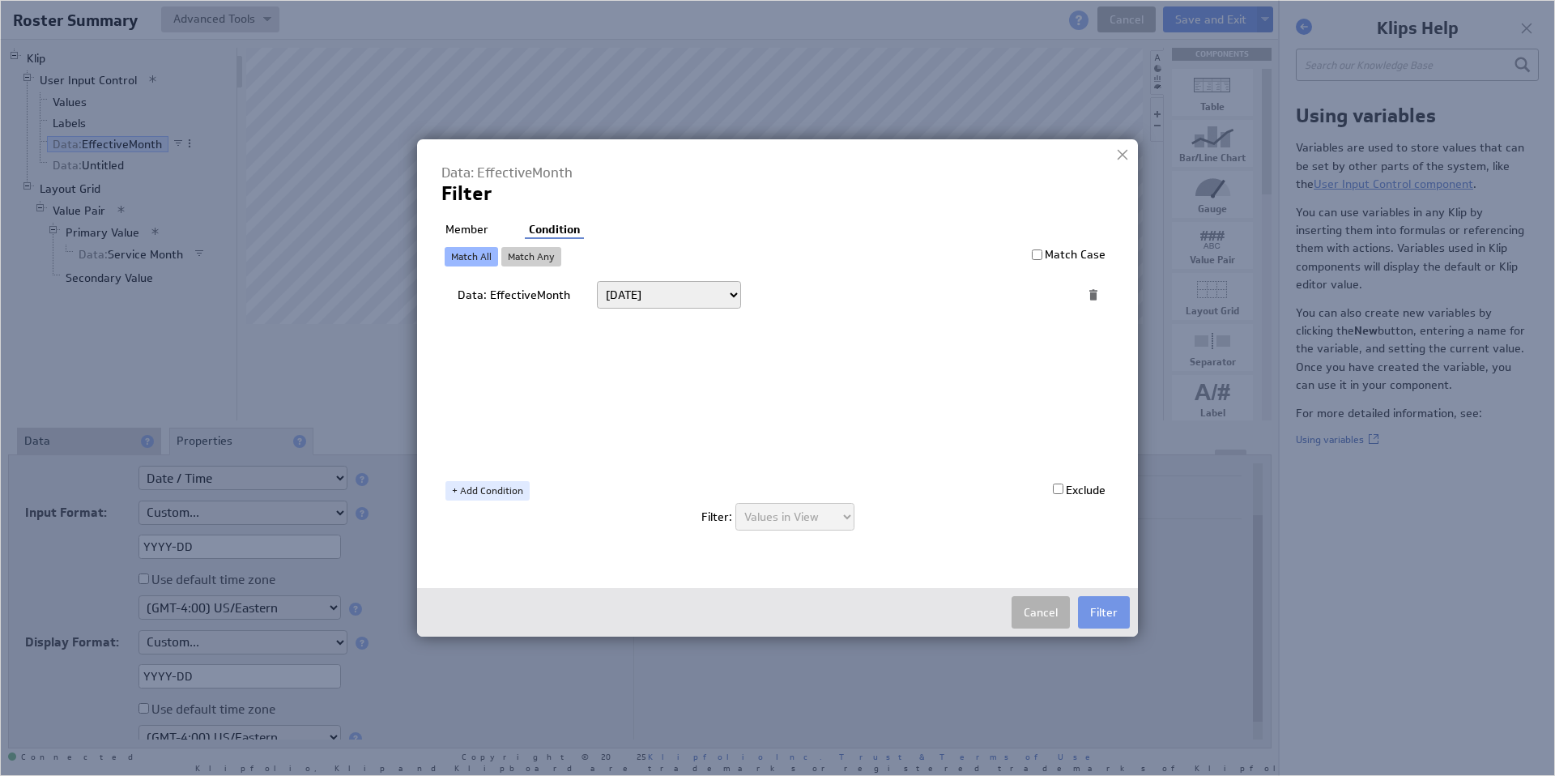
click at [707, 293] on select "Today Yesterday Unit to date In the last Last full On or after On or before ---…" at bounding box center [669, 295] width 144 height 28
click at [459, 227] on li "Member" at bounding box center [466, 230] width 51 height 16
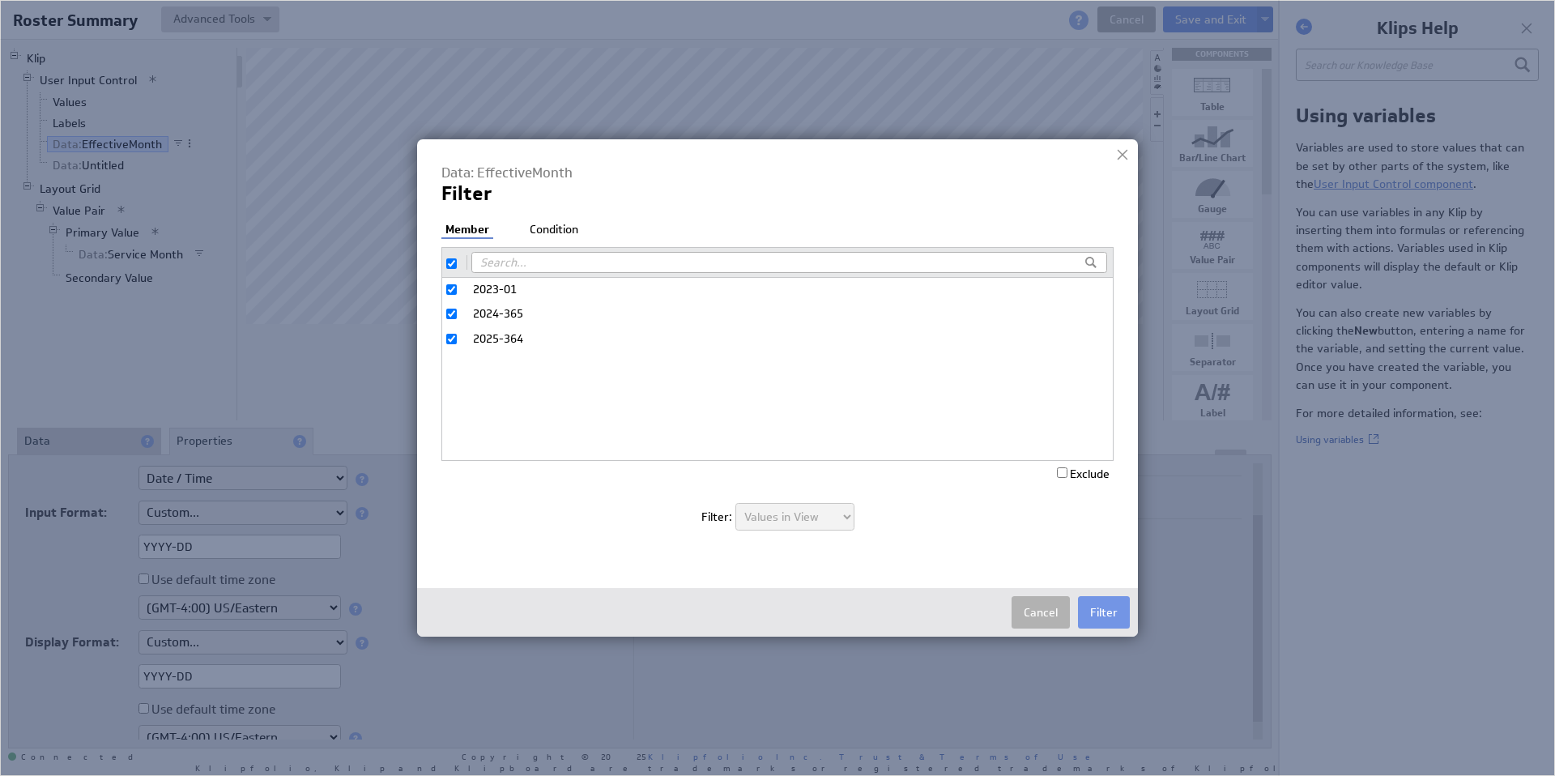
click at [452, 258] on input "checkbox" at bounding box center [451, 263] width 11 height 11
checkbox input "false"
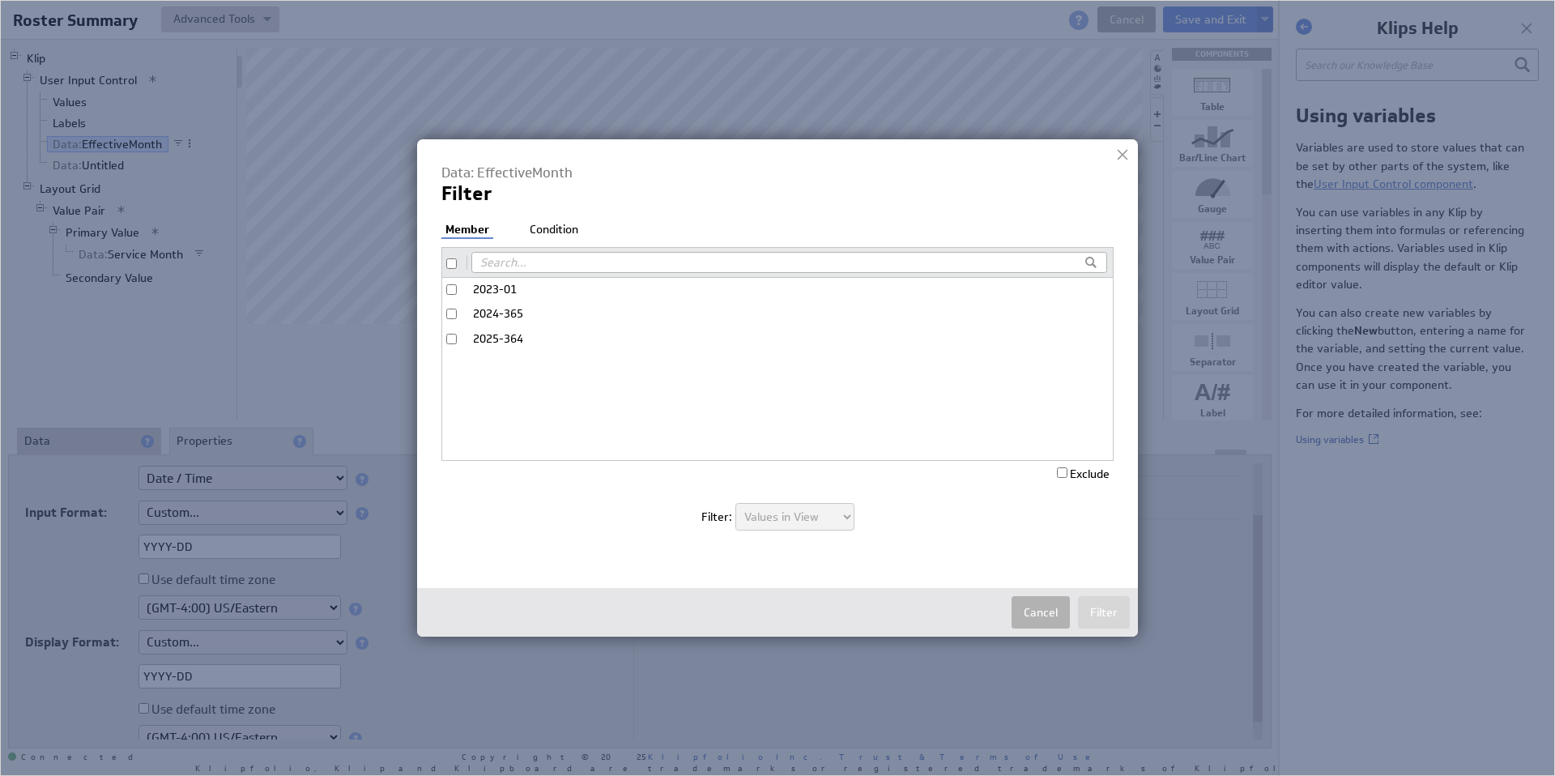
click at [534, 235] on li "Condition" at bounding box center [554, 230] width 57 height 16
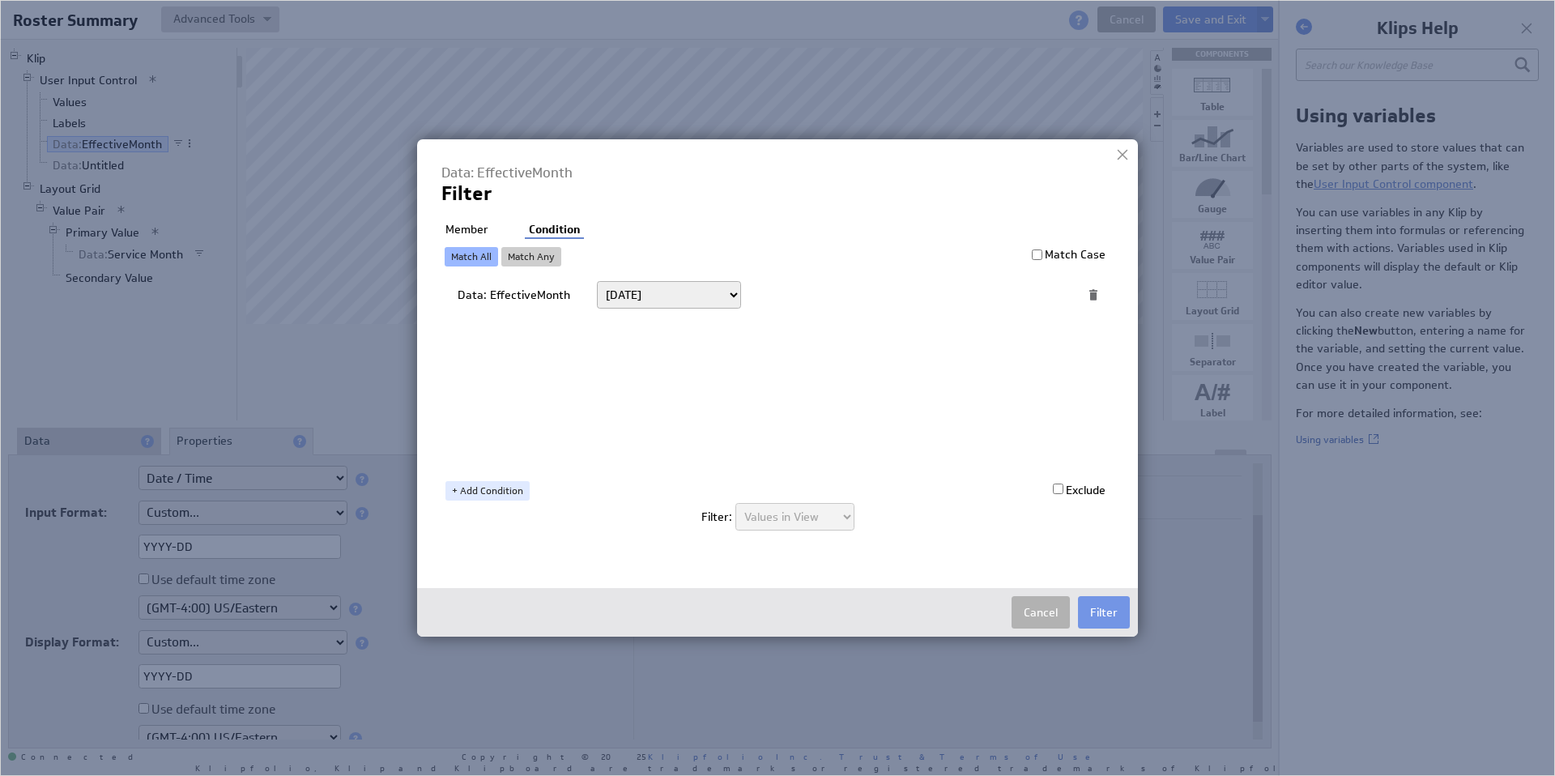
click at [667, 298] on select "Today Yesterday Unit to date In the last Last full On or after On or before ---…" at bounding box center [669, 295] width 144 height 28
select select "op:="
click at [1033, 294] on span at bounding box center [1038, 294] width 22 height 21
click at [1034, 296] on span at bounding box center [1038, 294] width 22 height 21
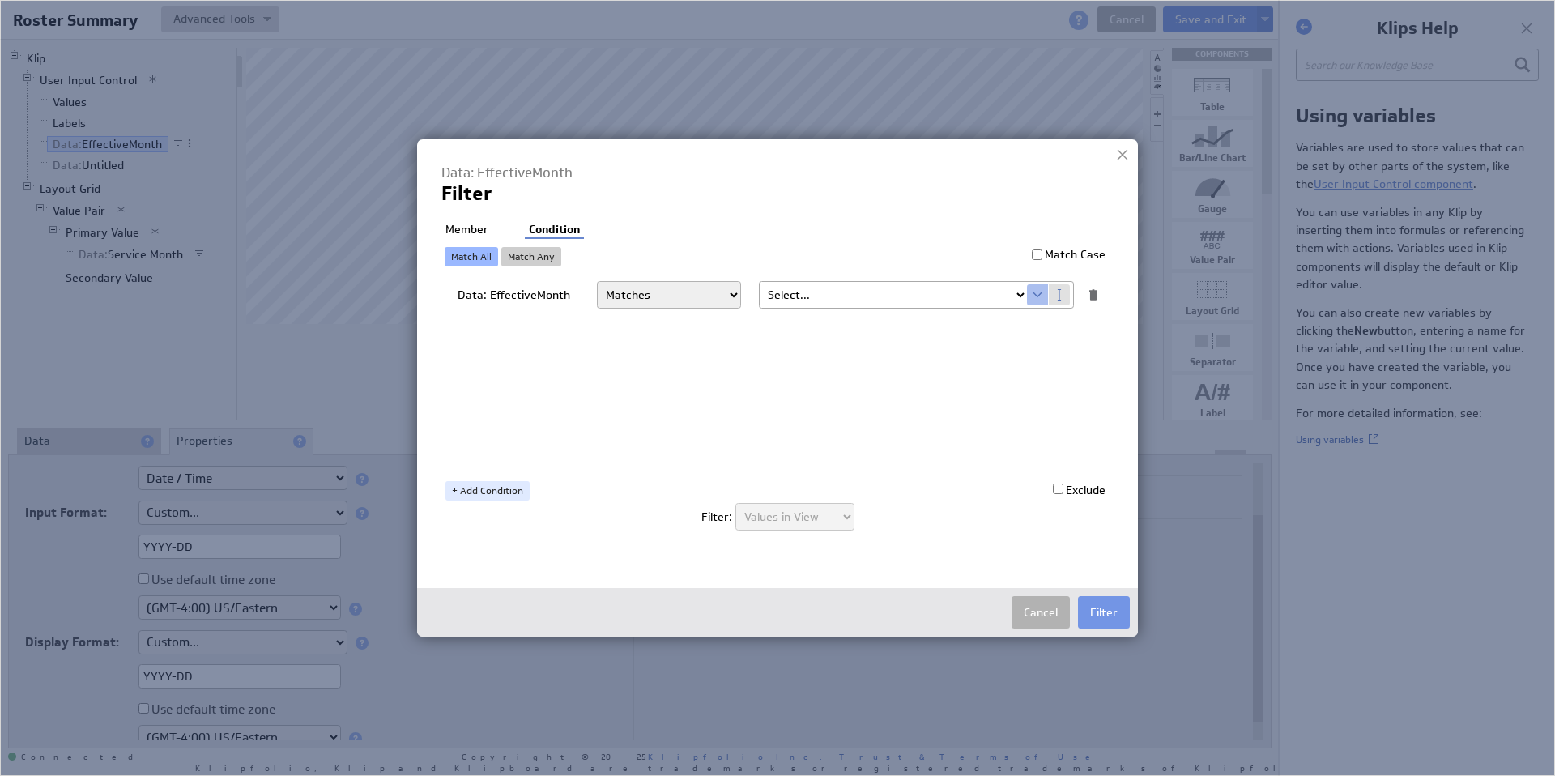
click at [1022, 293] on select "Select... company.id company.name user.emailAddress user.firstName user.isAdmin…" at bounding box center [893, 295] width 267 height 26
select select "mos_filter_yyyy_mm"
click at [1106, 610] on button "Filter" at bounding box center [1104, 612] width 52 height 32
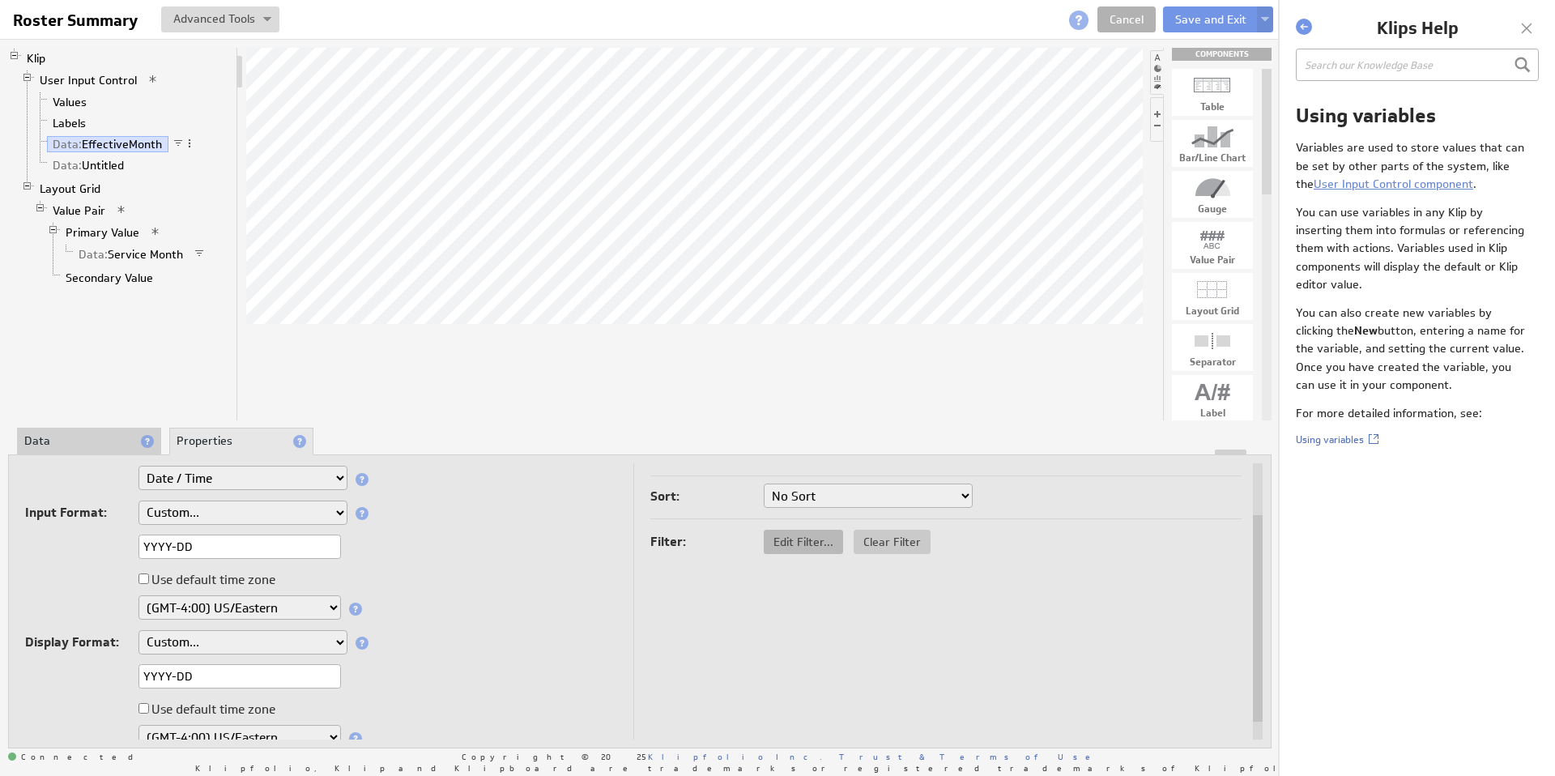
click at [803, 542] on span "Edit Filter..." at bounding box center [803, 542] width 79 height 15
select select "op:="
select select "mos_filter_yyyy_mm"
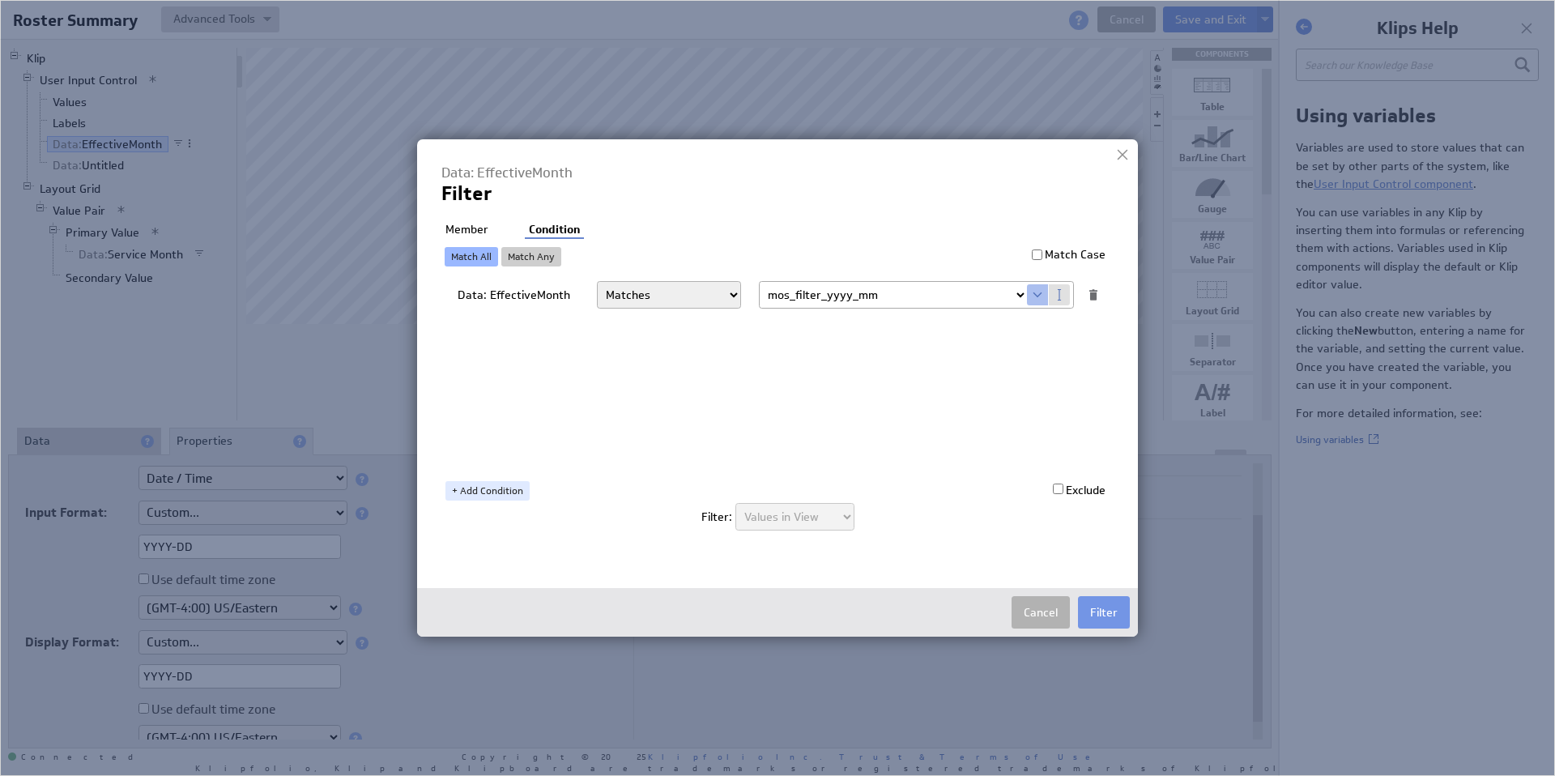
click at [478, 227] on li "Member" at bounding box center [466, 230] width 51 height 16
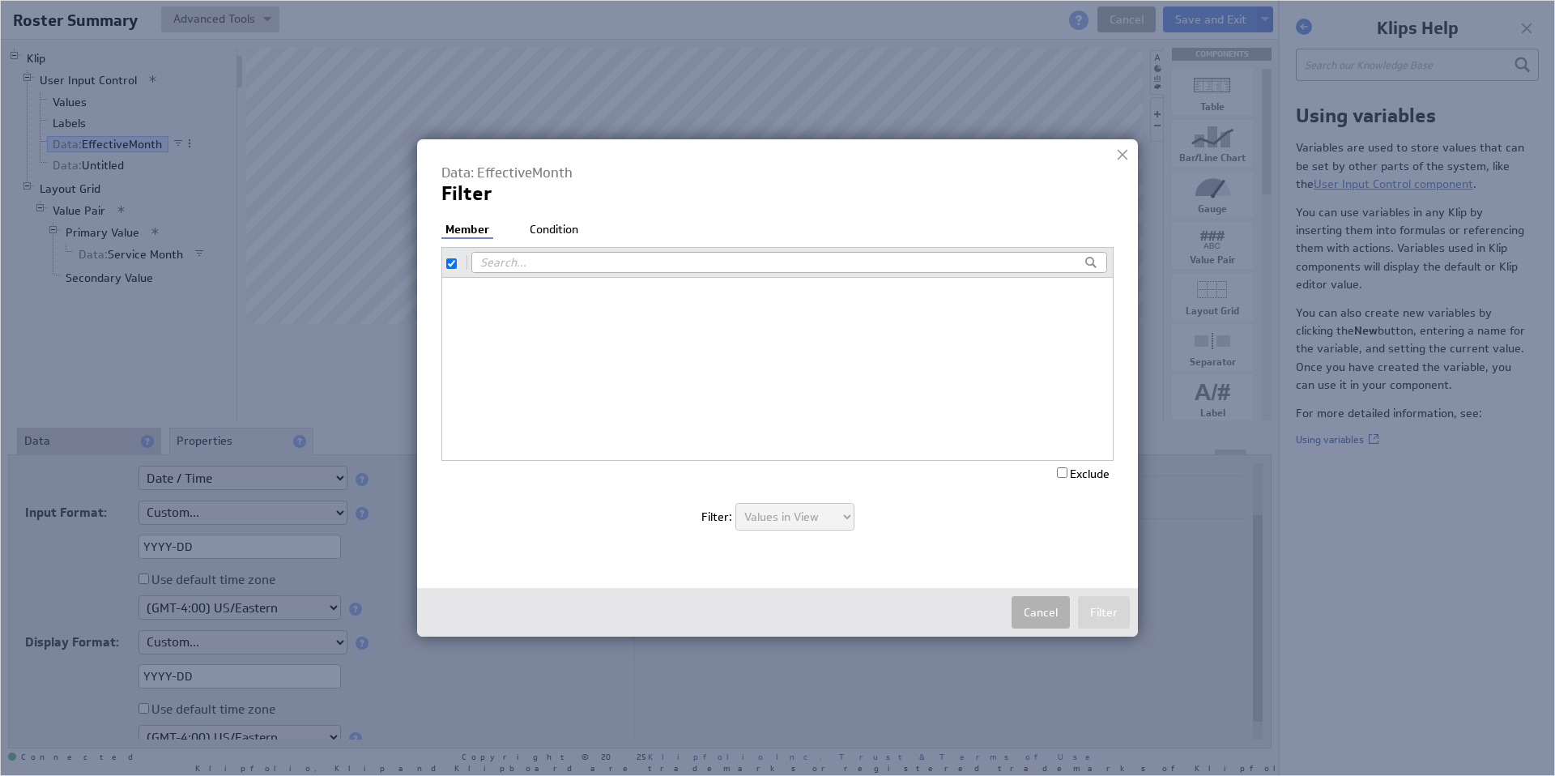
checkbox input "true"
click at [566, 231] on li "Condition" at bounding box center [554, 230] width 57 height 16
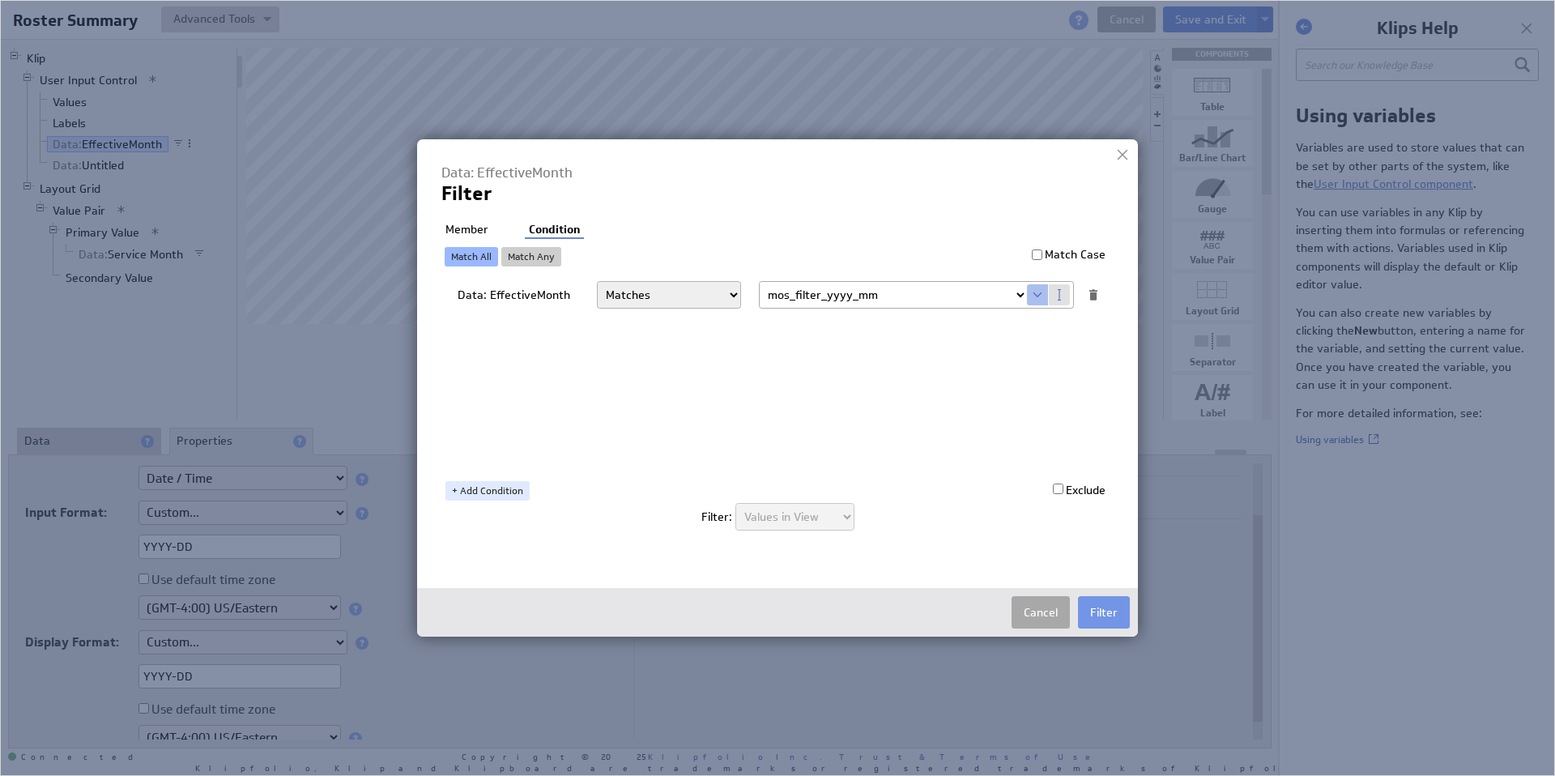
click at [1041, 610] on button "Cancel" at bounding box center [1041, 612] width 58 height 32
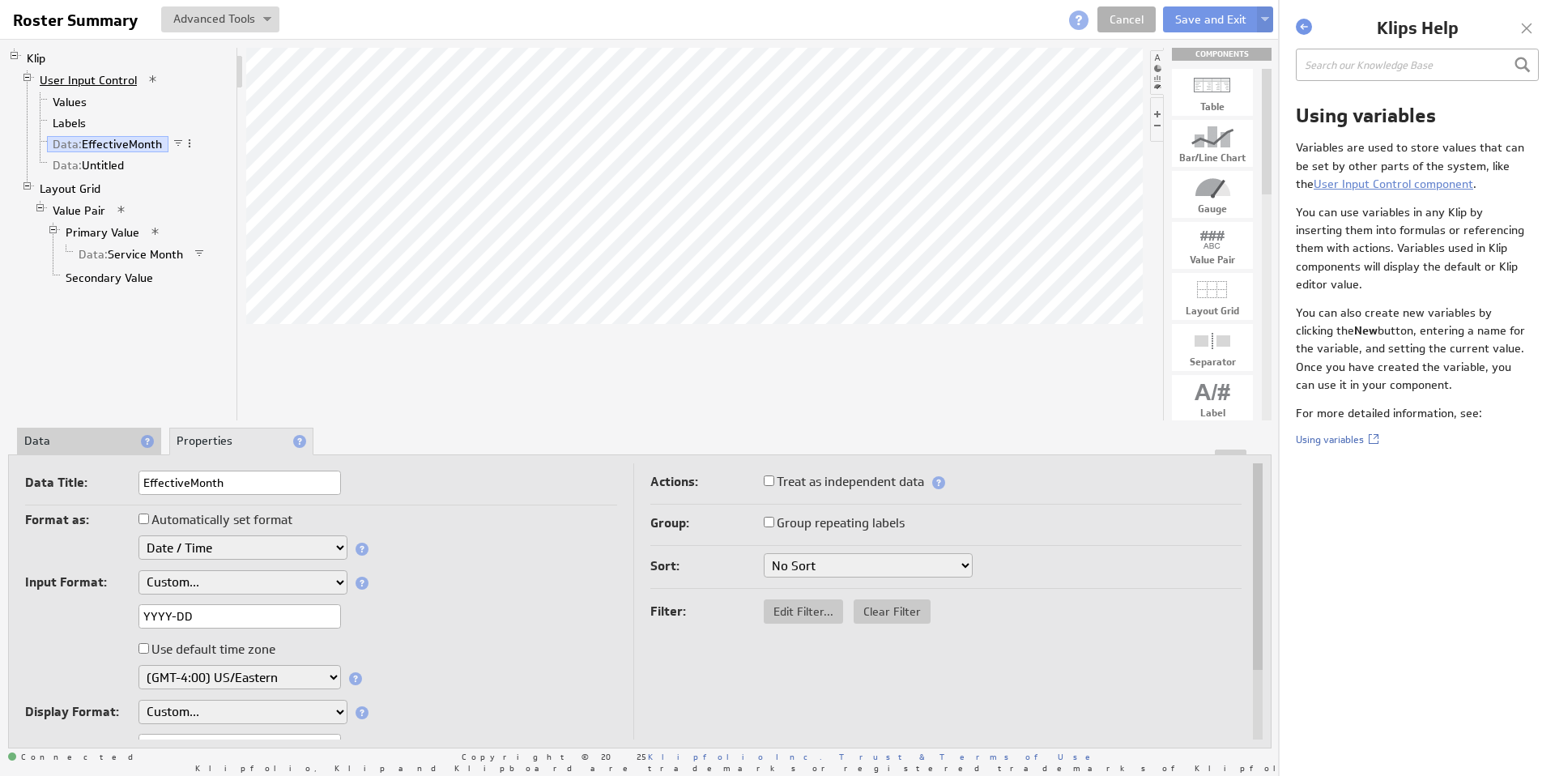
click at [122, 78] on link "User Input Control" at bounding box center [88, 80] width 109 height 16
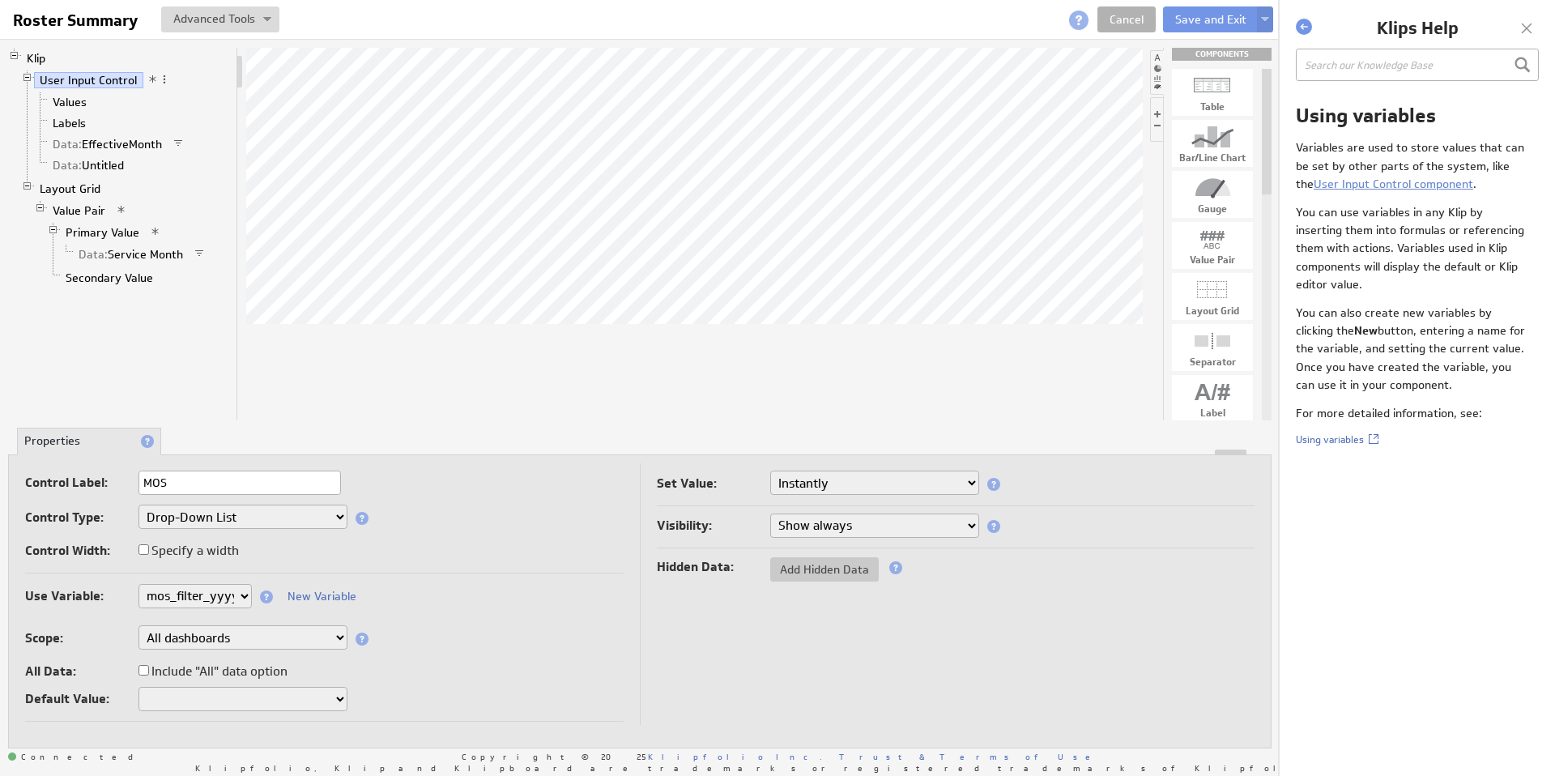
click at [151, 78] on span at bounding box center [152, 79] width 11 height 11
click at [1129, 23] on link "Cancel" at bounding box center [1127, 19] width 58 height 26
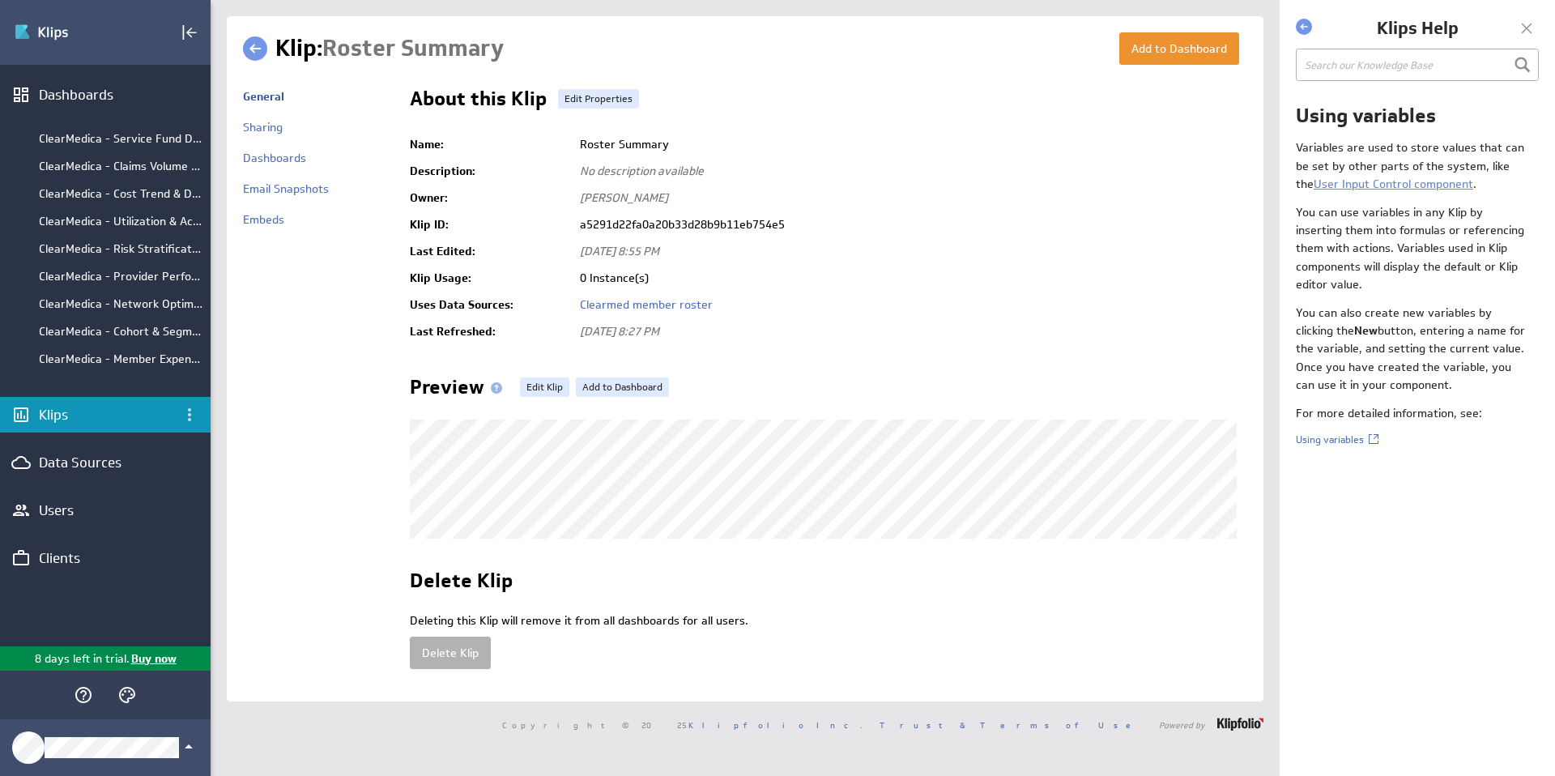
click at [258, 50] on link at bounding box center [255, 48] width 24 height 24
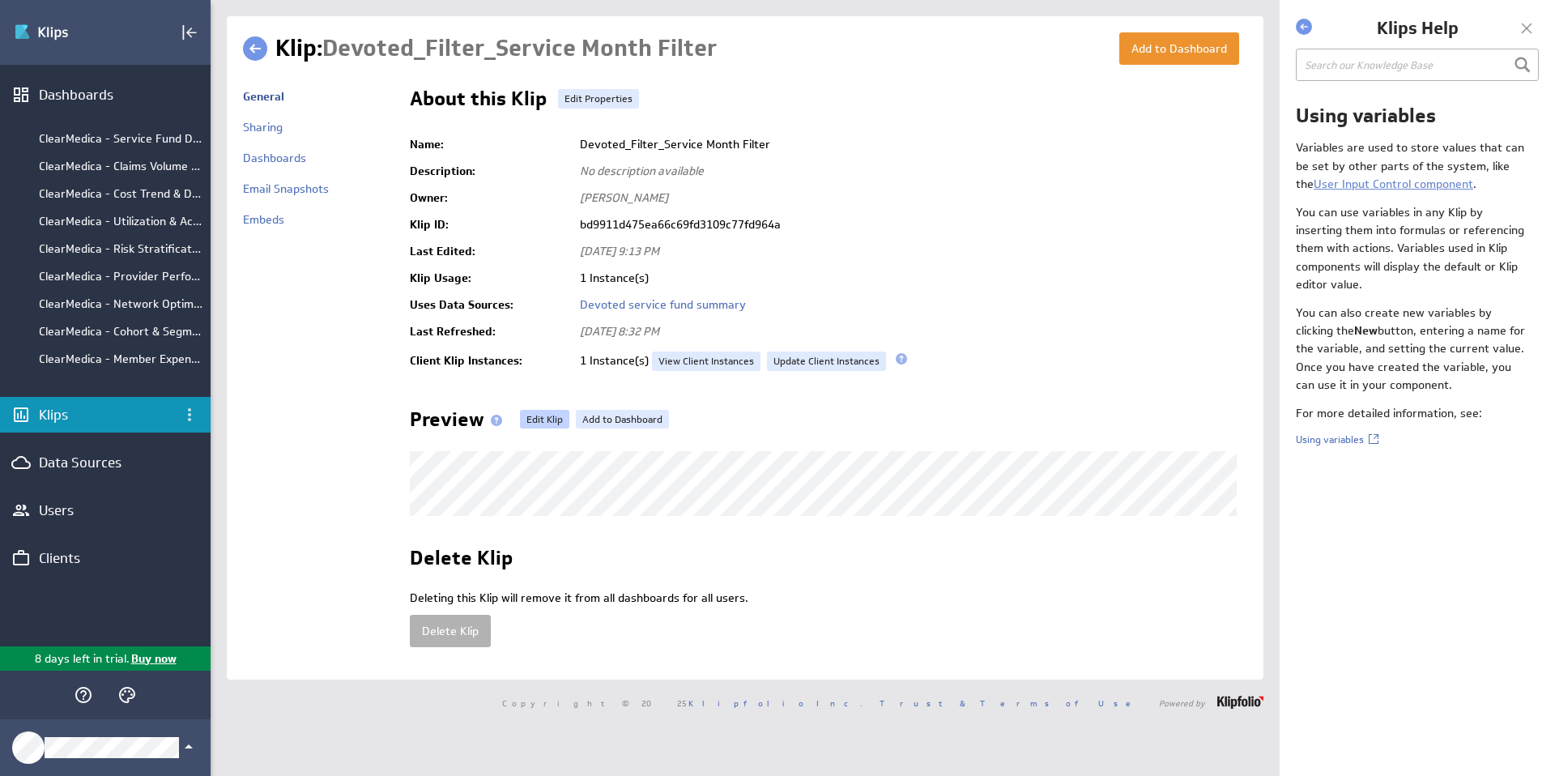
click at [535, 410] on link "Edit Klip" at bounding box center [544, 419] width 49 height 19
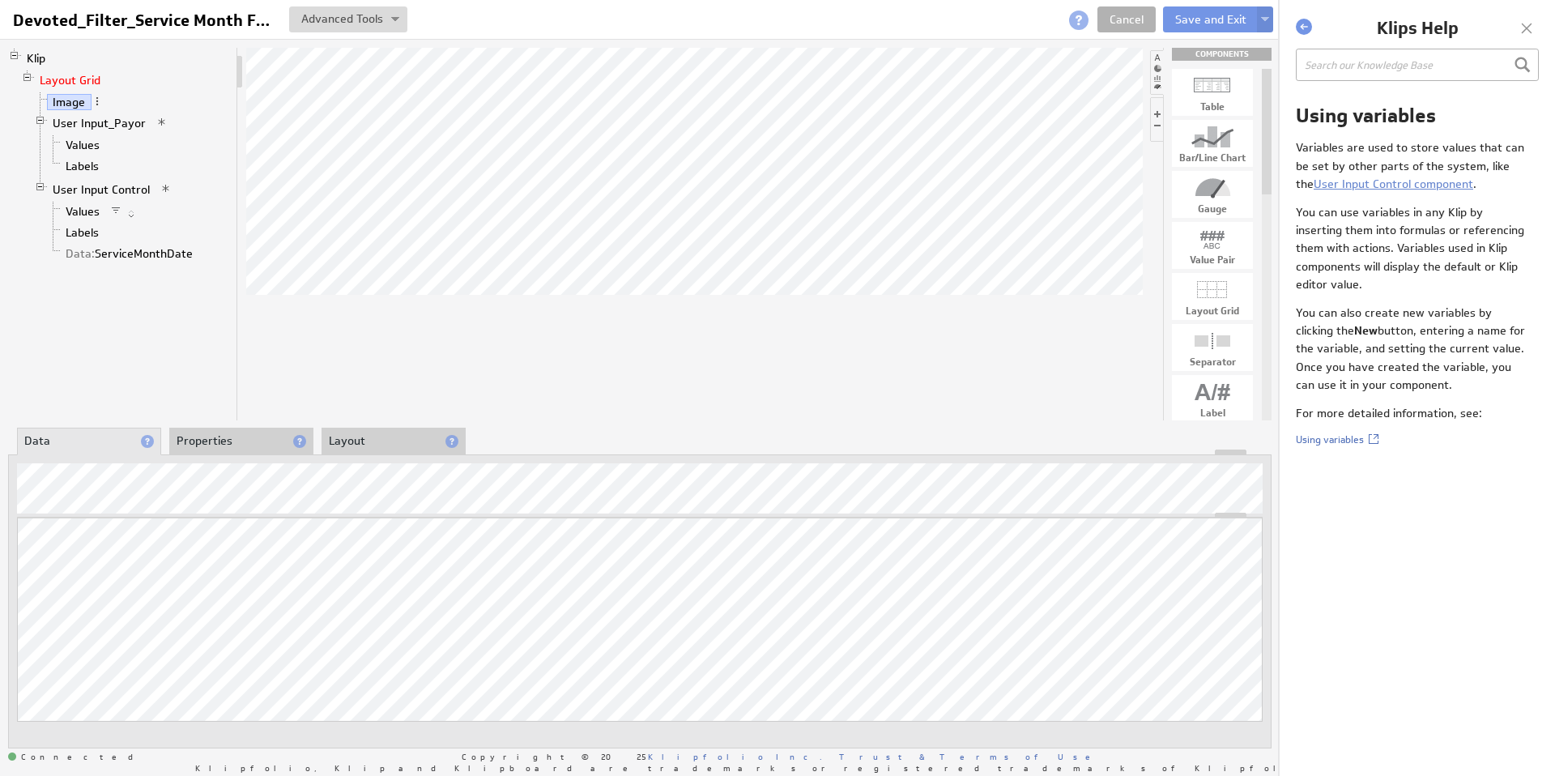
click at [78, 77] on link "Layout Grid" at bounding box center [70, 80] width 73 height 16
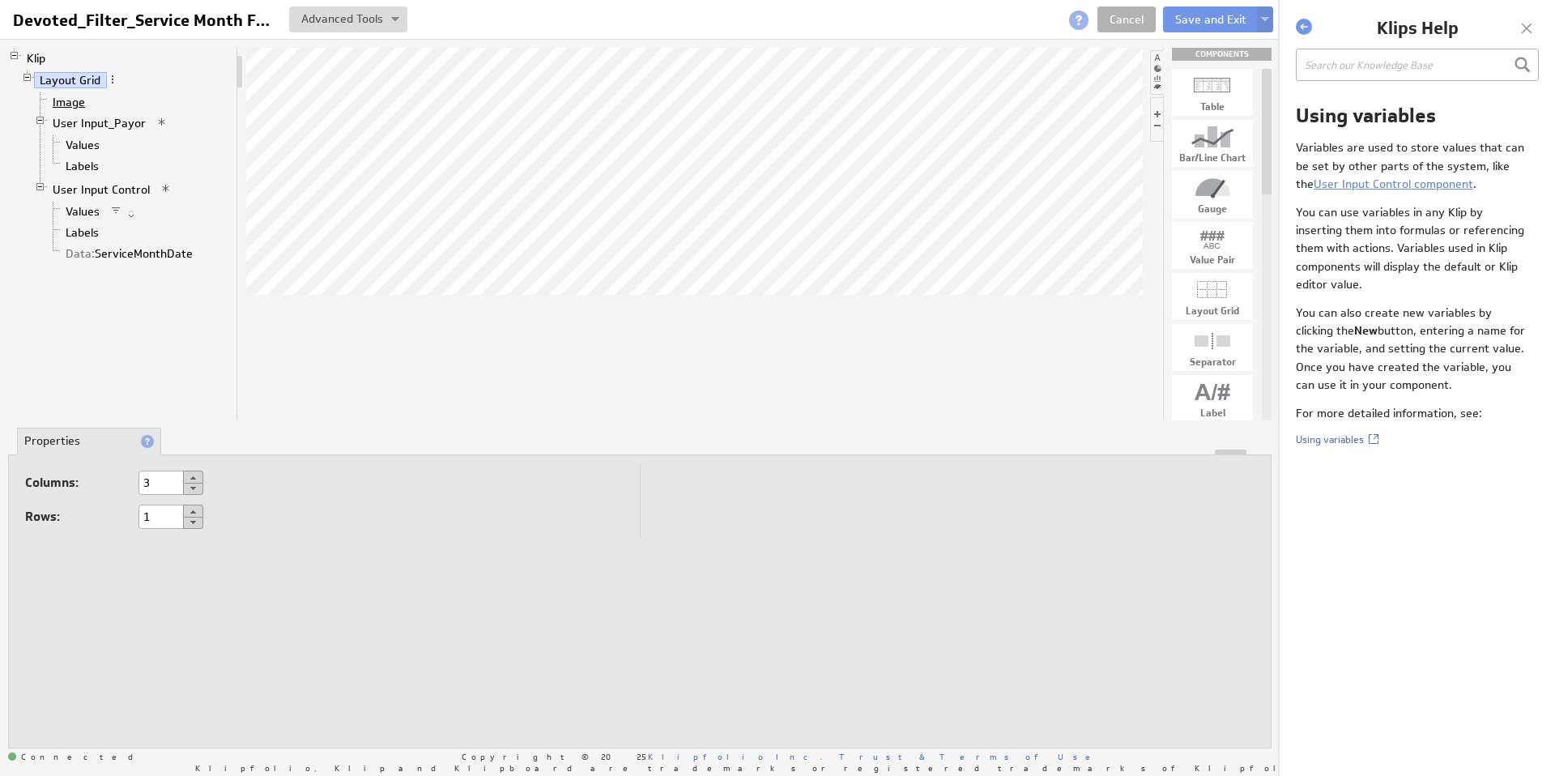
click at [73, 109] on link "Image" at bounding box center [69, 102] width 45 height 16
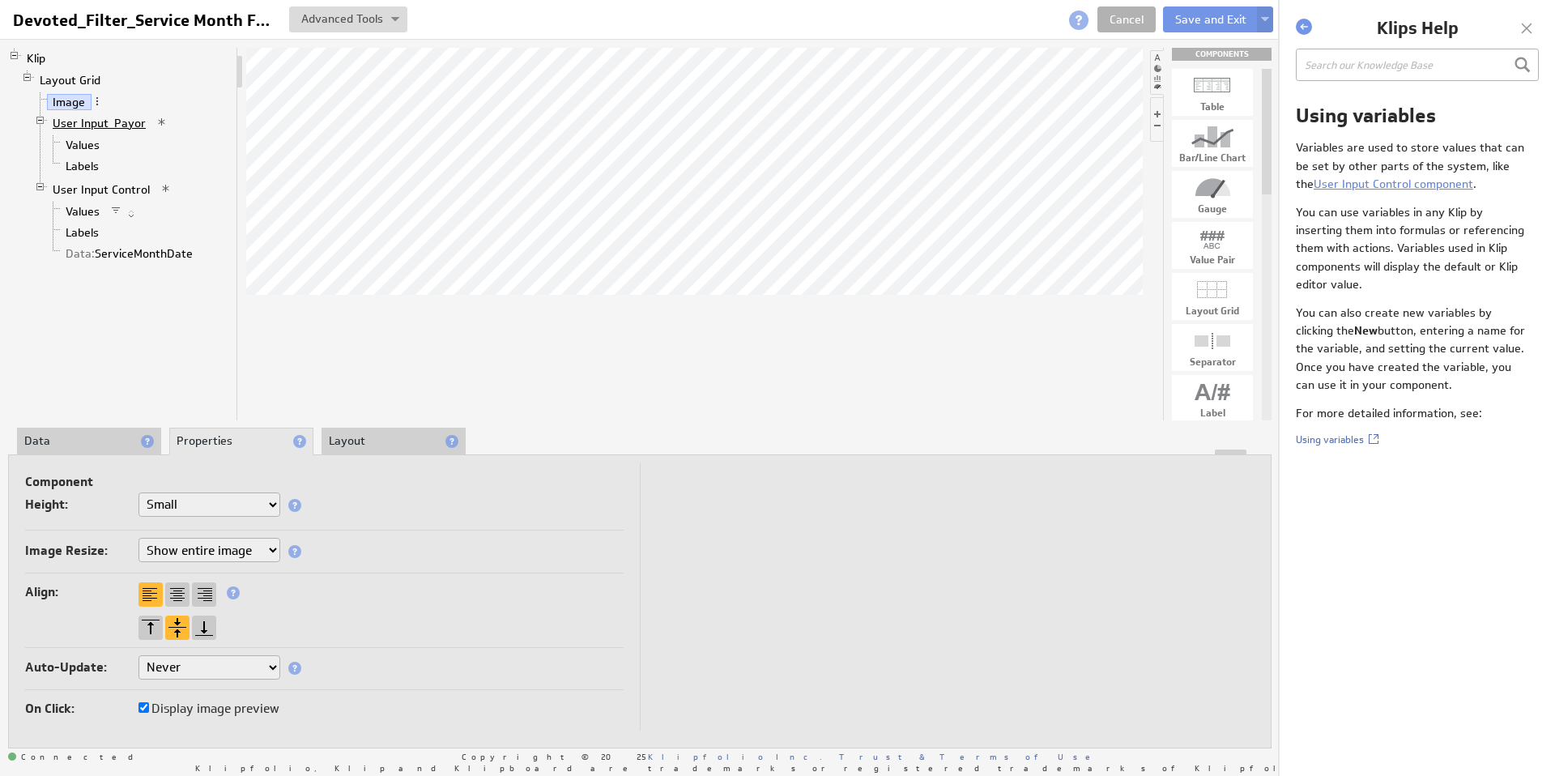
click at [70, 119] on link "User Input_Payor" at bounding box center [99, 123] width 105 height 16
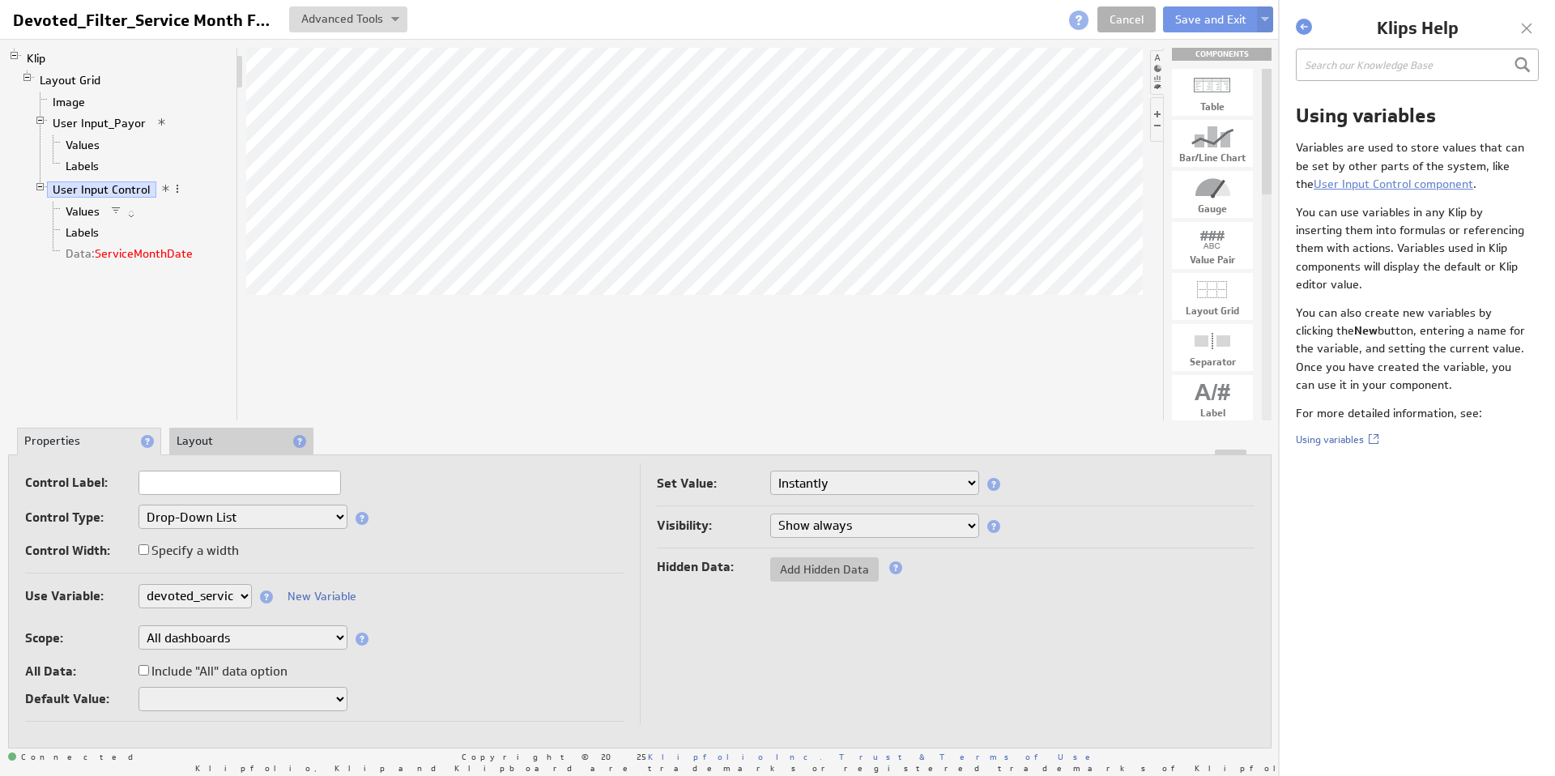
click at [115, 250] on link "Data: ServiceMonthDate" at bounding box center [129, 253] width 139 height 16
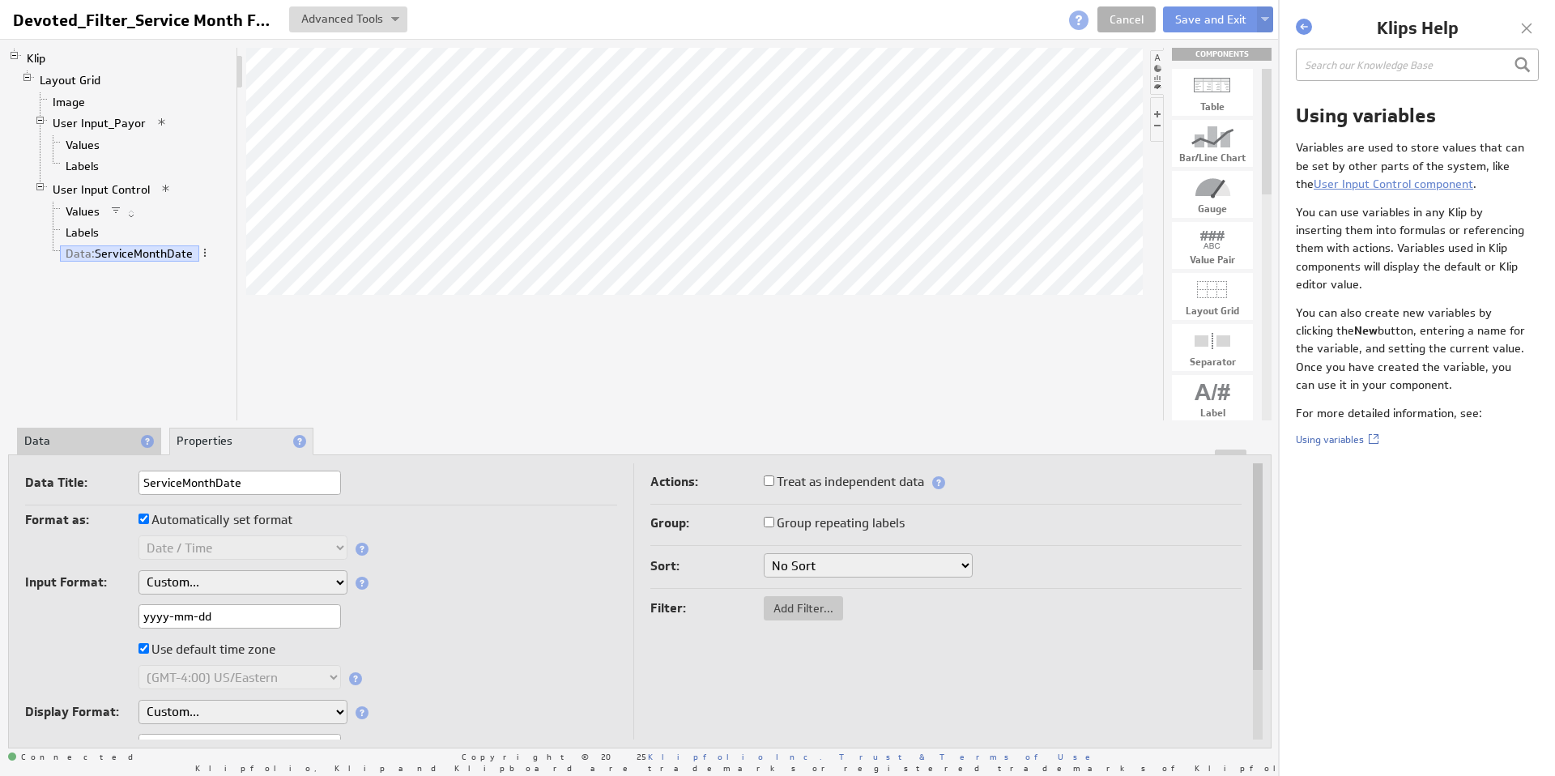
click at [66, 448] on li "Data" at bounding box center [89, 442] width 144 height 28
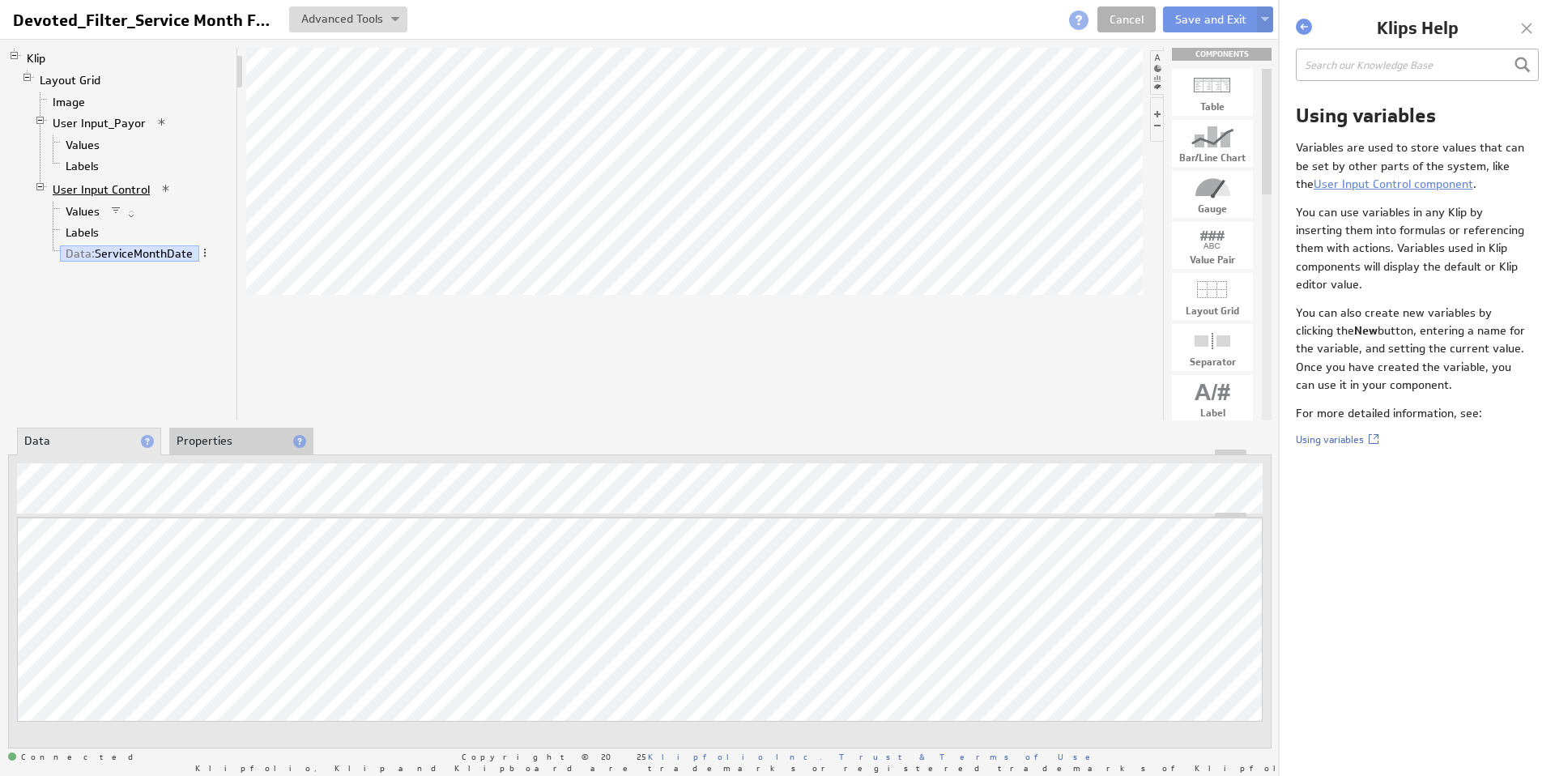
drag, startPoint x: 182, startPoint y: 232, endPoint x: 105, endPoint y: 189, distance: 89.2
click at [105, 189] on link "User Input Control" at bounding box center [101, 189] width 109 height 16
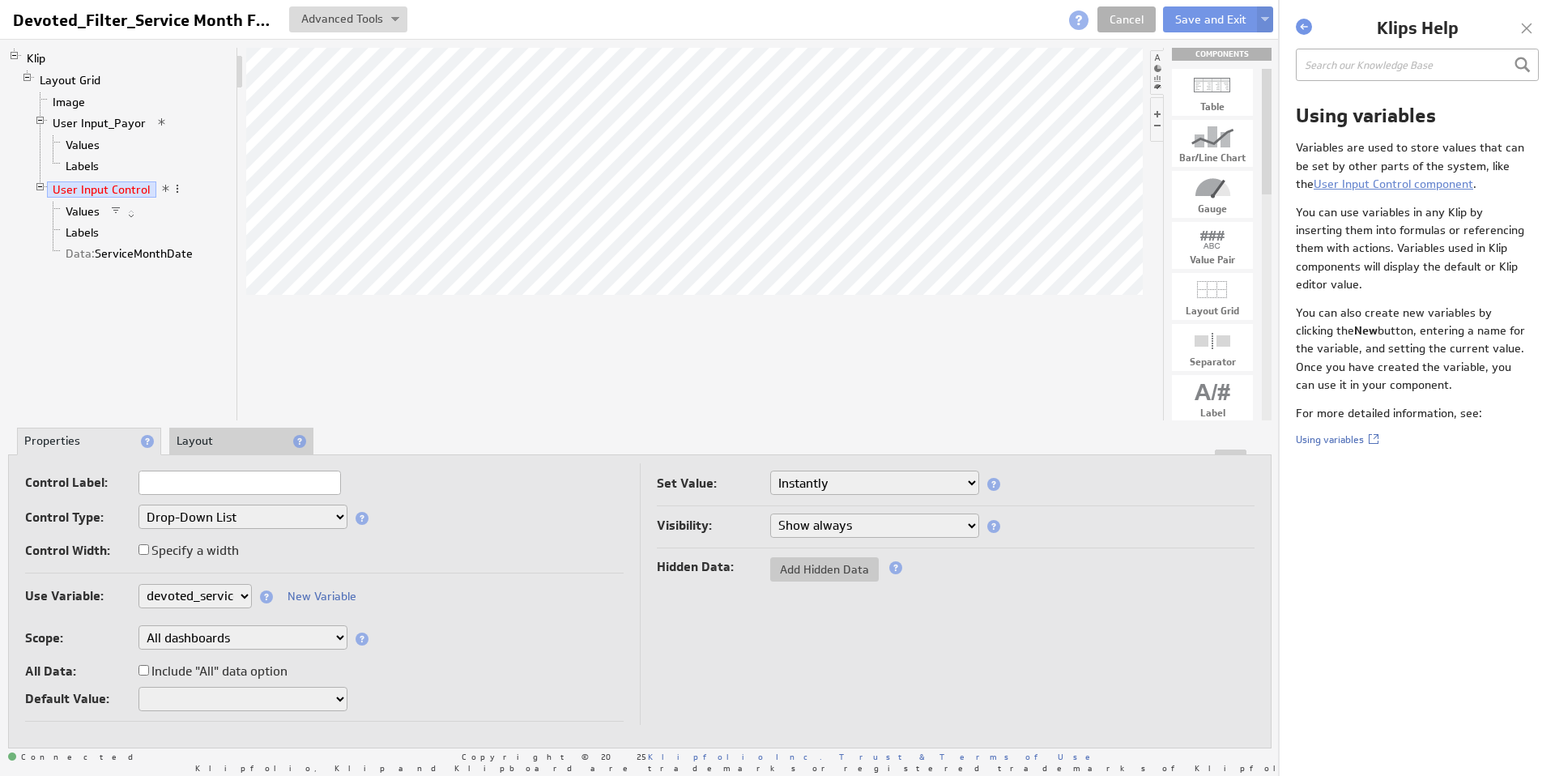
click at [188, 597] on select "None Selected clearmedica_filter_payor [DOMAIN_NAME] [DOMAIN_NAME] devoted_serv…" at bounding box center [195, 596] width 113 height 24
click at [1133, 22] on link "Cancel" at bounding box center [1127, 19] width 58 height 26
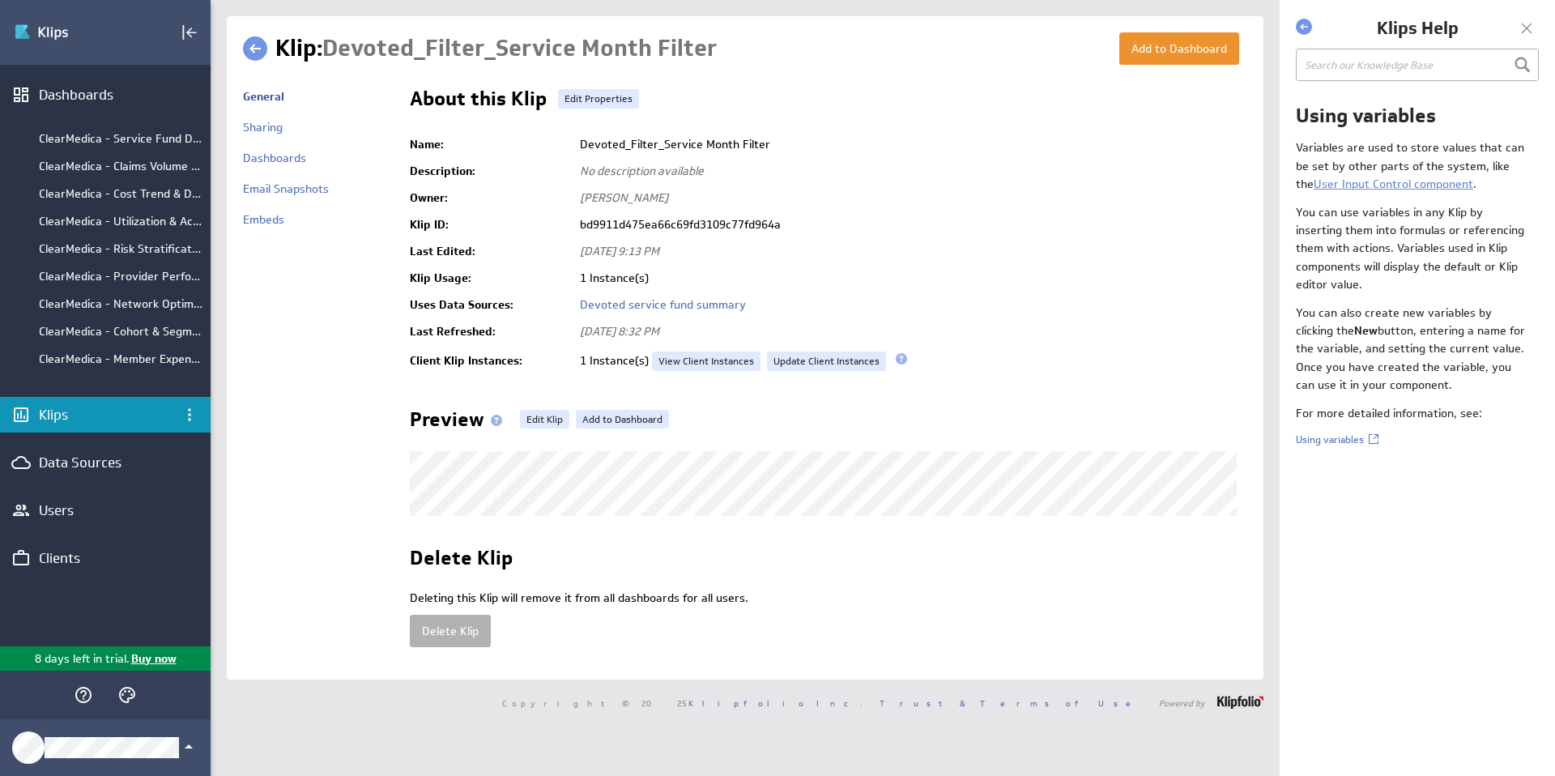
click at [258, 52] on link at bounding box center [255, 48] width 24 height 24
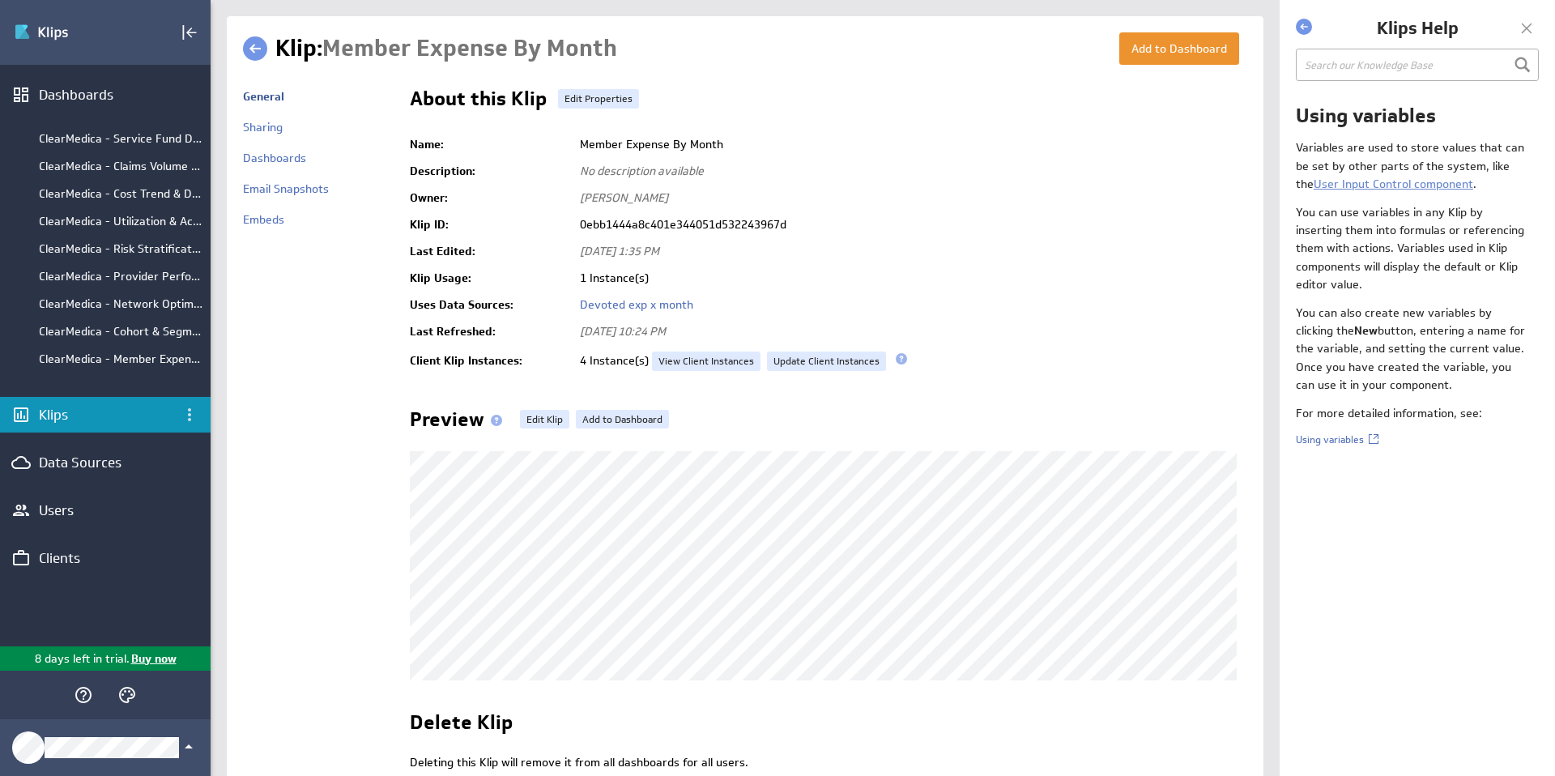
click at [250, 48] on link at bounding box center [255, 48] width 24 height 24
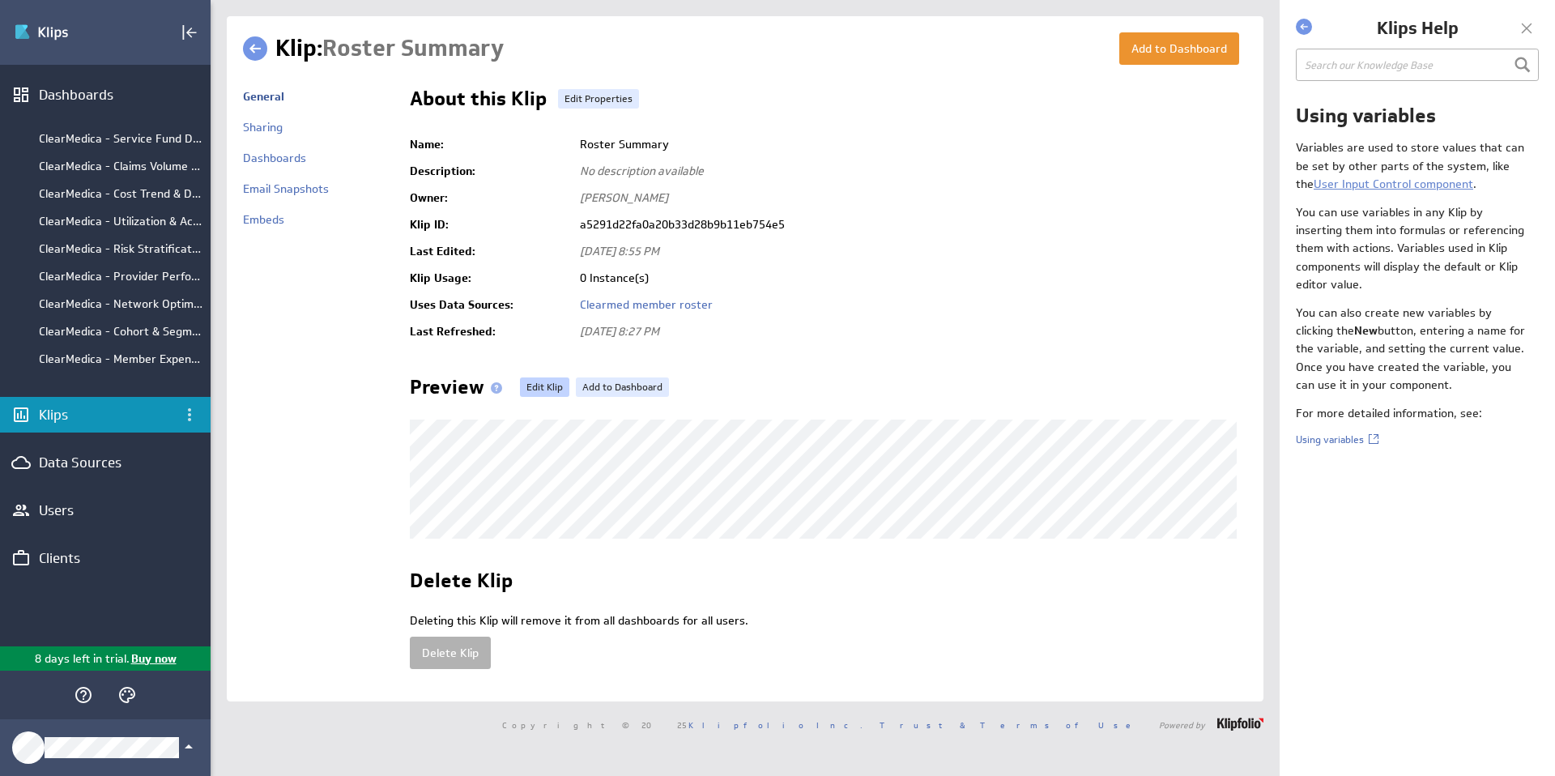
click at [539, 382] on link "Edit Klip" at bounding box center [544, 386] width 49 height 19
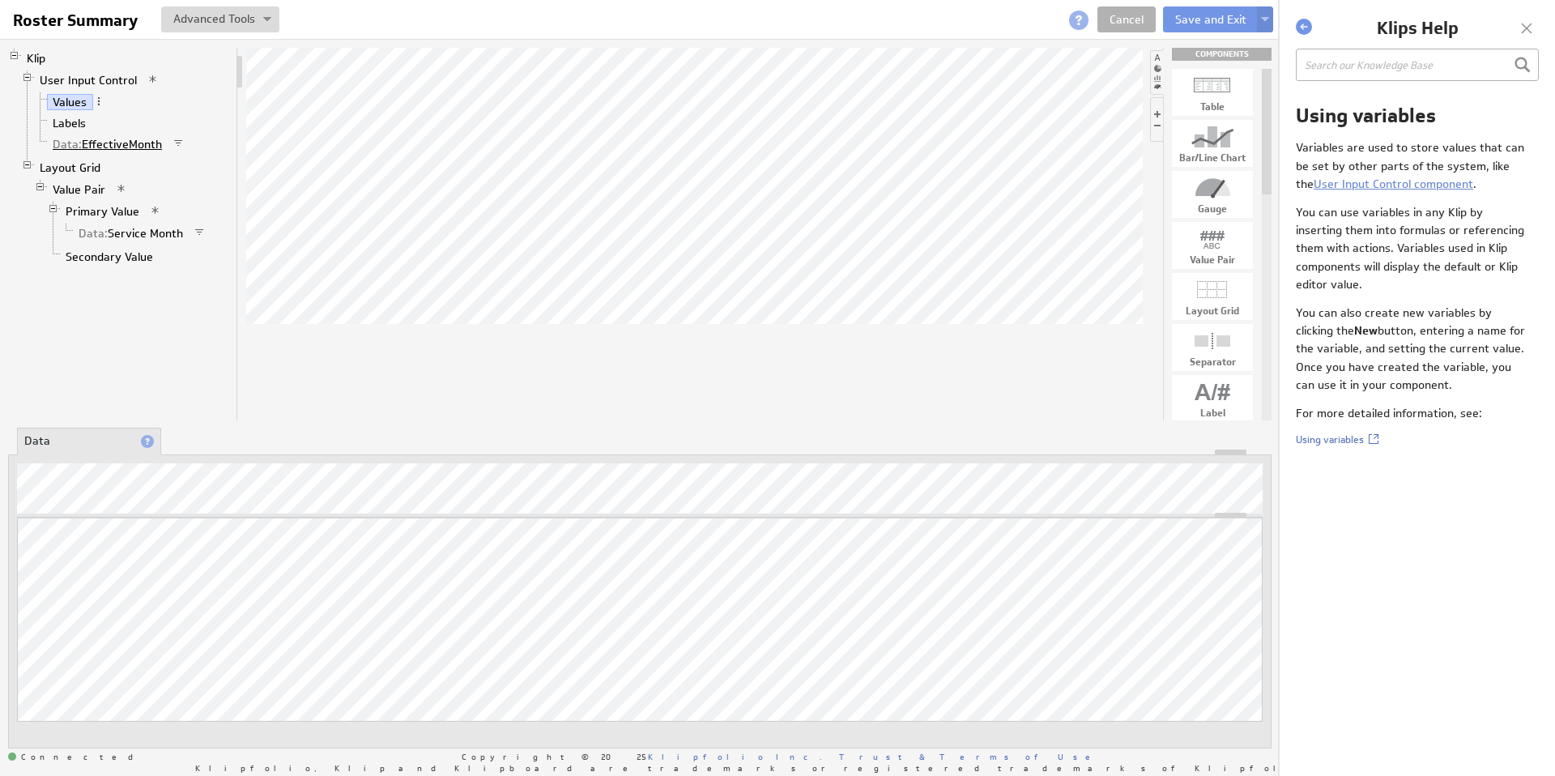
click at [122, 143] on link "Data: EffectiveMonth" at bounding box center [108, 144] width 122 height 16
click at [77, 98] on link "Values" at bounding box center [70, 102] width 46 height 16
click at [76, 70] on li "User Input Control Values Labels Data: EffectiveMonth" at bounding box center [125, 113] width 209 height 87
click at [77, 82] on link "User Input Control" at bounding box center [88, 80] width 109 height 16
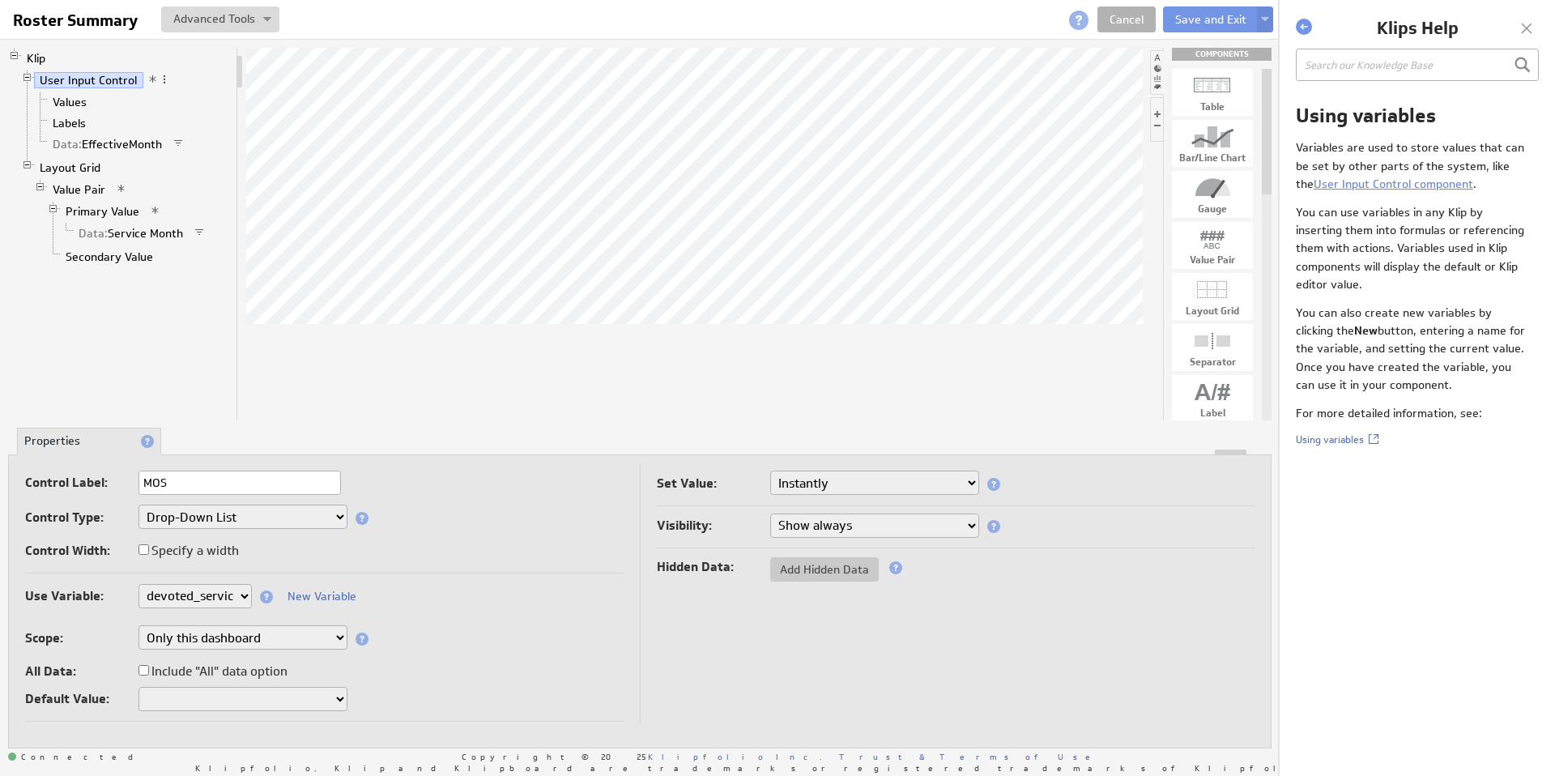
click at [232, 599] on select "None Selected clearmedica_filter_payor [DOMAIN_NAME] [DOMAIN_NAME] devoted_serv…" at bounding box center [195, 596] width 113 height 24
select select
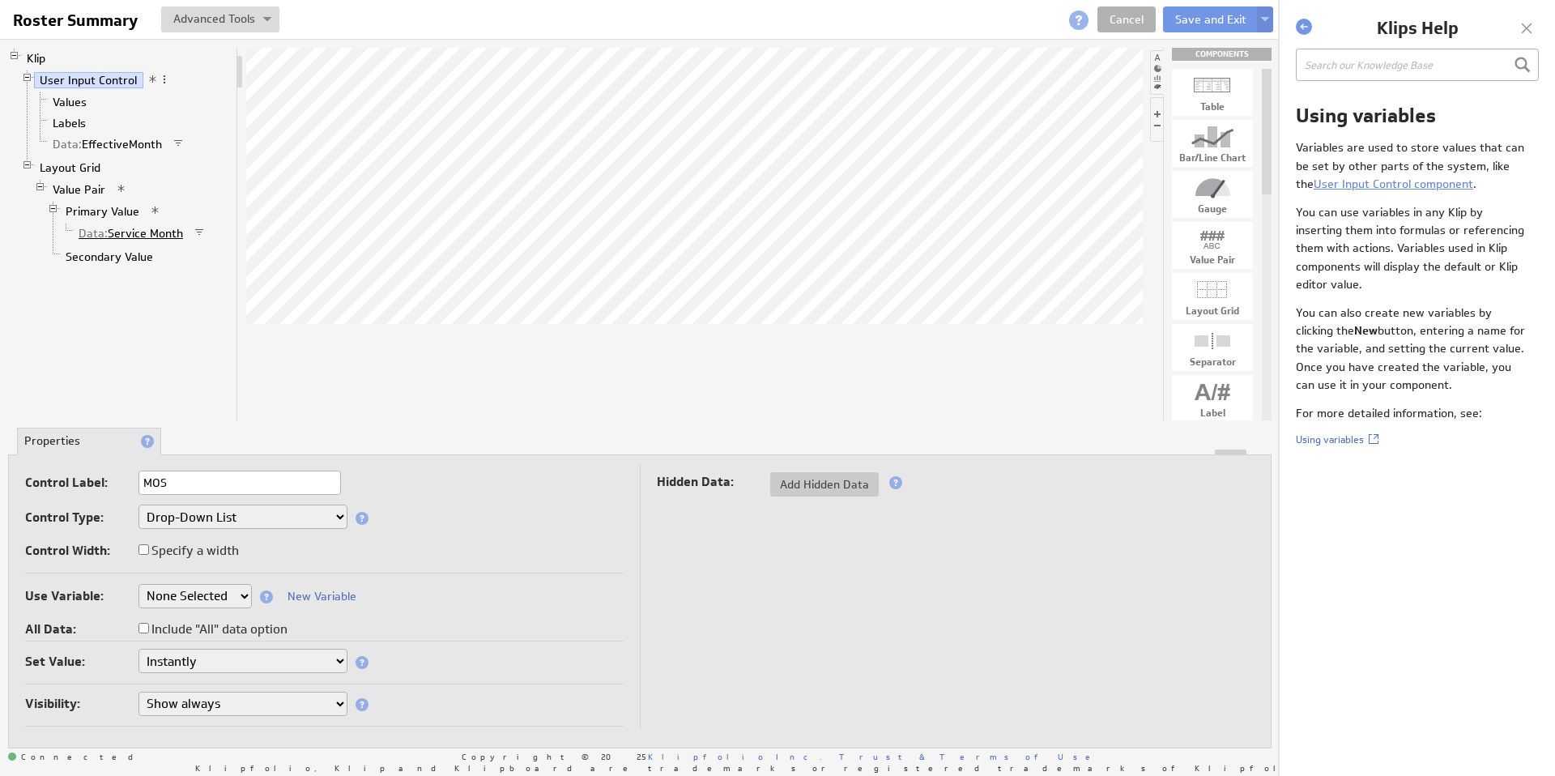
click at [126, 230] on link "Data: Service Month" at bounding box center [131, 233] width 117 height 16
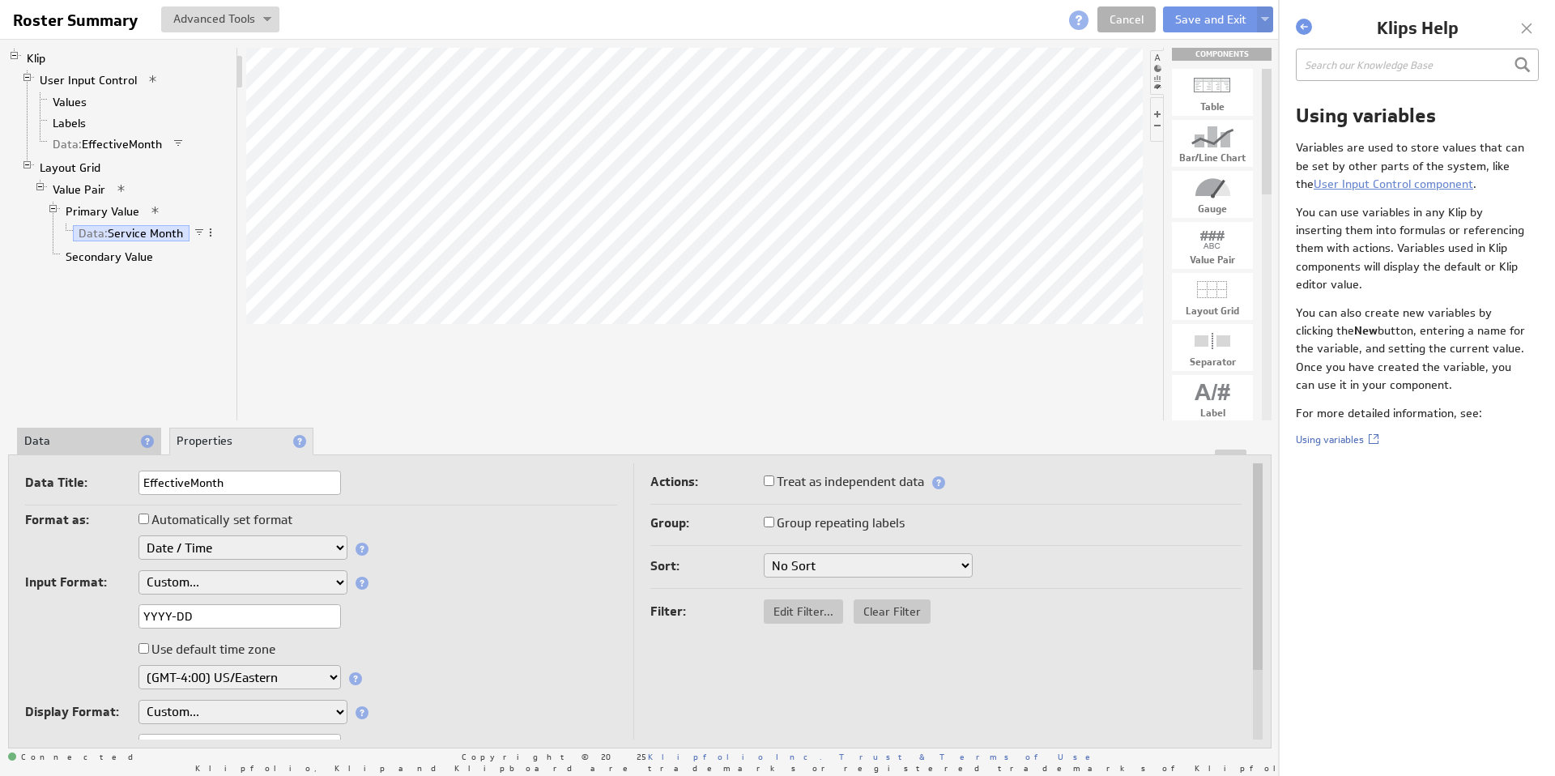
click at [135, 153] on li "Data: EffectiveMonth" at bounding box center [132, 144] width 196 height 21
click at [138, 150] on link "Data: EffectiveMonth" at bounding box center [108, 144] width 122 height 16
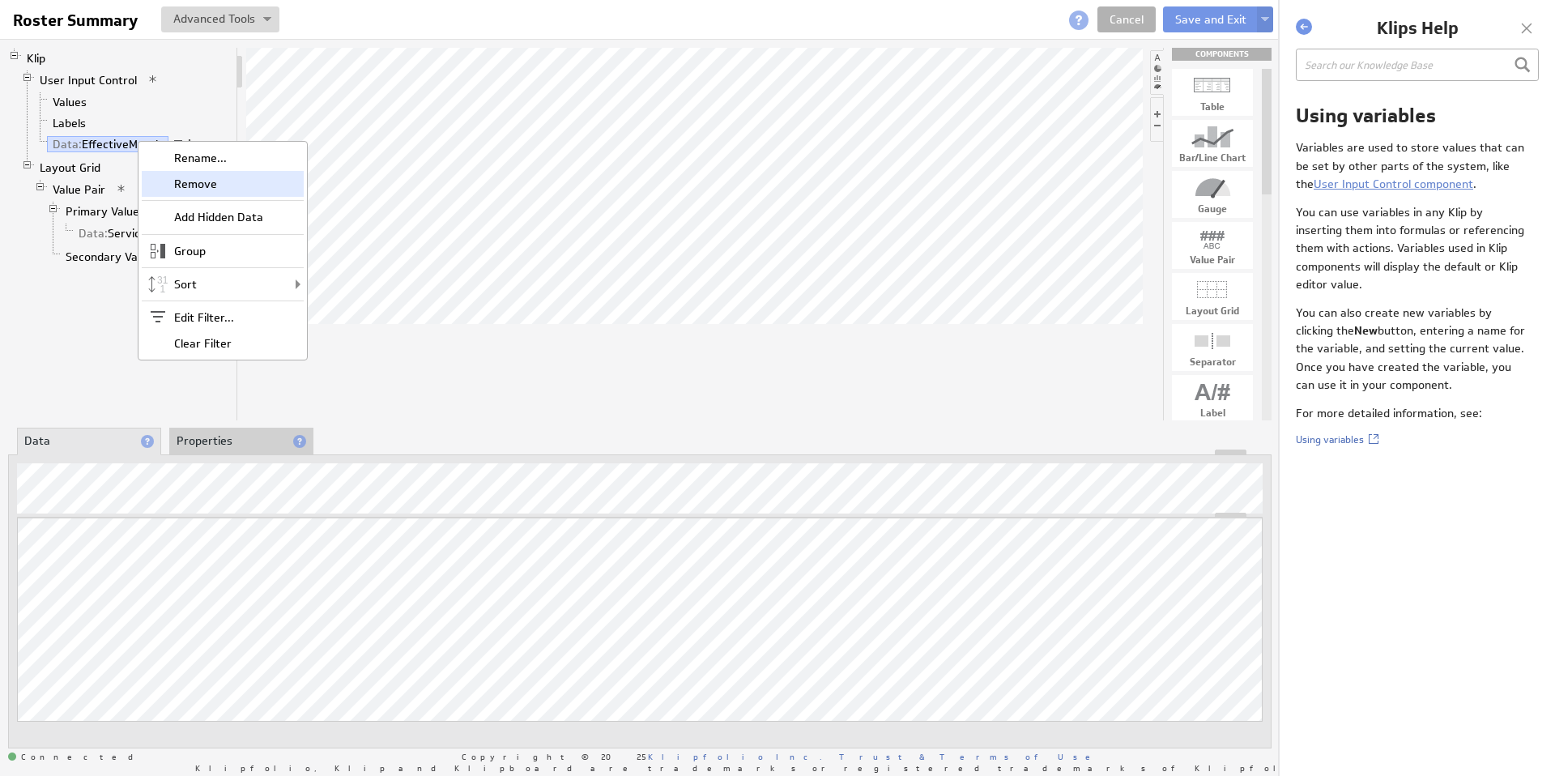
click at [198, 185] on div "Remove" at bounding box center [223, 184] width 162 height 26
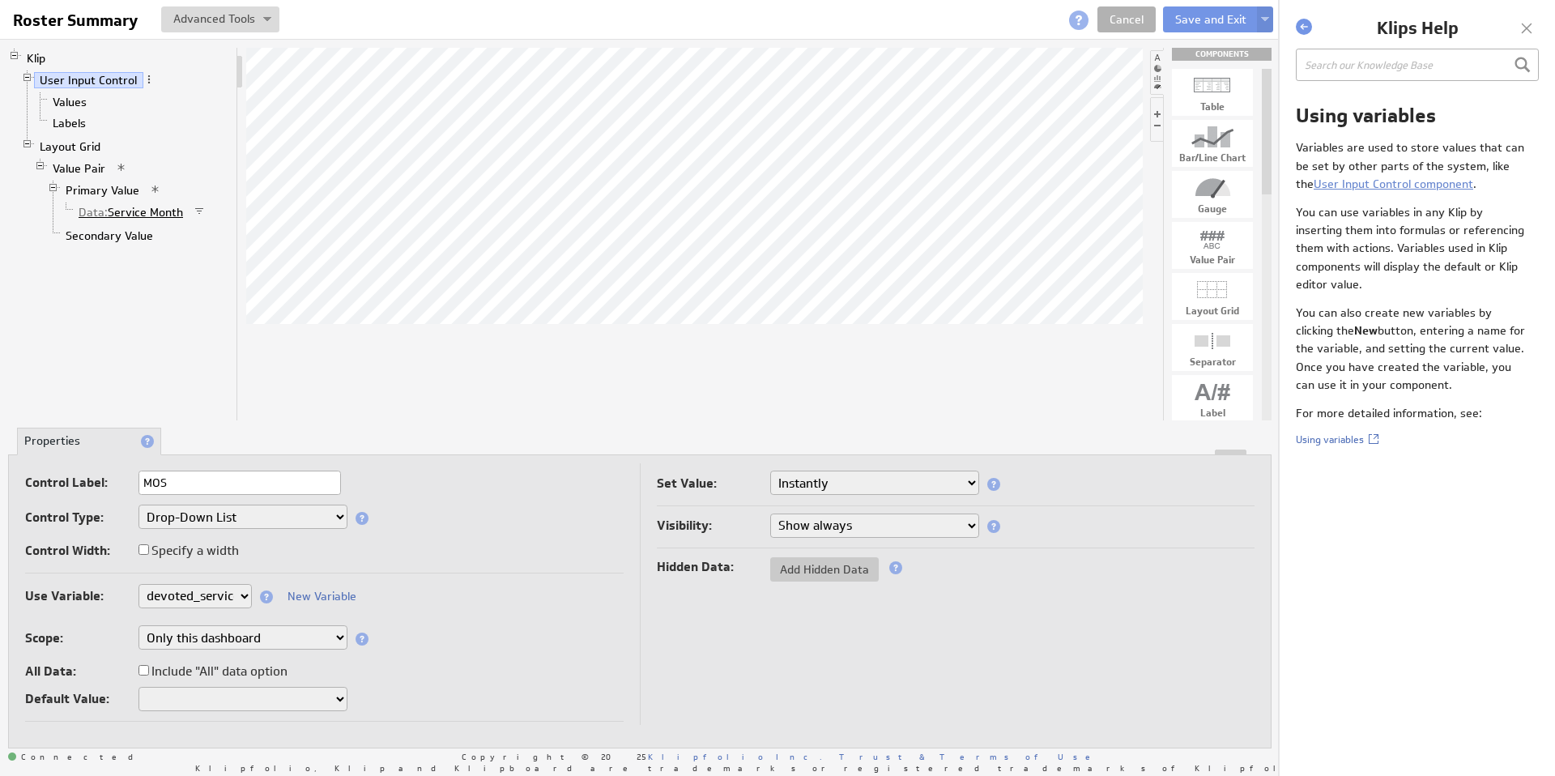
click at [143, 212] on link "Data: Service Month" at bounding box center [131, 212] width 117 height 16
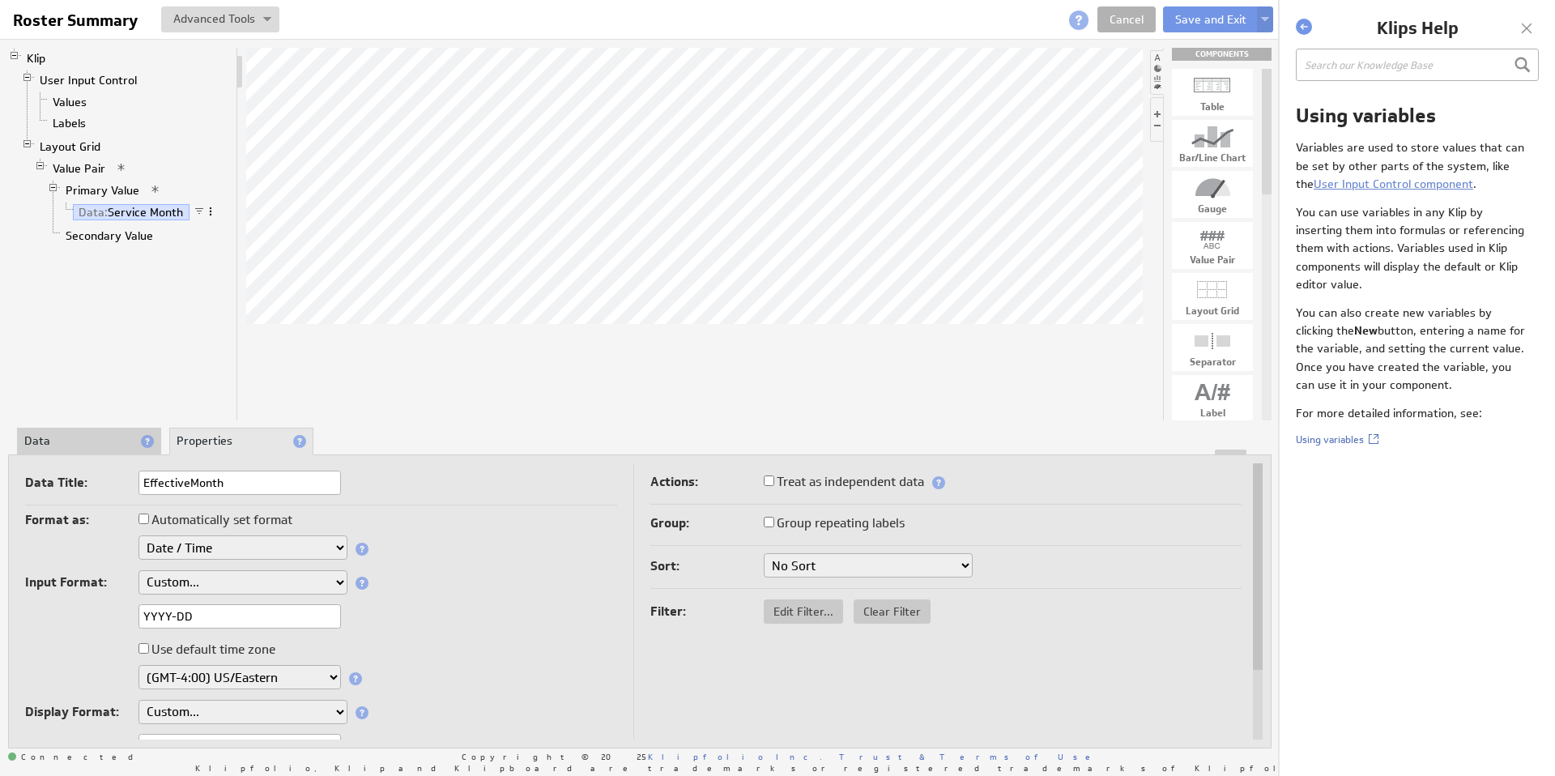
click at [210, 211] on span at bounding box center [210, 211] width 11 height 11
click at [252, 253] on div "Remove" at bounding box center [295, 254] width 162 height 26
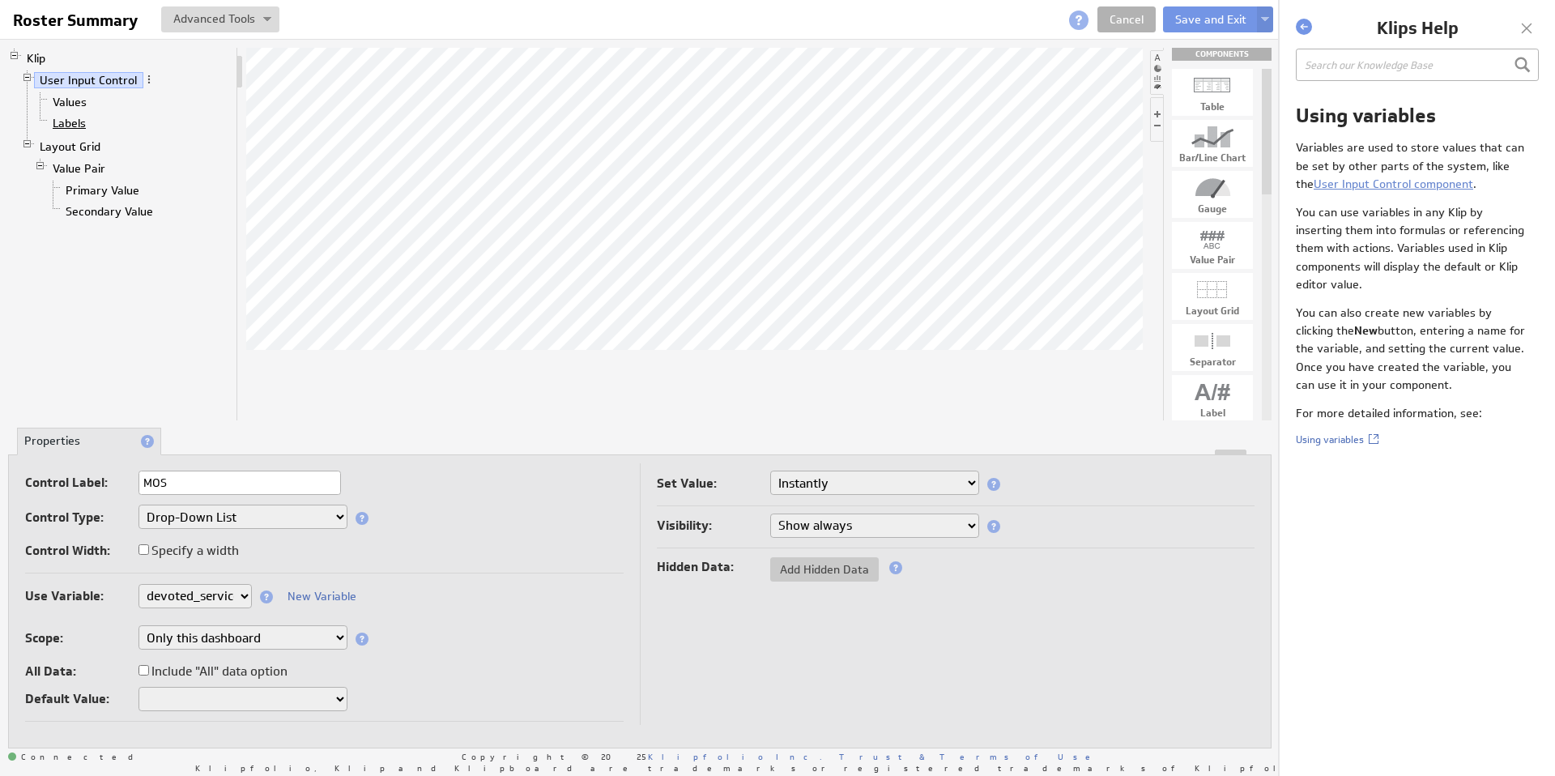
click at [77, 127] on link "Labels" at bounding box center [69, 123] width 45 height 16
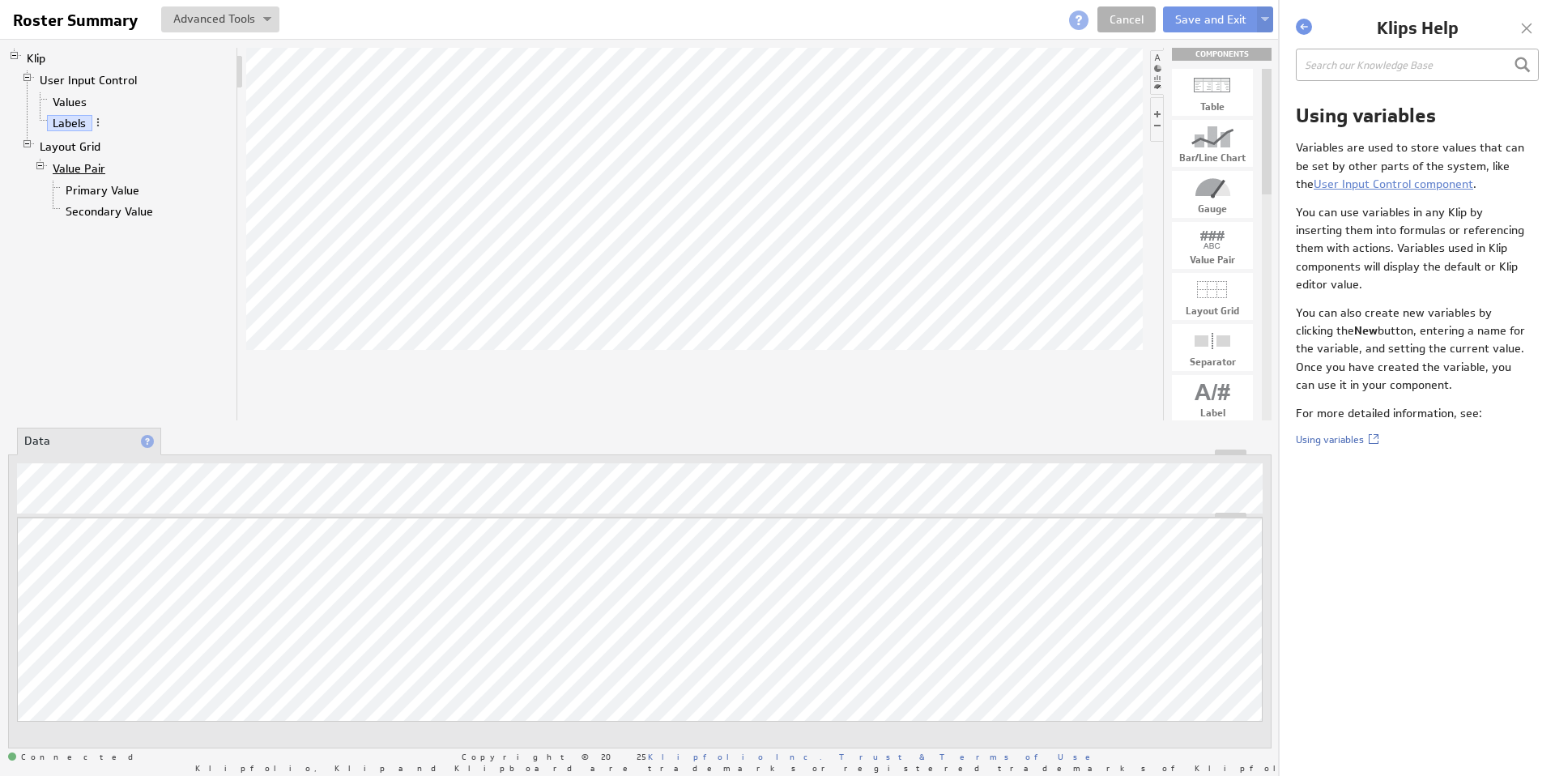
click at [80, 167] on link "Value Pair" at bounding box center [79, 168] width 65 height 16
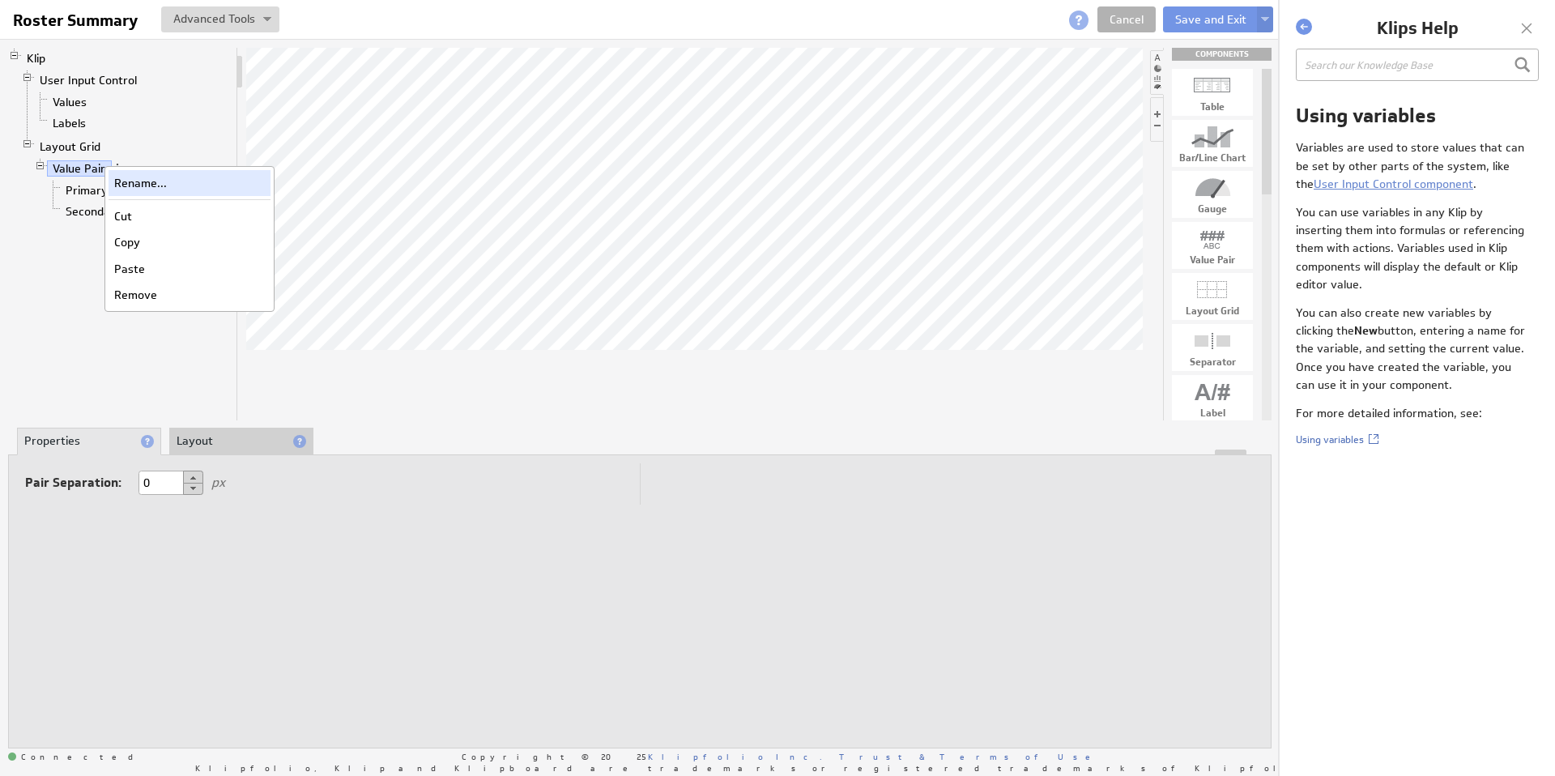
click at [147, 184] on div "Rename..." at bounding box center [190, 183] width 162 height 26
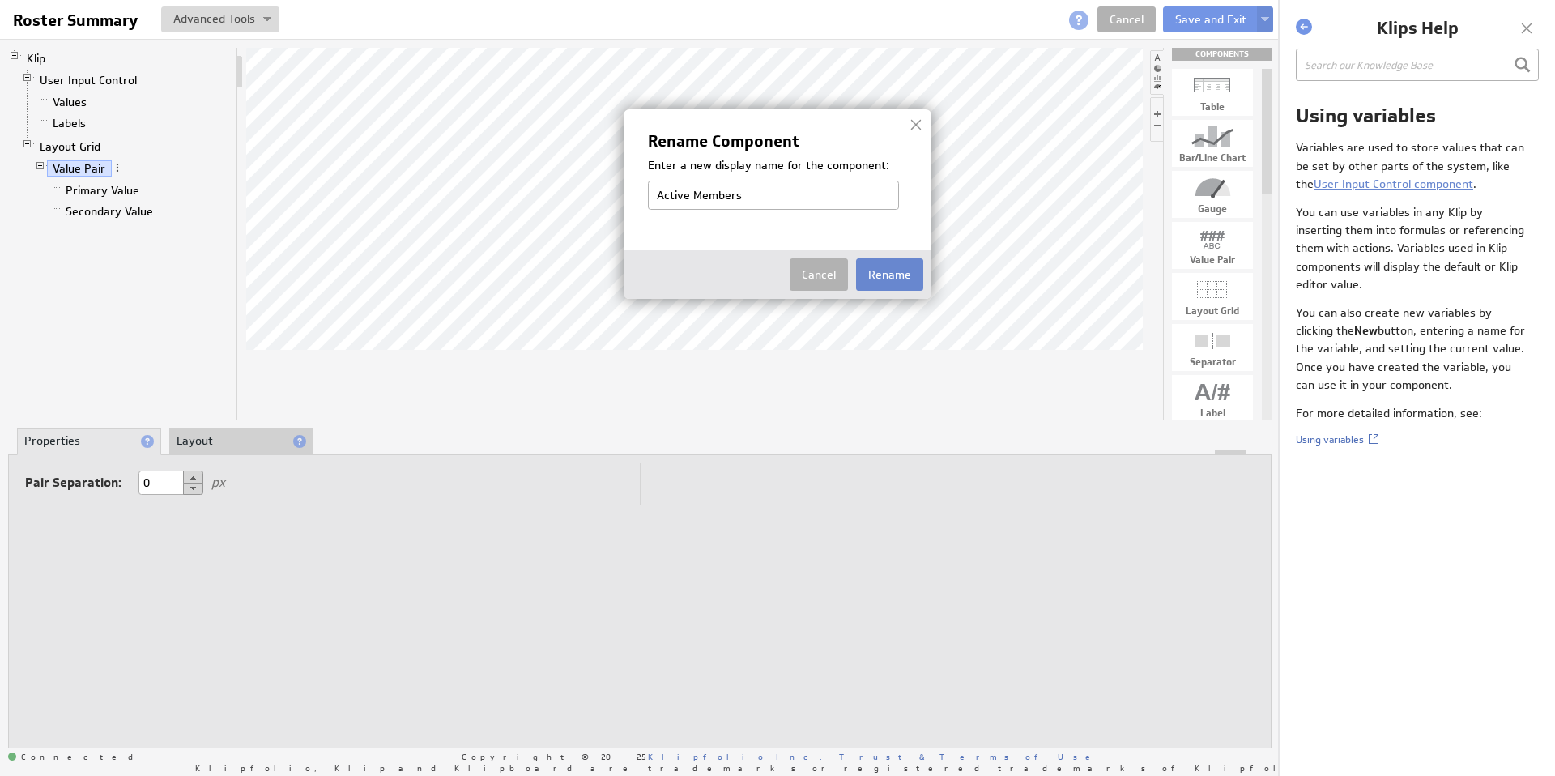
type input "Active Members"
click at [889, 274] on button "Rename" at bounding box center [889, 274] width 67 height 32
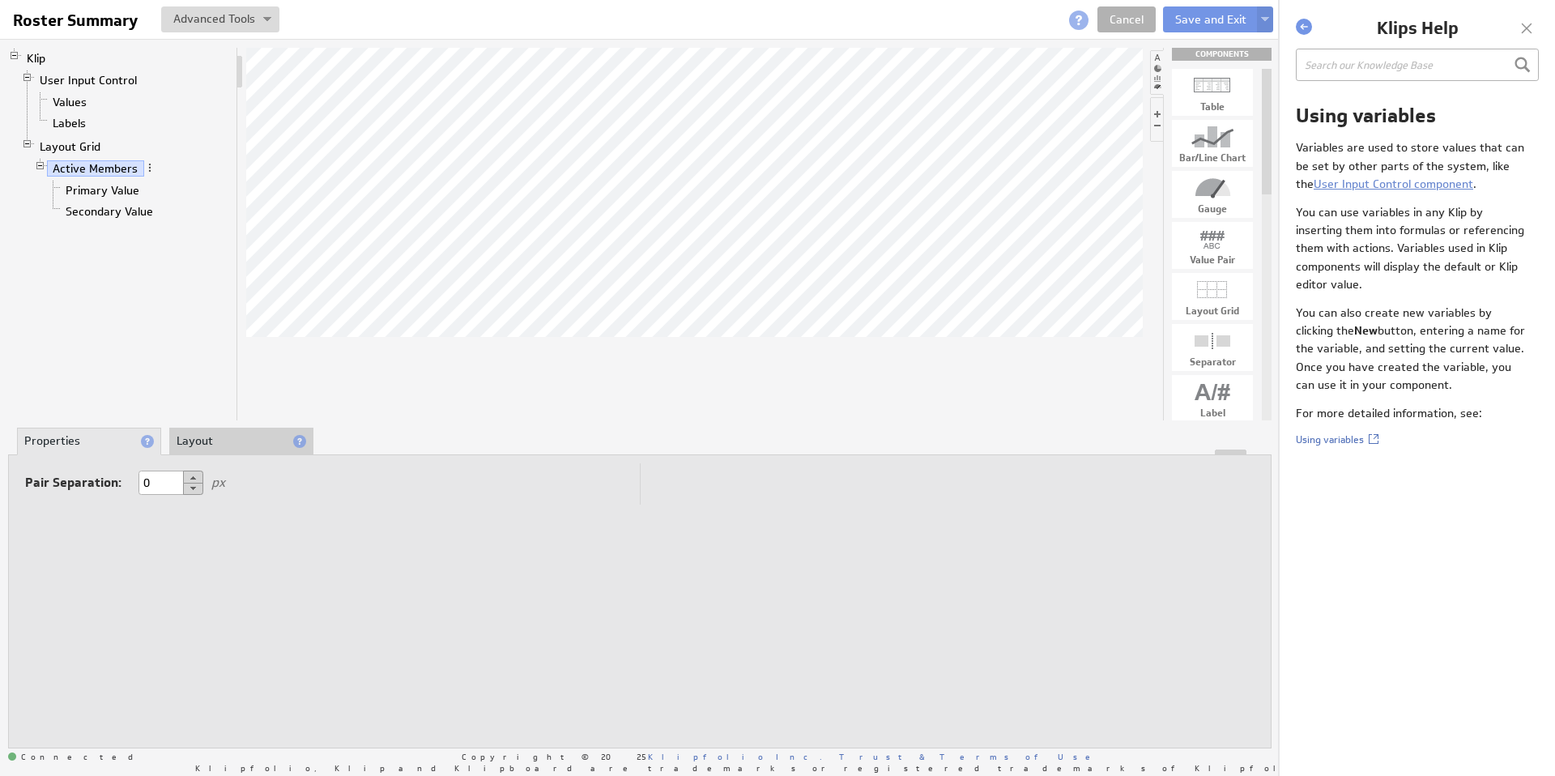
click at [1528, 28] on div at bounding box center [1527, 28] width 24 height 24
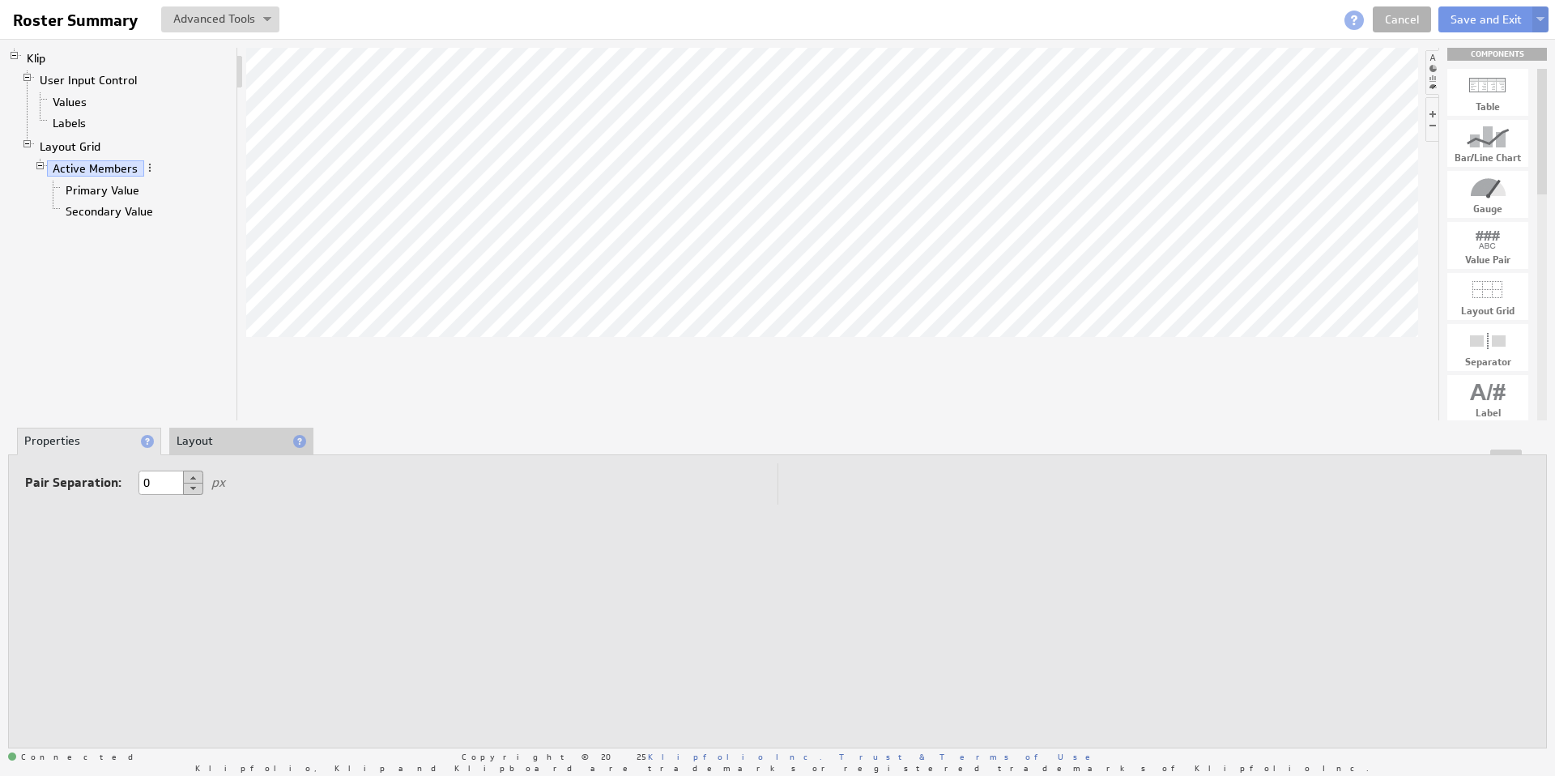
click at [235, 424] on div "Klip User Input Control Values Labels Layout Grid Active Members Primary Value …" at bounding box center [777, 398] width 1555 height 718
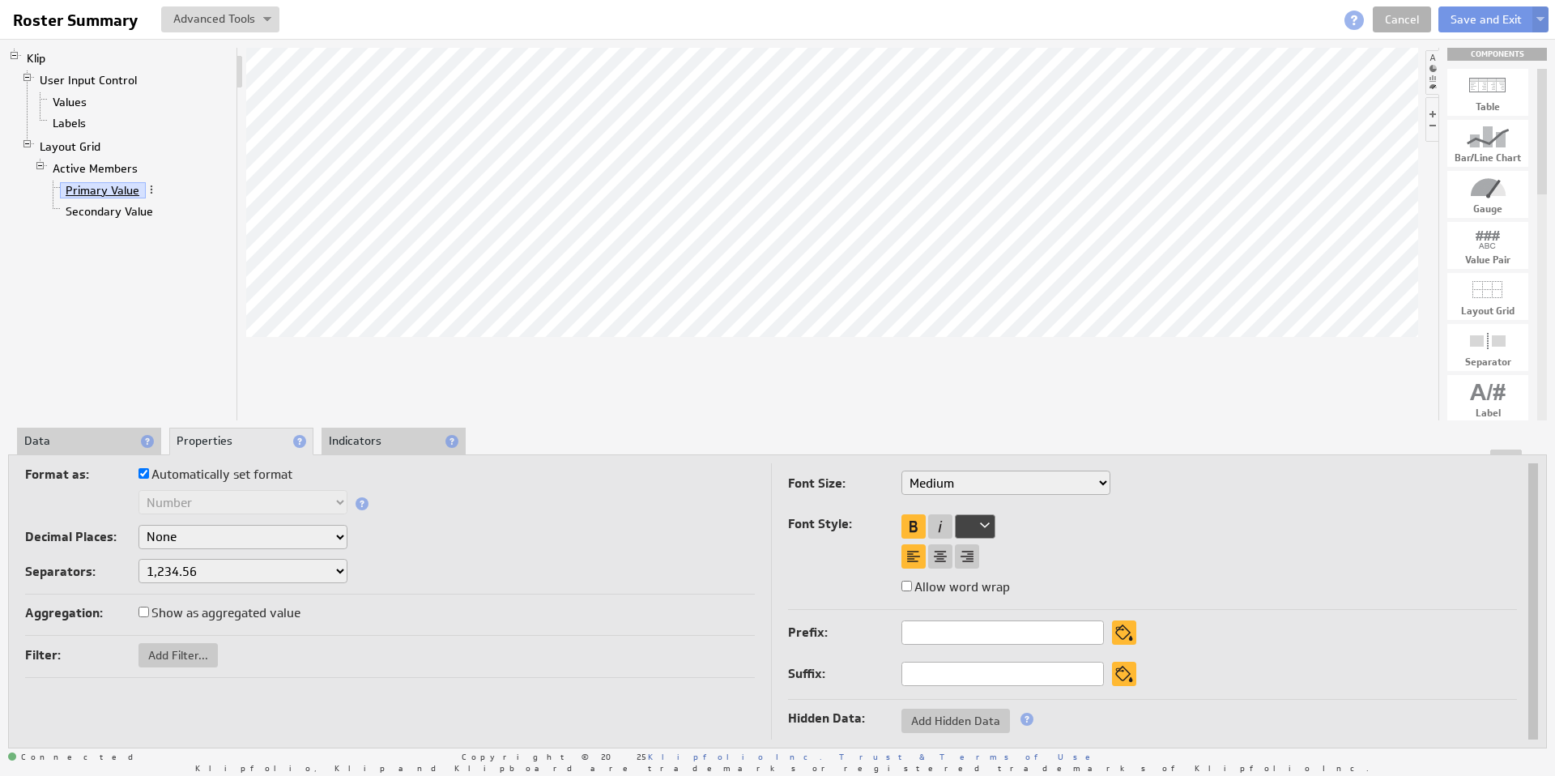
click at [96, 186] on link "Primary Value" at bounding box center [103, 190] width 86 height 16
click at [67, 438] on li "Data" at bounding box center [89, 442] width 144 height 28
click at [892, 358] on div "Show as Aggregated Value" at bounding box center [897, 359] width 183 height 26
click at [76, 437] on li "Data" at bounding box center [89, 442] width 144 height 28
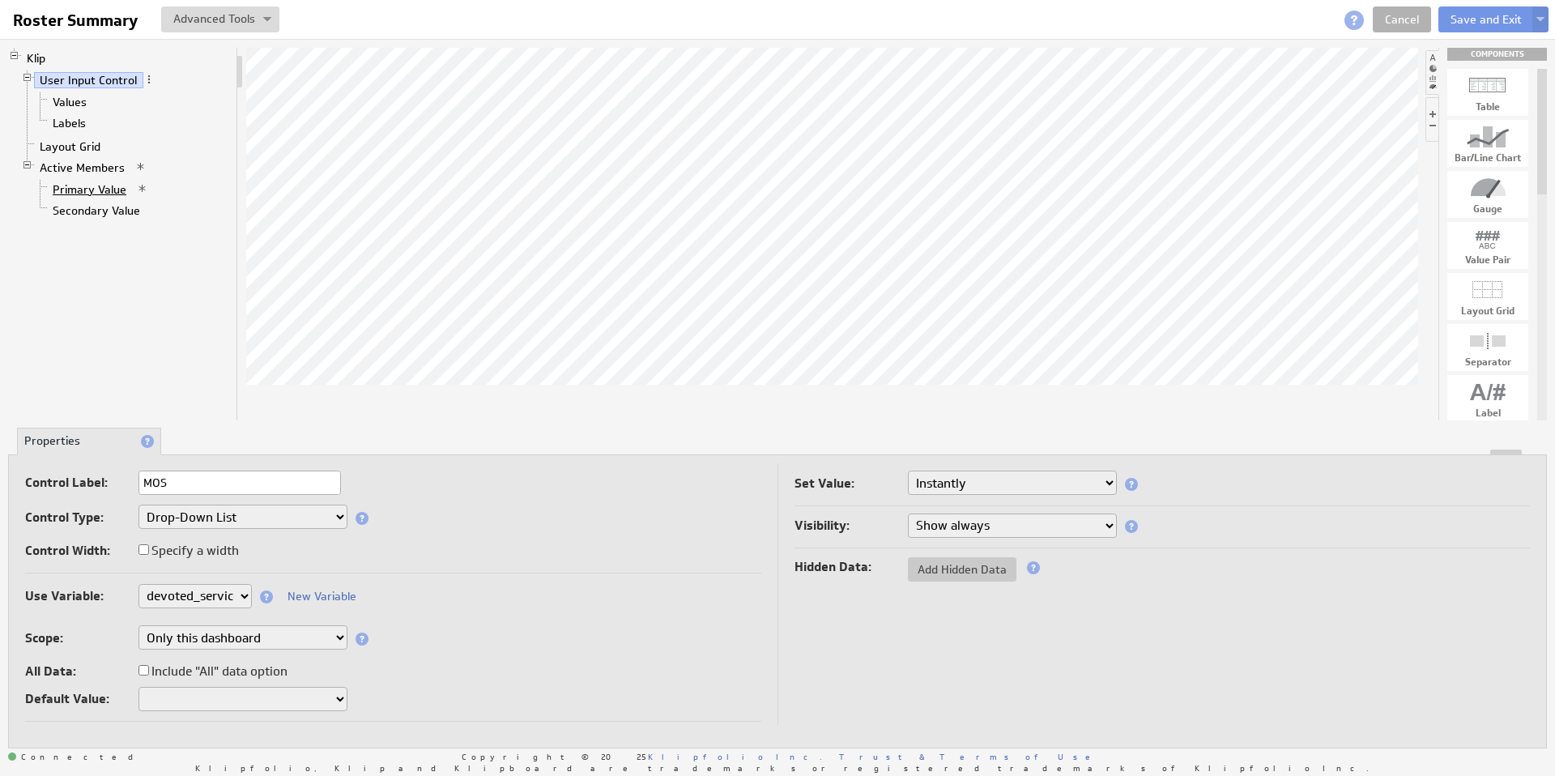
click at [99, 190] on link "Primary Value" at bounding box center [90, 189] width 86 height 16
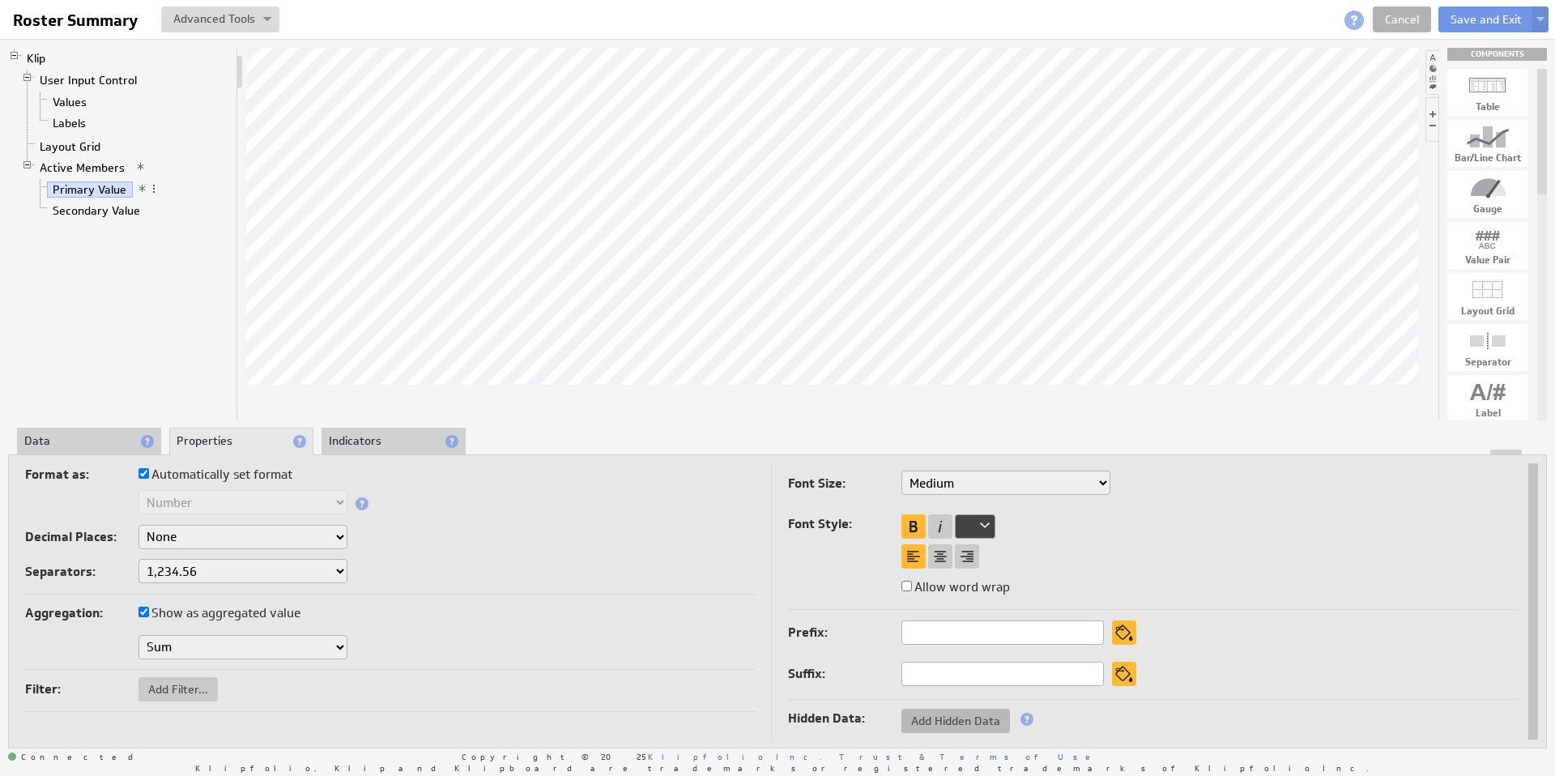
click at [930, 724] on span "Add Hidden Data" at bounding box center [956, 721] width 109 height 15
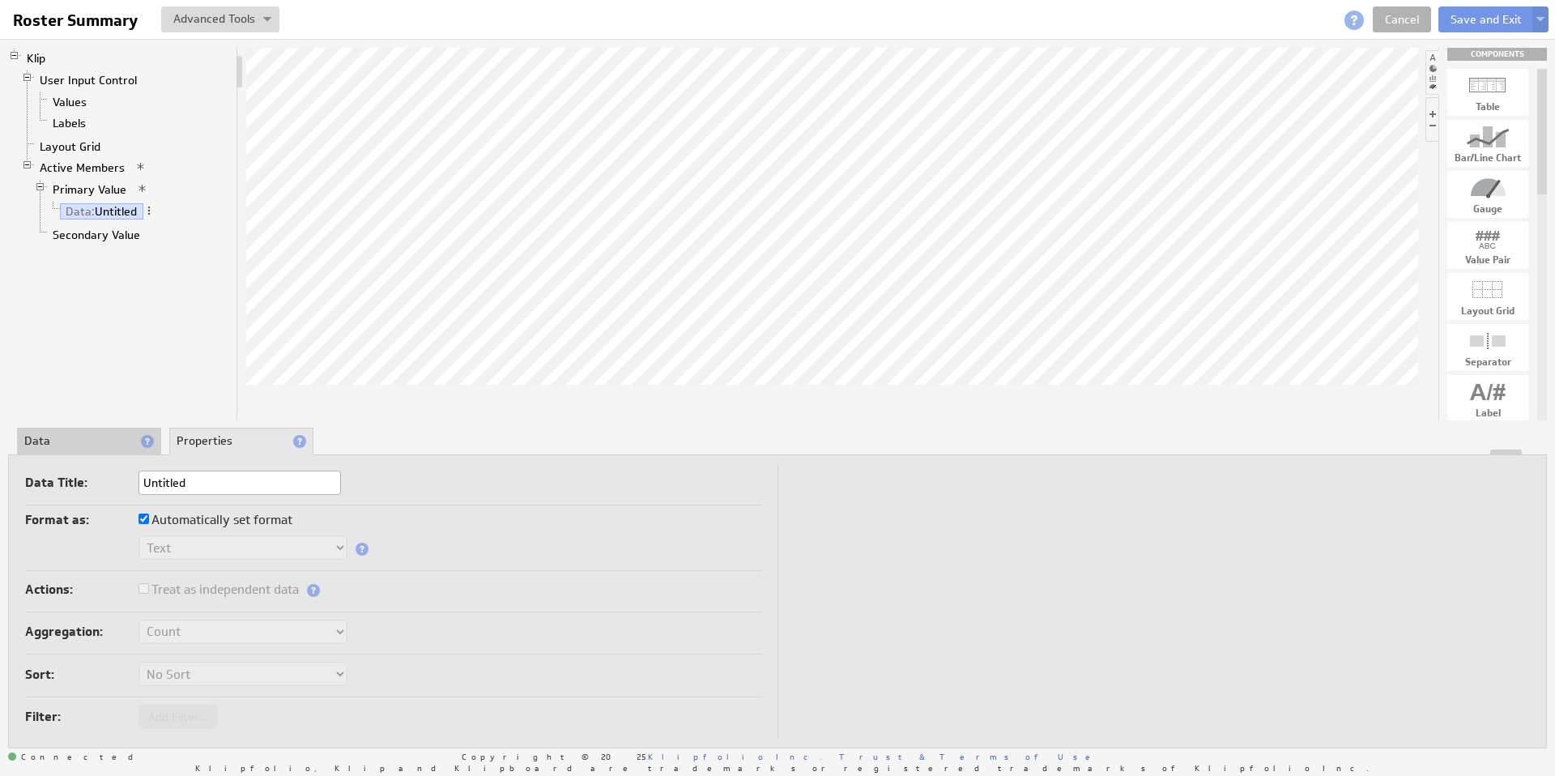
click at [86, 439] on li "Data" at bounding box center [89, 442] width 144 height 28
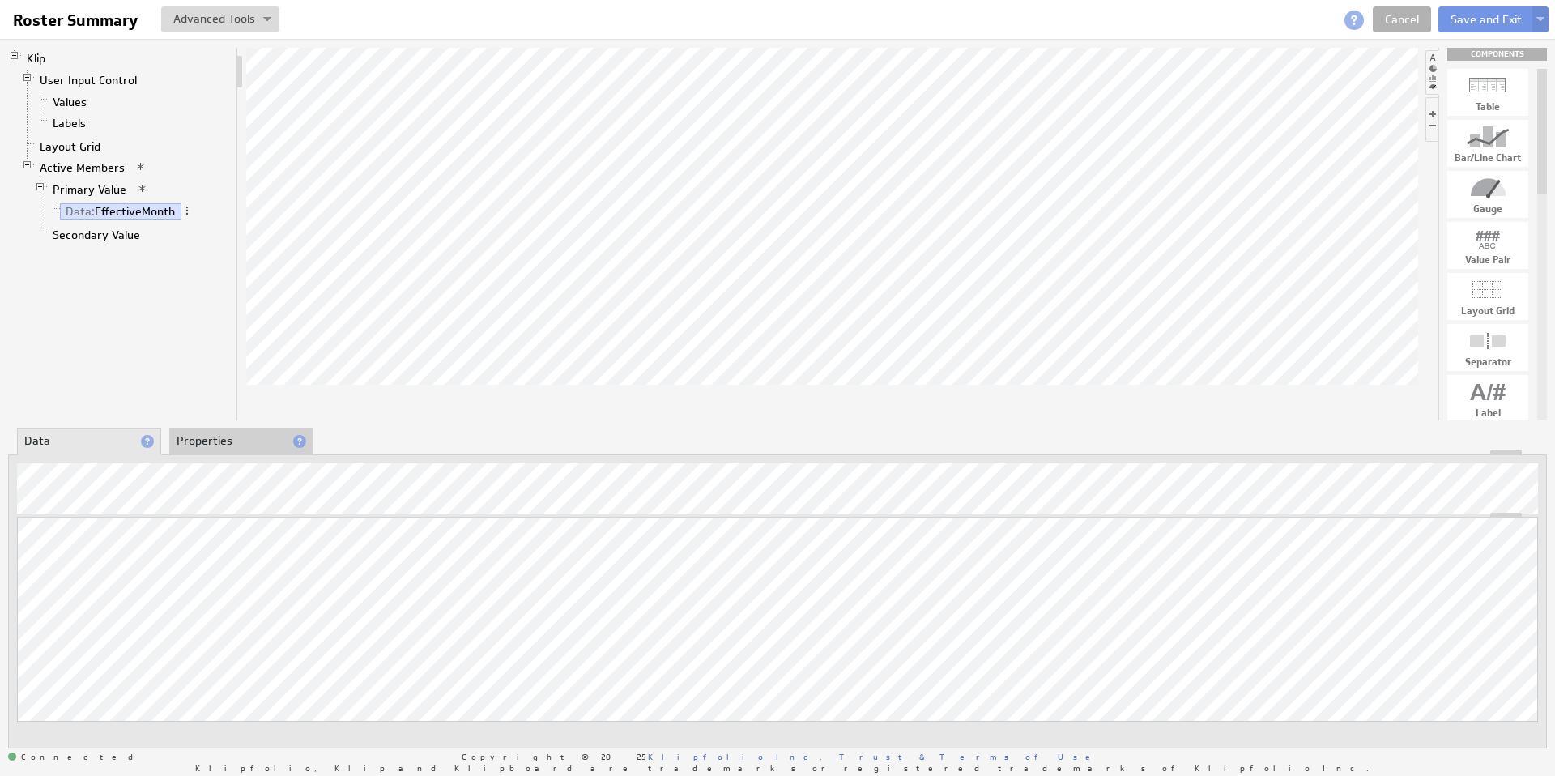
click at [228, 446] on li "Properties" at bounding box center [241, 442] width 144 height 28
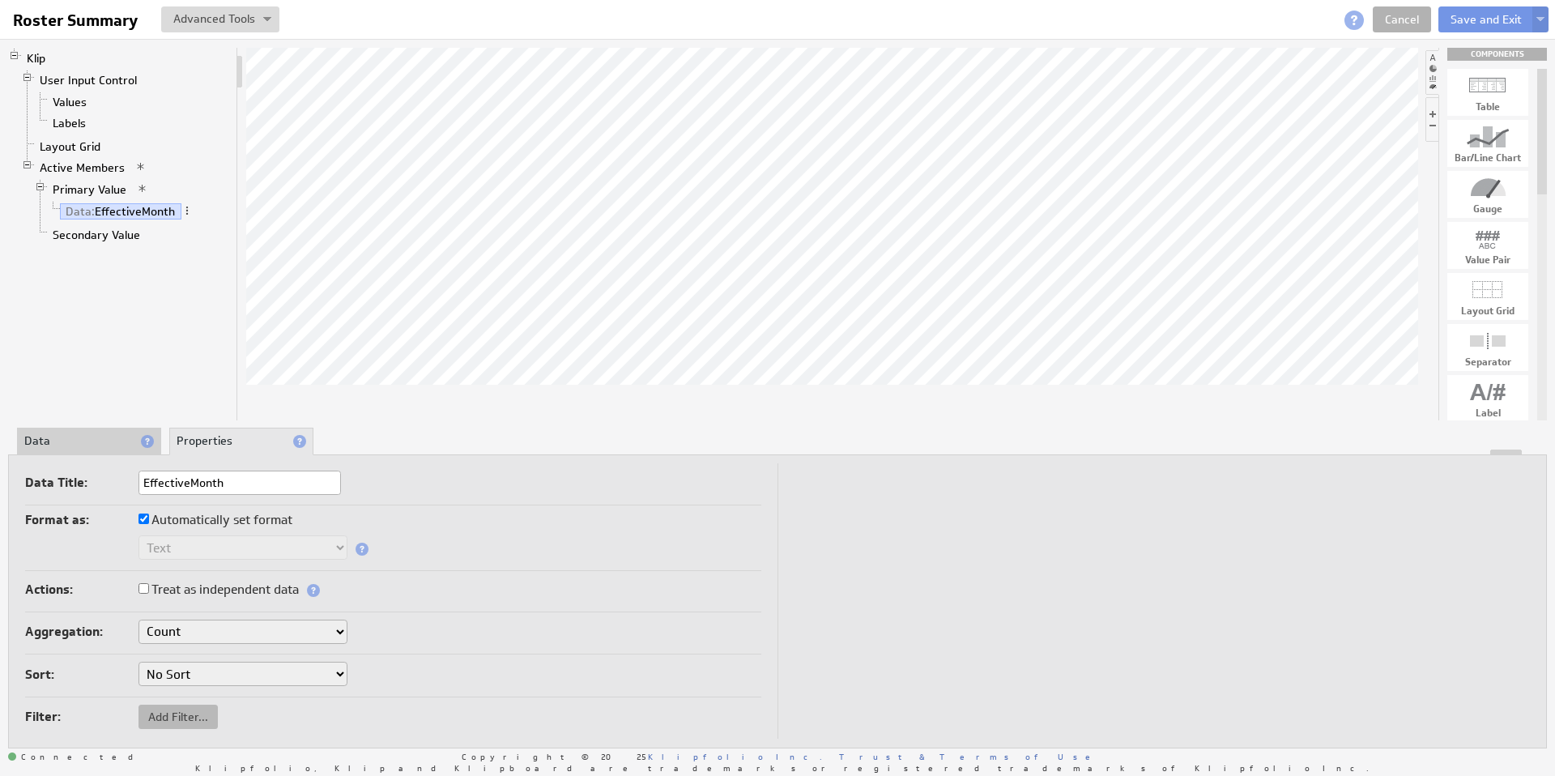
click at [188, 706] on button "Add Filter..." at bounding box center [178, 717] width 79 height 24
select select "source"
checkbox input "true"
select select "source"
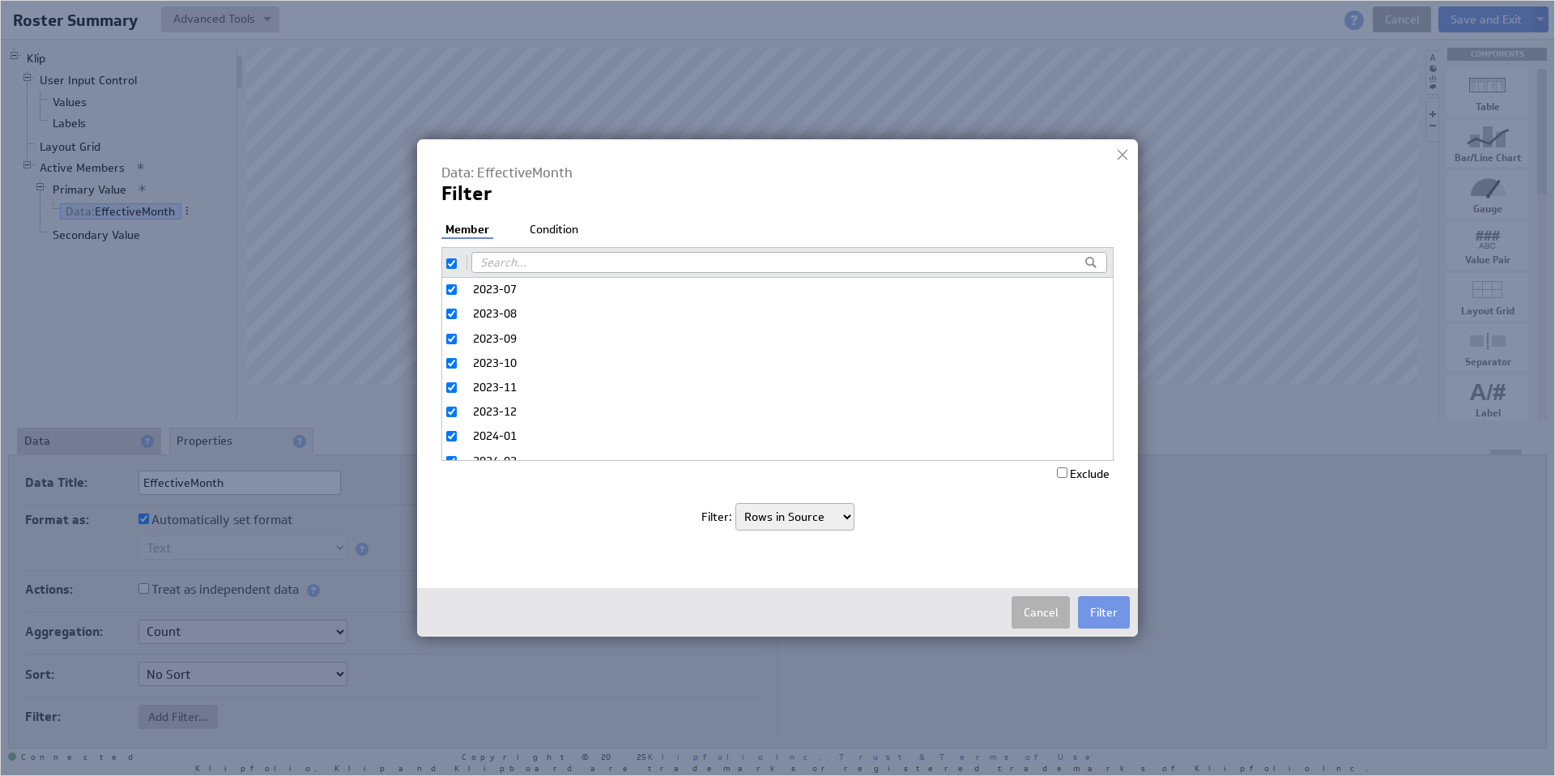
click at [538, 227] on li "Condition" at bounding box center [554, 230] width 57 height 16
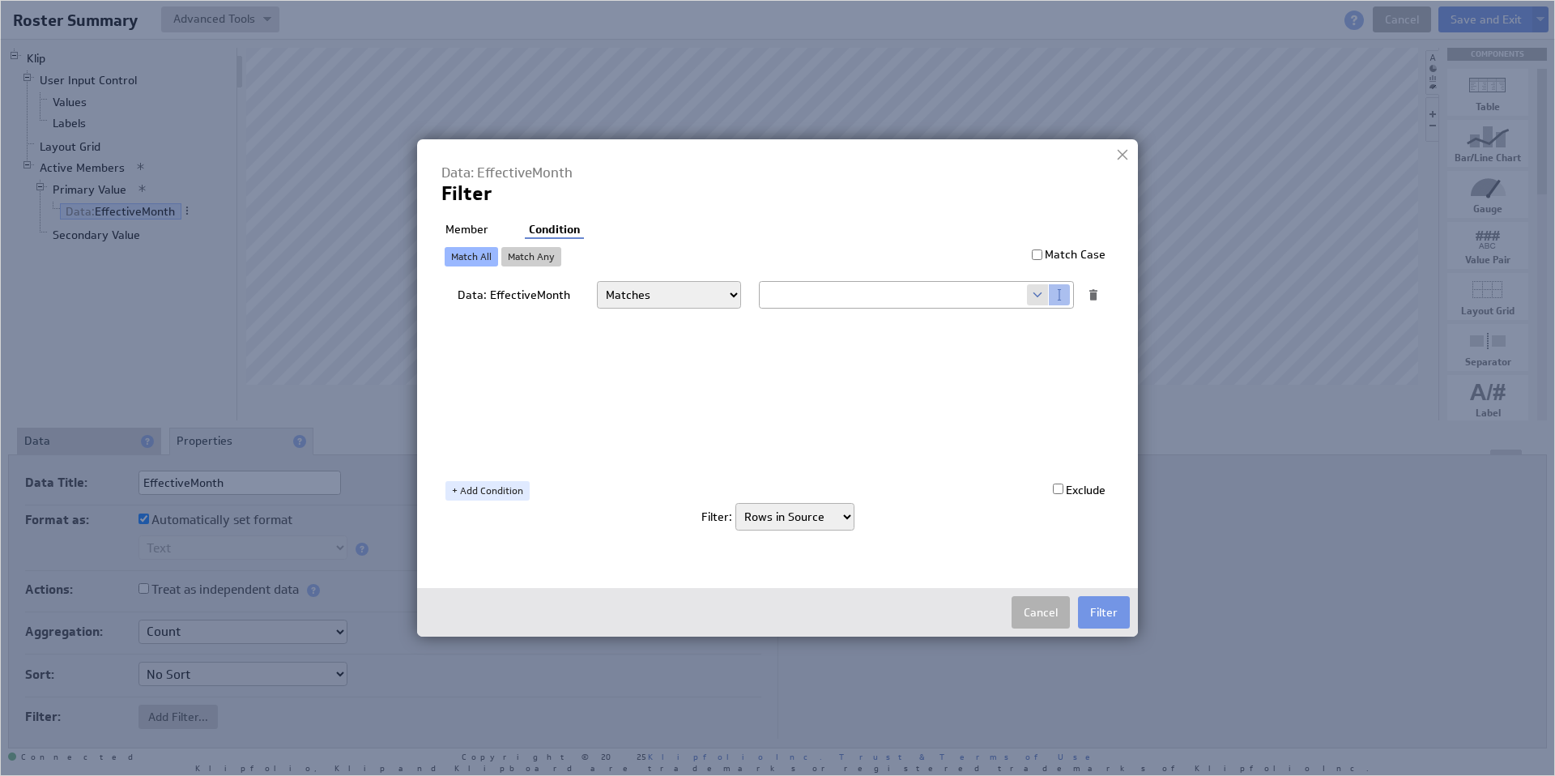
click at [1032, 294] on span at bounding box center [1038, 294] width 22 height 21
click at [1019, 295] on select "Select... company.id company.name user.emailAddress user.firstName user.isAdmin…" at bounding box center [893, 295] width 267 height 26
select select "mos_filter_yyyy_mm"
click at [1106, 612] on button "Filter" at bounding box center [1104, 612] width 52 height 32
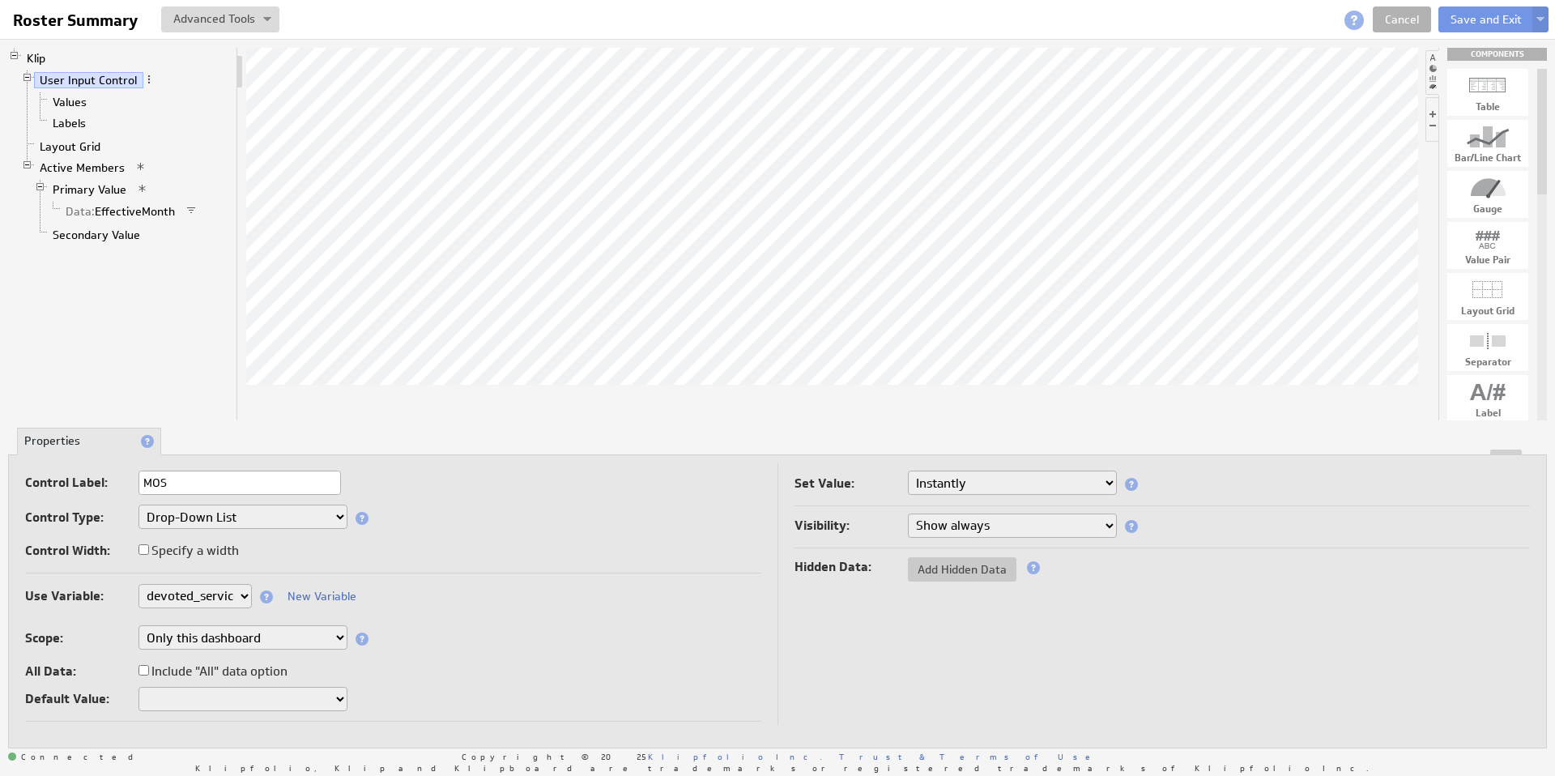
click at [976, 482] on select "Instantly On button press" at bounding box center [1012, 483] width 209 height 24
click at [78, 102] on link "Values" at bounding box center [70, 102] width 46 height 16
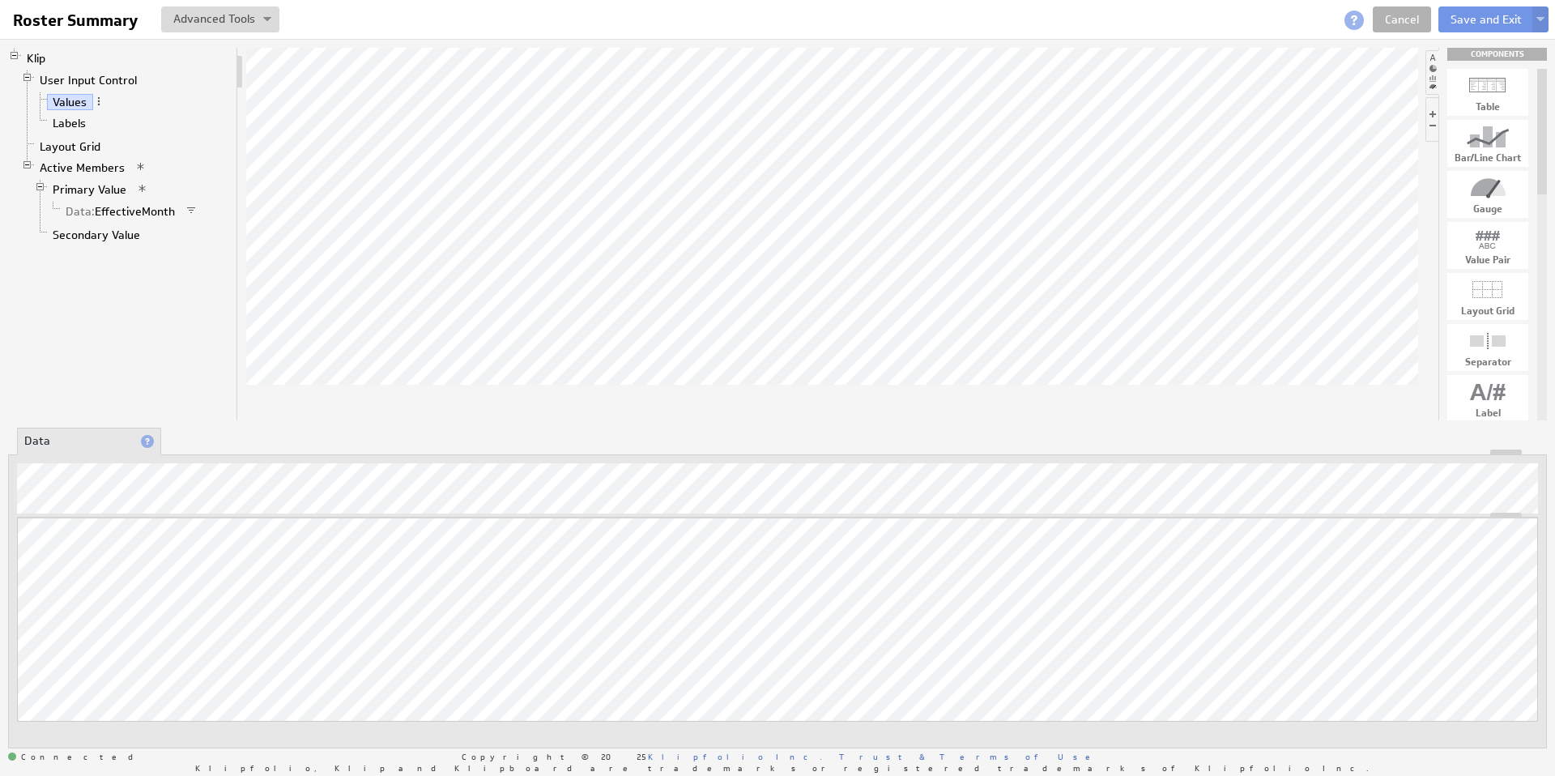
click at [97, 102] on span at bounding box center [98, 101] width 11 height 11
click at [170, 151] on div "Group" at bounding box center [182, 152] width 162 height 26
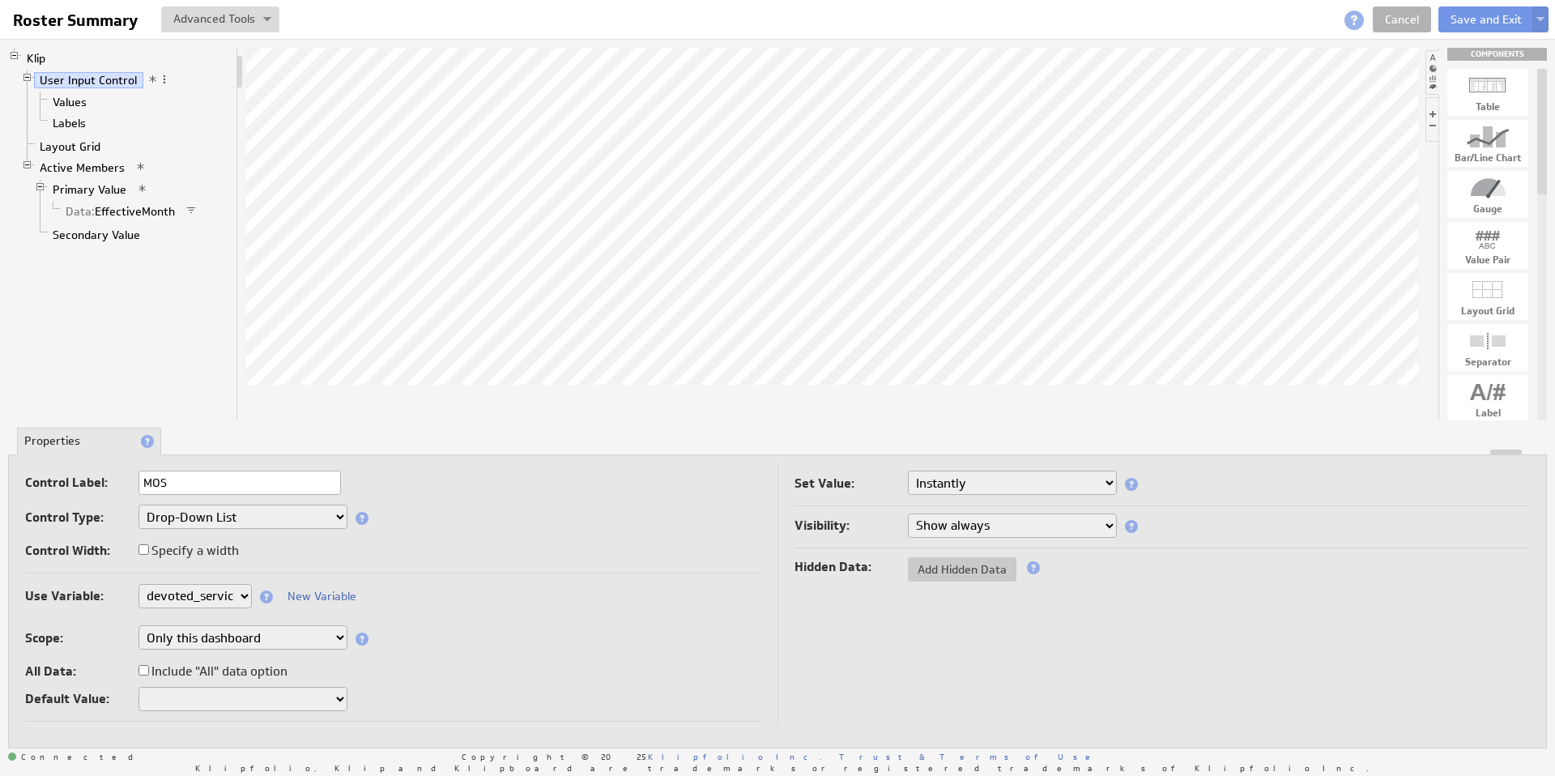
click at [233, 599] on select "None Selected clearmedica_filter_payor company.id company.name devoted_service_…" at bounding box center [195, 596] width 113 height 24
select select "mos_filter_yyyy_mm"
click at [60, 102] on link "Values" at bounding box center [70, 102] width 46 height 16
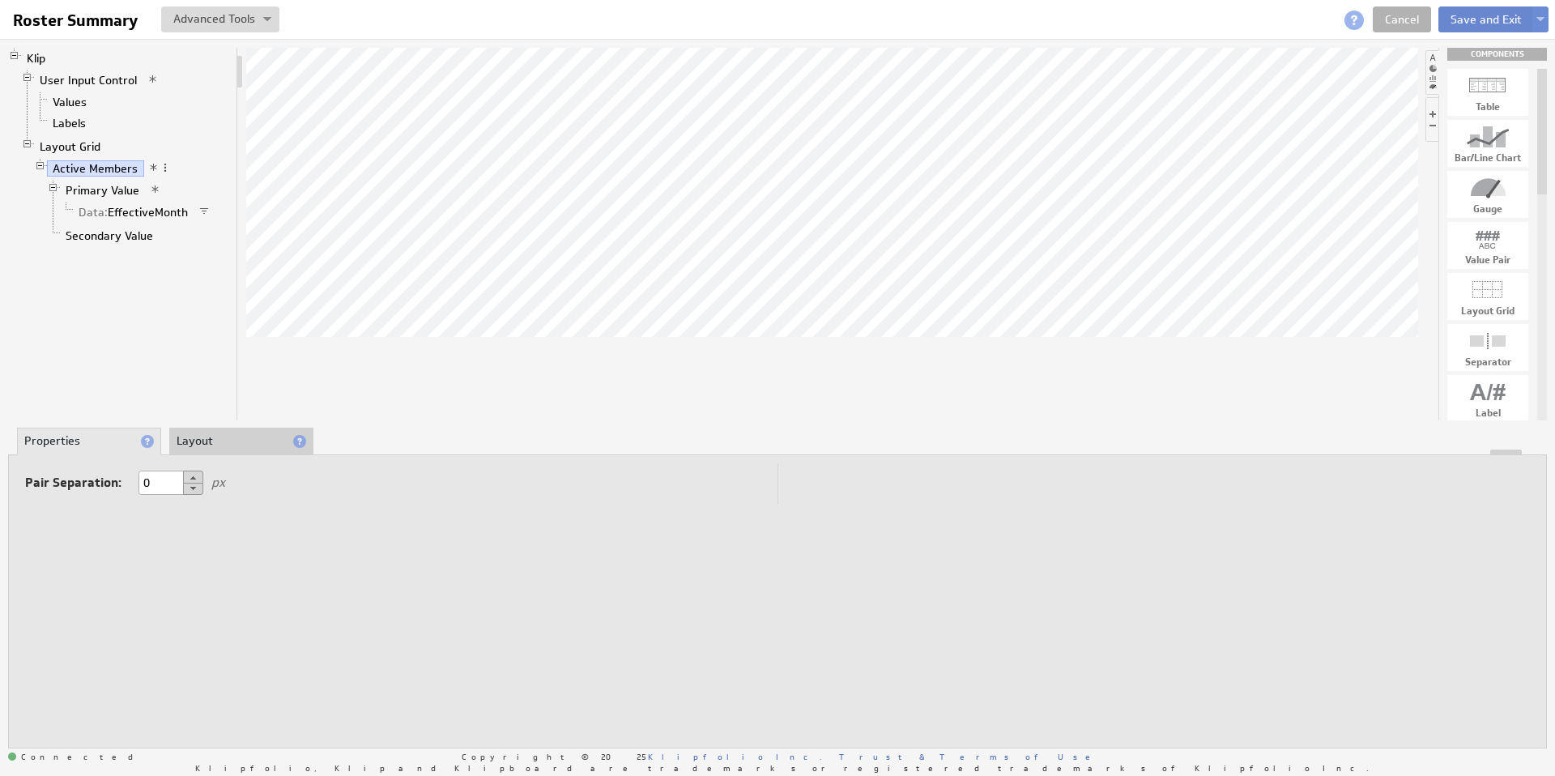
click at [1477, 17] on button "Save and Exit" at bounding box center [1487, 19] width 96 height 26
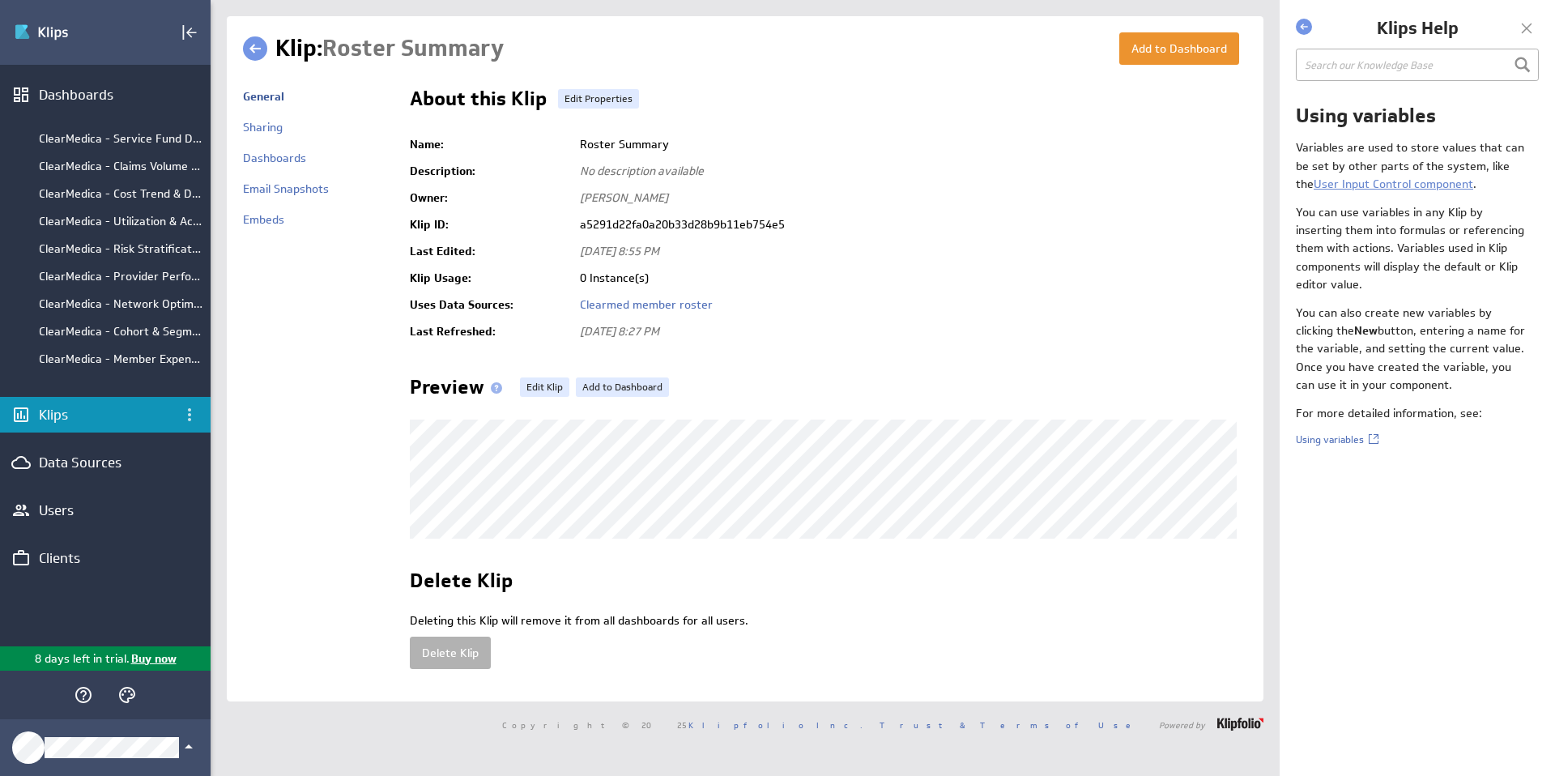
click at [258, 45] on link at bounding box center [255, 48] width 24 height 24
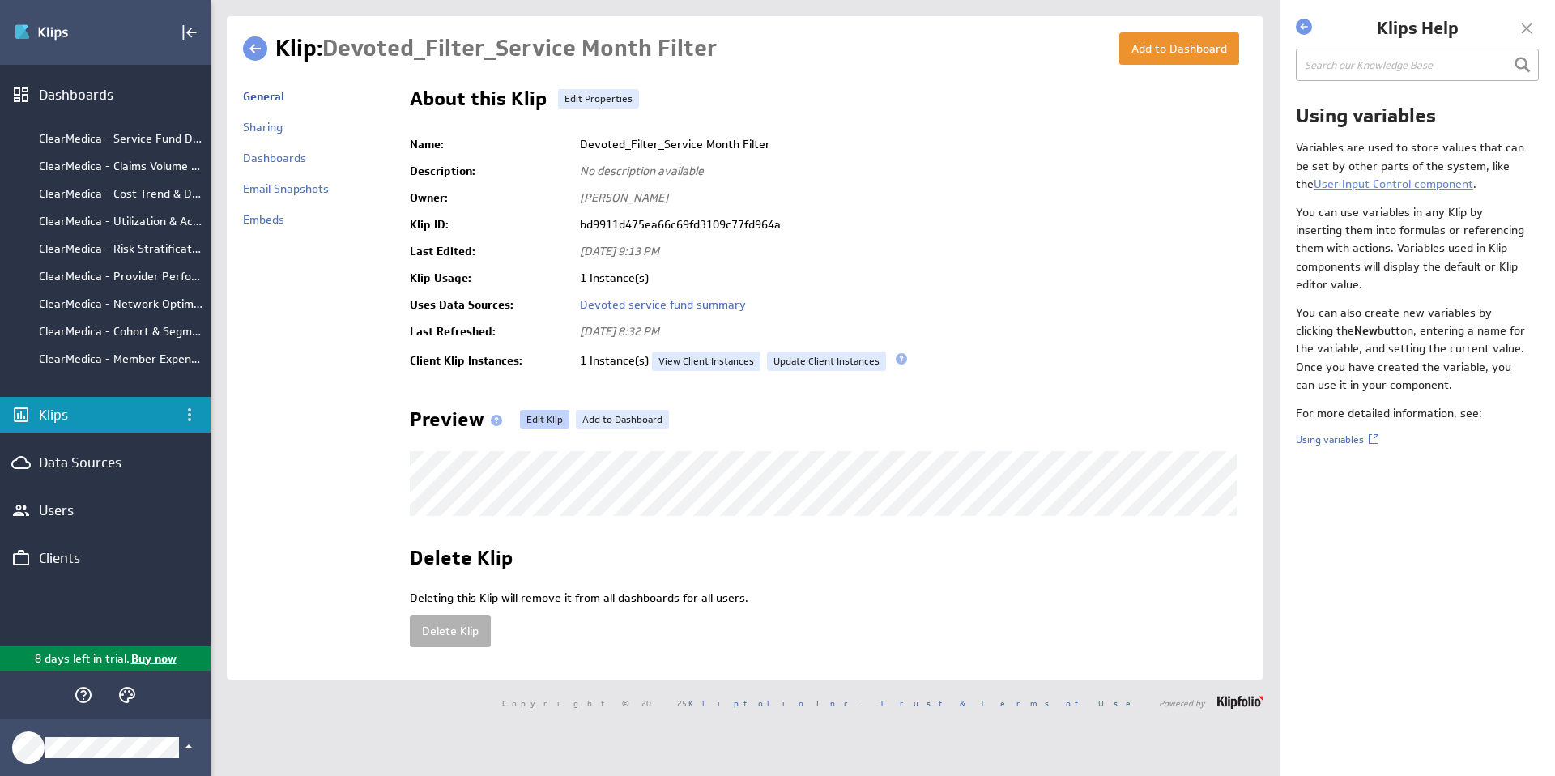
click at [530, 420] on link "Edit Klip" at bounding box center [544, 419] width 49 height 19
